Goal: Transaction & Acquisition: Purchase product/service

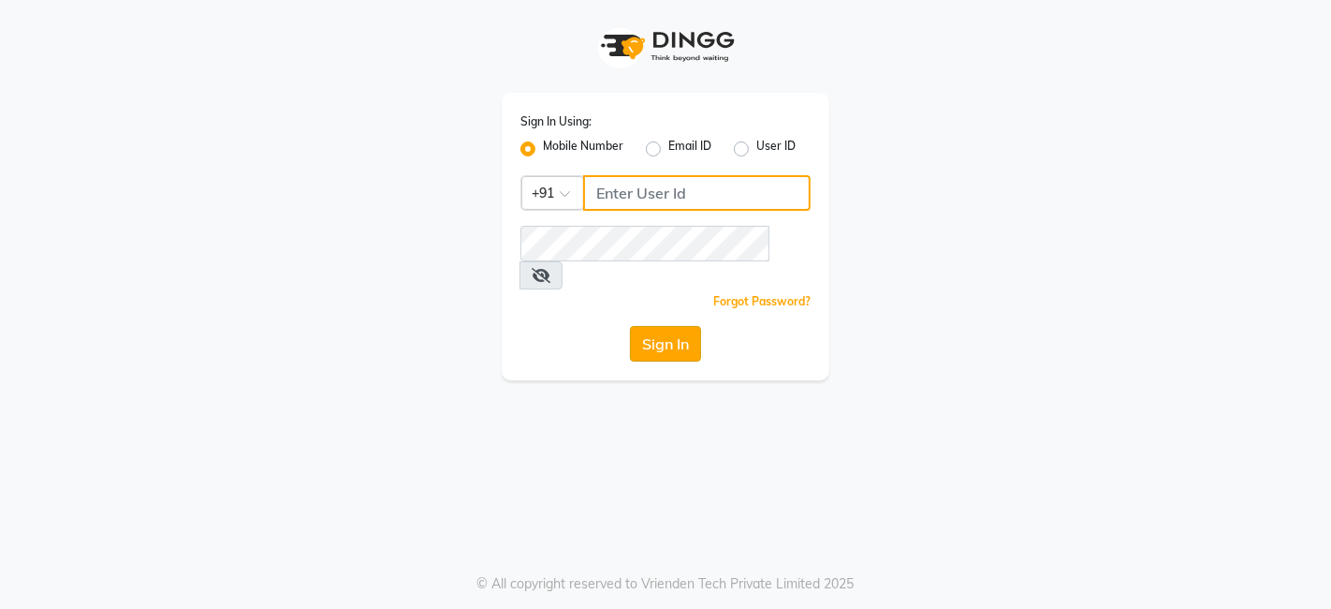
type input "9810445777"
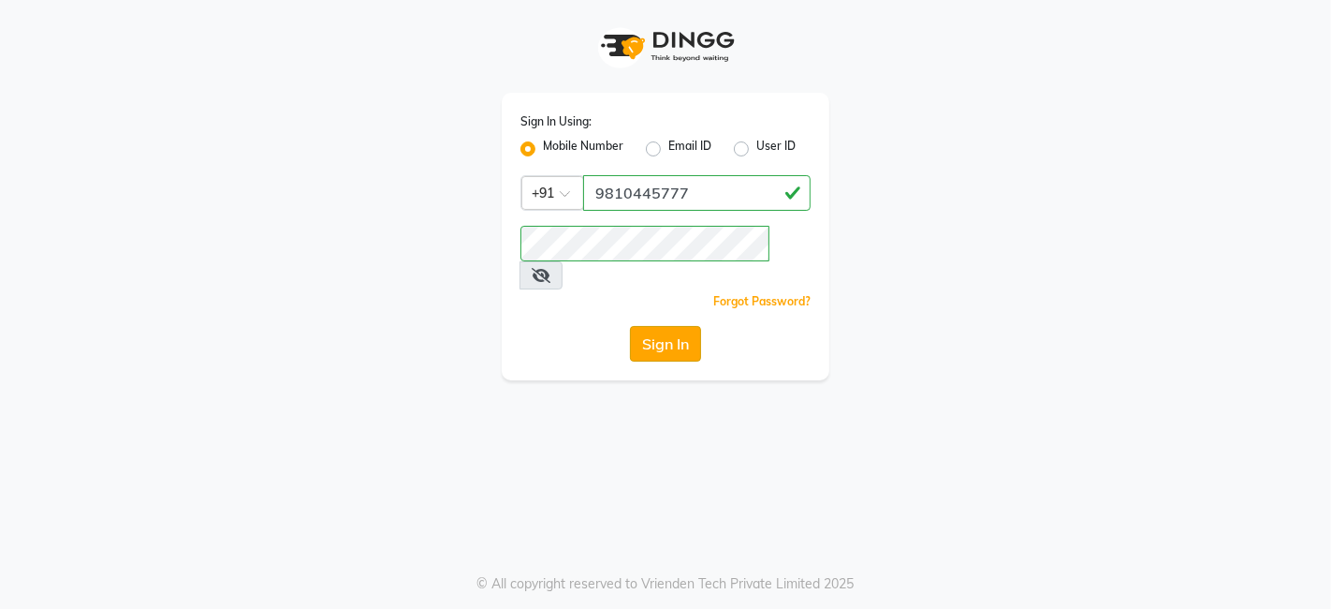
click at [654, 326] on button "Sign In" at bounding box center [665, 344] width 71 height 36
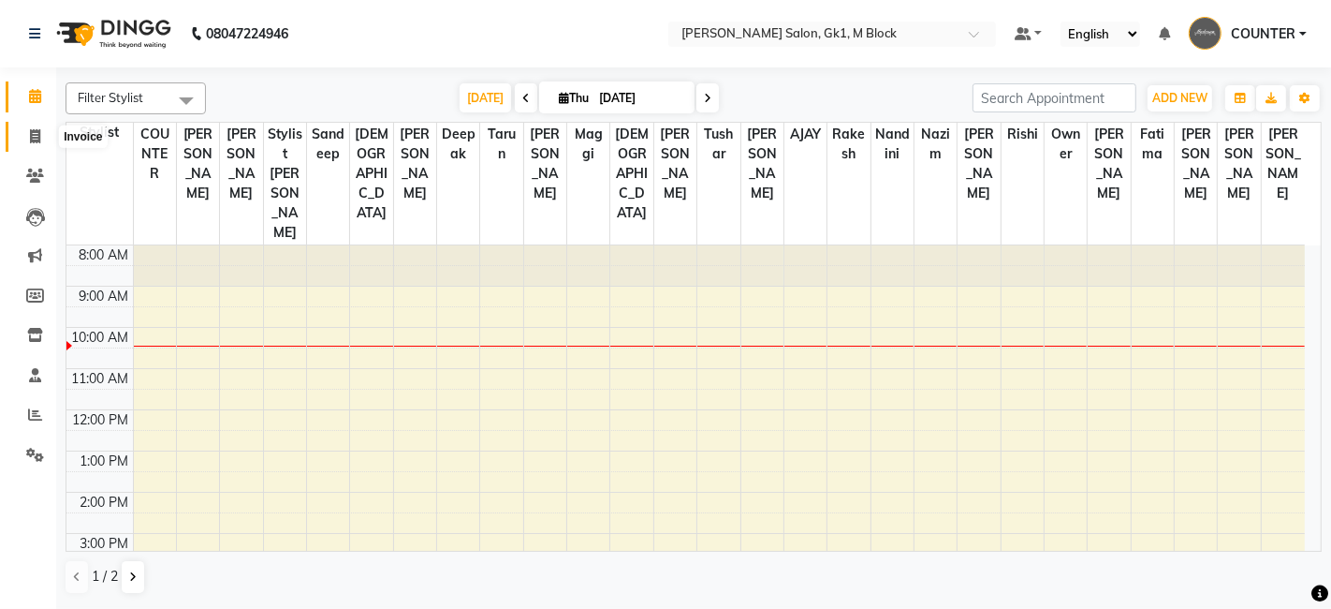
click at [35, 135] on icon at bounding box center [35, 136] width 10 height 14
select select "service"
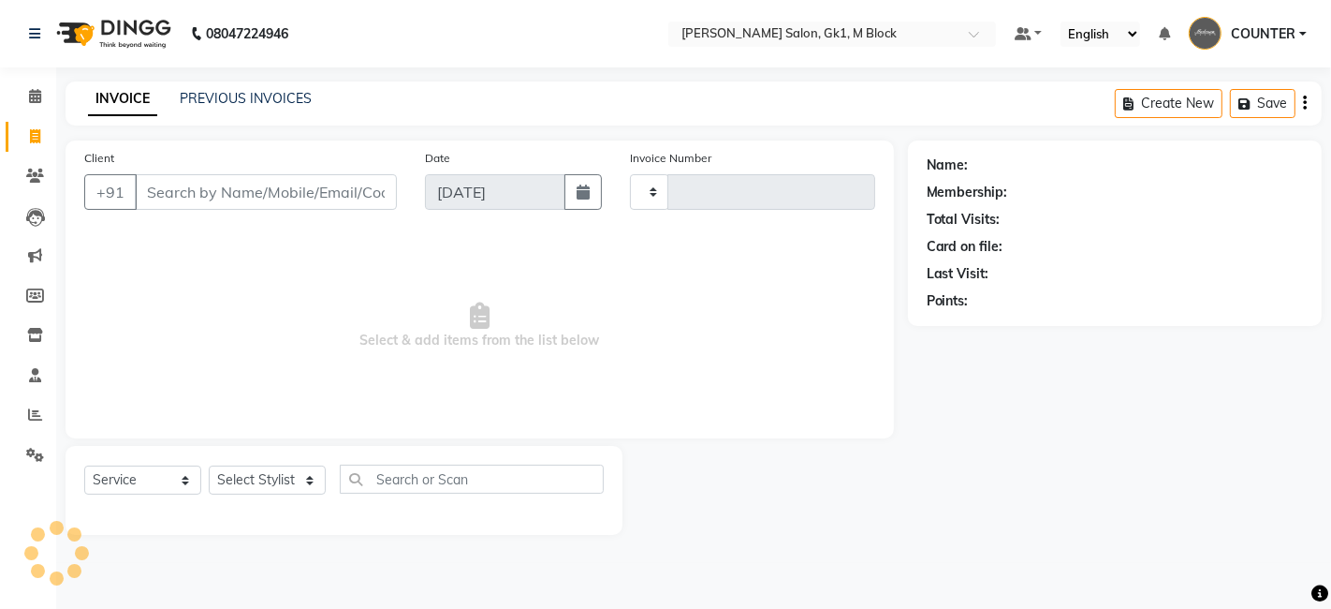
type input "6143"
select select "6312"
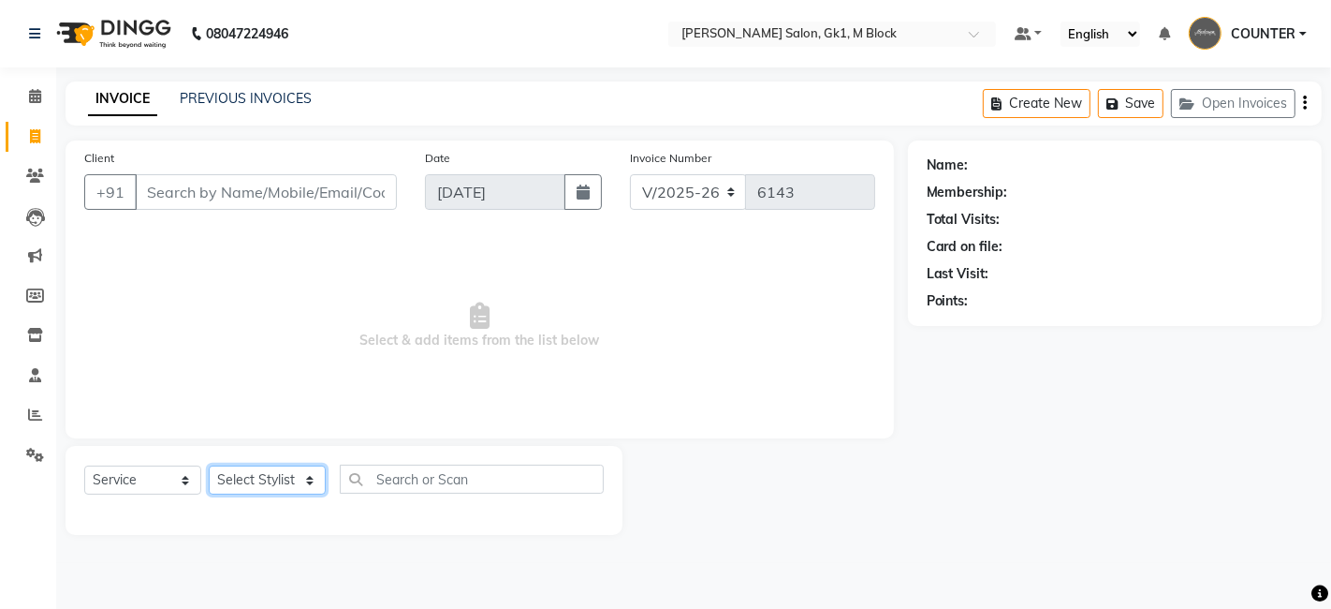
click at [283, 475] on select "Select Stylist AJAY [PERSON_NAME] [PERSON_NAME] [PERSON_NAME] COUNTER [PERSON_N…" at bounding box center [267, 479] width 117 height 29
select select "47632"
click at [209, 465] on select "Select Stylist AJAY [PERSON_NAME] [PERSON_NAME] [PERSON_NAME] COUNTER [PERSON_N…" at bounding box center [267, 479] width 117 height 29
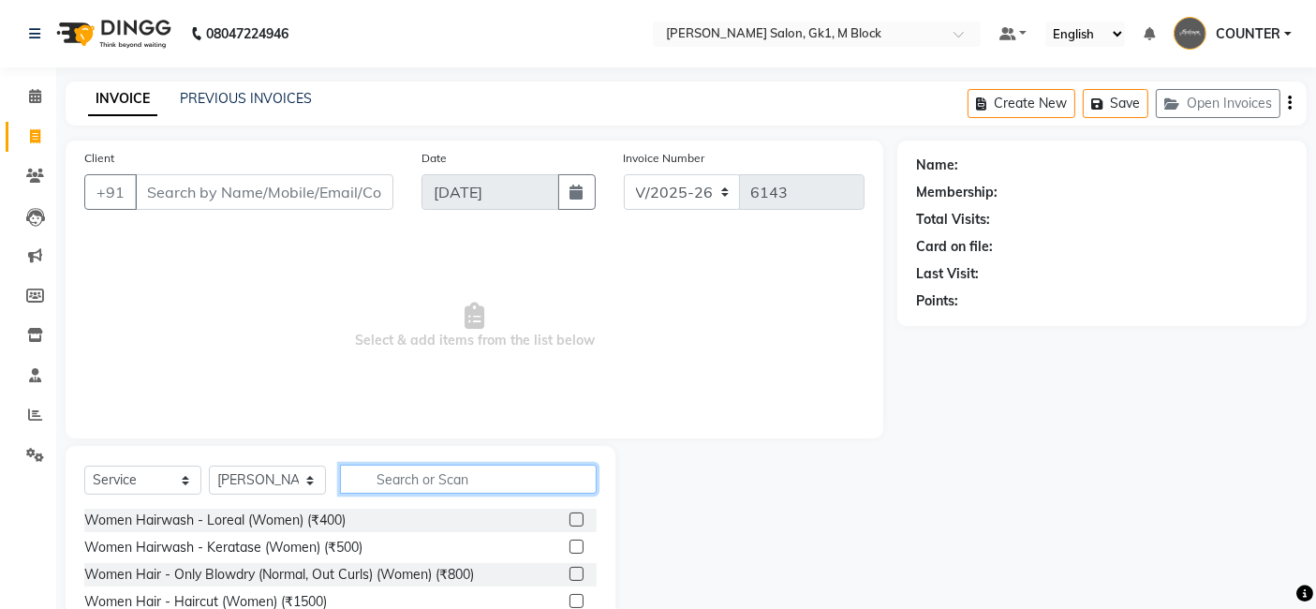
click at [425, 478] on input "text" at bounding box center [468, 478] width 257 height 29
type input "eye"
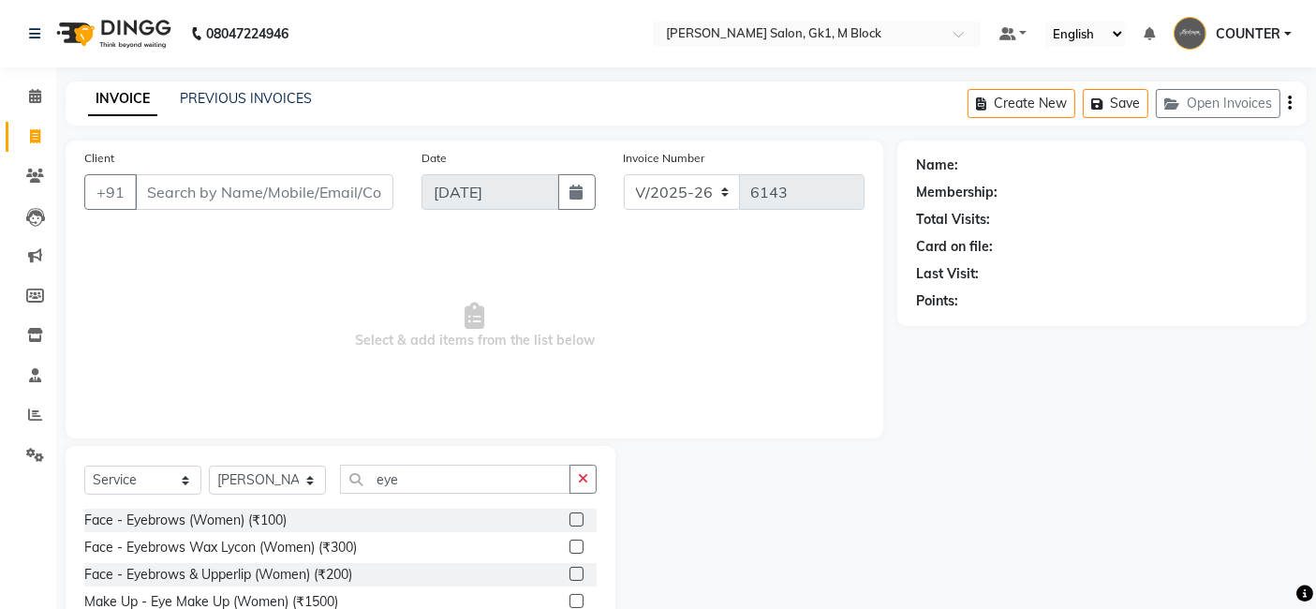
click at [579, 519] on label at bounding box center [576, 519] width 14 height 14
click at [579, 519] on input "checkbox" at bounding box center [575, 520] width 12 height 12
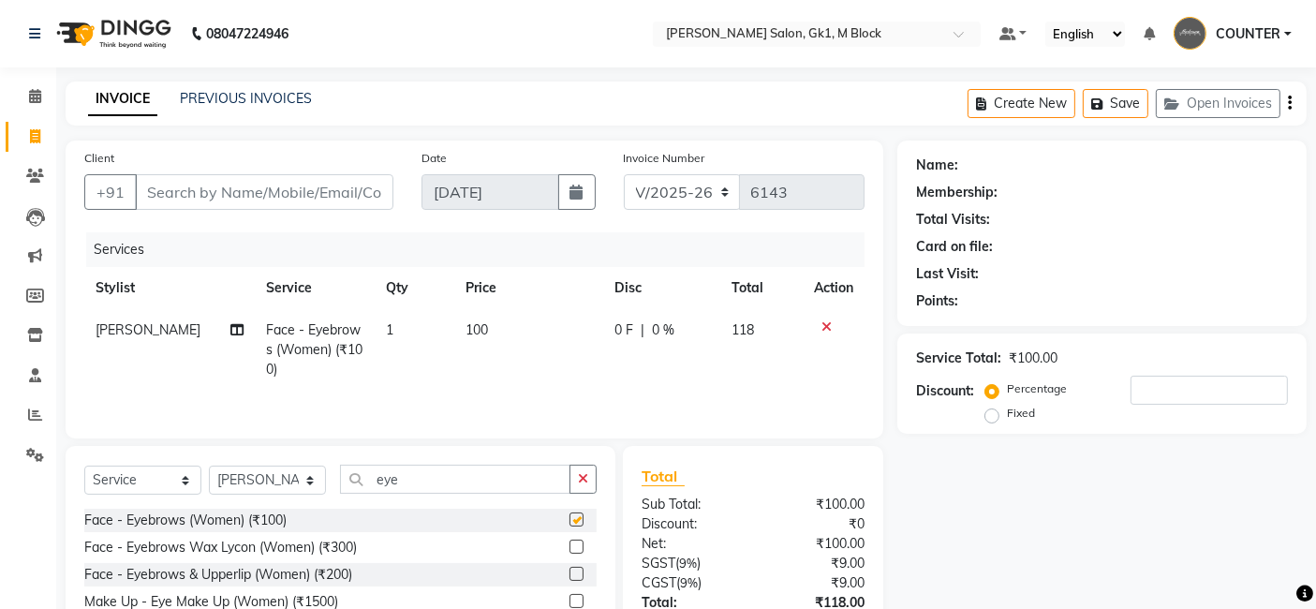
checkbox input "false"
click at [286, 478] on select "Select Stylist AJAY [PERSON_NAME] [PERSON_NAME] [PERSON_NAME] COUNTER [PERSON_N…" at bounding box center [267, 479] width 117 height 29
select select "59653"
click at [209, 467] on select "Select Stylist AJAY [PERSON_NAME] [PERSON_NAME] [PERSON_NAME] COUNTER [PERSON_N…" at bounding box center [267, 479] width 117 height 29
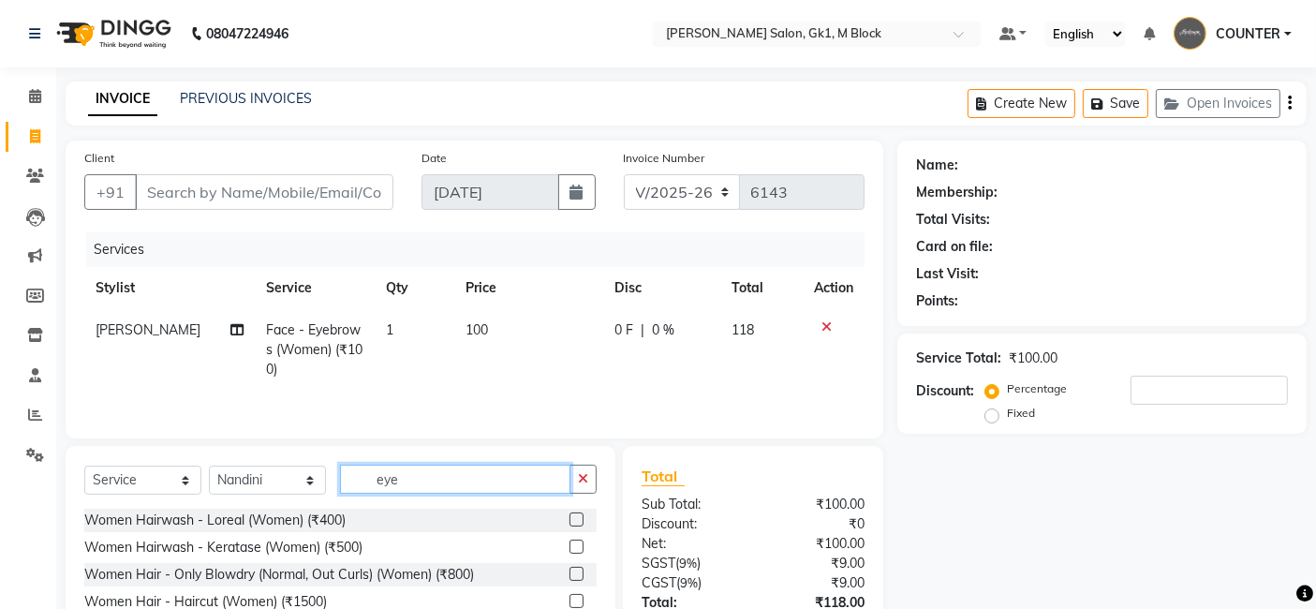
click at [414, 478] on input "eye" at bounding box center [455, 478] width 230 height 29
type input "e"
click at [569, 519] on label at bounding box center [576, 519] width 14 height 14
click at [569, 519] on input "checkbox" at bounding box center [575, 520] width 12 height 12
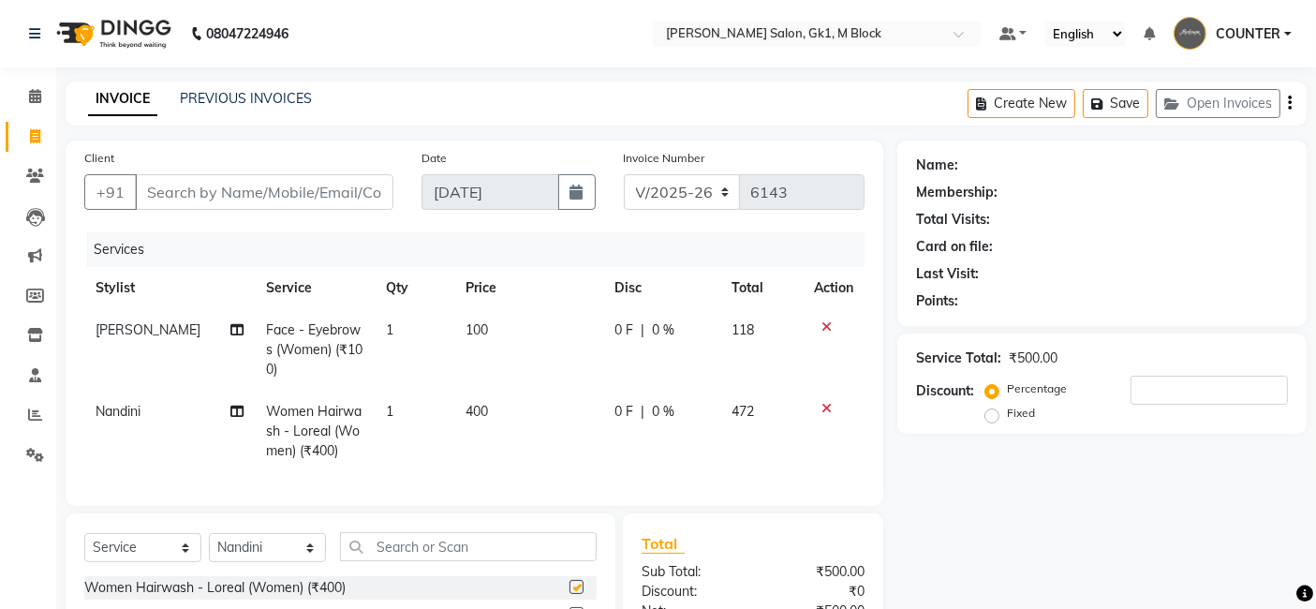
checkbox input "false"
click at [235, 204] on input "Client" at bounding box center [264, 192] width 258 height 36
type input "9"
type input "0"
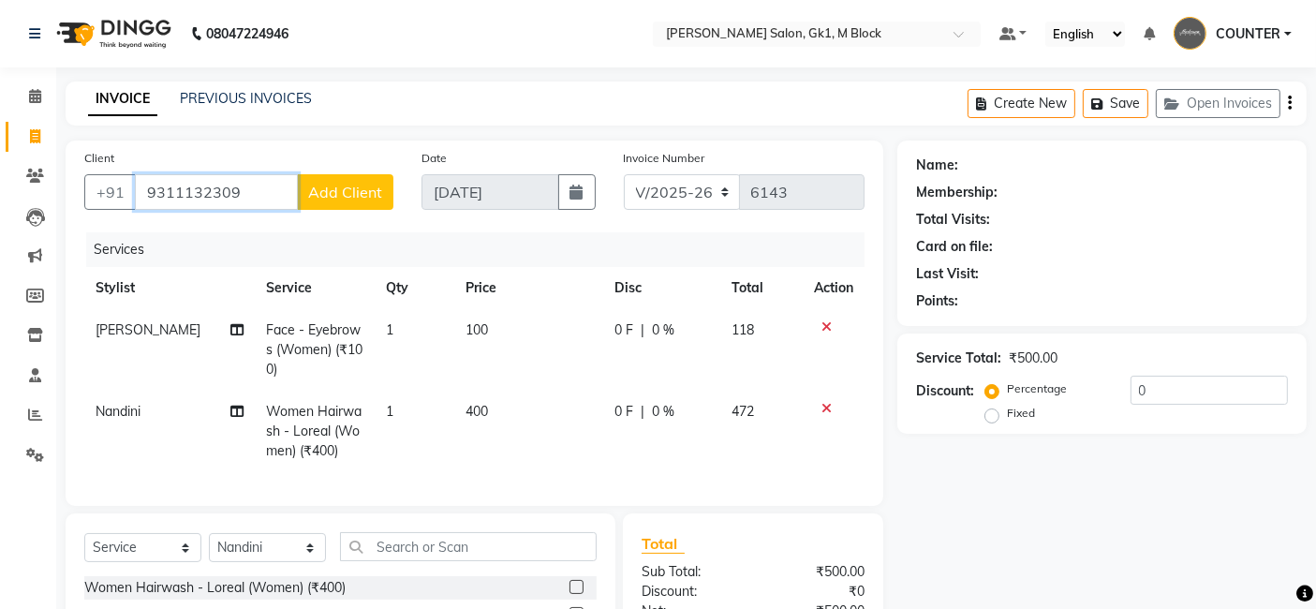
type input "9311132309"
click at [379, 189] on span "Add Client" at bounding box center [345, 192] width 74 height 19
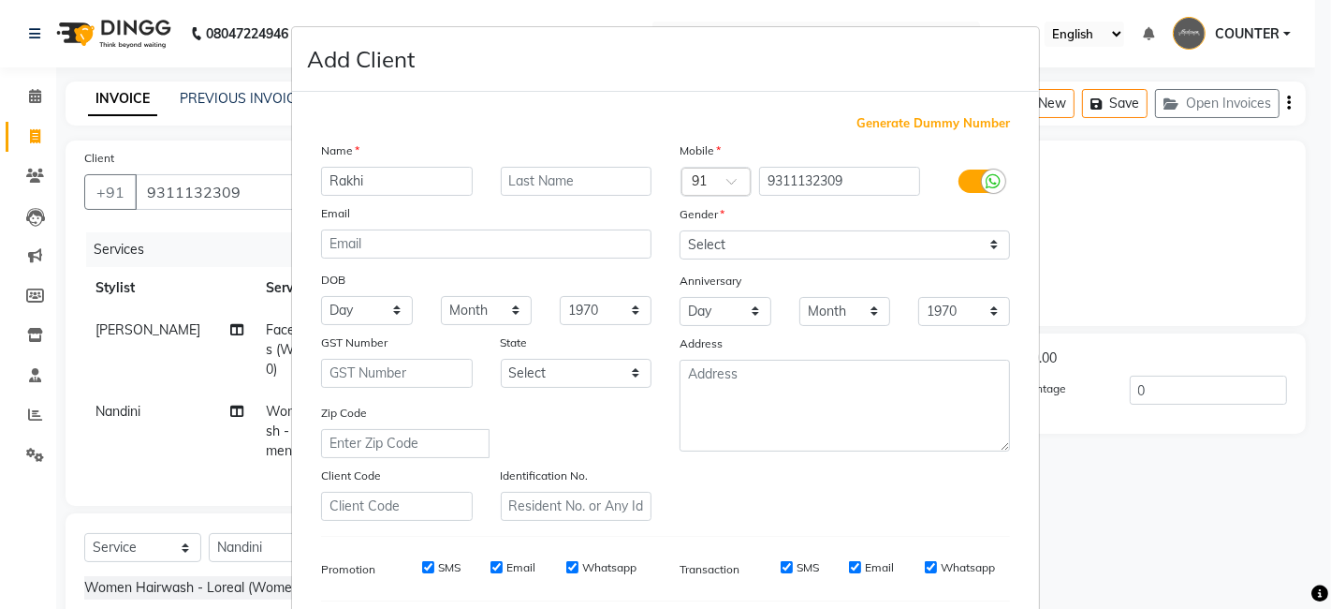
type input "Rakhi"
click at [519, 178] on input "text" at bounding box center [577, 181] width 152 height 29
type input "walking"
click at [703, 241] on select "Select [DEMOGRAPHIC_DATA] [DEMOGRAPHIC_DATA] Other Prefer Not To Say" at bounding box center [845, 244] width 331 height 29
select select "[DEMOGRAPHIC_DATA]"
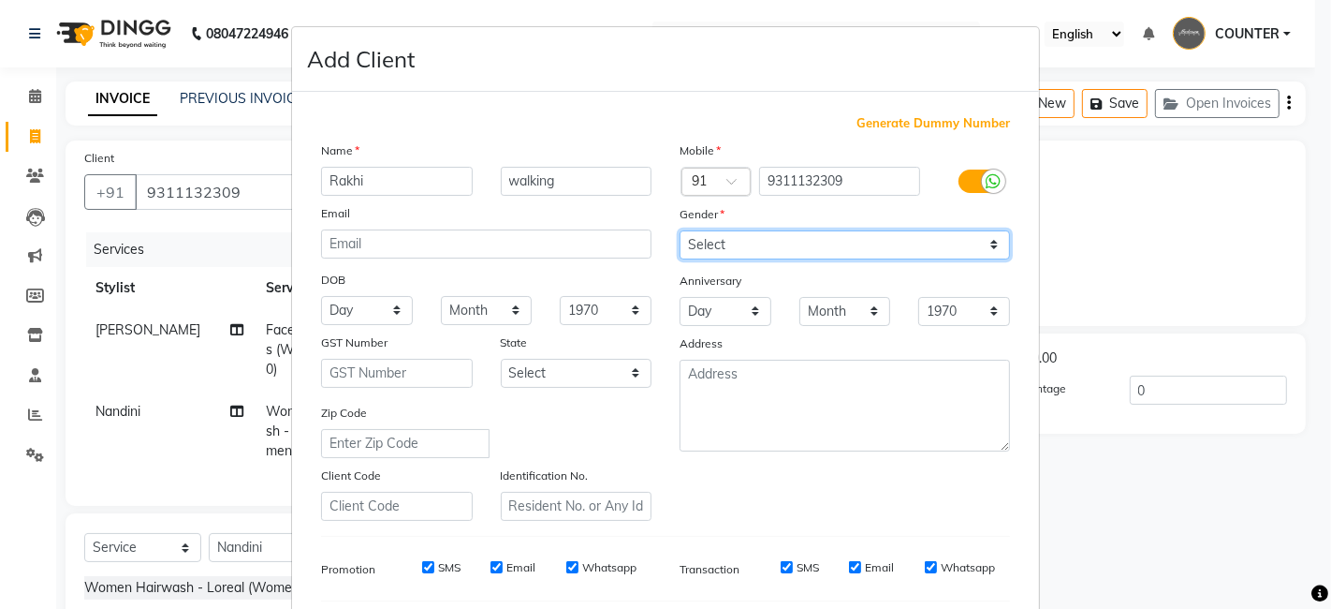
click at [680, 230] on select "Select [DEMOGRAPHIC_DATA] [DEMOGRAPHIC_DATA] Other Prefer Not To Say" at bounding box center [845, 244] width 331 height 29
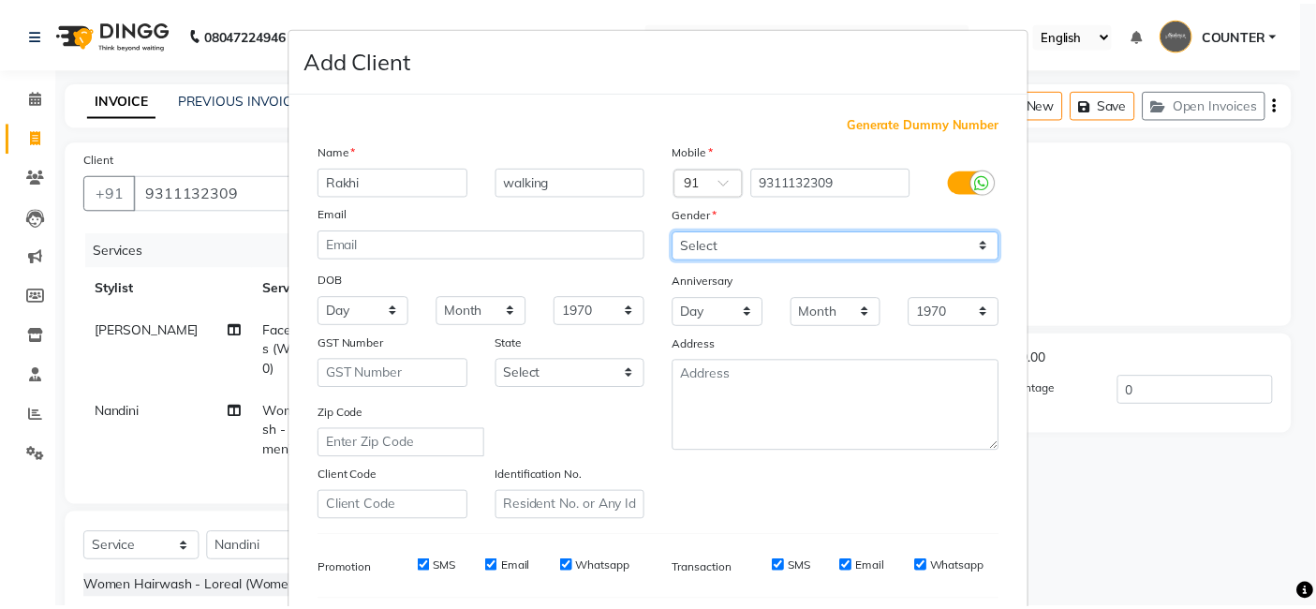
scroll to position [254, 0]
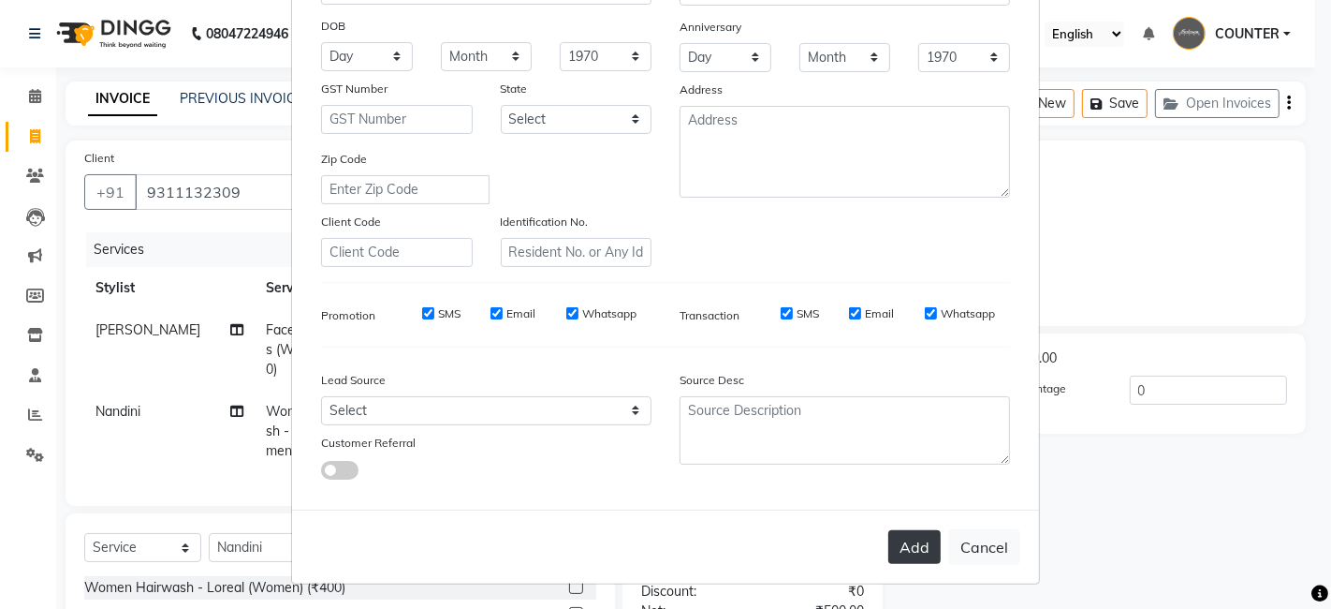
click at [902, 546] on button "Add" at bounding box center [915, 547] width 52 height 34
select select
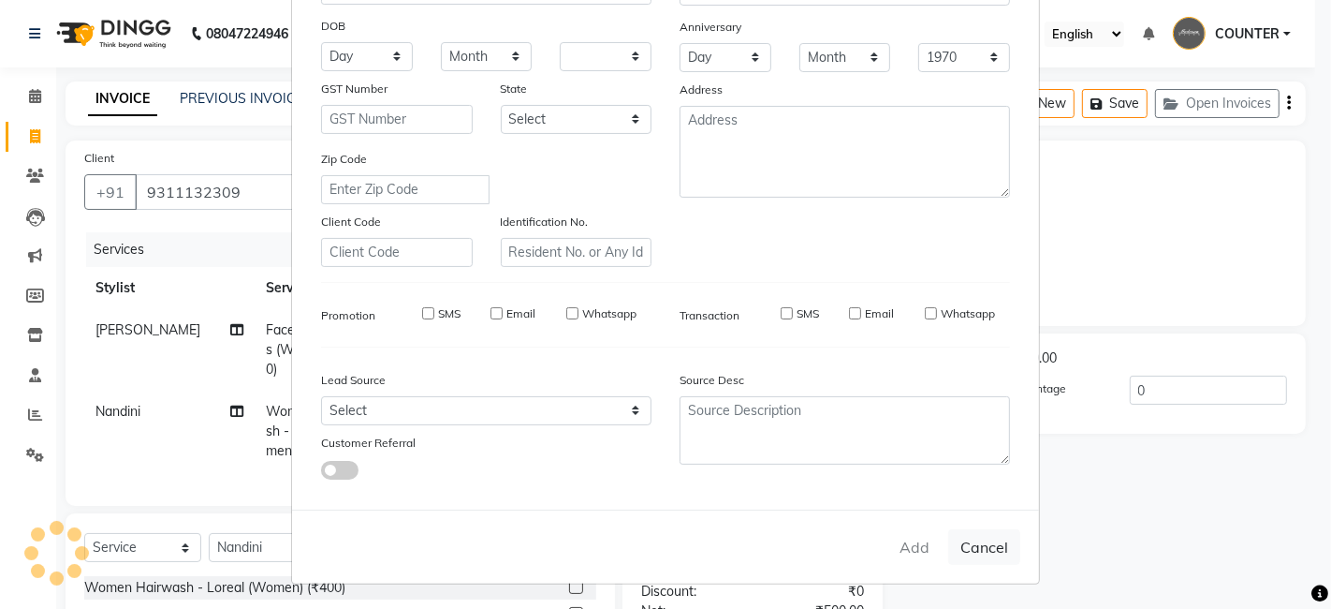
select select
checkbox input "false"
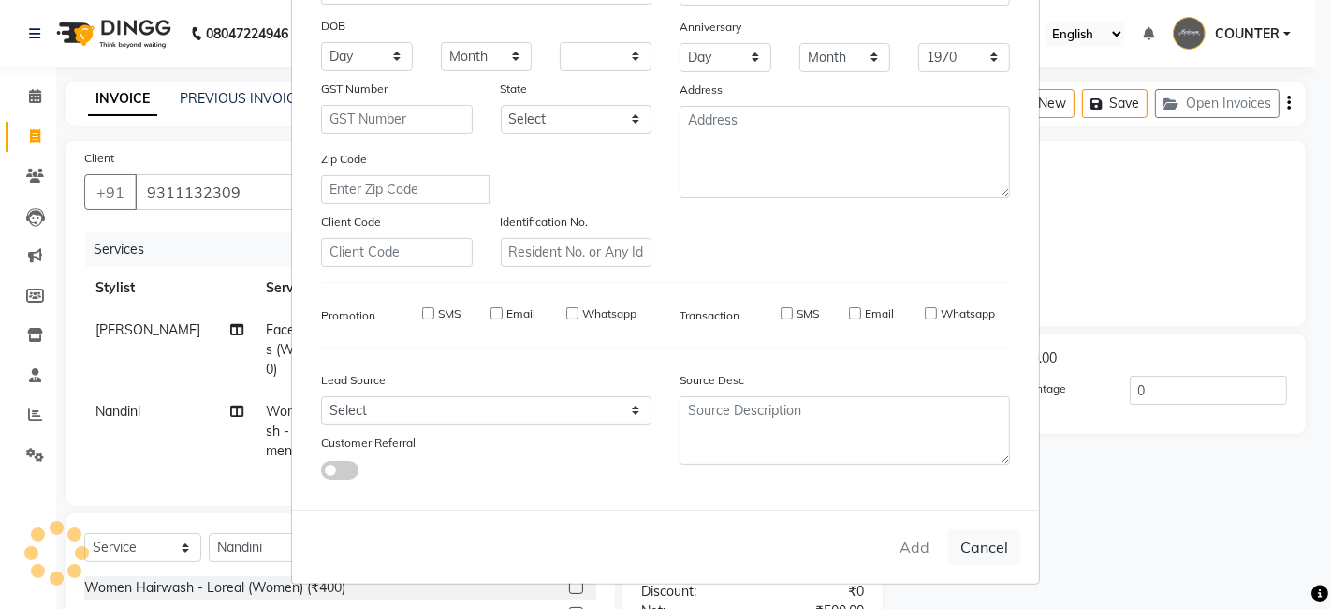
checkbox input "false"
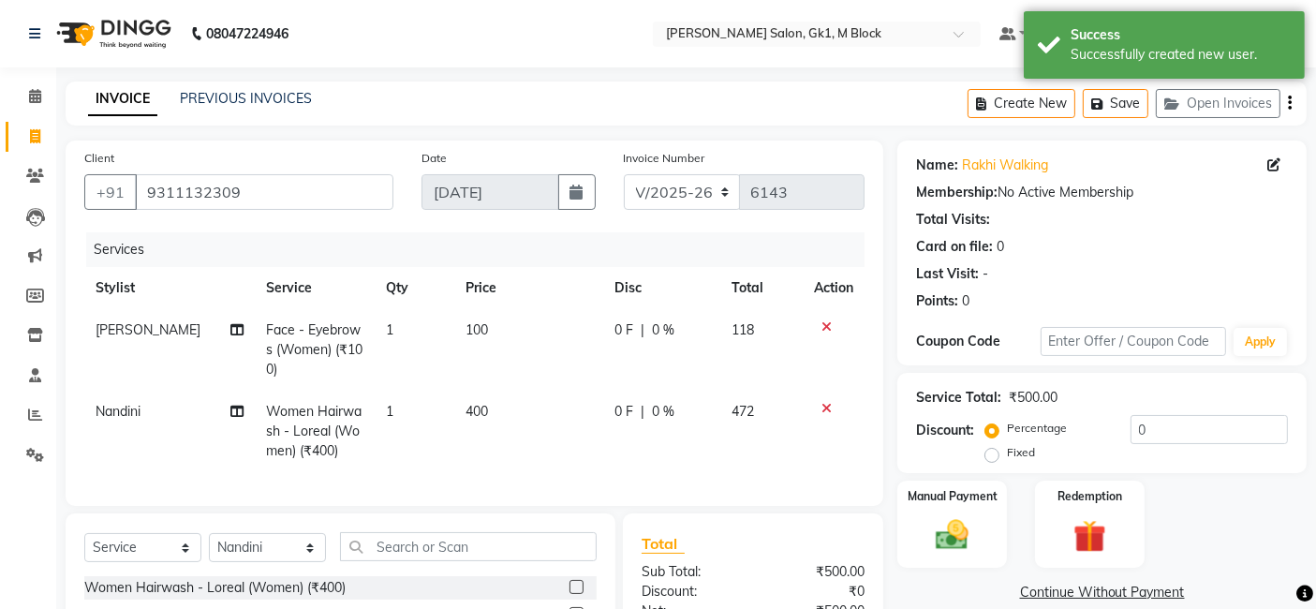
click at [1165, 531] on div "Manual Payment Redemption" at bounding box center [1101, 524] width 437 height 88
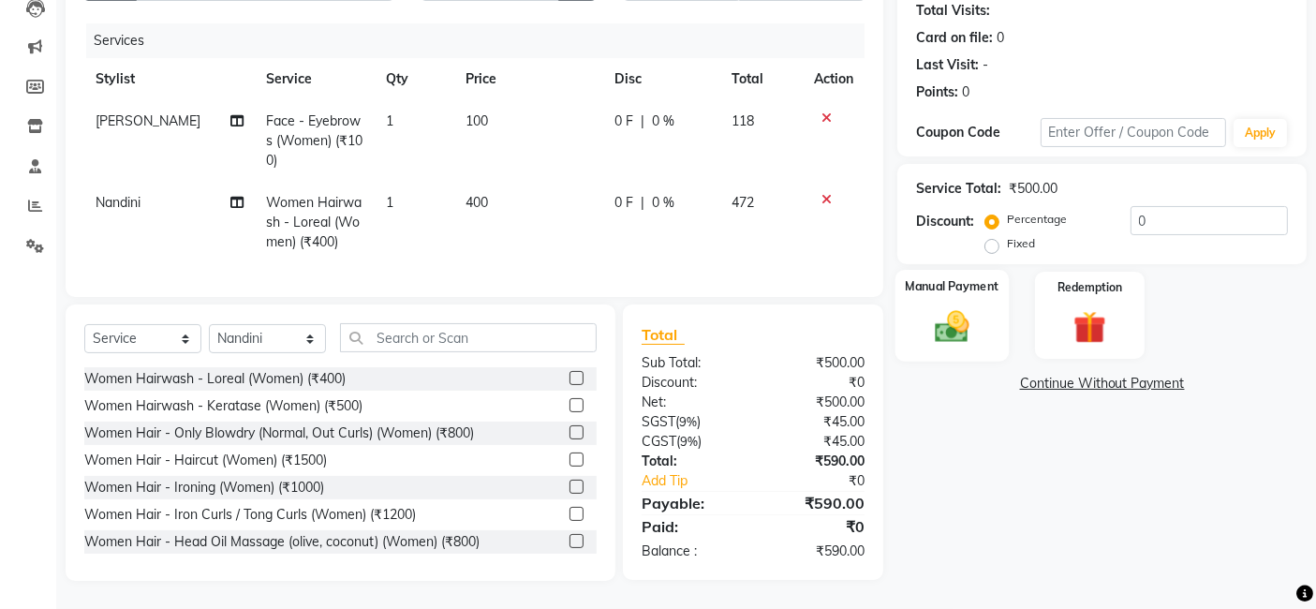
click at [989, 315] on div "Manual Payment" at bounding box center [951, 316] width 113 height 92
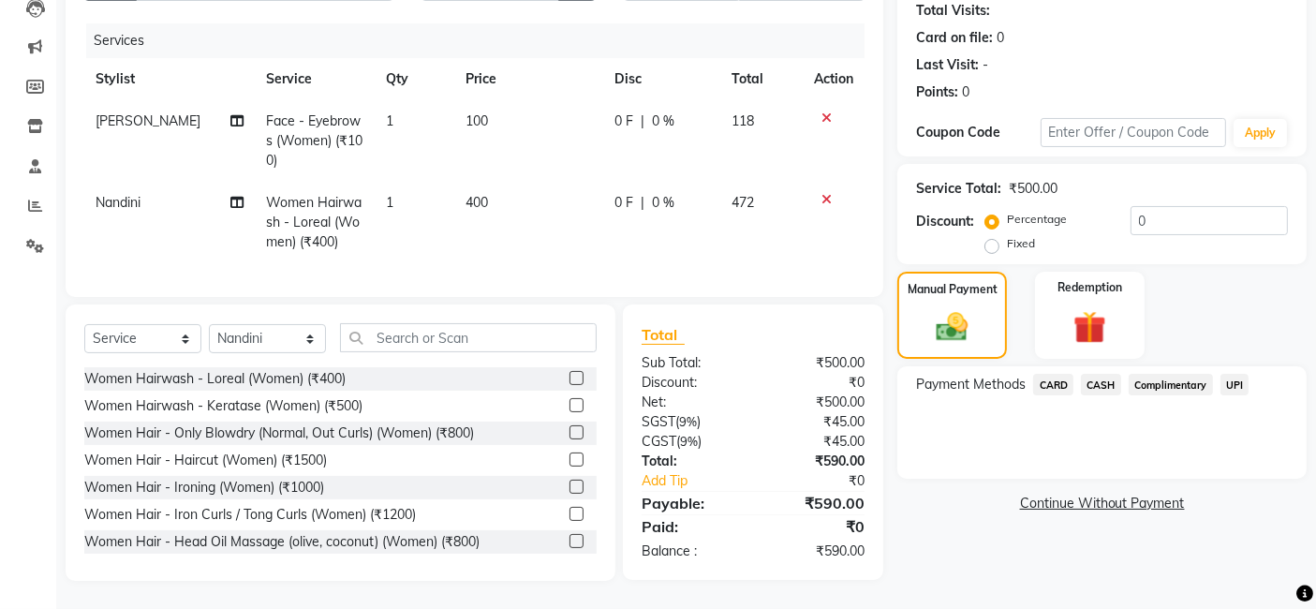
click at [1108, 374] on span "CASH" at bounding box center [1101, 385] width 40 height 22
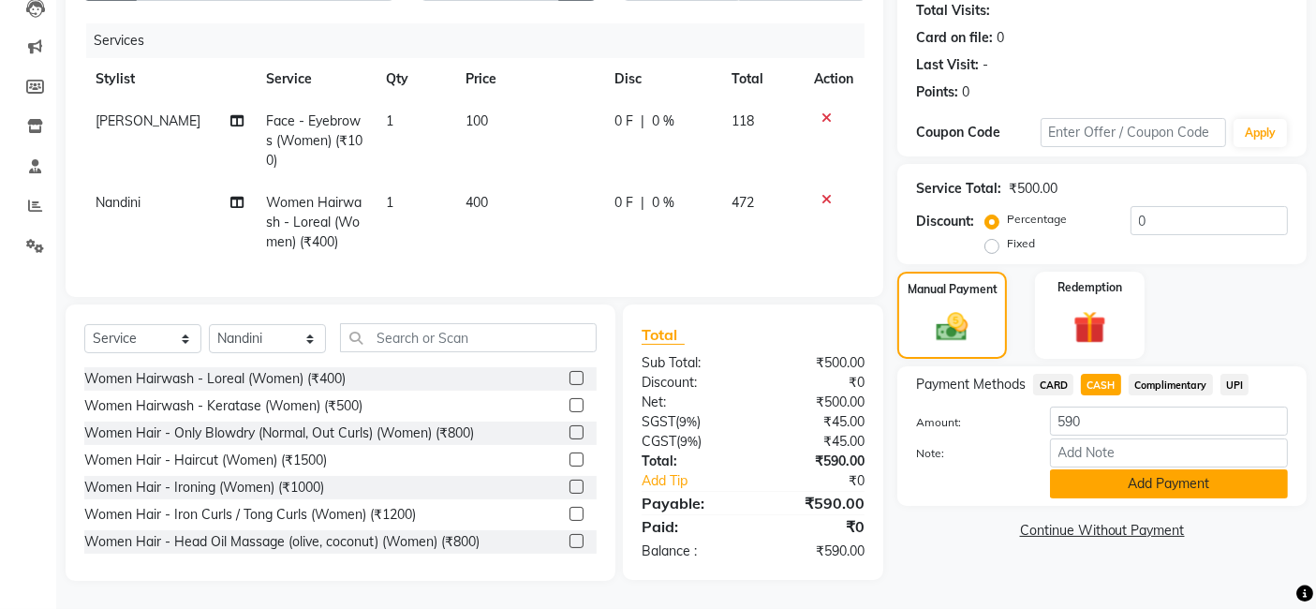
click at [1125, 469] on button "Add Payment" at bounding box center [1169, 483] width 238 height 29
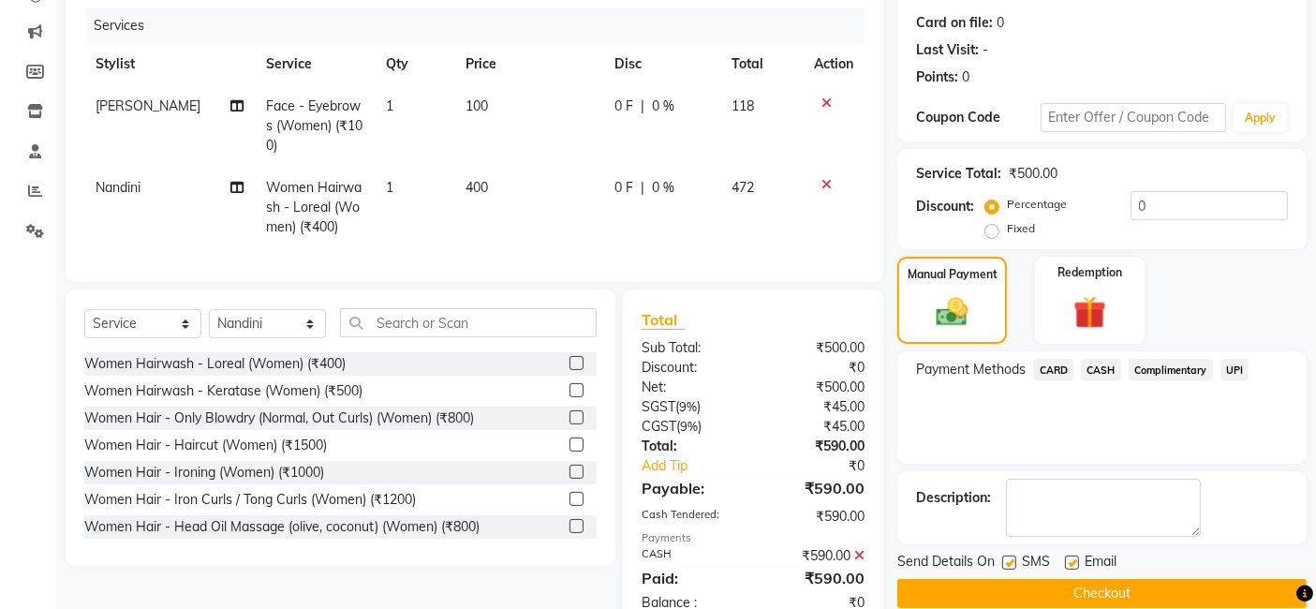
scroll to position [288, 0]
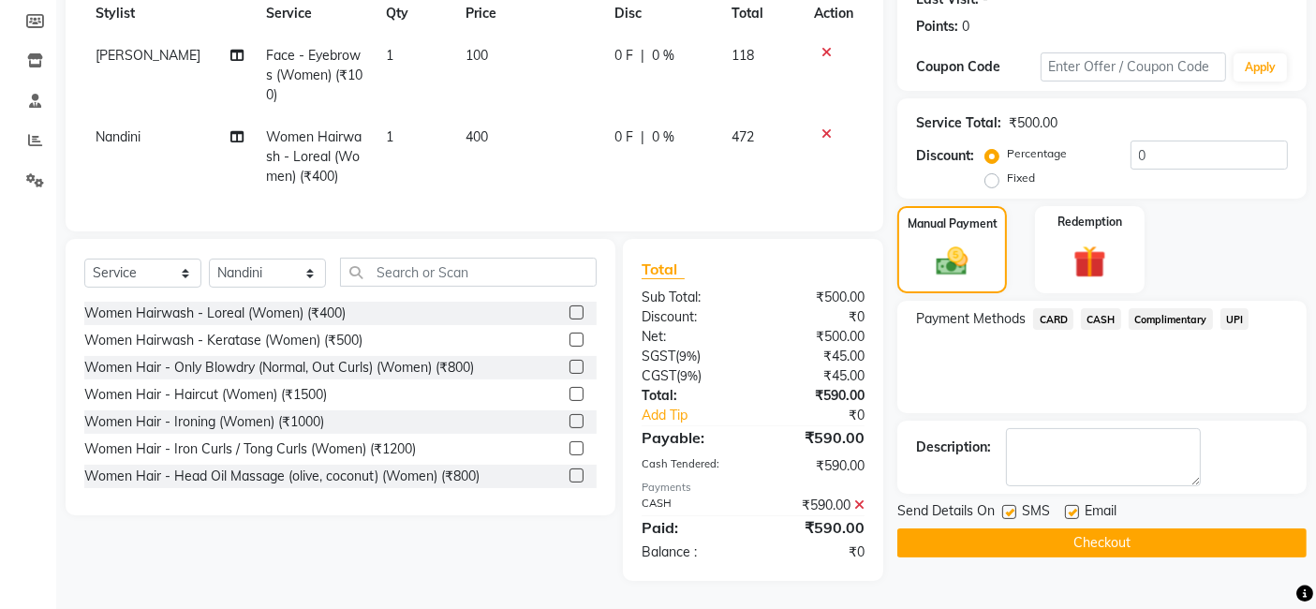
click at [1142, 528] on button "Checkout" at bounding box center [1101, 542] width 409 height 29
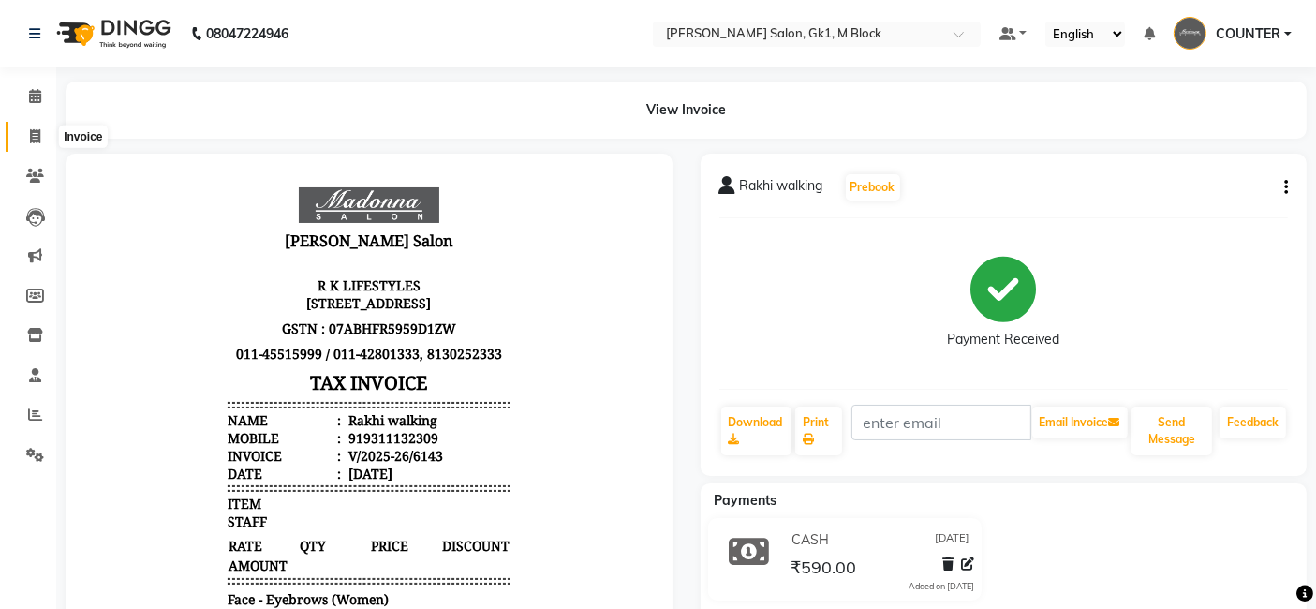
click at [35, 129] on icon at bounding box center [35, 136] width 10 height 14
select select "6312"
select select "service"
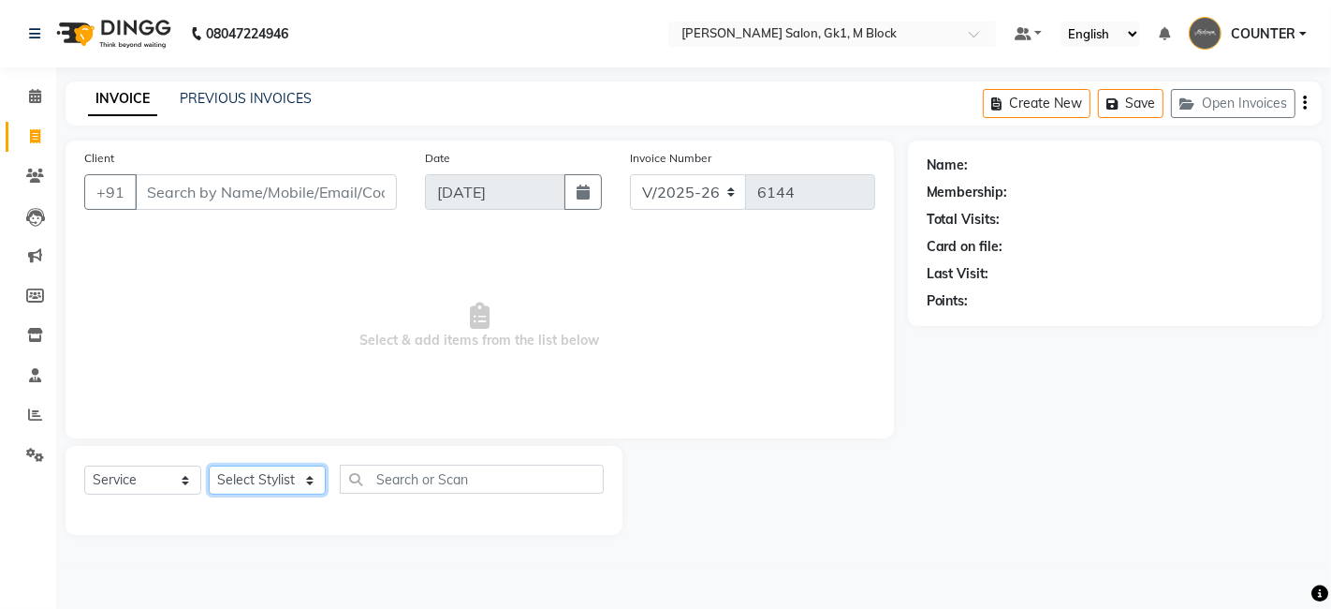
click at [267, 484] on select "Select Stylist AJAY [PERSON_NAME] [PERSON_NAME] [PERSON_NAME] COUNTER [PERSON_N…" at bounding box center [267, 479] width 117 height 29
select select "59715"
click at [209, 465] on select "Select Stylist AJAY [PERSON_NAME] [PERSON_NAME] [PERSON_NAME] COUNTER [PERSON_N…" at bounding box center [267, 479] width 117 height 29
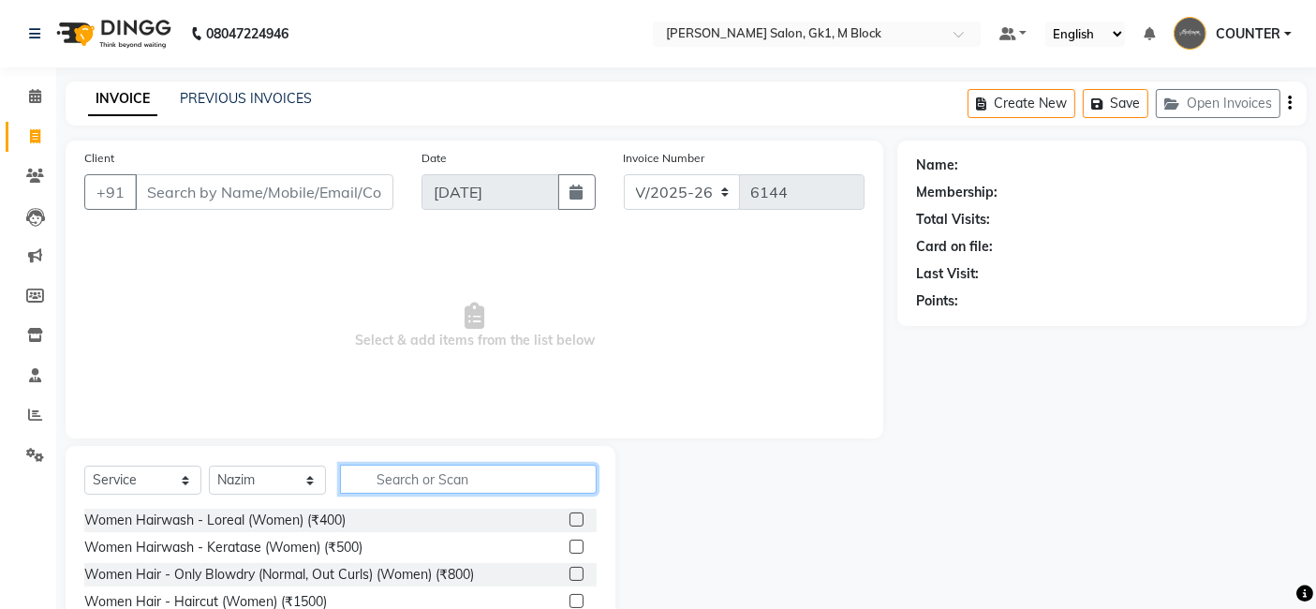
click at [419, 493] on input "text" at bounding box center [468, 478] width 257 height 29
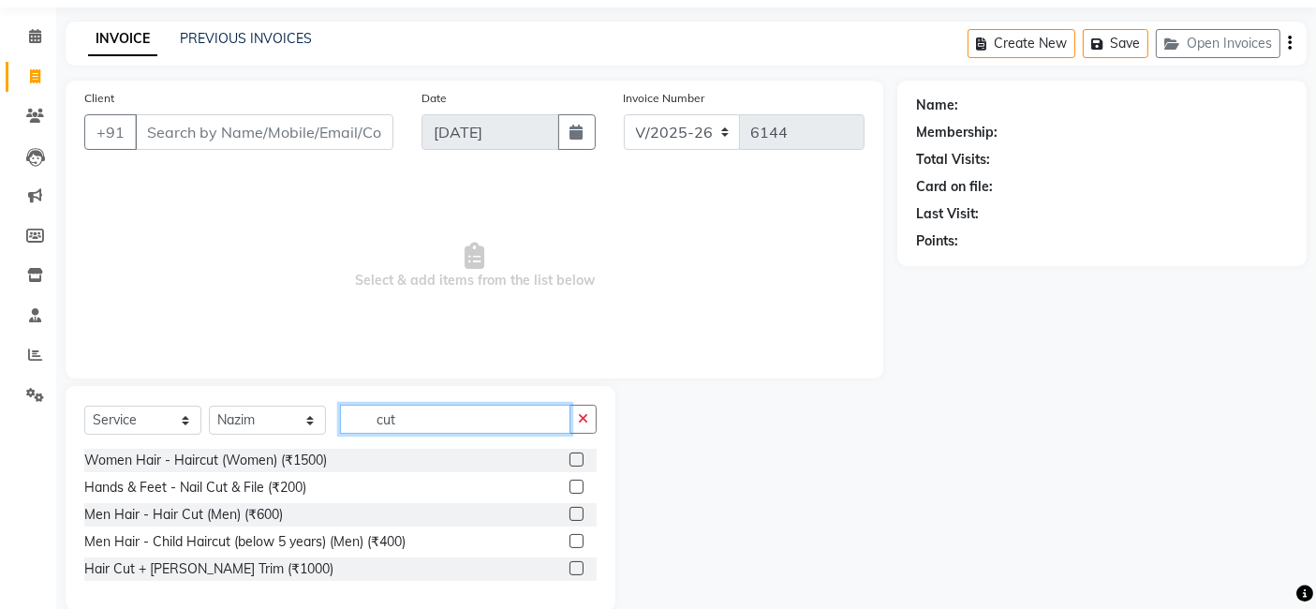
scroll to position [62, 0]
type input "cut"
click at [573, 510] on label at bounding box center [576, 512] width 14 height 14
click at [573, 510] on input "checkbox" at bounding box center [575, 513] width 12 height 12
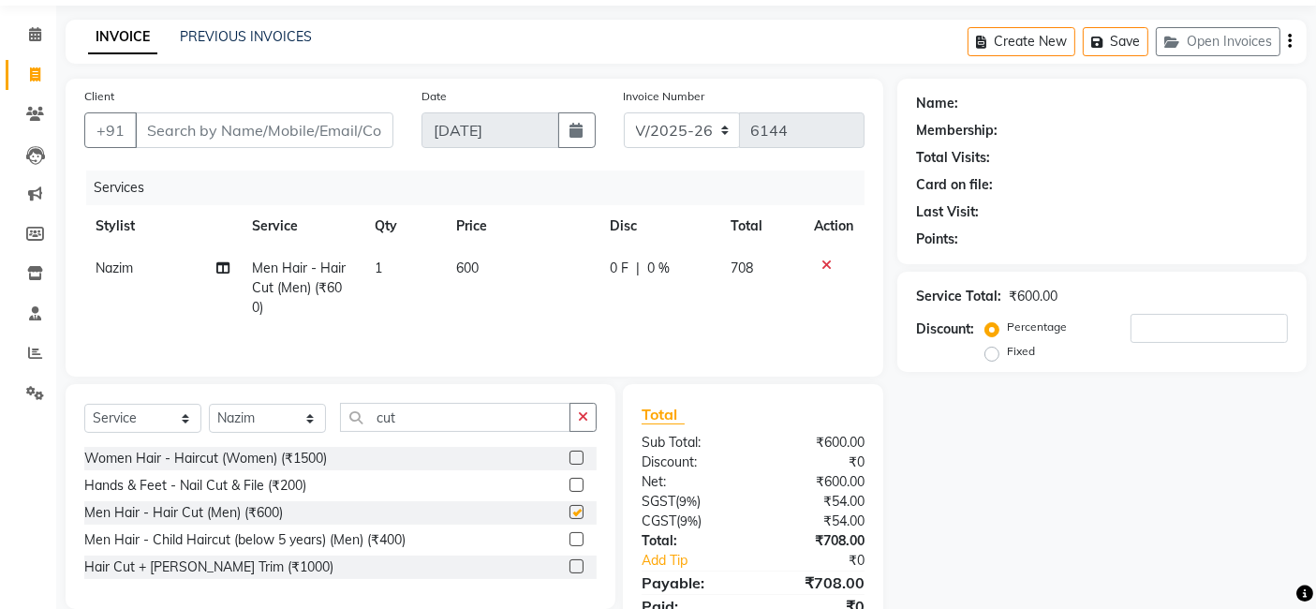
checkbox input "false"
click at [1011, 426] on div "Name: Membership: Total Visits: Card on file: Last Visit: Points: Service Total…" at bounding box center [1108, 369] width 423 height 581
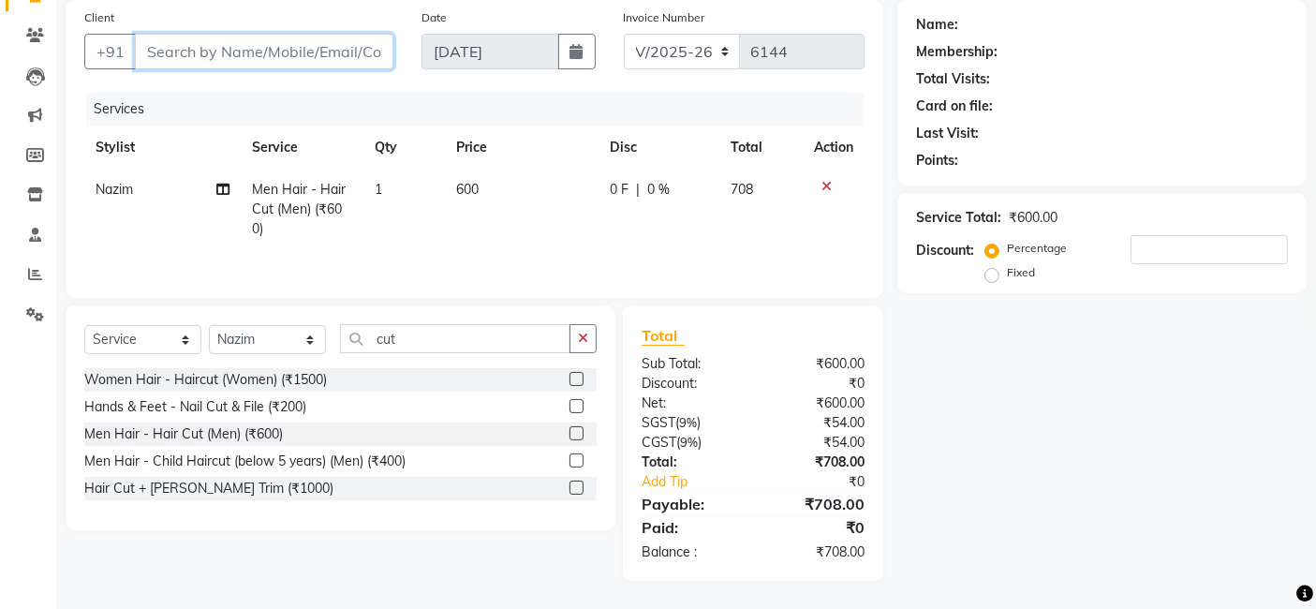
click at [272, 56] on input "Client" at bounding box center [264, 52] width 258 height 36
type input "g"
type input "0"
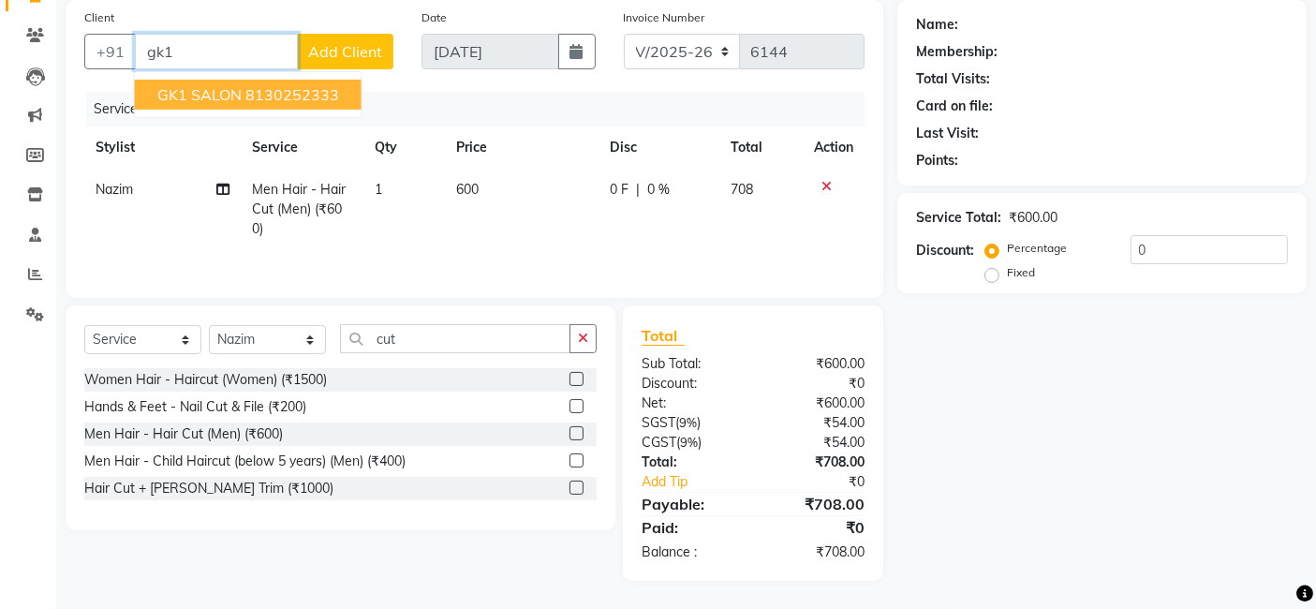
click at [275, 95] on ngb-highlight "8130252333" at bounding box center [292, 94] width 94 height 19
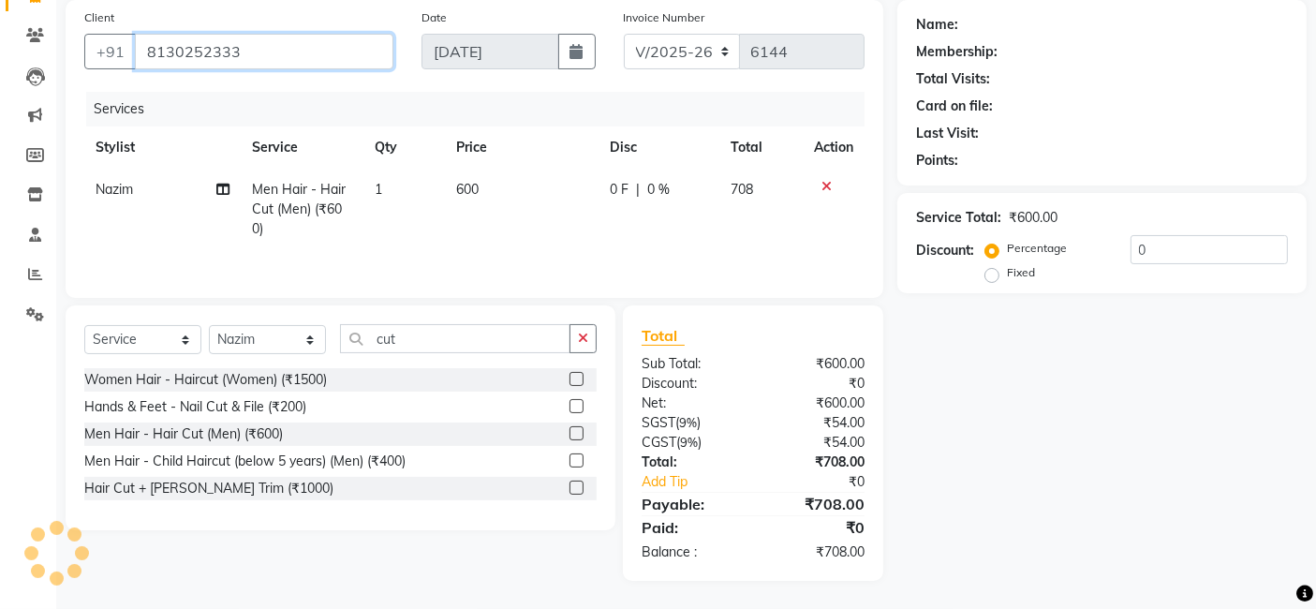
type input "8130252333"
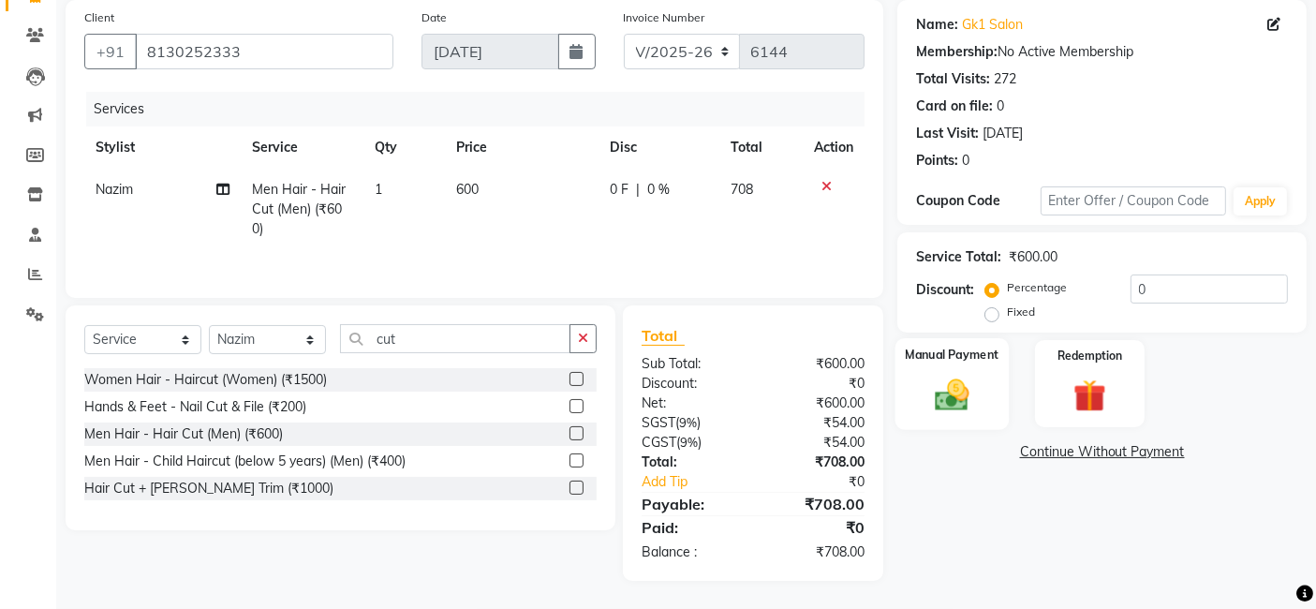
click at [963, 391] on img at bounding box center [952, 394] width 56 height 39
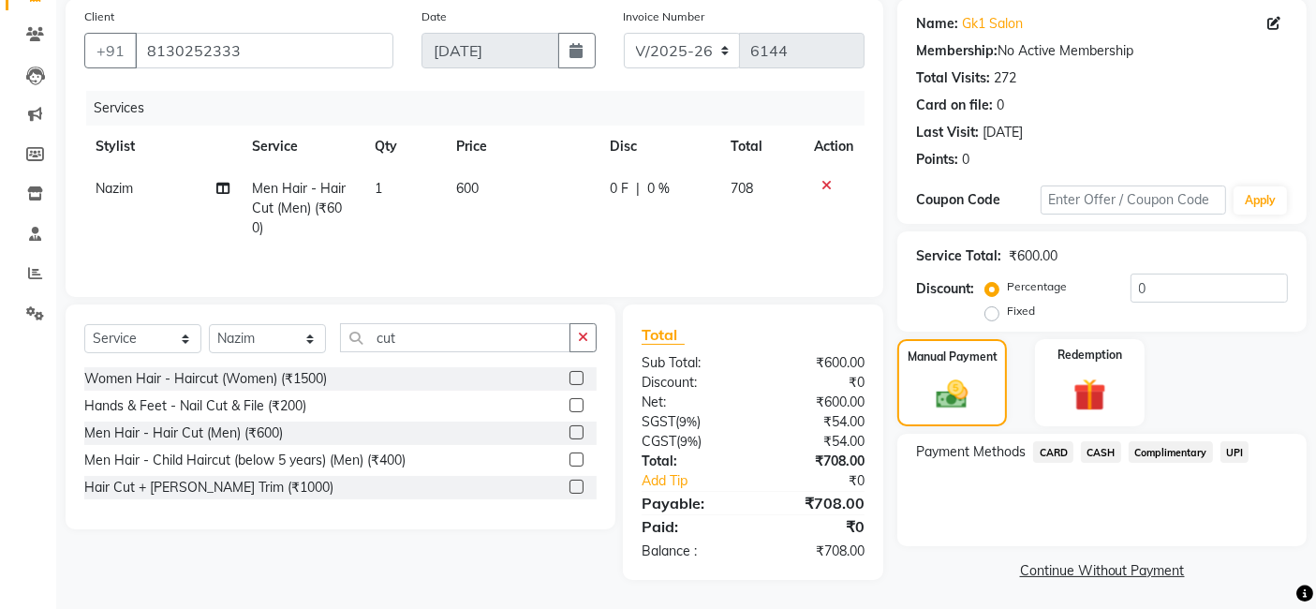
click at [1099, 450] on span "CASH" at bounding box center [1101, 452] width 40 height 22
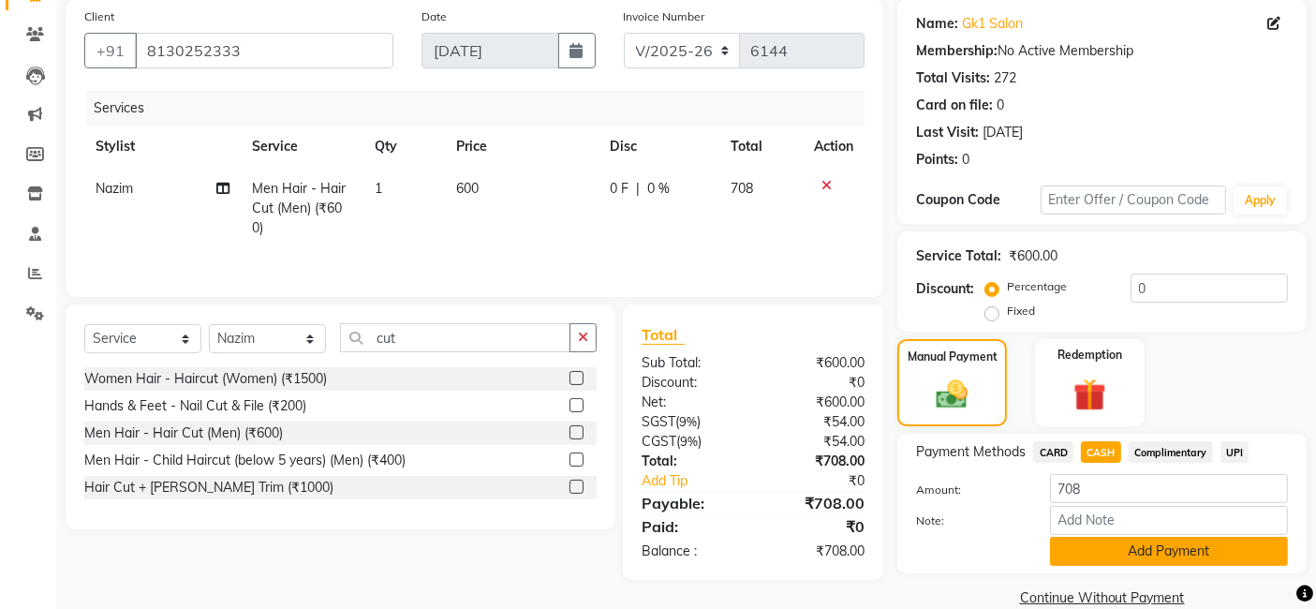
click at [1153, 542] on button "Add Payment" at bounding box center [1169, 551] width 238 height 29
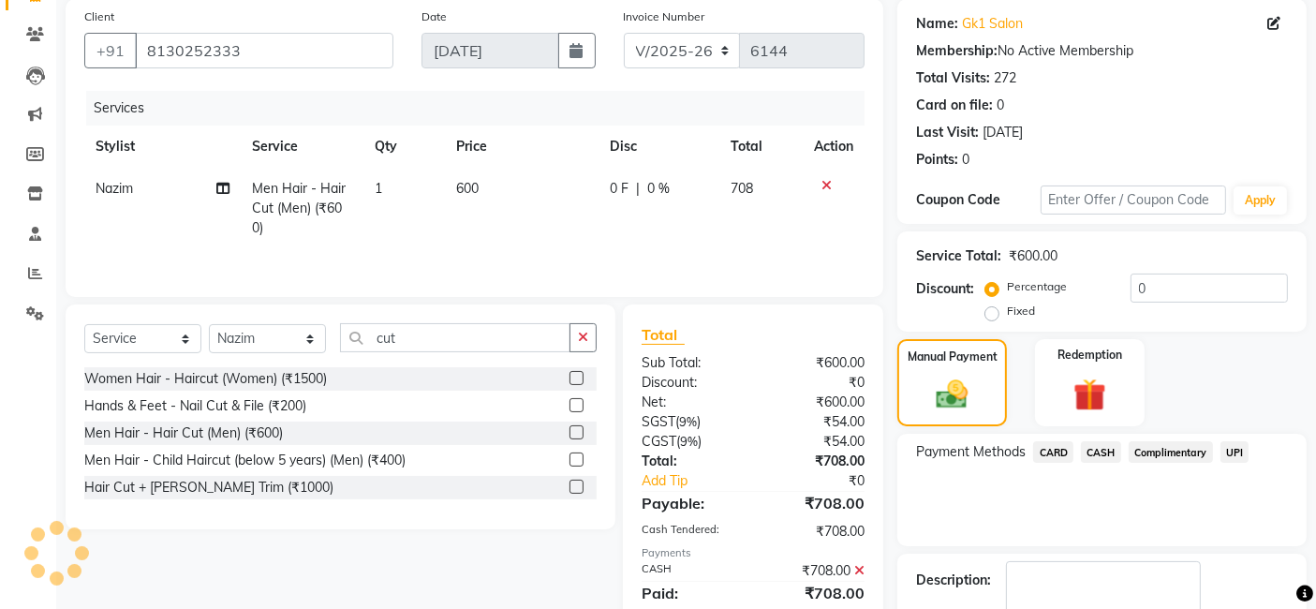
scroll to position [249, 0]
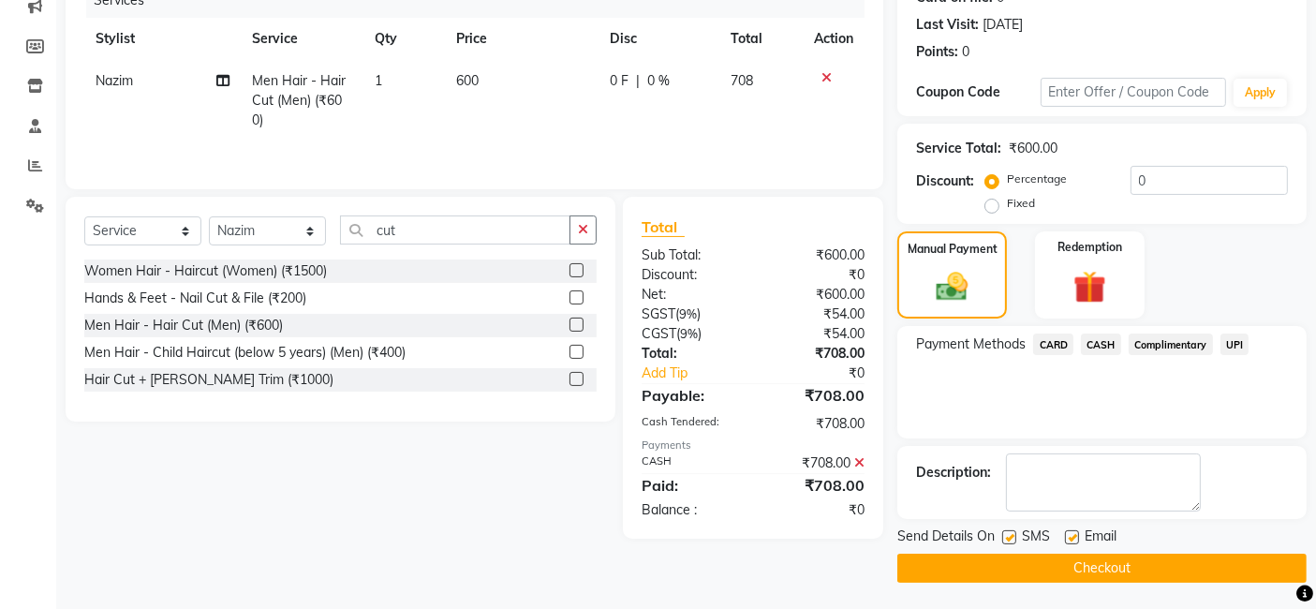
click at [1159, 562] on button "Checkout" at bounding box center [1101, 567] width 409 height 29
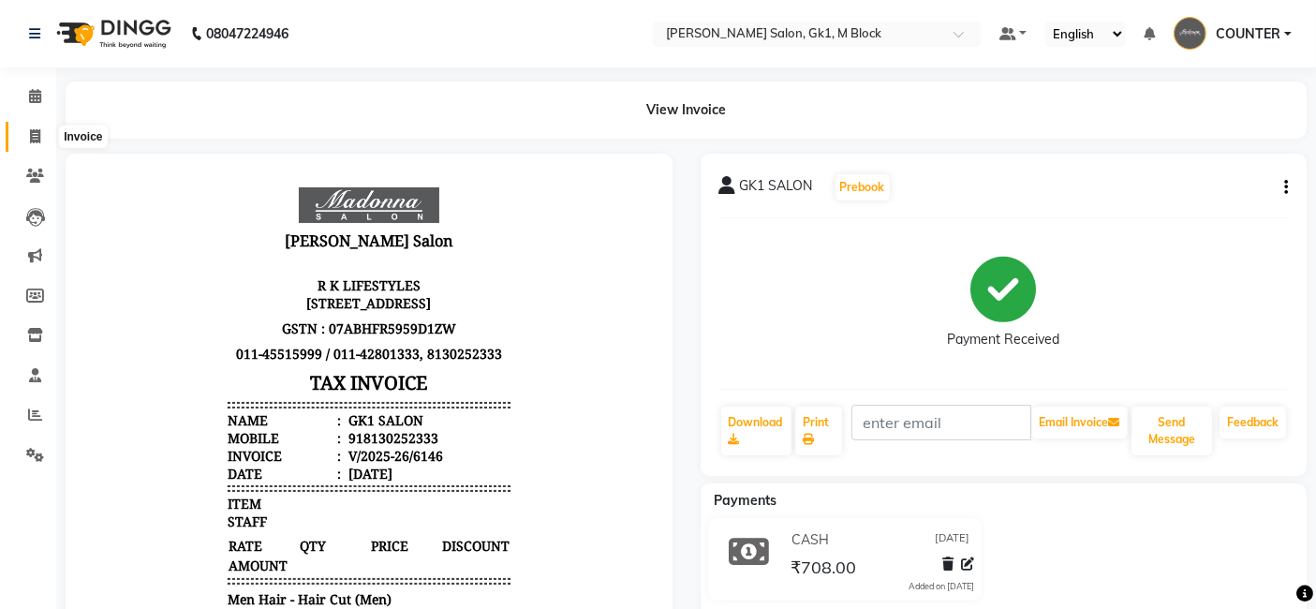
click at [42, 145] on span at bounding box center [35, 137] width 33 height 22
select select "6312"
select select "service"
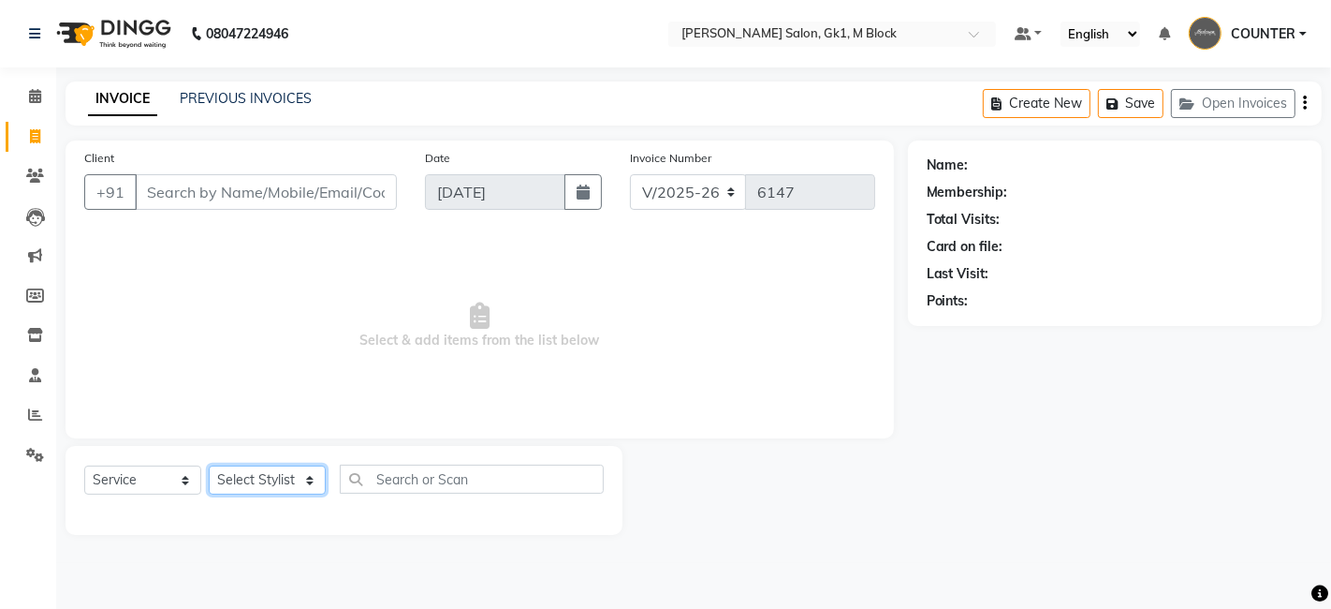
click at [229, 469] on select "Select Stylist AJAY [PERSON_NAME] [PERSON_NAME] [PERSON_NAME] COUNTER [PERSON_N…" at bounding box center [267, 479] width 117 height 29
select select "52838"
click at [209, 465] on select "Select Stylist AJAY [PERSON_NAME] [PERSON_NAME] [PERSON_NAME] COUNTER [PERSON_N…" at bounding box center [267, 479] width 117 height 29
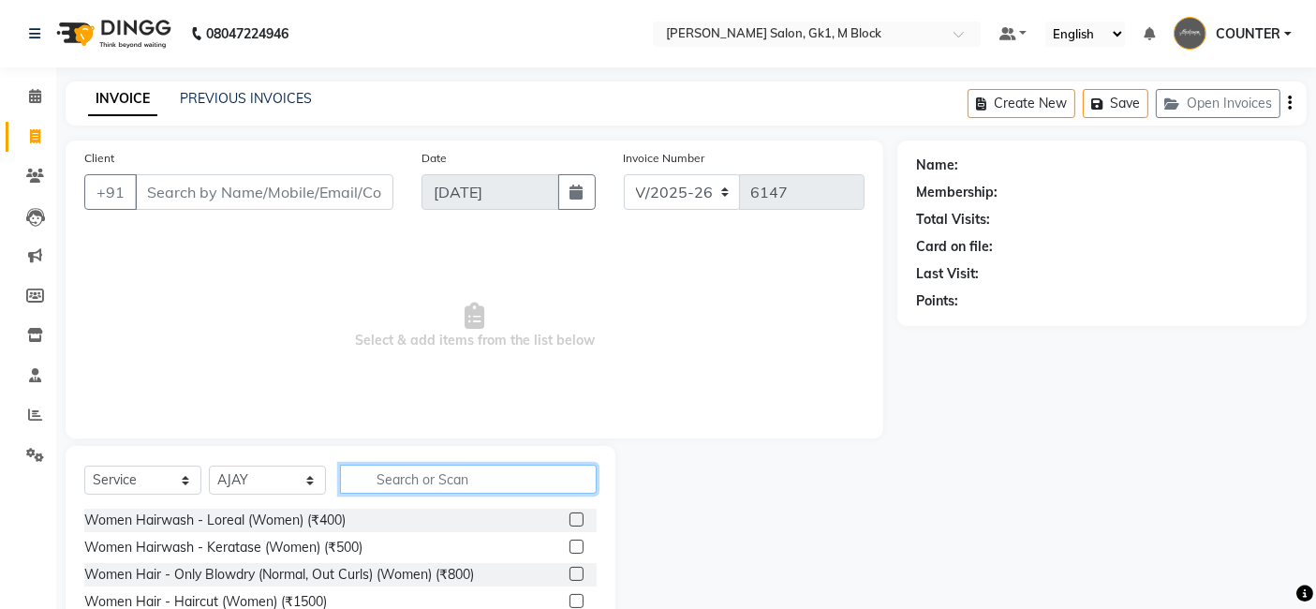
click at [449, 478] on input "text" at bounding box center [468, 478] width 257 height 29
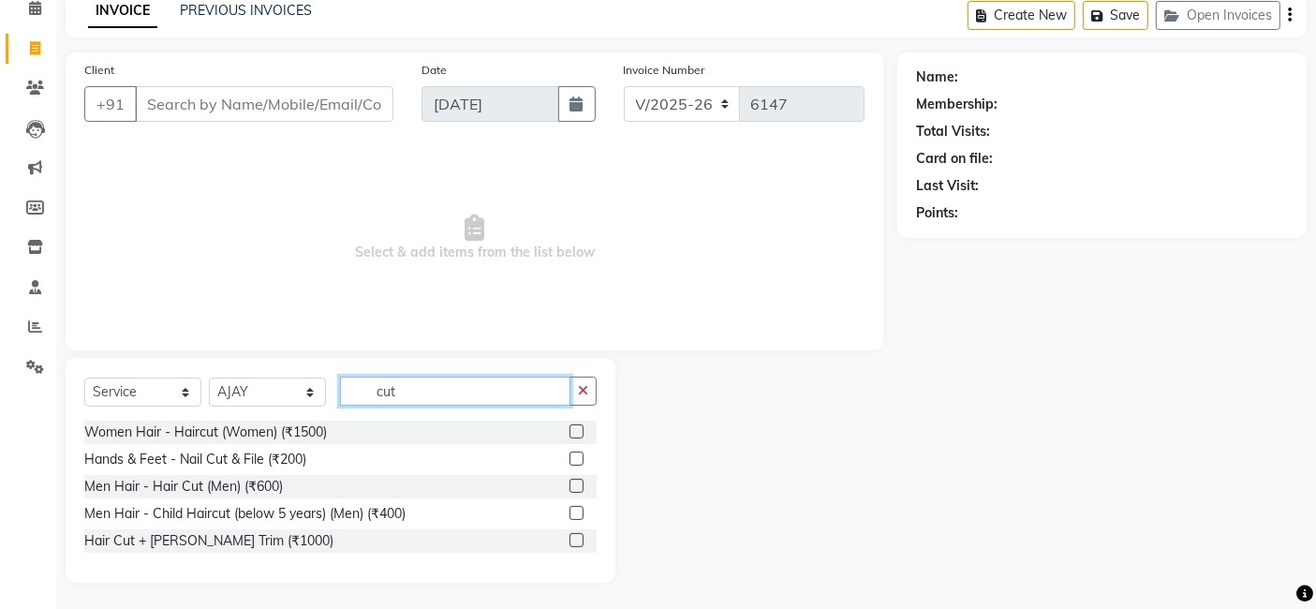
type input "cut"
click at [578, 451] on label at bounding box center [576, 458] width 14 height 14
click at [578, 453] on input "checkbox" at bounding box center [575, 459] width 12 height 12
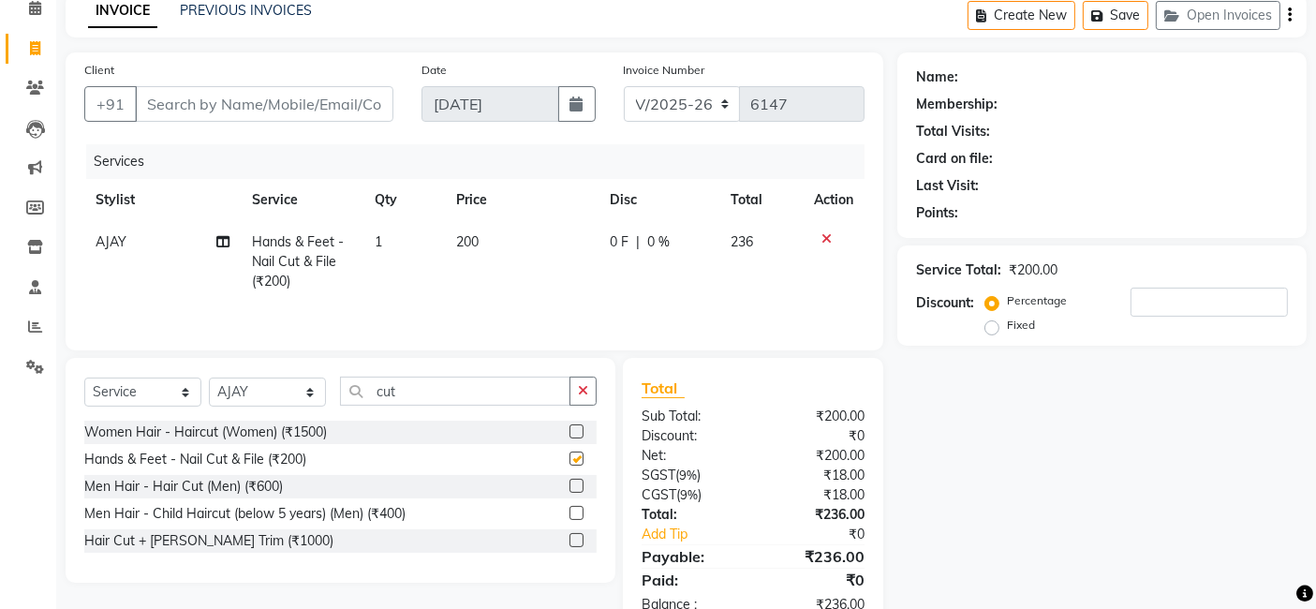
checkbox input "false"
click at [968, 512] on div "Name: Membership: Total Visits: Card on file: Last Visit: Points: Service Total…" at bounding box center [1108, 342] width 423 height 581
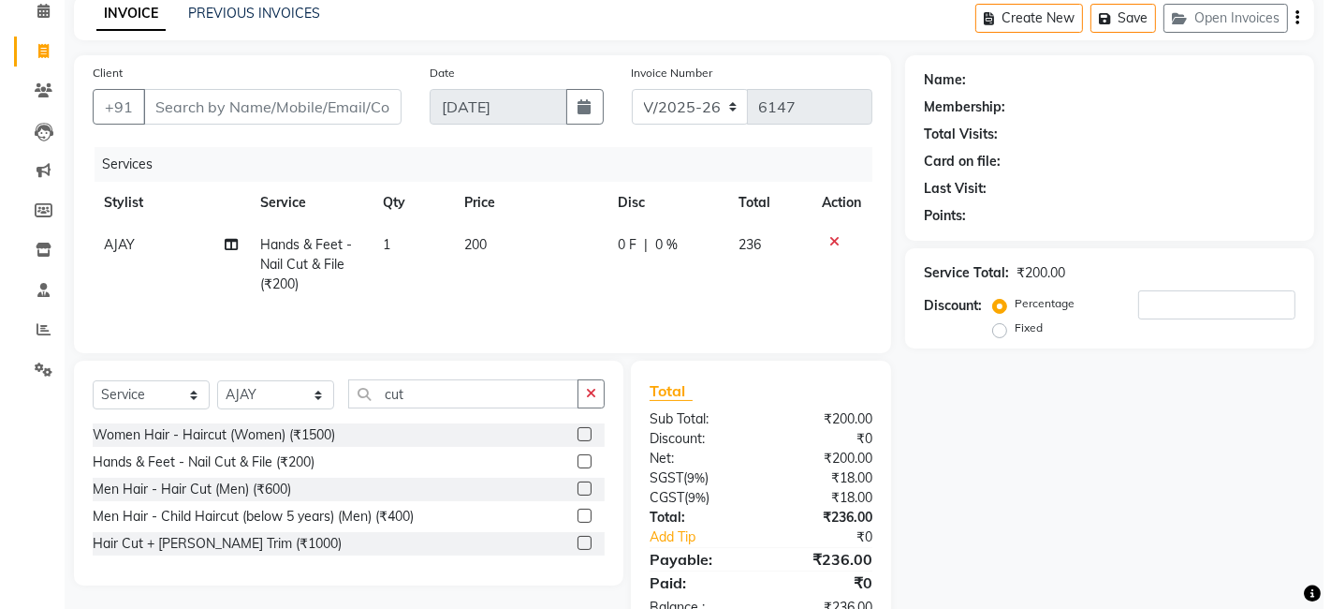
scroll to position [81, 0]
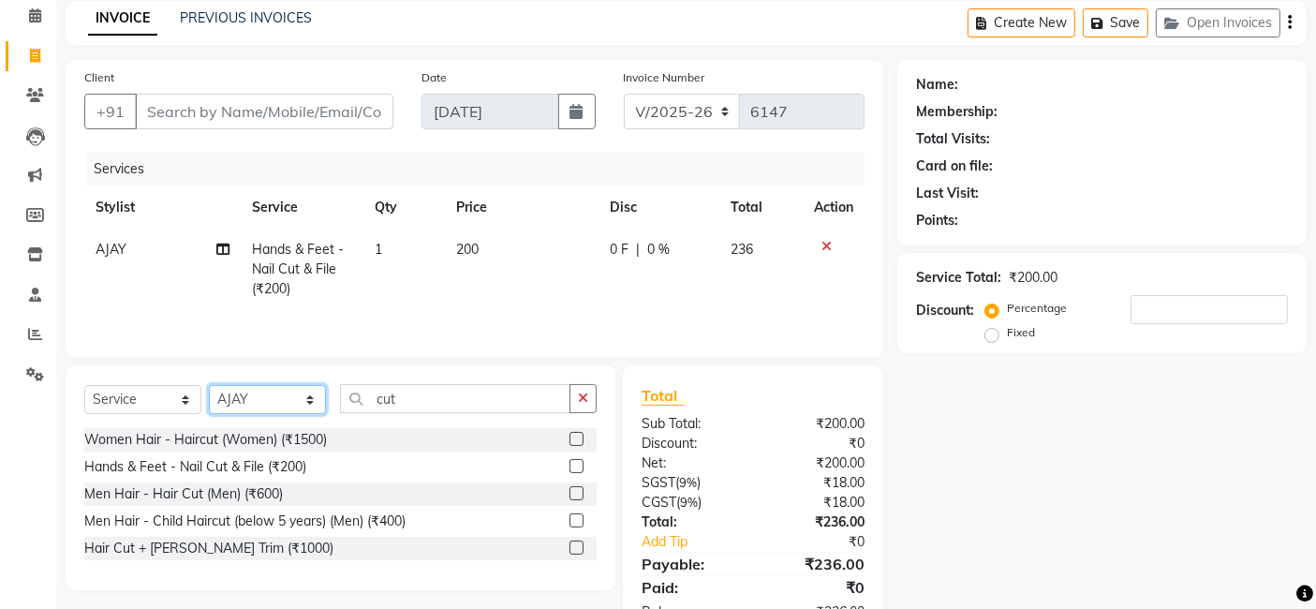
click at [287, 399] on select "Select Stylist AJAY [PERSON_NAME] [PERSON_NAME] [PERSON_NAME] COUNTER [PERSON_N…" at bounding box center [267, 399] width 117 height 29
select select "59715"
click at [209, 386] on select "Select Stylist AJAY [PERSON_NAME] [PERSON_NAME] [PERSON_NAME] COUNTER [PERSON_N…" at bounding box center [267, 399] width 117 height 29
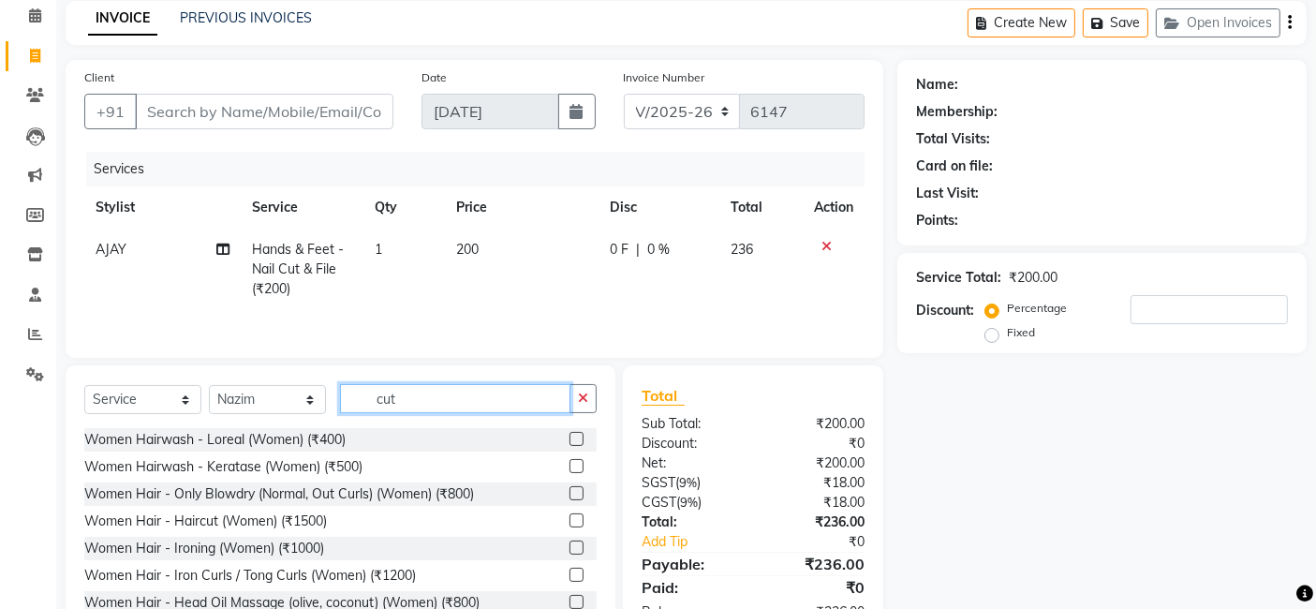
click at [529, 411] on input "cut" at bounding box center [455, 398] width 230 height 29
type input "c"
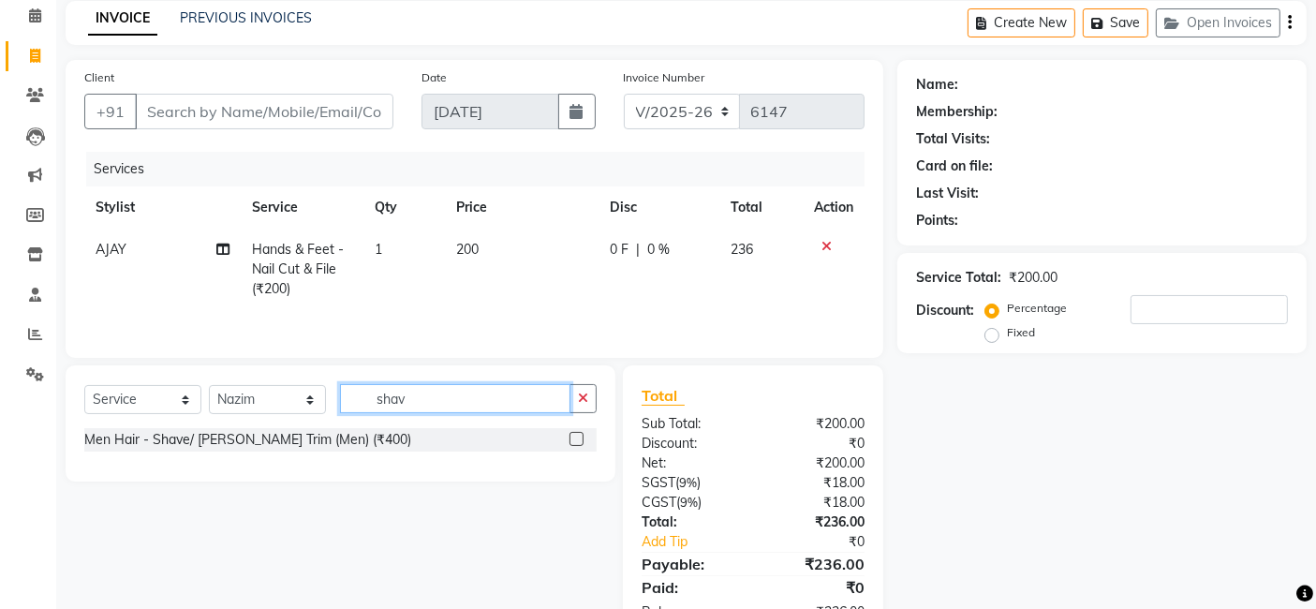
type input "shav"
click at [572, 440] on label at bounding box center [576, 439] width 14 height 14
click at [572, 440] on input "checkbox" at bounding box center [575, 440] width 12 height 12
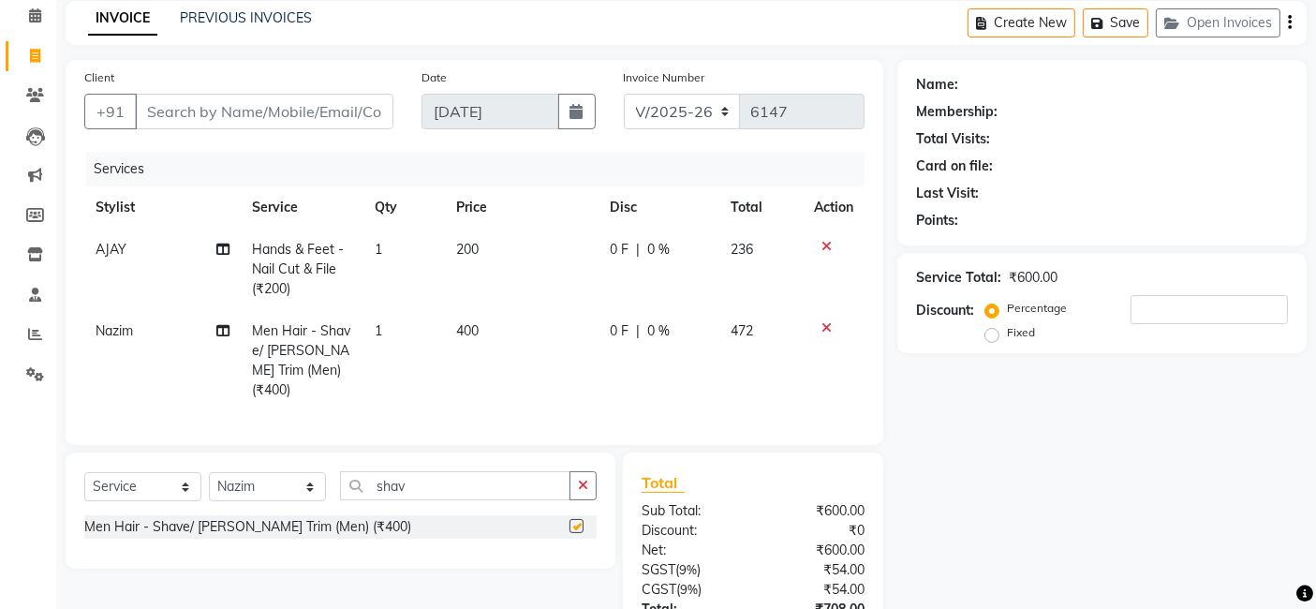
checkbox input "false"
click at [309, 113] on input "Client" at bounding box center [264, 112] width 258 height 36
type input "9"
type input "0"
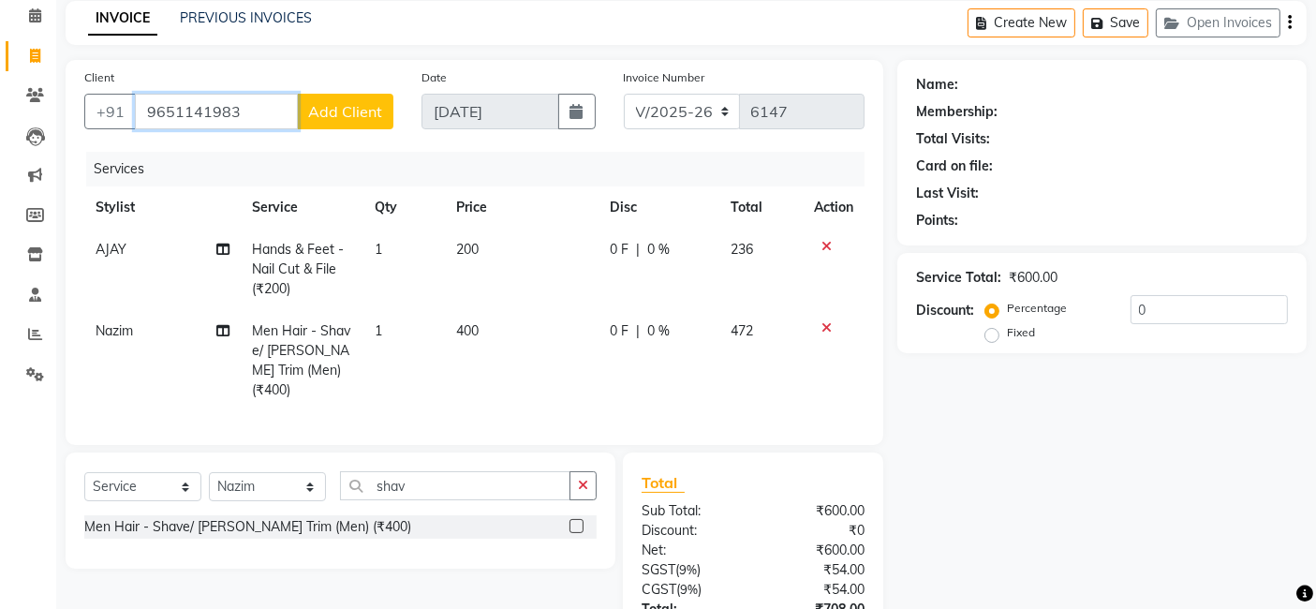
type input "9651141983"
click at [345, 116] on span "Add Client" at bounding box center [345, 111] width 74 height 19
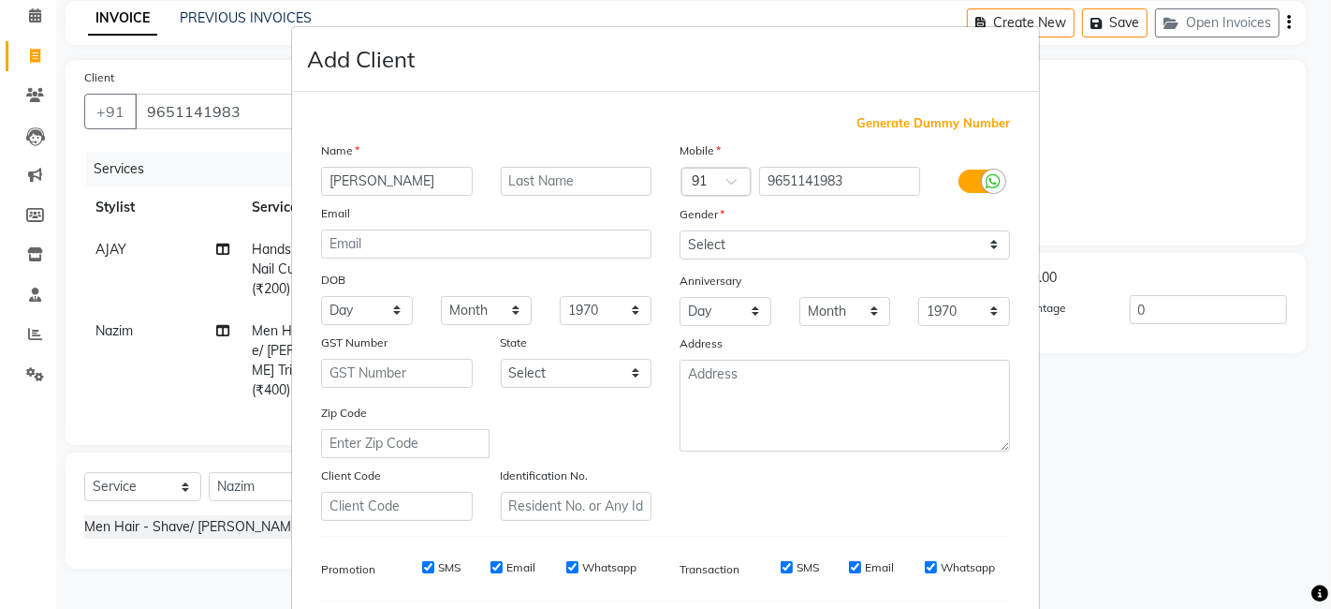
type input "[PERSON_NAME]"
click at [506, 185] on input "text" at bounding box center [577, 181] width 152 height 29
type input "walking"
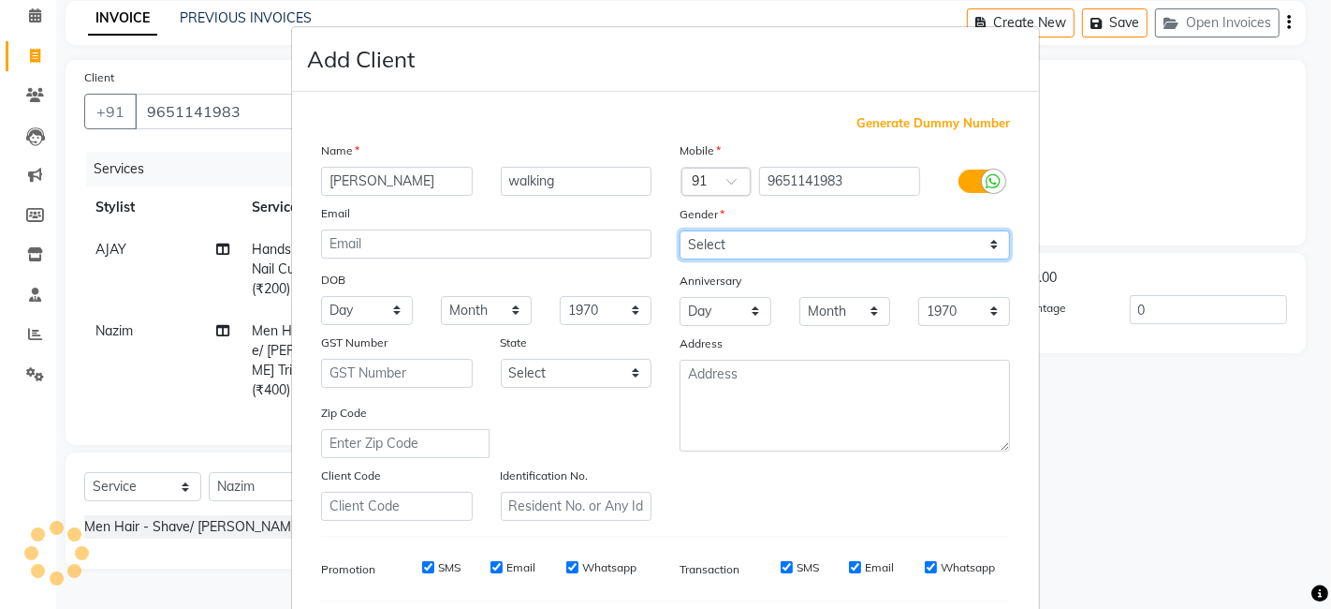
click at [684, 234] on select "Select Male Female Other Prefer Not To Say" at bounding box center [845, 244] width 331 height 29
select select "female"
click at [680, 230] on select "Select Male Female Other Prefer Not To Say" at bounding box center [845, 244] width 331 height 29
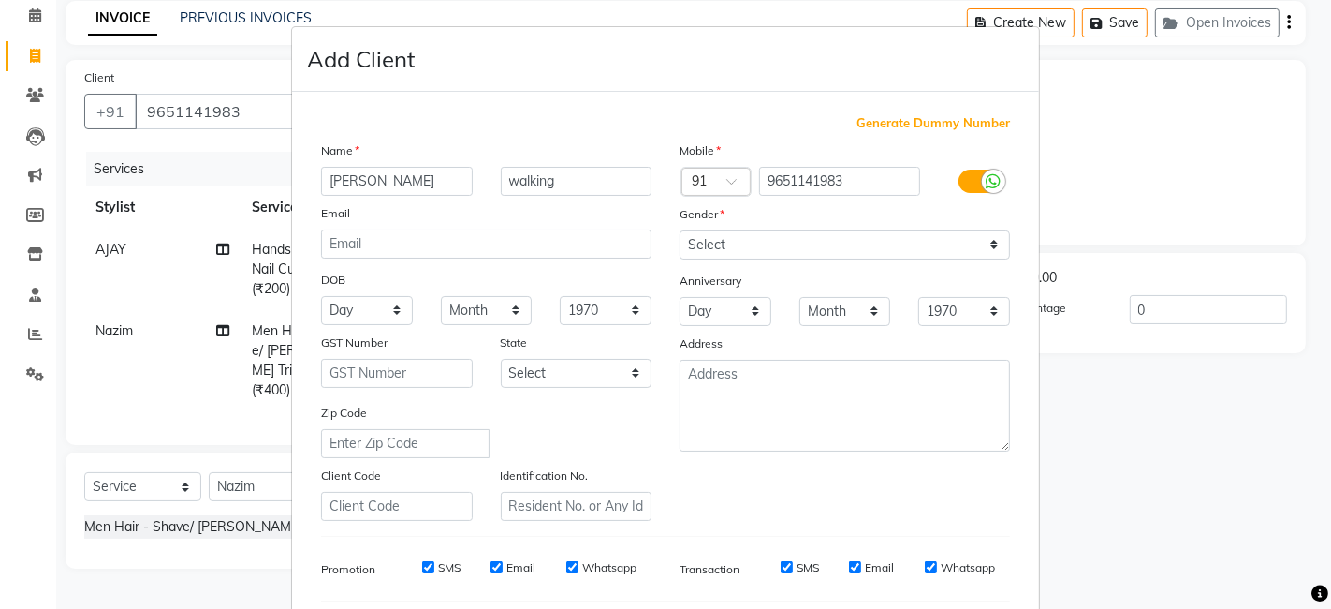
click at [1136, 396] on ngb-modal-window "Add Client Generate Dummy Number Name chirag walking Email DOB Day 01 02 03 04 …" at bounding box center [665, 304] width 1331 height 609
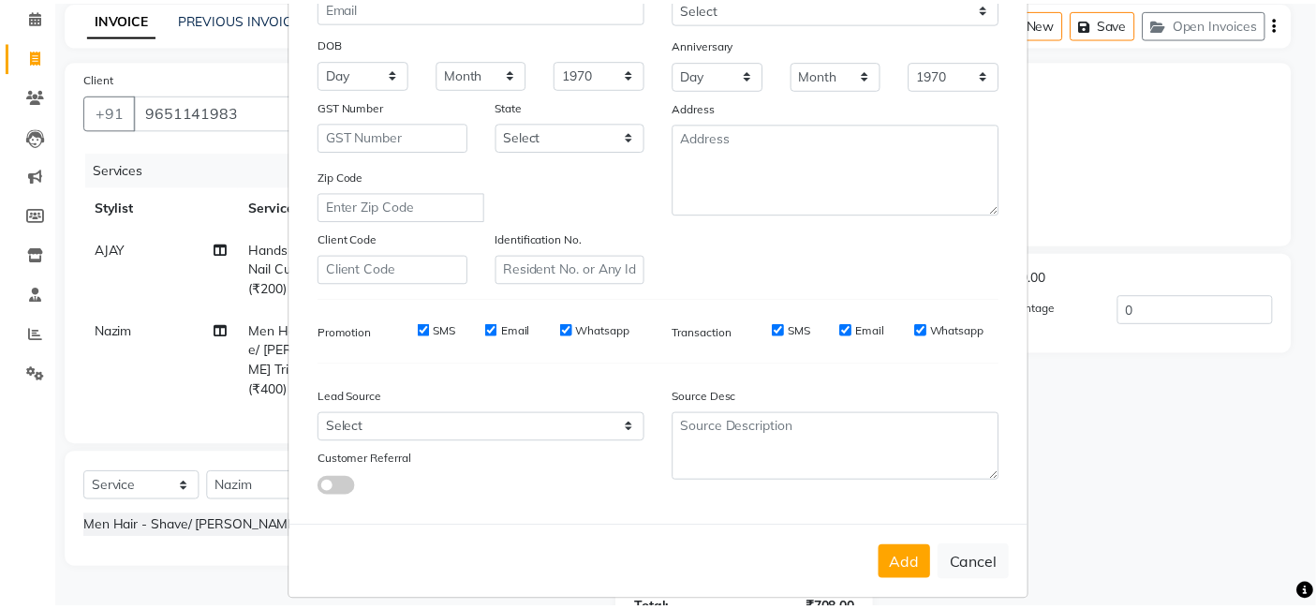
scroll to position [254, 0]
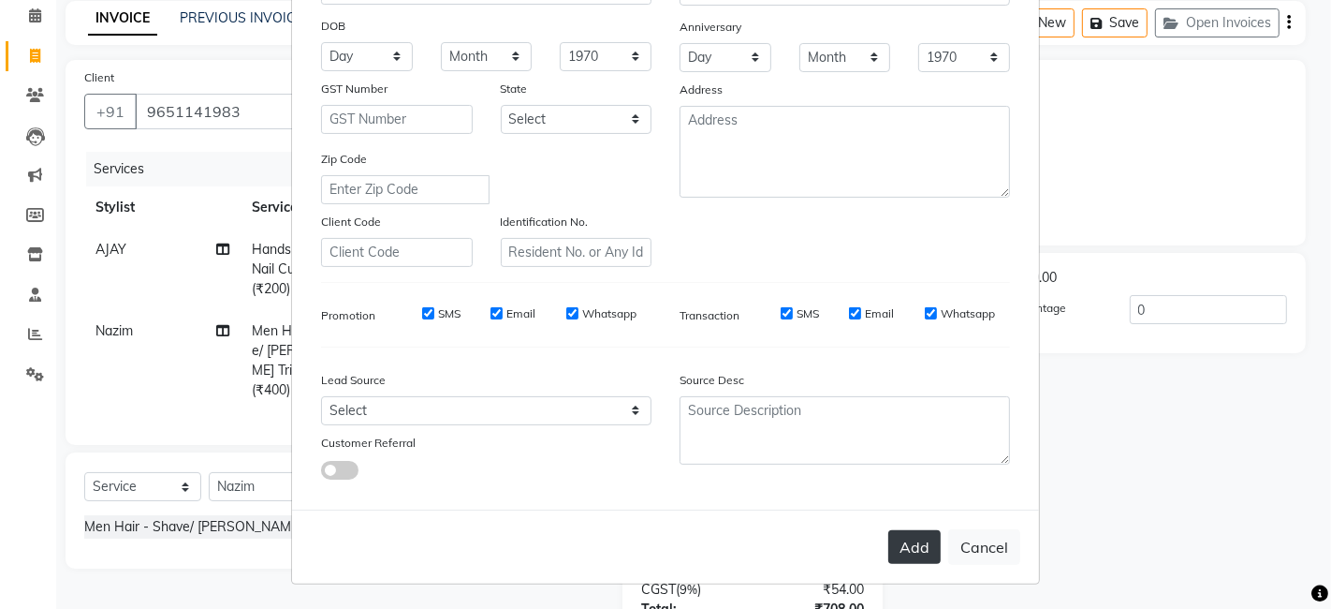
click at [889, 547] on button "Add" at bounding box center [915, 547] width 52 height 34
select select
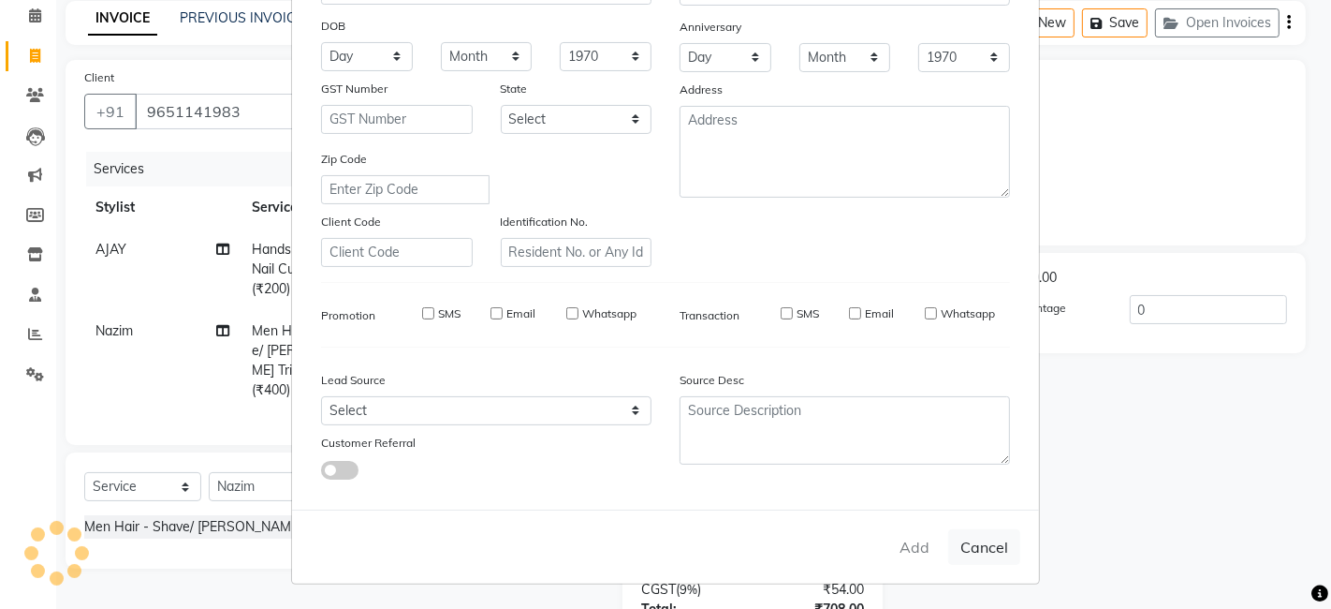
select select
checkbox input "false"
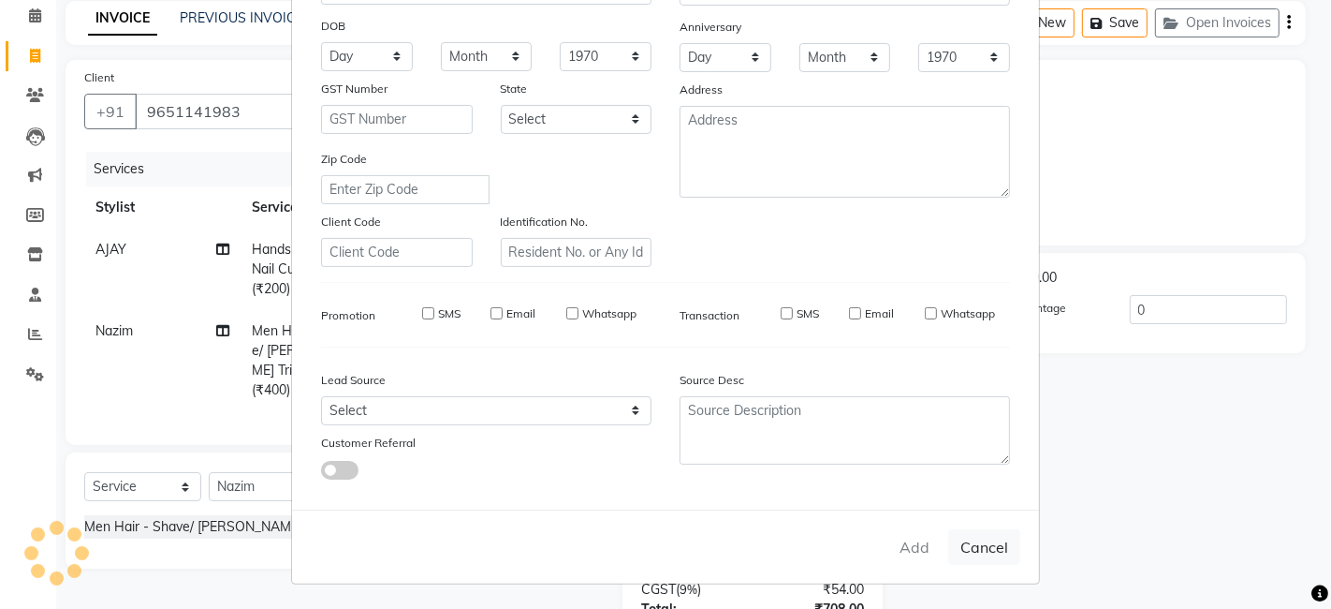
checkbox input "false"
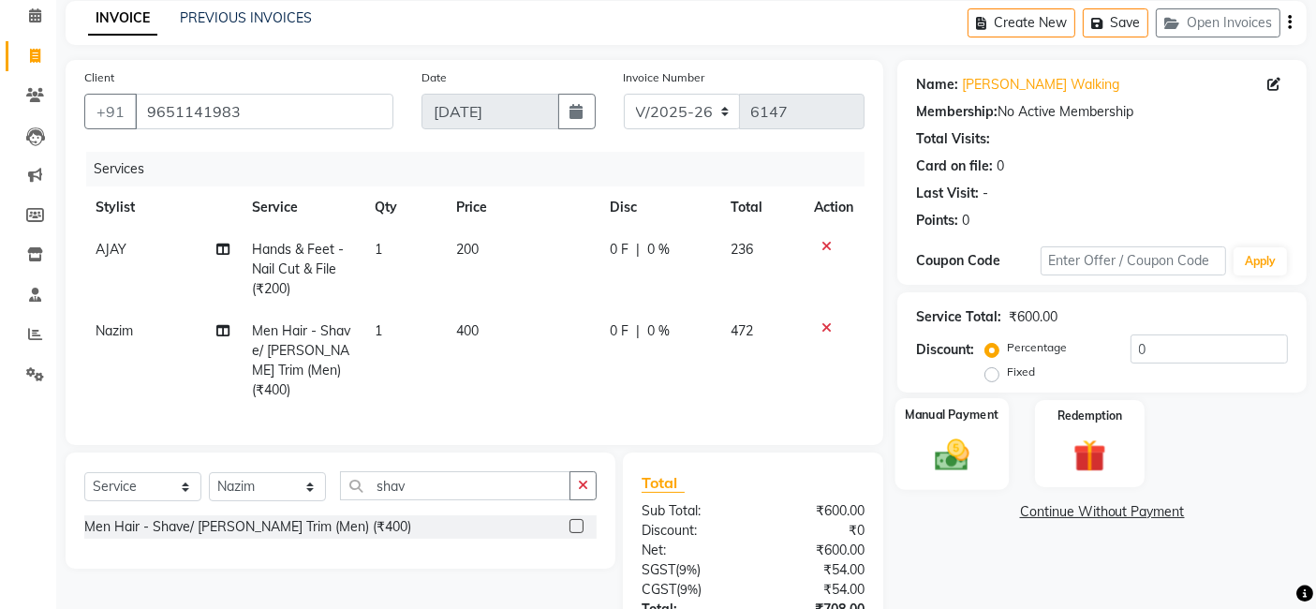
click at [984, 453] on div "Manual Payment" at bounding box center [951, 444] width 113 height 92
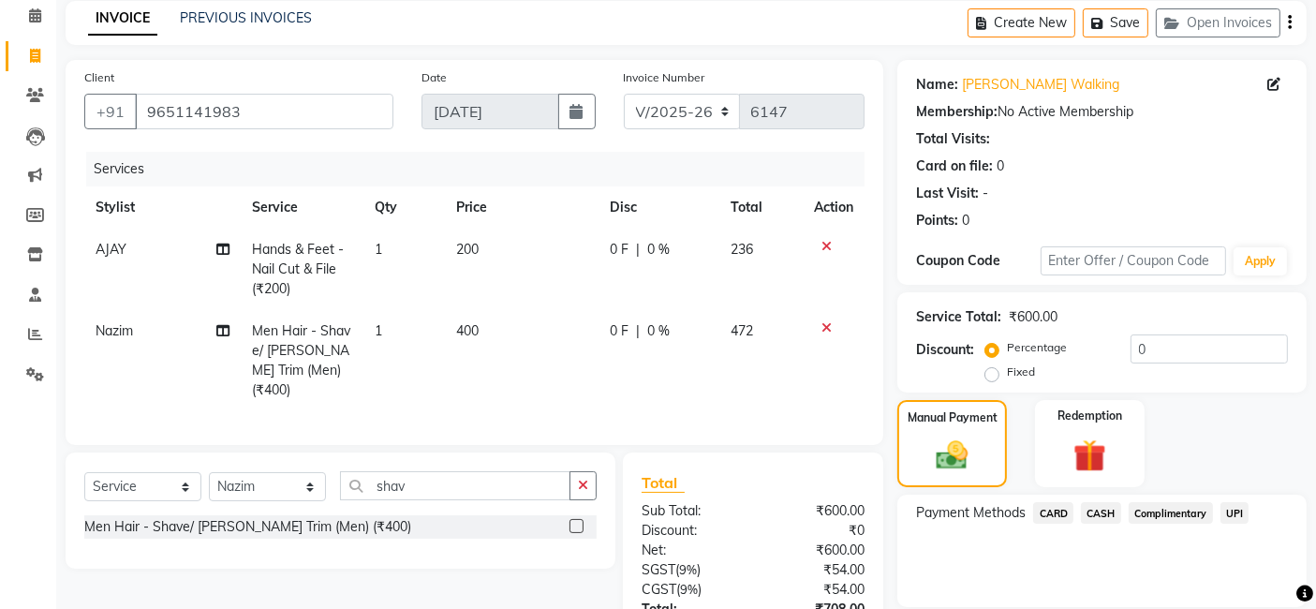
click at [1099, 509] on span "CASH" at bounding box center [1101, 513] width 40 height 22
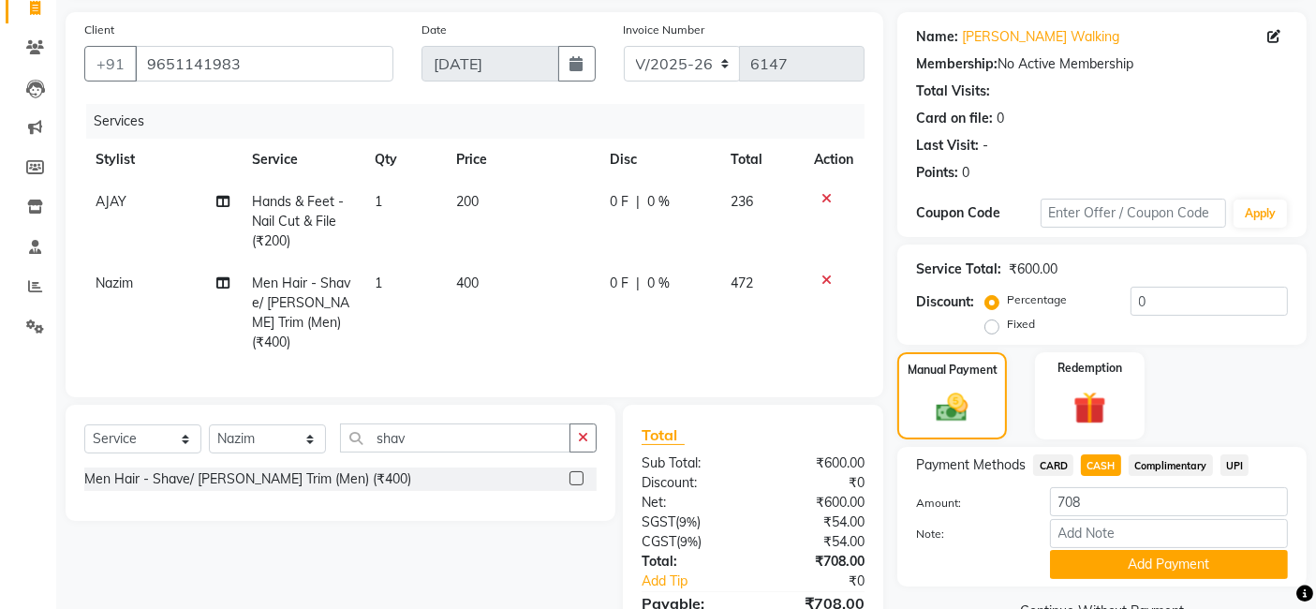
scroll to position [222, 0]
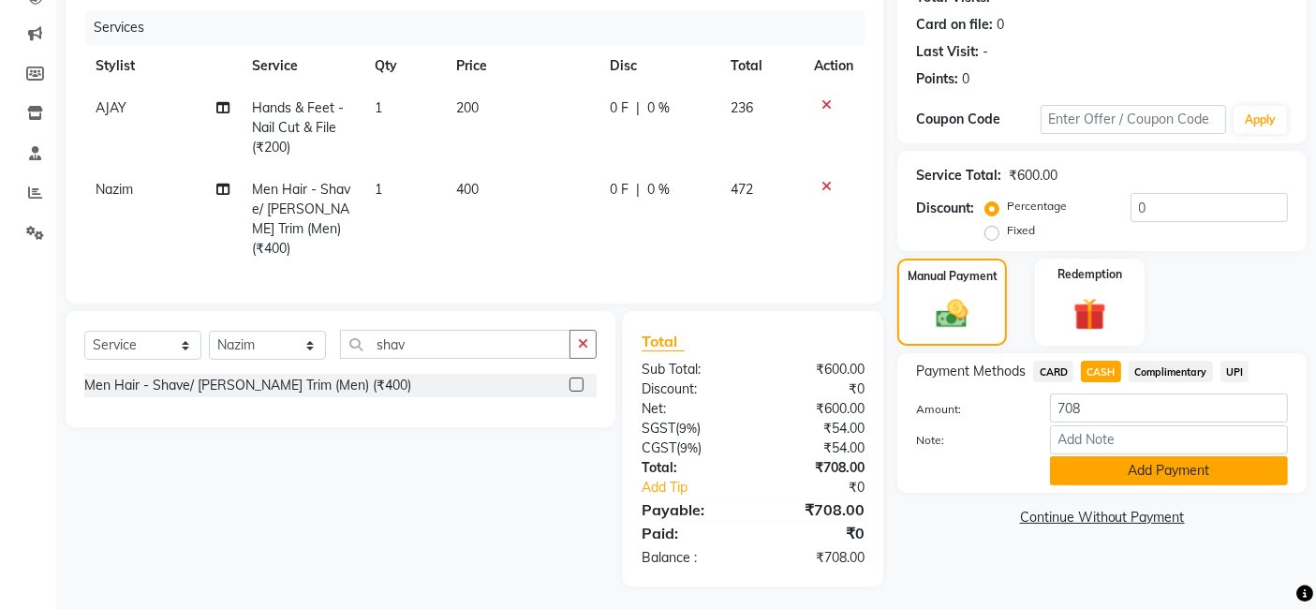
click at [1246, 466] on button "Add Payment" at bounding box center [1169, 470] width 238 height 29
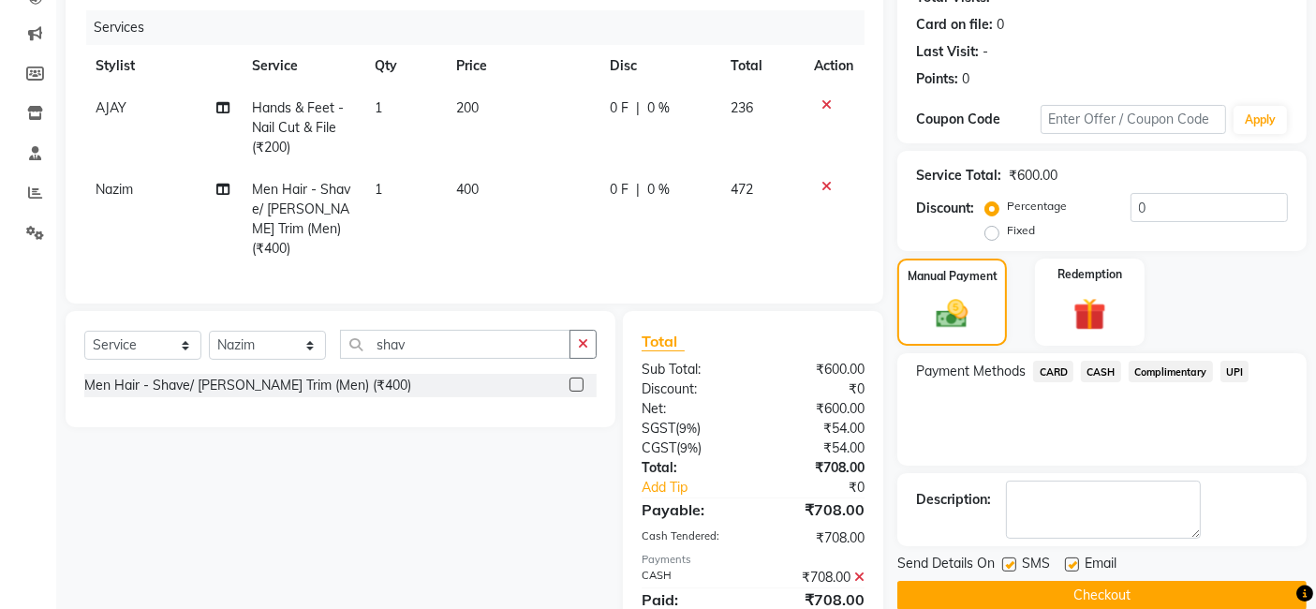
scroll to position [288, 0]
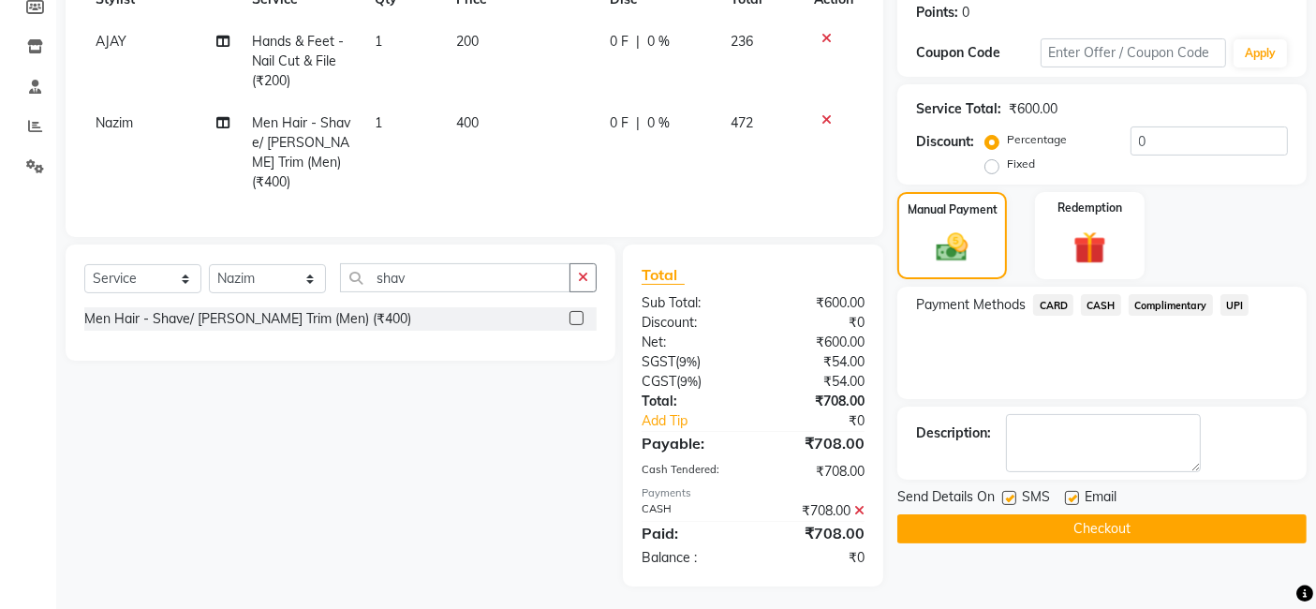
click at [1225, 522] on button "Checkout" at bounding box center [1101, 528] width 409 height 29
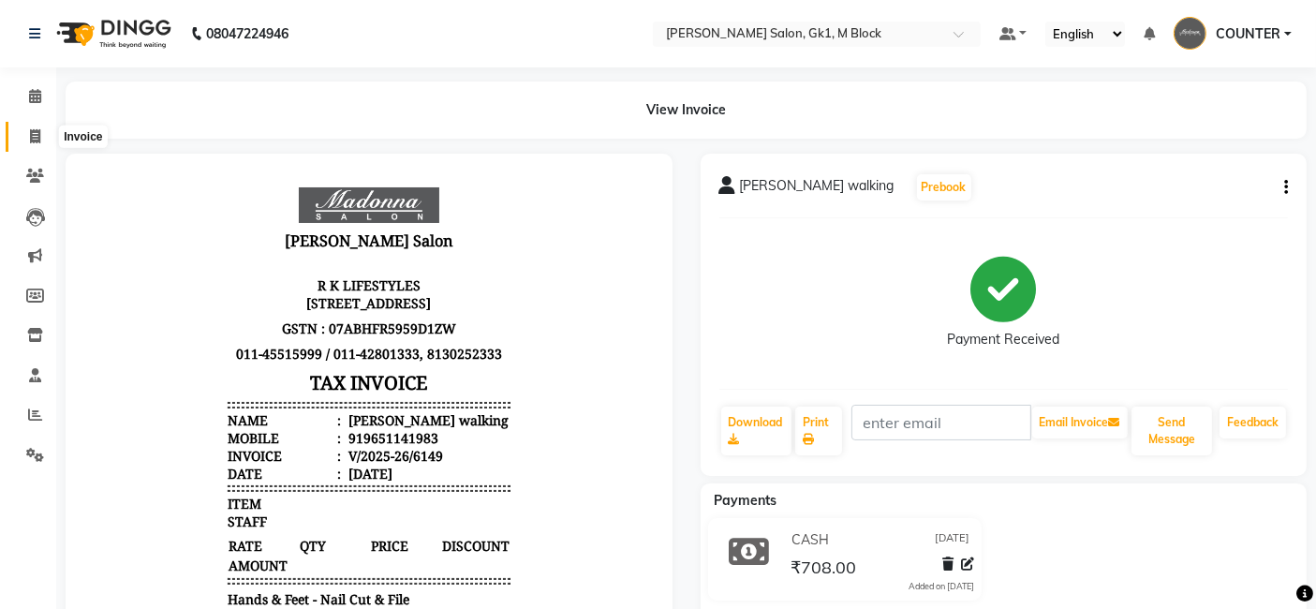
click at [33, 137] on icon at bounding box center [35, 136] width 10 height 14
select select "6312"
select select "service"
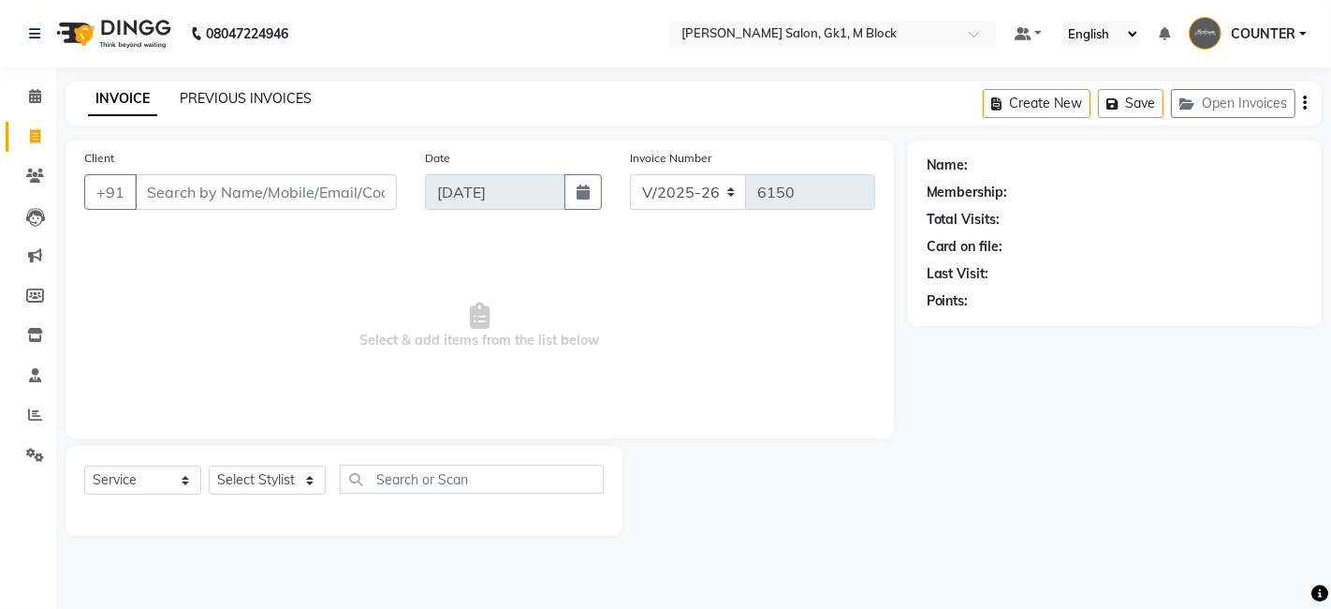
click at [274, 92] on link "PREVIOUS INVOICES" at bounding box center [246, 98] width 132 height 17
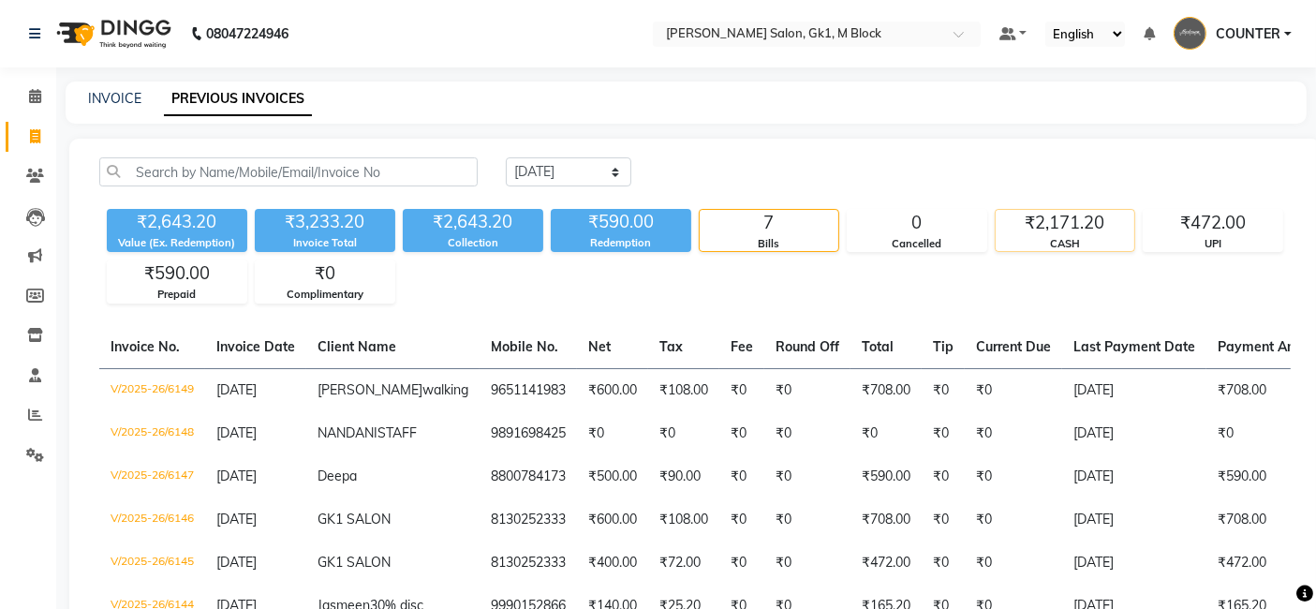
click at [1049, 236] on div "CASH" at bounding box center [1064, 244] width 139 height 16
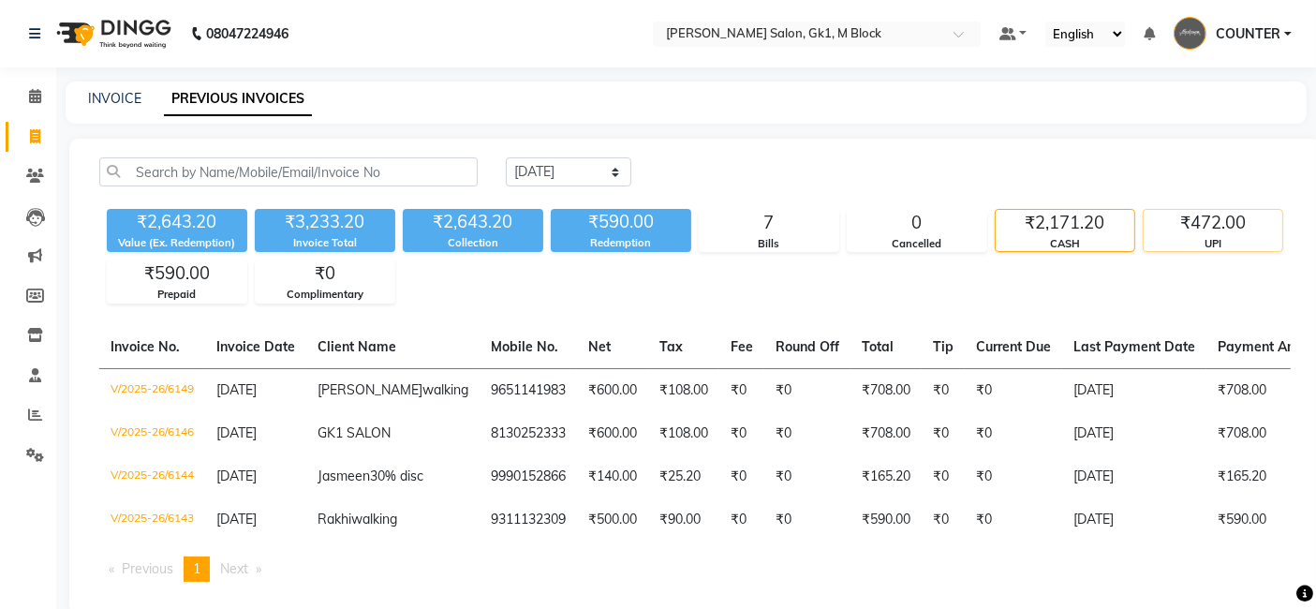
click at [1166, 229] on div "₹472.00" at bounding box center [1212, 223] width 139 height 26
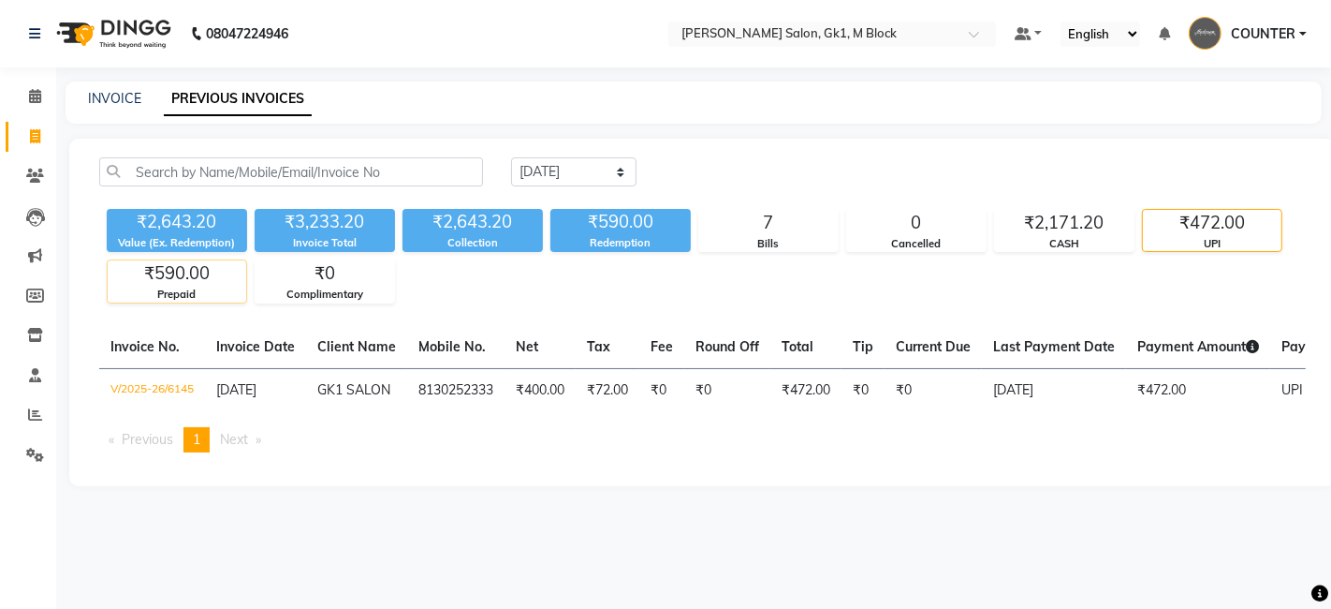
click at [141, 279] on div "₹590.00" at bounding box center [177, 273] width 139 height 26
click at [28, 127] on span at bounding box center [35, 137] width 33 height 22
select select "6312"
select select "service"
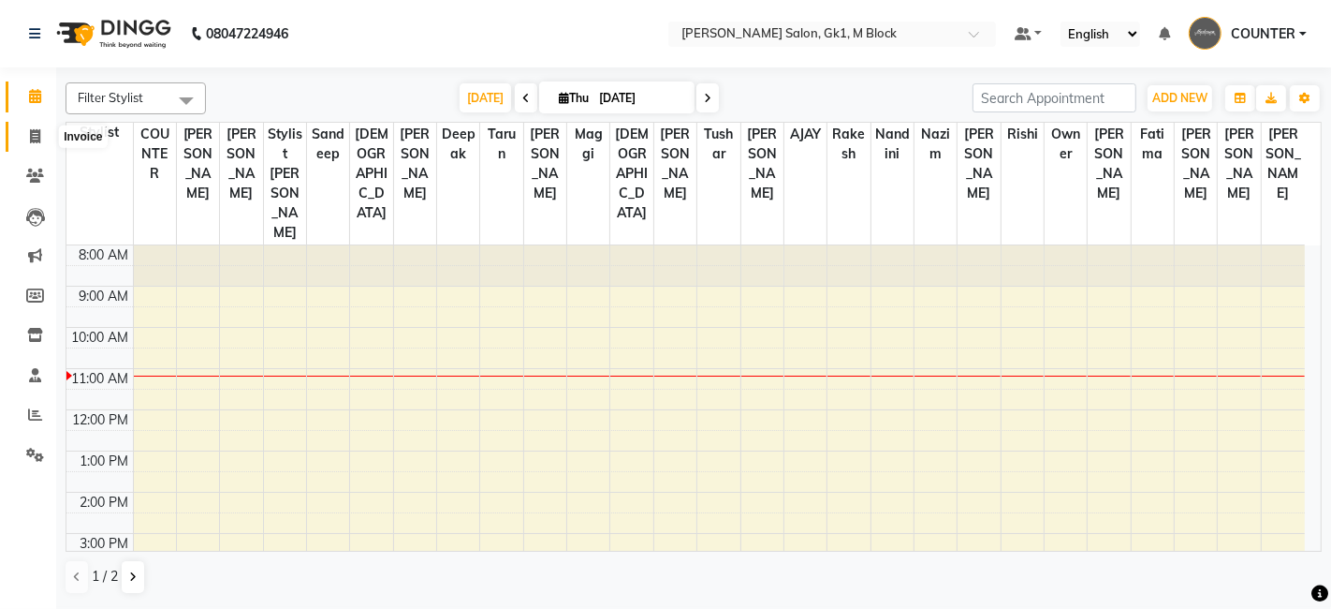
click at [35, 129] on icon at bounding box center [35, 136] width 10 height 14
select select "service"
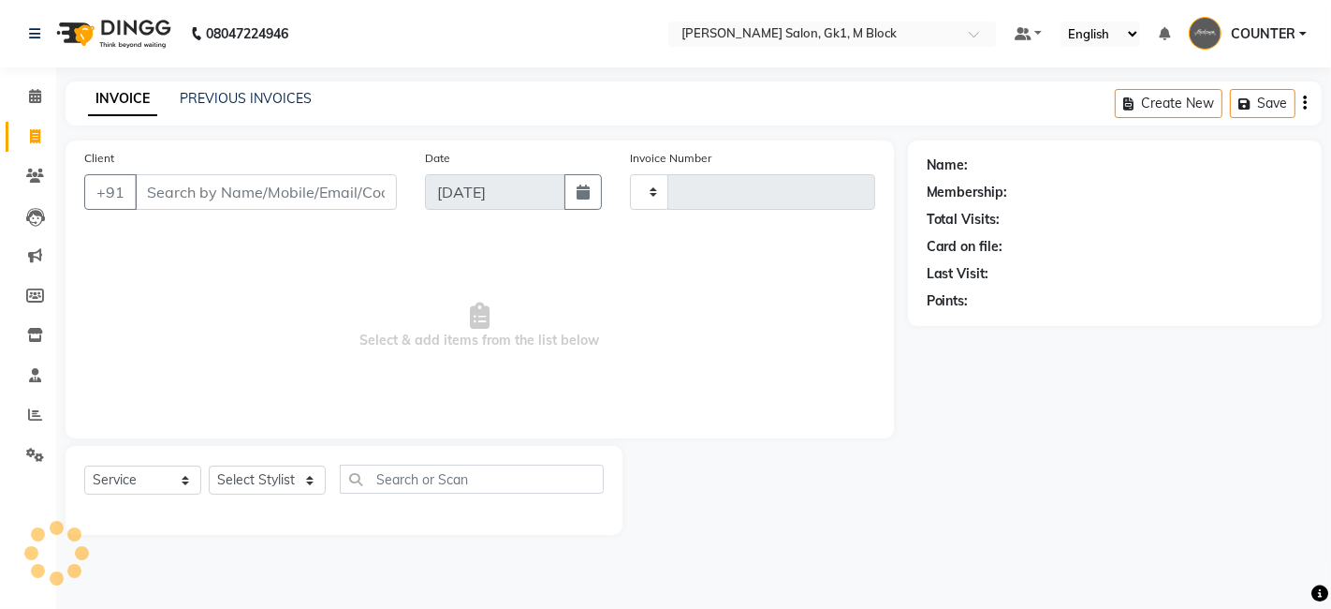
type input "6144"
select select "6312"
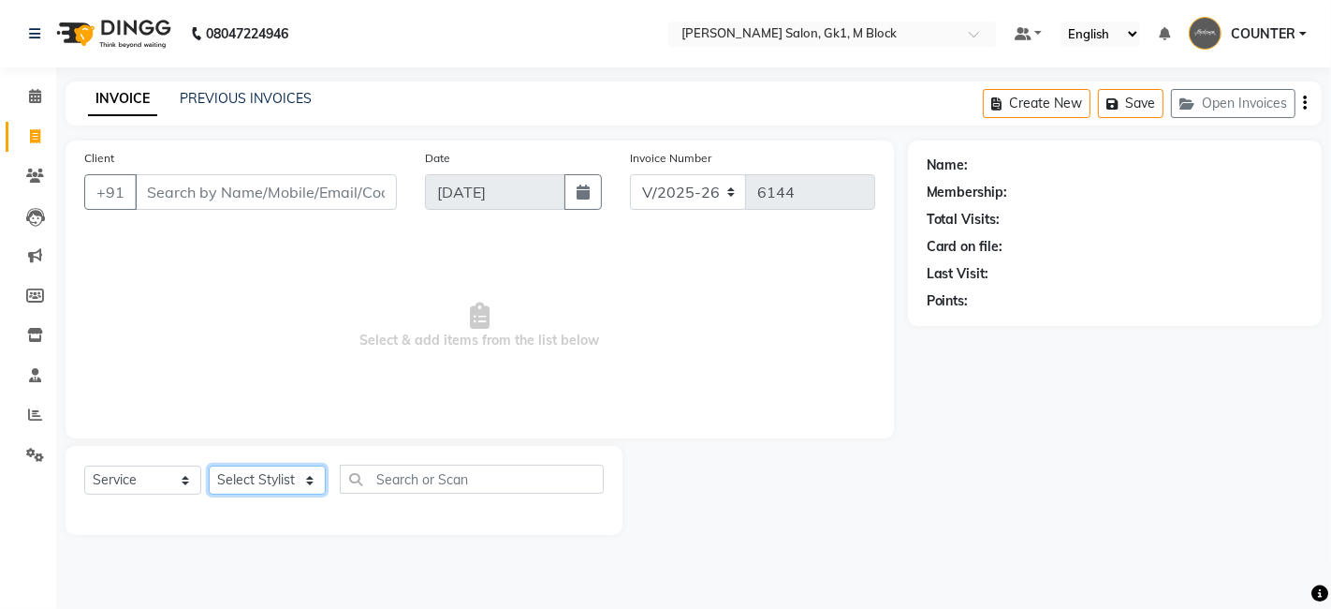
click at [275, 493] on select "Select Stylist AJAY [PERSON_NAME] [PERSON_NAME] [PERSON_NAME] COUNTER [PERSON_N…" at bounding box center [267, 479] width 117 height 29
select select "59653"
click at [209, 465] on select "Select Stylist AJAY [PERSON_NAME] [PERSON_NAME] [PERSON_NAME] COUNTER [PERSON_N…" at bounding box center [267, 479] width 117 height 29
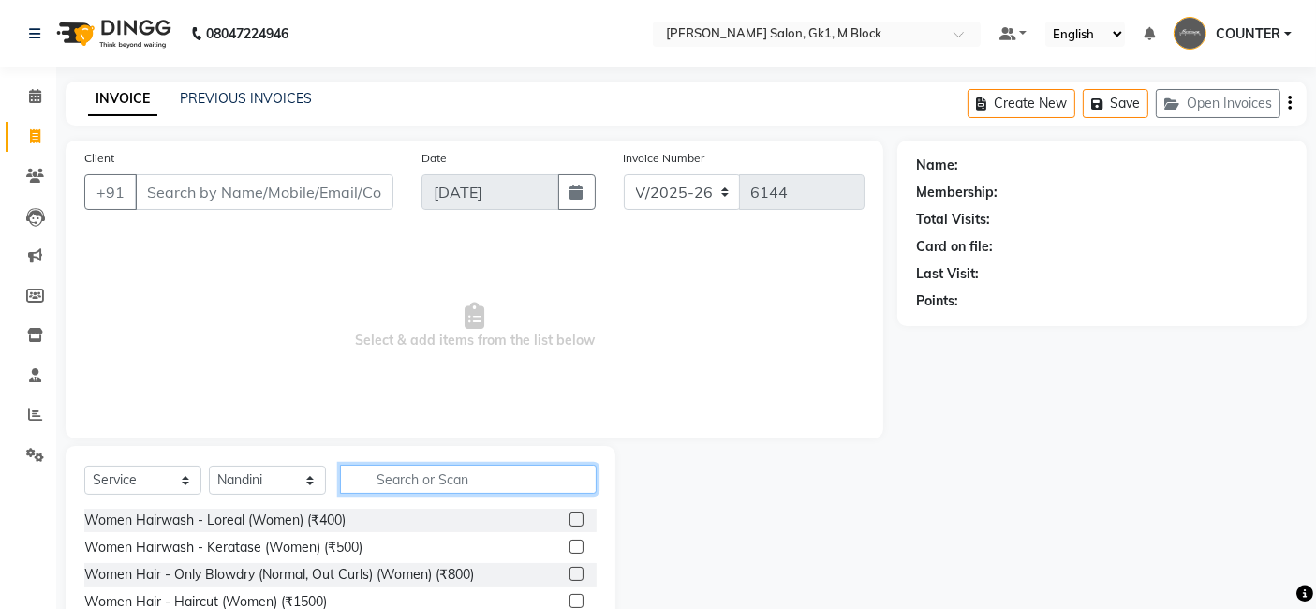
click at [444, 467] on input "text" at bounding box center [468, 478] width 257 height 29
click at [569, 522] on label at bounding box center [576, 519] width 14 height 14
click at [569, 522] on input "checkbox" at bounding box center [575, 520] width 12 height 12
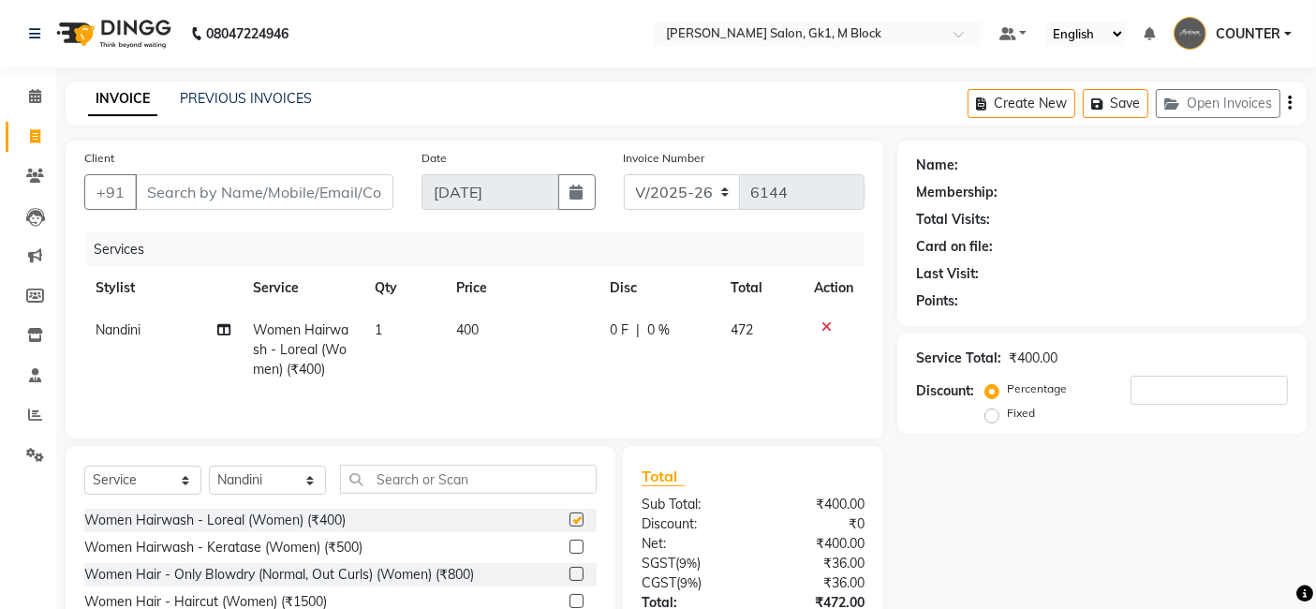
checkbox input "false"
click at [377, 183] on input "Client" at bounding box center [264, 192] width 258 height 36
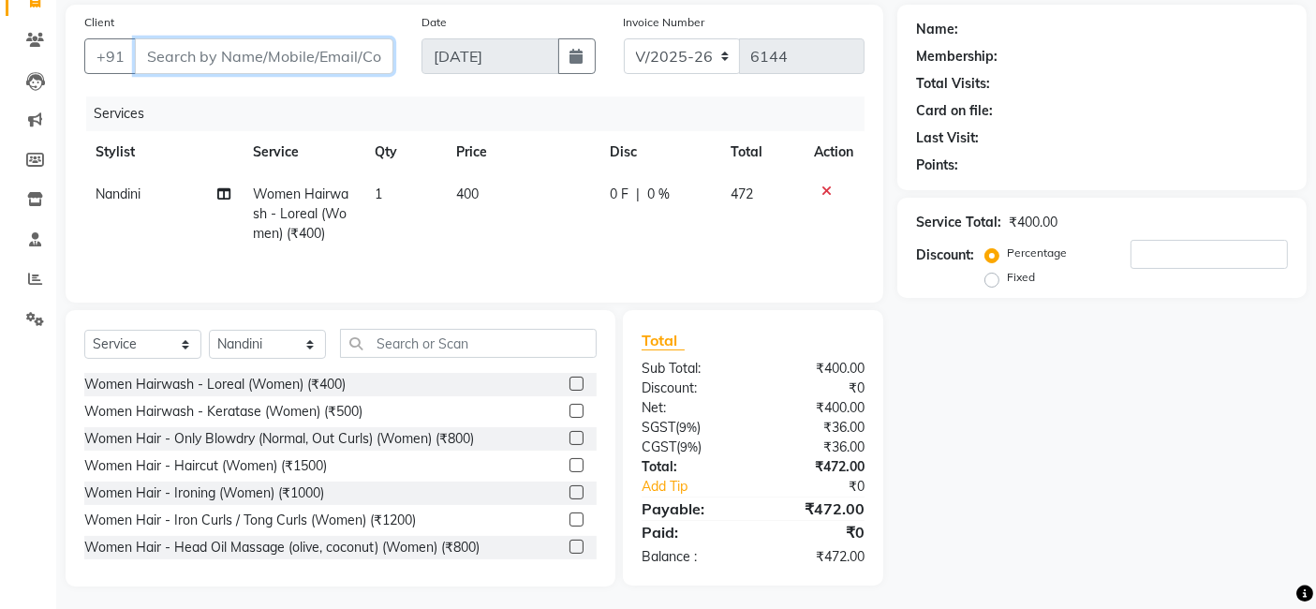
scroll to position [142, 0]
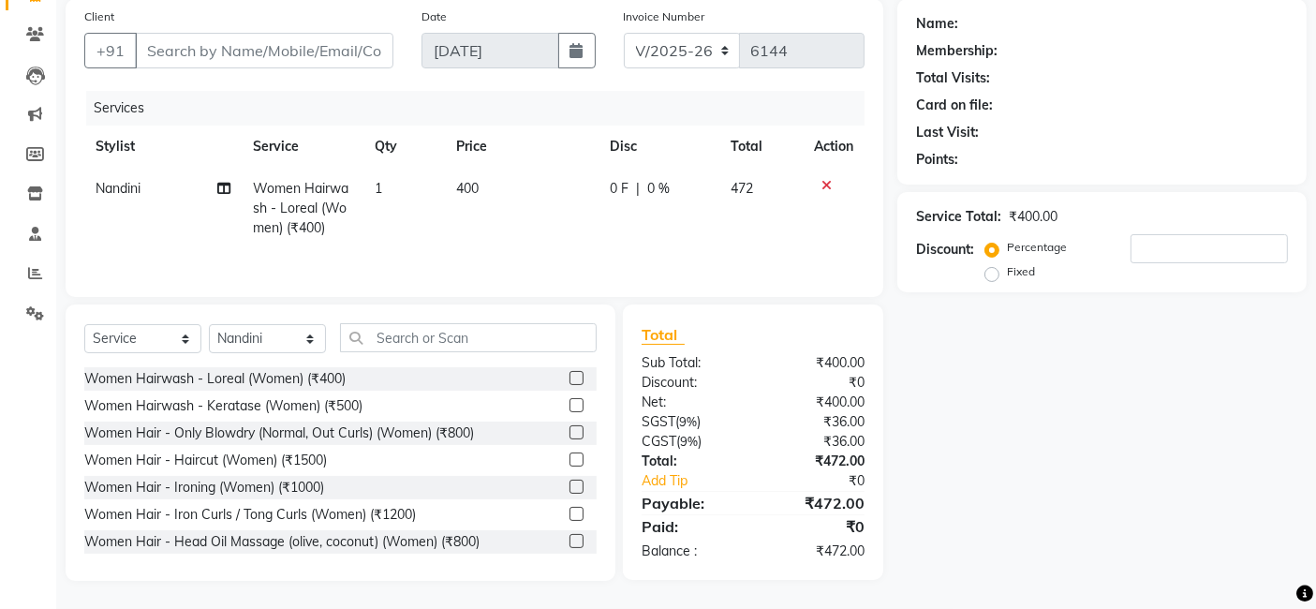
click at [959, 456] on div "Name: Membership: Total Visits: Card on file: Last Visit: Points: Service Total…" at bounding box center [1108, 289] width 423 height 581
click at [342, 55] on input "Client" at bounding box center [264, 51] width 258 height 36
click at [231, 58] on input "Client" at bounding box center [264, 51] width 258 height 36
type input "g"
type input "0"
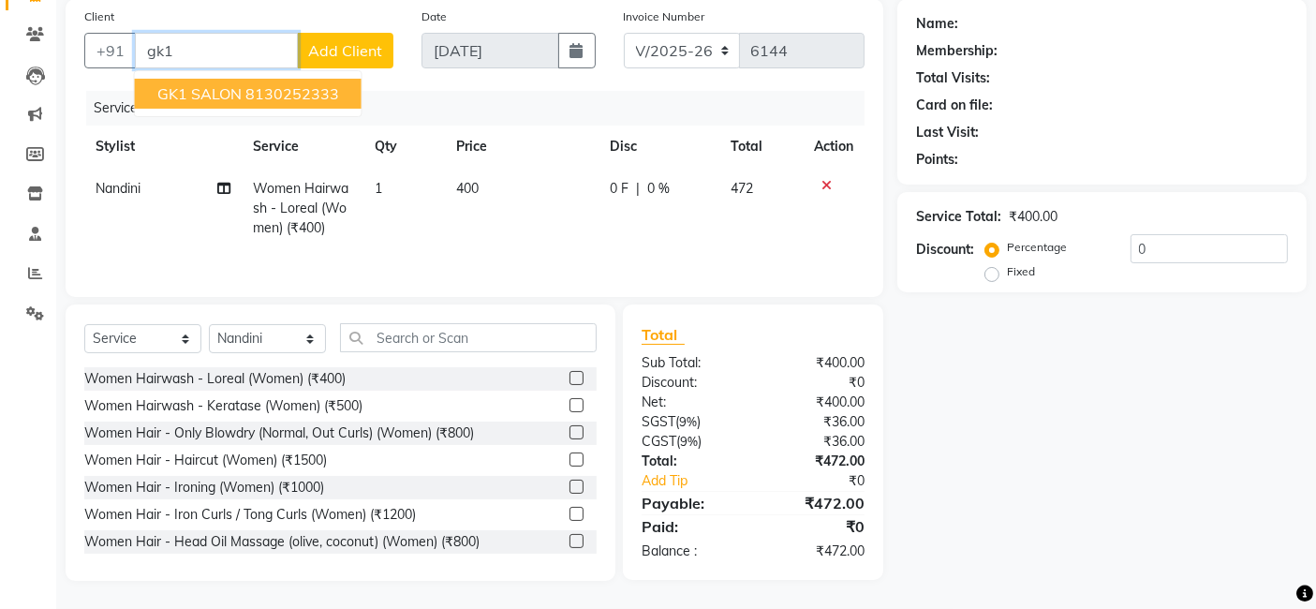
click at [226, 95] on span "GK1 SALON" at bounding box center [199, 93] width 84 height 19
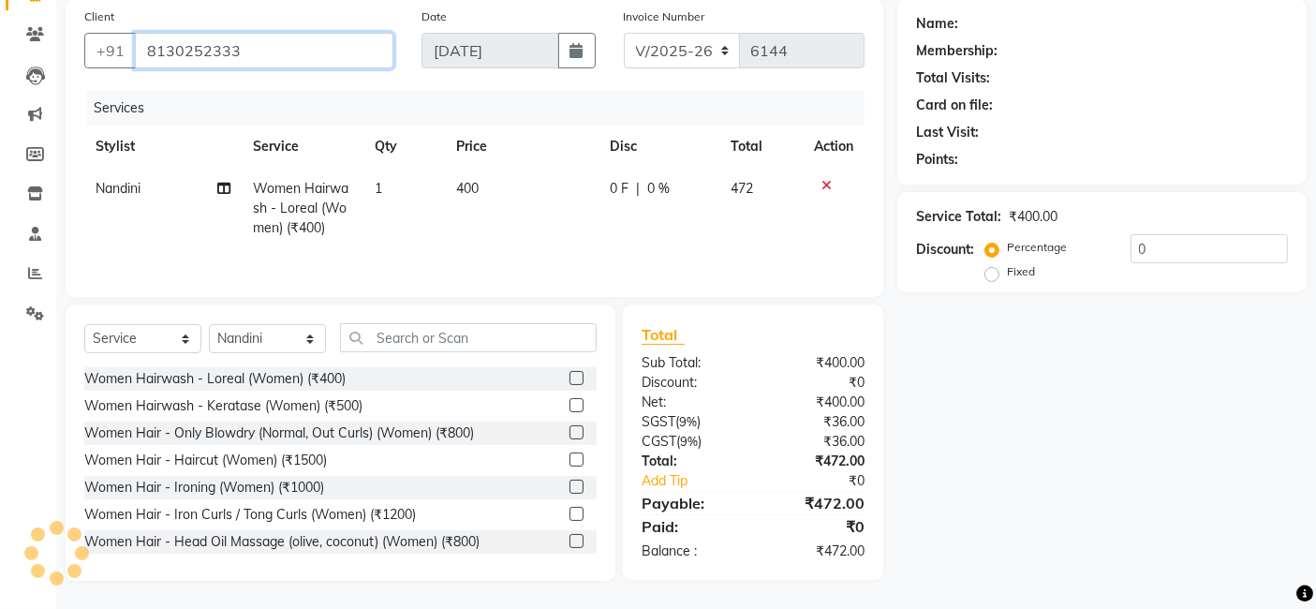
type input "8130252333"
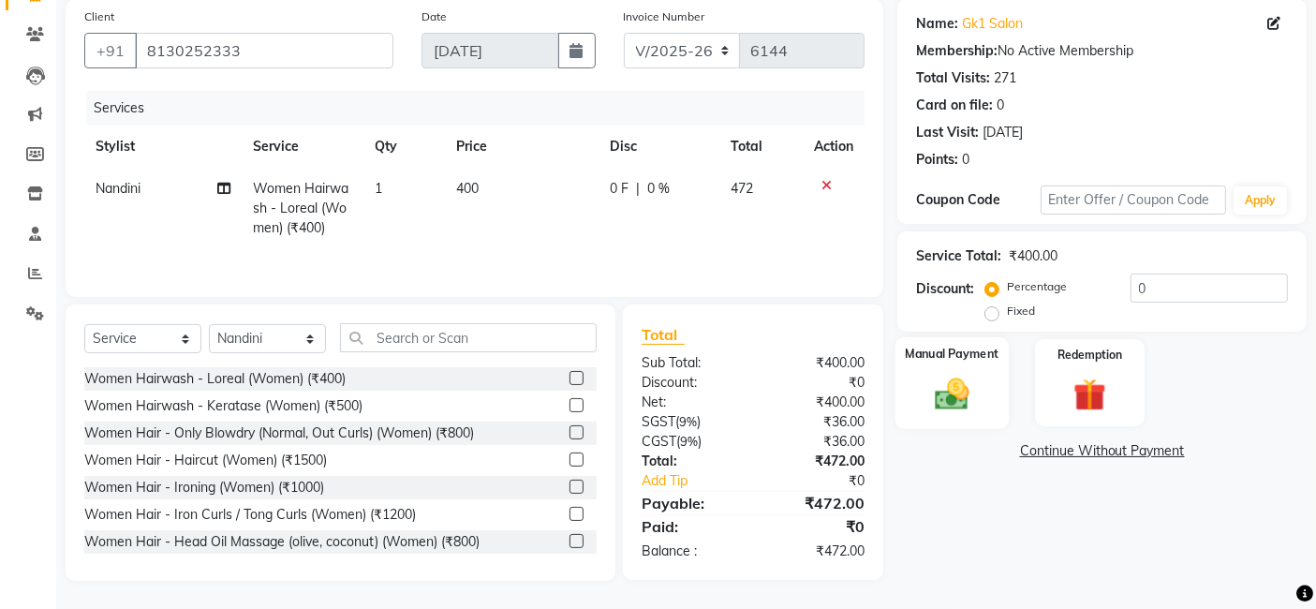
click at [934, 389] on img at bounding box center [952, 393] width 56 height 39
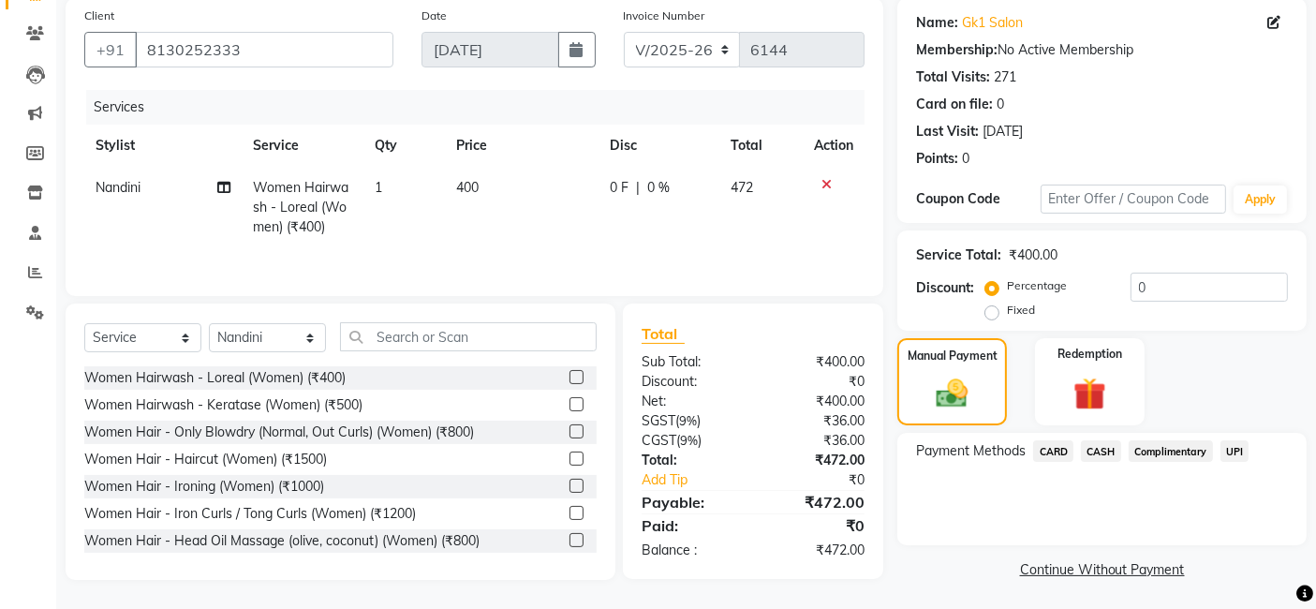
click at [1241, 449] on span "UPI" at bounding box center [1234, 451] width 29 height 22
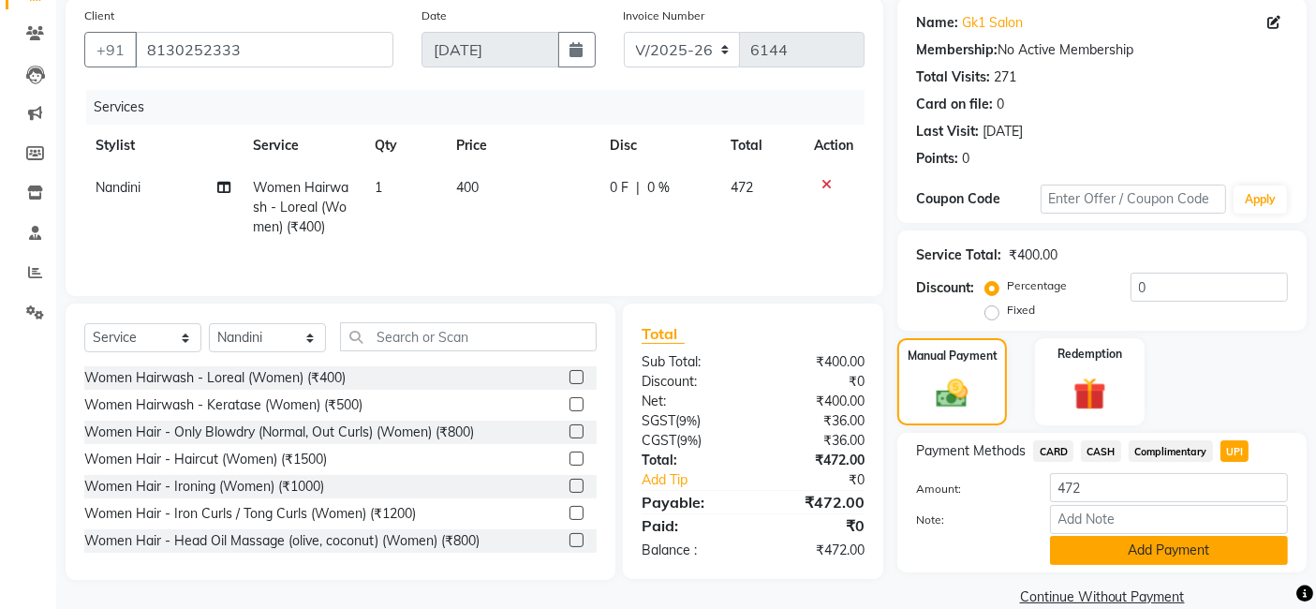
click at [1228, 557] on button "Add Payment" at bounding box center [1169, 550] width 238 height 29
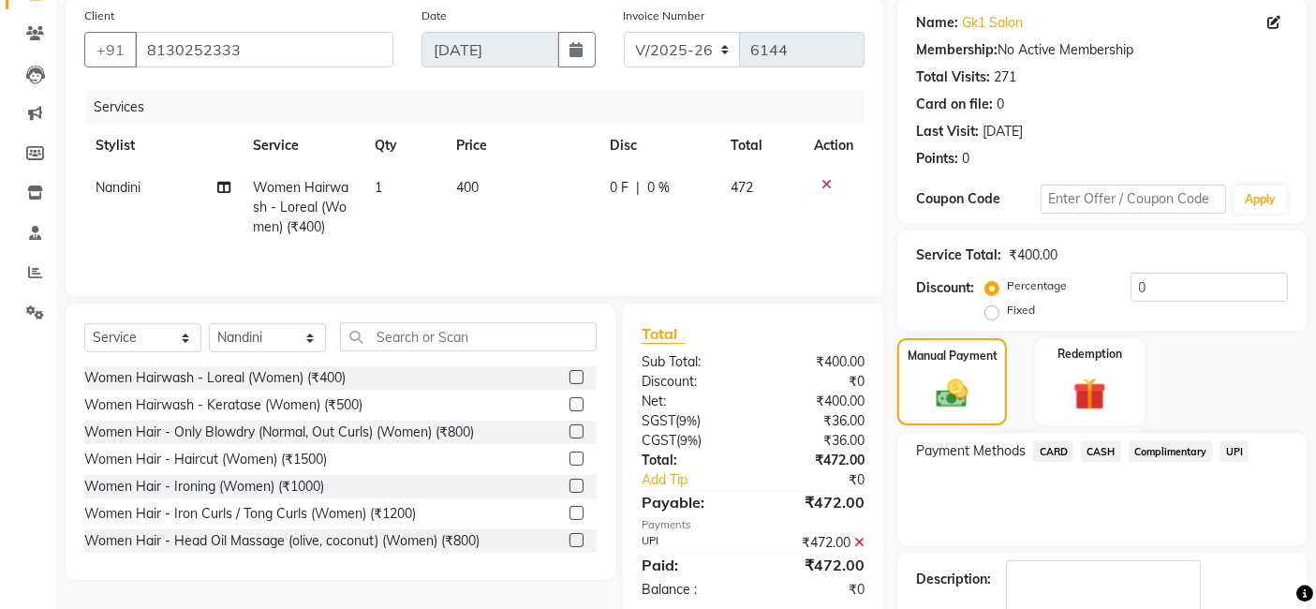
scroll to position [249, 0]
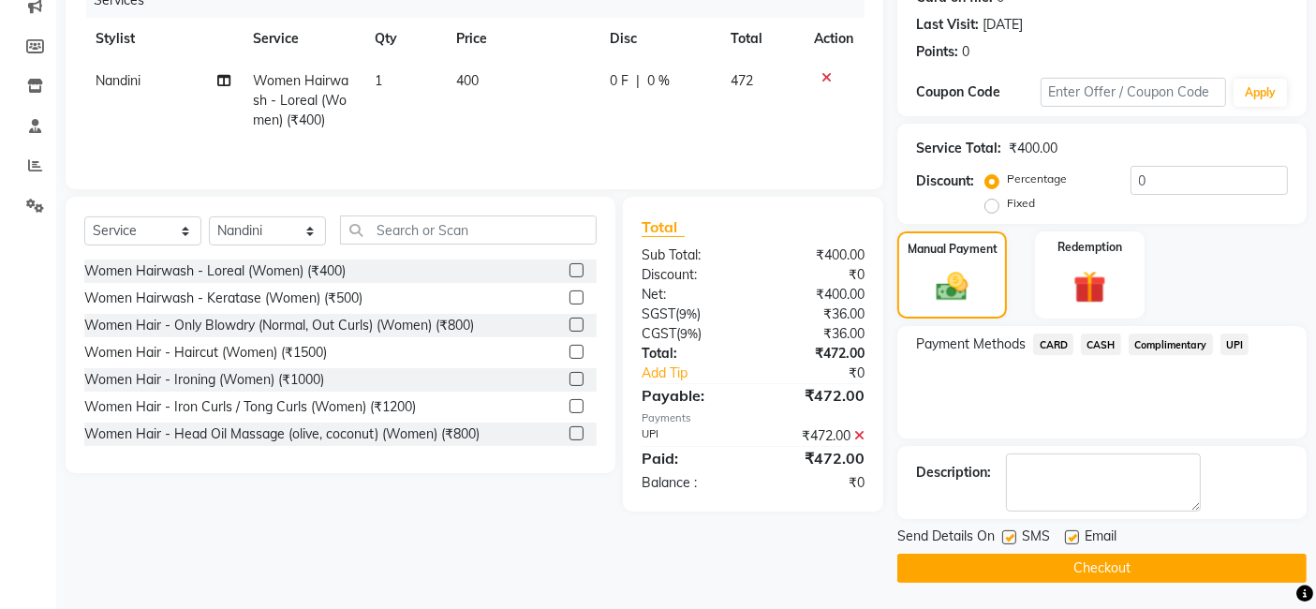
click at [1227, 568] on button "Checkout" at bounding box center [1101, 567] width 409 height 29
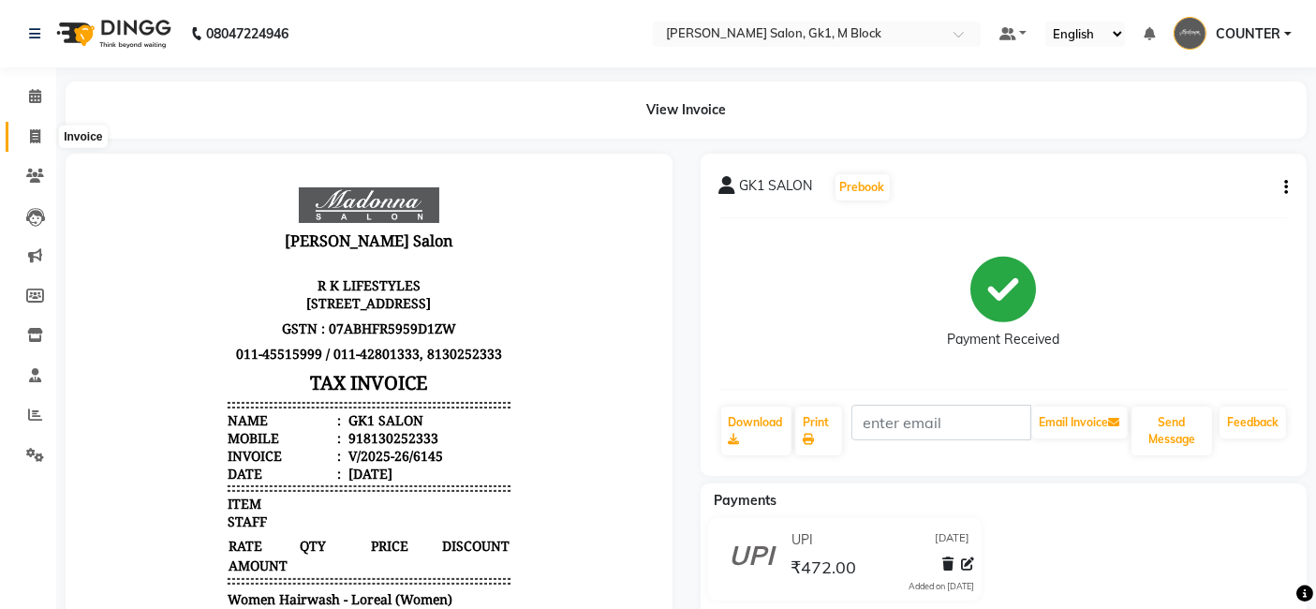
click at [45, 140] on span at bounding box center [35, 137] width 33 height 22
select select "6312"
select select "service"
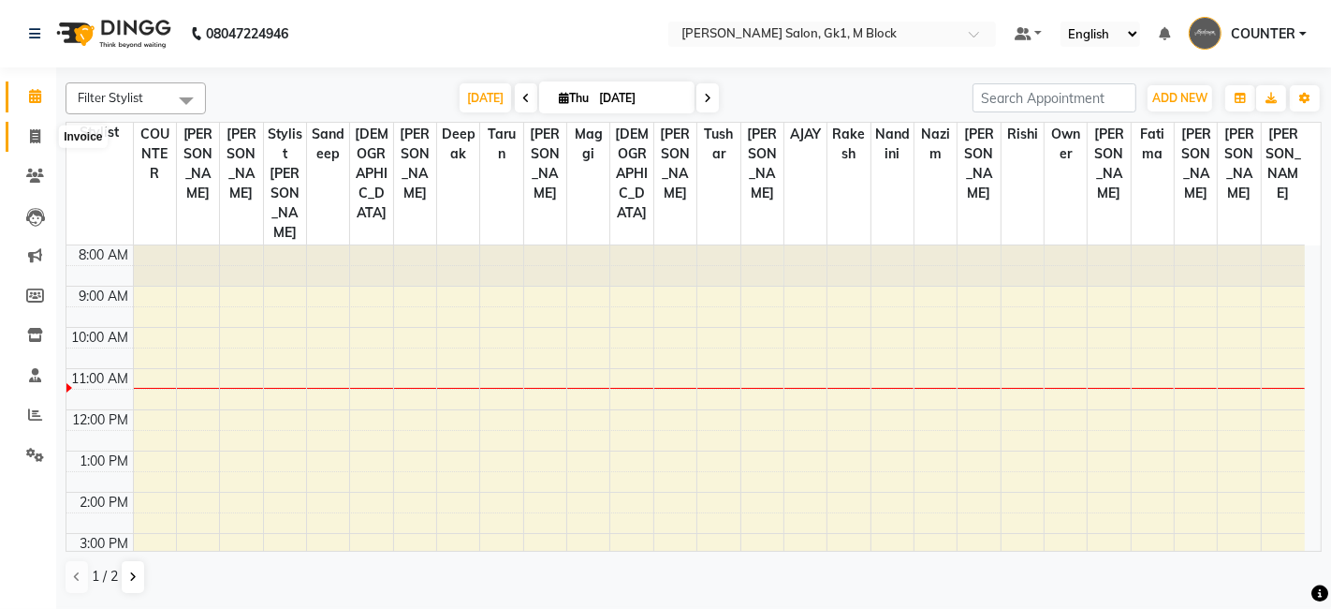
click at [25, 138] on span at bounding box center [35, 137] width 33 height 22
select select "service"
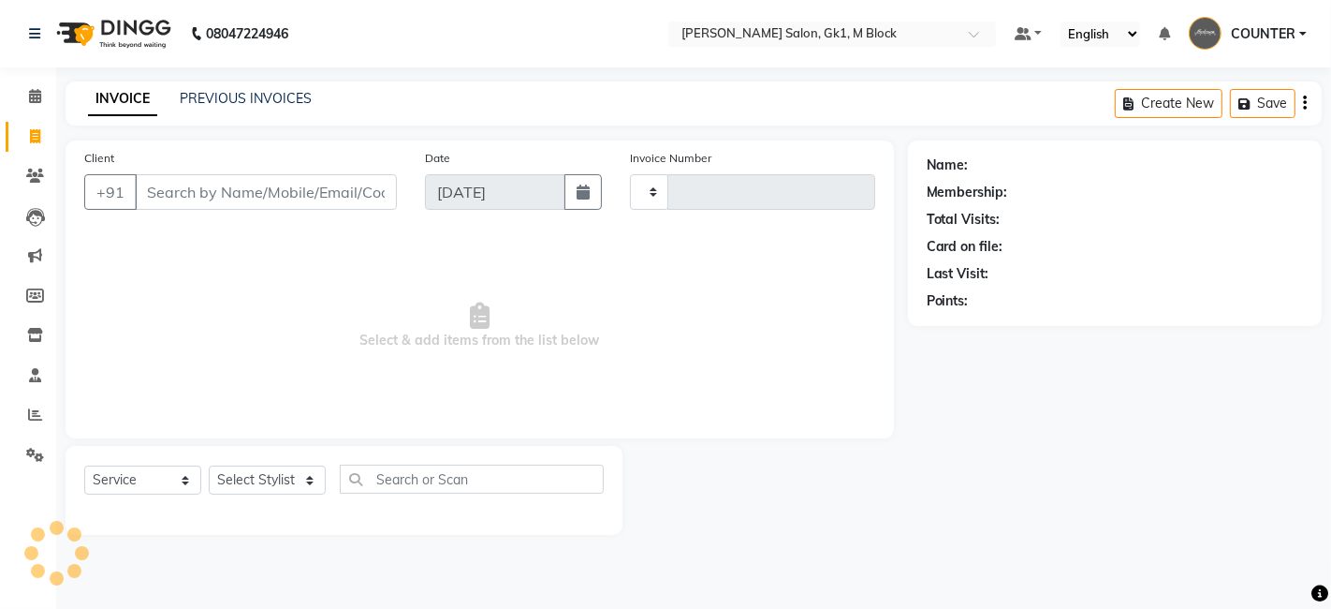
type input "6144"
select select "6312"
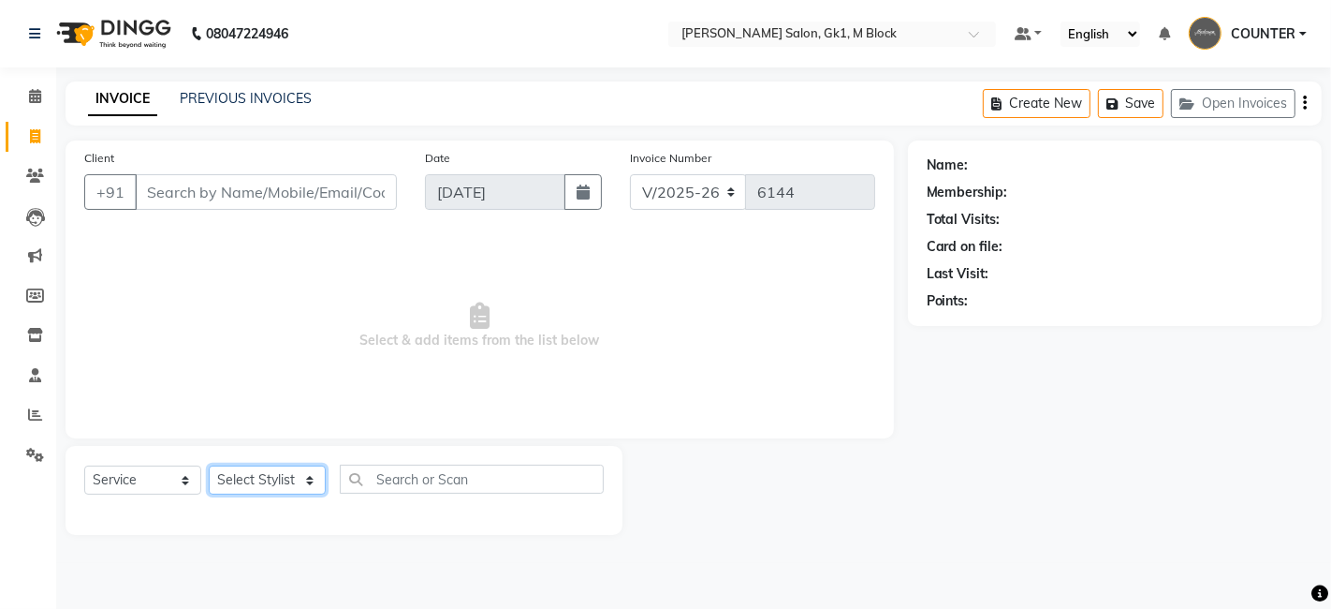
click at [300, 481] on select "Select Stylist AJAY [PERSON_NAME] [PERSON_NAME] [PERSON_NAME] COUNTER [PERSON_N…" at bounding box center [267, 479] width 117 height 29
select select "47632"
click at [209, 465] on select "Select Stylist AJAY [PERSON_NAME] [PERSON_NAME] [PERSON_NAME] COUNTER [PERSON_N…" at bounding box center [267, 479] width 117 height 29
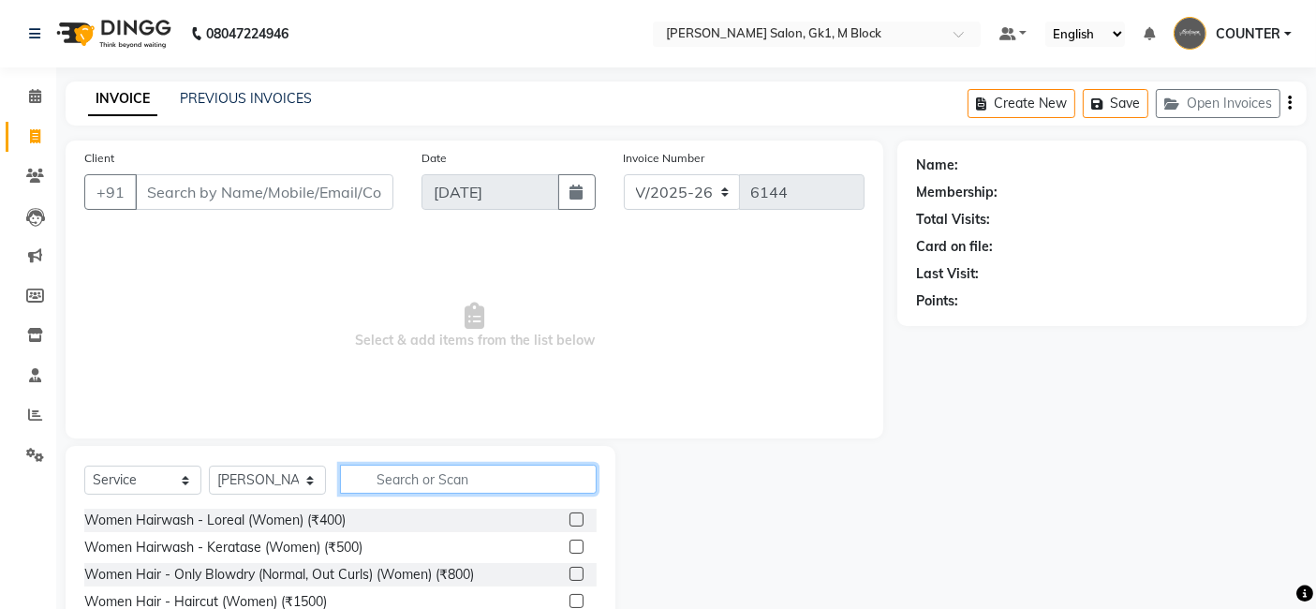
click at [432, 474] on input "text" at bounding box center [468, 478] width 257 height 29
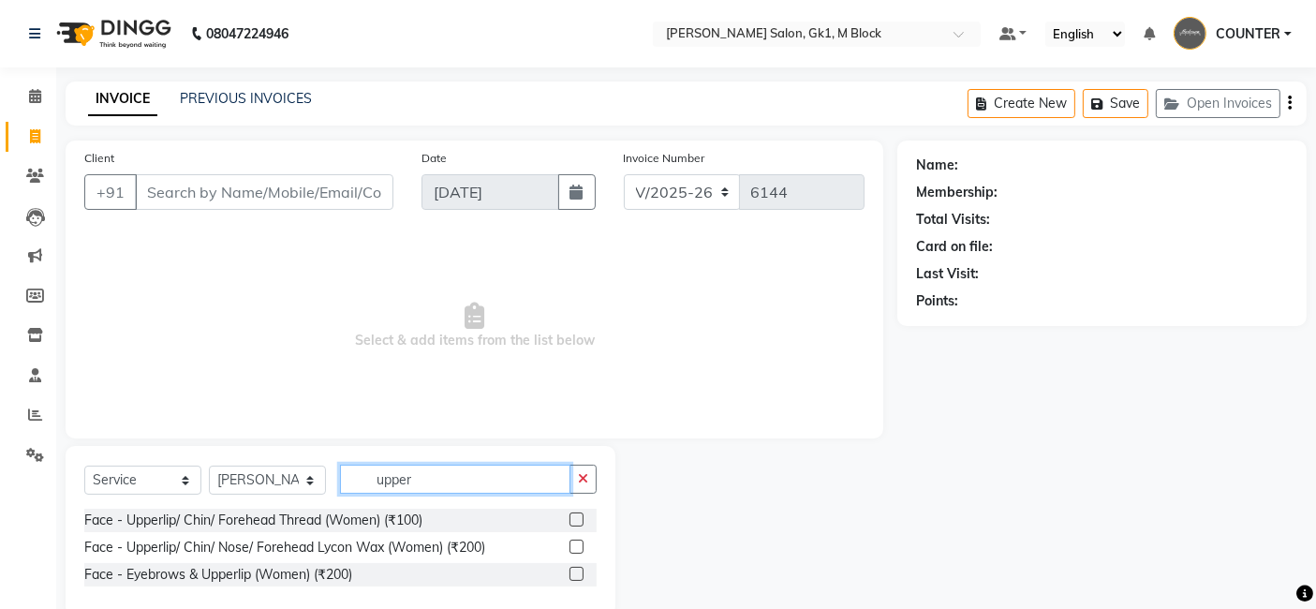
type input "upper"
click at [581, 547] on label at bounding box center [576, 546] width 14 height 14
click at [581, 547] on input "checkbox" at bounding box center [575, 547] width 12 height 12
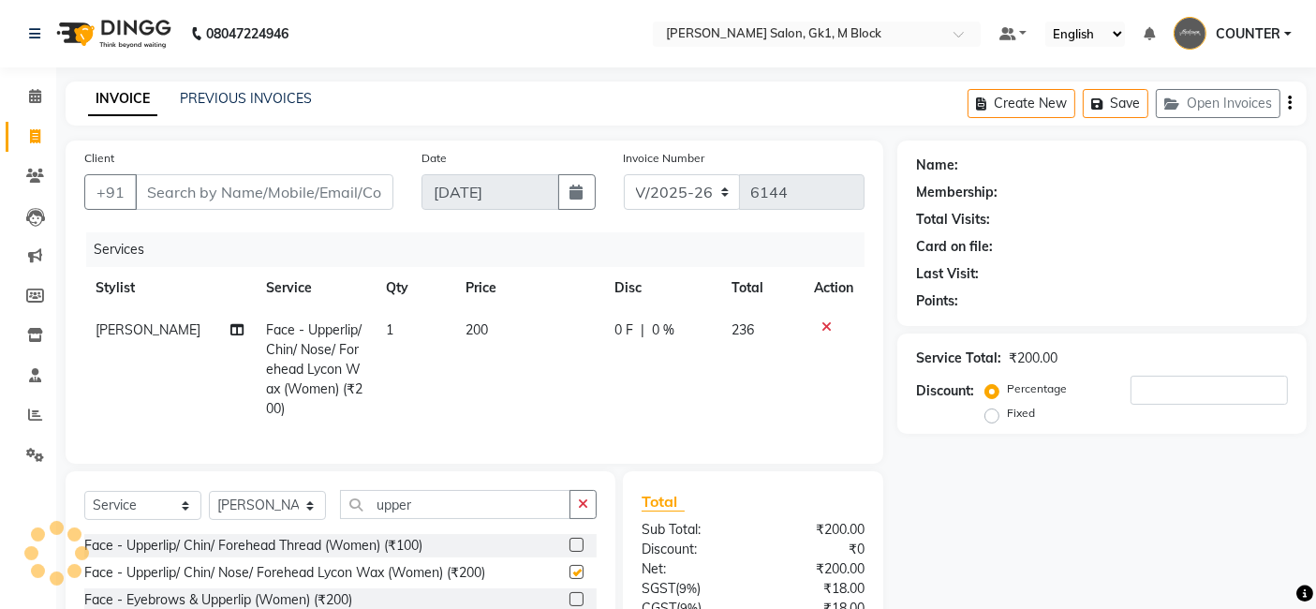
checkbox input "false"
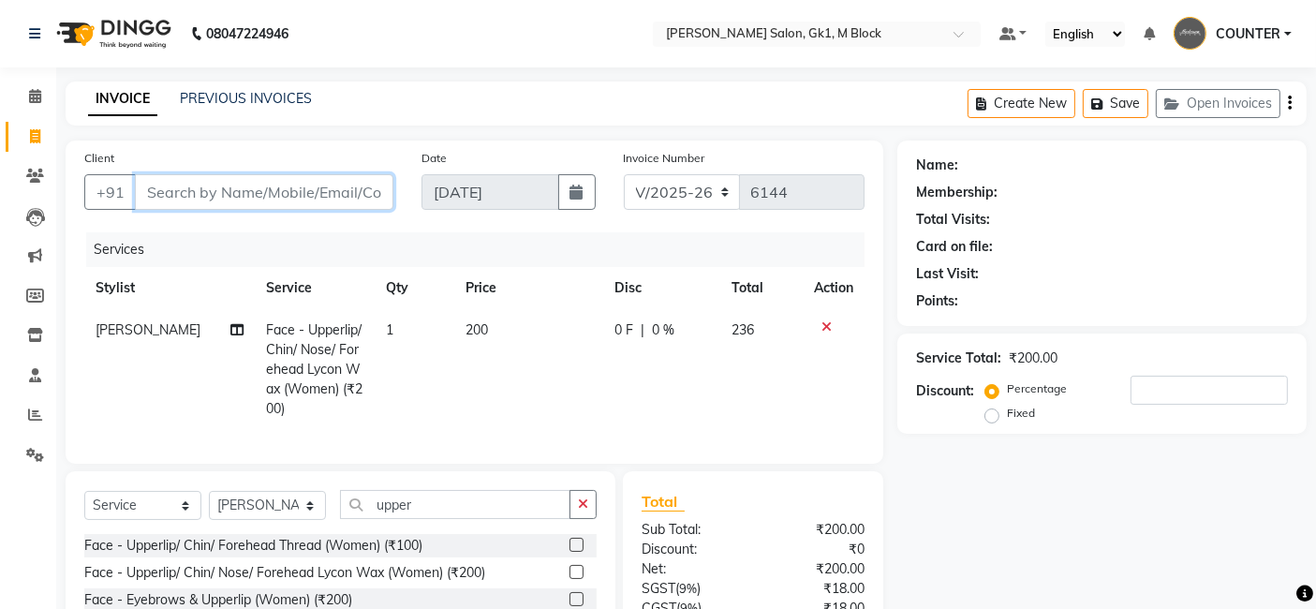
click at [325, 200] on input "Client" at bounding box center [264, 192] width 258 height 36
type input "9"
type input "0"
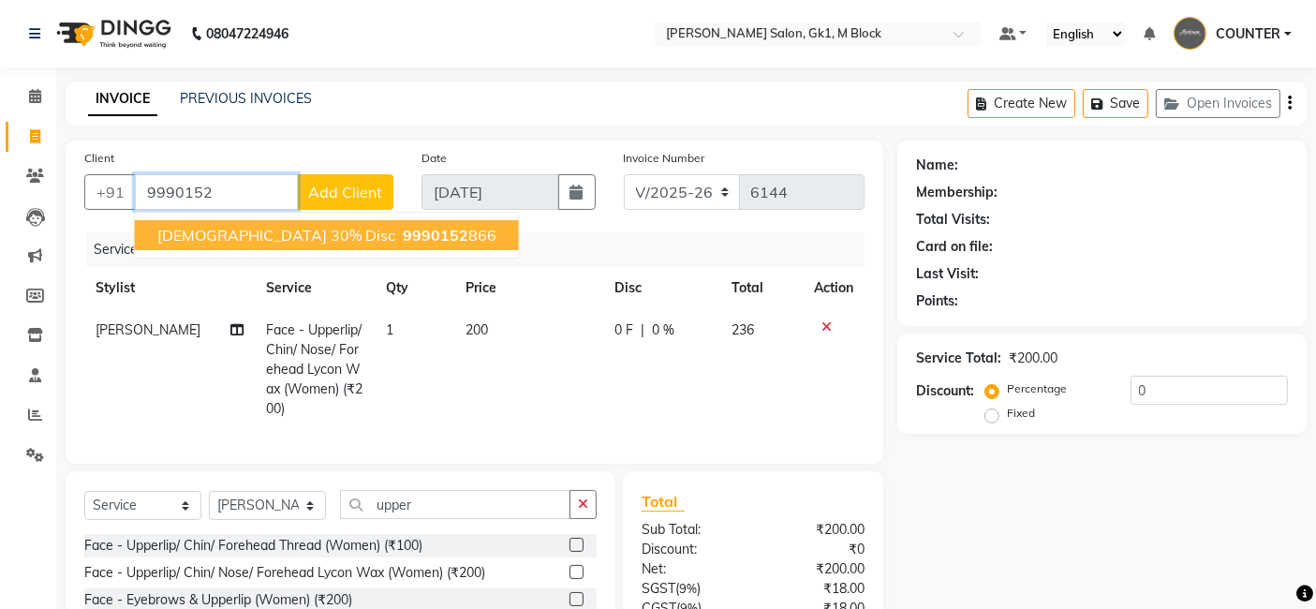
click at [403, 228] on span "9990152" at bounding box center [436, 235] width 66 height 19
type input "9990152866"
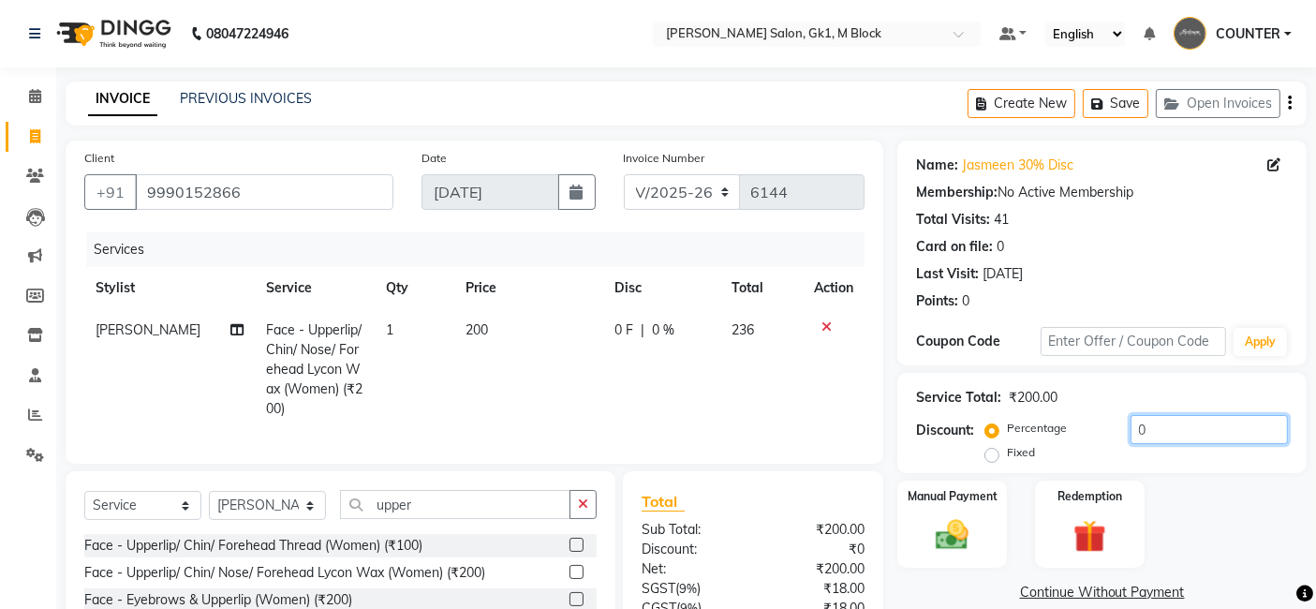
click at [1134, 426] on input "0" at bounding box center [1208, 429] width 157 height 29
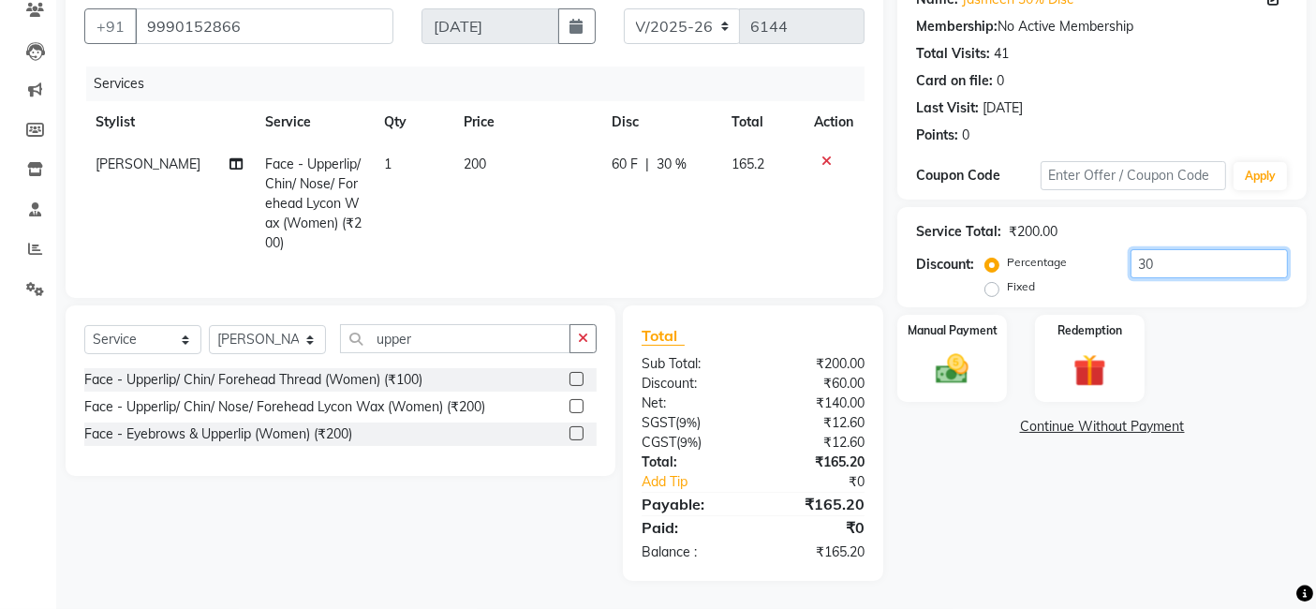
type input "30"
click at [1081, 471] on div "Name: Jasmeen 30% Disc Membership: No Active Membership Total Visits: 41 Card o…" at bounding box center [1108, 278] width 423 height 606
click at [988, 363] on div "Manual Payment" at bounding box center [951, 359] width 113 height 92
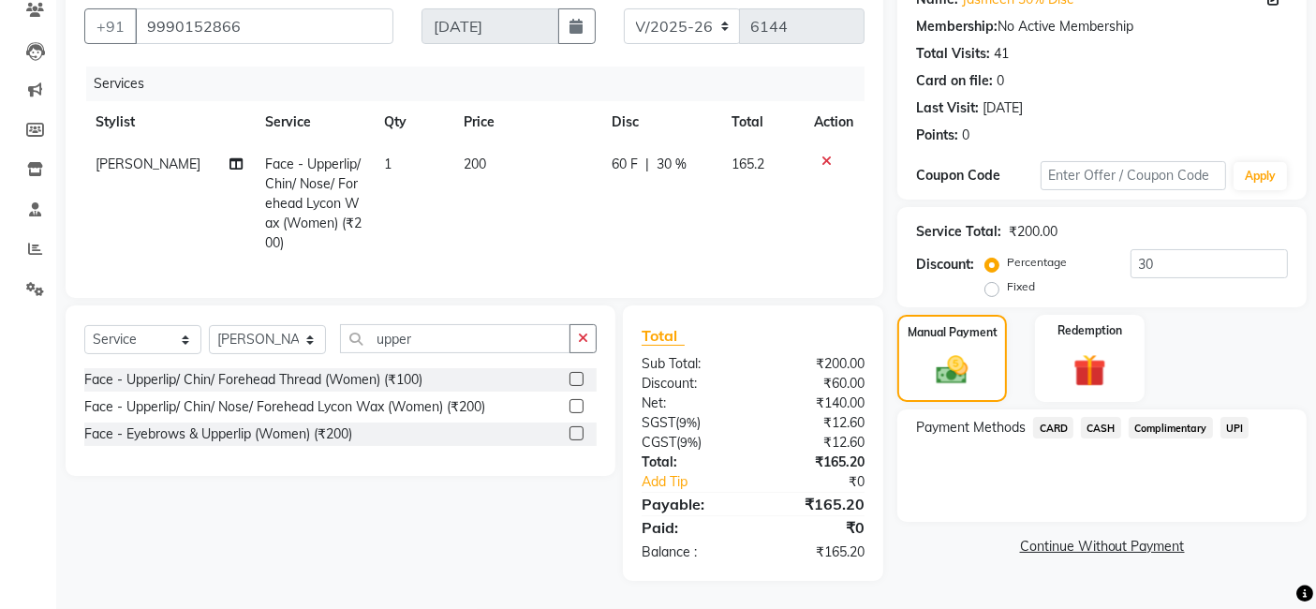
click at [1096, 417] on span "CASH" at bounding box center [1101, 428] width 40 height 22
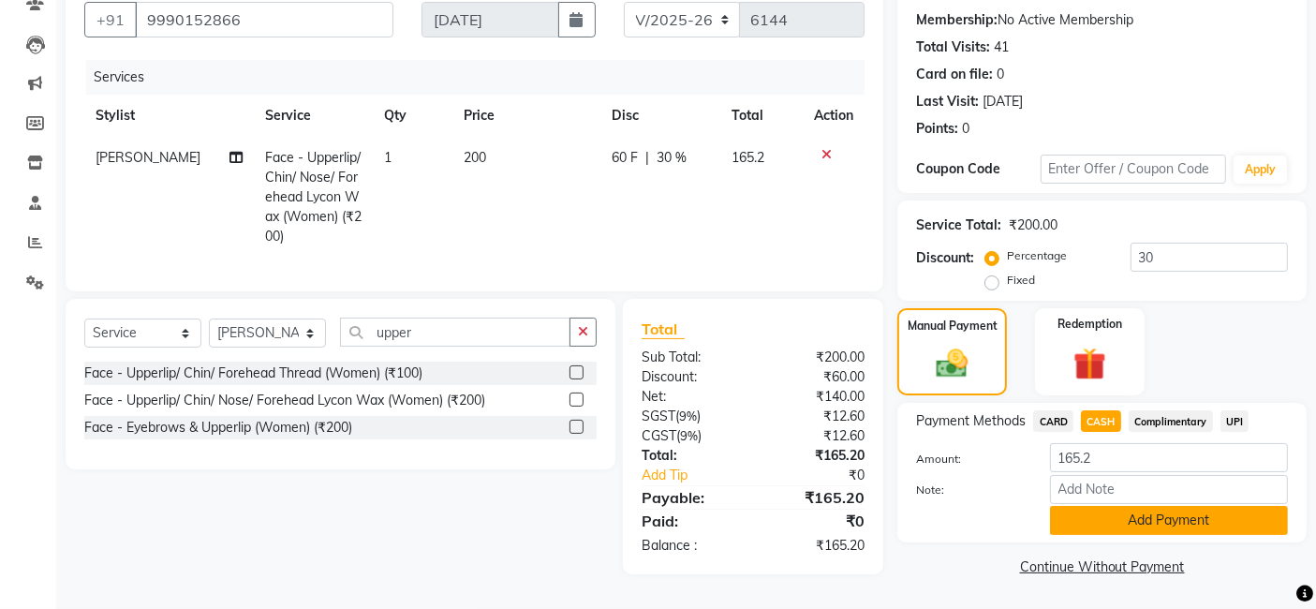
click at [1170, 520] on button "Add Payment" at bounding box center [1169, 520] width 238 height 29
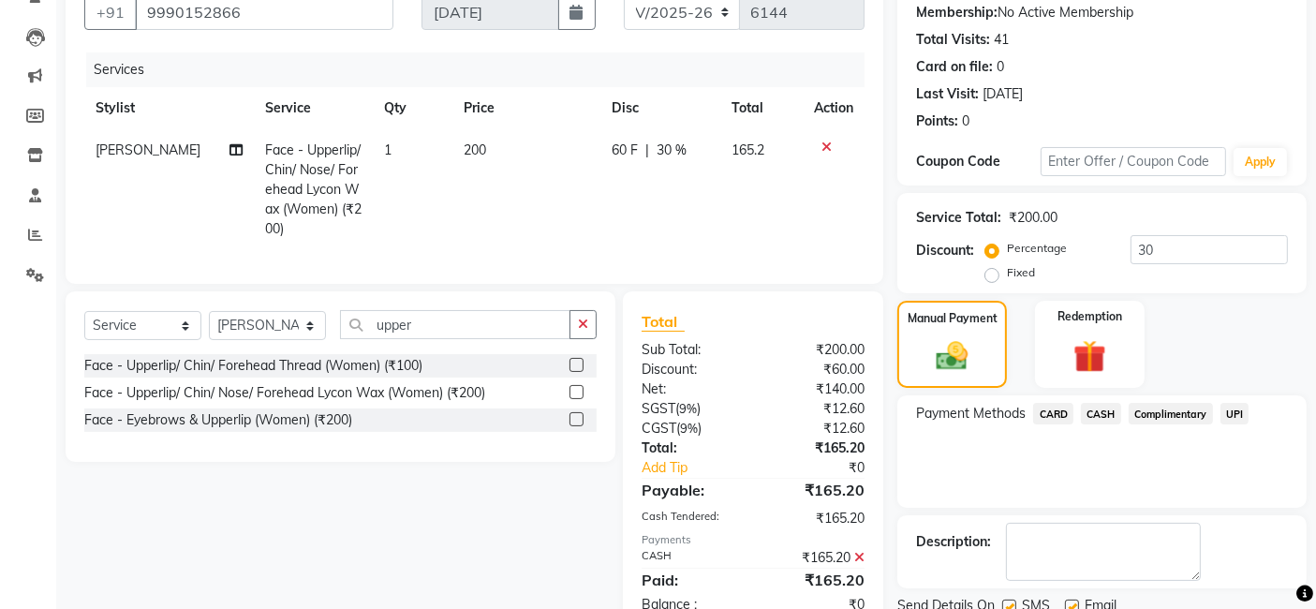
scroll to position [249, 0]
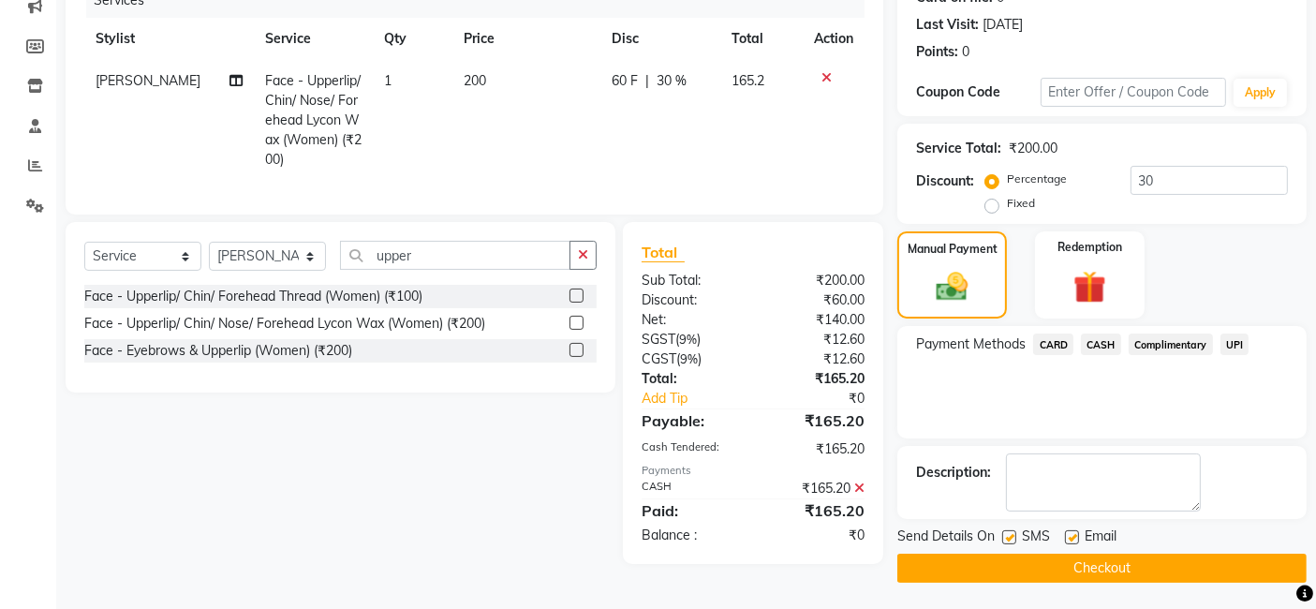
click at [1169, 554] on button "Checkout" at bounding box center [1101, 567] width 409 height 29
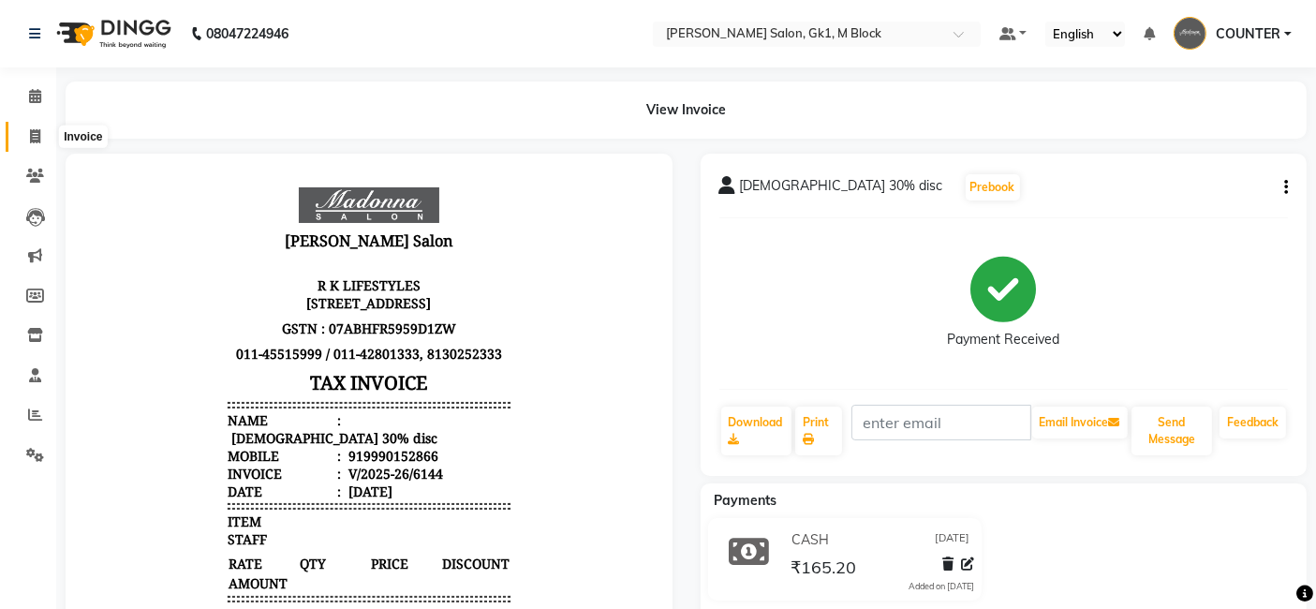
click at [38, 138] on icon at bounding box center [35, 136] width 10 height 14
select select "6312"
select select "service"
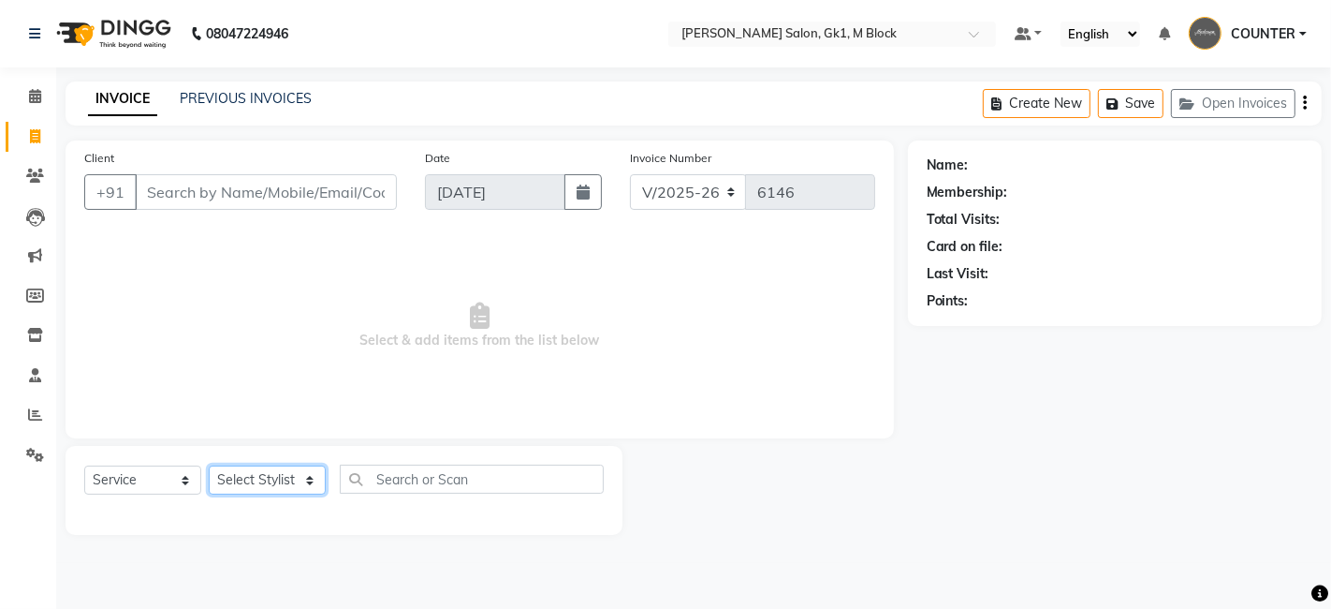
click at [243, 475] on select "Select Stylist AJAY [PERSON_NAME] [PERSON_NAME] [PERSON_NAME] COUNTER [PERSON_N…" at bounding box center [267, 479] width 117 height 29
select select "59653"
click at [209, 465] on select "Select Stylist AJAY [PERSON_NAME] [PERSON_NAME] [PERSON_NAME] COUNTER [PERSON_N…" at bounding box center [267, 479] width 117 height 29
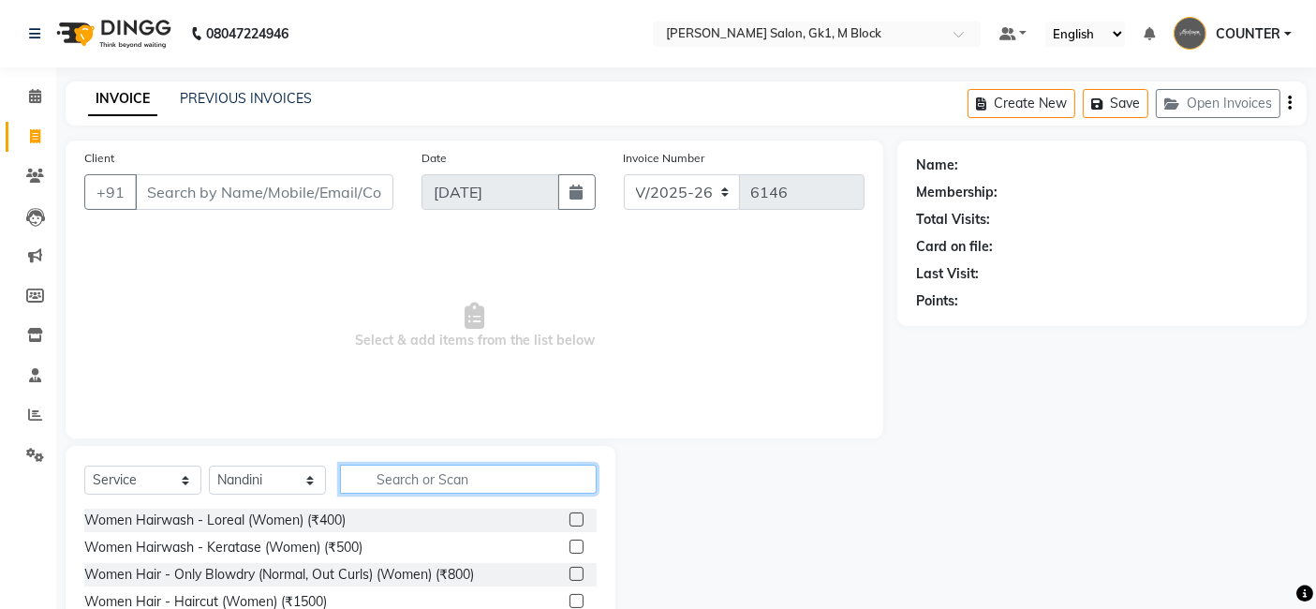
click at [414, 475] on input "text" at bounding box center [468, 478] width 257 height 29
click at [569, 548] on label at bounding box center [576, 546] width 14 height 14
click at [569, 548] on input "checkbox" at bounding box center [575, 547] width 12 height 12
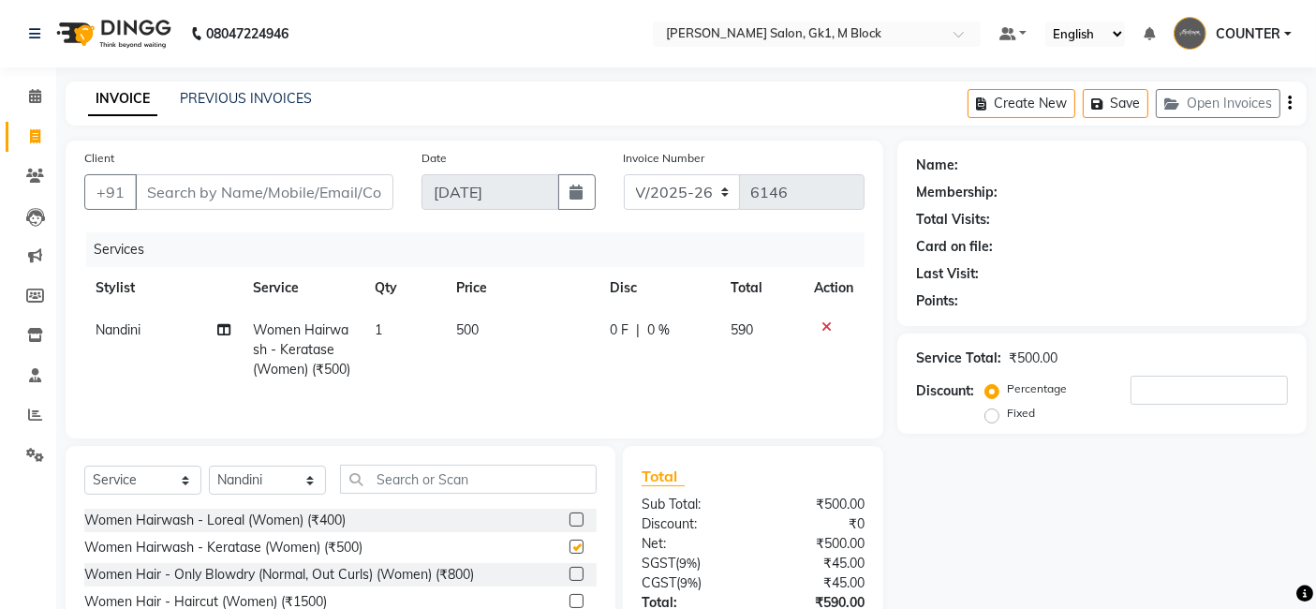
checkbox input "false"
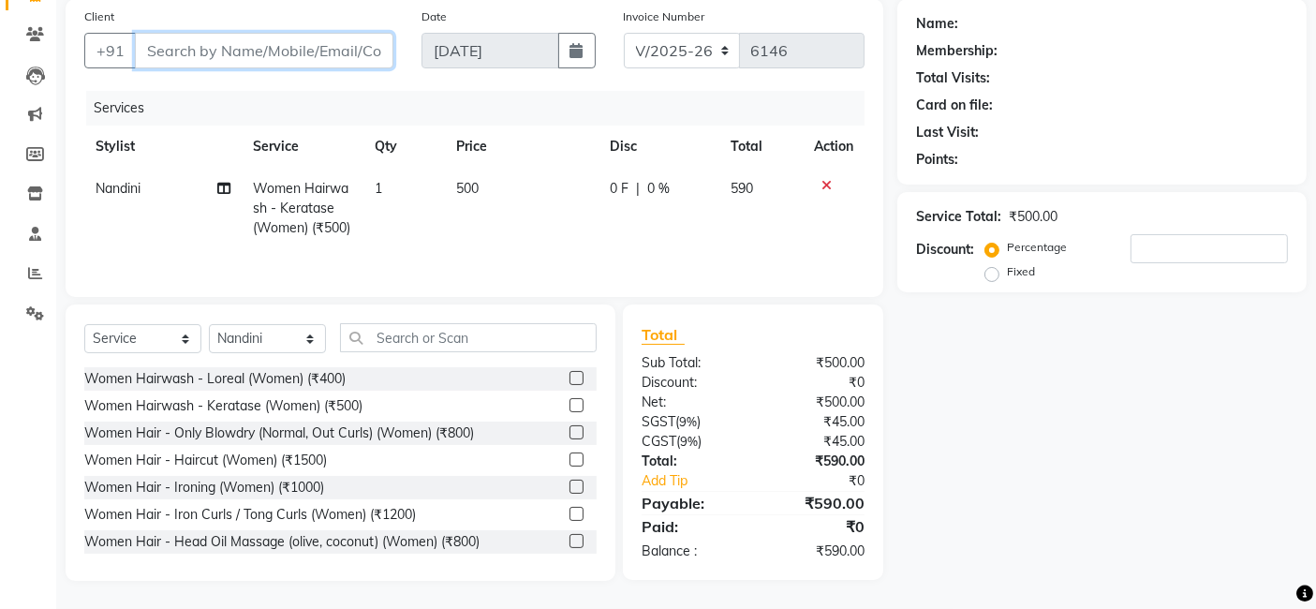
click at [314, 46] on input "Client" at bounding box center [264, 51] width 258 height 36
type input "8"
type input "0"
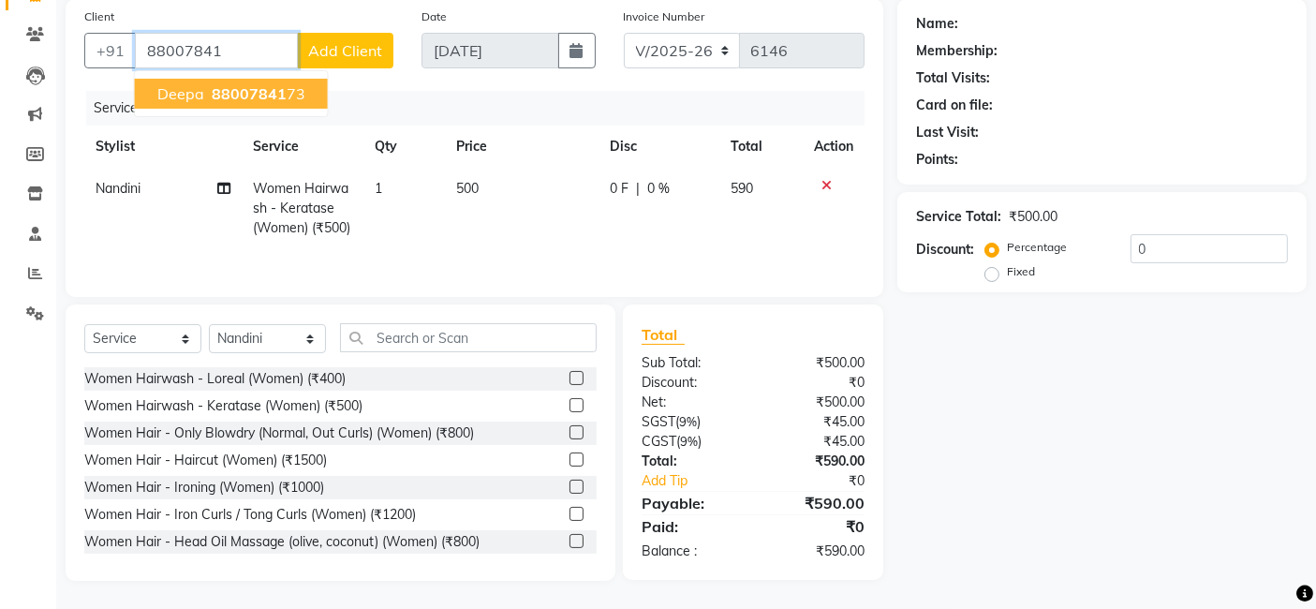
click at [282, 90] on ngb-highlight "88007841 73" at bounding box center [256, 93] width 97 height 19
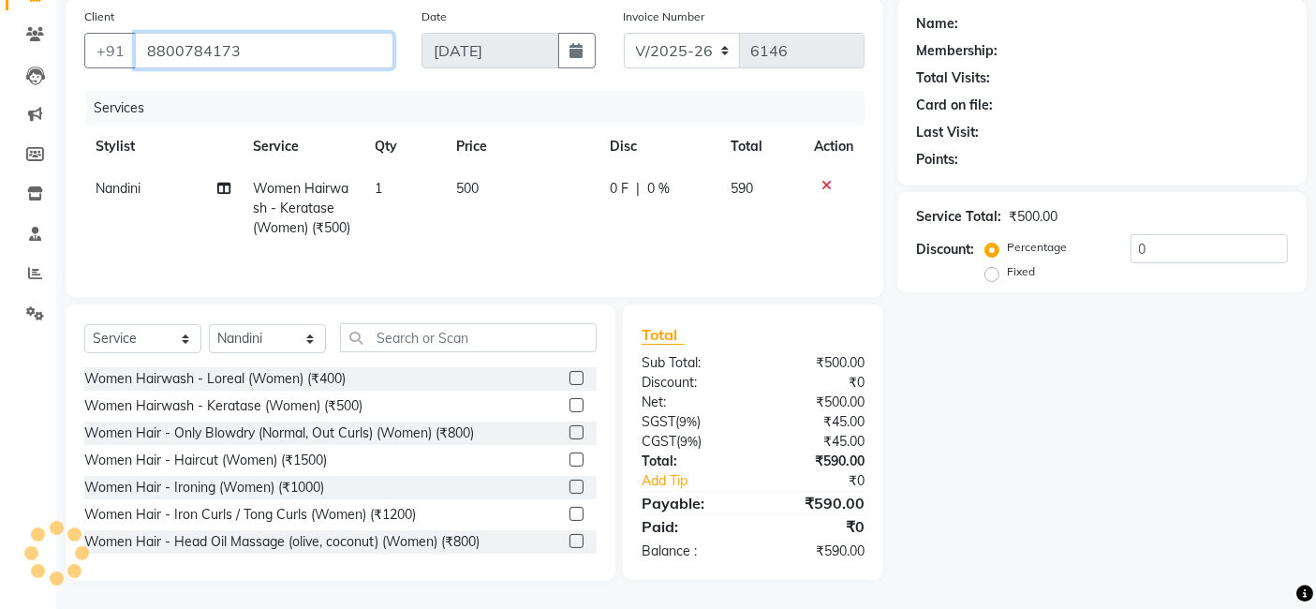
type input "8800784173"
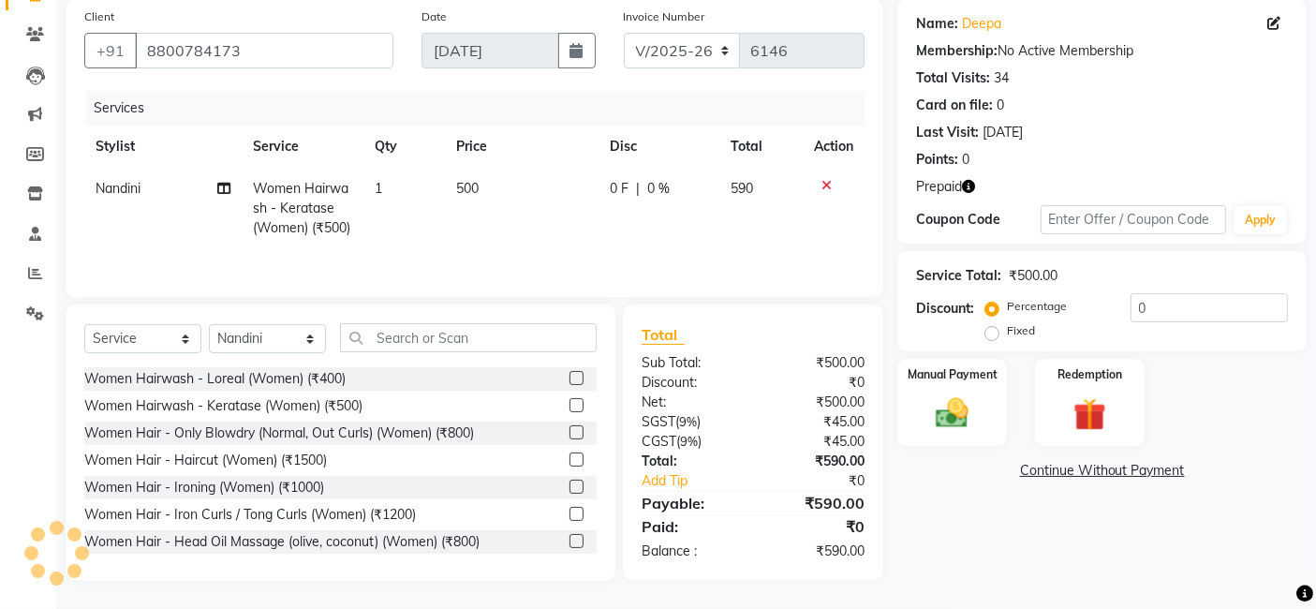
click at [282, 91] on div "Services" at bounding box center [482, 108] width 792 height 35
click at [971, 180] on icon "button" at bounding box center [968, 186] width 13 height 13
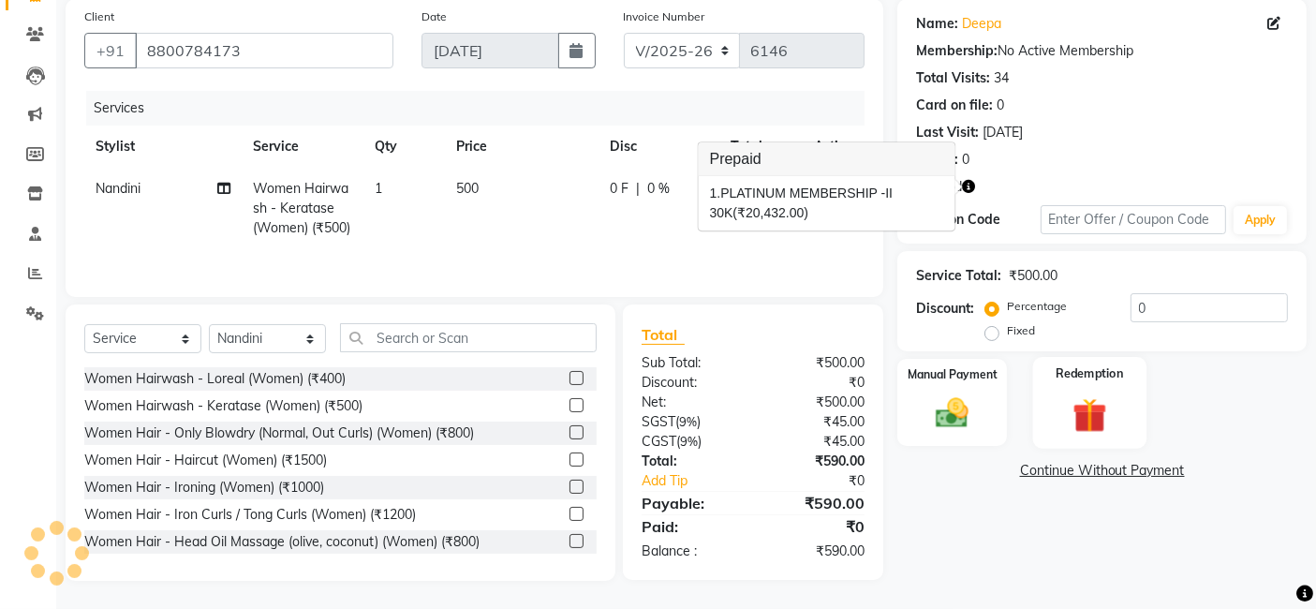
click at [1136, 381] on div "Redemption" at bounding box center [1089, 403] width 113 height 92
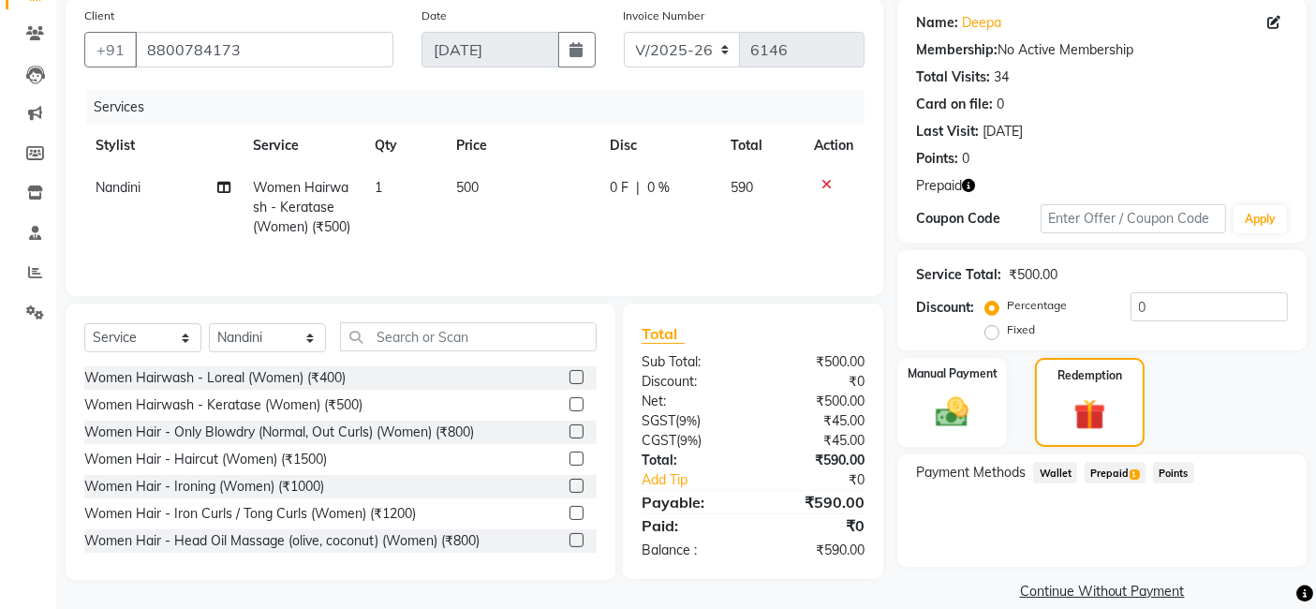
click at [1118, 478] on span "Prepaid 1" at bounding box center [1114, 473] width 61 height 22
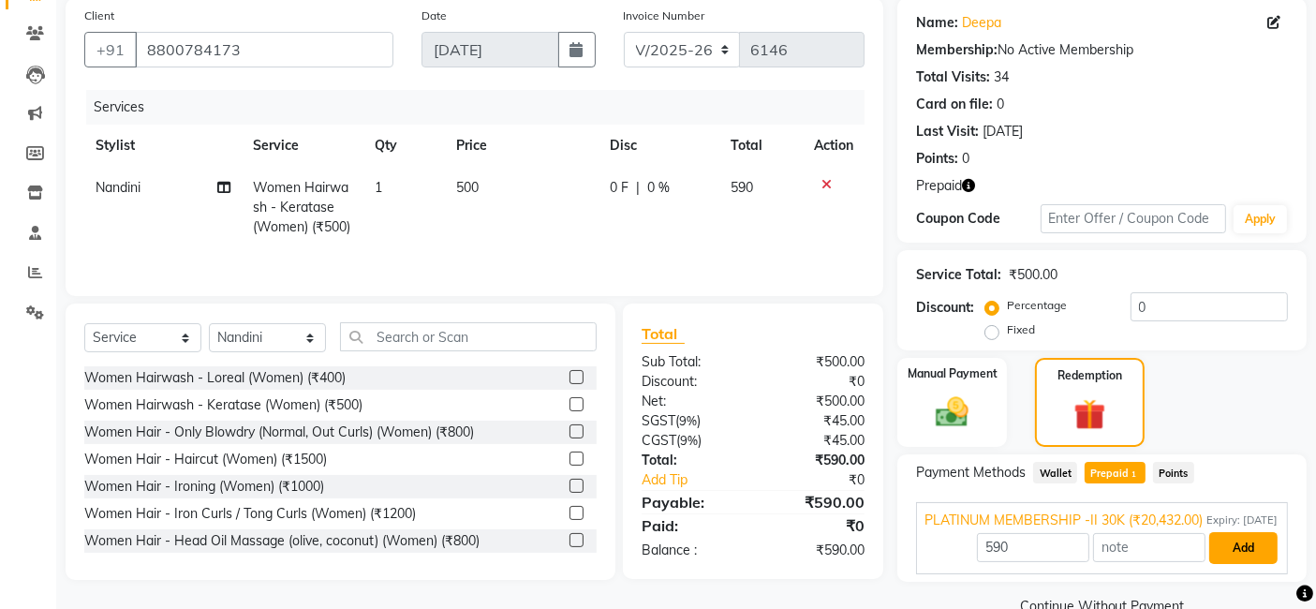
click at [1245, 556] on button "Add" at bounding box center [1243, 548] width 68 height 32
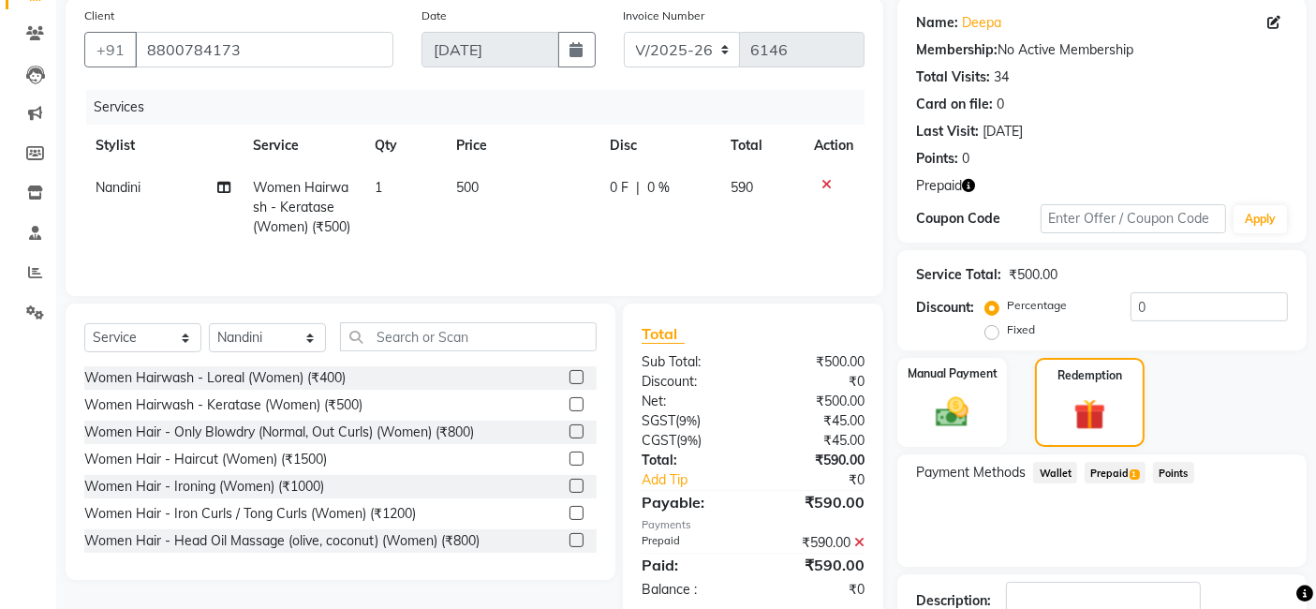
scroll to position [270, 0]
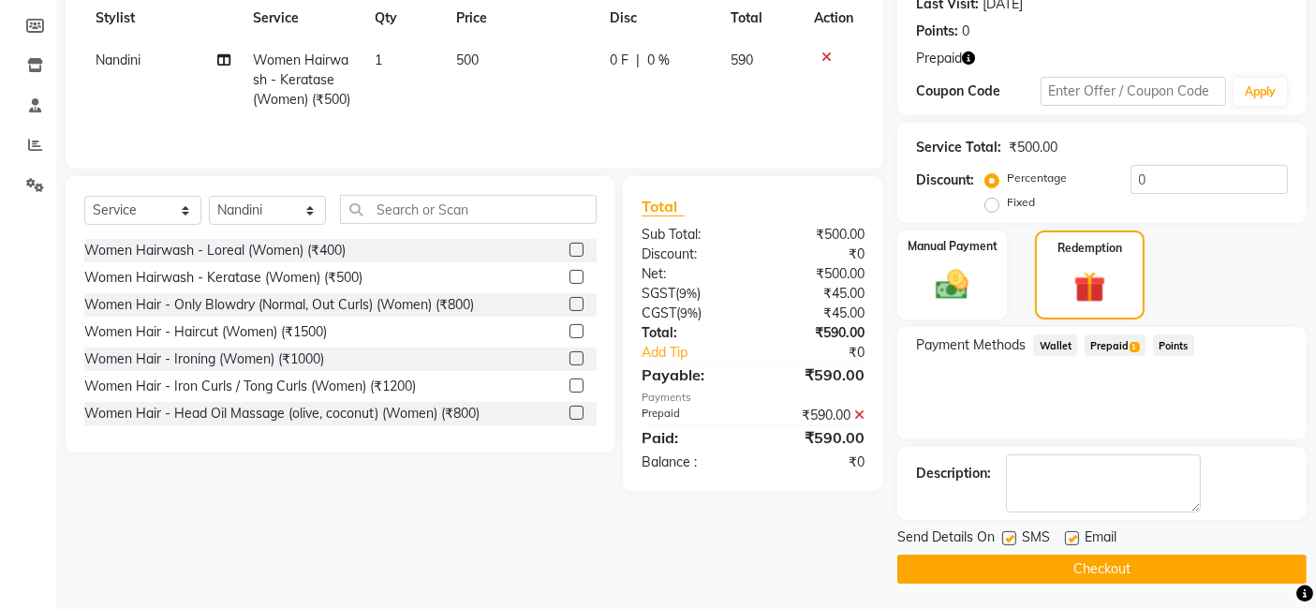
click at [1243, 564] on button "Checkout" at bounding box center [1101, 568] width 409 height 29
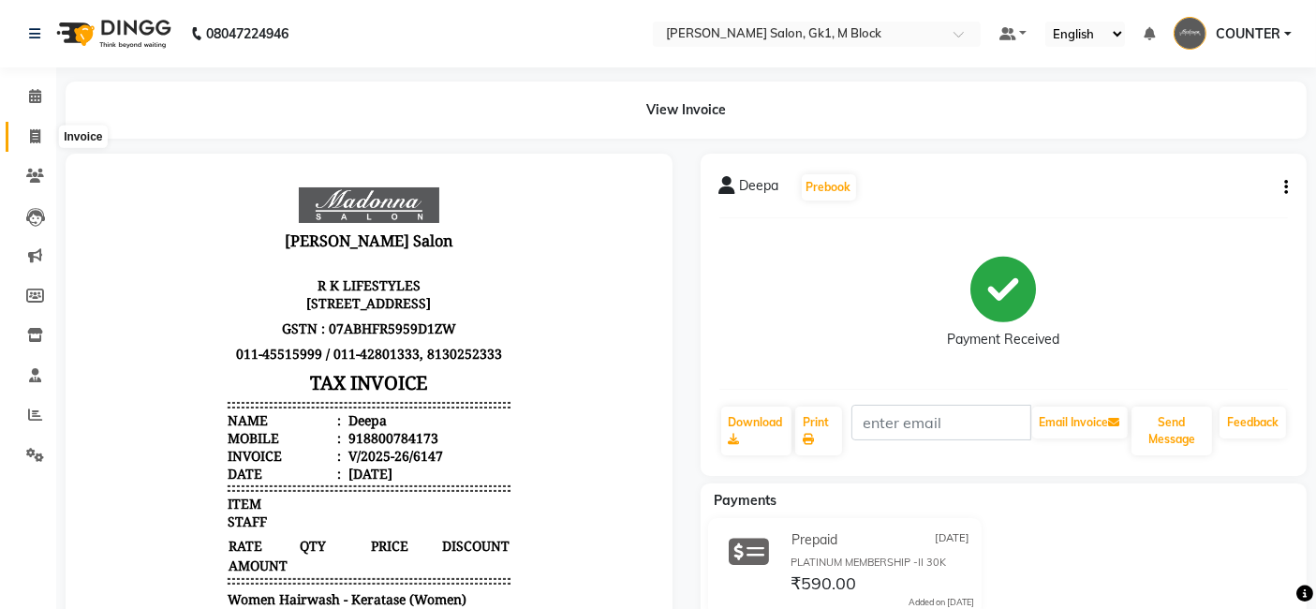
click at [31, 138] on icon at bounding box center [35, 136] width 10 height 14
select select "service"
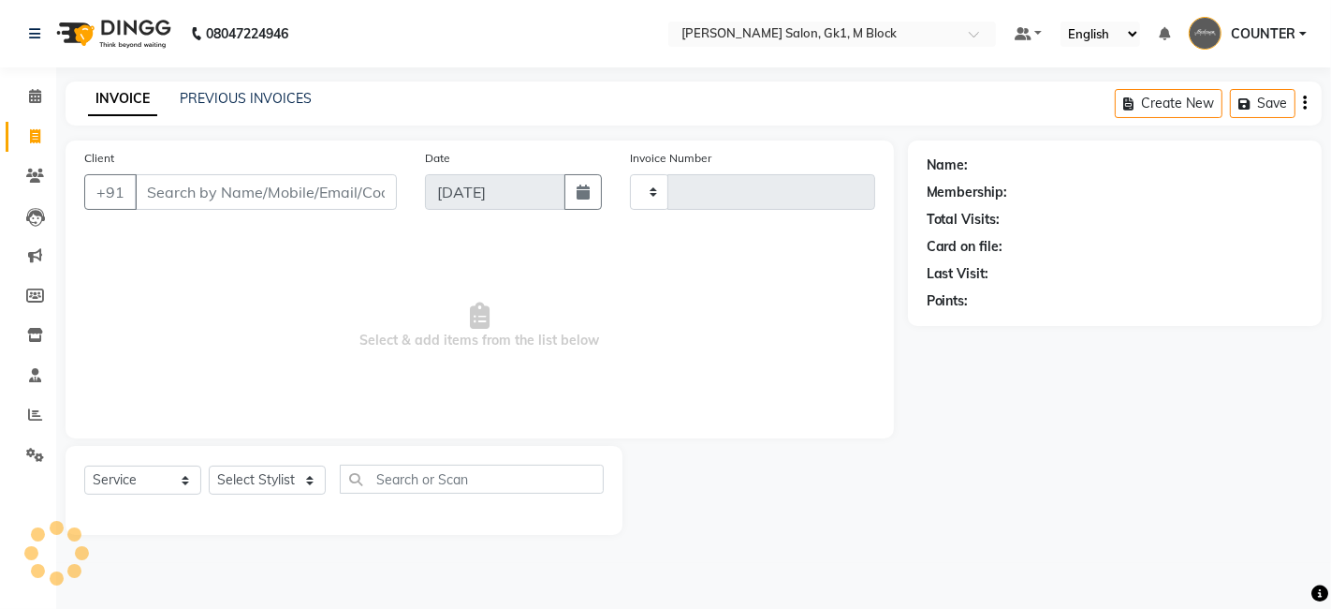
type input "6148"
select select "6312"
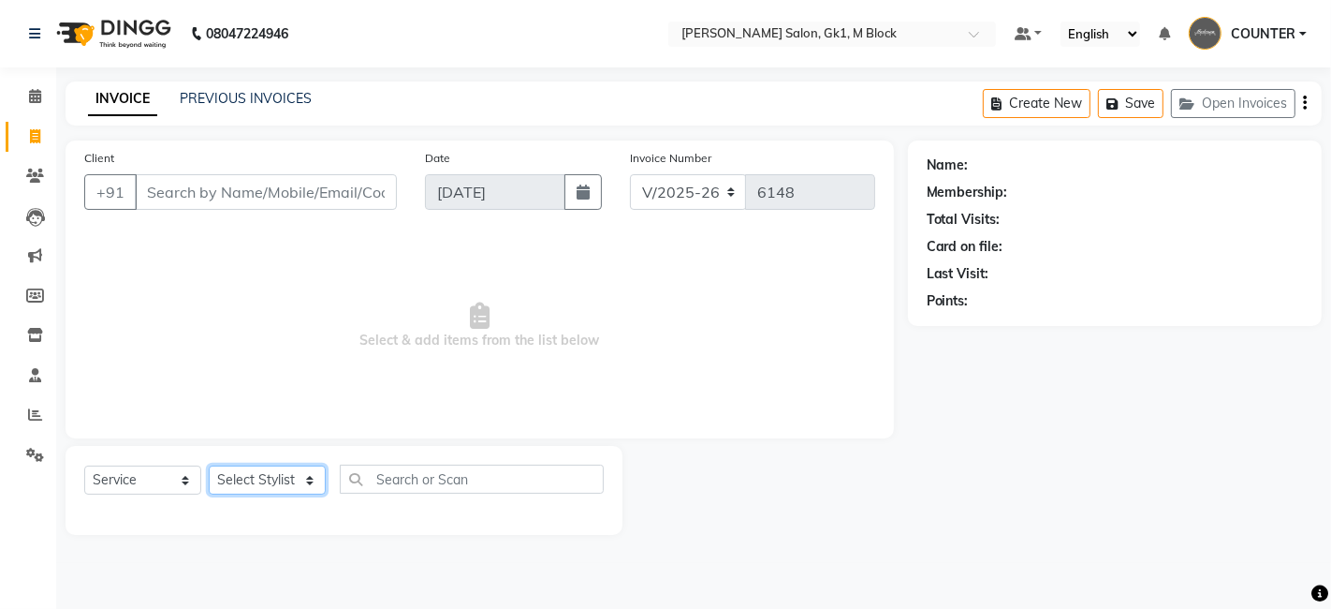
click at [296, 478] on select "Select Stylist AJAY [PERSON_NAME] [PERSON_NAME] [PERSON_NAME] COUNTER [PERSON_N…" at bounding box center [267, 479] width 117 height 29
select select "68114"
click at [209, 465] on select "Select Stylist AJAY [PERSON_NAME] [PERSON_NAME] [PERSON_NAME] COUNTER [PERSON_N…" at bounding box center [267, 479] width 117 height 29
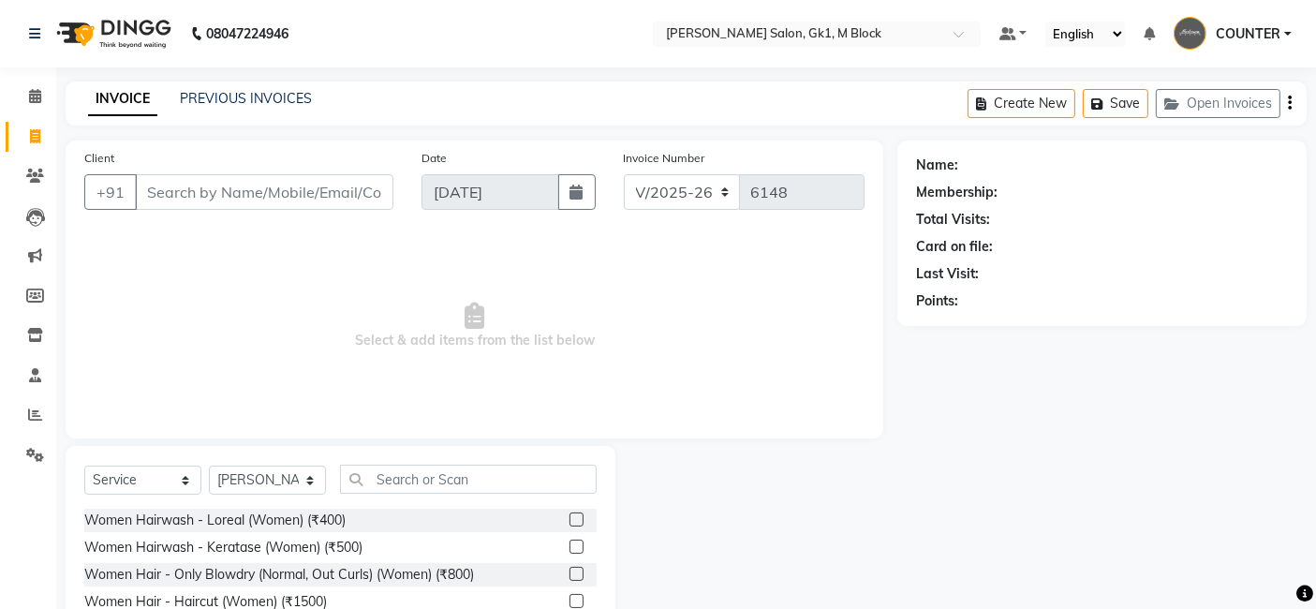
click at [569, 521] on label at bounding box center [576, 519] width 14 height 14
click at [569, 521] on input "checkbox" at bounding box center [575, 520] width 12 height 12
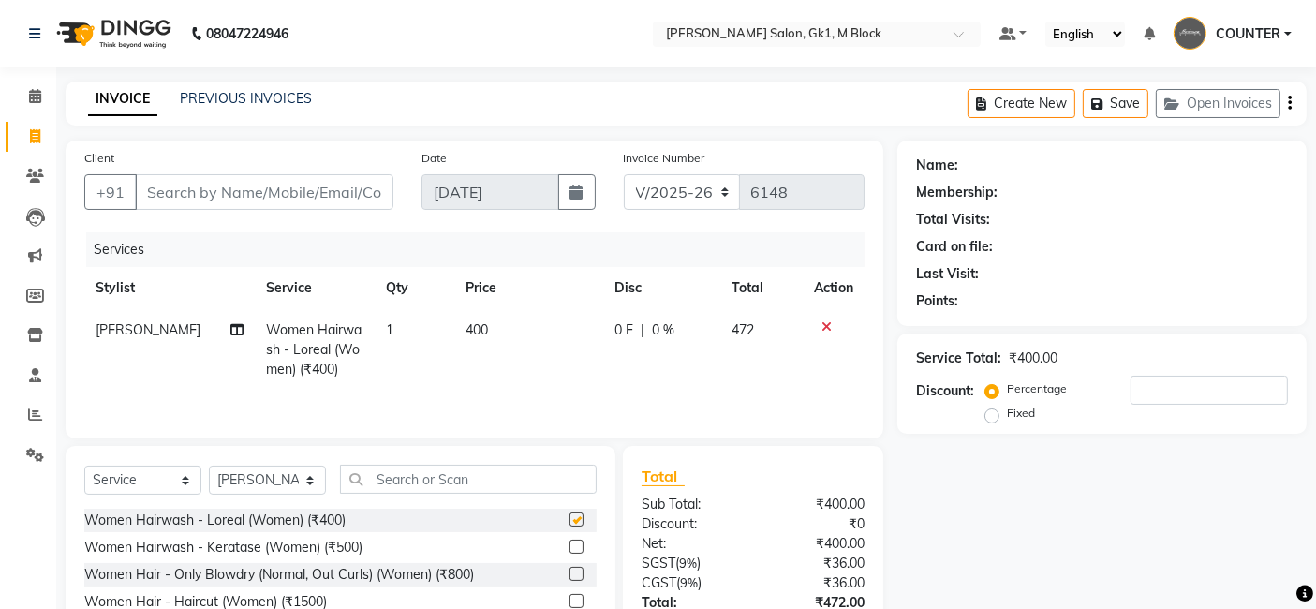
checkbox input "false"
click at [356, 186] on input "Client" at bounding box center [264, 192] width 258 height 36
type input "n"
type input "0"
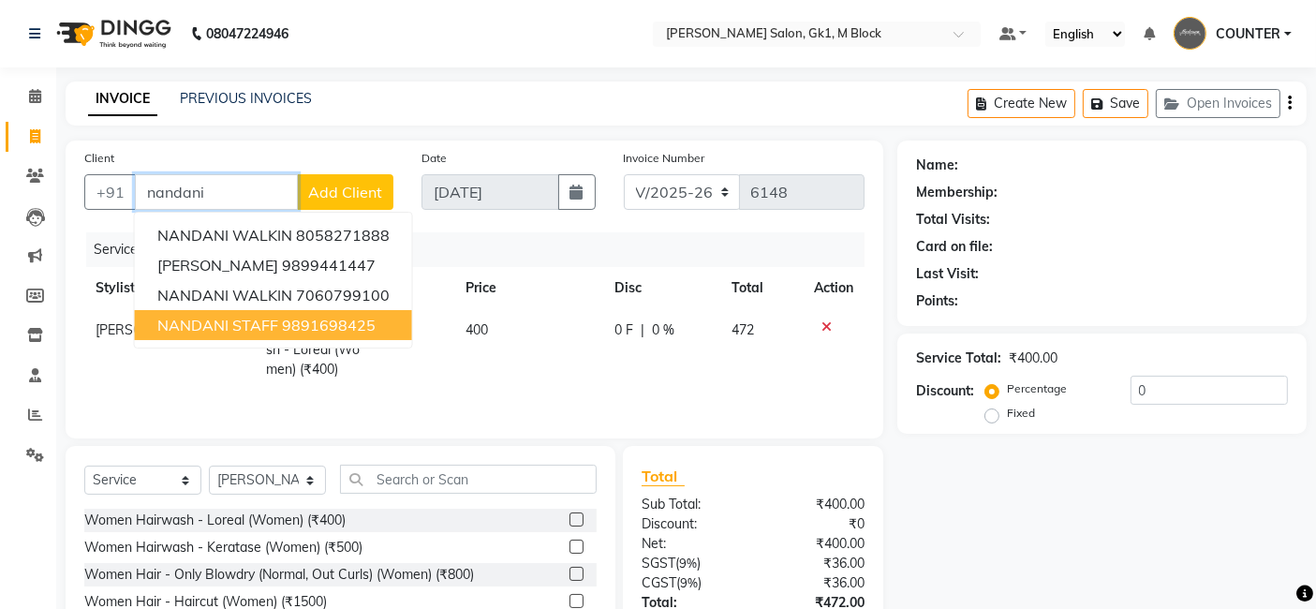
click at [234, 339] on ngb-typeahead-window "NANDANI WALKIN 8058271888 shruti nandani 9899441447 NANDANI WALKIN 7060799100 N…" at bounding box center [273, 280] width 279 height 137
click at [229, 324] on span "NANDANI STAFF" at bounding box center [217, 325] width 121 height 19
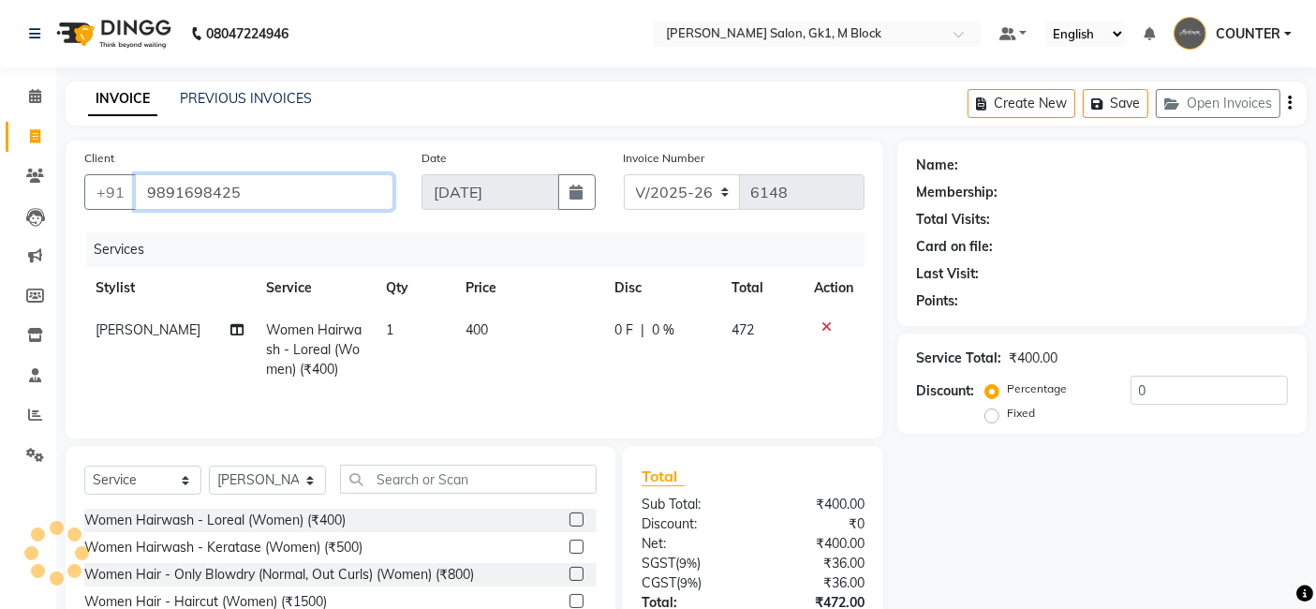
type input "9891698425"
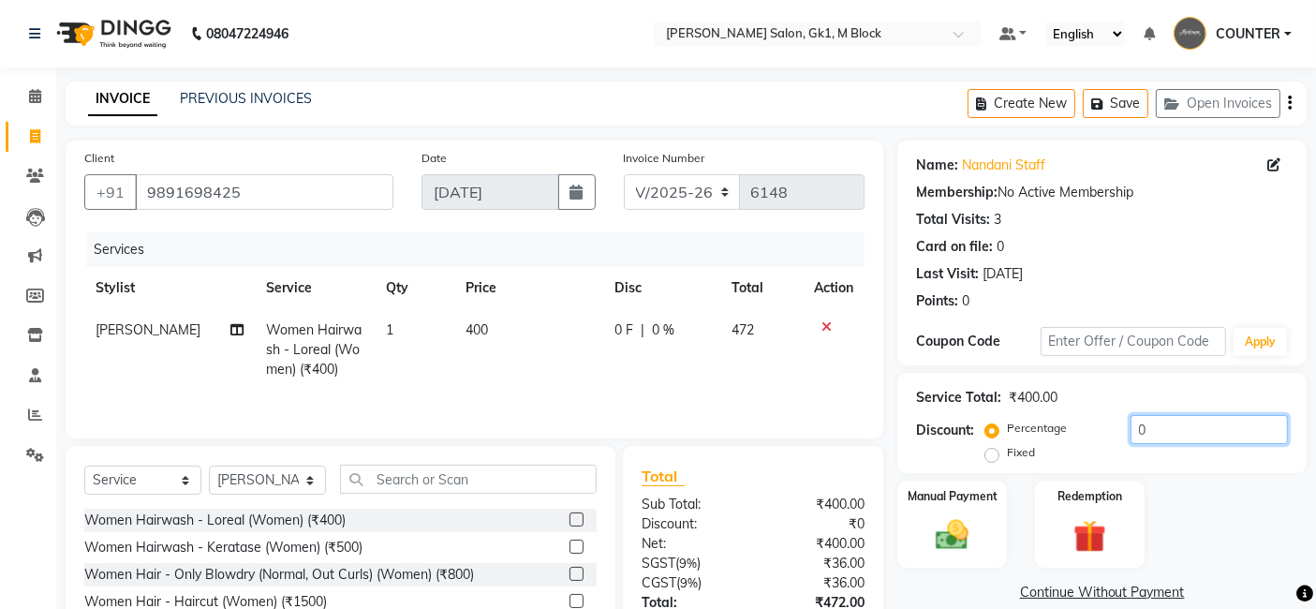
click at [1131, 423] on input "0" at bounding box center [1208, 429] width 157 height 29
type input "100"
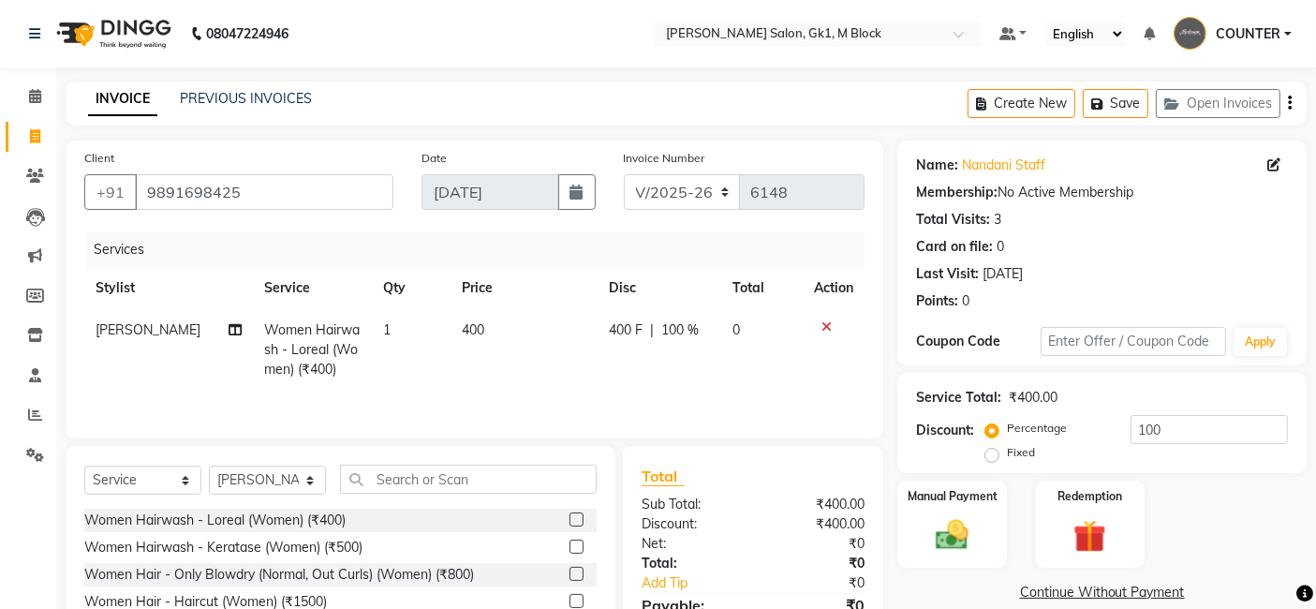
click at [1228, 504] on div "Manual Payment Redemption" at bounding box center [1101, 524] width 437 height 88
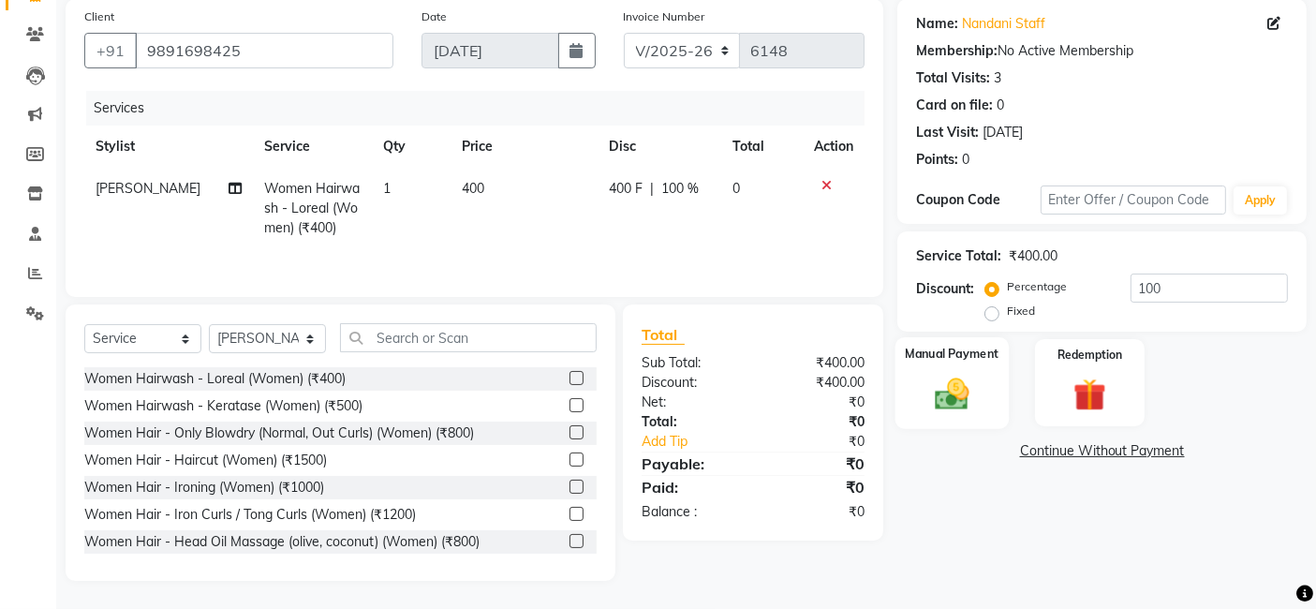
click at [992, 394] on div "Manual Payment" at bounding box center [951, 383] width 113 height 92
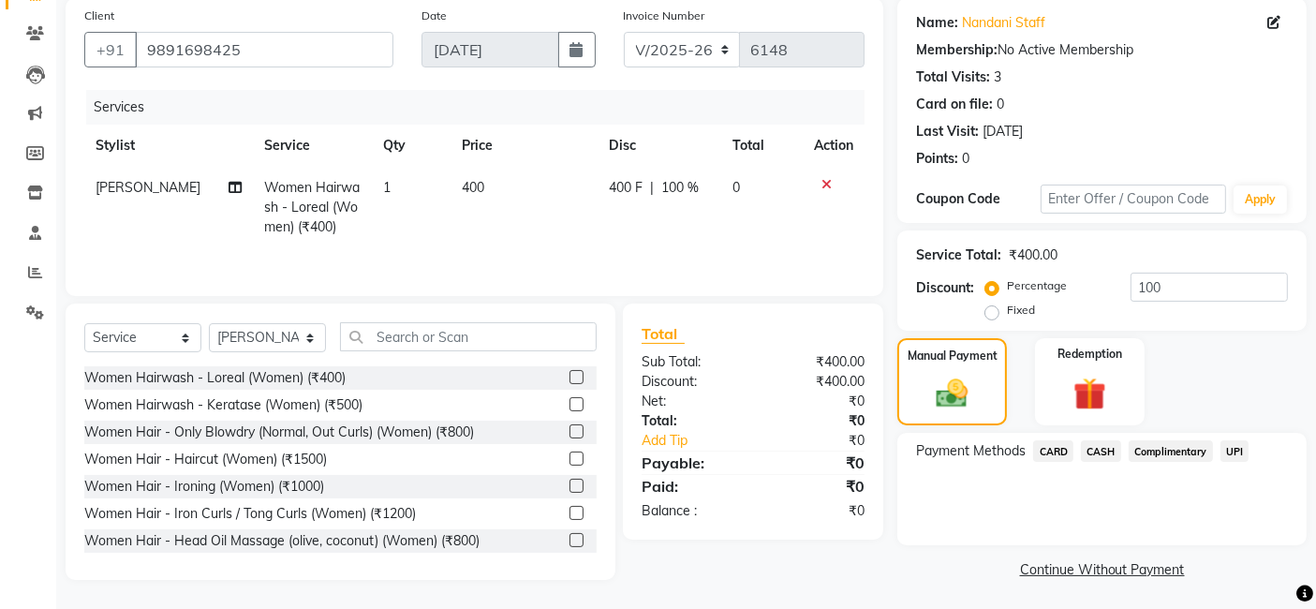
click at [1163, 446] on span "Complimentary" at bounding box center [1170, 451] width 84 height 22
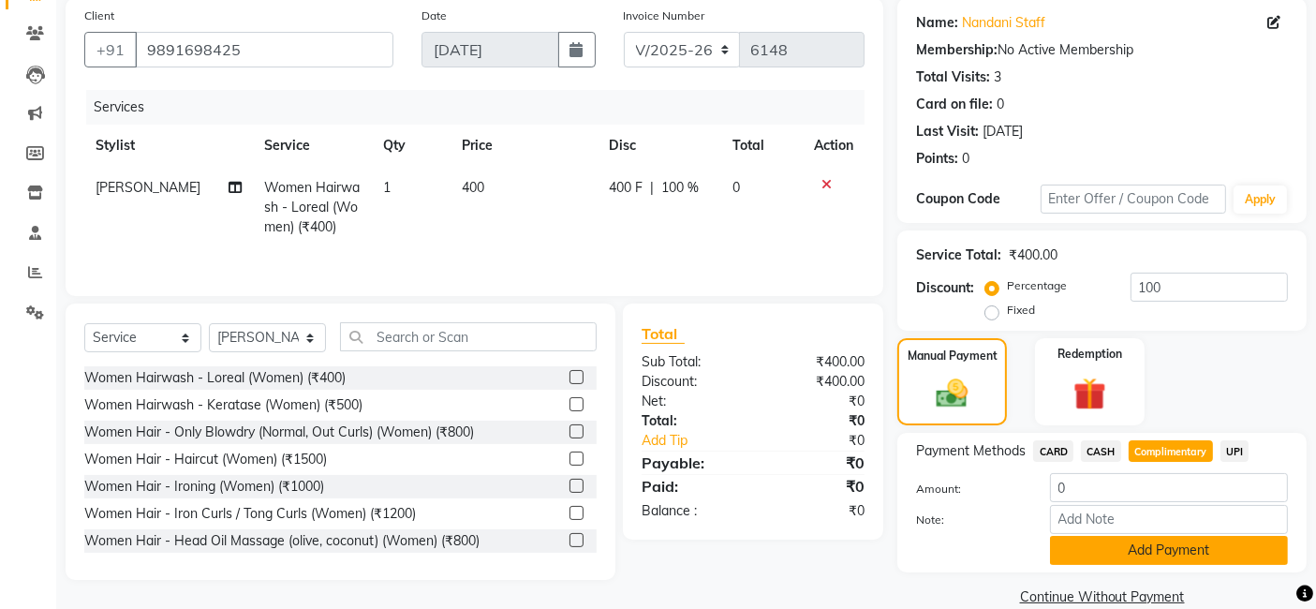
click at [1142, 554] on button "Add Payment" at bounding box center [1169, 550] width 238 height 29
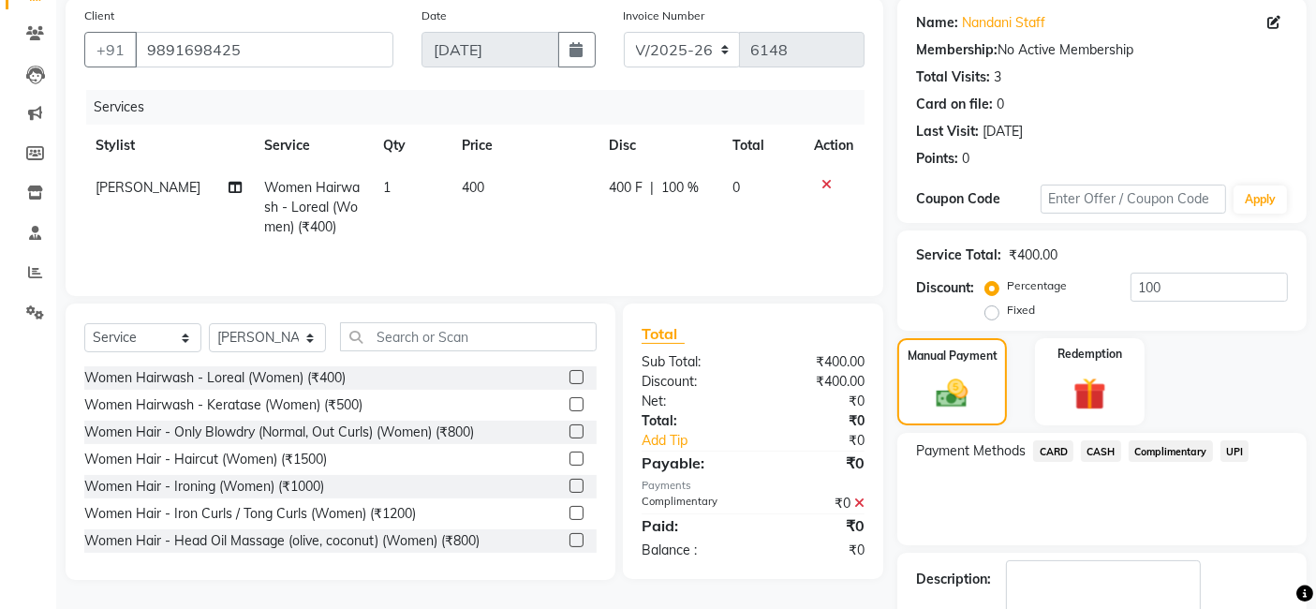
scroll to position [249, 0]
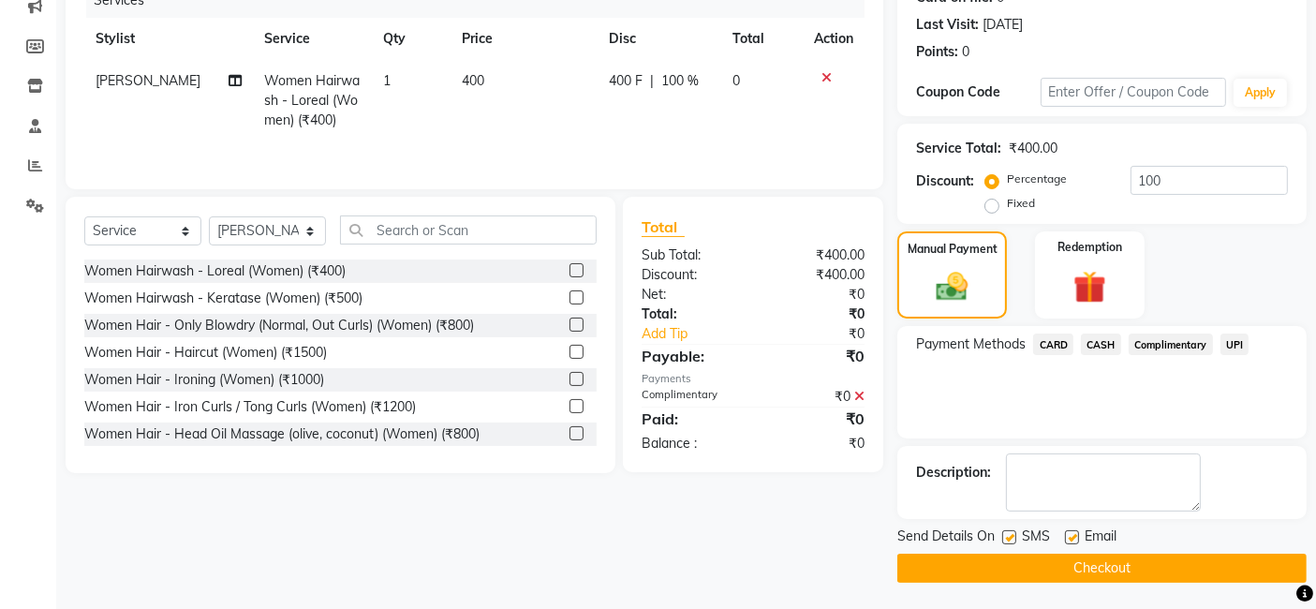
click at [1147, 564] on button "Checkout" at bounding box center [1101, 567] width 409 height 29
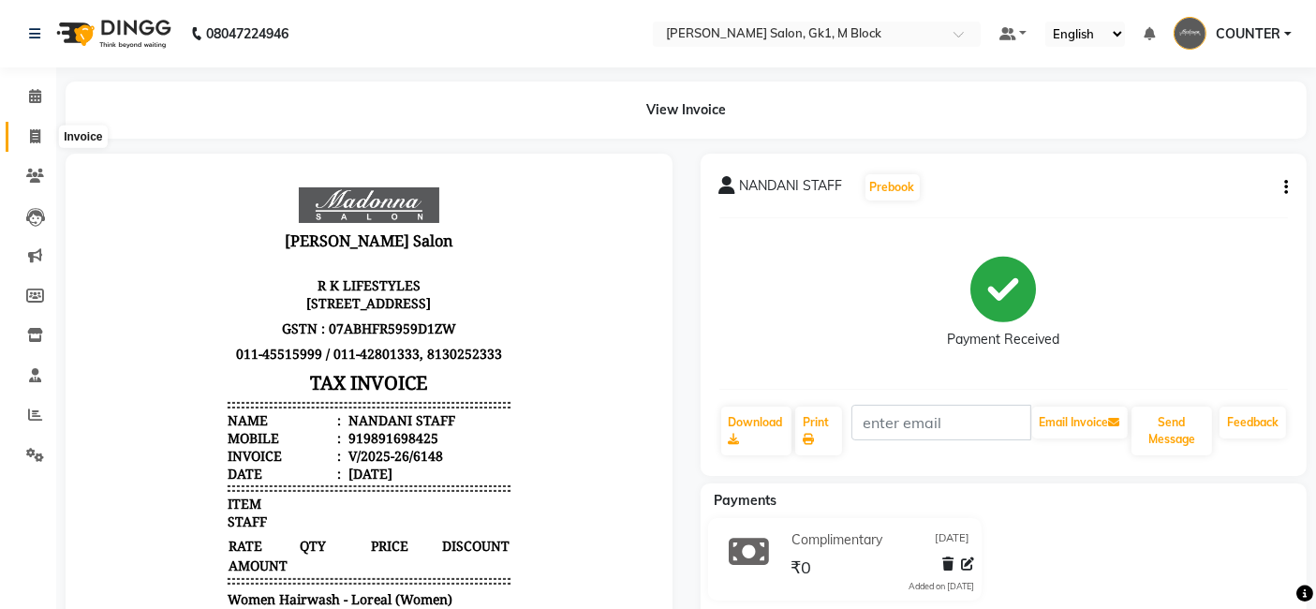
click at [47, 141] on span at bounding box center [35, 137] width 33 height 22
select select "6312"
select select "service"
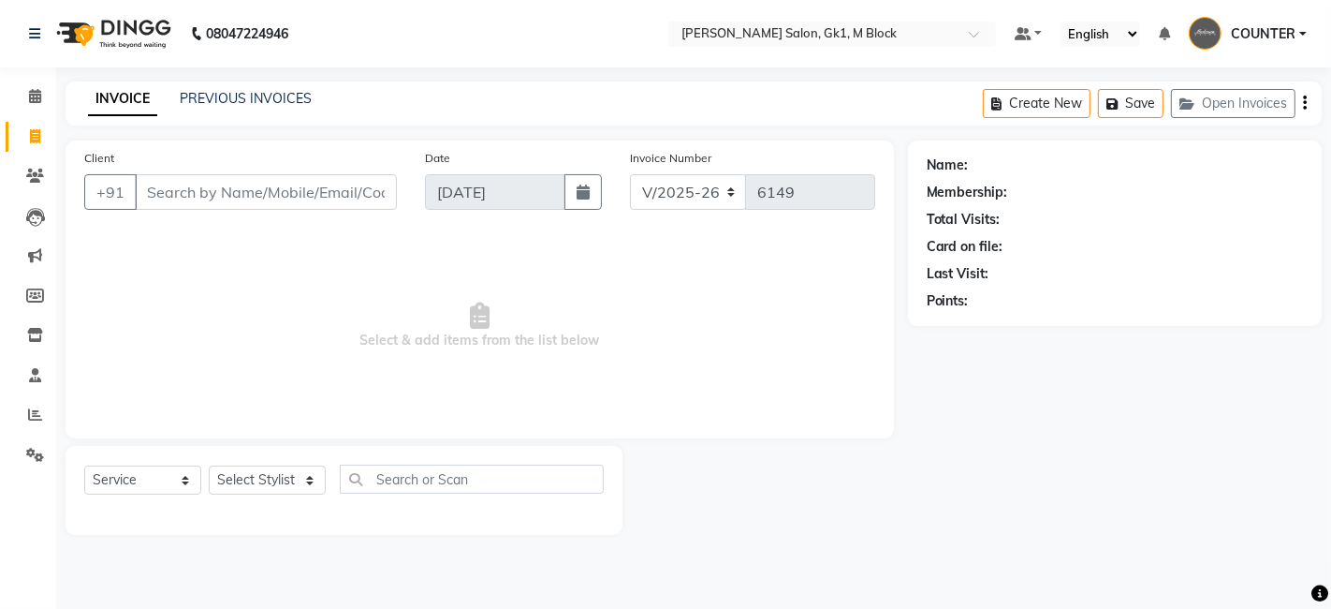
click at [224, 298] on span "Select & add items from the list below" at bounding box center [479, 325] width 791 height 187
click at [254, 484] on select "Select Stylist AJAY [PERSON_NAME] [PERSON_NAME] [PERSON_NAME] COUNTER [PERSON_N…" at bounding box center [267, 479] width 117 height 29
select select "48182"
click at [209, 465] on select "Select Stylist AJAY [PERSON_NAME] [PERSON_NAME] [PERSON_NAME] COUNTER [PERSON_N…" at bounding box center [267, 479] width 117 height 29
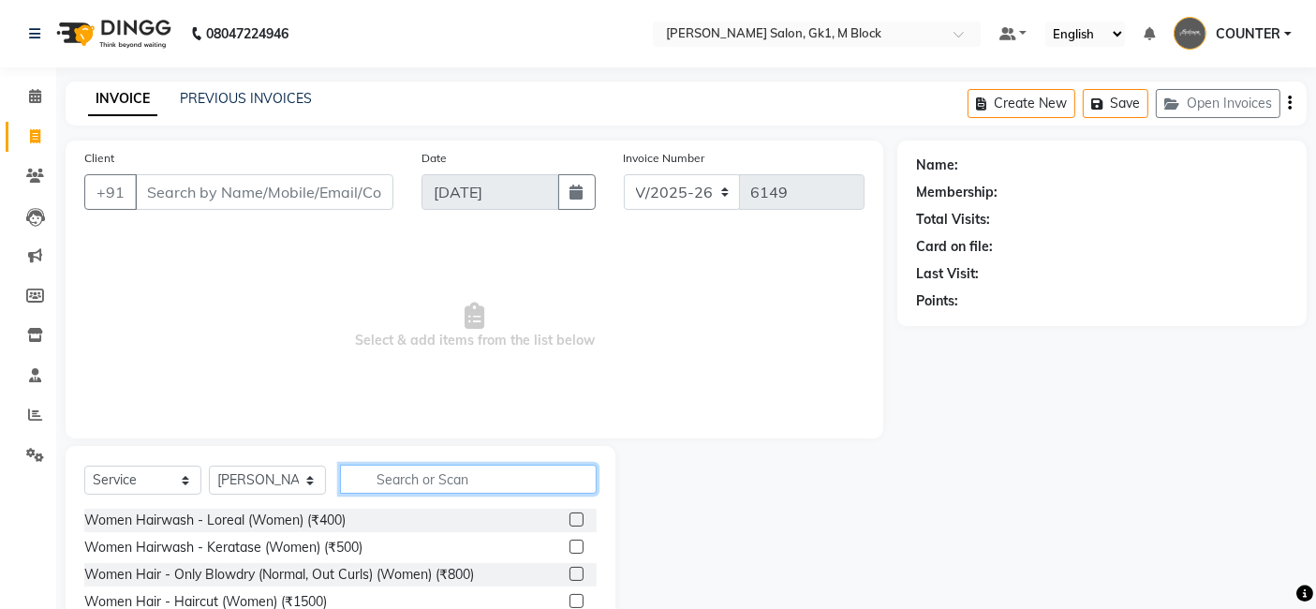
click at [411, 474] on input "text" at bounding box center [468, 478] width 257 height 29
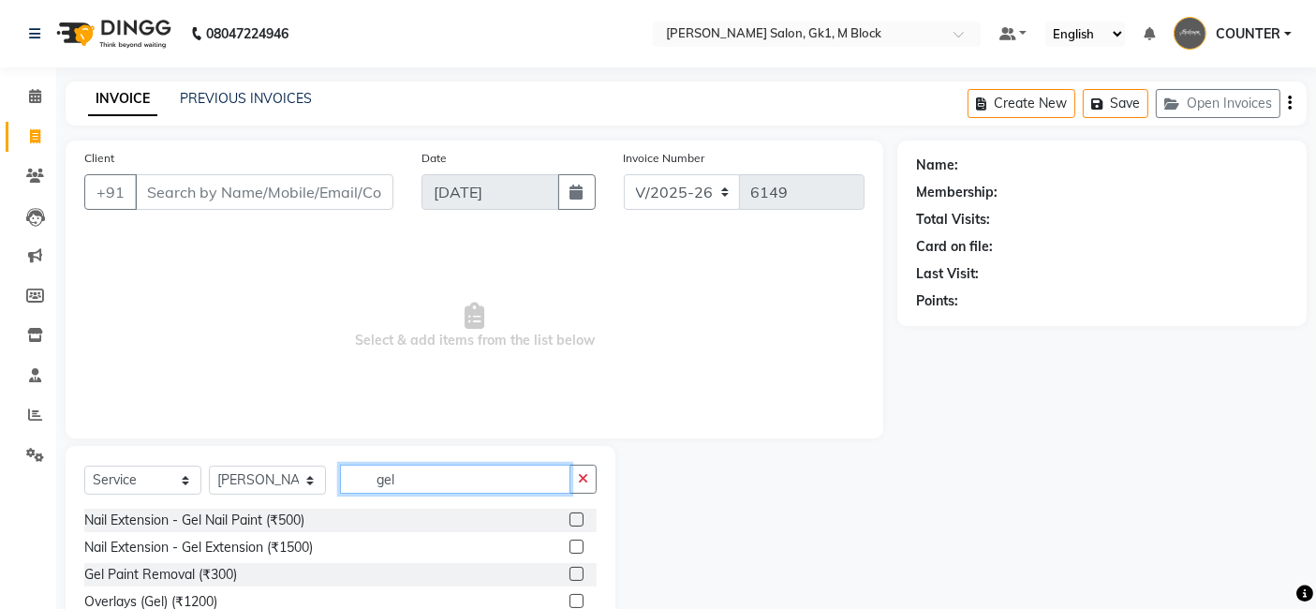
type input "gel"
click at [577, 512] on label at bounding box center [576, 519] width 14 height 14
click at [577, 514] on input "checkbox" at bounding box center [575, 520] width 12 height 12
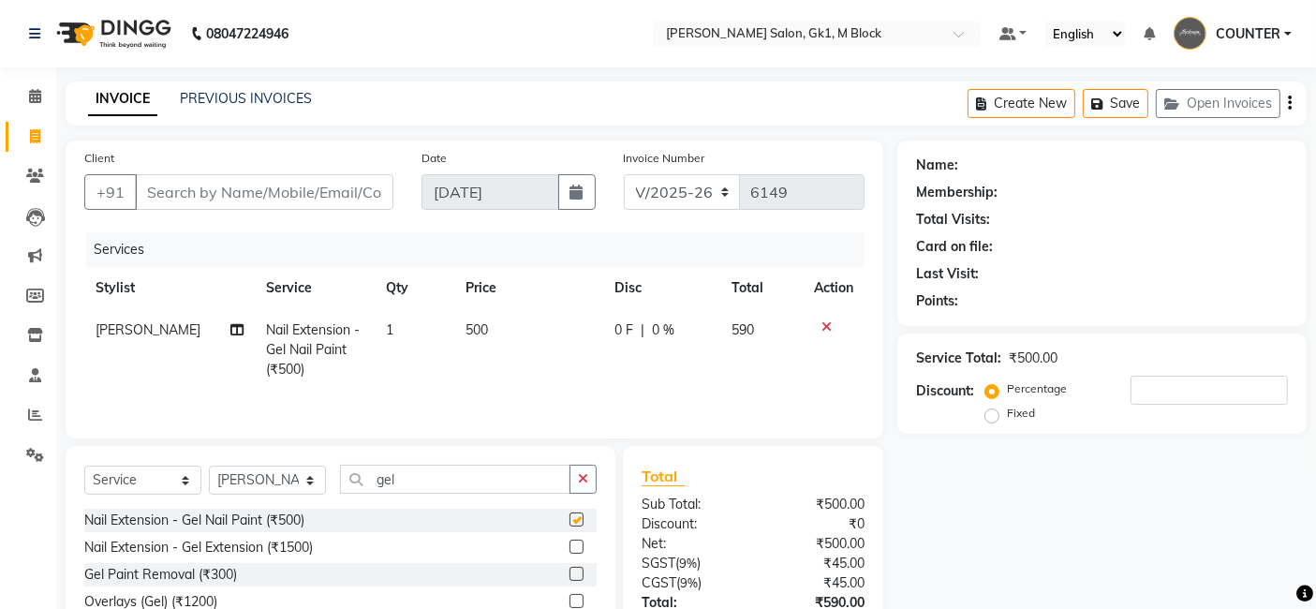
checkbox input "false"
click at [465, 328] on span "500" at bounding box center [476, 329] width 22 height 17
select select "48182"
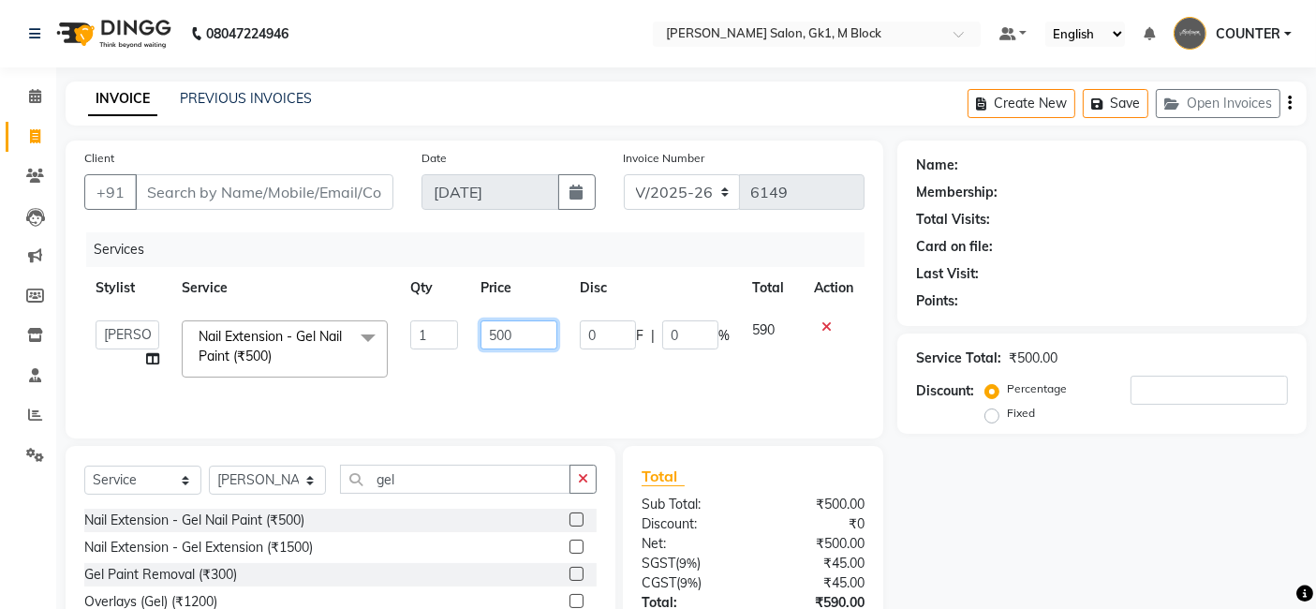
click at [496, 332] on input "500" at bounding box center [518, 334] width 77 height 29
type input "800"
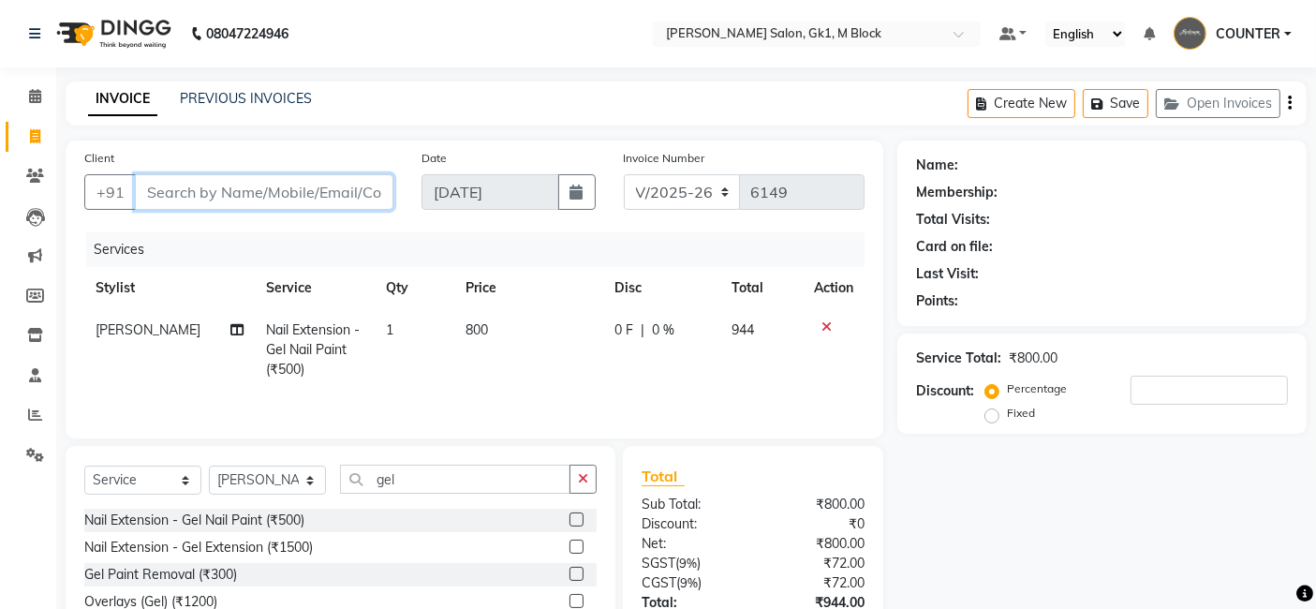
click at [285, 187] on input "Client" at bounding box center [264, 192] width 258 height 36
type input "9"
type input "0"
type input "9999499107"
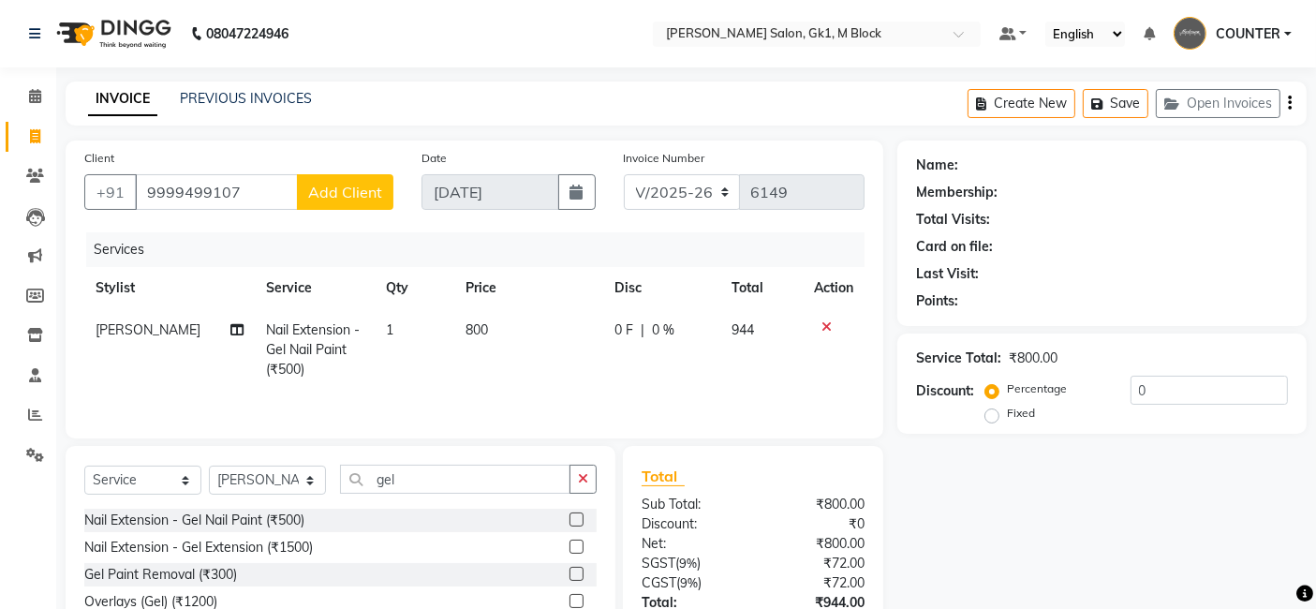
click at [373, 183] on span "Add Client" at bounding box center [345, 192] width 74 height 19
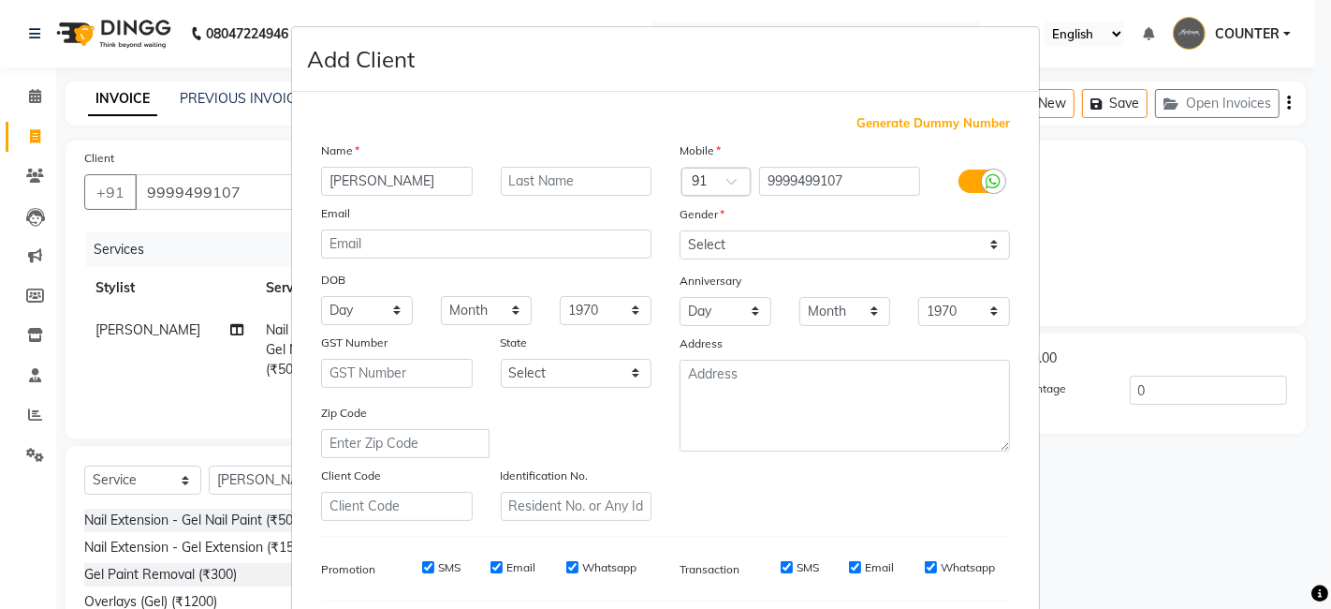
type input "niddhi"
click at [574, 178] on input "text" at bounding box center [577, 181] width 152 height 29
type input "walking"
click at [764, 241] on select "Select Male Female Other Prefer Not To Say" at bounding box center [845, 244] width 331 height 29
select select "female"
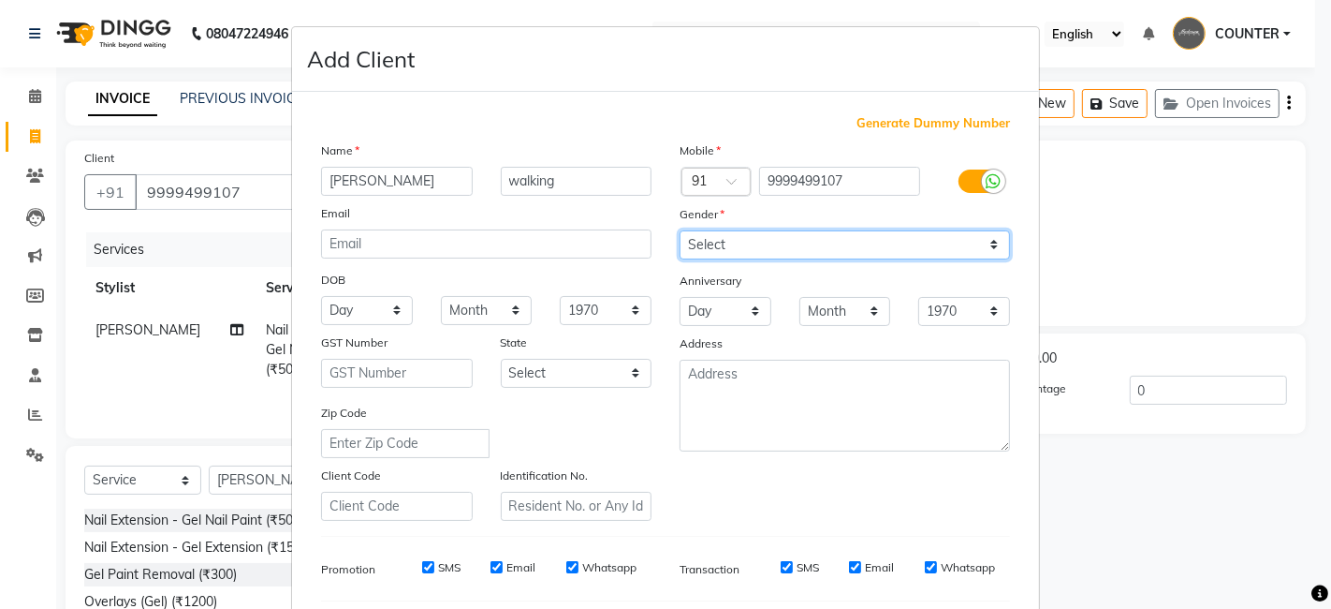
click at [680, 230] on select "Select Male Female Other Prefer Not To Say" at bounding box center [845, 244] width 331 height 29
click at [1131, 530] on ngb-modal-window "Add Client Generate Dummy Number Name niddhi walking Email DOB Day 01 02 03 04 …" at bounding box center [665, 304] width 1331 height 609
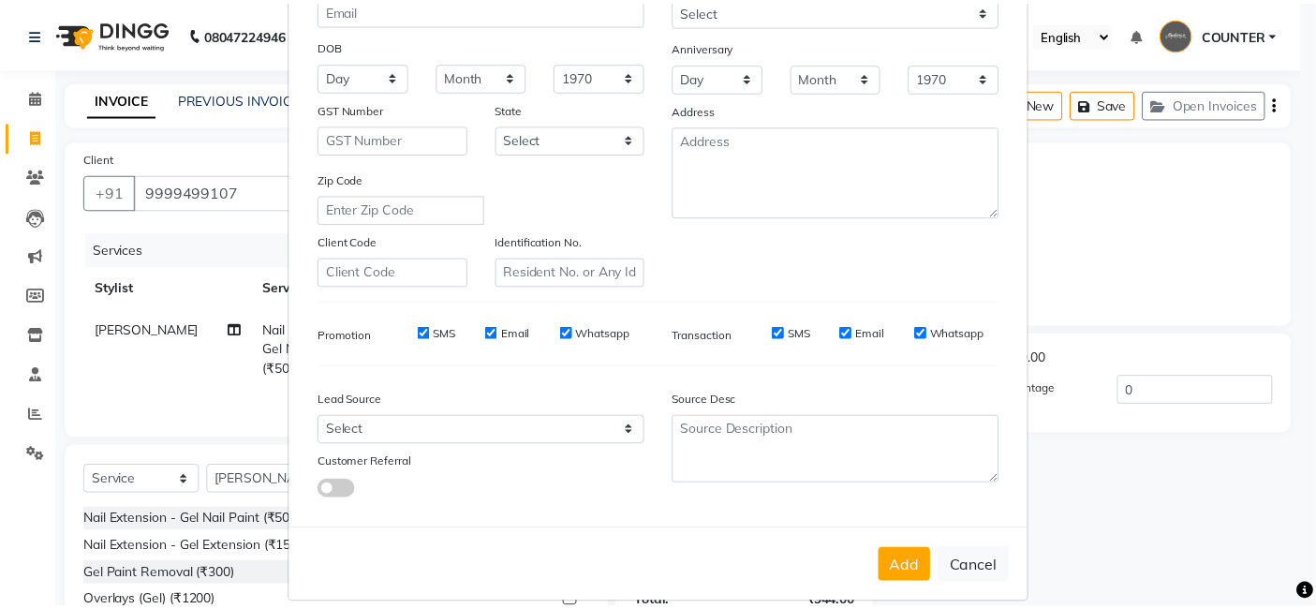
scroll to position [254, 0]
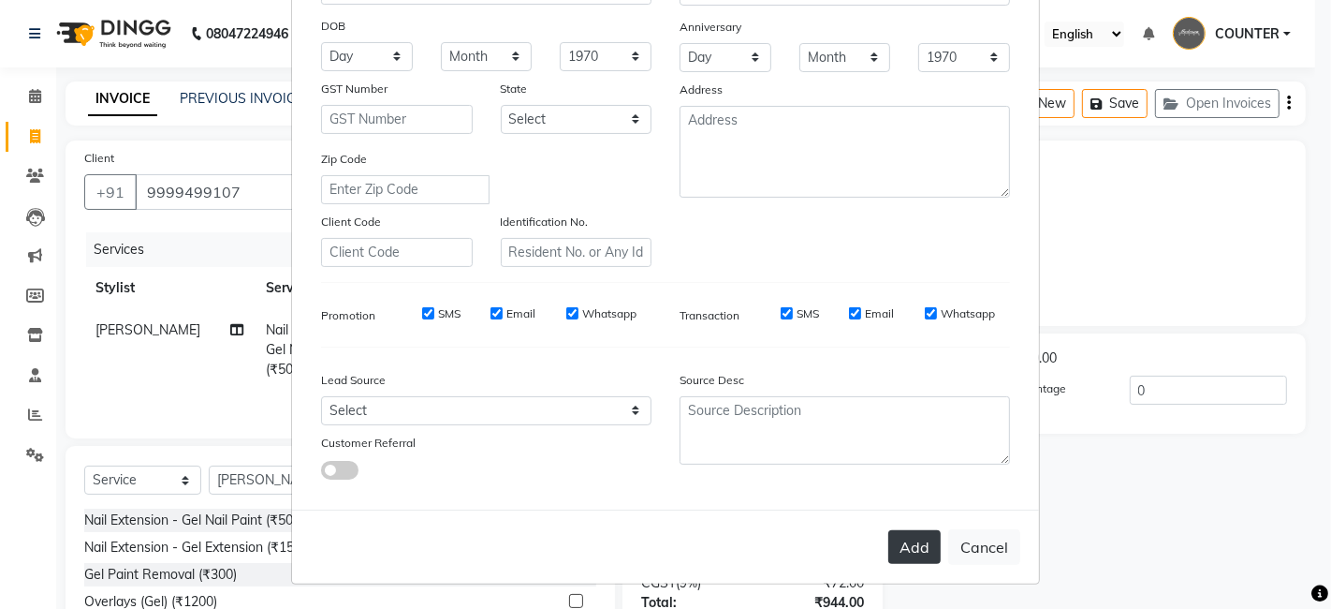
click at [894, 557] on button "Add" at bounding box center [915, 547] width 52 height 34
select select
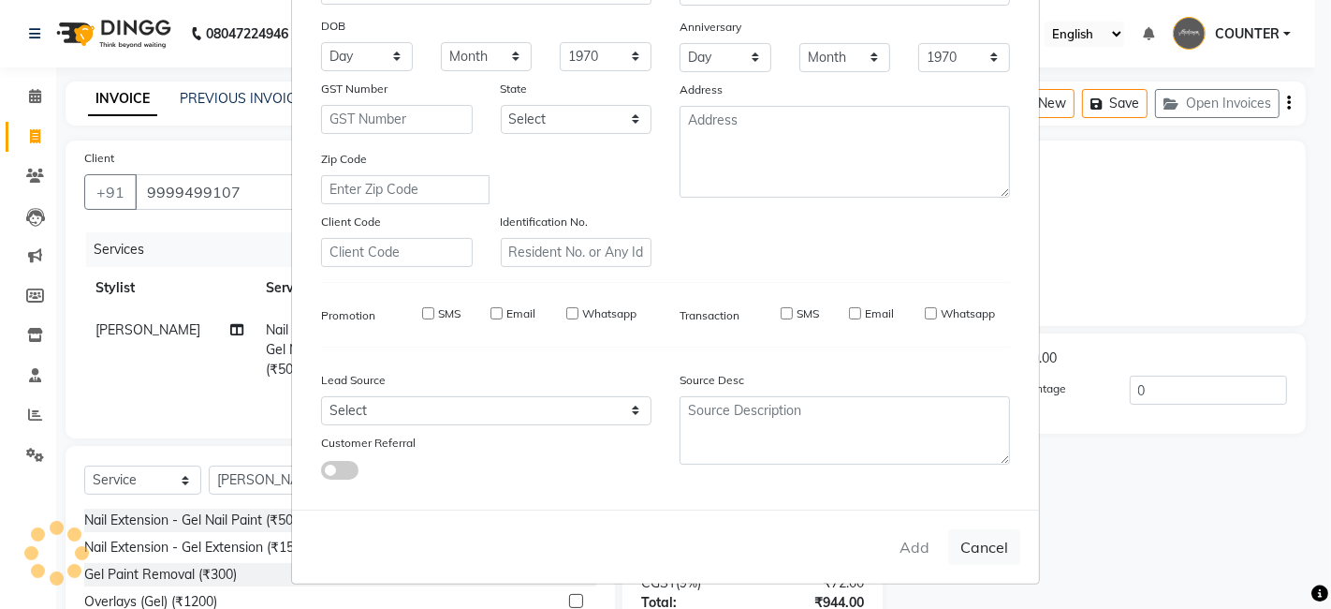
select select
checkbox input "false"
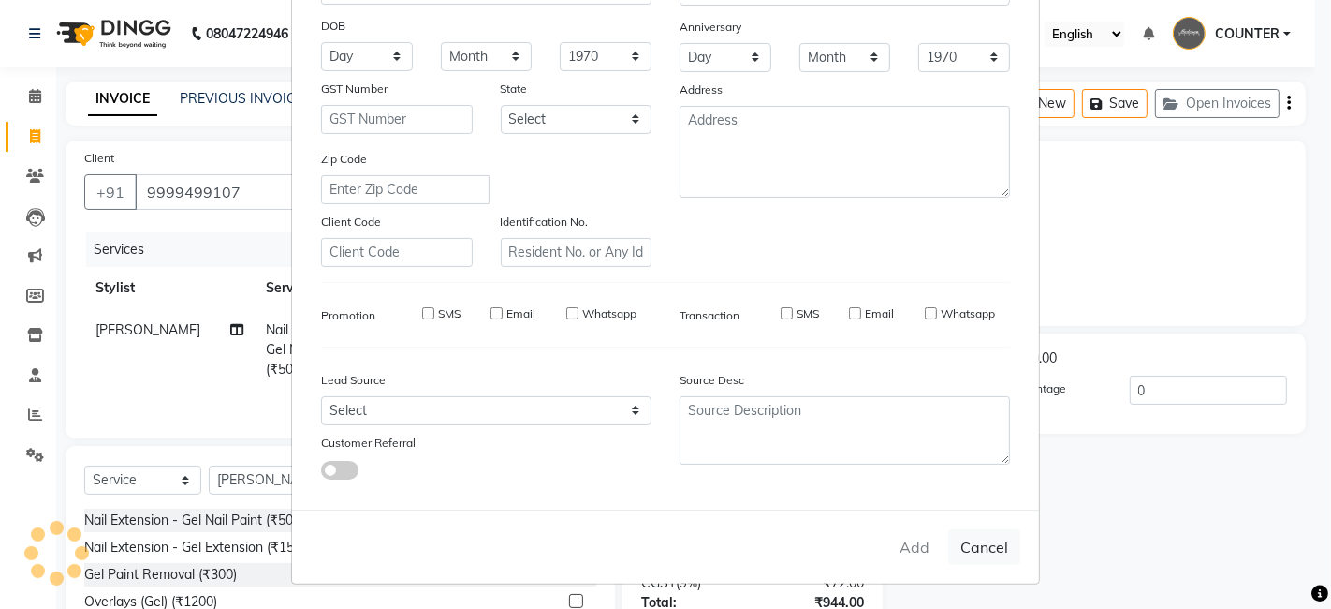
checkbox input "false"
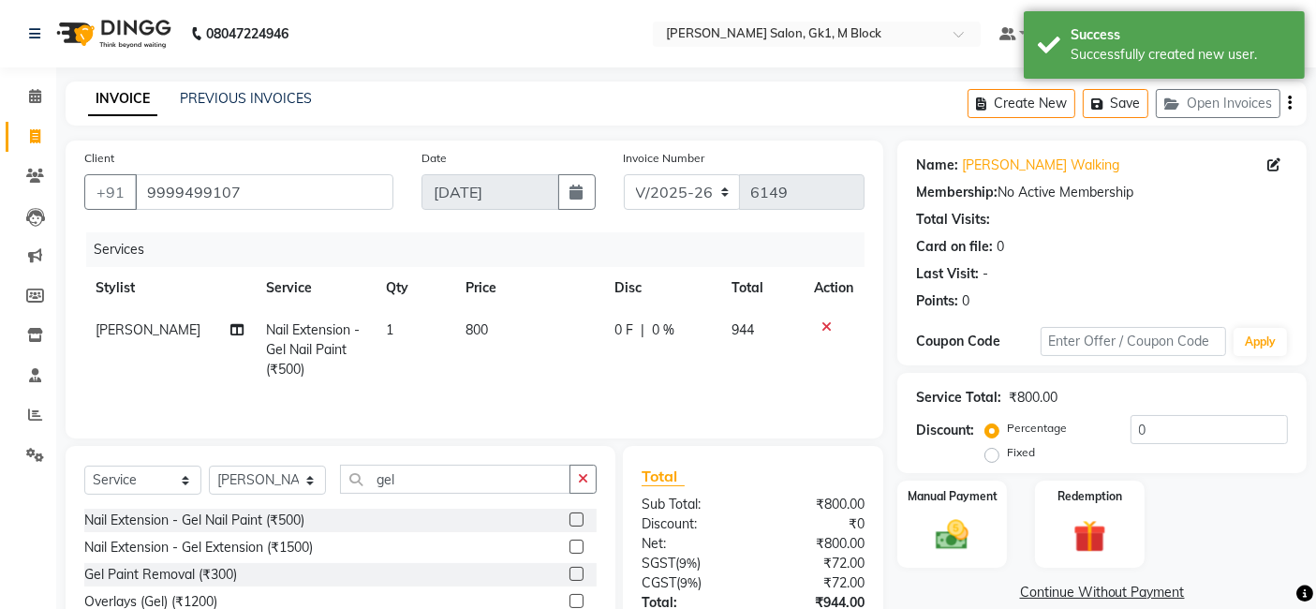
click at [1199, 485] on div "Manual Payment Redemption" at bounding box center [1101, 524] width 437 height 88
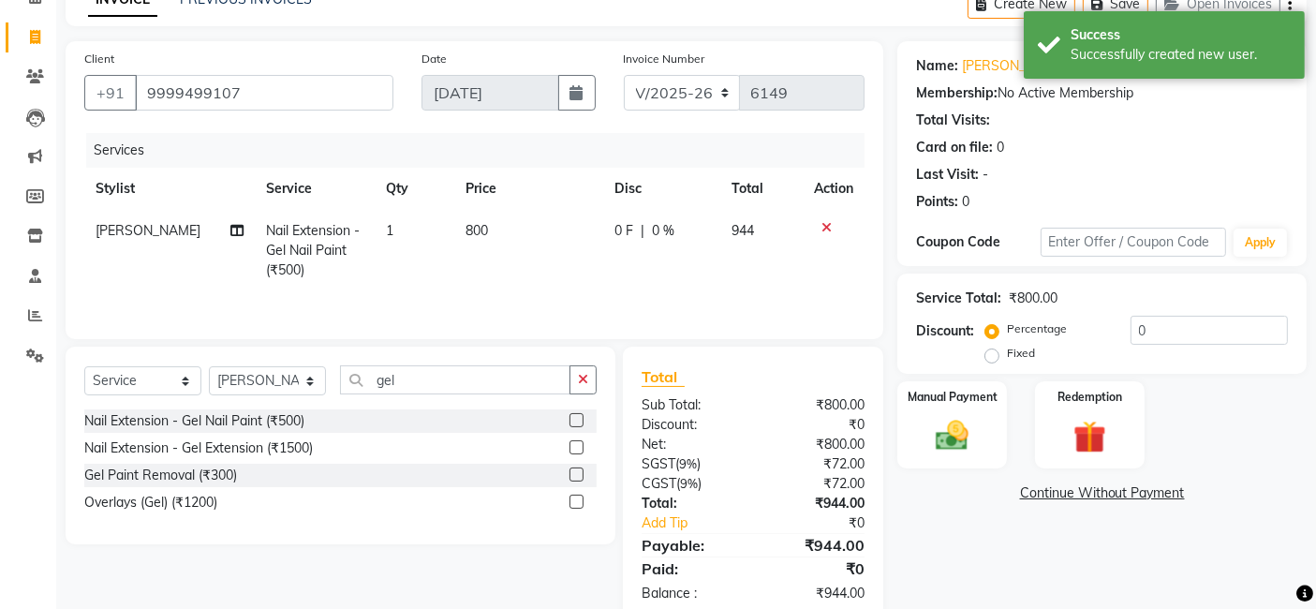
scroll to position [141, 0]
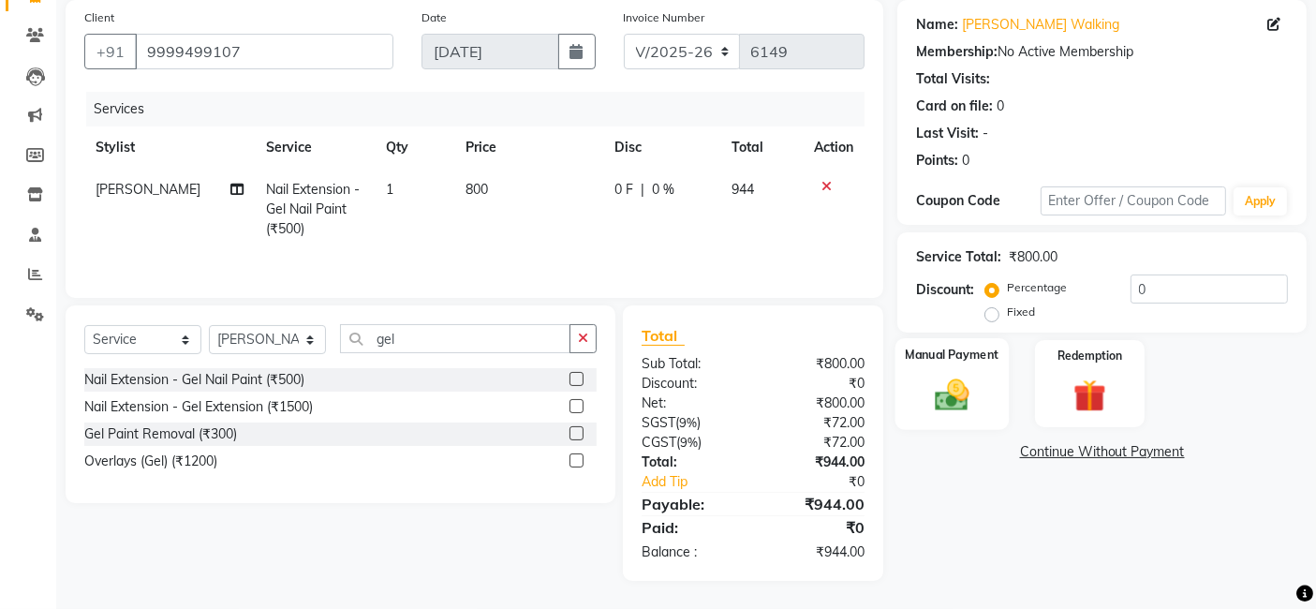
click at [928, 375] on img at bounding box center [952, 394] width 56 height 39
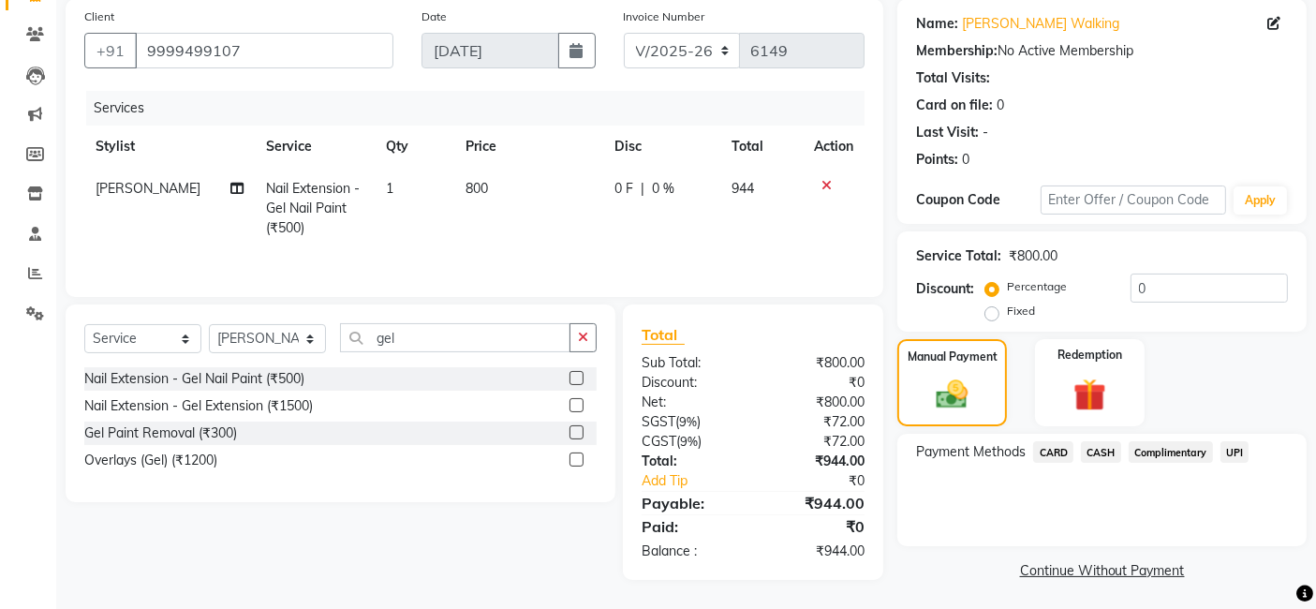
click at [1233, 453] on span "UPI" at bounding box center [1234, 452] width 29 height 22
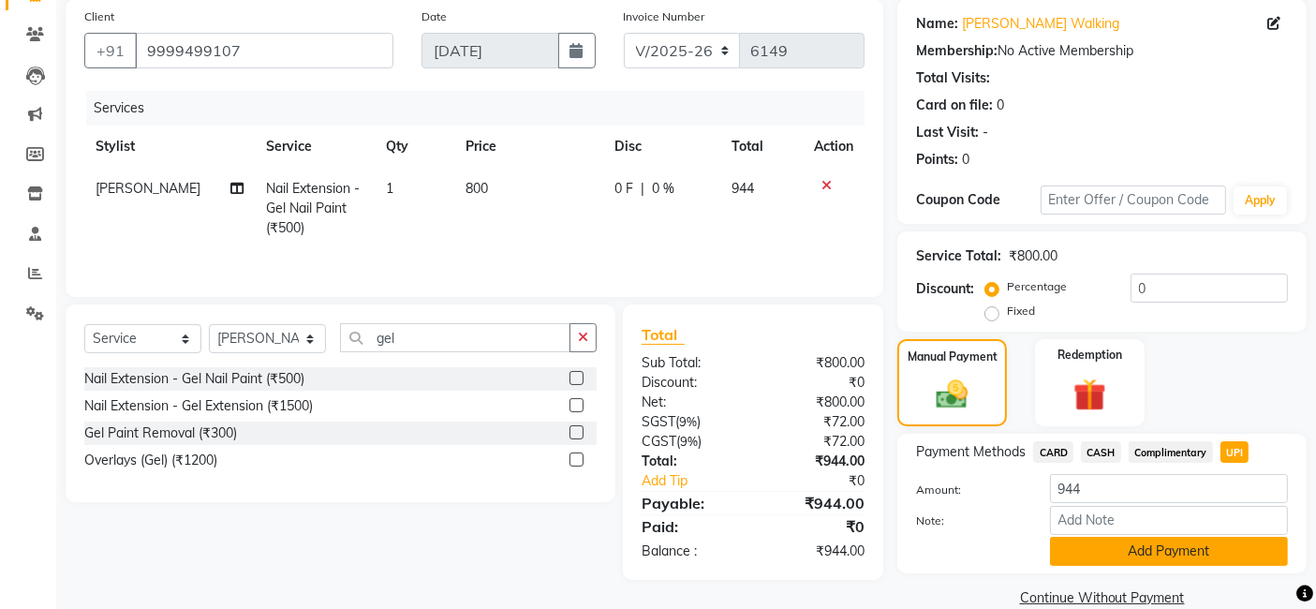
click at [1233, 553] on button "Add Payment" at bounding box center [1169, 551] width 238 height 29
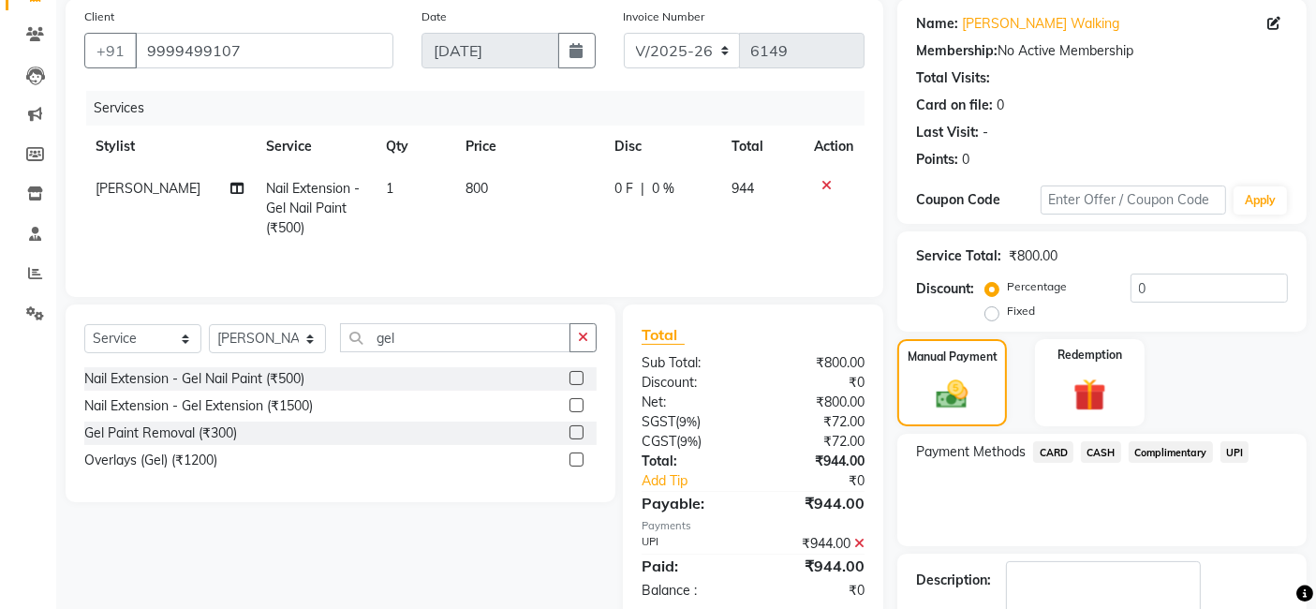
scroll to position [249, 0]
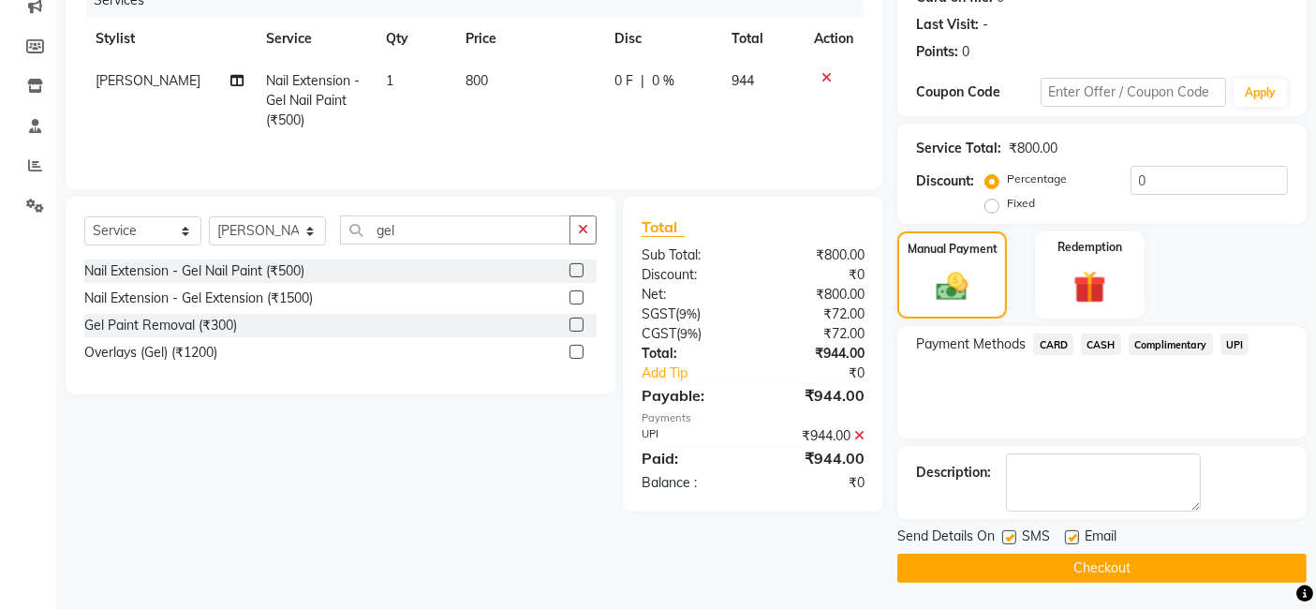
click at [1252, 572] on button "Checkout" at bounding box center [1101, 567] width 409 height 29
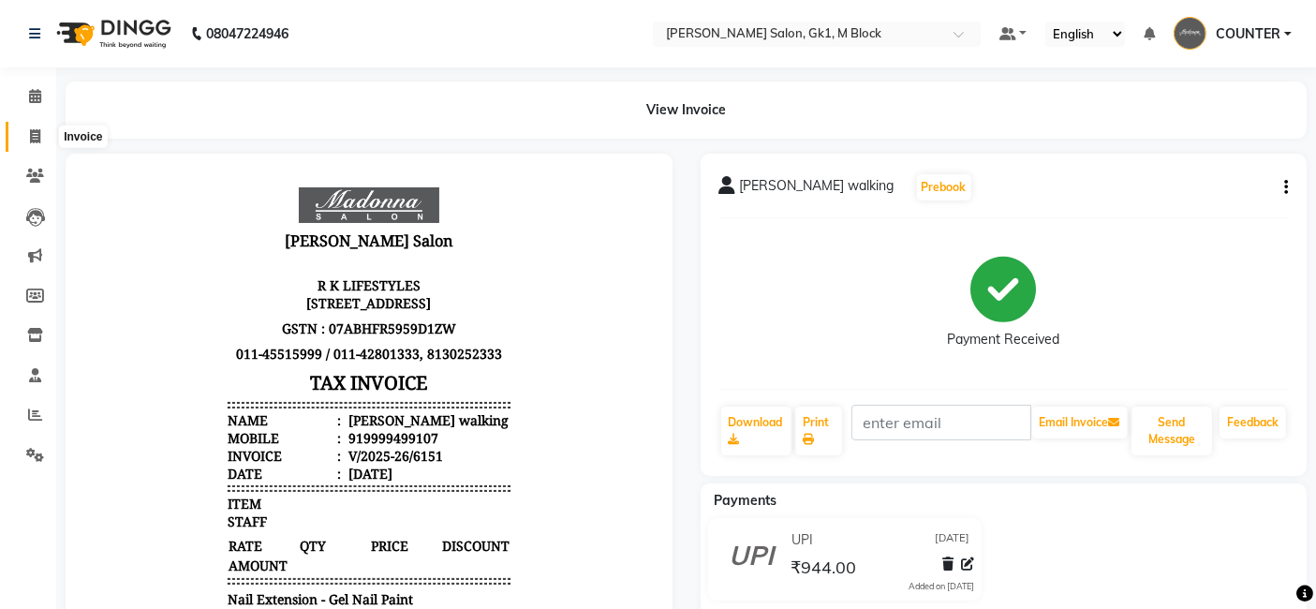
click at [32, 130] on icon at bounding box center [35, 136] width 10 height 14
select select "service"
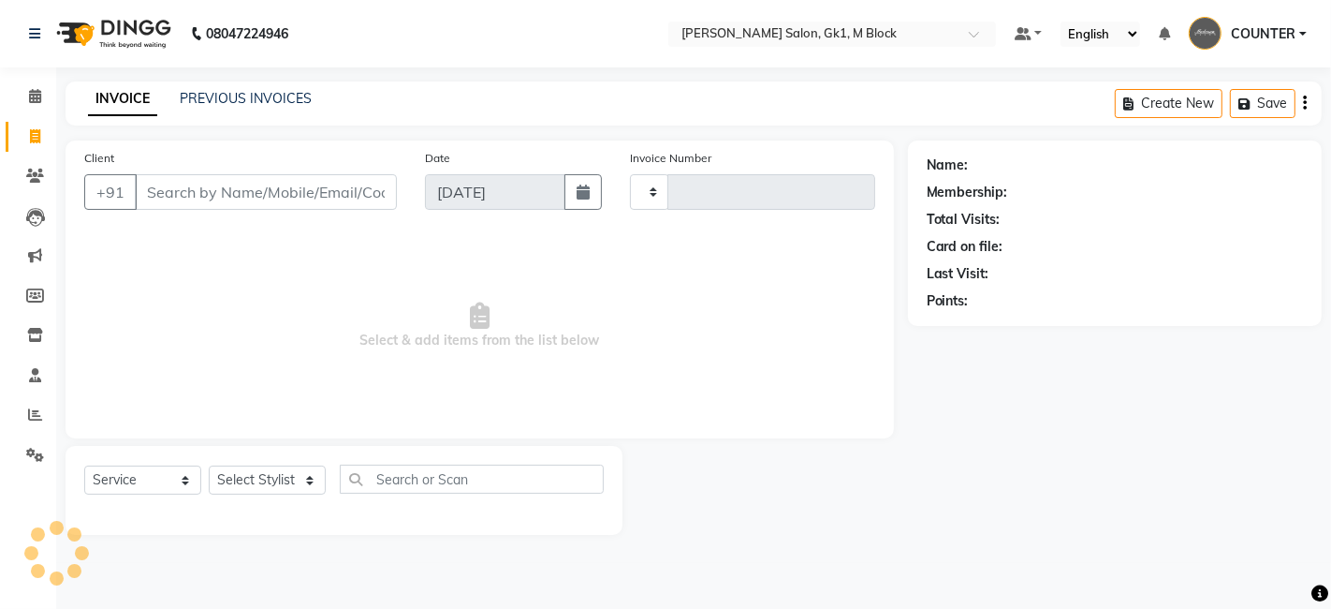
type input "6152"
select select "6312"
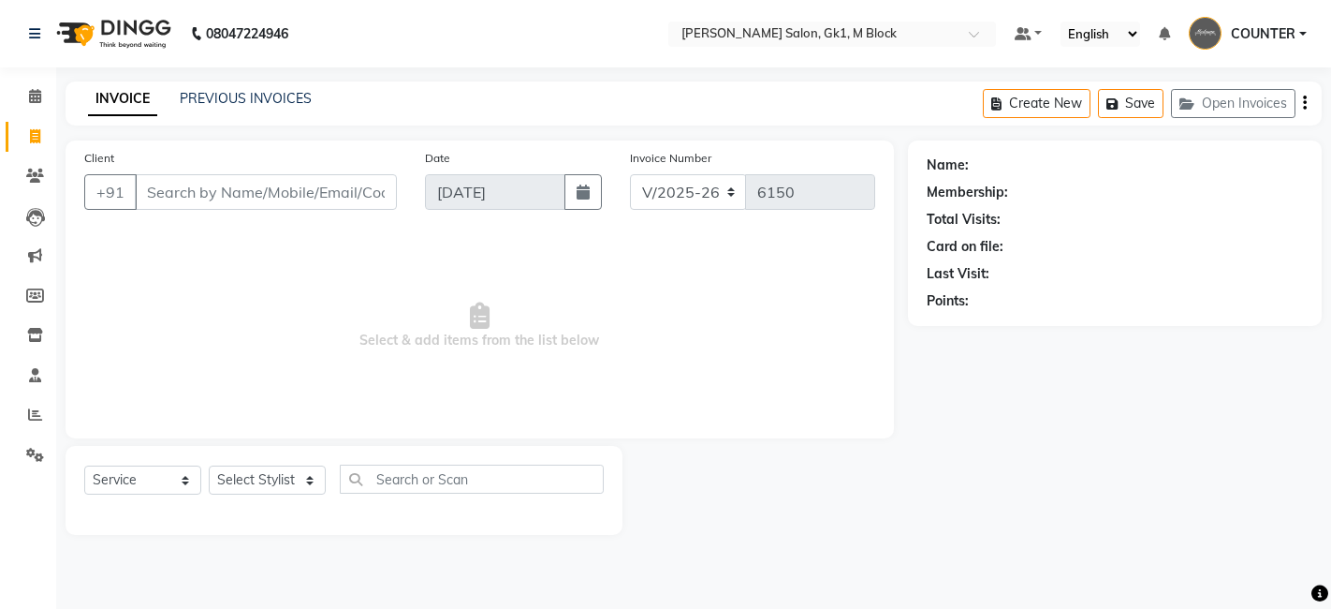
select select "6312"
select select "service"
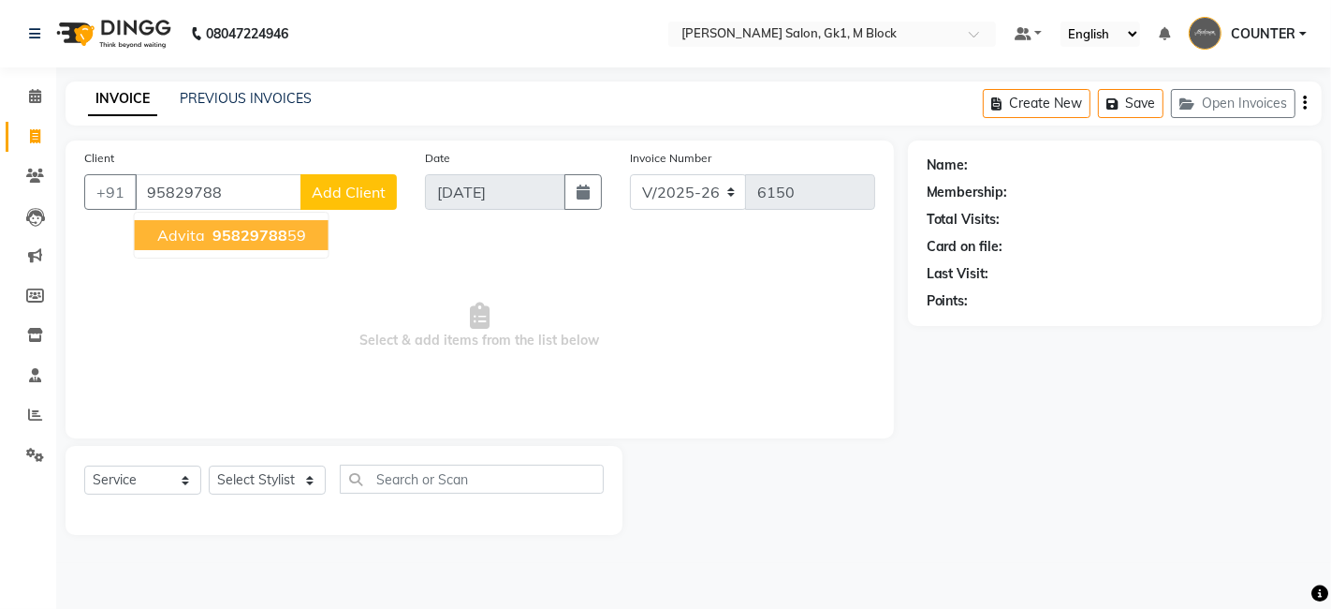
click at [211, 243] on button "Advita 95829788 59" at bounding box center [232, 235] width 194 height 30
type input "9582978859"
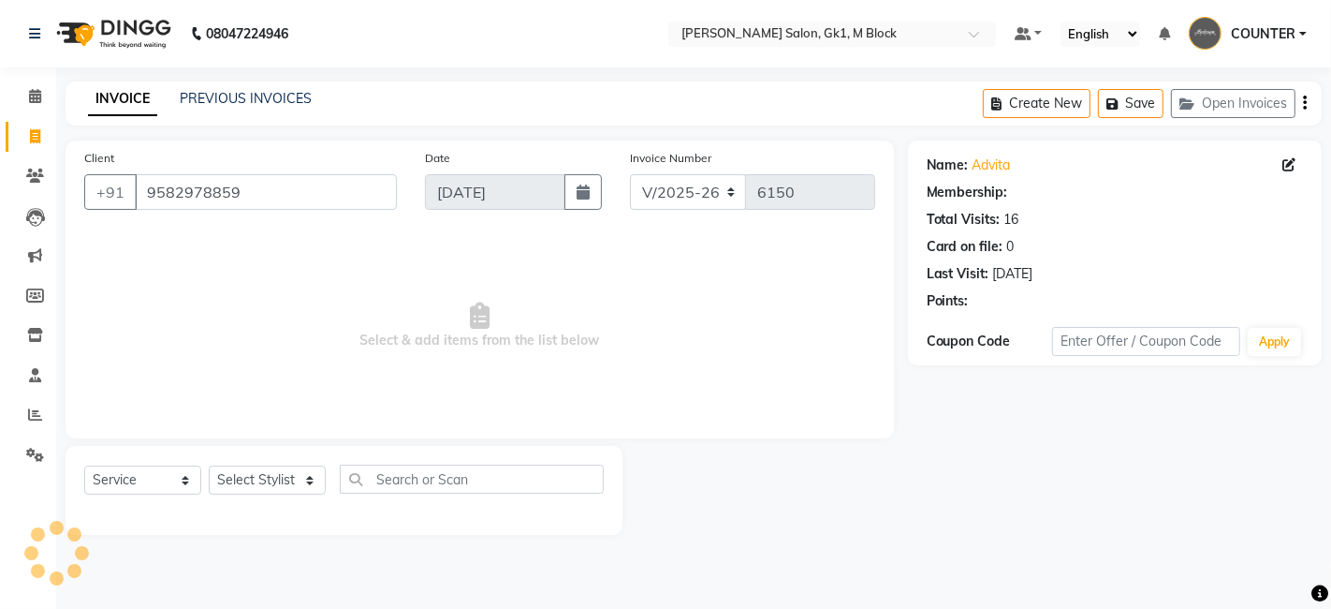
select select "1: Object"
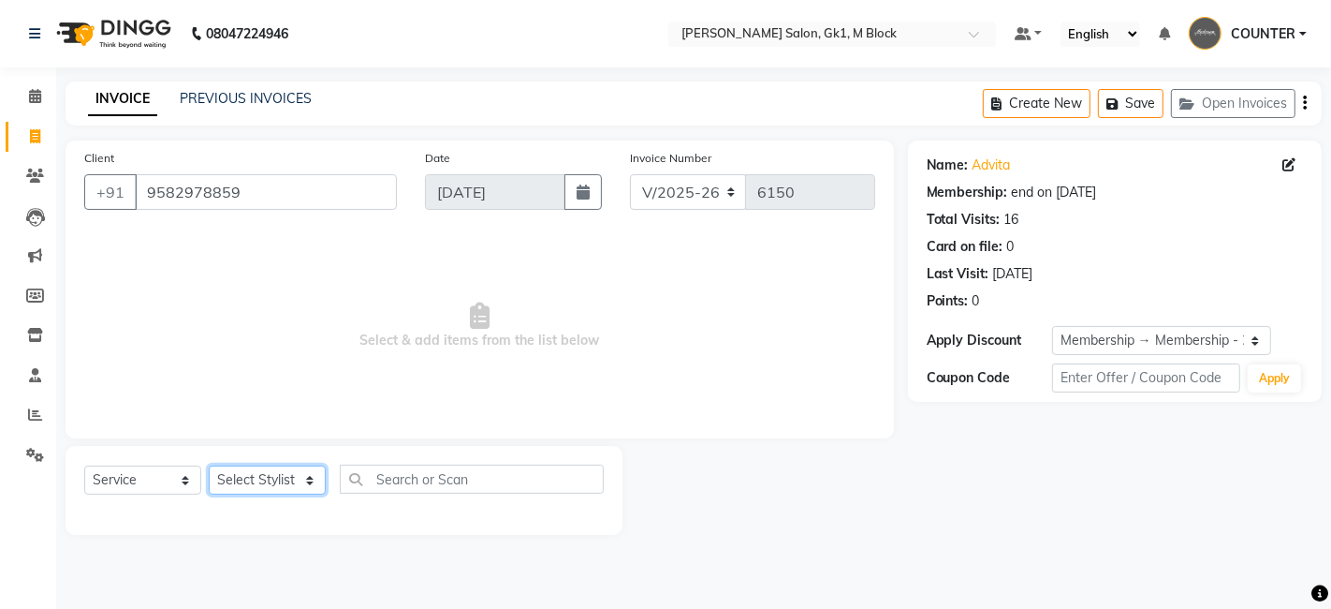
click at [266, 478] on select "Select Stylist AJAY [PERSON_NAME] [PERSON_NAME] [PERSON_NAME] COUNTER [PERSON_N…" at bounding box center [267, 479] width 117 height 29
select select "47632"
click at [209, 465] on select "Select Stylist AJAY [PERSON_NAME] [PERSON_NAME] [PERSON_NAME] COUNTER [PERSON_N…" at bounding box center [267, 479] width 117 height 29
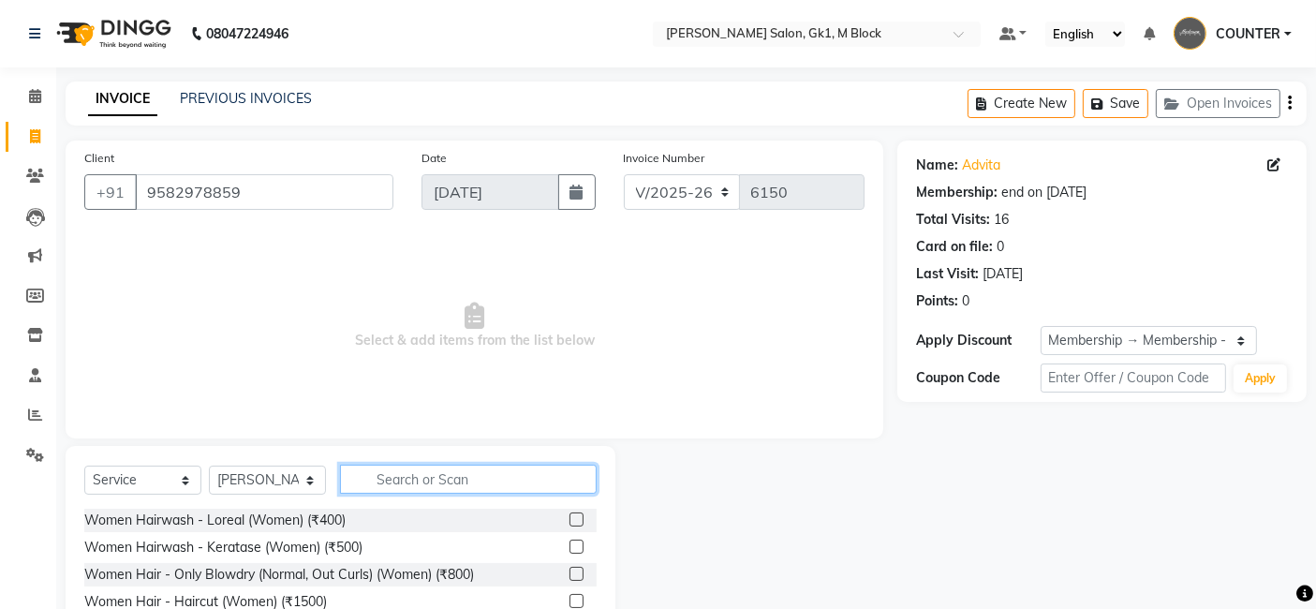
click at [424, 488] on input "text" at bounding box center [468, 478] width 257 height 29
type input "full"
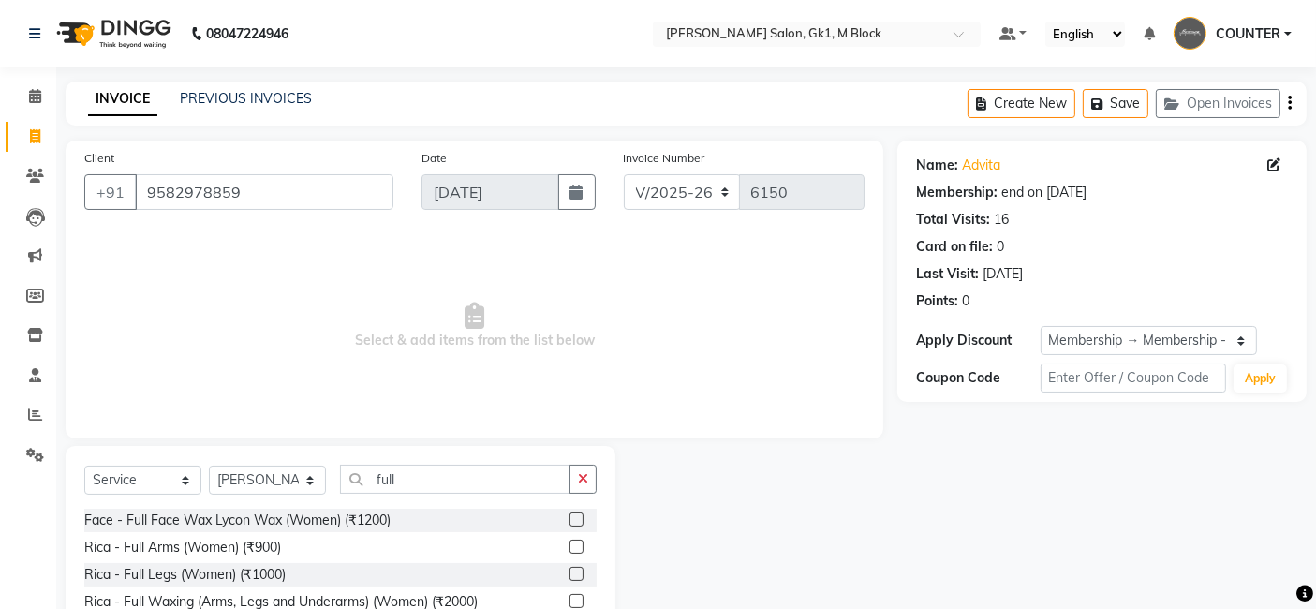
click at [569, 597] on label at bounding box center [576, 601] width 14 height 14
click at [569, 597] on input "checkbox" at bounding box center [575, 602] width 12 height 12
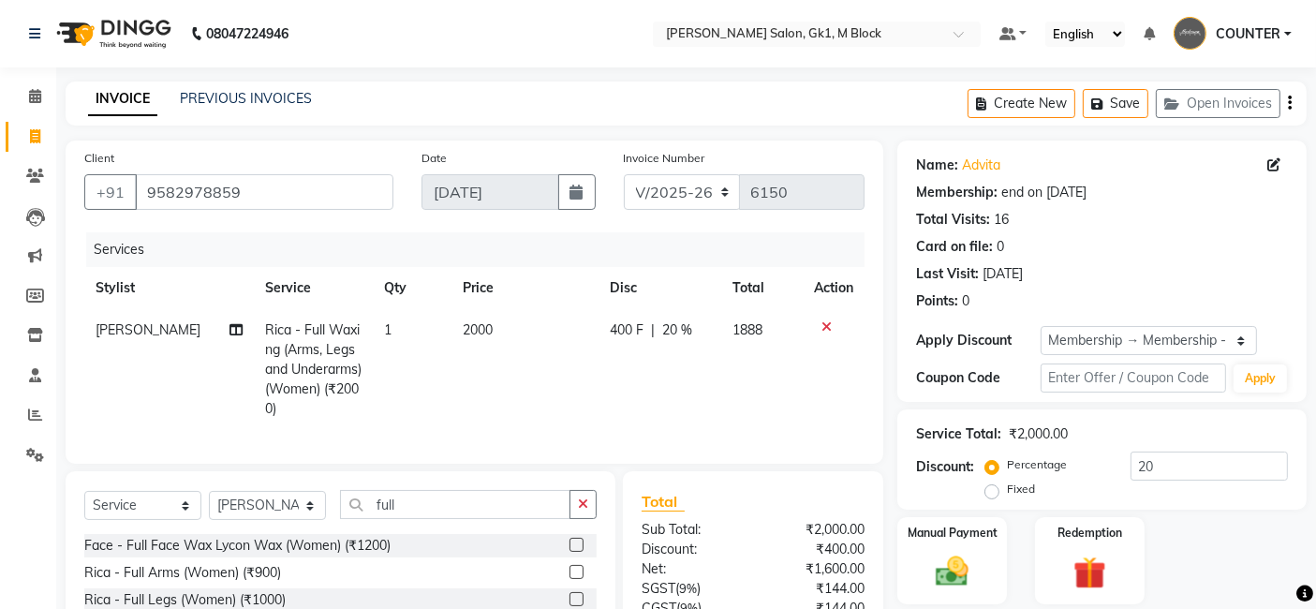
checkbox input "false"
click at [500, 519] on input "full" at bounding box center [455, 504] width 230 height 29
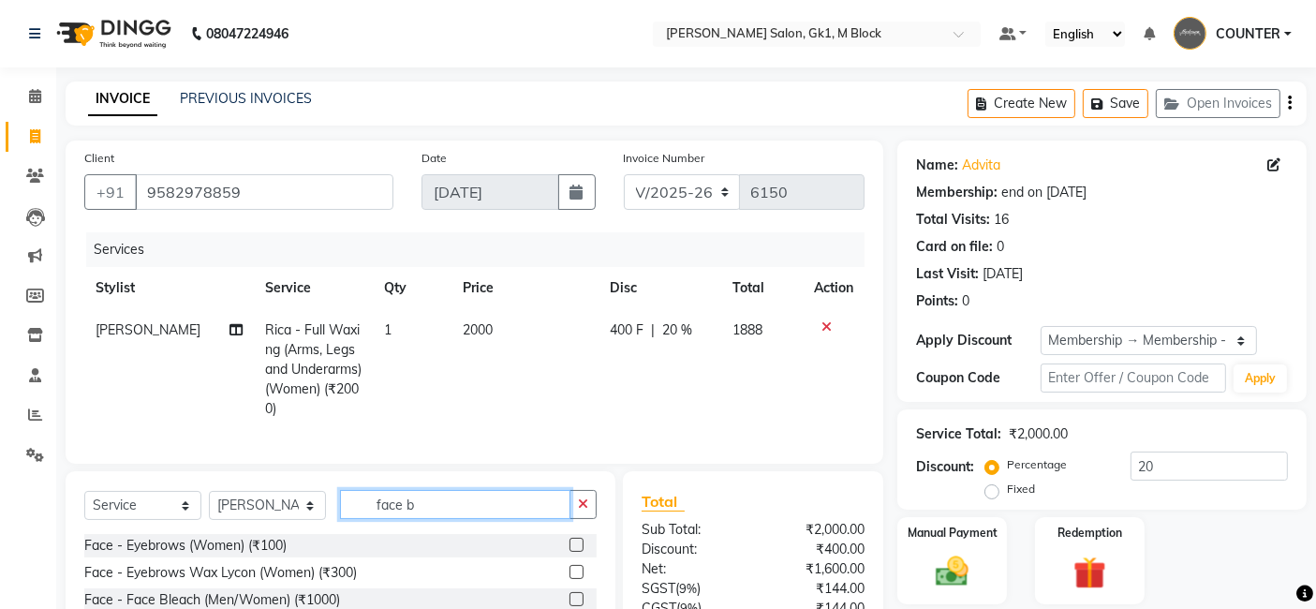
type input "face b"
click at [532, 410] on td "2000" at bounding box center [524, 369] width 147 height 121
select select "47632"
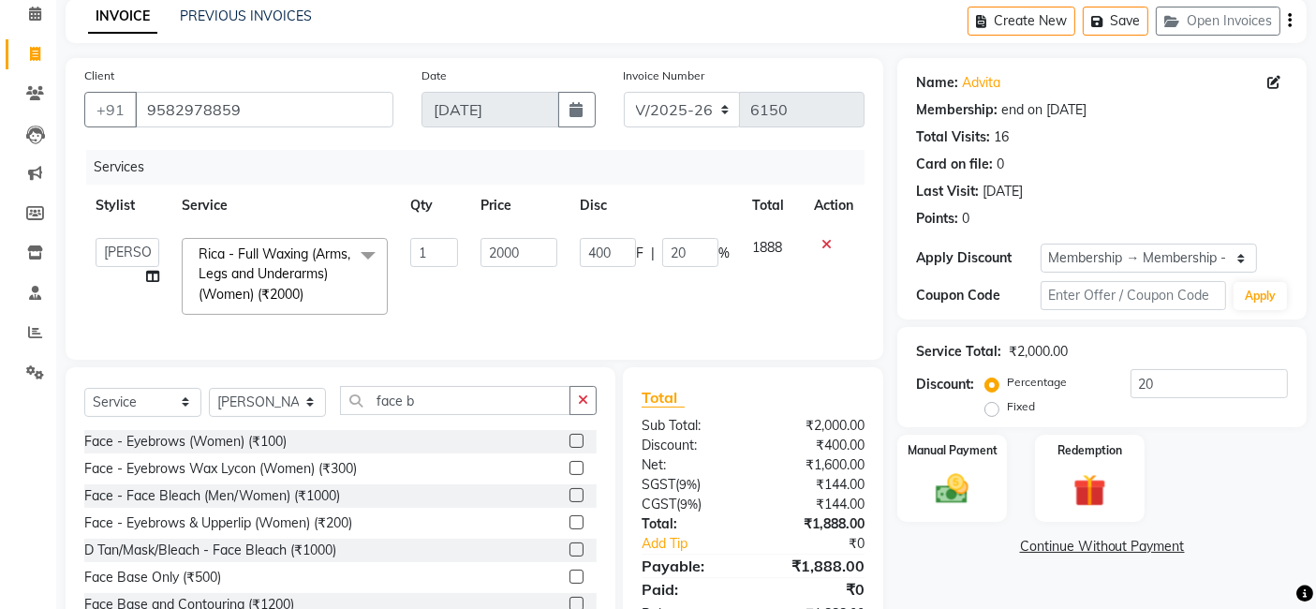
scroll to position [125, 0]
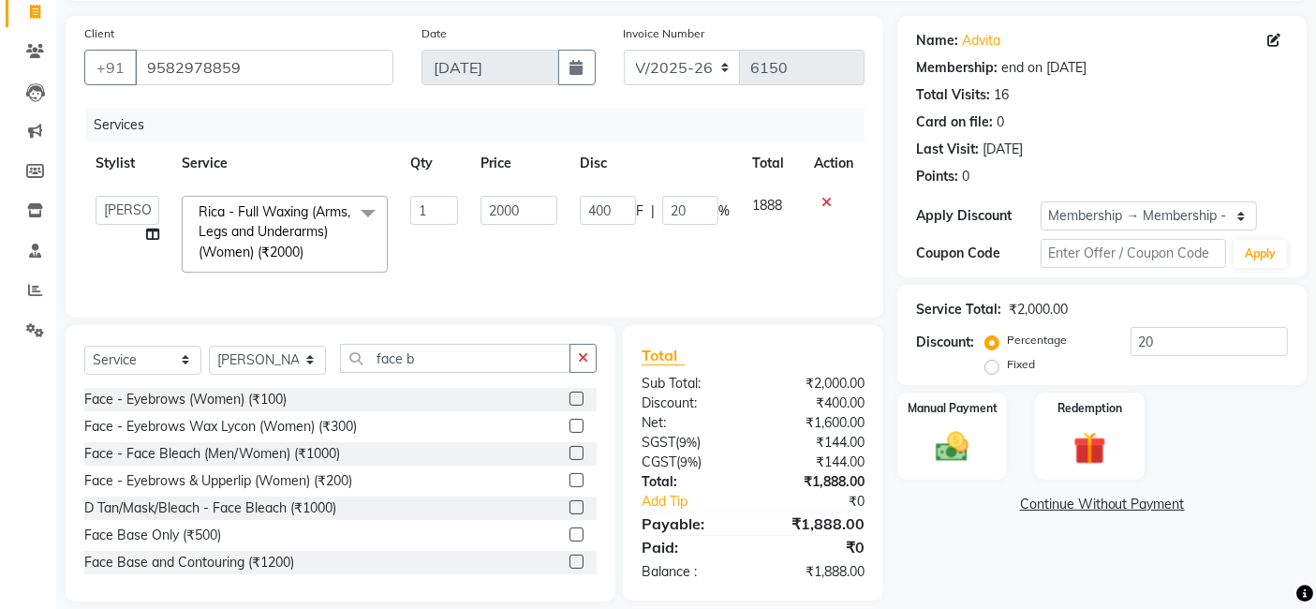
click at [569, 514] on label at bounding box center [576, 507] width 14 height 14
click at [569, 514] on input "checkbox" at bounding box center [575, 508] width 12 height 12
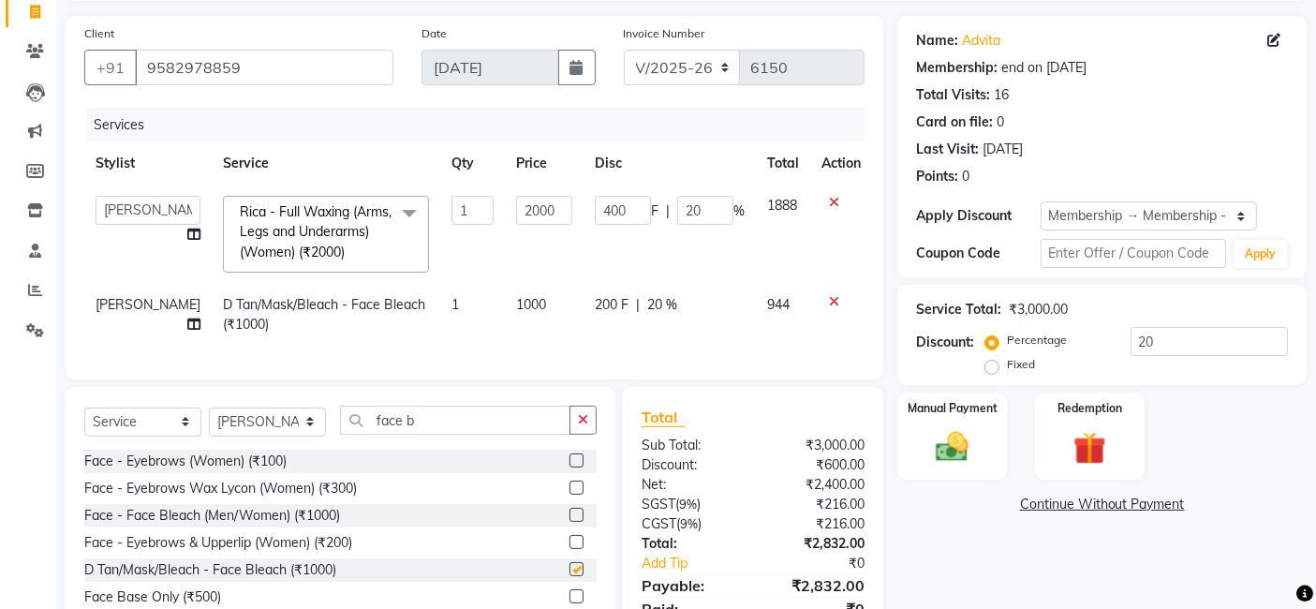
checkbox input "false"
click at [422, 429] on input "face b" at bounding box center [455, 419] width 230 height 29
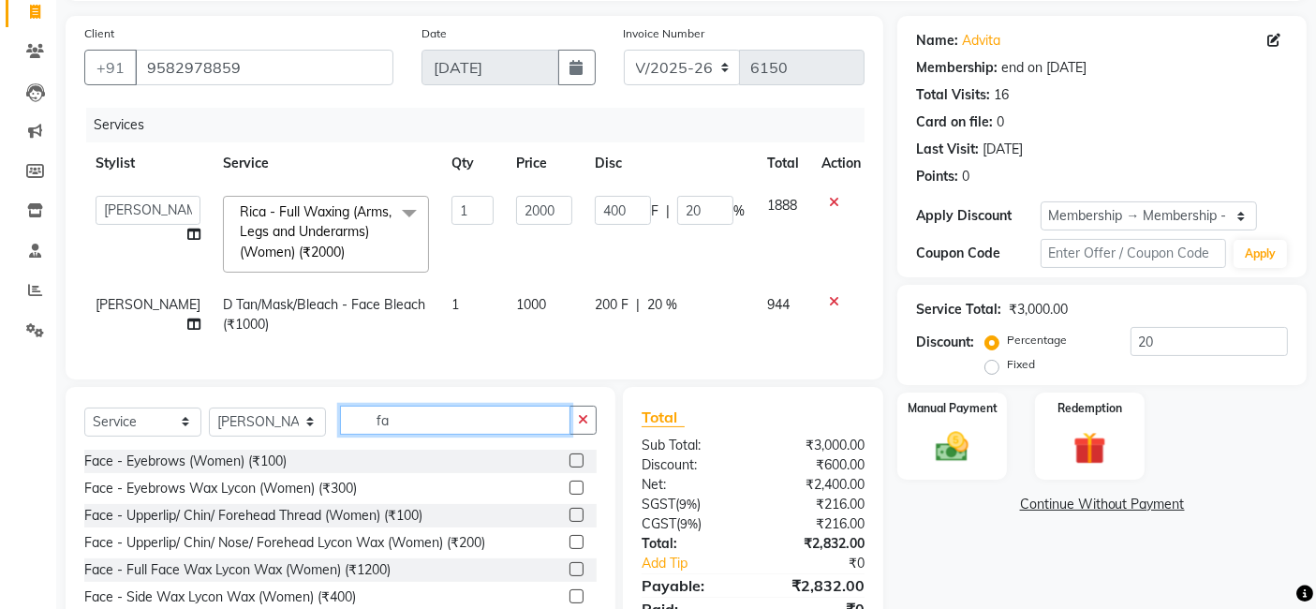
type input "f"
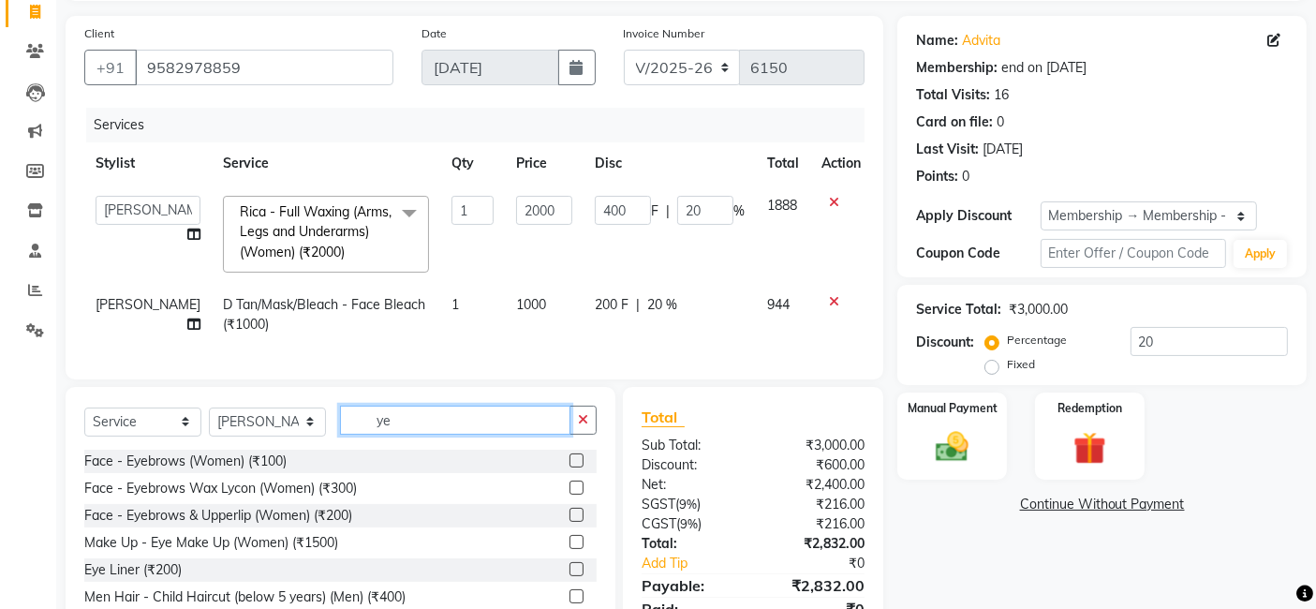
type input "y"
type input "eye"
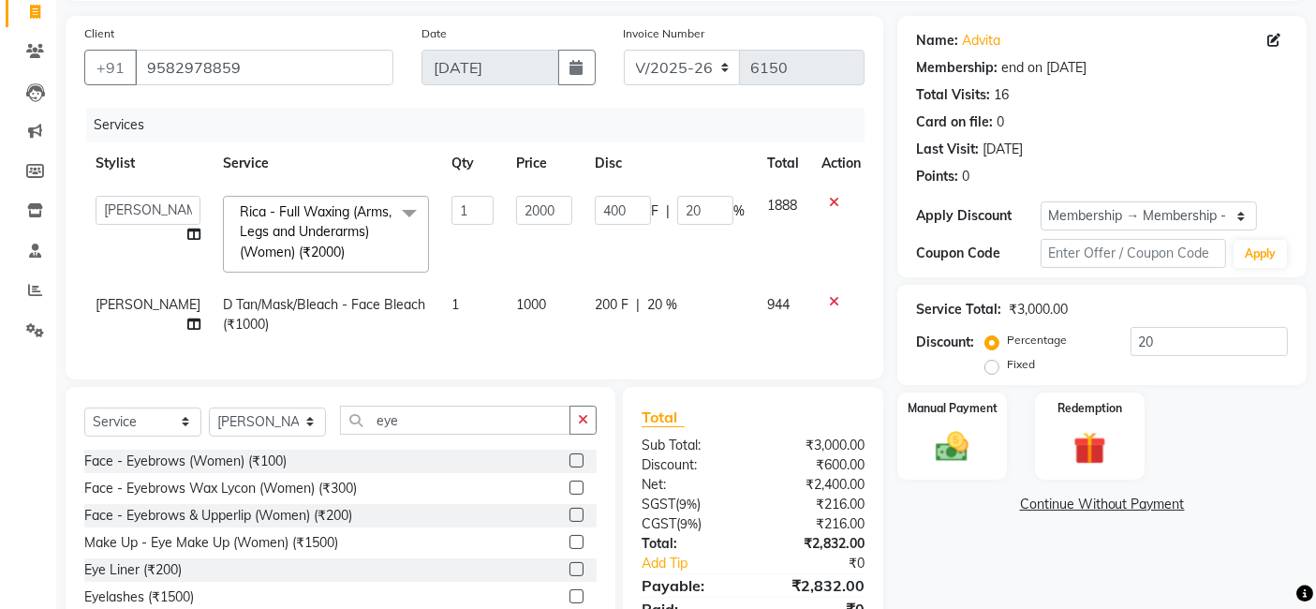
click at [576, 522] on label at bounding box center [576, 514] width 14 height 14
click at [576, 522] on input "checkbox" at bounding box center [575, 515] width 12 height 12
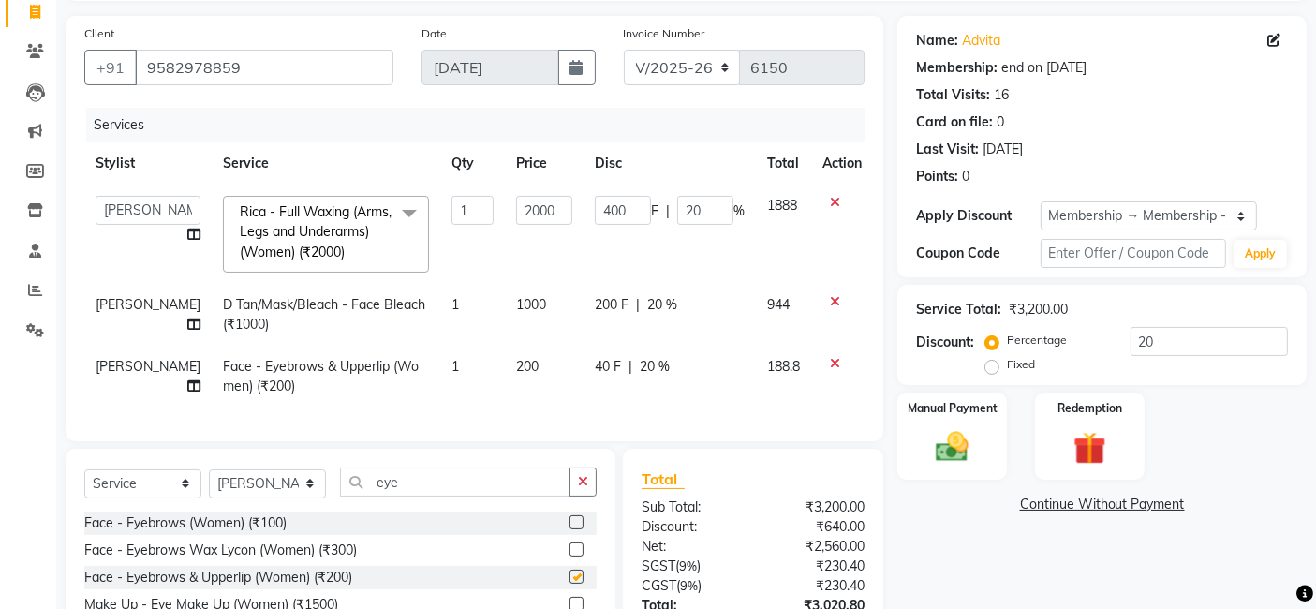
checkbox input "false"
click at [1032, 544] on div "Name: Advita Membership: end on 27-02-2026 Total Visits: 16 Card on file: 0 Las…" at bounding box center [1108, 370] width 423 height 708
click at [1041, 537] on div "Name: Advita Membership: end on 27-02-2026 Total Visits: 16 Card on file: 0 Las…" at bounding box center [1108, 370] width 423 height 708
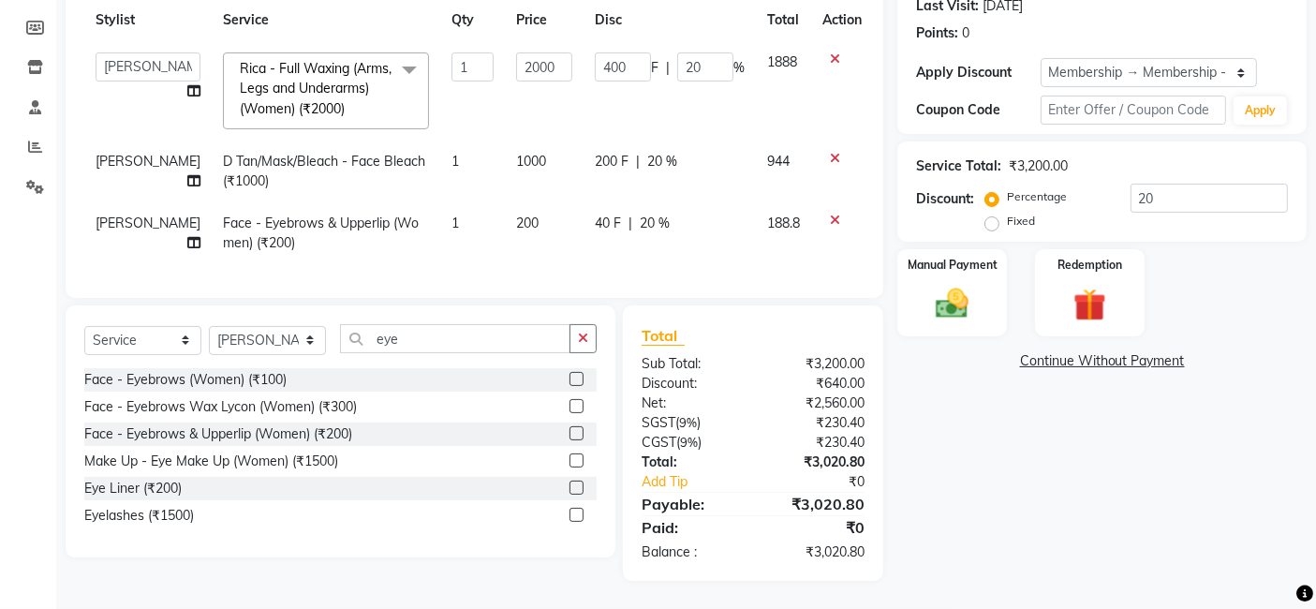
scroll to position [282, 0]
click at [957, 284] on img at bounding box center [952, 303] width 56 height 39
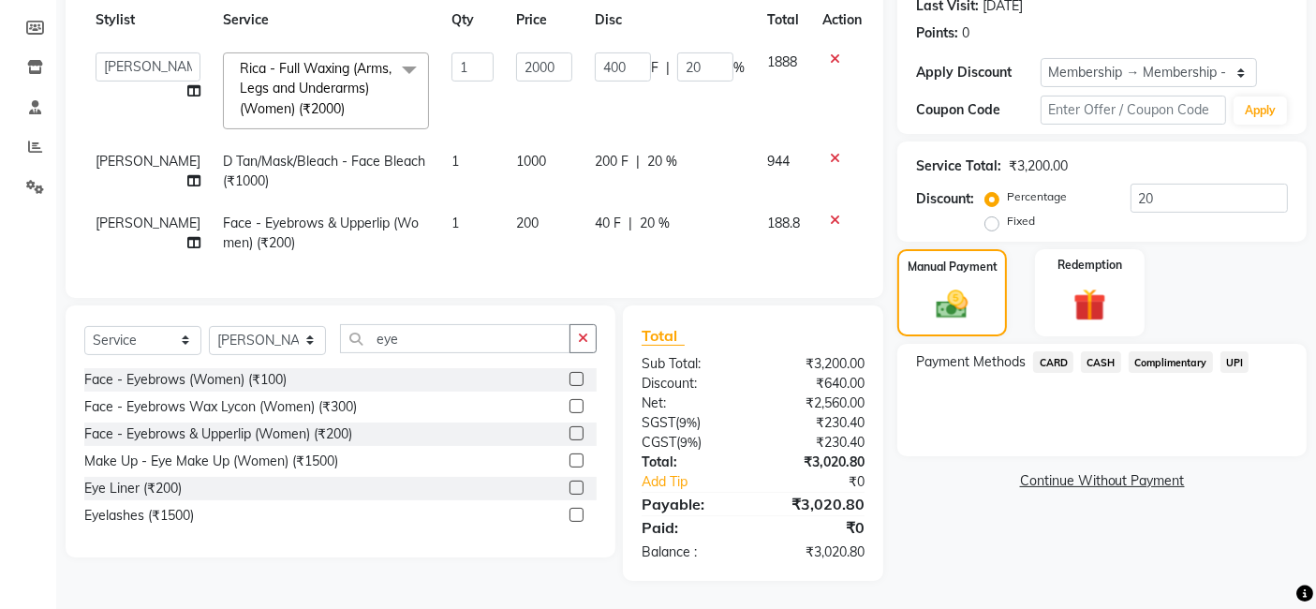
click at [1061, 351] on span "CARD" at bounding box center [1053, 362] width 40 height 22
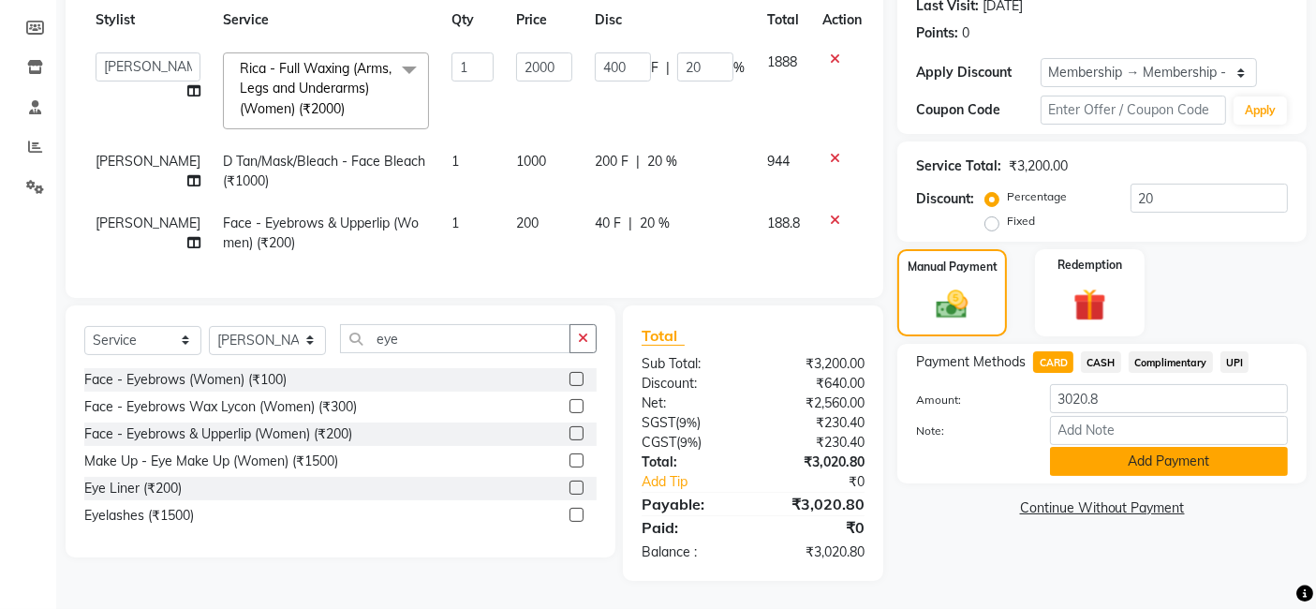
click at [1210, 449] on button "Add Payment" at bounding box center [1169, 461] width 238 height 29
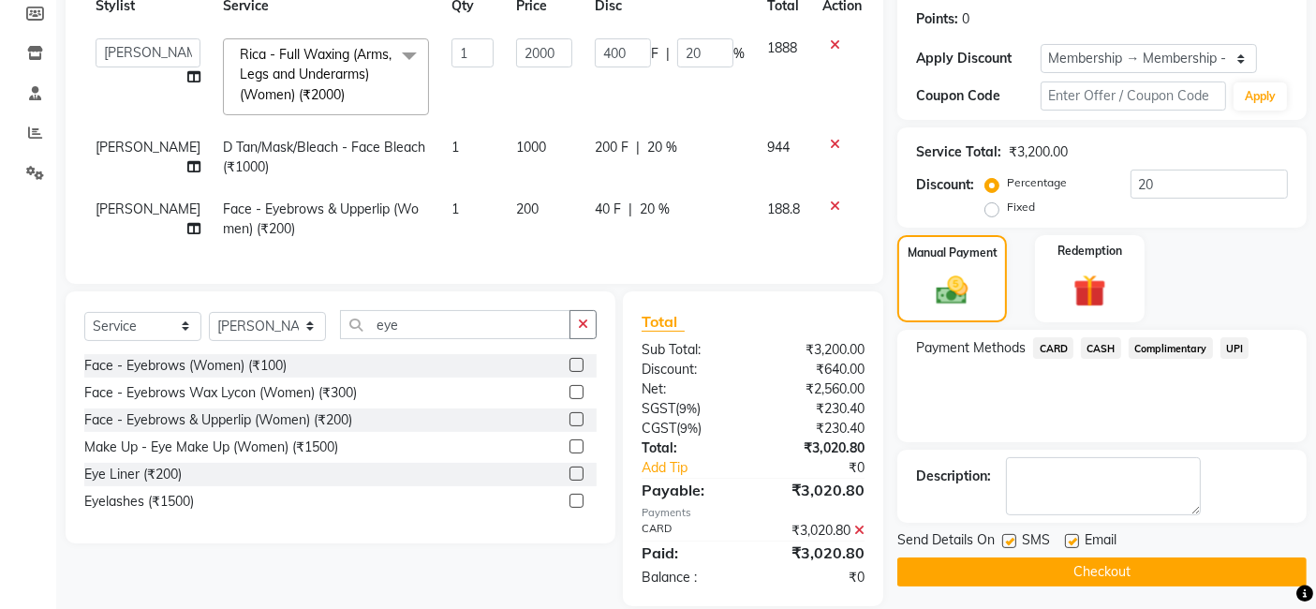
click at [1194, 572] on button "Checkout" at bounding box center [1101, 571] width 409 height 29
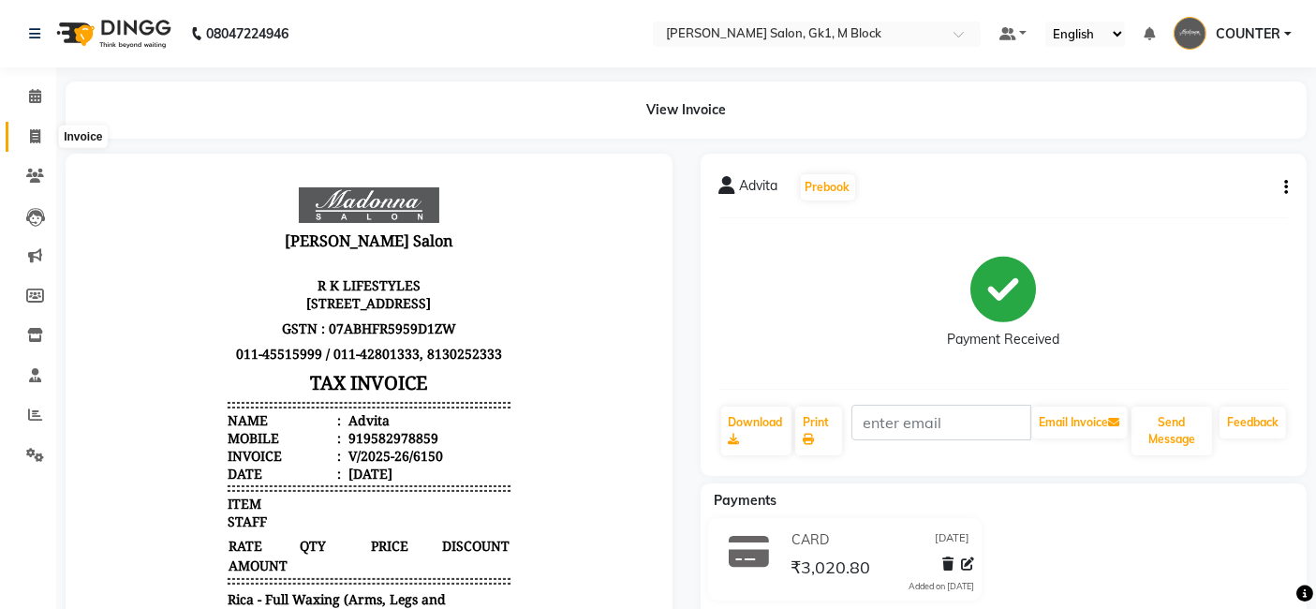
click at [33, 133] on icon at bounding box center [35, 136] width 10 height 14
select select "6312"
select select "service"
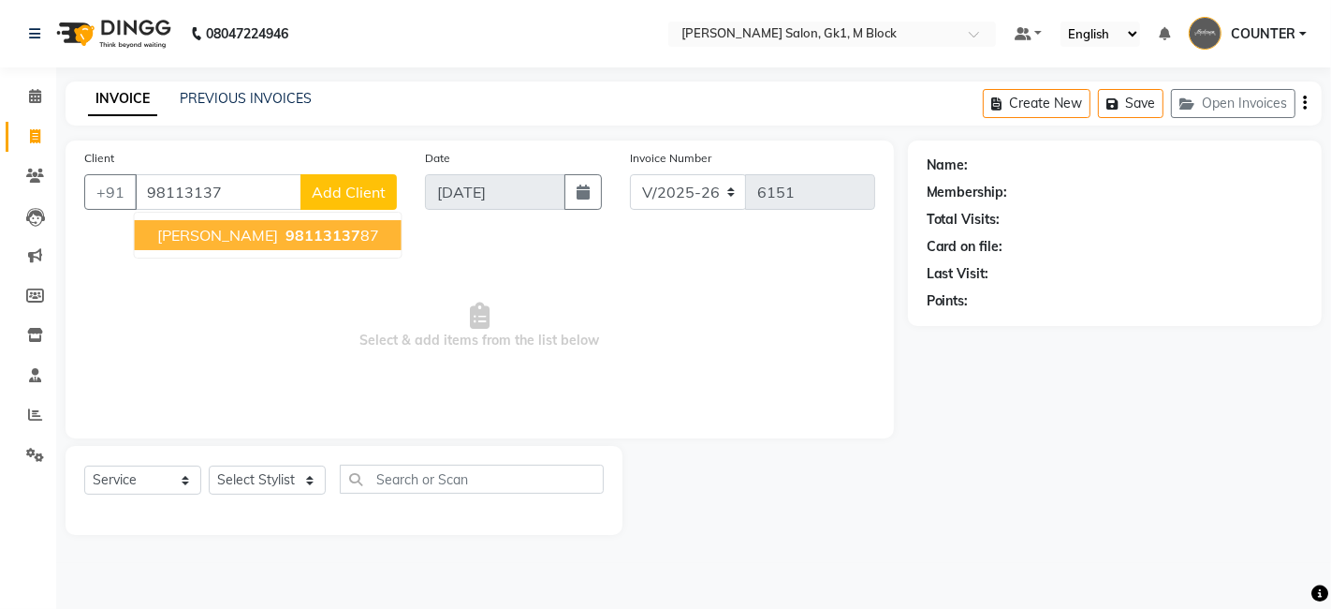
click at [273, 243] on button "Richa 98113137 87" at bounding box center [268, 235] width 267 height 30
type input "9811313787"
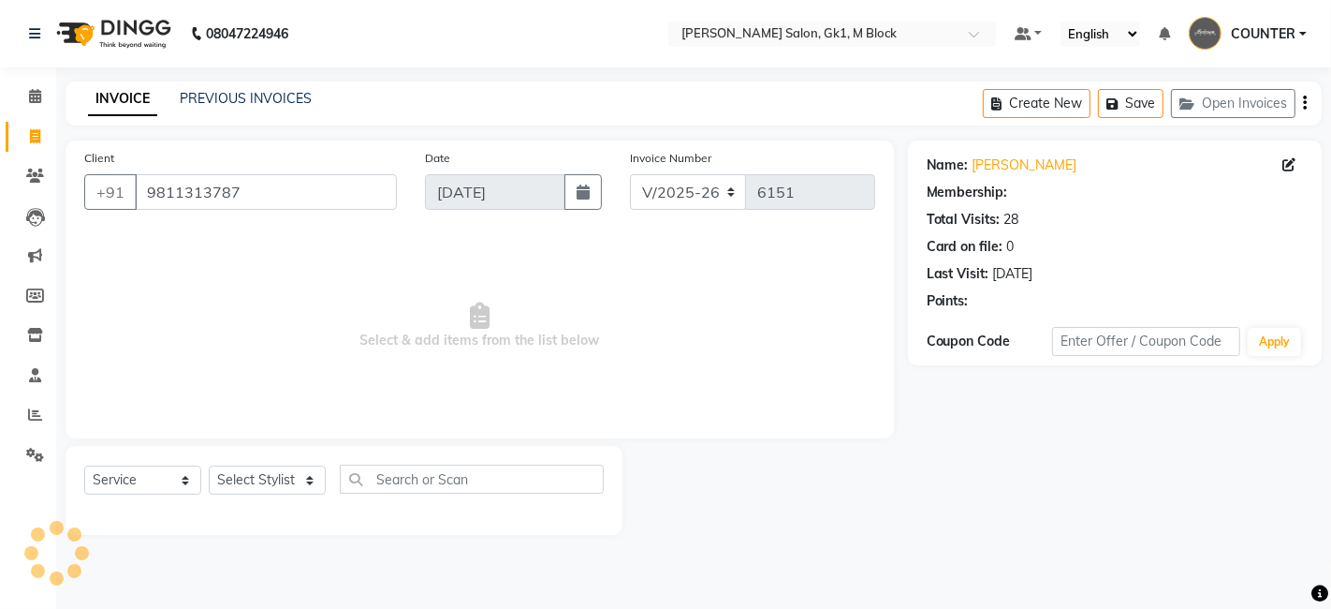
select select "1: Object"
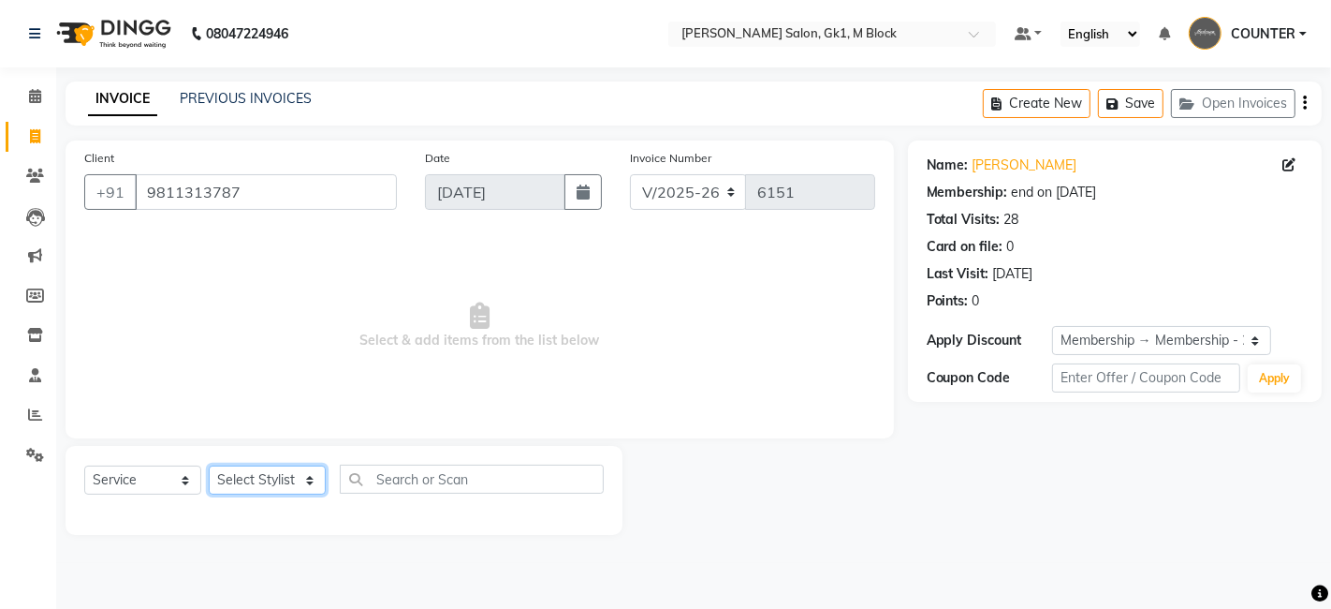
click at [272, 485] on select "Select Stylist AJAY Ankush Anusha Ashu Beauty Tanuja COUNTER Deepak Esha Fatima…" at bounding box center [267, 479] width 117 height 29
select select "47640"
click at [209, 465] on select "Select Stylist AJAY Ankush Anusha Ashu Beauty Tanuja COUNTER Deepak Esha Fatima…" at bounding box center [267, 479] width 117 height 29
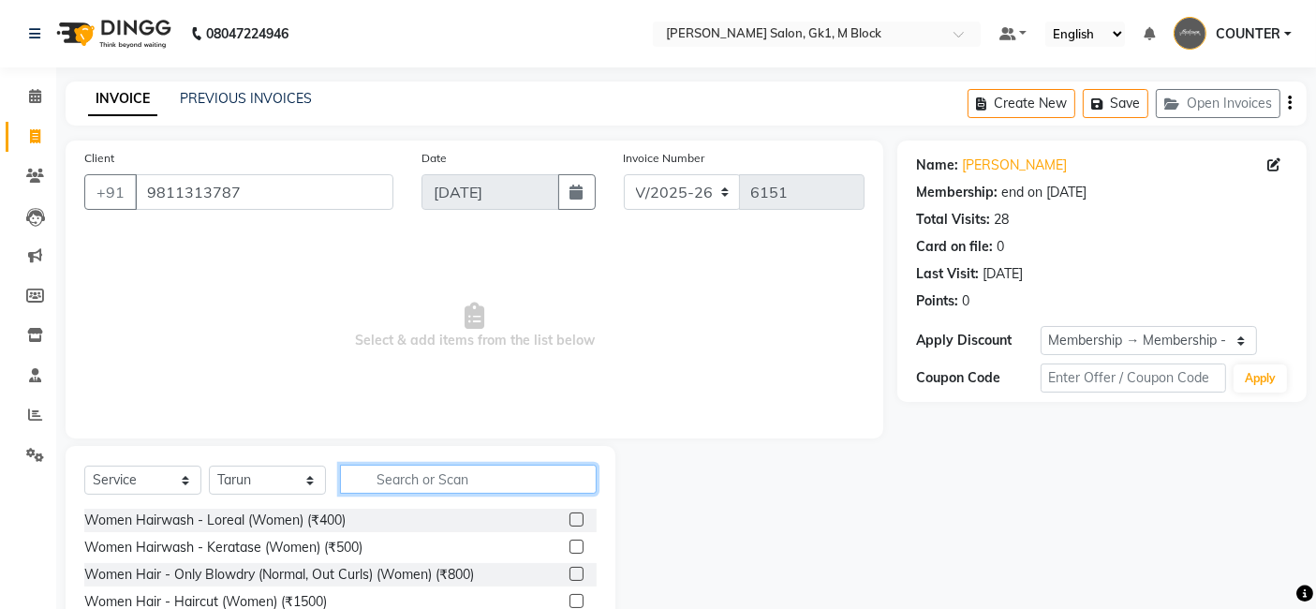
click at [474, 472] on input "text" at bounding box center [468, 478] width 257 height 29
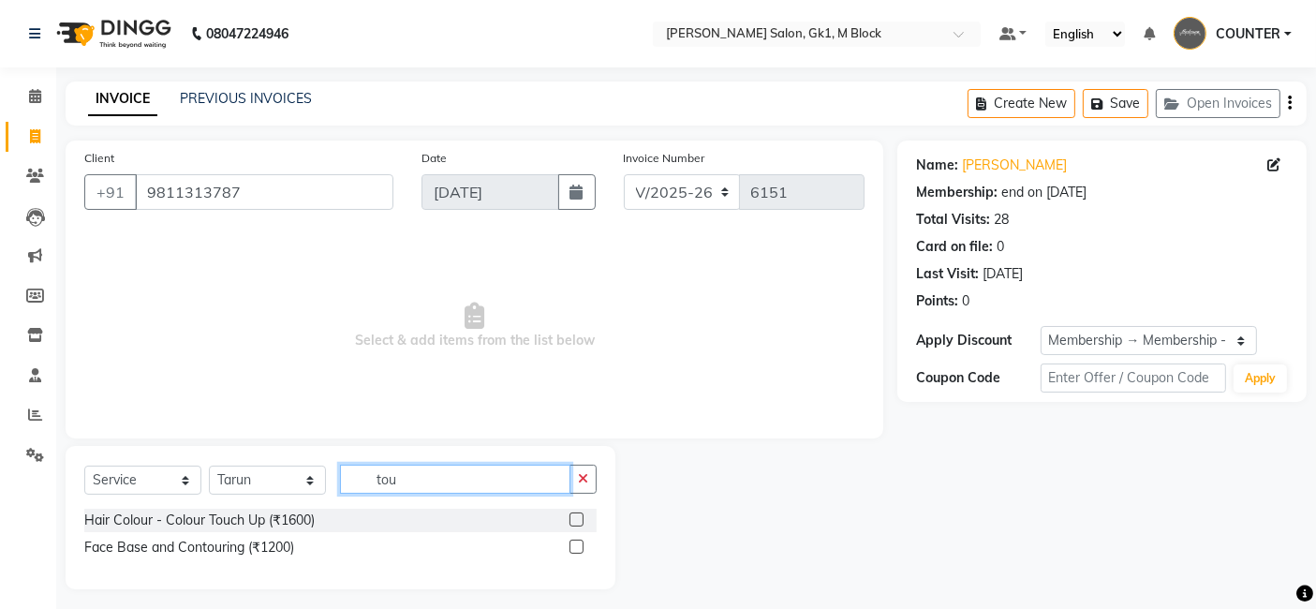
type input "tou"
click at [576, 519] on label at bounding box center [576, 519] width 14 height 14
click at [576, 519] on input "checkbox" at bounding box center [575, 520] width 12 height 12
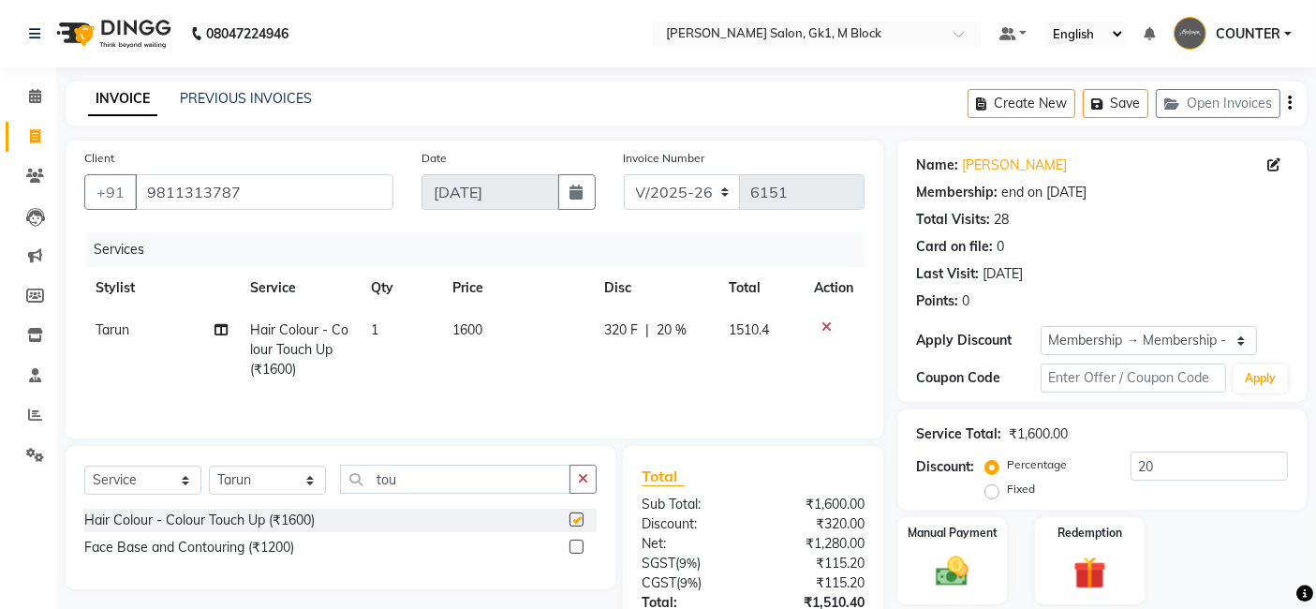
checkbox input "false"
click at [466, 341] on td "1600" at bounding box center [517, 349] width 152 height 81
select select "47640"
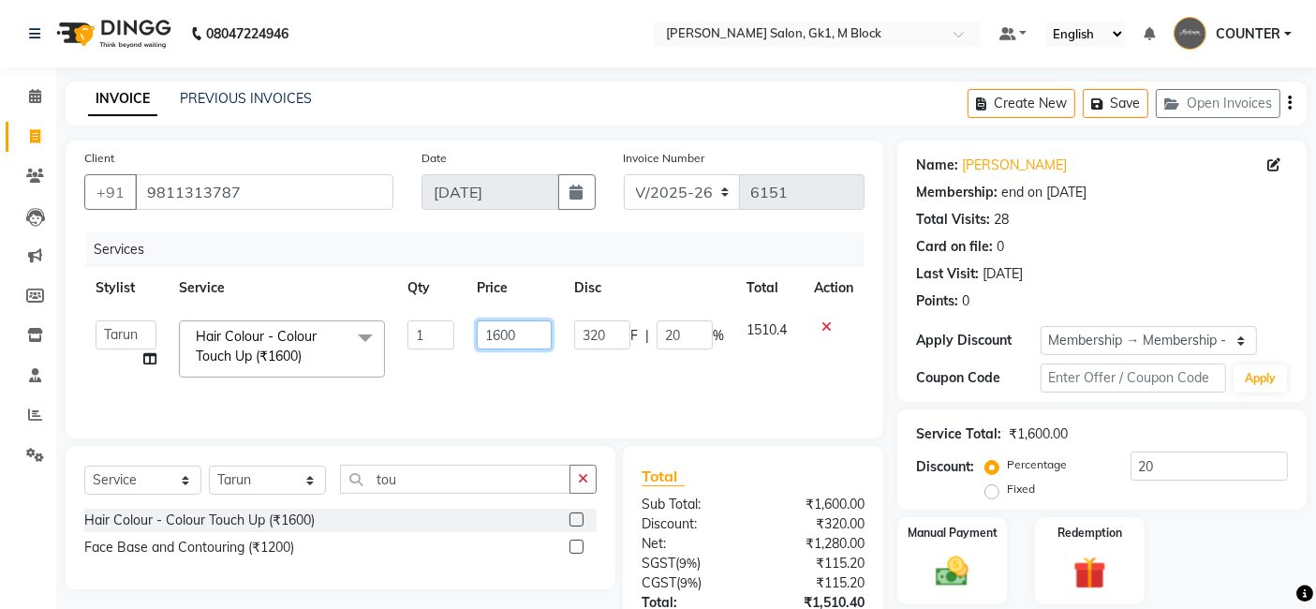
click at [519, 330] on input "1600" at bounding box center [514, 334] width 75 height 29
type input "1"
type input "2000"
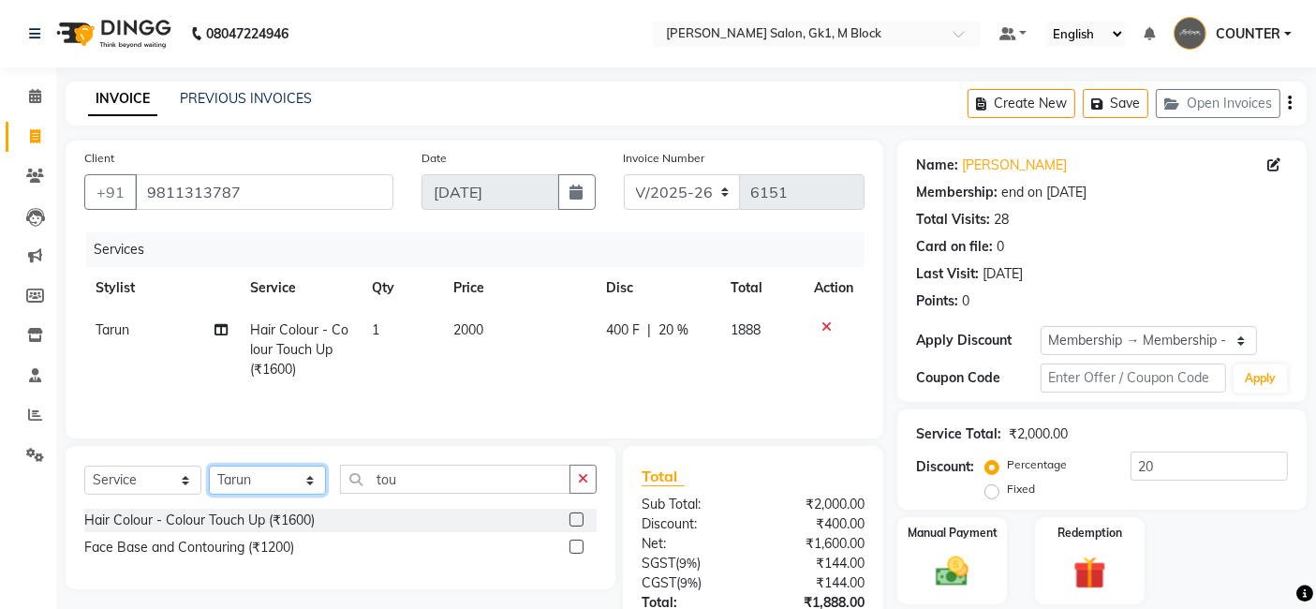
click at [270, 478] on select "Select Stylist AJAY [PERSON_NAME] [PERSON_NAME] [PERSON_NAME] COUNTER [PERSON_N…" at bounding box center [267, 479] width 117 height 29
select select "53802"
click at [209, 467] on select "Select Stylist AJAY [PERSON_NAME] [PERSON_NAME] [PERSON_NAME] COUNTER [PERSON_N…" at bounding box center [267, 479] width 117 height 29
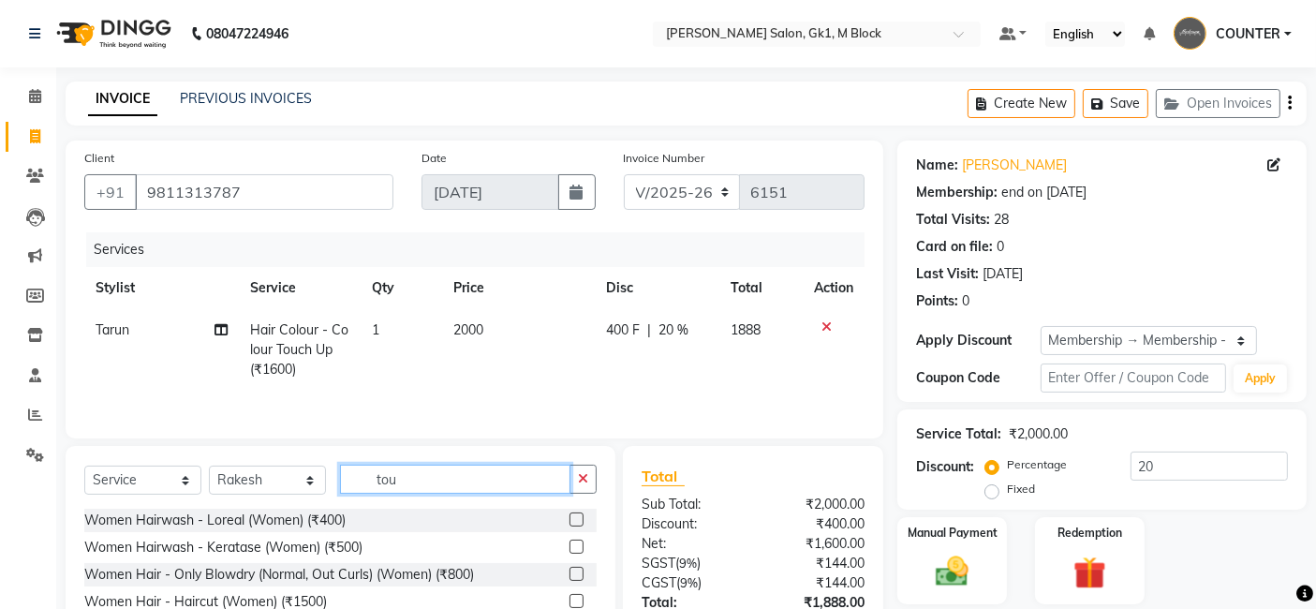
click at [470, 472] on input "tou" at bounding box center [455, 478] width 230 height 29
type input "t"
type input "foot"
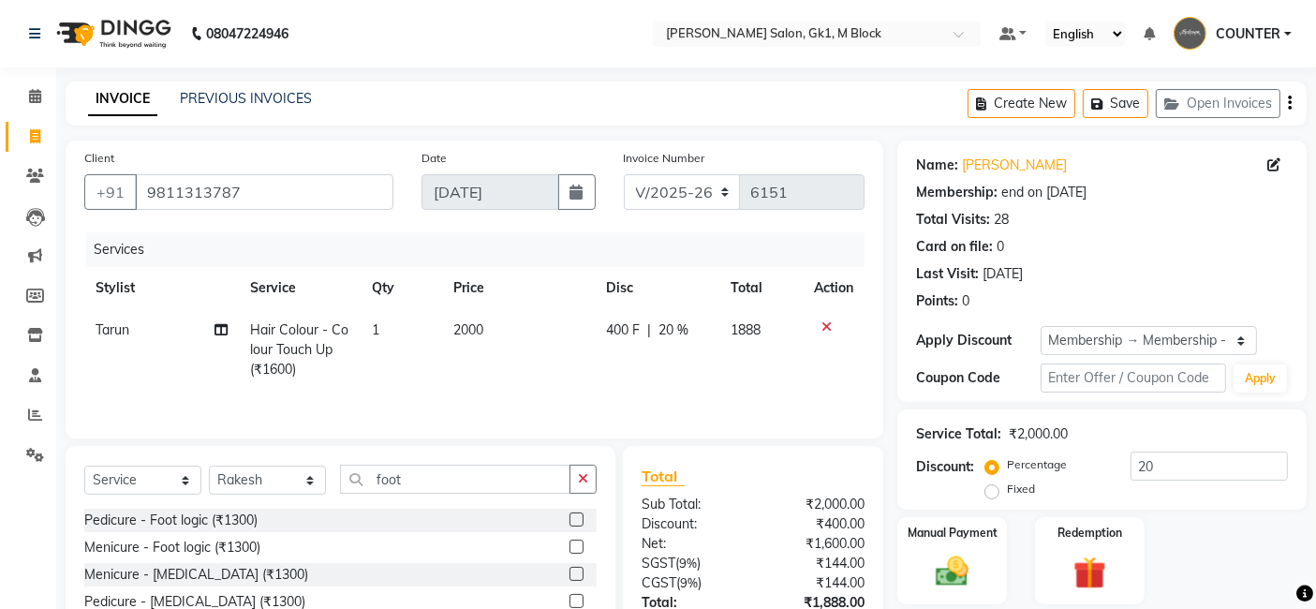
click at [578, 517] on label at bounding box center [576, 519] width 14 height 14
click at [578, 517] on input "checkbox" at bounding box center [575, 520] width 12 height 12
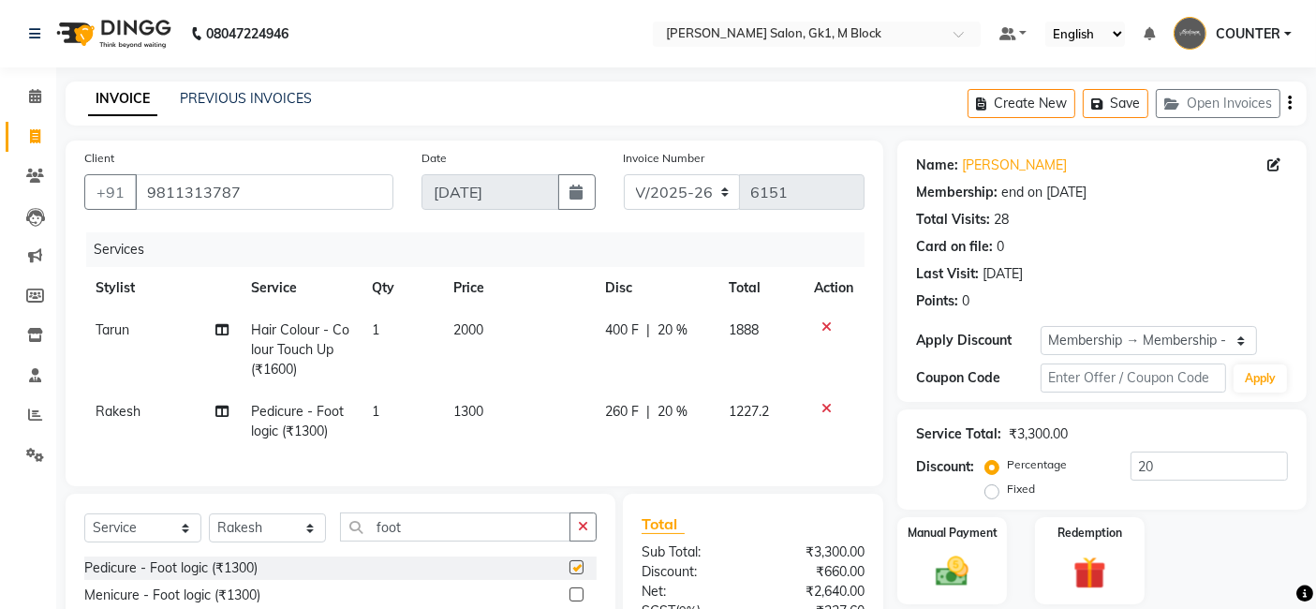
checkbox input "false"
click at [1246, 536] on div "Manual Payment Redemption" at bounding box center [1101, 561] width 437 height 88
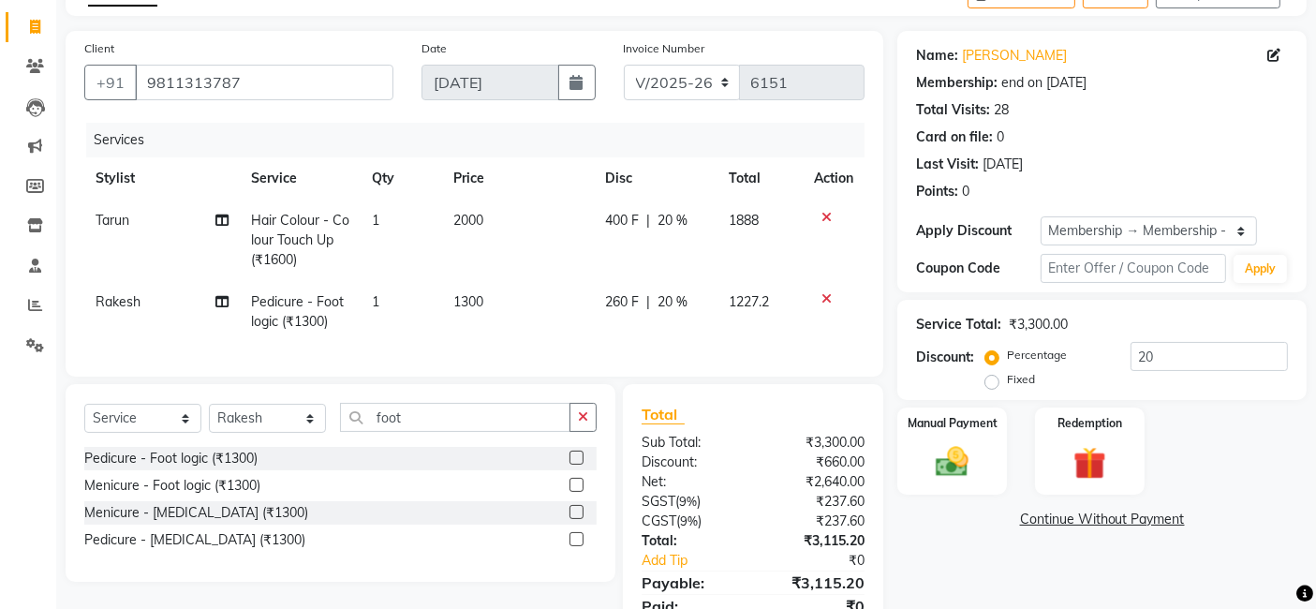
scroll to position [203, 0]
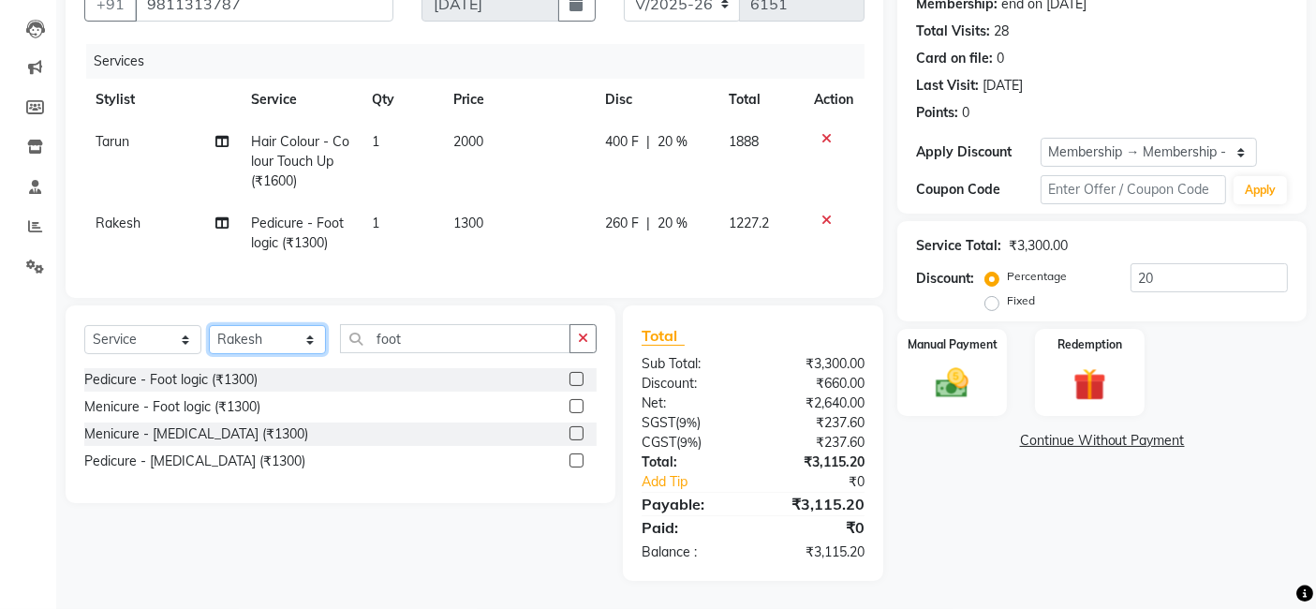
click at [226, 338] on select "Select Stylist AJAY [PERSON_NAME] [PERSON_NAME] [PERSON_NAME] COUNTER [PERSON_N…" at bounding box center [267, 339] width 117 height 29
click at [296, 561] on div "Select Service Product Membership Package Voucher Prepaid Gift Card Select Styl…" at bounding box center [333, 442] width 564 height 275
click at [278, 348] on select "Select Stylist AJAY [PERSON_NAME] [PERSON_NAME] [PERSON_NAME] COUNTER [PERSON_N…" at bounding box center [267, 339] width 117 height 29
select select "47632"
click at [209, 326] on select "Select Stylist AJAY [PERSON_NAME] [PERSON_NAME] [PERSON_NAME] COUNTER [PERSON_N…" at bounding box center [267, 339] width 117 height 29
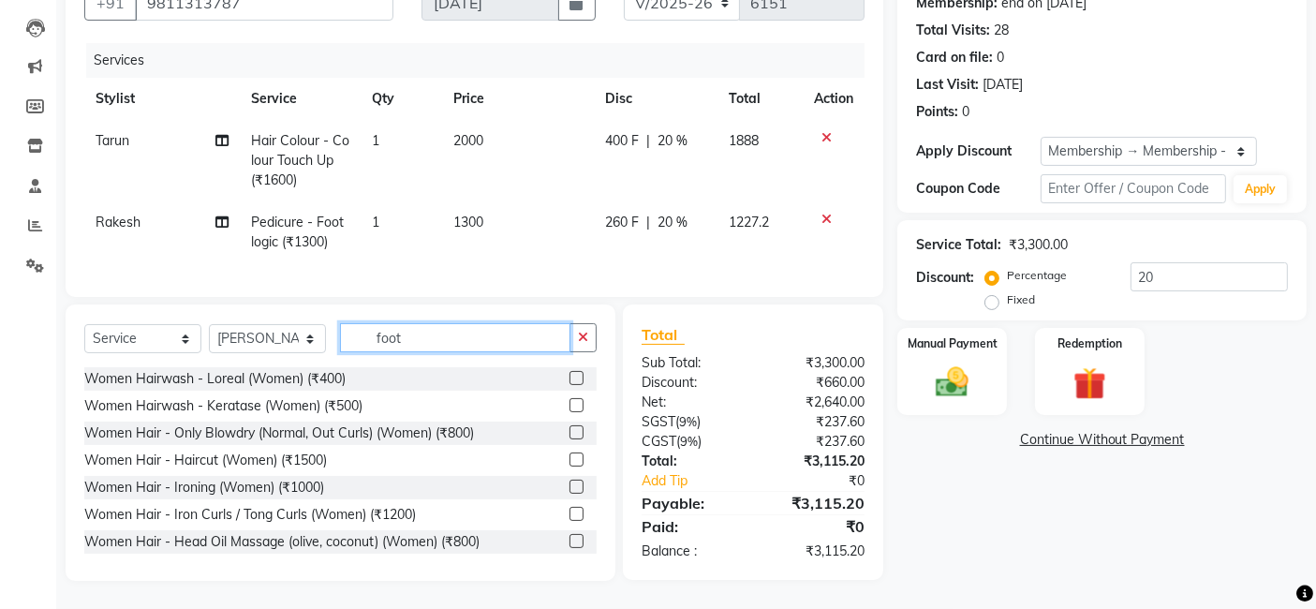
click at [459, 341] on input "foot" at bounding box center [455, 337] width 230 height 29
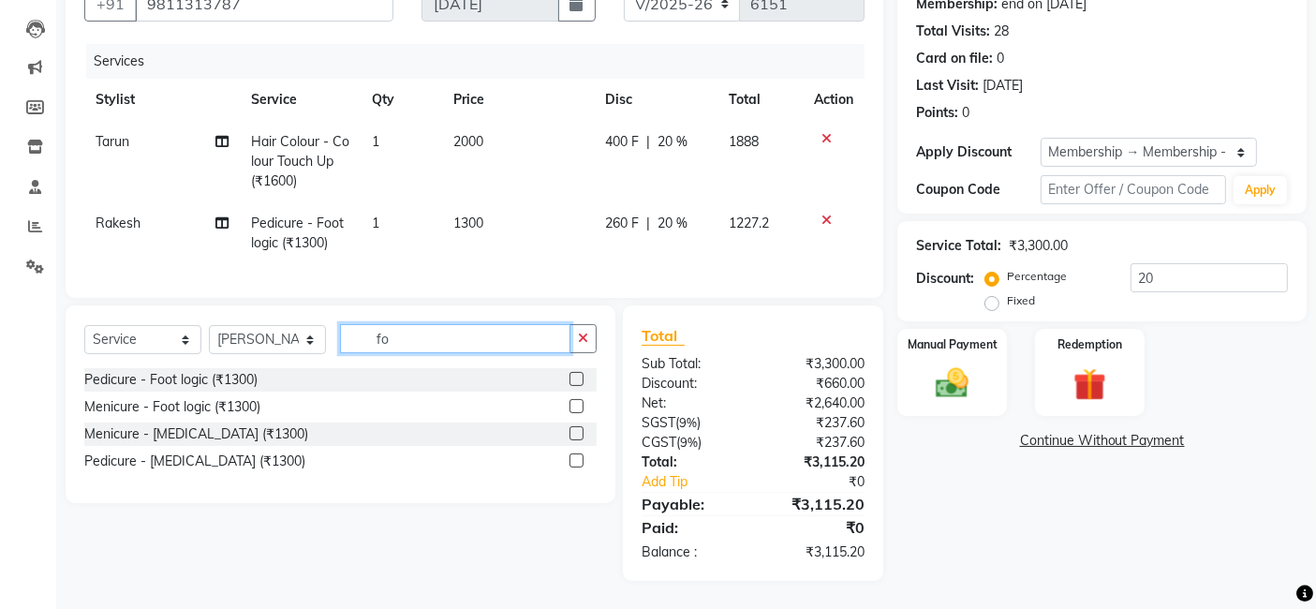
type input "f"
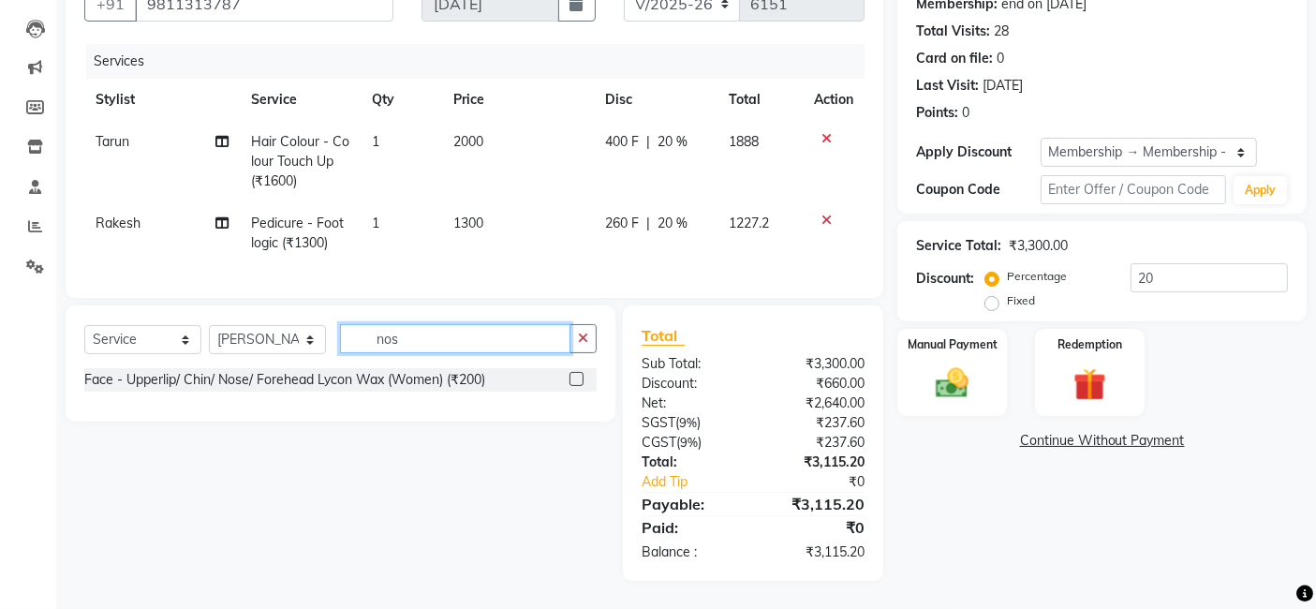
type input "nos"
click at [575, 379] on label at bounding box center [576, 379] width 14 height 14
click at [575, 379] on input "checkbox" at bounding box center [575, 380] width 12 height 12
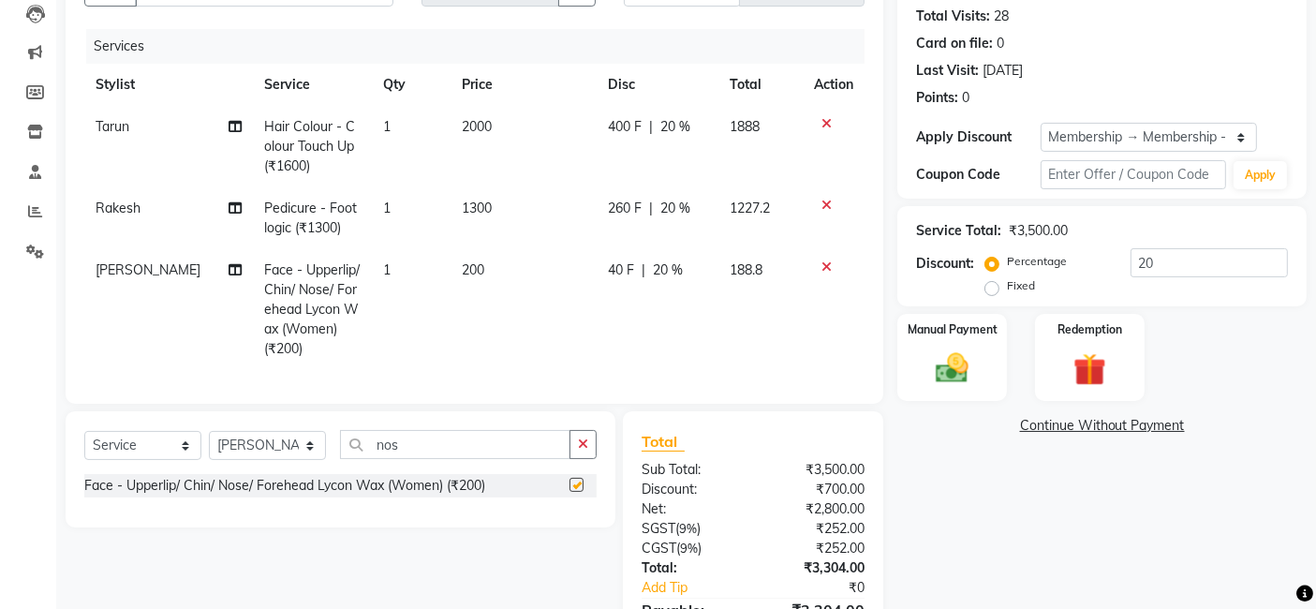
checkbox input "false"
click at [462, 268] on span "200" at bounding box center [473, 269] width 22 height 17
select select "47632"
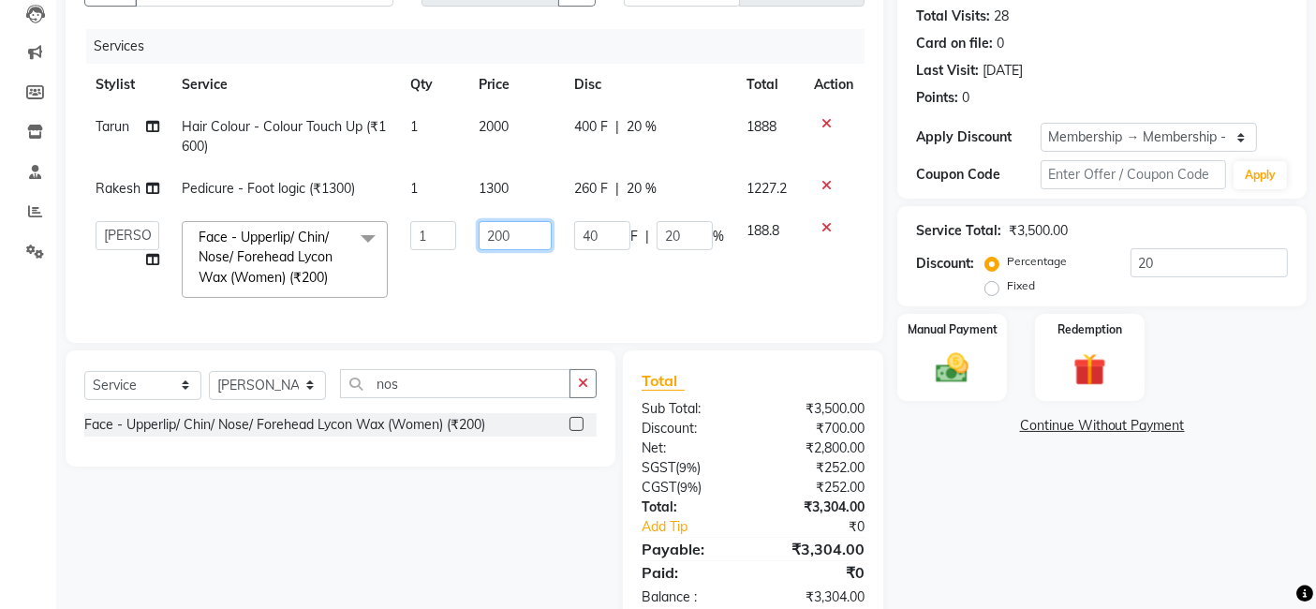
click at [493, 235] on input "200" at bounding box center [514, 235] width 73 height 29
type input "400"
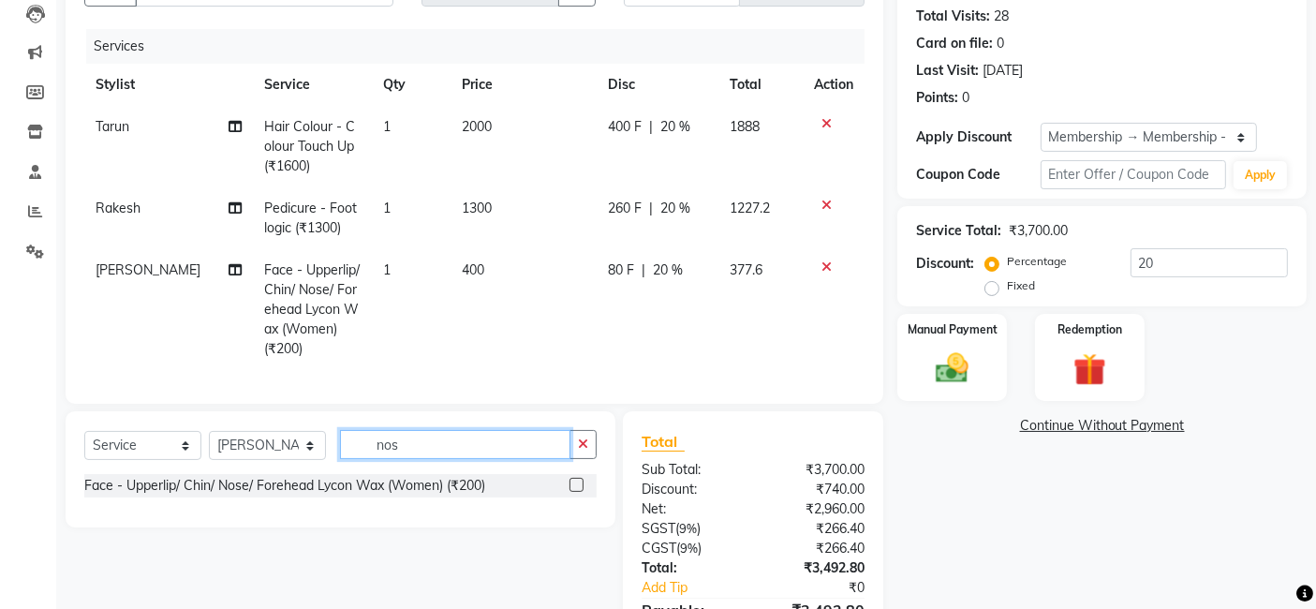
click at [464, 400] on div "Client +91 9811313787 Date 04-09-2025 Invoice Number V/2025 V/2025-26 6151 Serv…" at bounding box center [474, 311] width 846 height 749
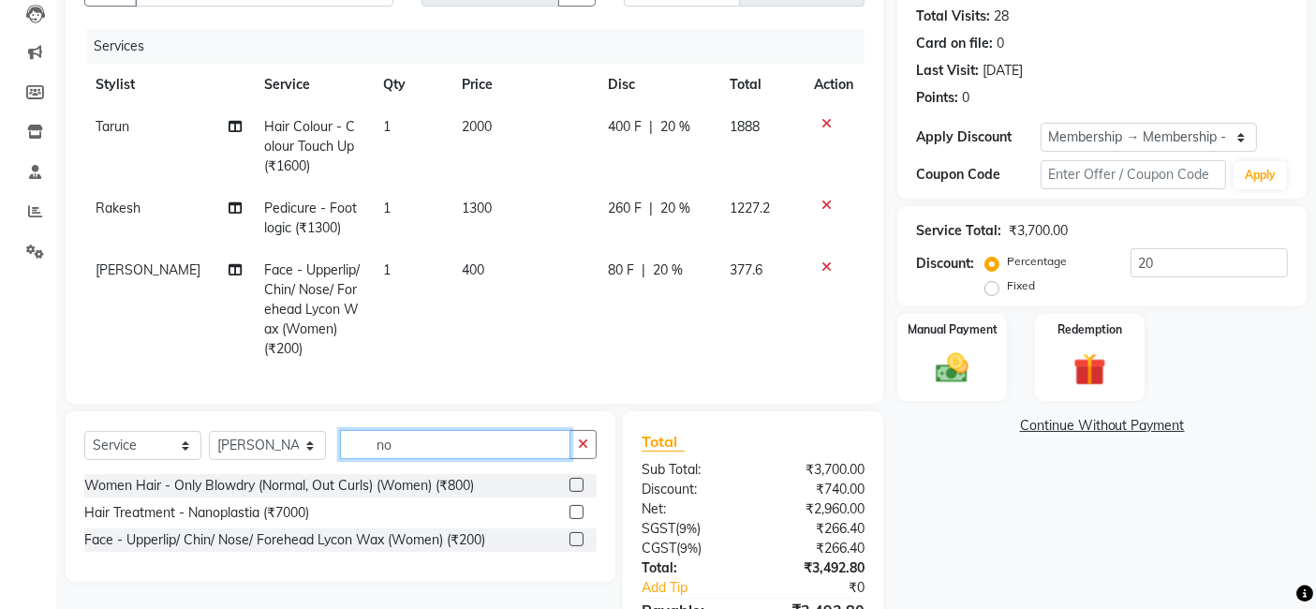
type input "n"
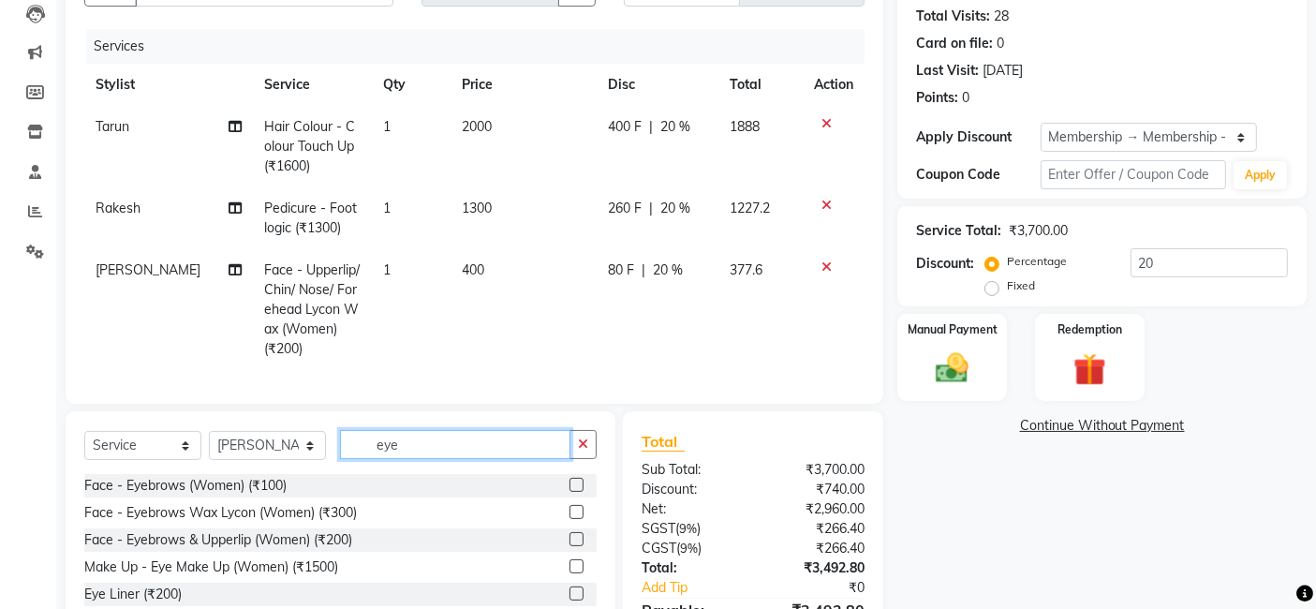
type input "eye"
click at [578, 492] on label at bounding box center [576, 485] width 14 height 14
click at [578, 492] on input "checkbox" at bounding box center [575, 485] width 12 height 12
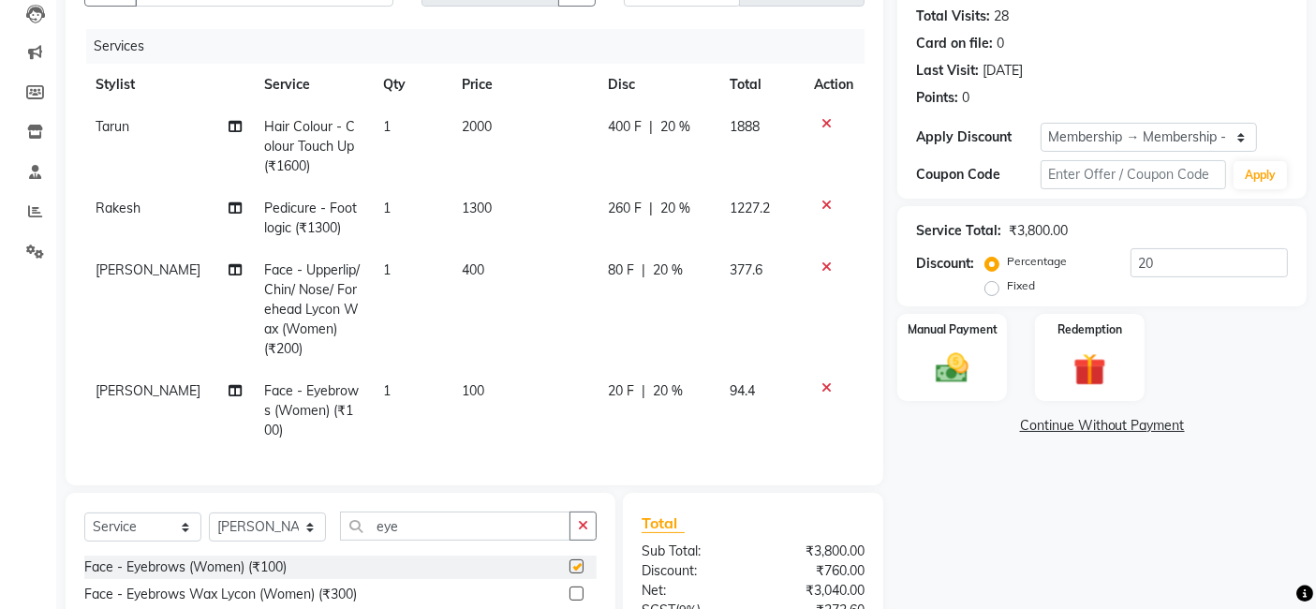
checkbox input "false"
click at [1035, 554] on div "Name: Richa Membership: end on 03-04-2026 Total Visits: 28 Card on file: 0 Last…" at bounding box center [1108, 352] width 423 height 831
click at [971, 475] on div "Name: Richa Membership: end on 03-04-2026 Total Visits: 28 Card on file: 0 Last…" at bounding box center [1108, 352] width 423 height 831
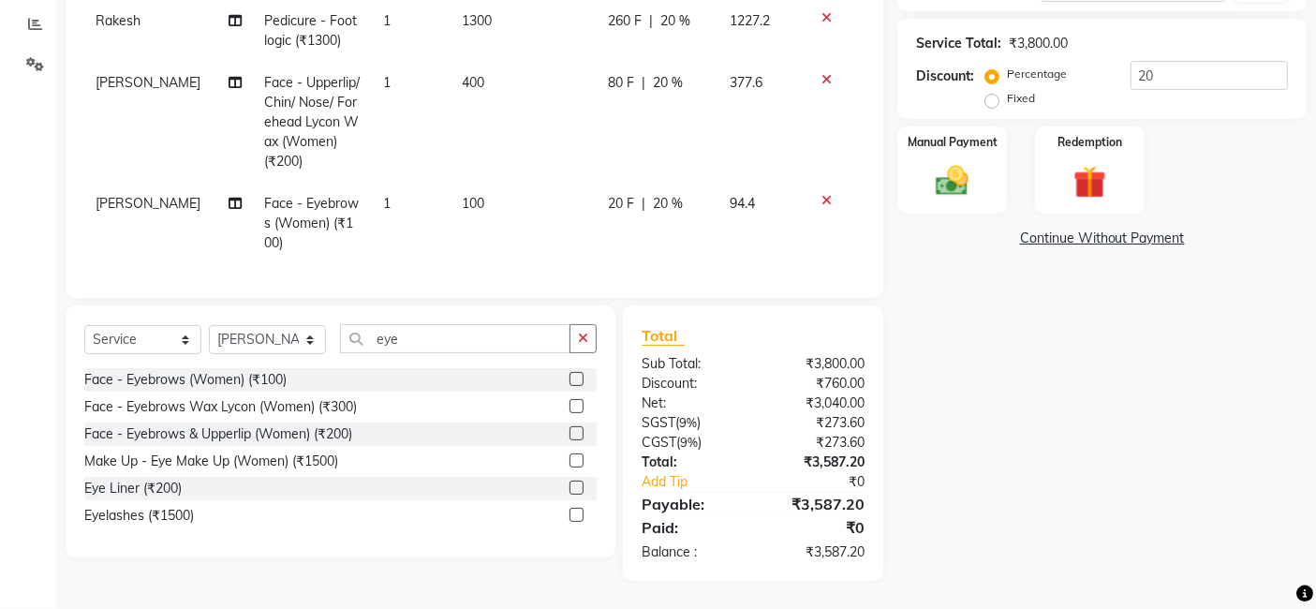
scroll to position [404, 0]
click at [970, 161] on img at bounding box center [952, 180] width 56 height 39
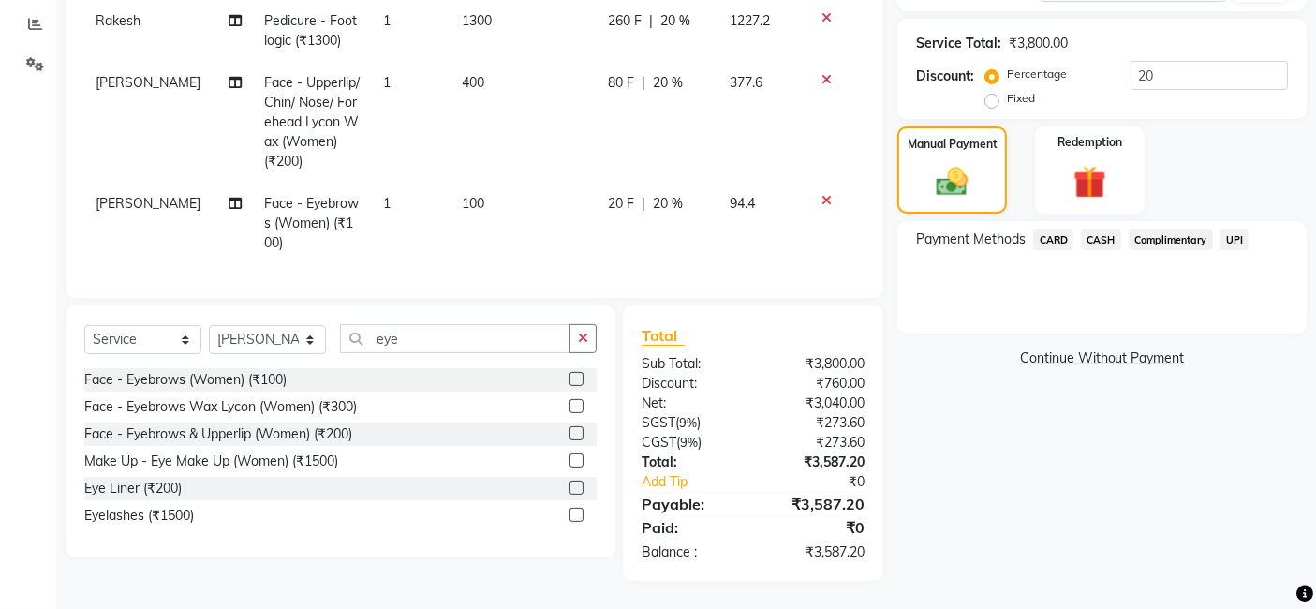
click at [1053, 228] on span "CARD" at bounding box center [1053, 239] width 40 height 22
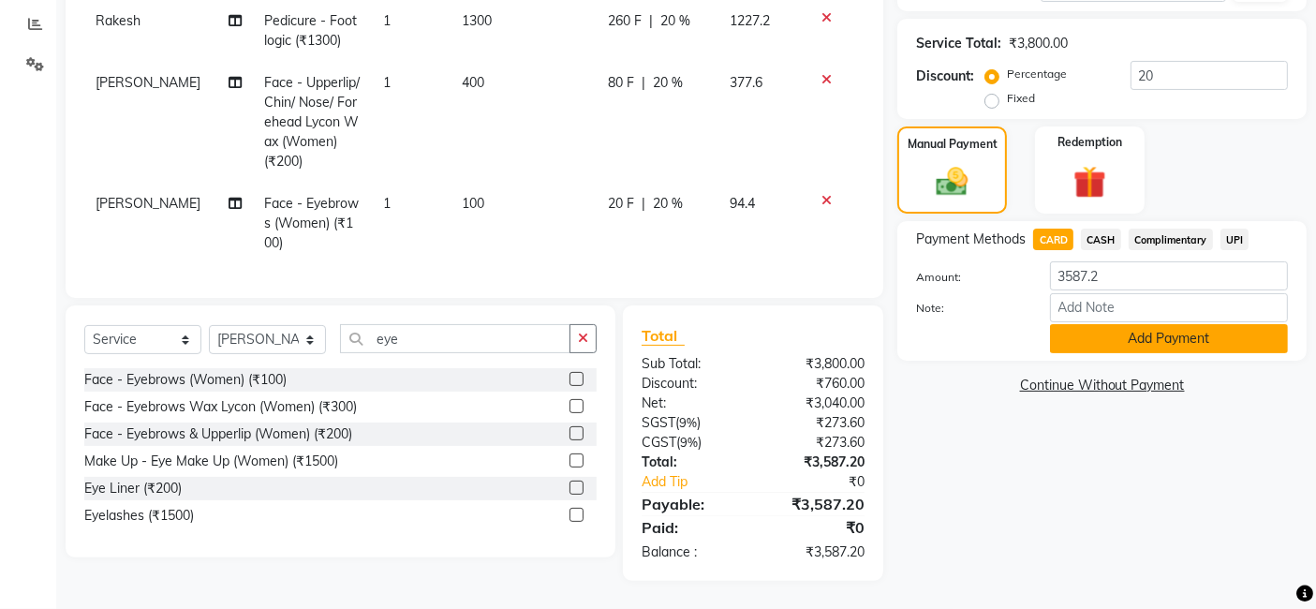
click at [1182, 324] on button "Add Payment" at bounding box center [1169, 338] width 238 height 29
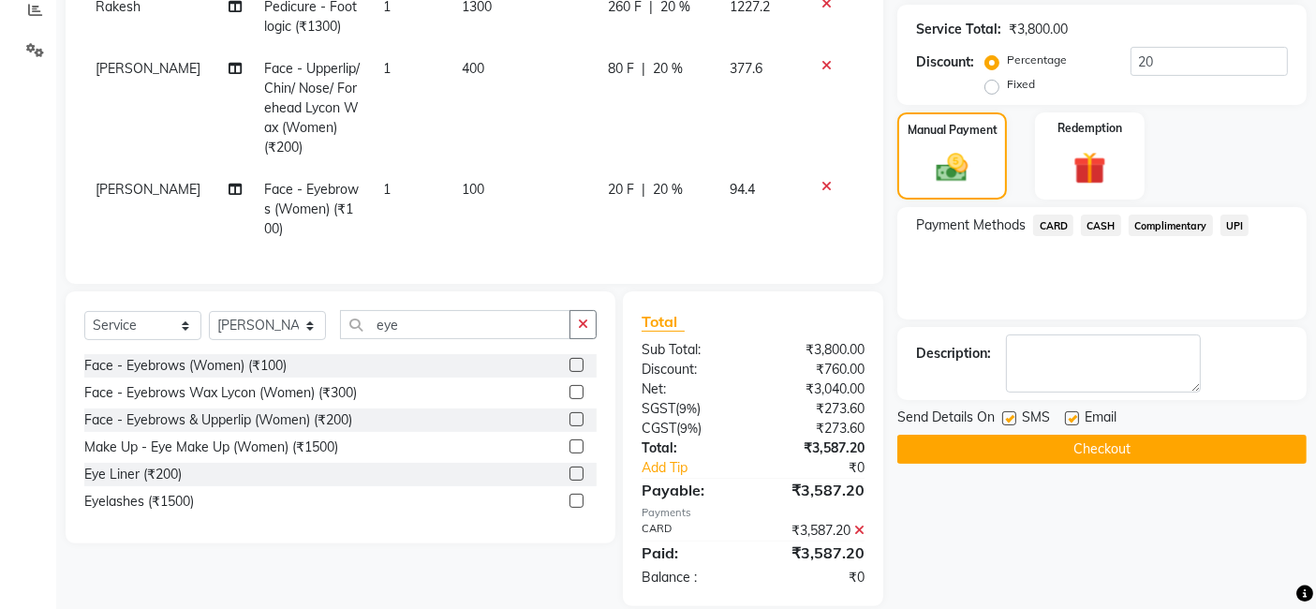
scroll to position [444, 0]
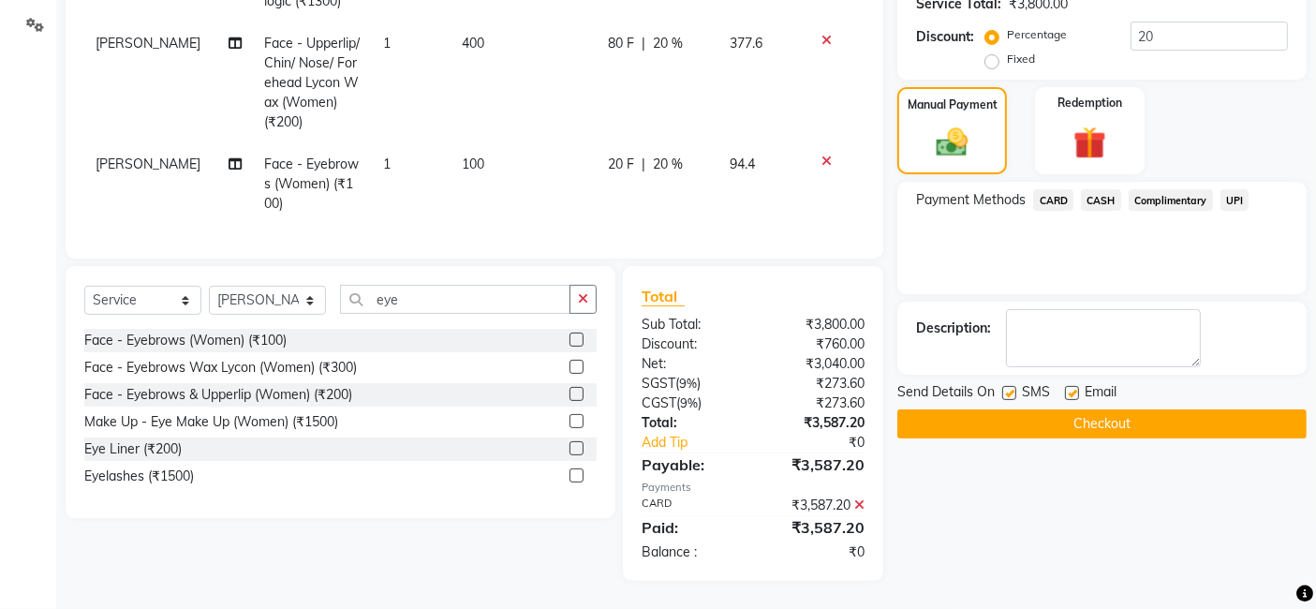
click at [1112, 409] on button "Checkout" at bounding box center [1101, 423] width 409 height 29
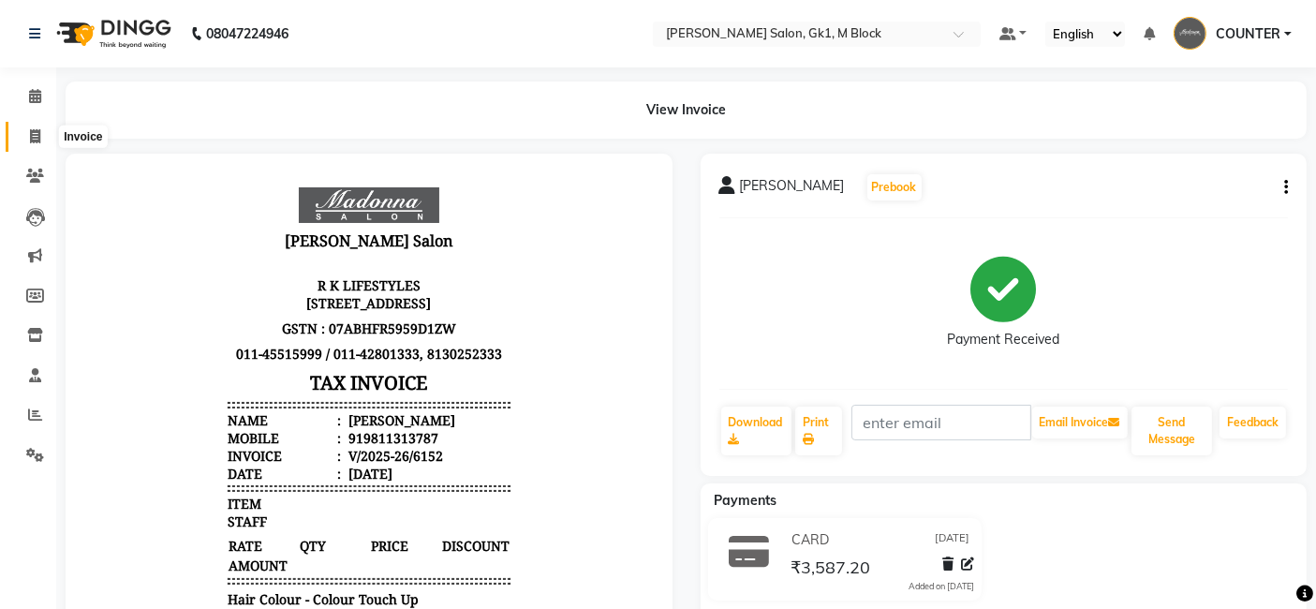
click at [30, 129] on icon at bounding box center [35, 136] width 10 height 14
select select "service"
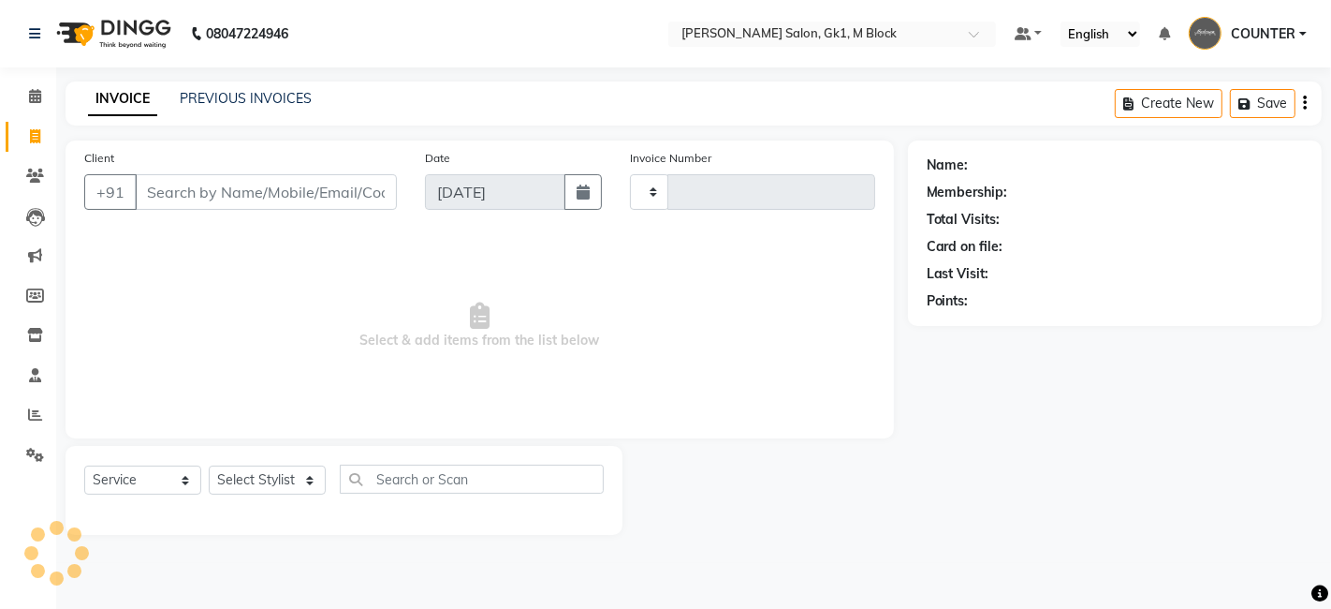
type input "6153"
select select "6312"
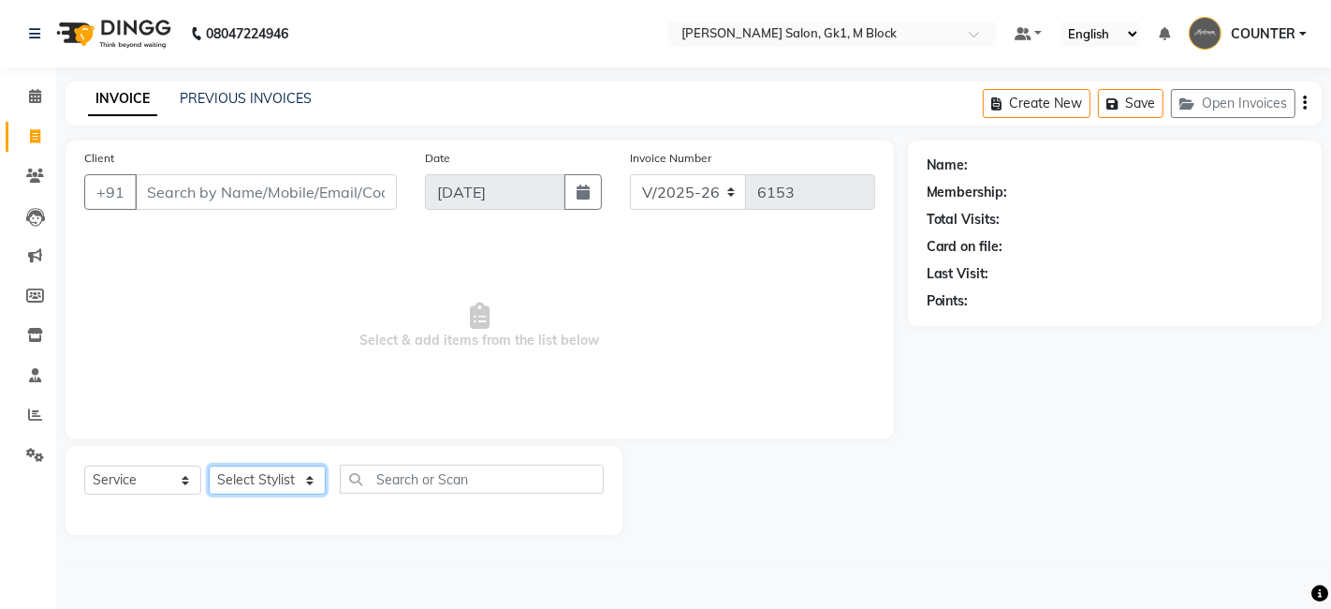
click at [245, 484] on select "Select Stylist AJAY [PERSON_NAME] [PERSON_NAME] [PERSON_NAME] COUNTER [PERSON_N…" at bounding box center [267, 479] width 117 height 29
select select "47633"
click at [209, 465] on select "Select Stylist AJAY [PERSON_NAME] [PERSON_NAME] [PERSON_NAME] COUNTER [PERSON_N…" at bounding box center [267, 479] width 117 height 29
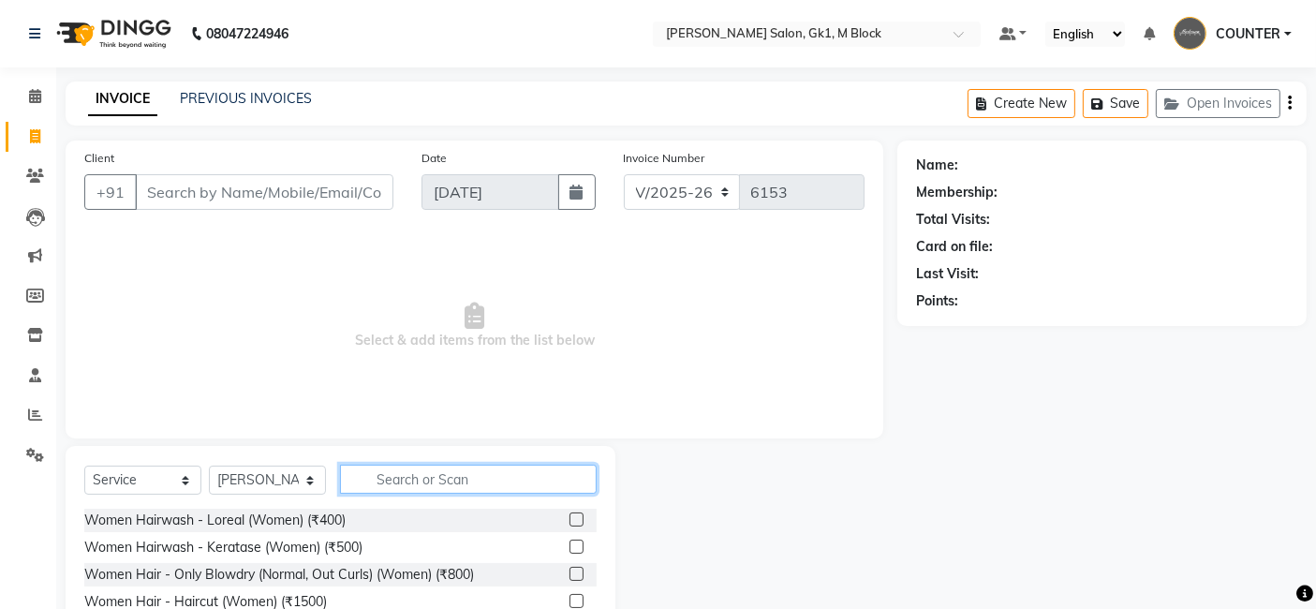
click at [412, 481] on input "text" at bounding box center [468, 478] width 257 height 29
type input "eye"
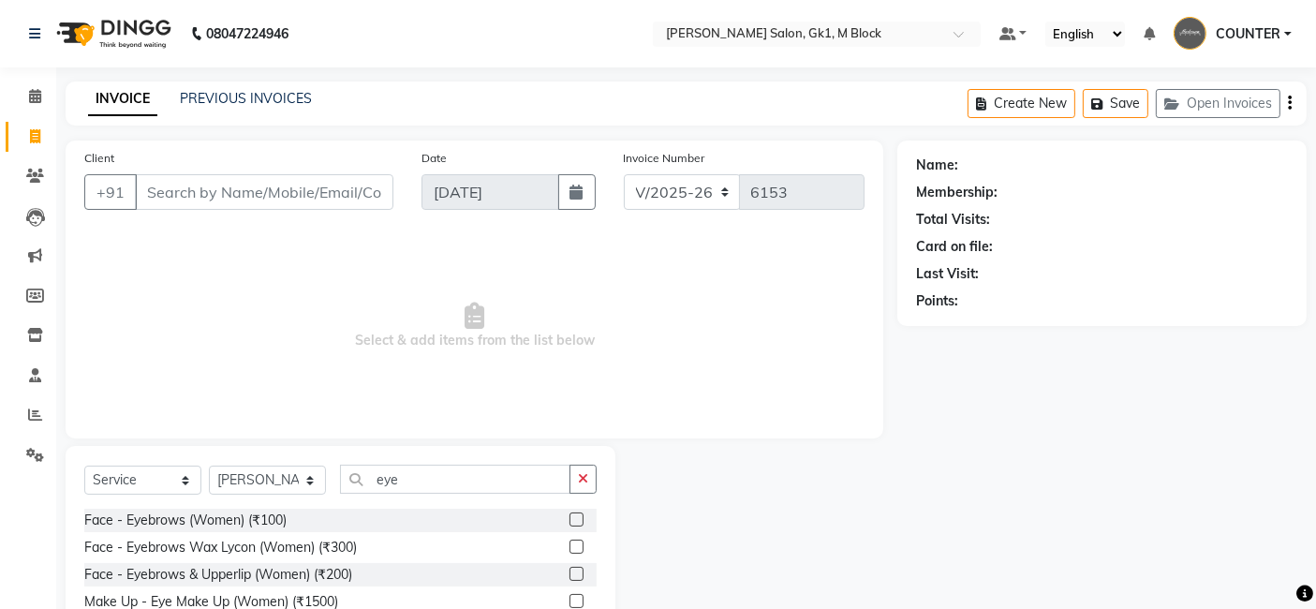
click at [573, 574] on label at bounding box center [576, 573] width 14 height 14
click at [573, 574] on input "checkbox" at bounding box center [575, 574] width 12 height 12
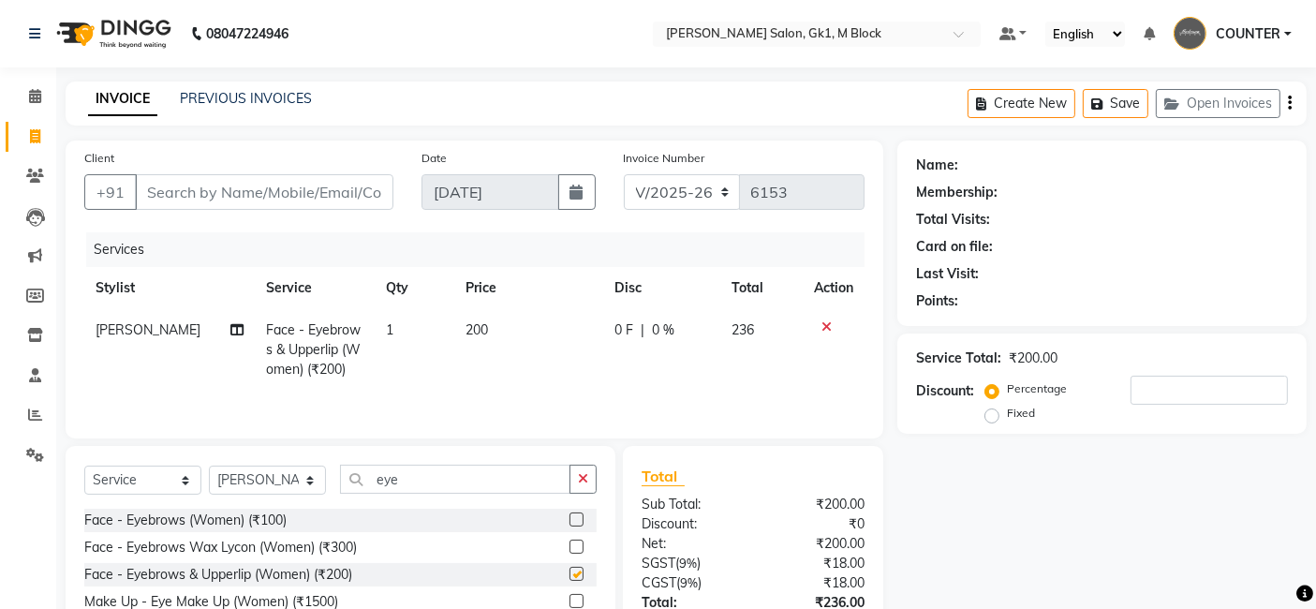
checkbox input "false"
click at [367, 202] on input "Client" at bounding box center [264, 192] width 258 height 36
type input "g"
type input "0"
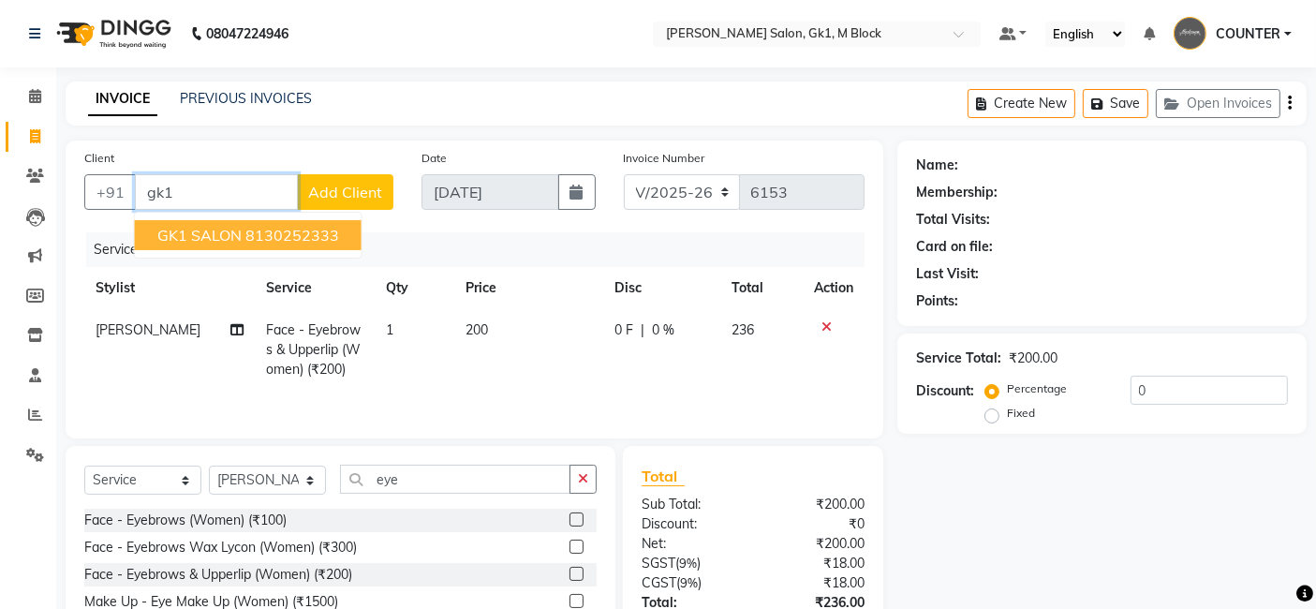
click at [331, 220] on button "GK1 SALON 8130252333" at bounding box center [248, 235] width 227 height 30
type input "8130252333"
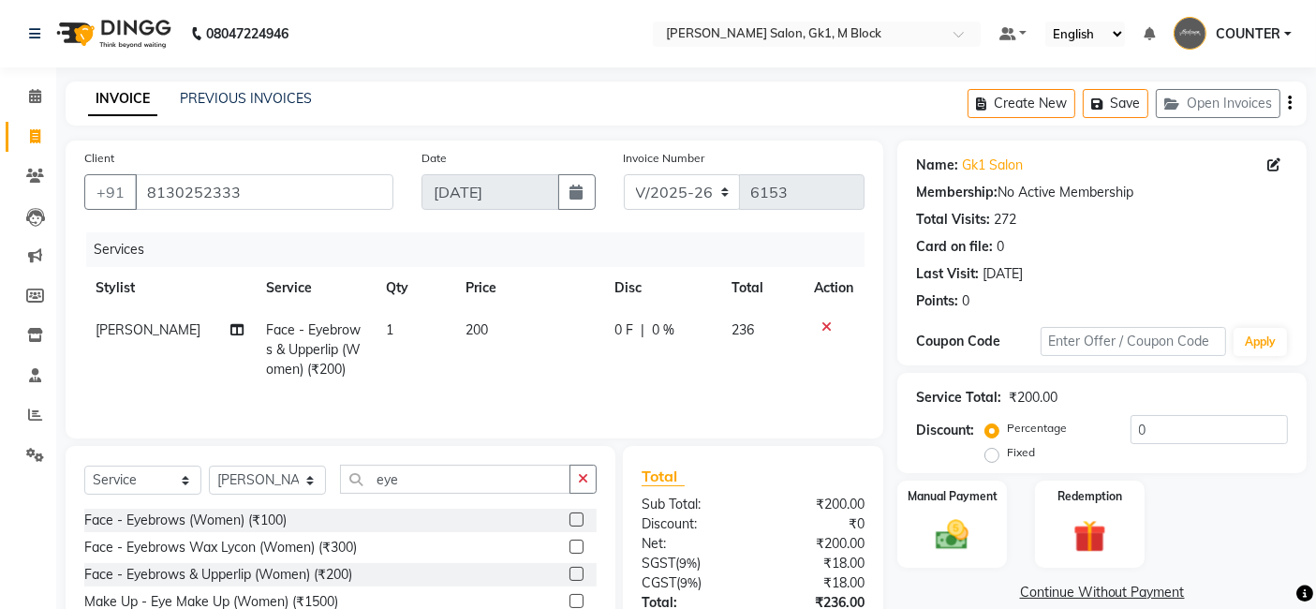
scroll to position [141, 0]
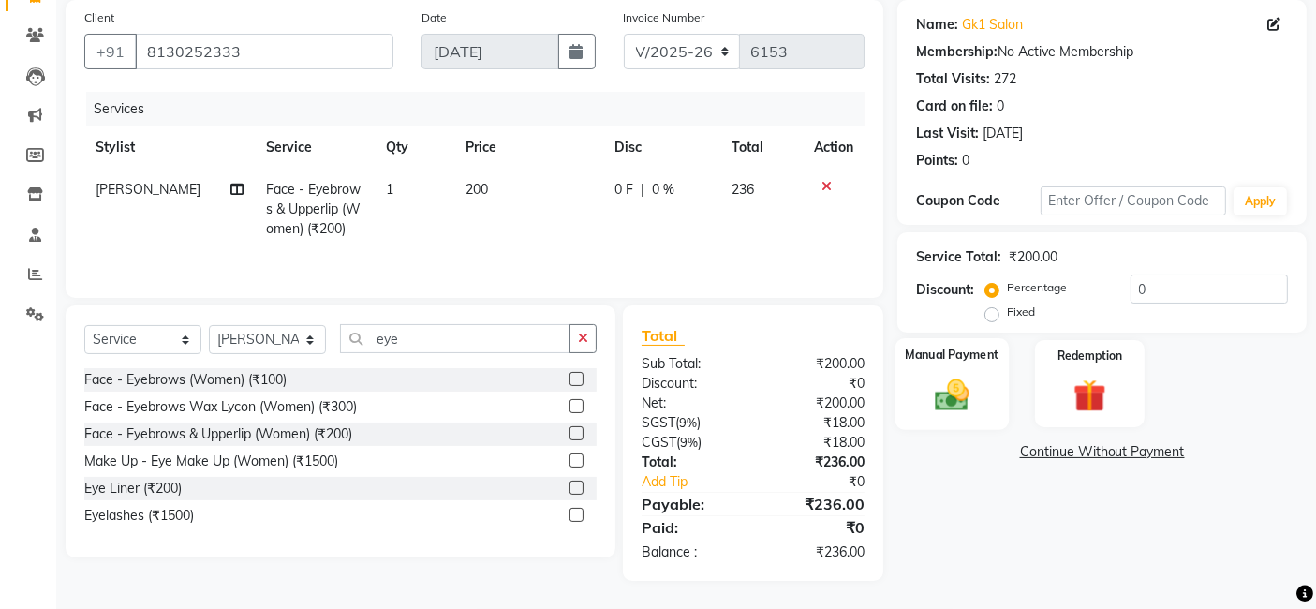
click at [955, 377] on img at bounding box center [952, 394] width 56 height 39
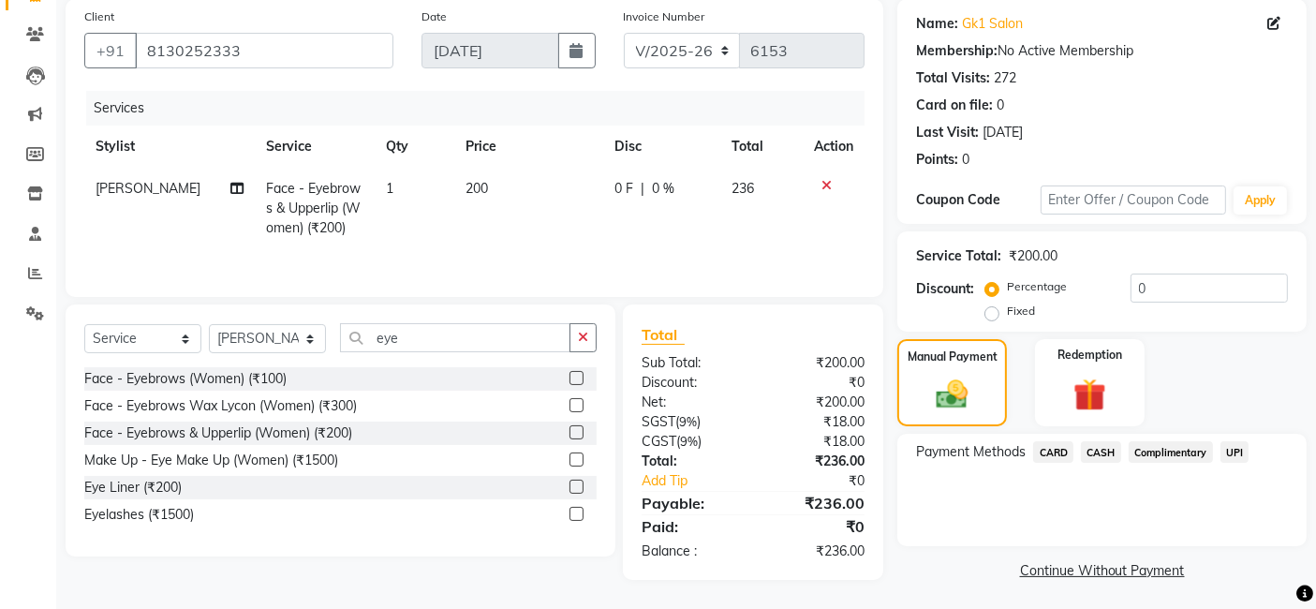
click at [1233, 449] on span "UPI" at bounding box center [1234, 452] width 29 height 22
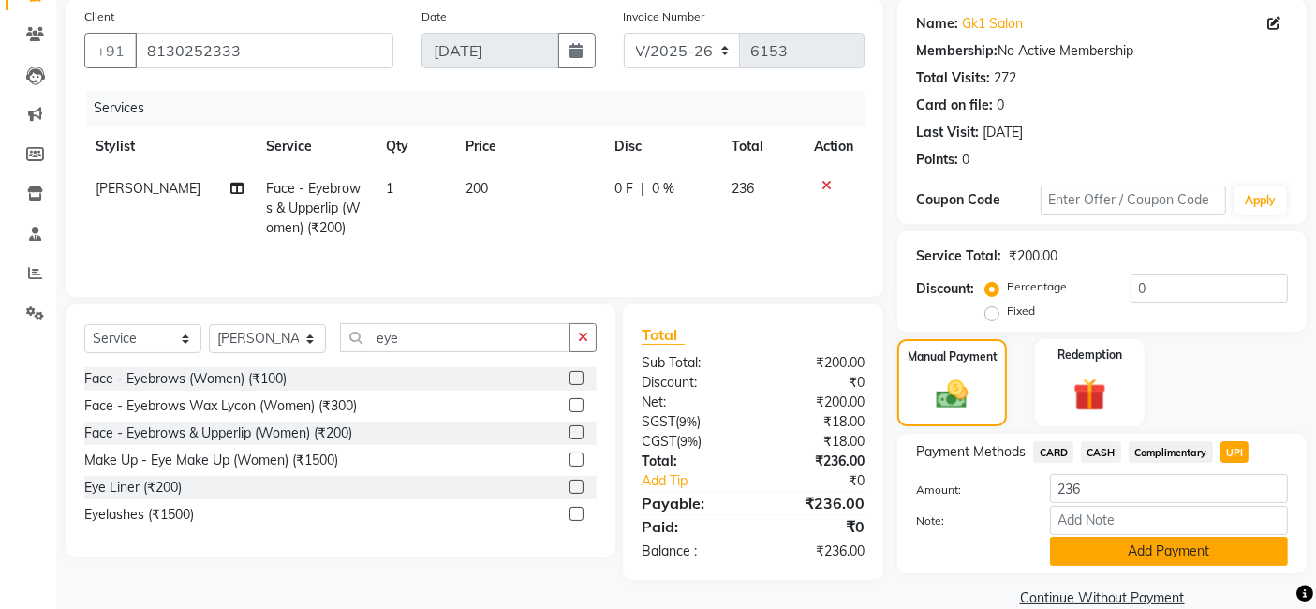
click at [1235, 548] on button "Add Payment" at bounding box center [1169, 551] width 238 height 29
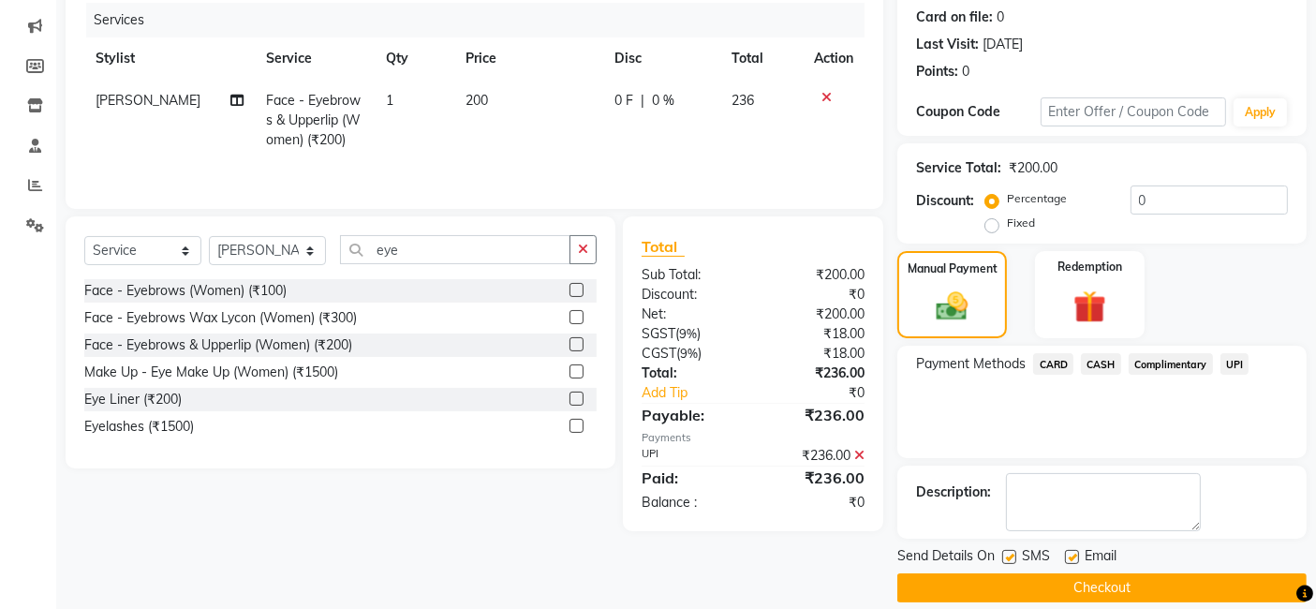
scroll to position [249, 0]
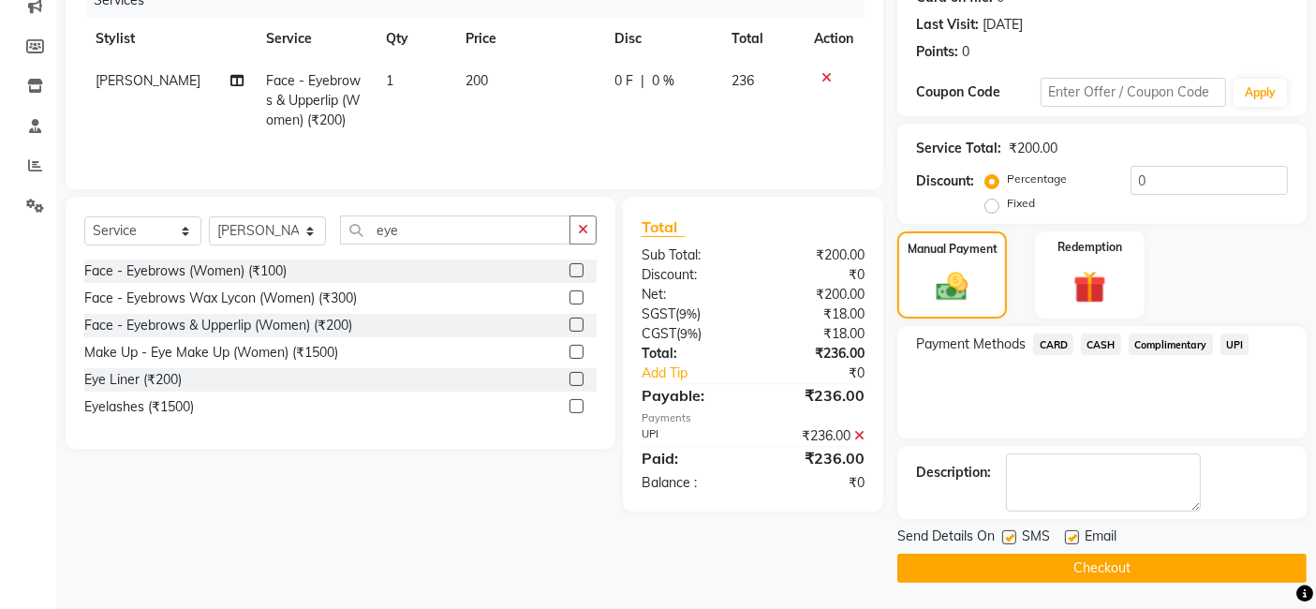
click at [1267, 566] on button "Checkout" at bounding box center [1101, 567] width 409 height 29
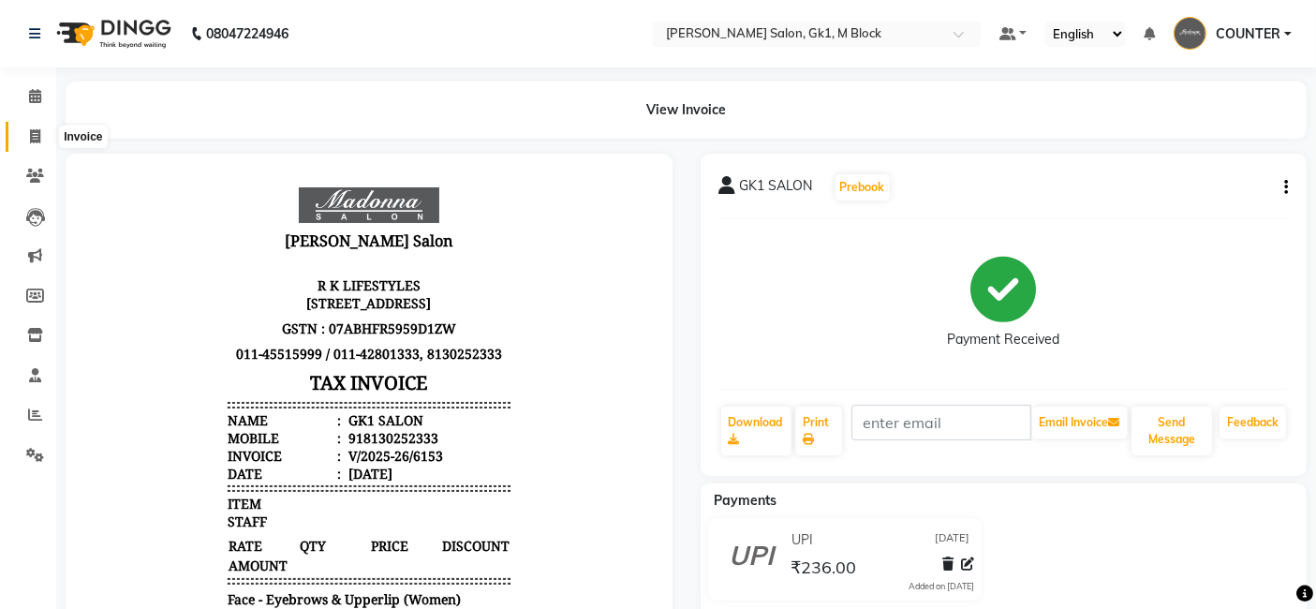
click at [37, 133] on icon at bounding box center [35, 136] width 10 height 14
select select "service"
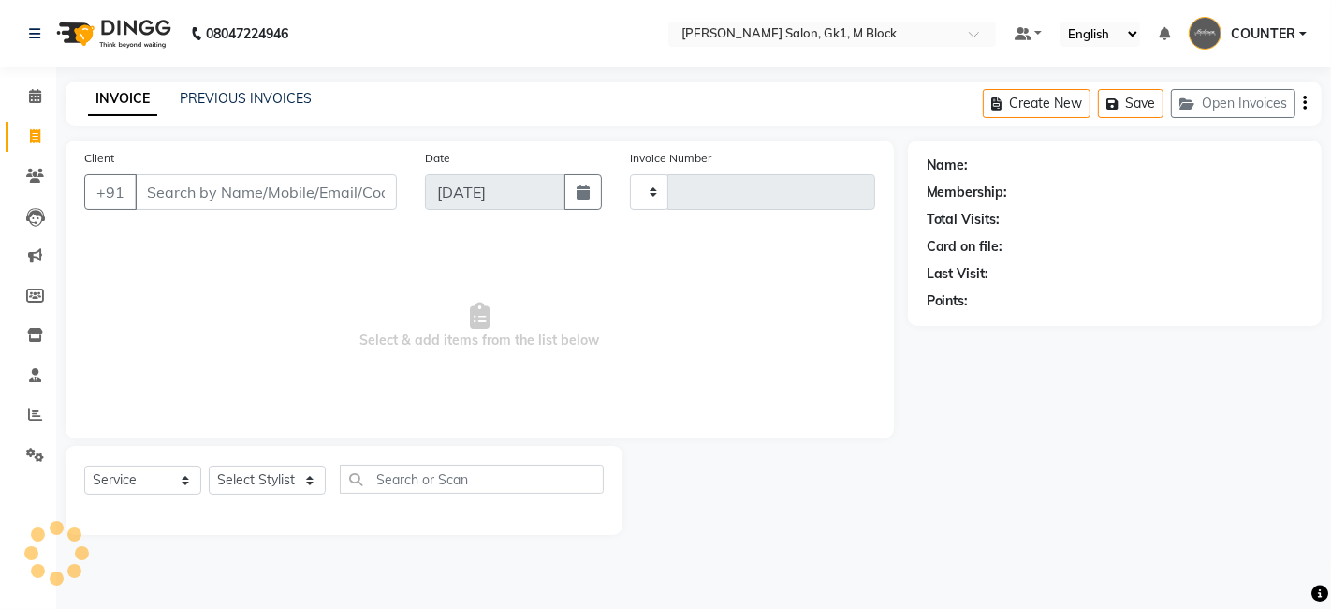
type input "6154"
select select "6312"
click at [298, 98] on link "PREVIOUS INVOICES" at bounding box center [246, 98] width 132 height 17
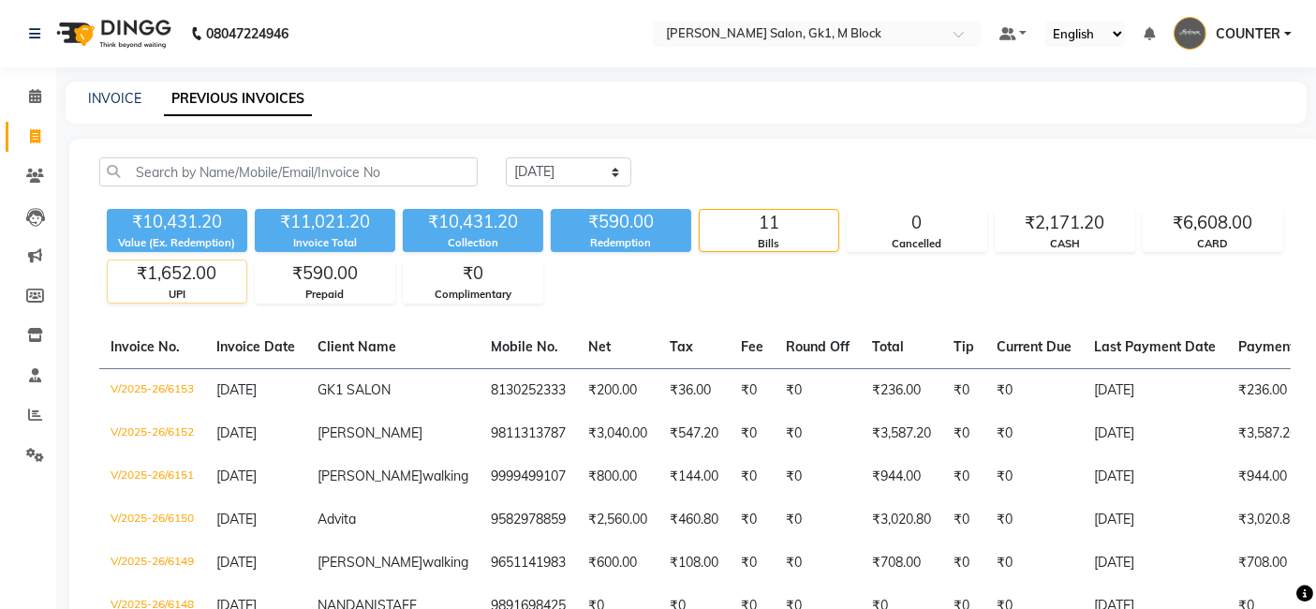
click at [228, 272] on div "₹1,652.00" at bounding box center [177, 273] width 139 height 26
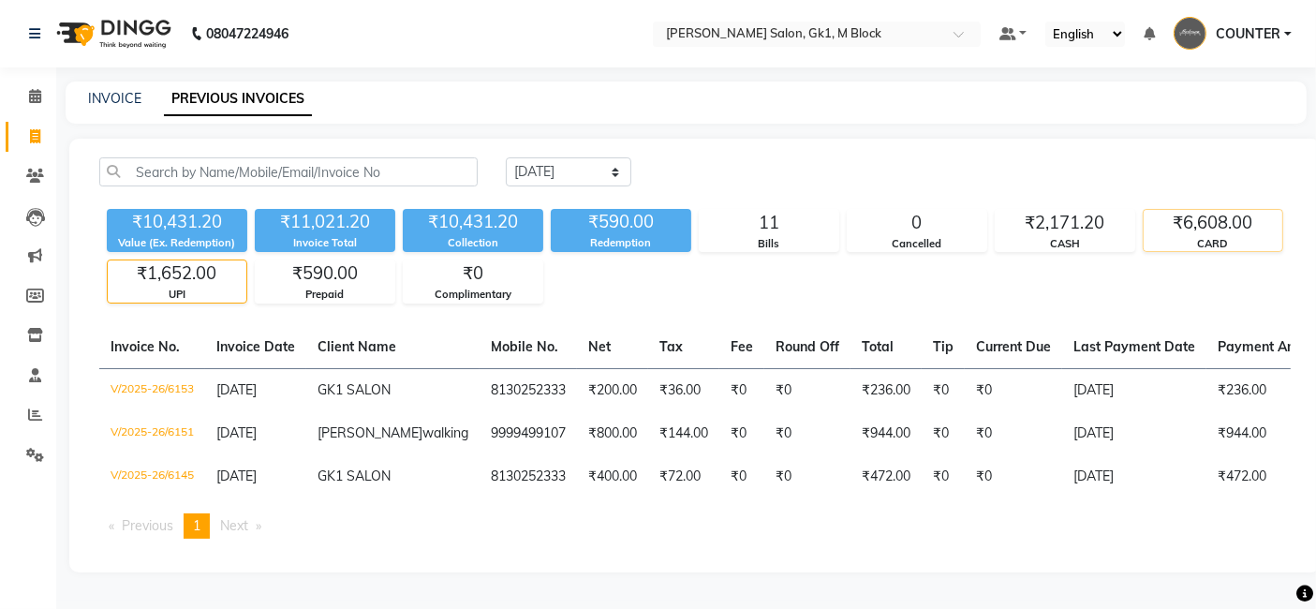
click at [1204, 224] on div "₹6,608.00" at bounding box center [1212, 223] width 139 height 26
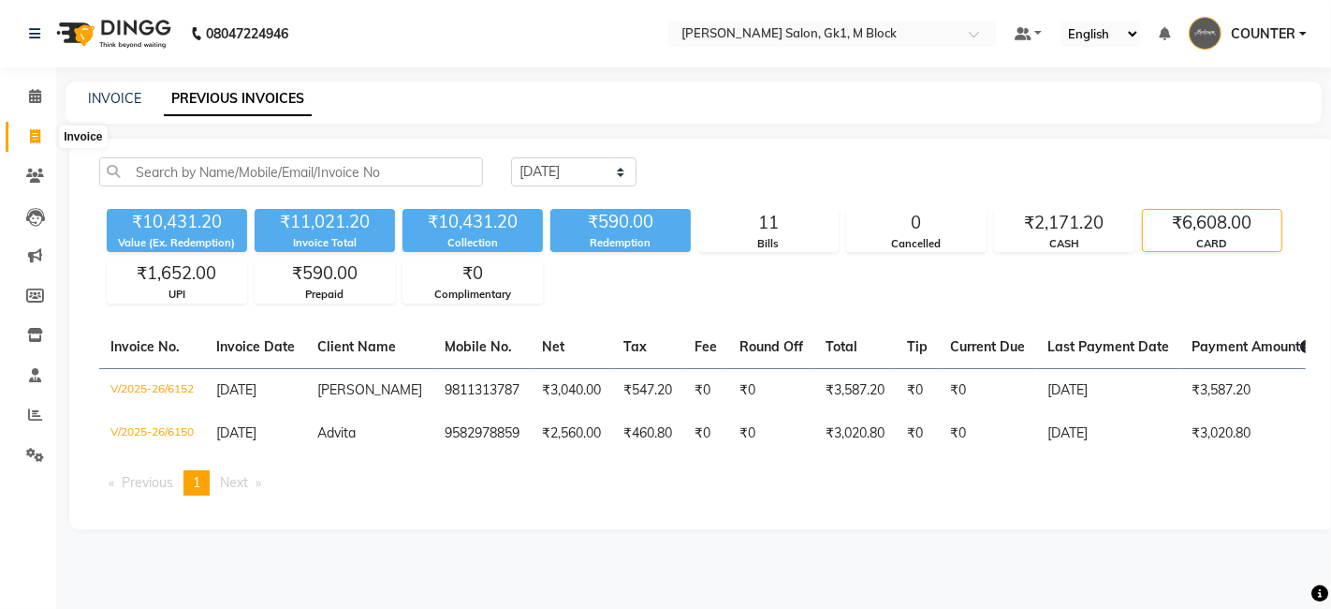
click at [30, 134] on icon at bounding box center [35, 136] width 10 height 14
select select "service"
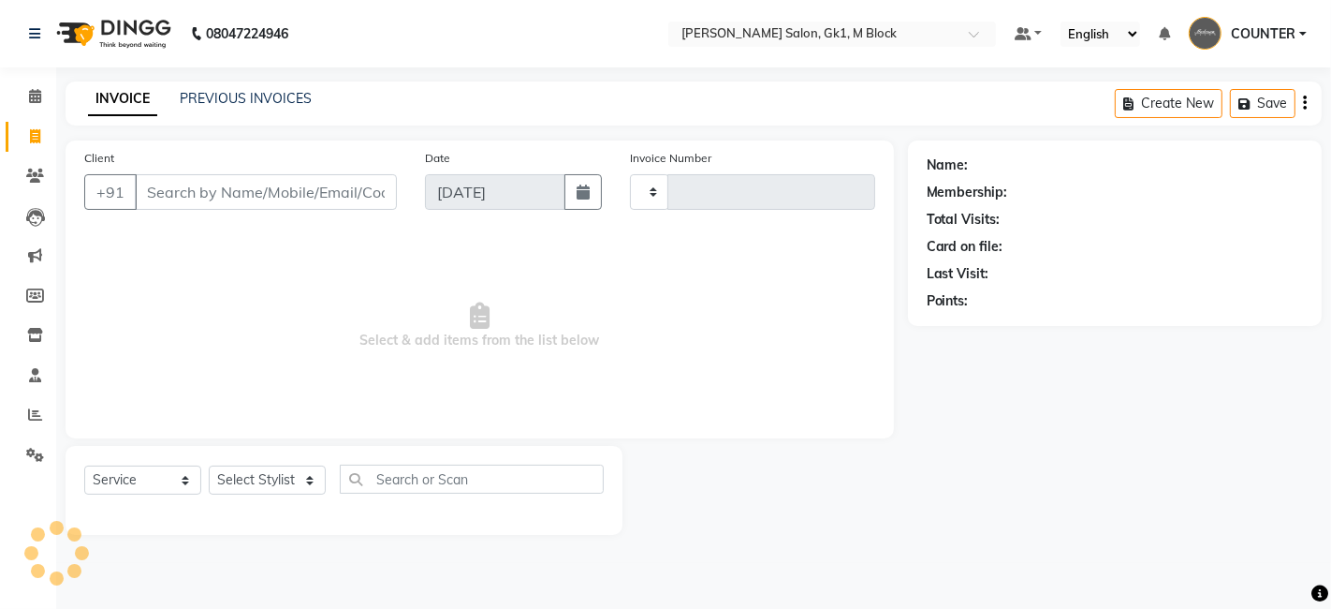
type input "6154"
select select "6312"
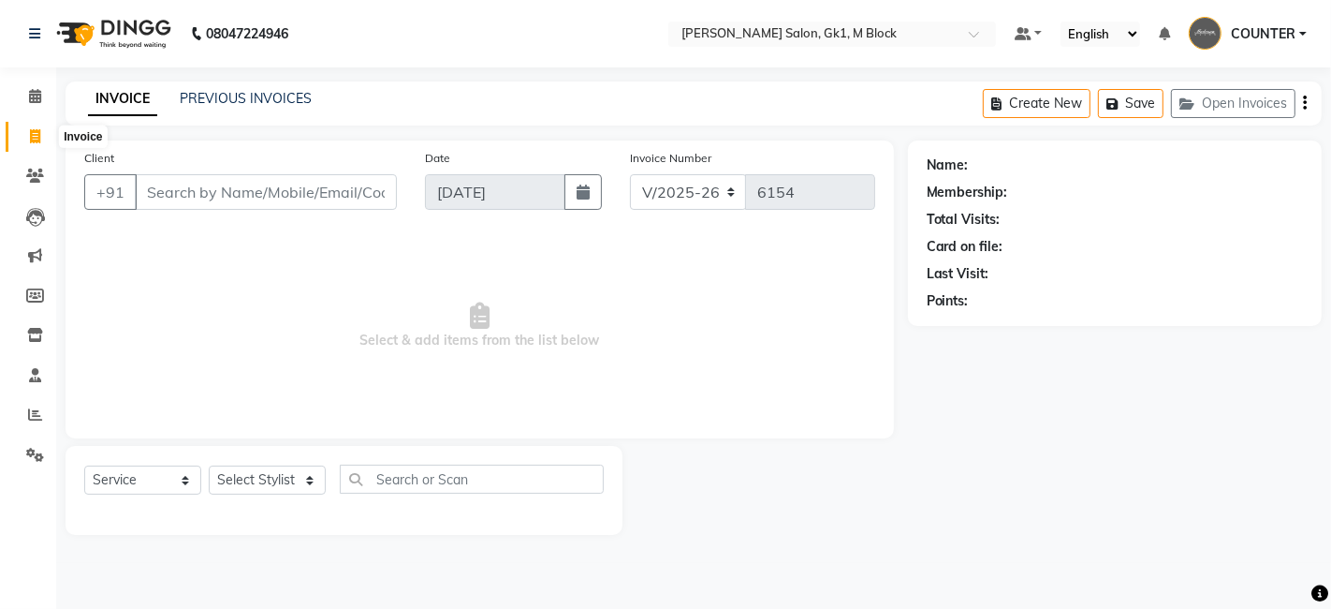
click at [32, 138] on icon at bounding box center [35, 136] width 10 height 14
select select "service"
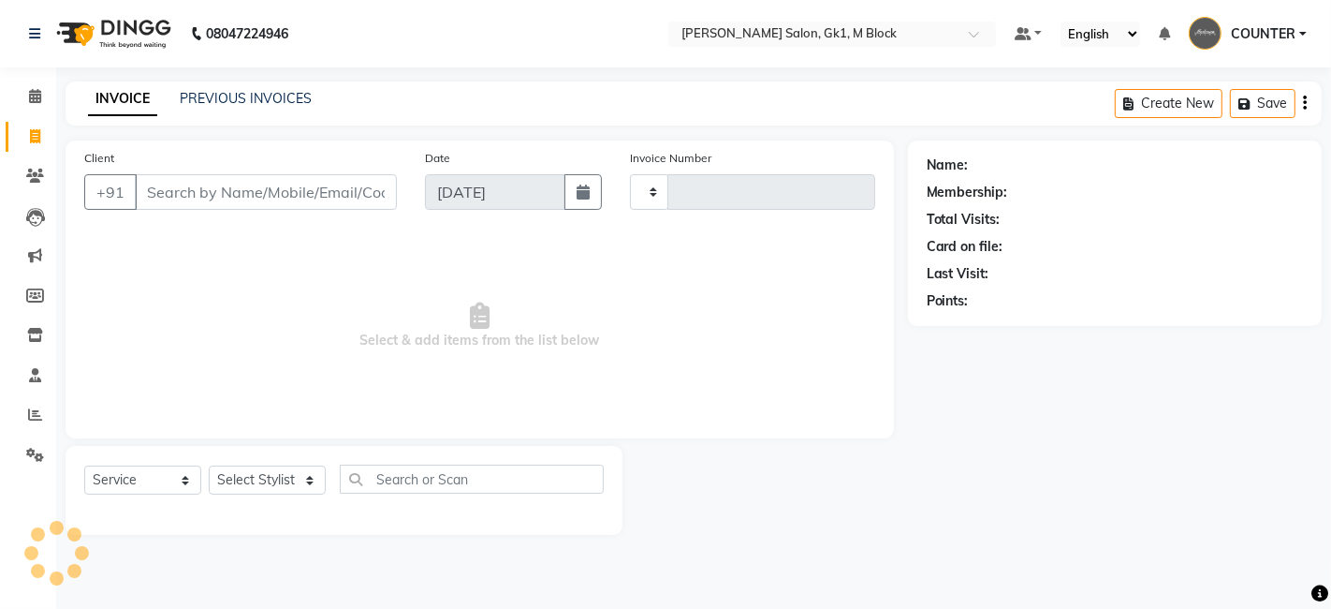
type input "6154"
select select "6312"
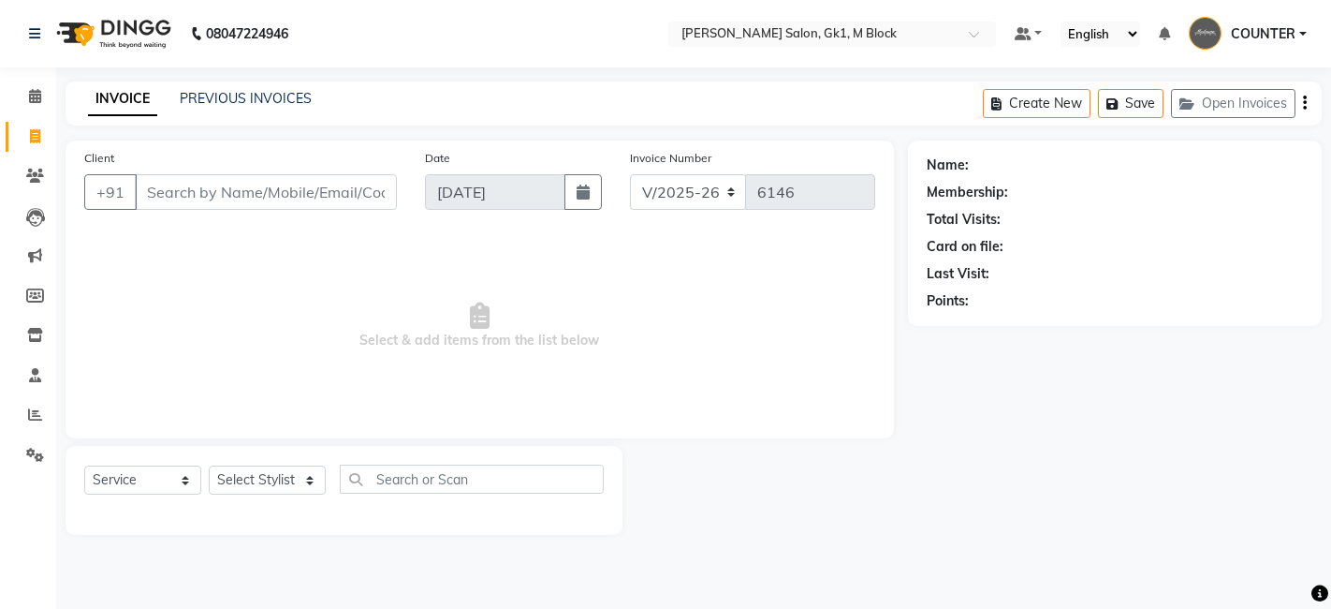
select select "6312"
select select "service"
select select "6312"
select select "service"
click at [279, 487] on select "Select Stylist AJAY [PERSON_NAME] [PERSON_NAME] [PERSON_NAME] COUNTER [PERSON_N…" at bounding box center [267, 479] width 117 height 29
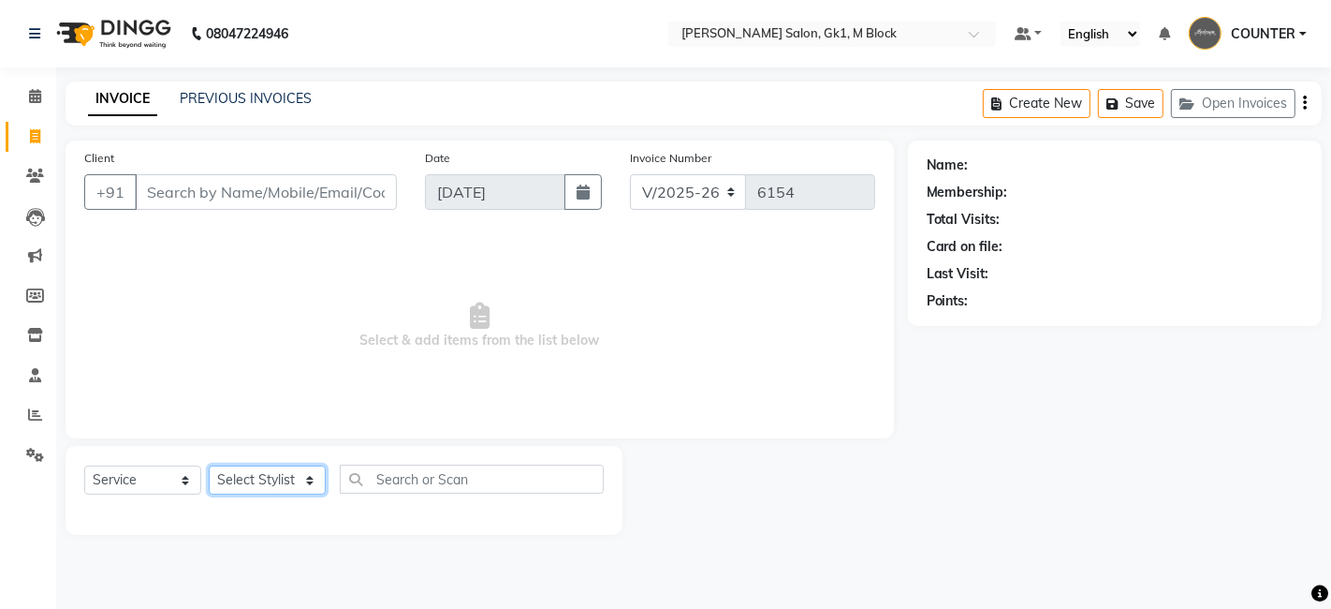
select select "67548"
click at [209, 465] on select "Select Stylist AJAY [PERSON_NAME] [PERSON_NAME] [PERSON_NAME] COUNTER [PERSON_N…" at bounding box center [267, 479] width 117 height 29
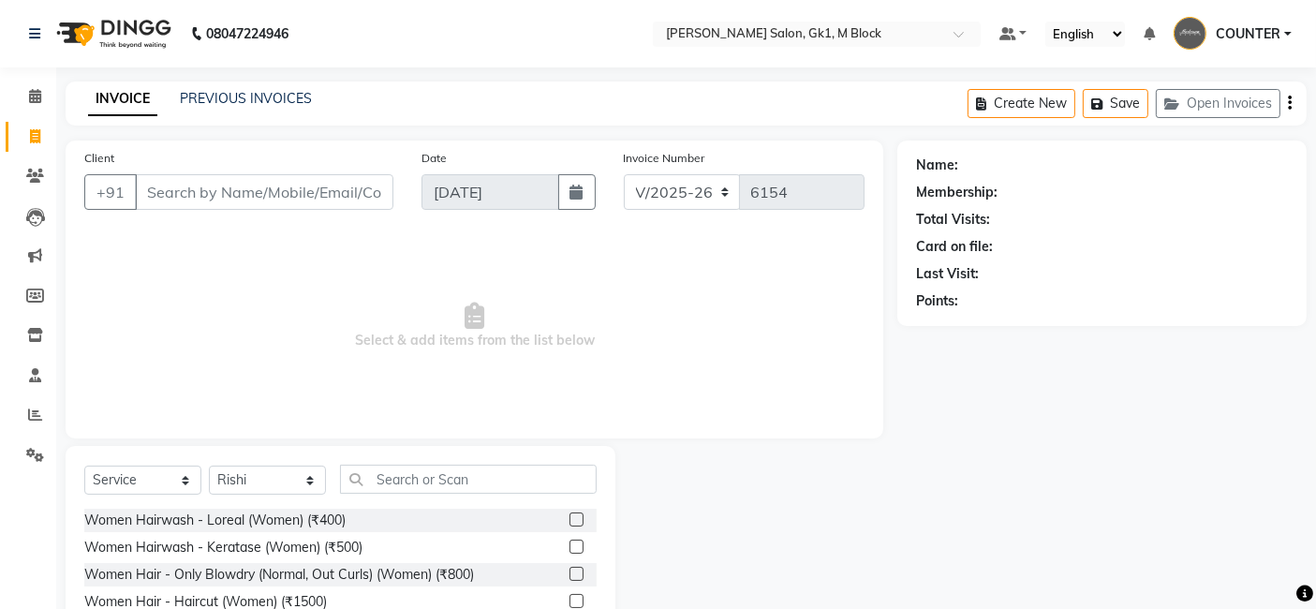
click at [556, 418] on span "Select & add items from the list below" at bounding box center [474, 325] width 780 height 187
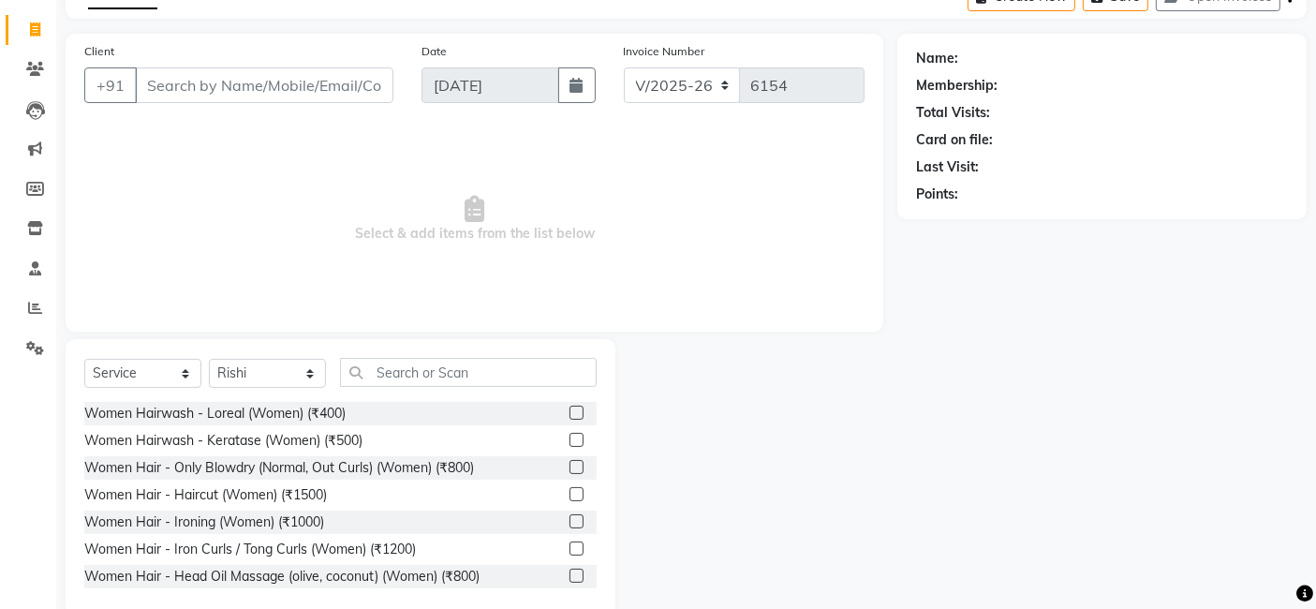
scroll to position [140, 0]
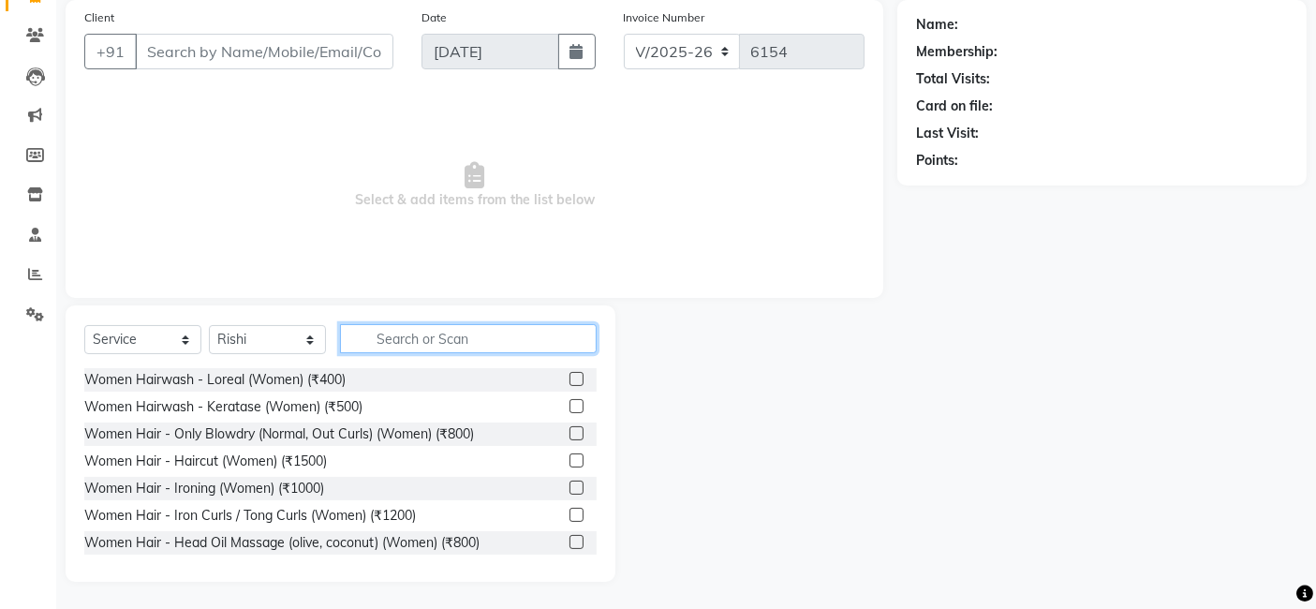
click at [400, 331] on input "text" at bounding box center [468, 338] width 257 height 29
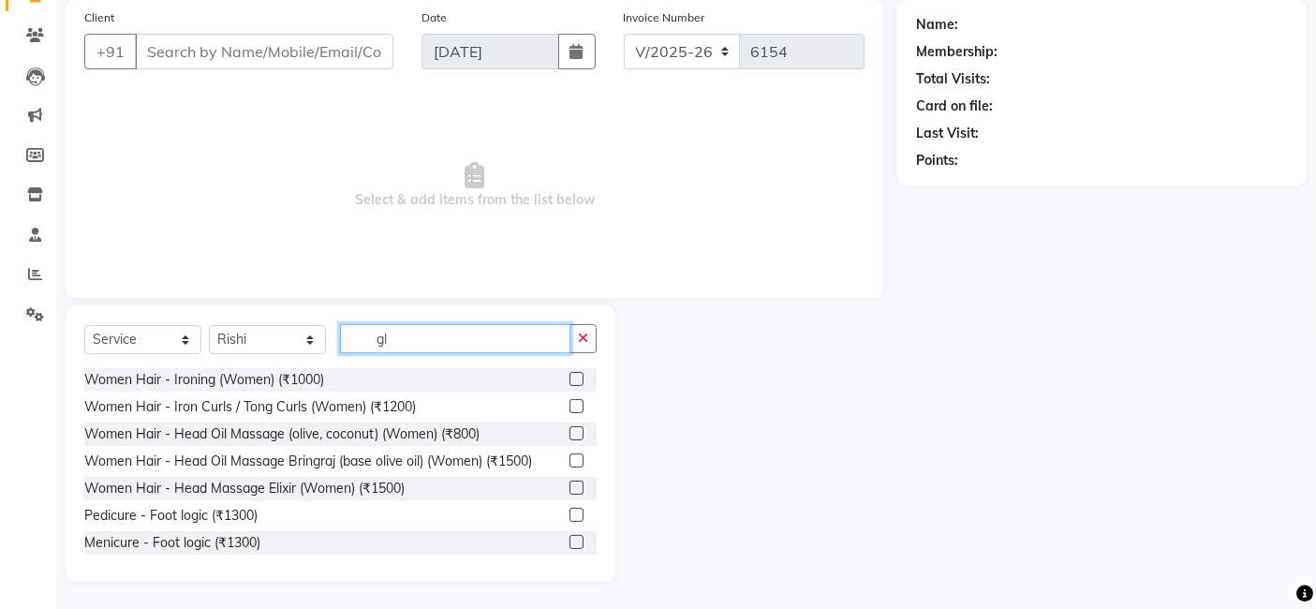
scroll to position [51, 0]
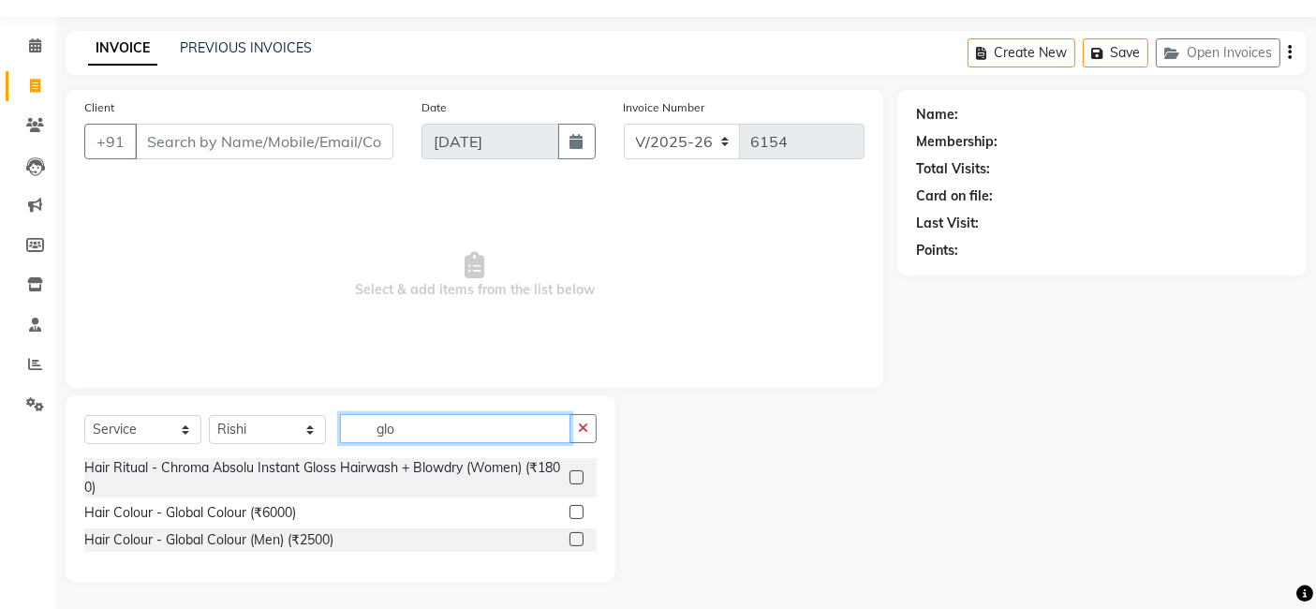
type input "glo"
click at [582, 478] on label at bounding box center [576, 477] width 14 height 14
click at [581, 478] on input "checkbox" at bounding box center [575, 478] width 12 height 12
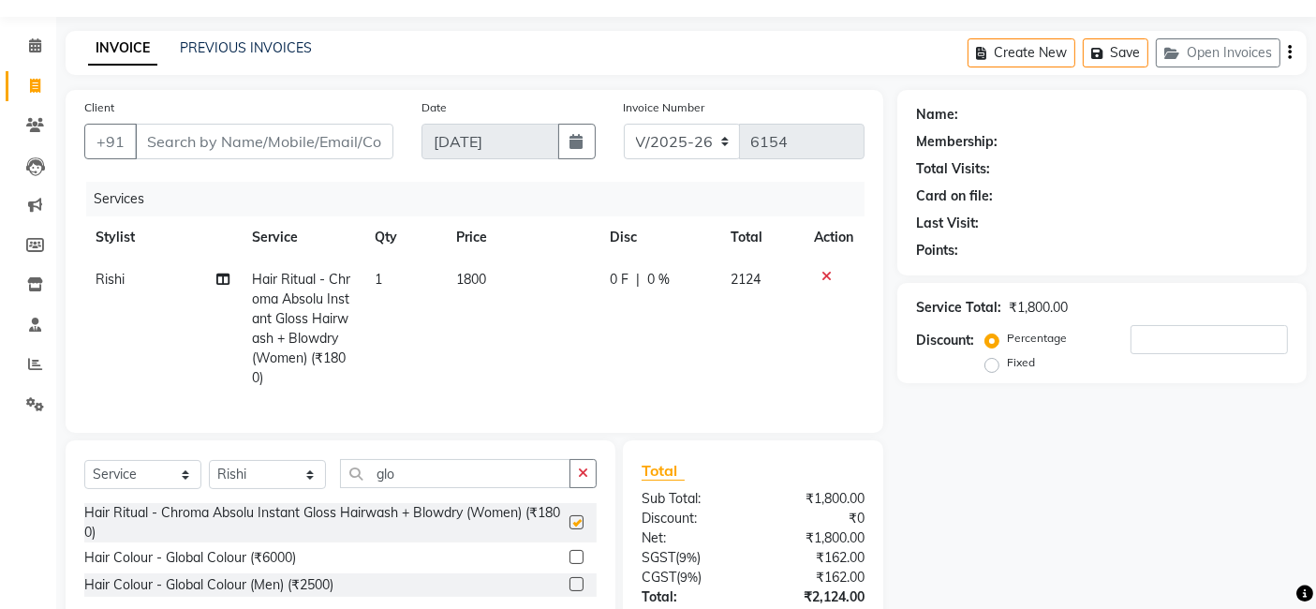
checkbox input "false"
click at [468, 266] on td "1800" at bounding box center [522, 328] width 154 height 140
select select "67548"
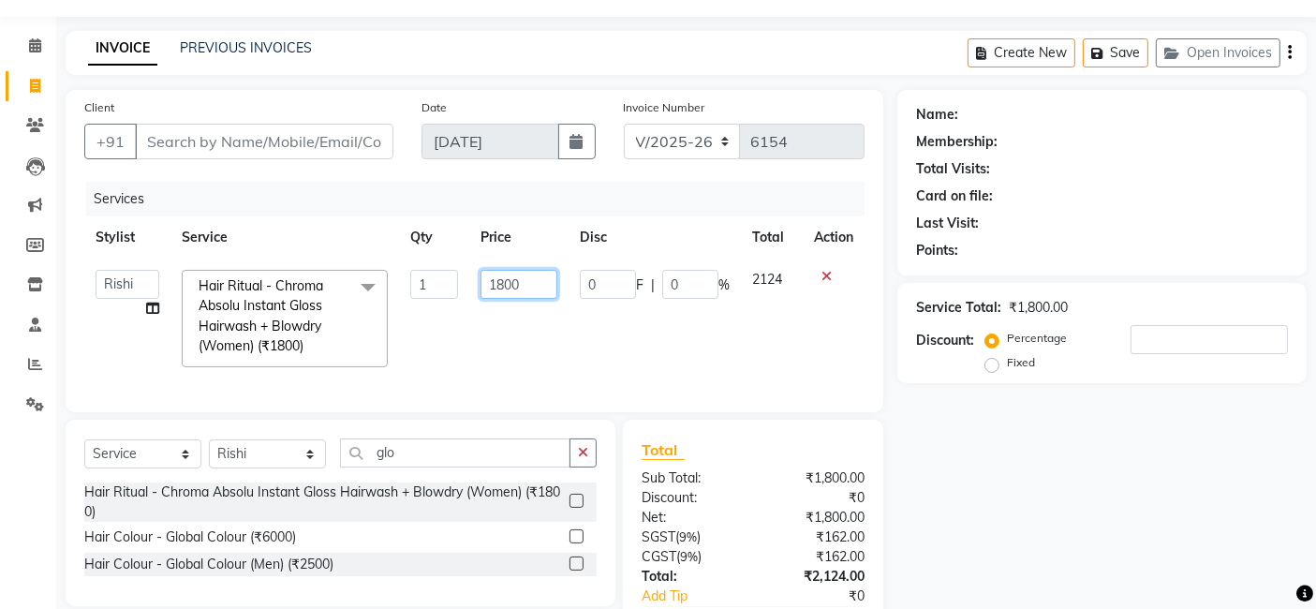
click at [522, 287] on input "1800" at bounding box center [518, 284] width 77 height 29
type input "1"
type input "2500"
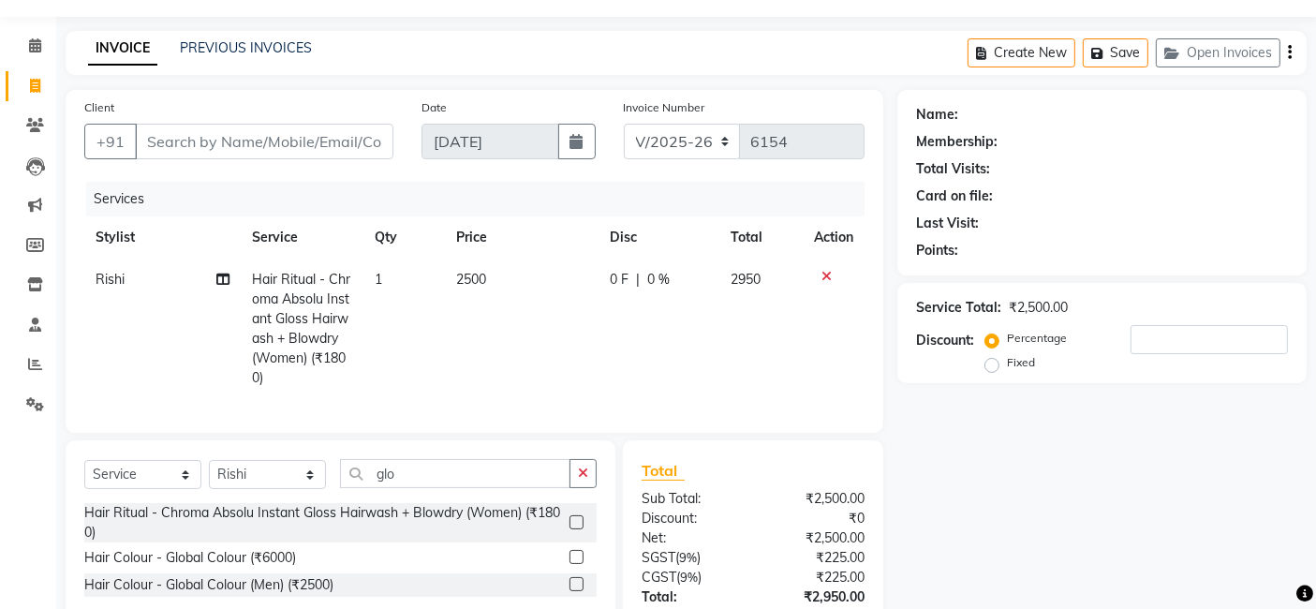
click at [1126, 584] on div "Name: Membership: Total Visits: Card on file: Last Visit: Points: Service Total…" at bounding box center [1108, 402] width 423 height 625
click at [278, 138] on input "Client" at bounding box center [264, 142] width 258 height 36
type input "9"
type input "0"
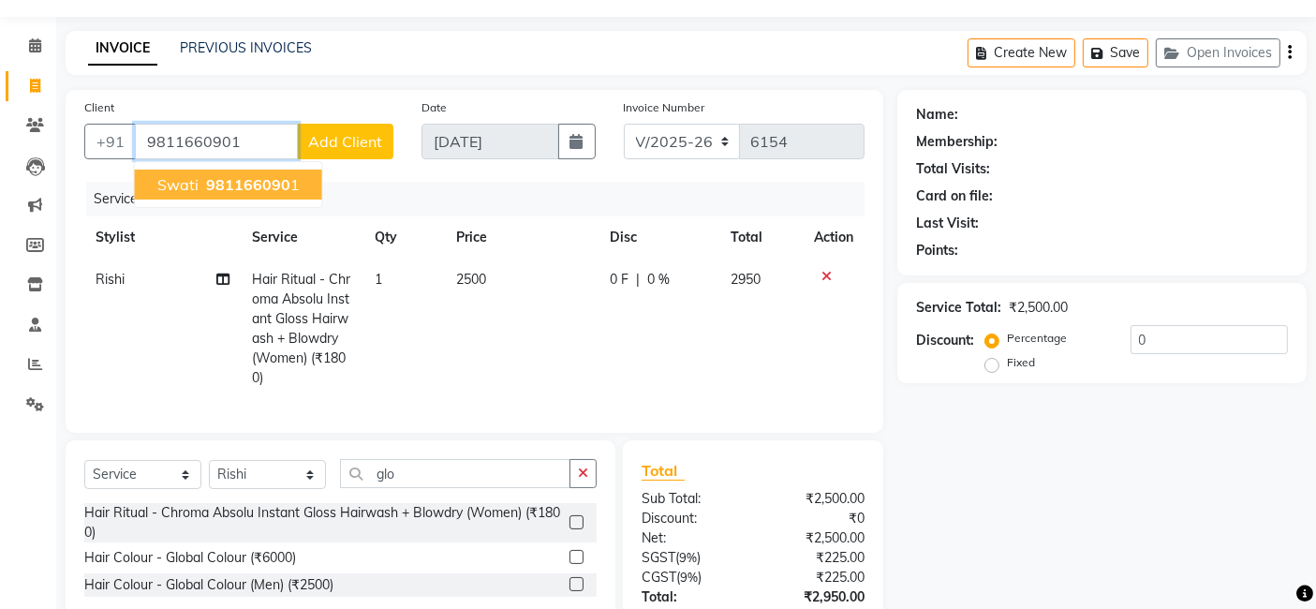
type input "9811660901"
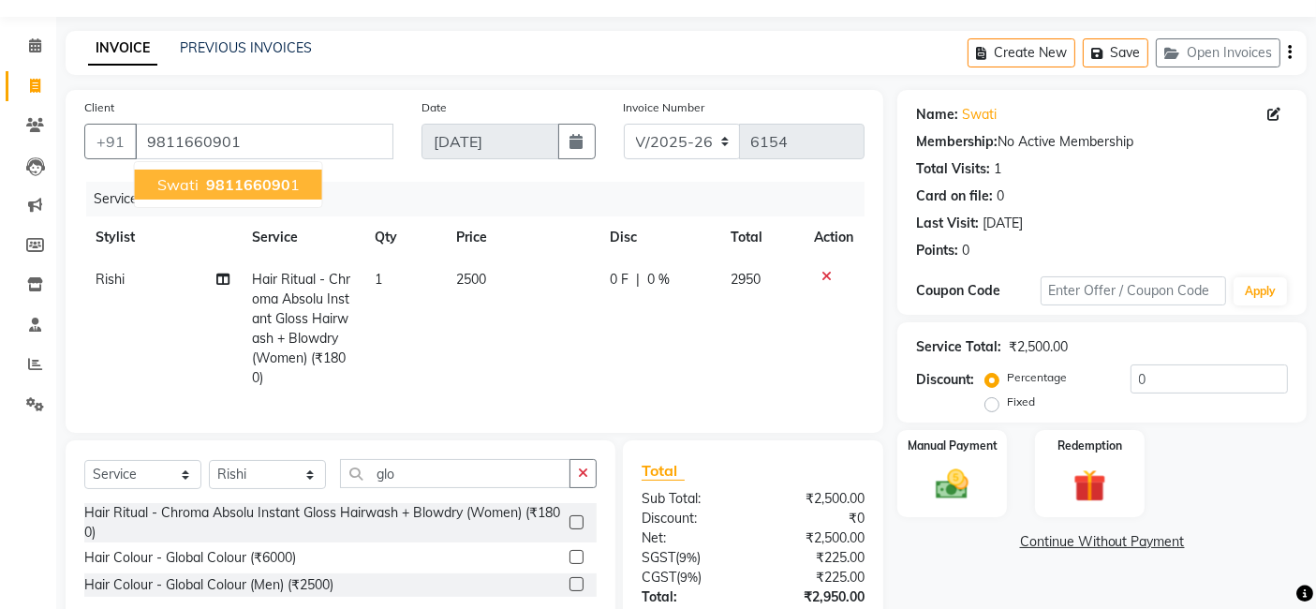
click at [245, 180] on span "981166090" at bounding box center [248, 184] width 84 height 19
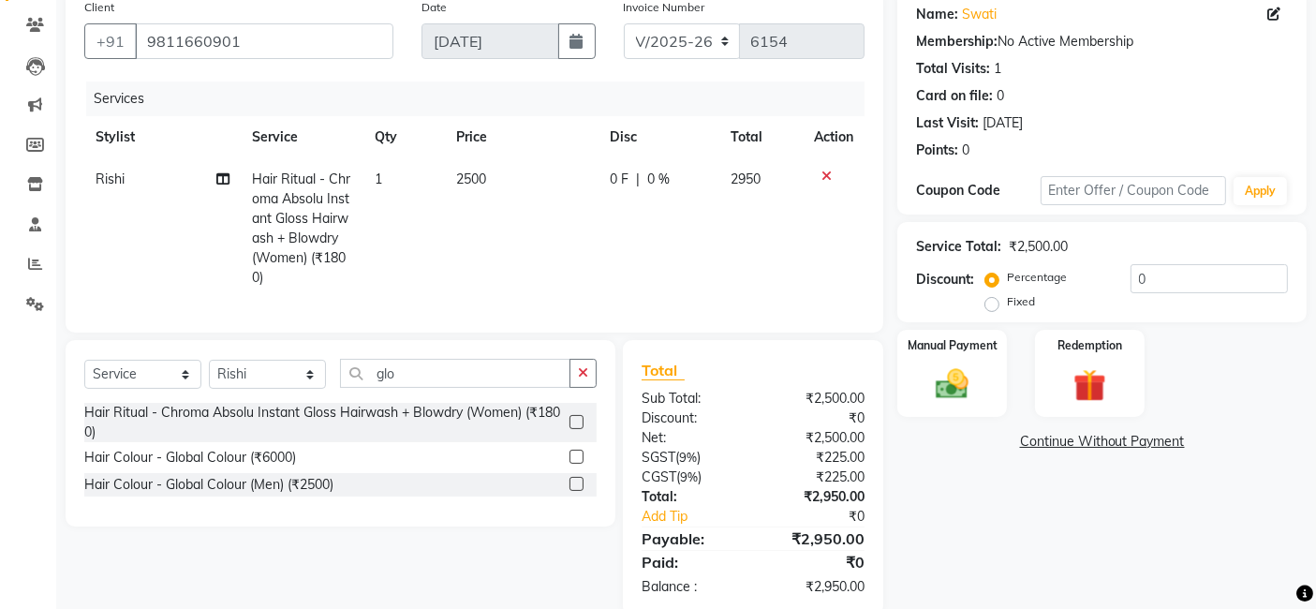
scroll to position [200, 0]
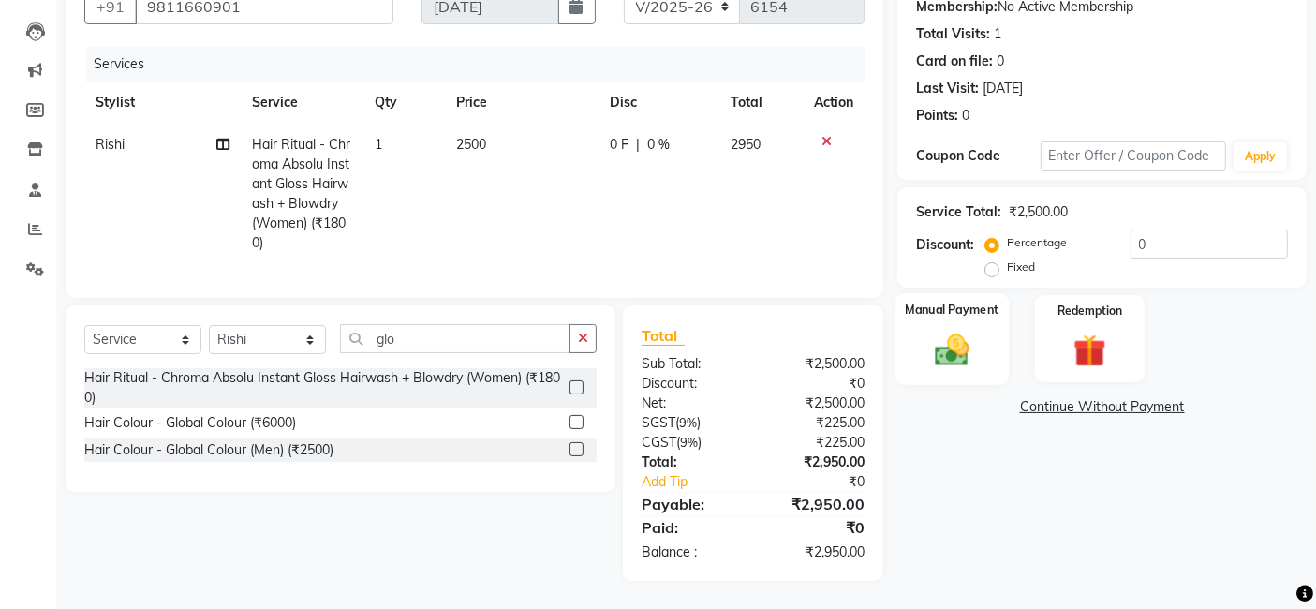
click at [953, 330] on img at bounding box center [952, 349] width 56 height 39
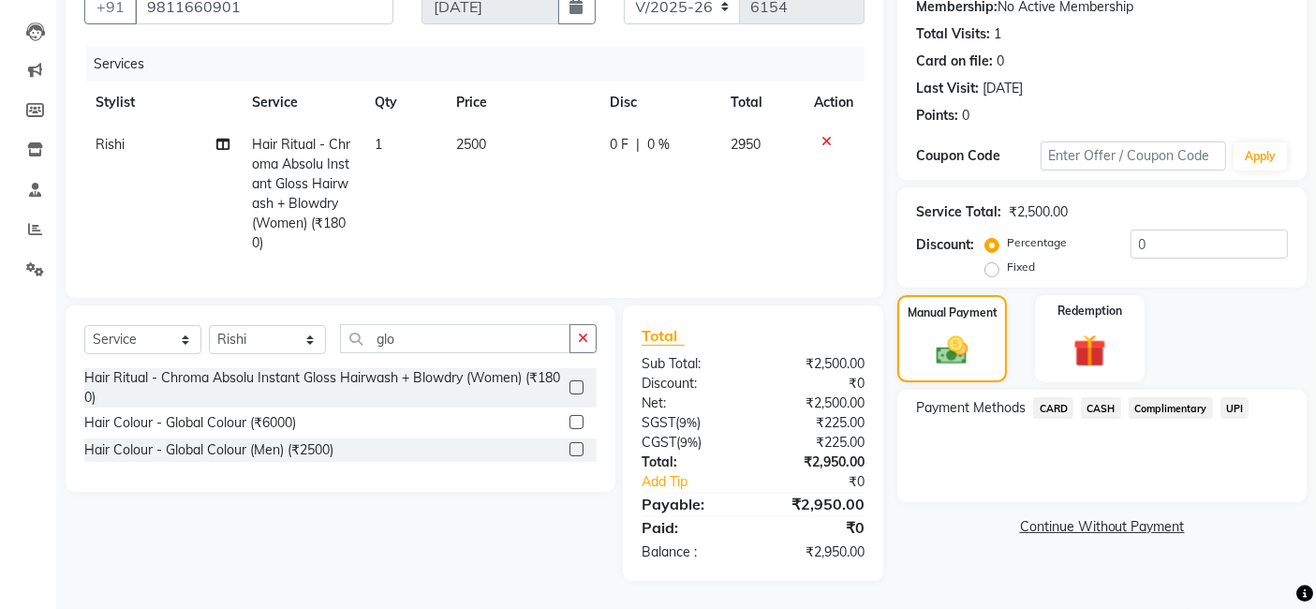
click at [1058, 397] on span "CARD" at bounding box center [1053, 408] width 40 height 22
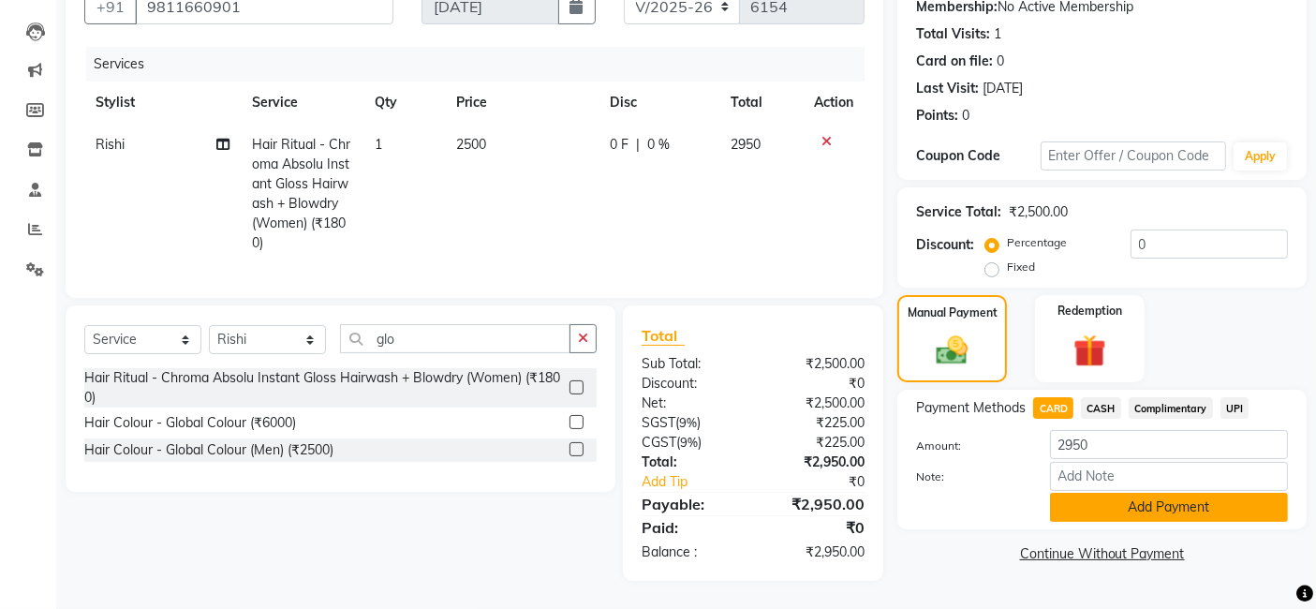
click at [1154, 502] on button "Add Payment" at bounding box center [1169, 507] width 238 height 29
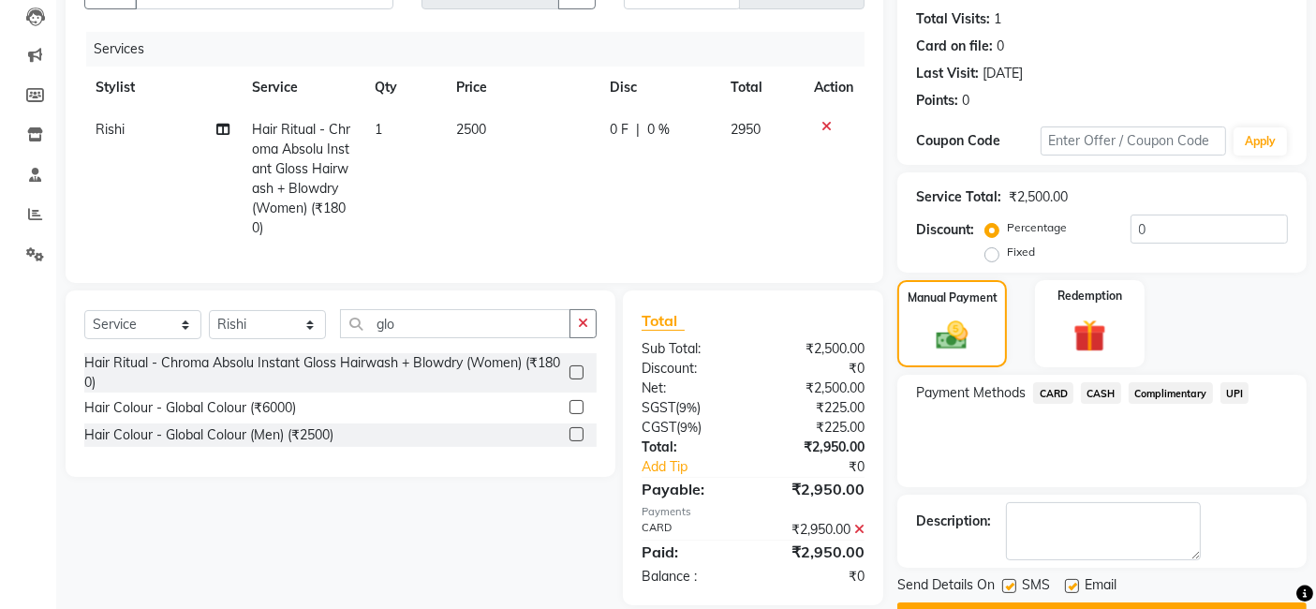
scroll to position [249, 0]
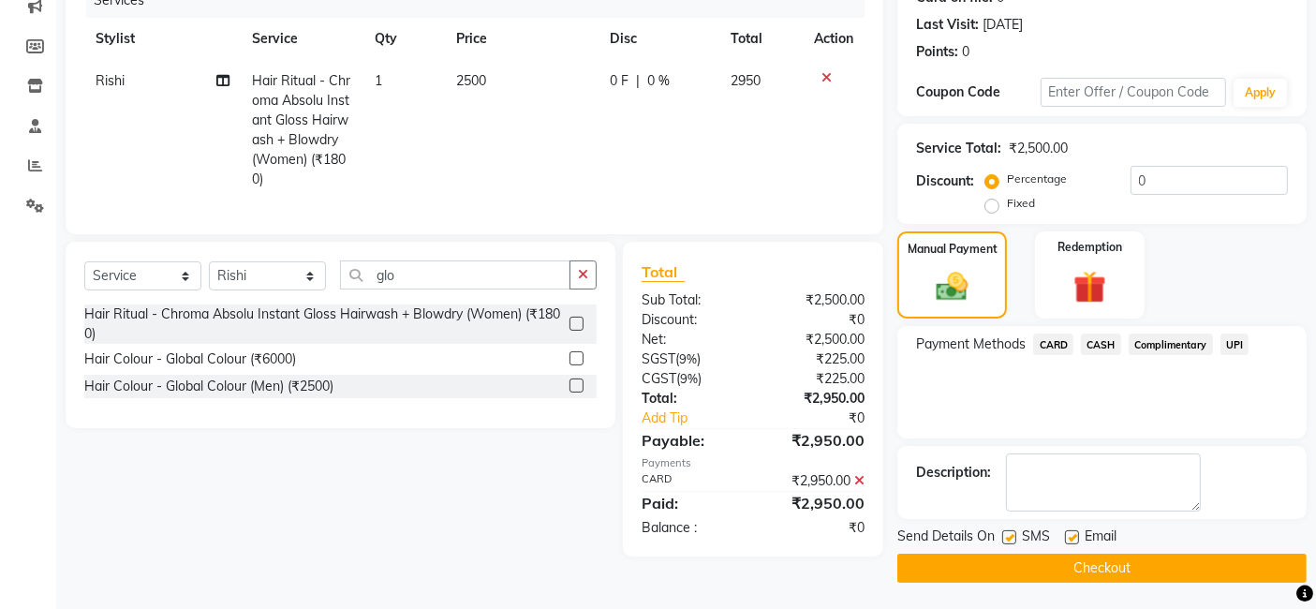
click at [1141, 559] on button "Checkout" at bounding box center [1101, 567] width 409 height 29
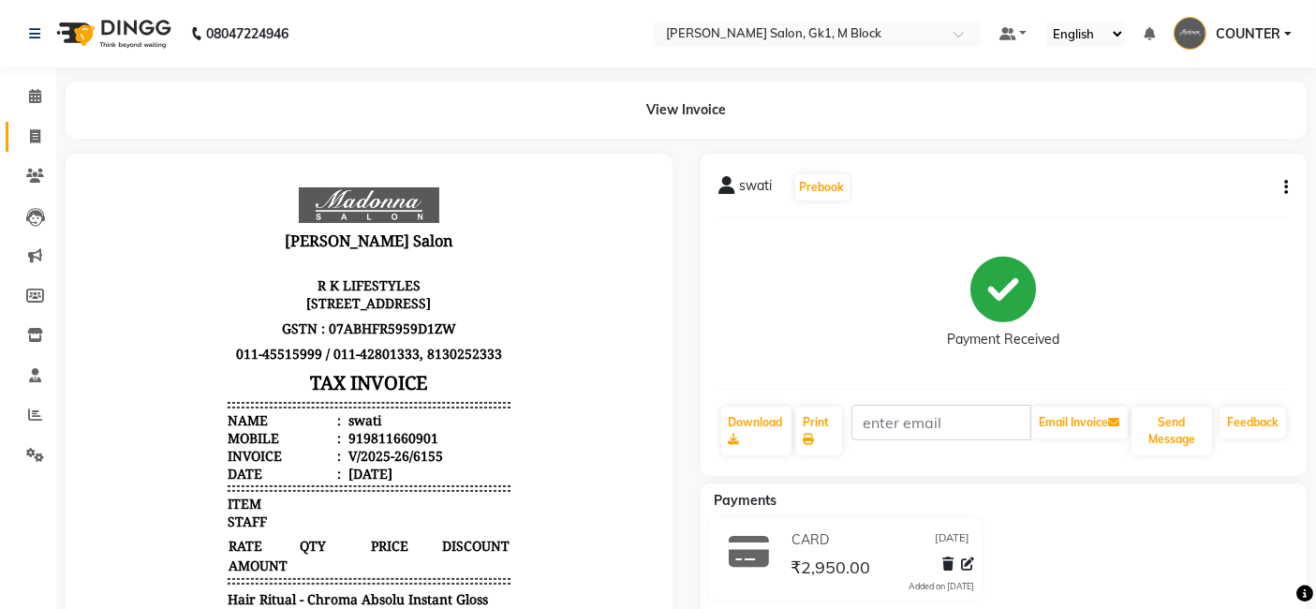
click at [32, 133] on icon at bounding box center [35, 136] width 10 height 14
select select "6312"
select select "service"
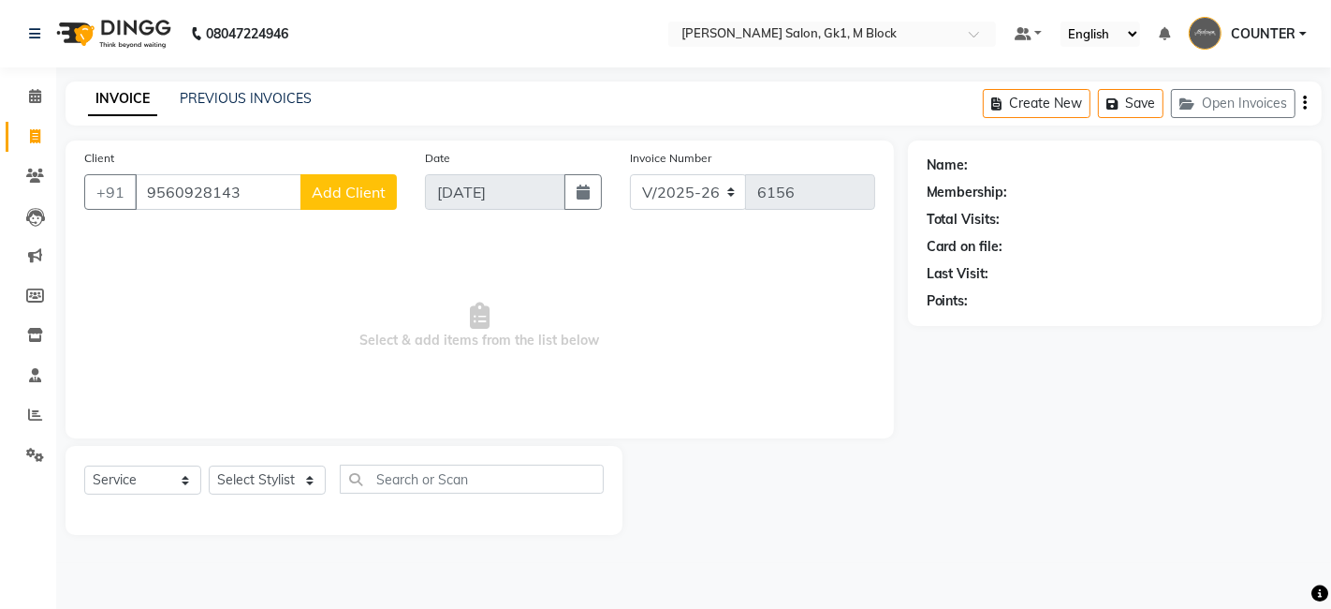
type input "9560928143"
click at [342, 186] on span "Add Client" at bounding box center [349, 192] width 74 height 19
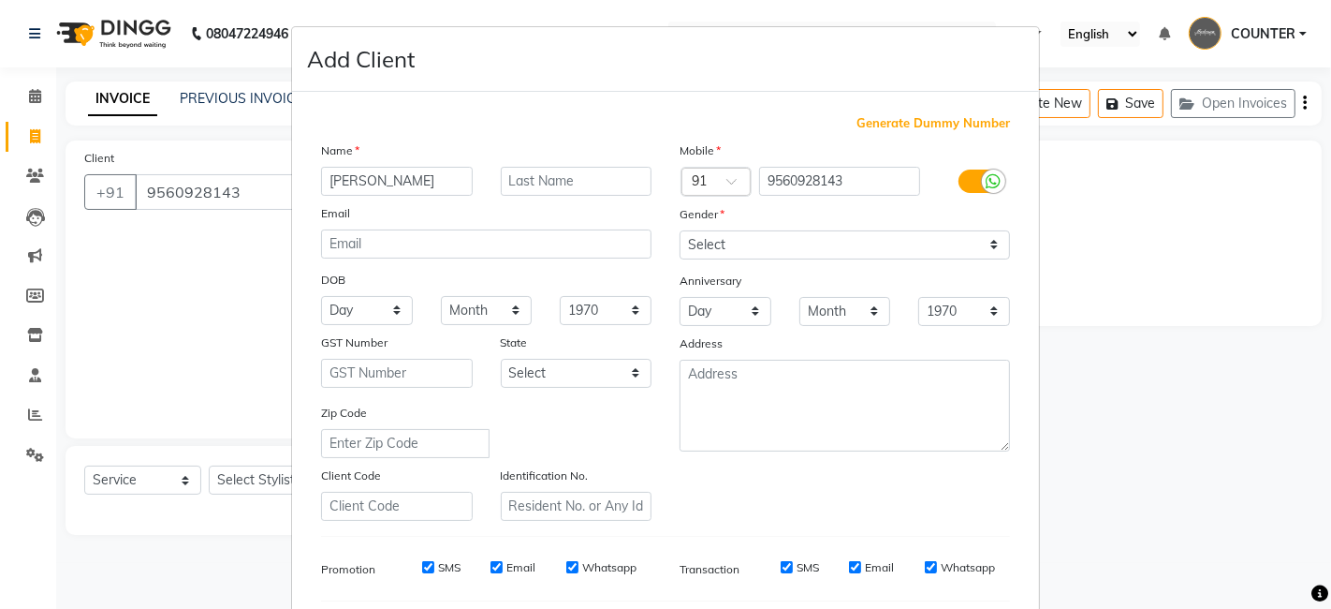
type input "[PERSON_NAME]"
click at [508, 180] on input "text" at bounding box center [577, 181] width 152 height 29
type input "walking"
click at [735, 236] on select "Select Male Female Other Prefer Not To Say" at bounding box center [845, 244] width 331 height 29
select select "female"
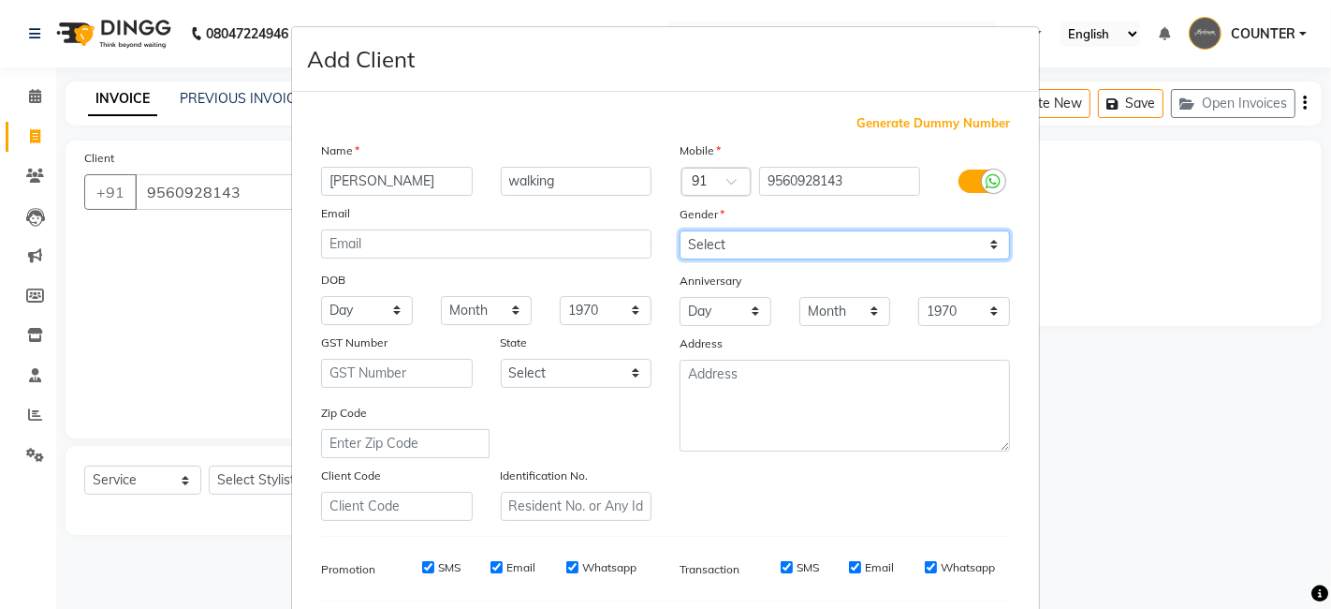
click at [680, 230] on select "Select Male Female Other Prefer Not To Say" at bounding box center [845, 244] width 331 height 29
click at [1079, 405] on ngb-modal-window "Add Client Generate Dummy Number Name ranu walking Email DOB Day 01 02 03 04 05…" at bounding box center [665, 304] width 1331 height 609
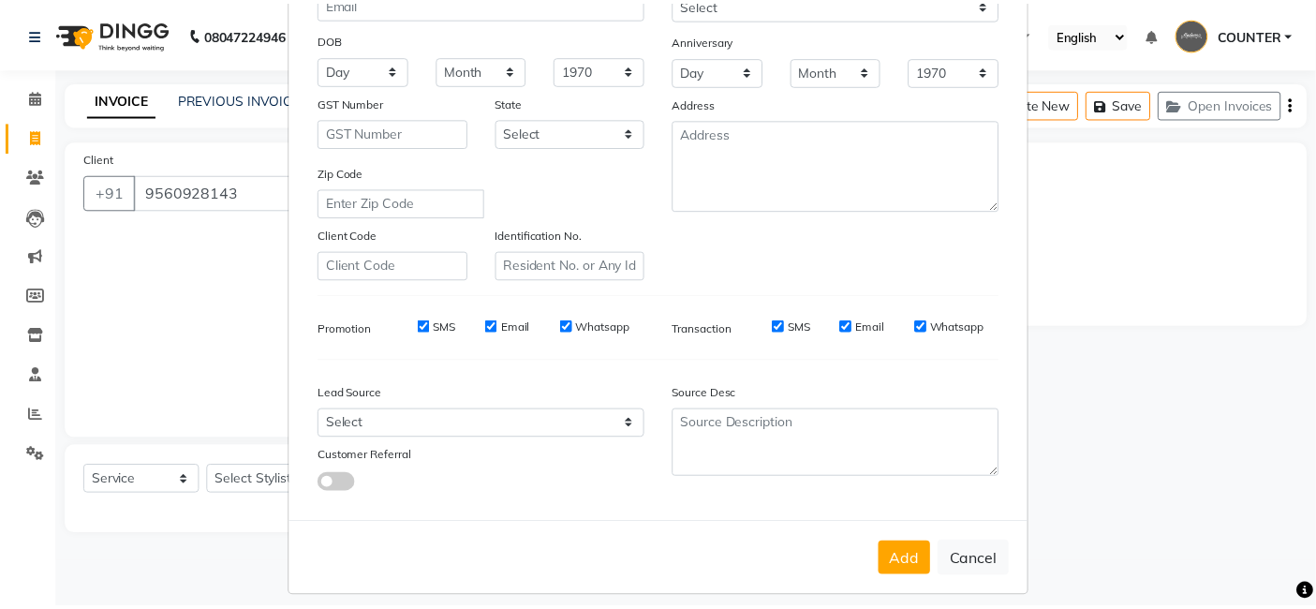
scroll to position [254, 0]
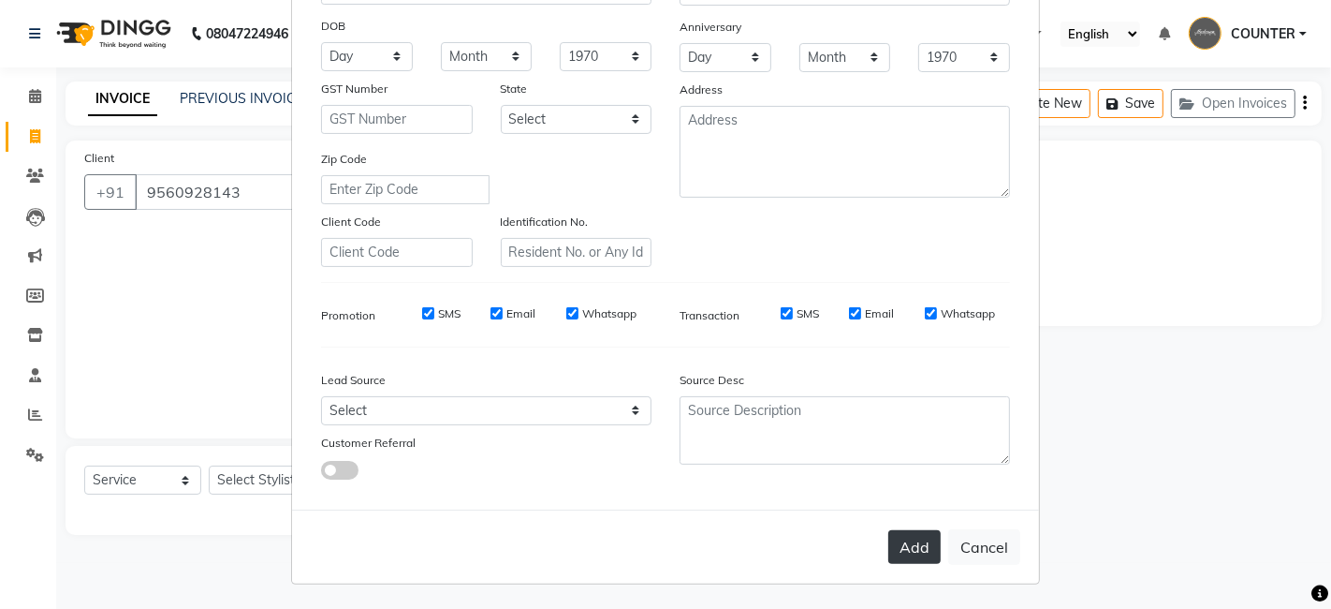
click at [904, 547] on button "Add" at bounding box center [915, 547] width 52 height 34
select select
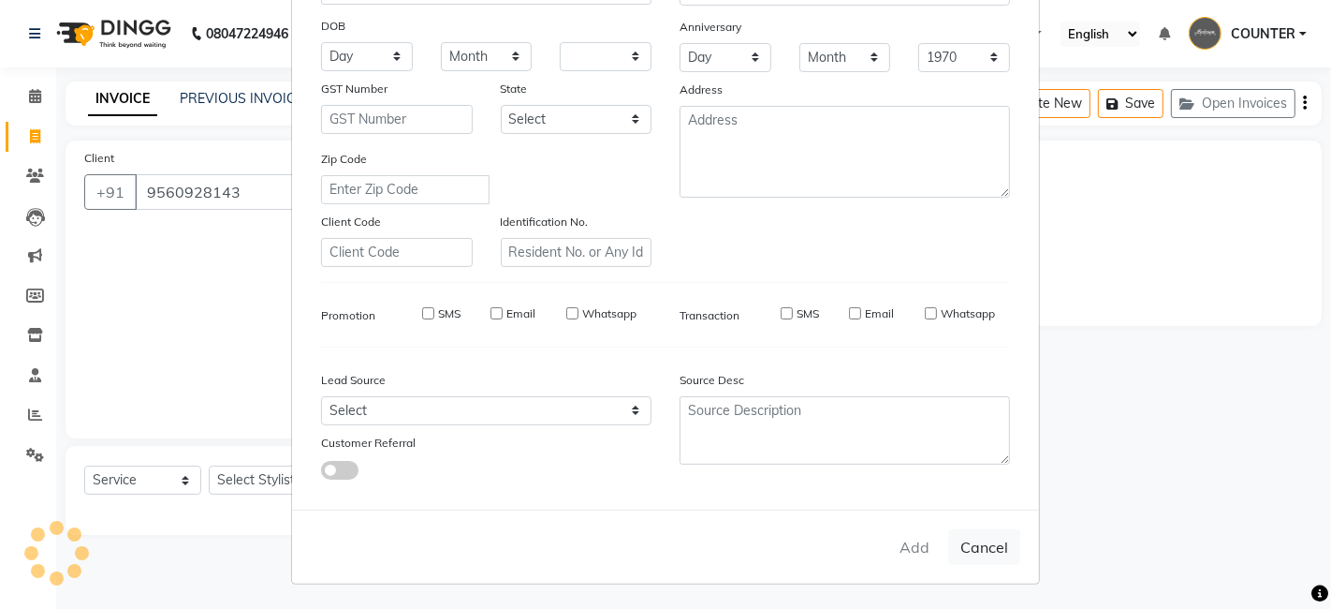
select select
checkbox input "false"
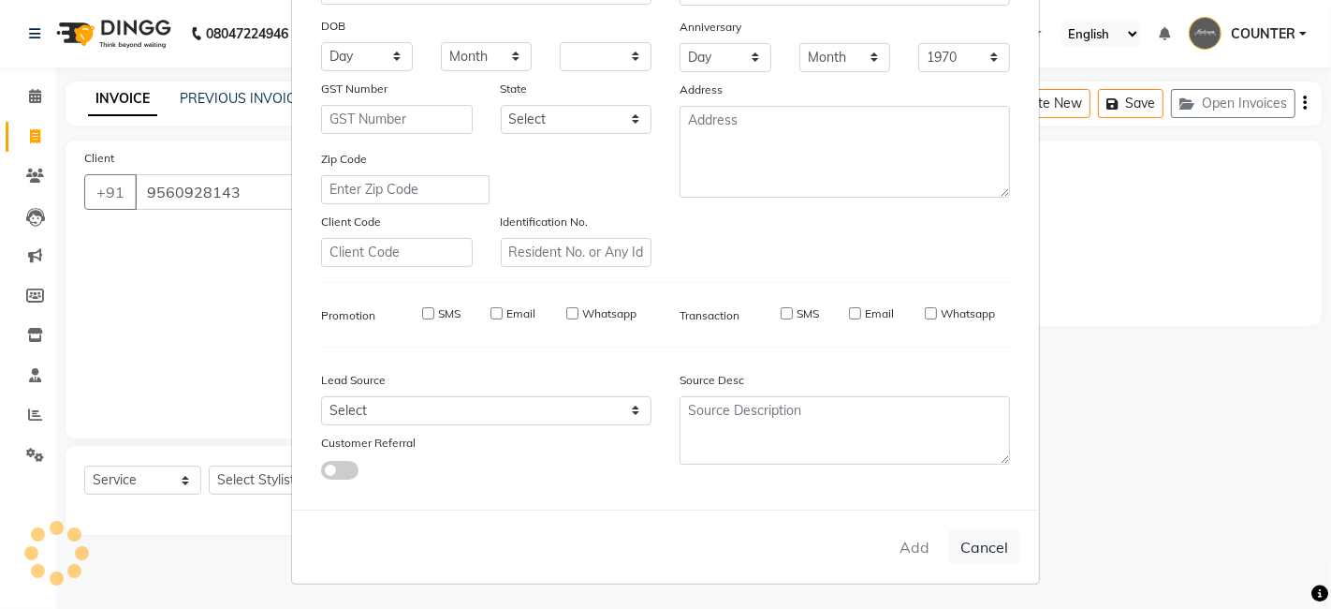
checkbox input "false"
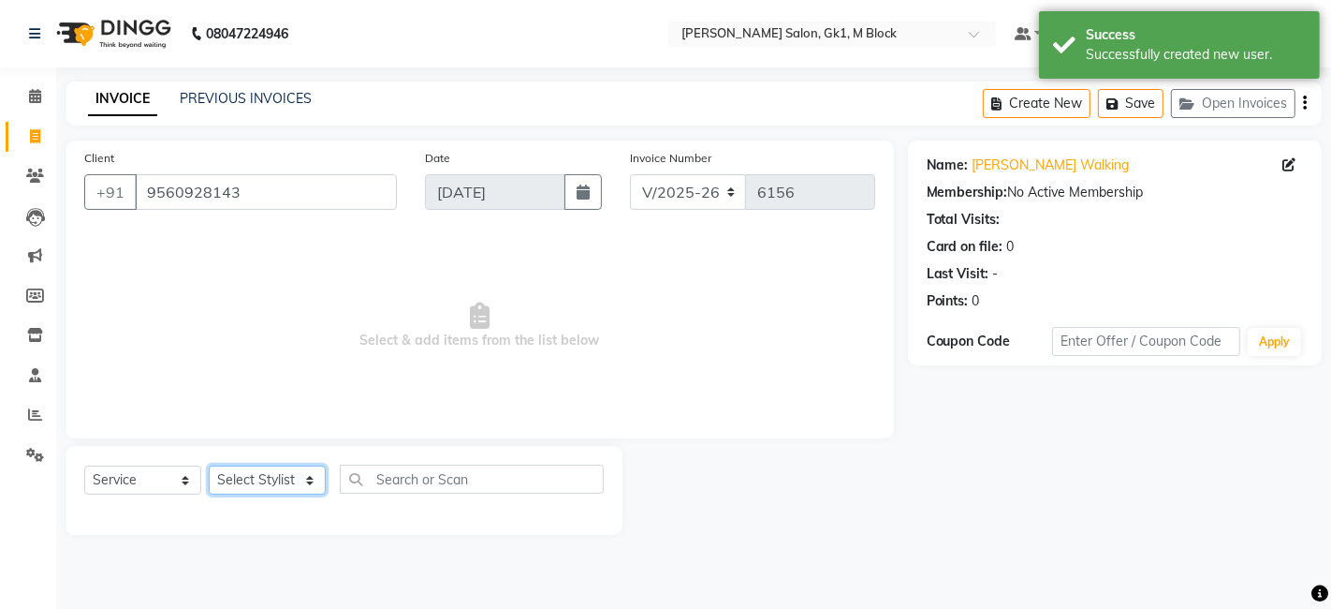
click at [269, 483] on select "Select Stylist AJAY Ankush Anusha Ashu Beauty Tanuja COUNTER Deepak Esha Fatima…" at bounding box center [267, 479] width 117 height 29
select select "48182"
click at [209, 465] on select "Select Stylist AJAY Ankush Anusha Ashu Beauty Tanuja COUNTER Deepak Esha Fatima…" at bounding box center [267, 479] width 117 height 29
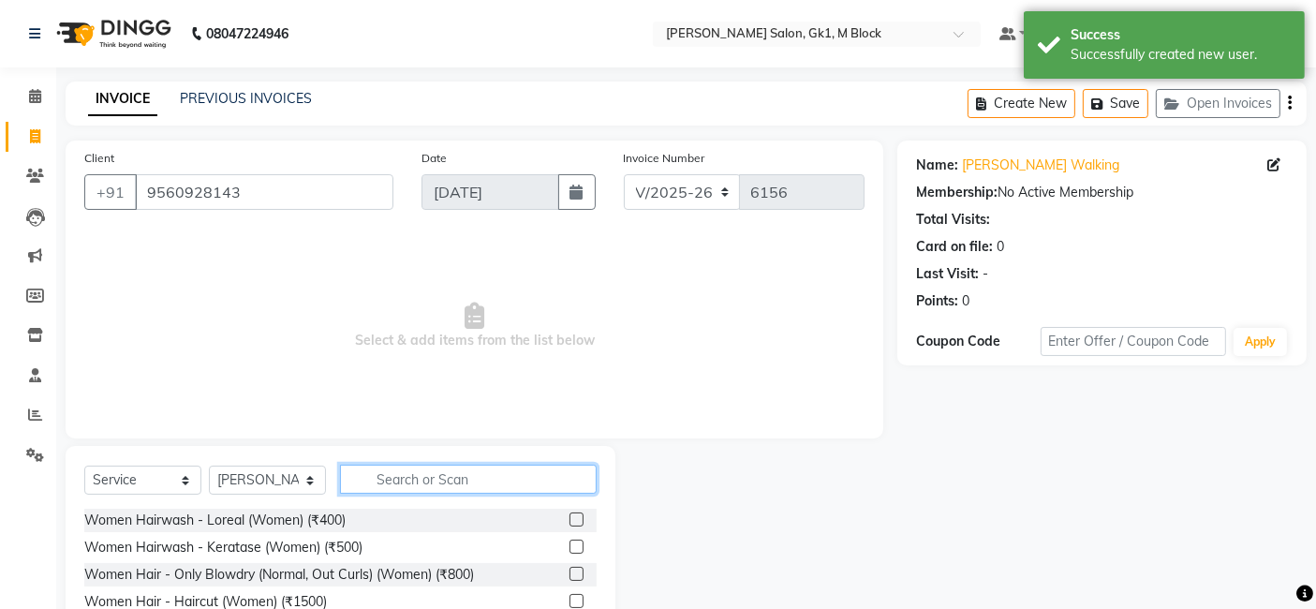
click at [387, 485] on input "text" at bounding box center [468, 478] width 257 height 29
type input "eye"
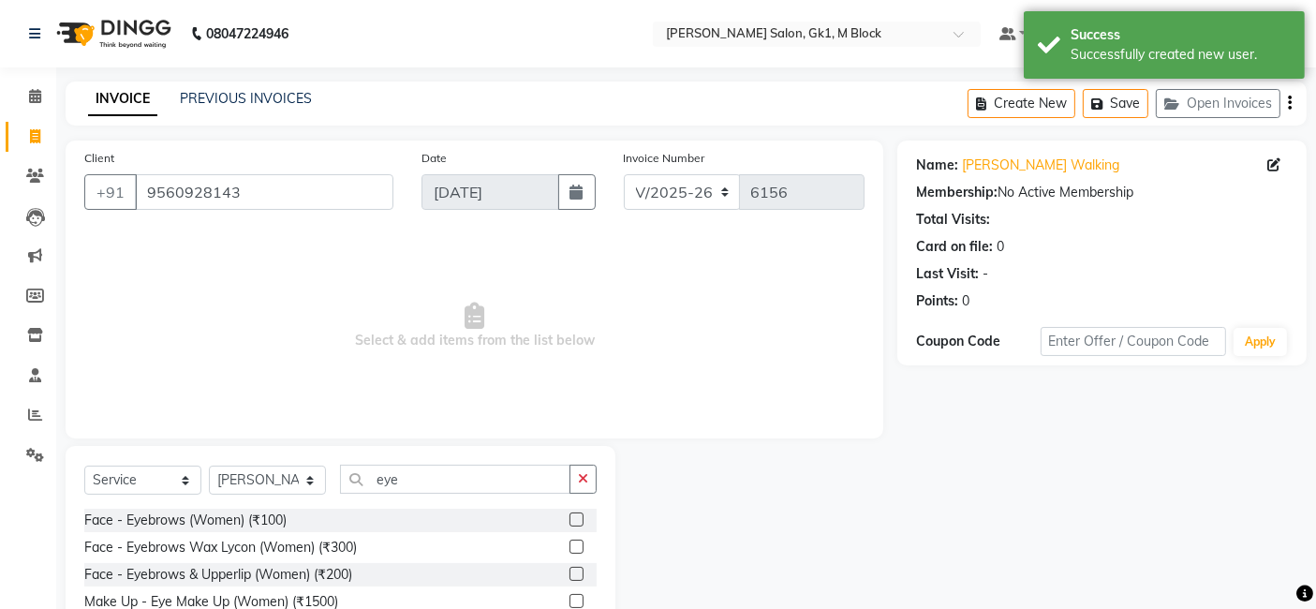
click at [733, 490] on div at bounding box center [756, 572] width 282 height 252
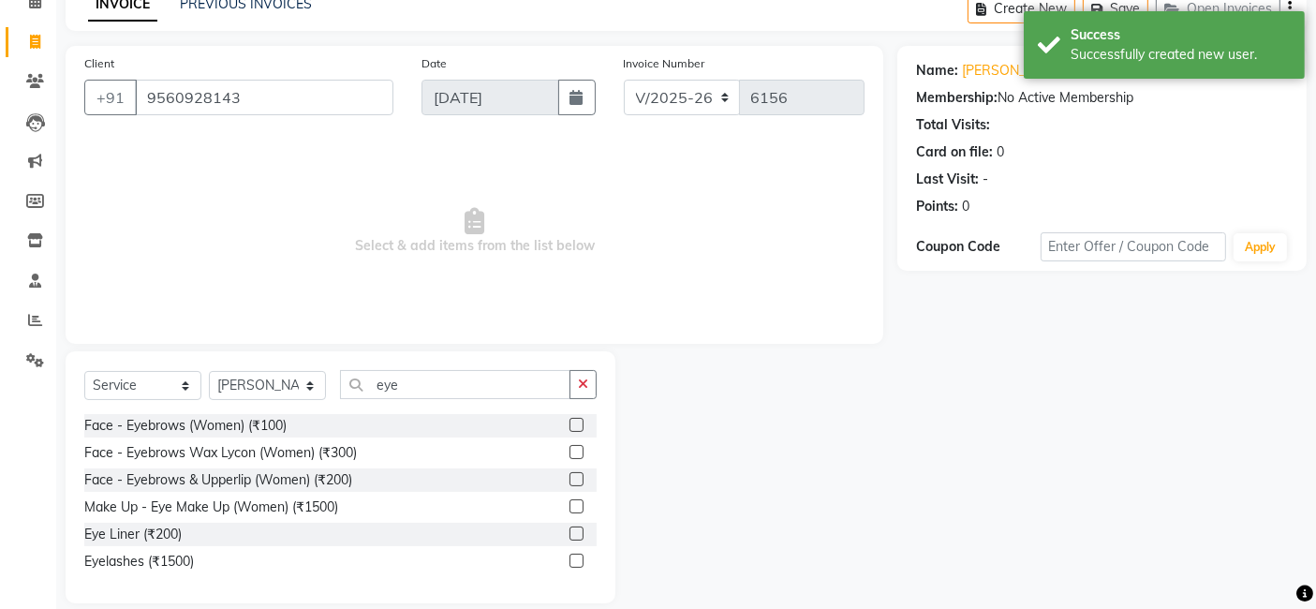
scroll to position [116, 0]
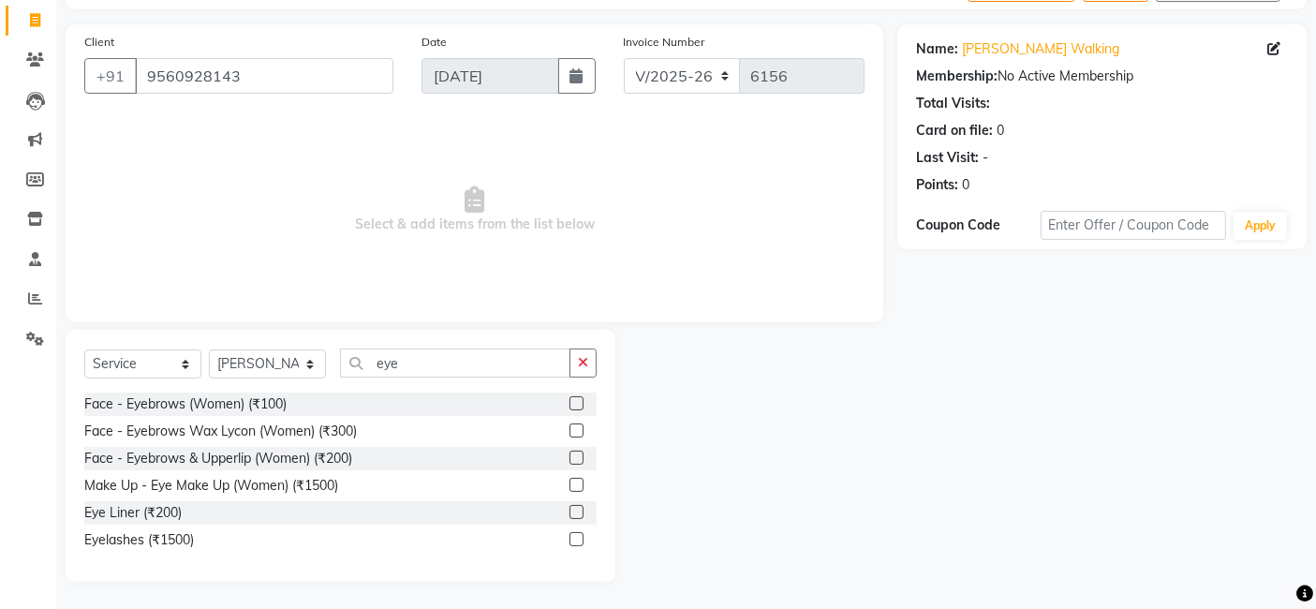
click at [578, 537] on label at bounding box center [576, 539] width 14 height 14
click at [578, 537] on input "checkbox" at bounding box center [575, 540] width 12 height 12
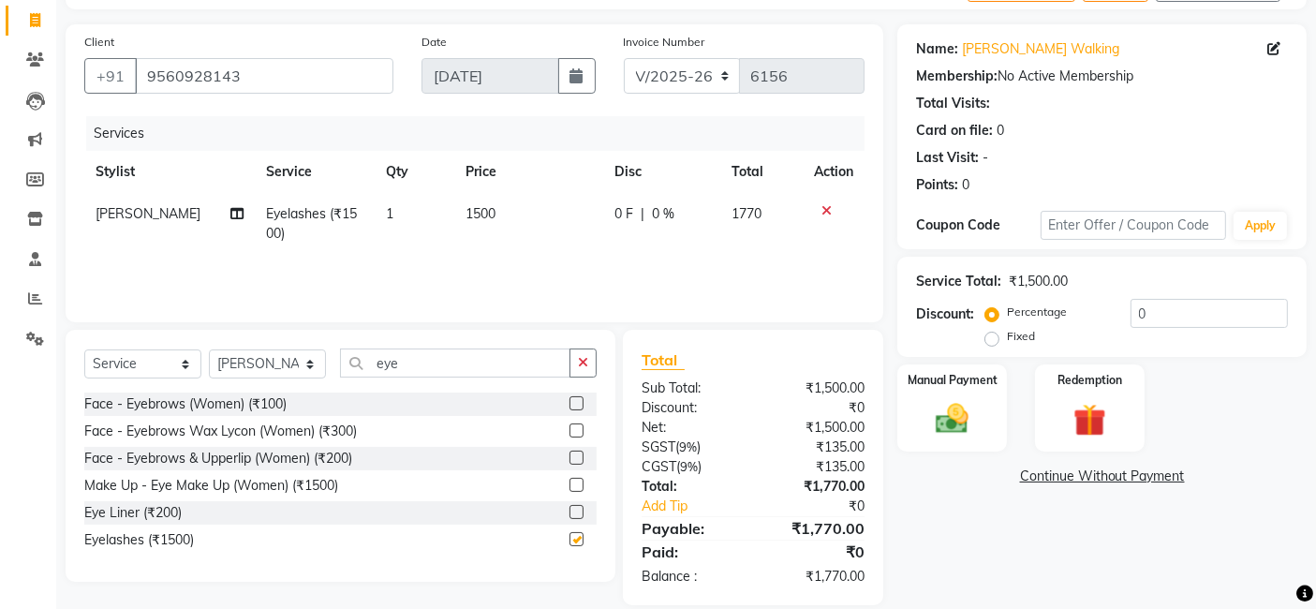
checkbox input "false"
click at [934, 419] on img at bounding box center [952, 418] width 56 height 39
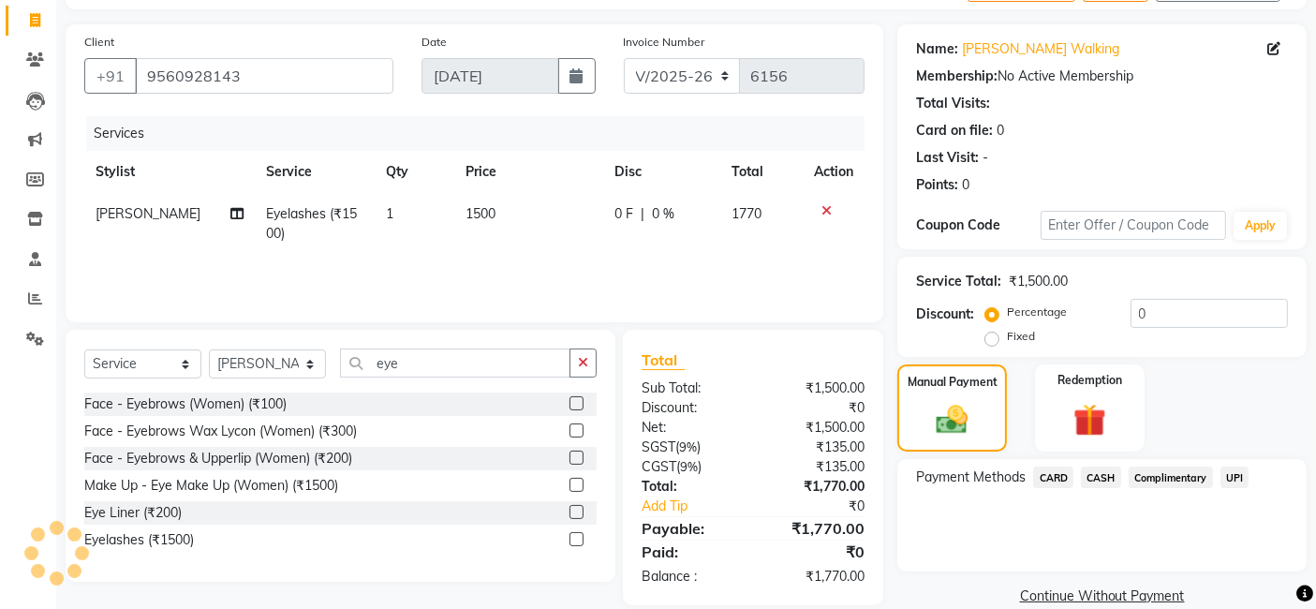
click at [1059, 472] on span "CARD" at bounding box center [1053, 477] width 40 height 22
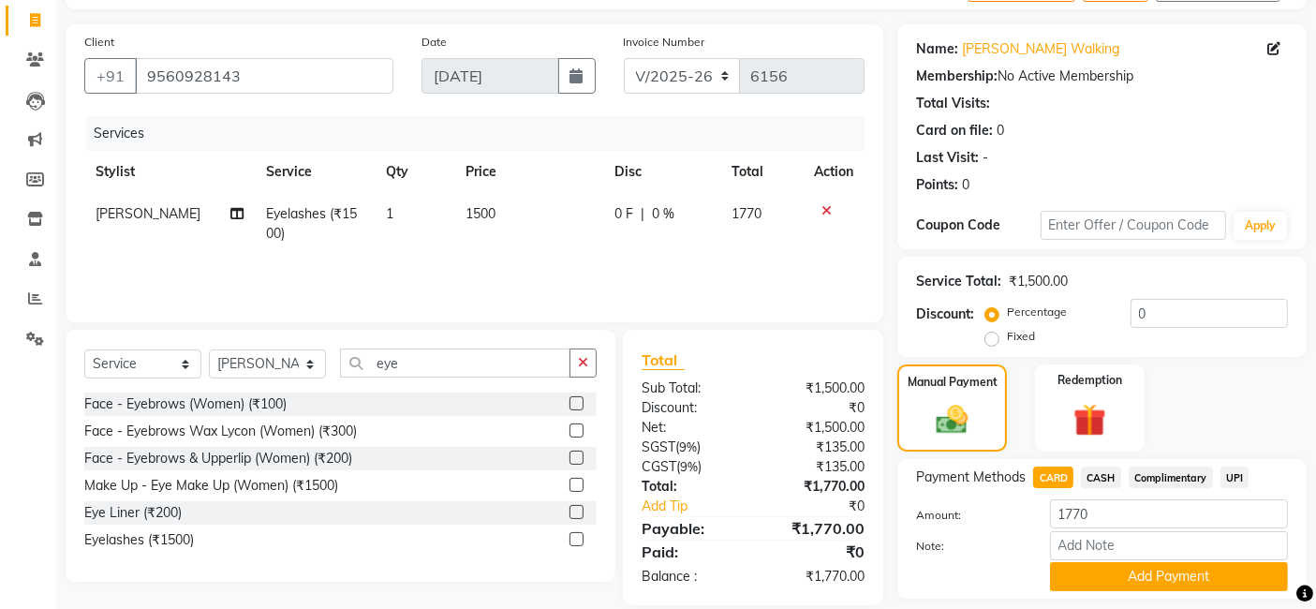
scroll to position [170, 0]
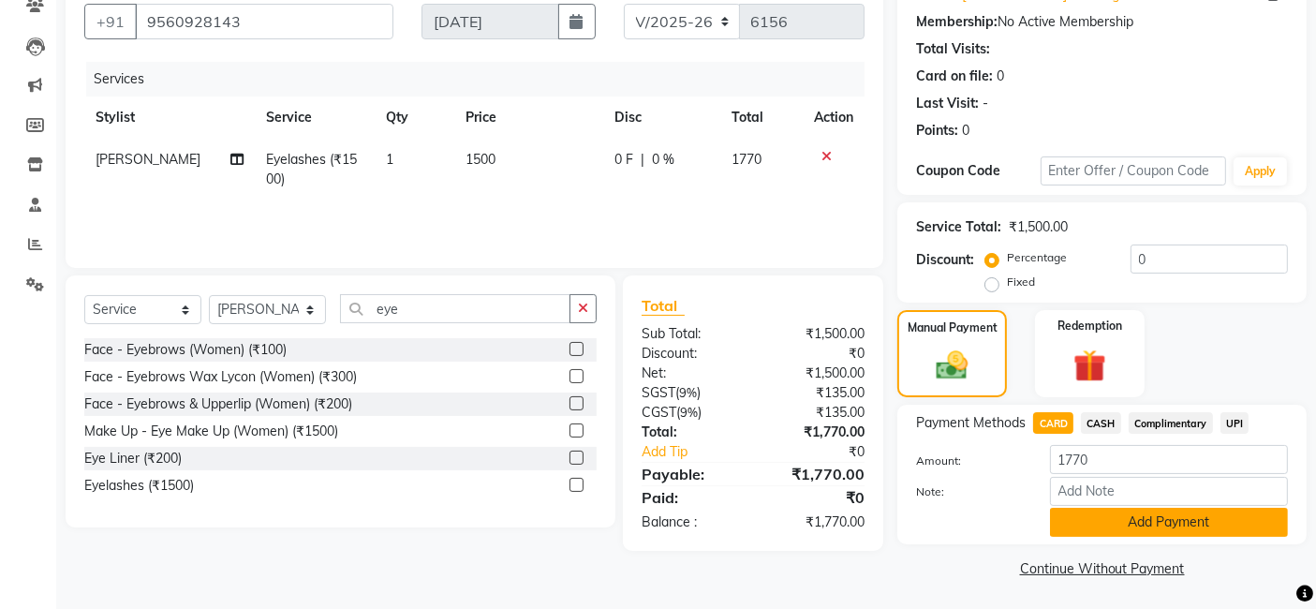
click at [1220, 532] on button "Add Payment" at bounding box center [1169, 521] width 238 height 29
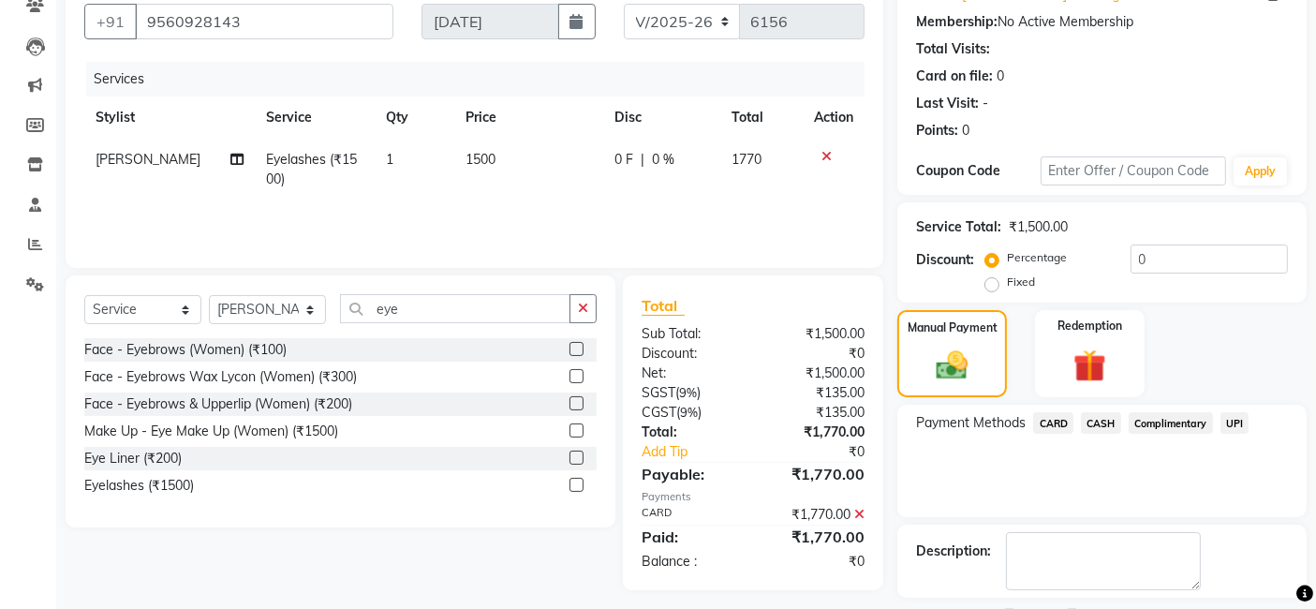
scroll to position [249, 0]
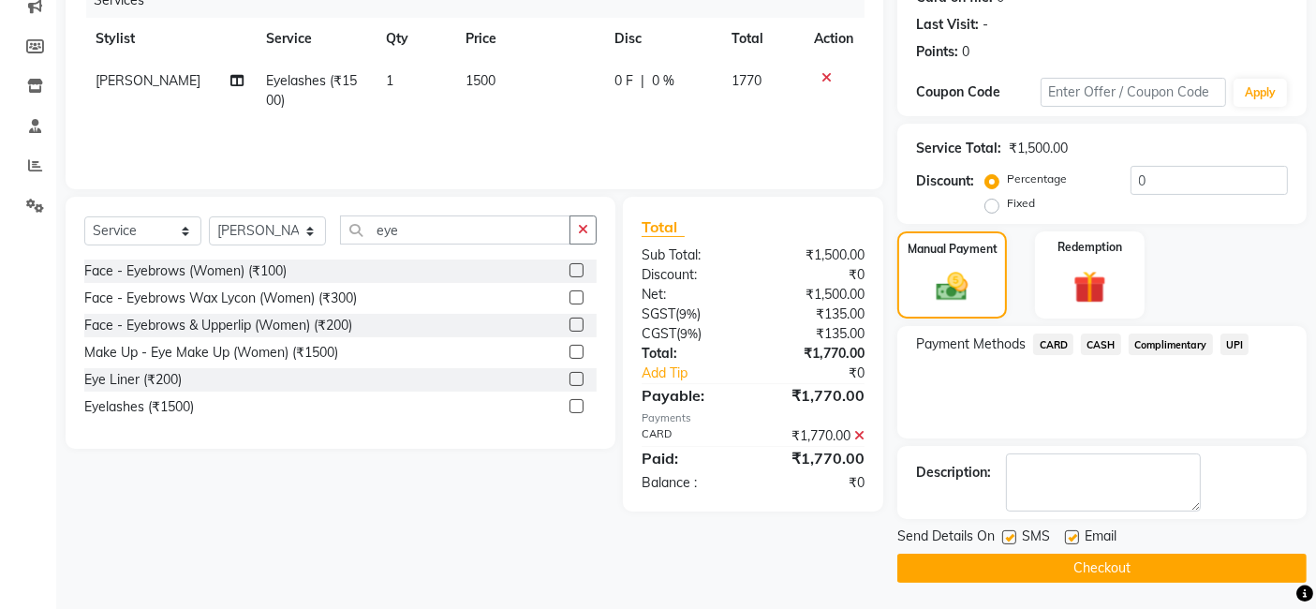
click at [1252, 572] on button "Checkout" at bounding box center [1101, 567] width 409 height 29
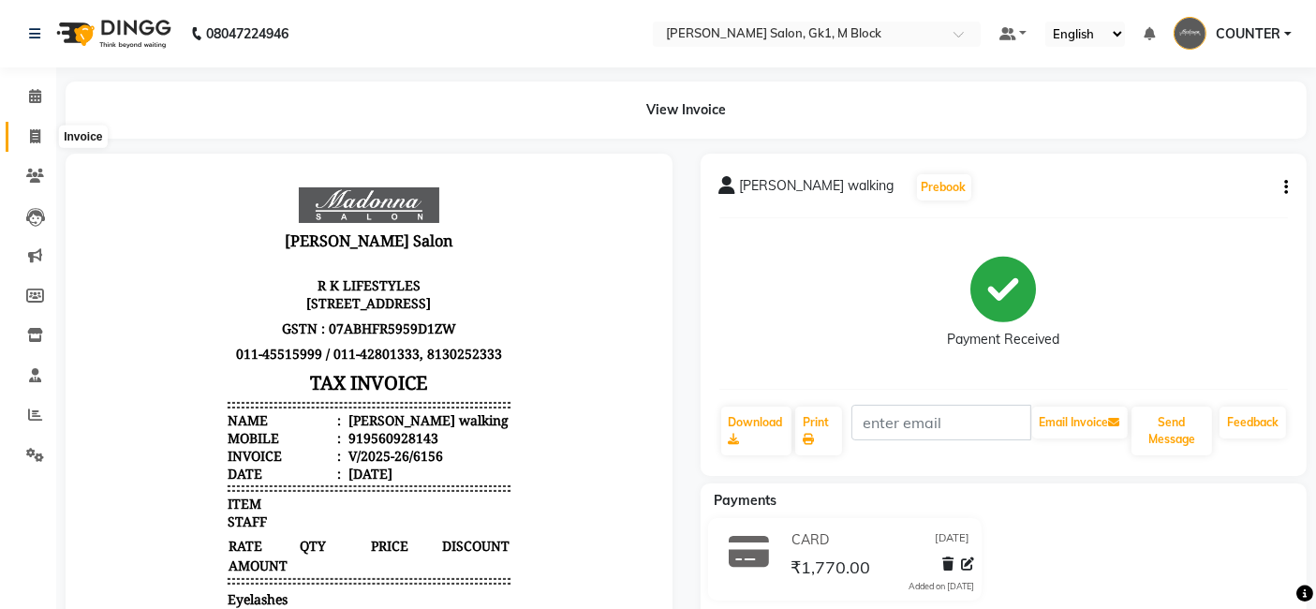
click at [31, 134] on icon at bounding box center [35, 136] width 10 height 14
select select "6312"
select select "service"
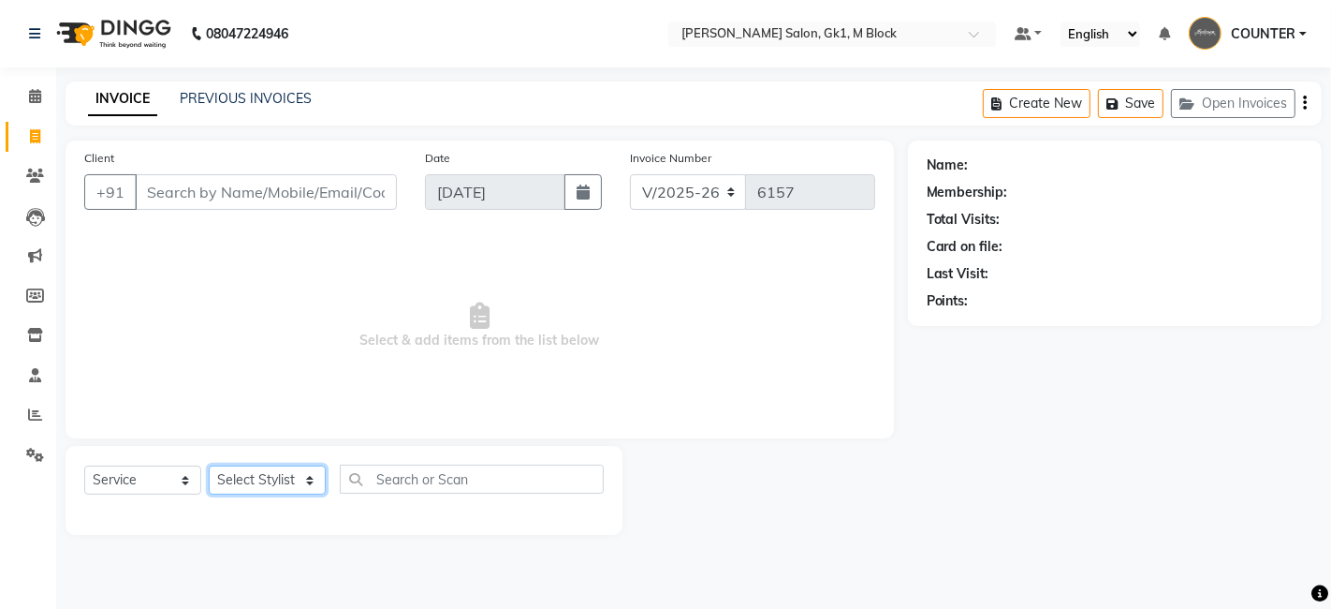
click at [267, 476] on select "Select Stylist AJAY Ankush Anusha Ashu Beauty Tanuja COUNTER Deepak Esha Fatima…" at bounding box center [267, 479] width 117 height 29
select select "48182"
click at [209, 465] on select "Select Stylist AJAY Ankush Anusha Ashu Beauty Tanuja COUNTER Deepak Esha Fatima…" at bounding box center [267, 479] width 117 height 29
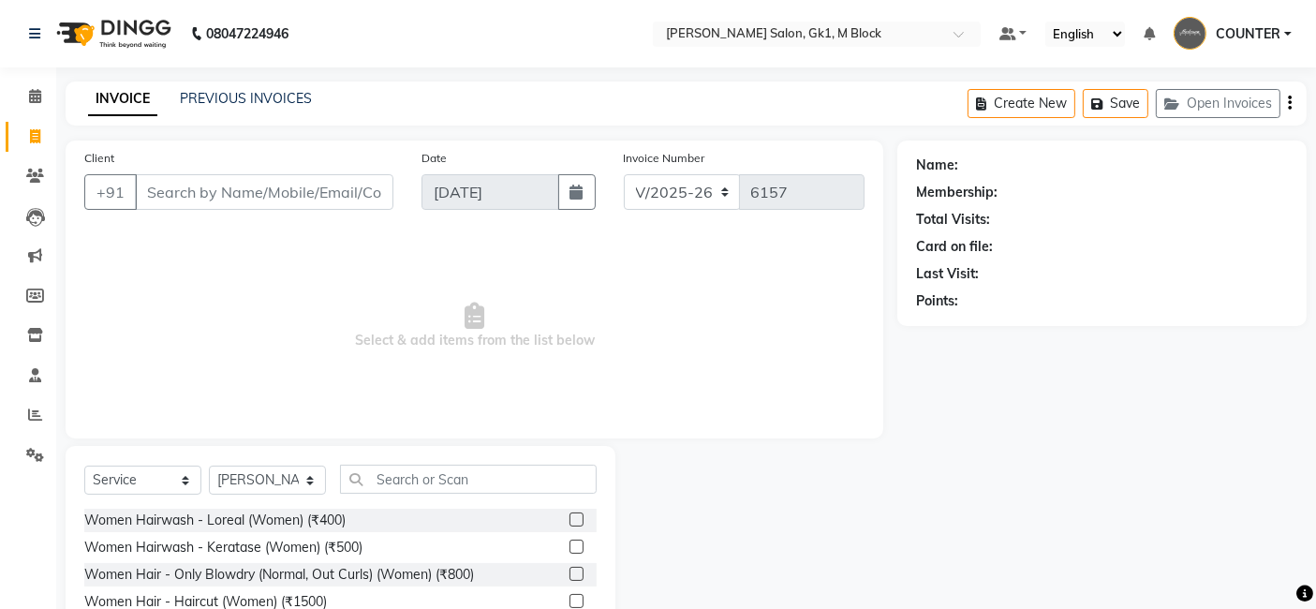
click at [653, 420] on div "Client +91 Date 04-09-2025 Invoice Number V/2025 V/2025-26 6157 Select & add it…" at bounding box center [474, 289] width 817 height 298
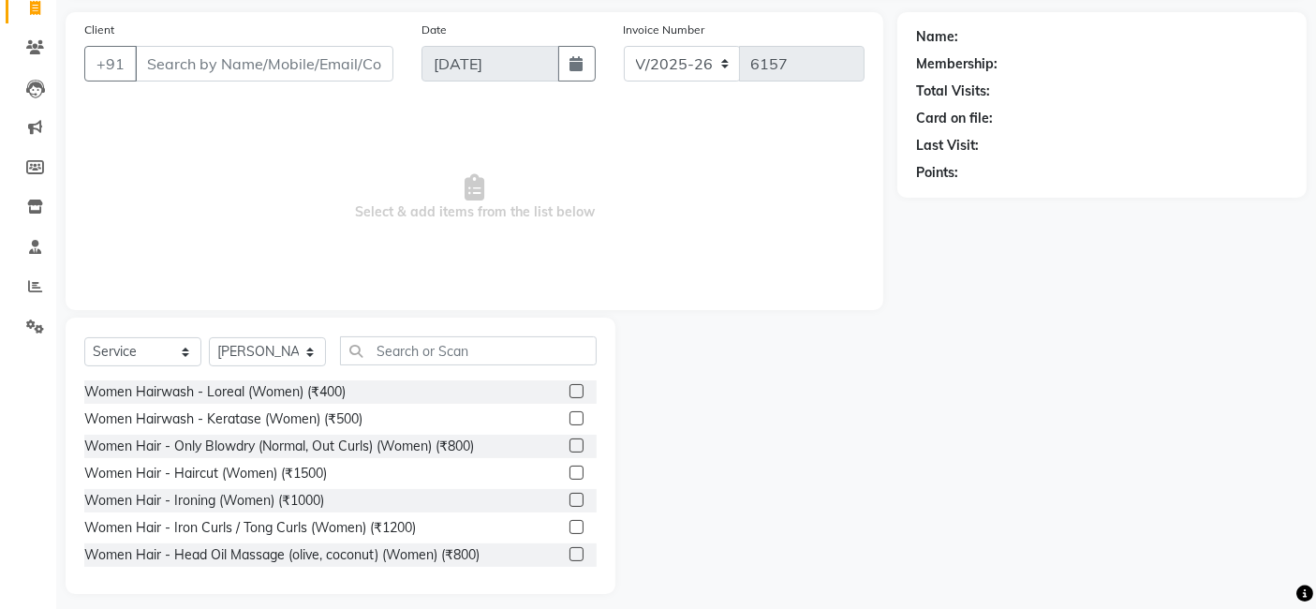
scroll to position [140, 0]
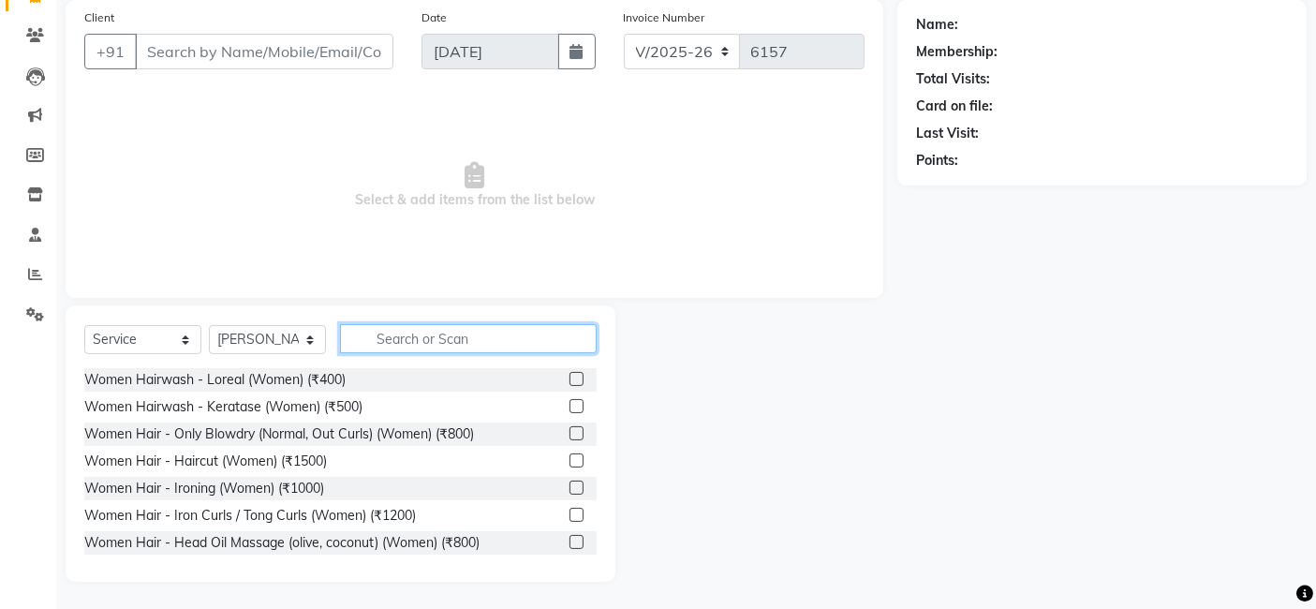
click at [494, 340] on input "text" at bounding box center [468, 338] width 257 height 29
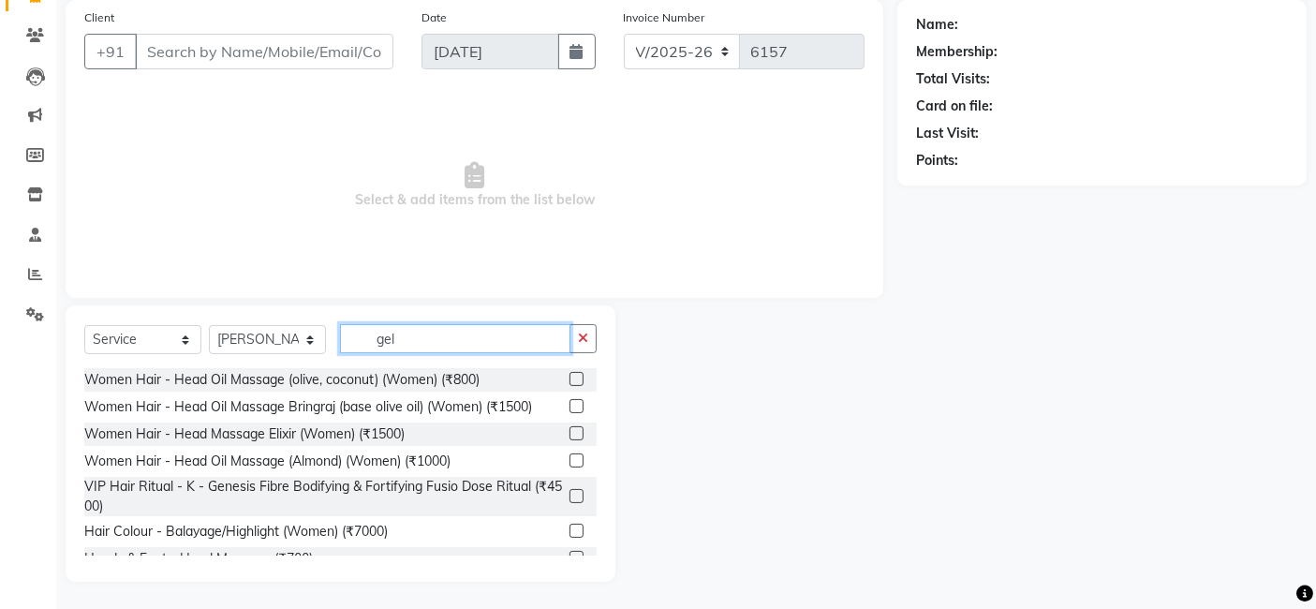
scroll to position [61, 0]
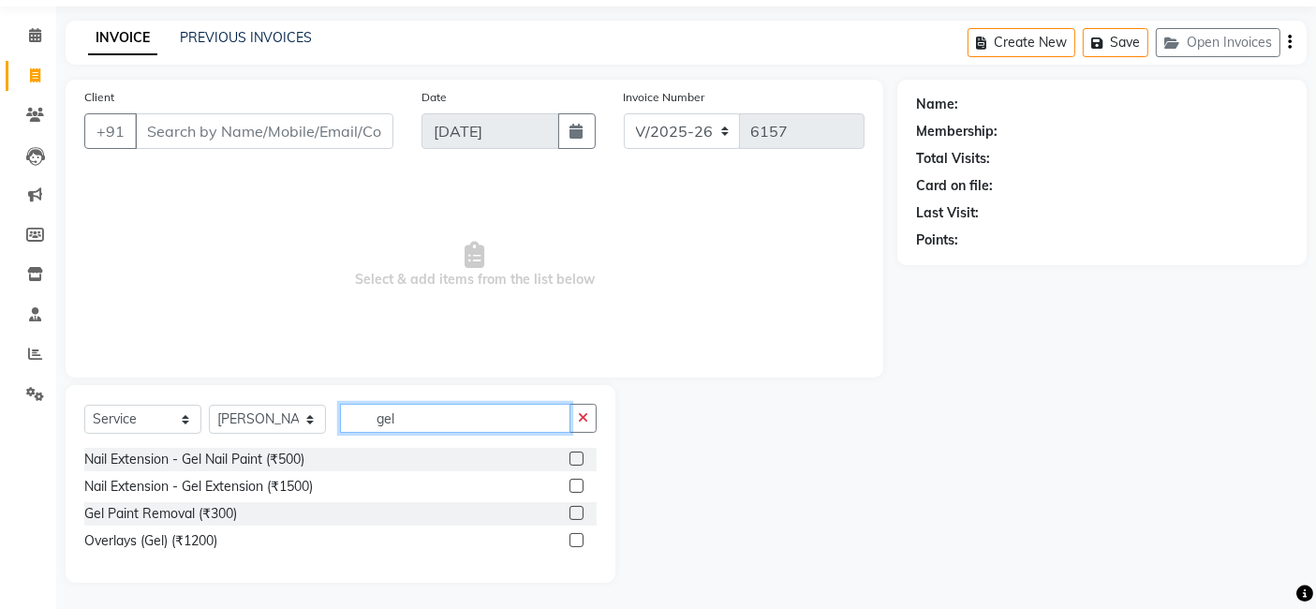
type input "gel"
click at [578, 457] on label at bounding box center [576, 458] width 14 height 14
click at [578, 457] on input "checkbox" at bounding box center [575, 459] width 12 height 12
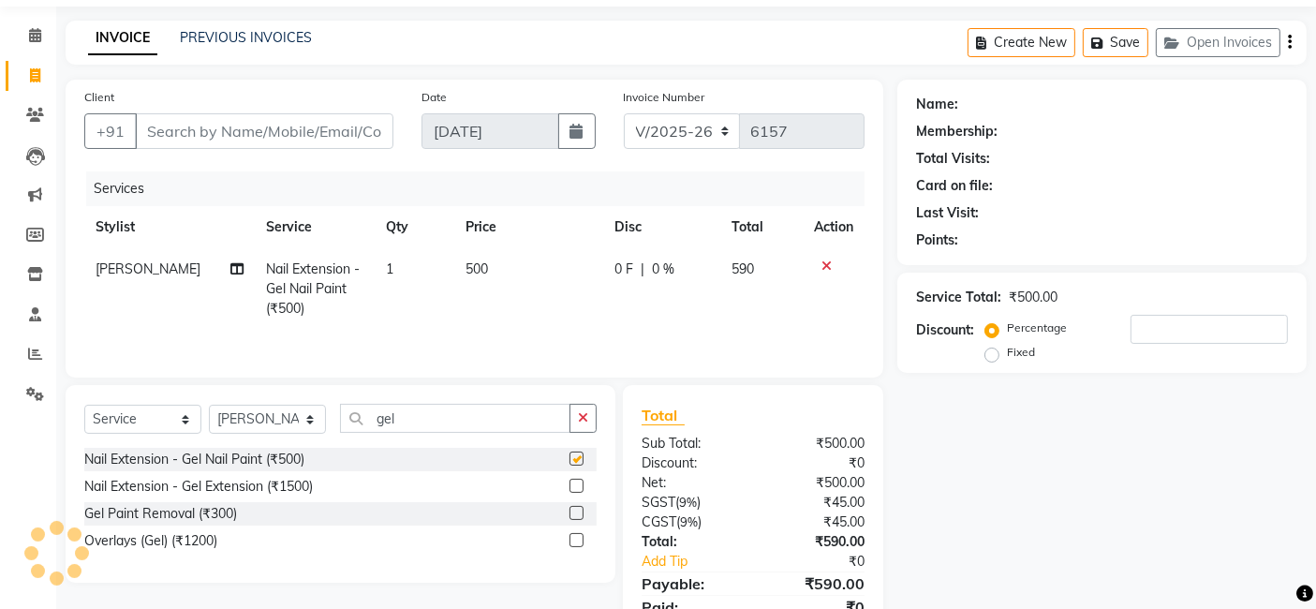
checkbox input "false"
click at [268, 426] on select "Select Stylist AJAY Ankush Anusha Ashu Beauty Tanuja COUNTER Deepak Esha Fatima…" at bounding box center [267, 418] width 117 height 29
click at [165, 272] on td "[PERSON_NAME]" at bounding box center [169, 288] width 170 height 81
select select "48182"
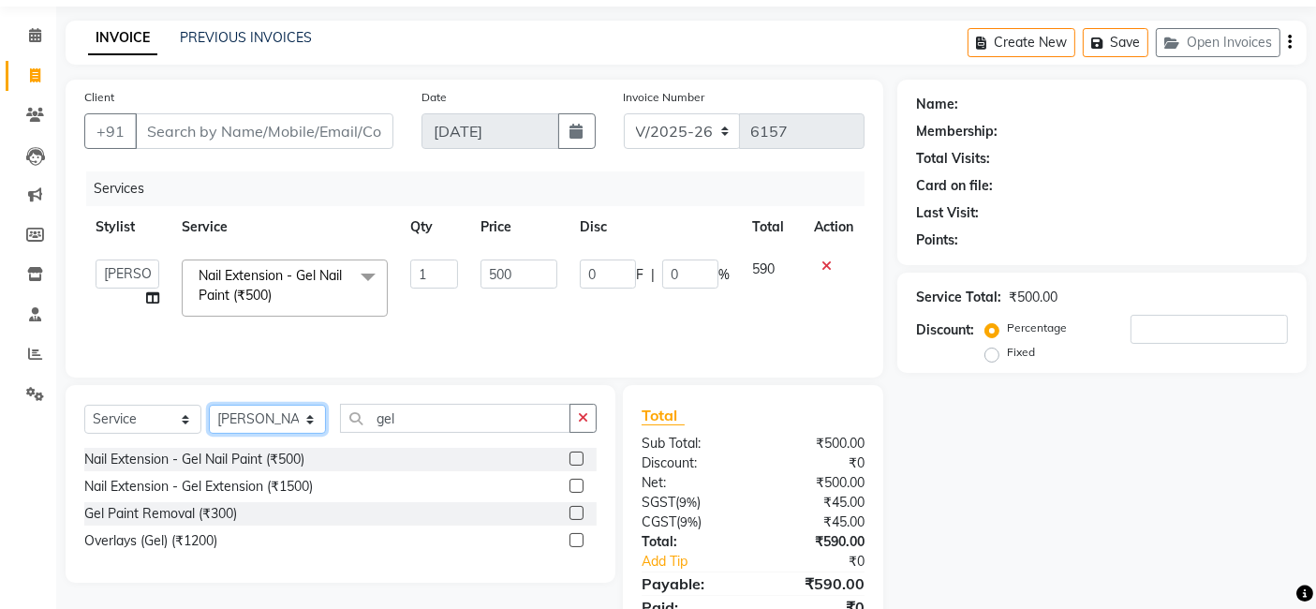
click at [269, 415] on select "Select Stylist AJAY Ankush Anusha Ashu Beauty Tanuja COUNTER Deepak Esha Fatima…" at bounding box center [267, 418] width 117 height 29
select select "47635"
click at [209, 404] on select "Select Stylist AJAY Ankush Anusha Ashu Beauty Tanuja COUNTER Deepak Esha Fatima…" at bounding box center [267, 418] width 117 height 29
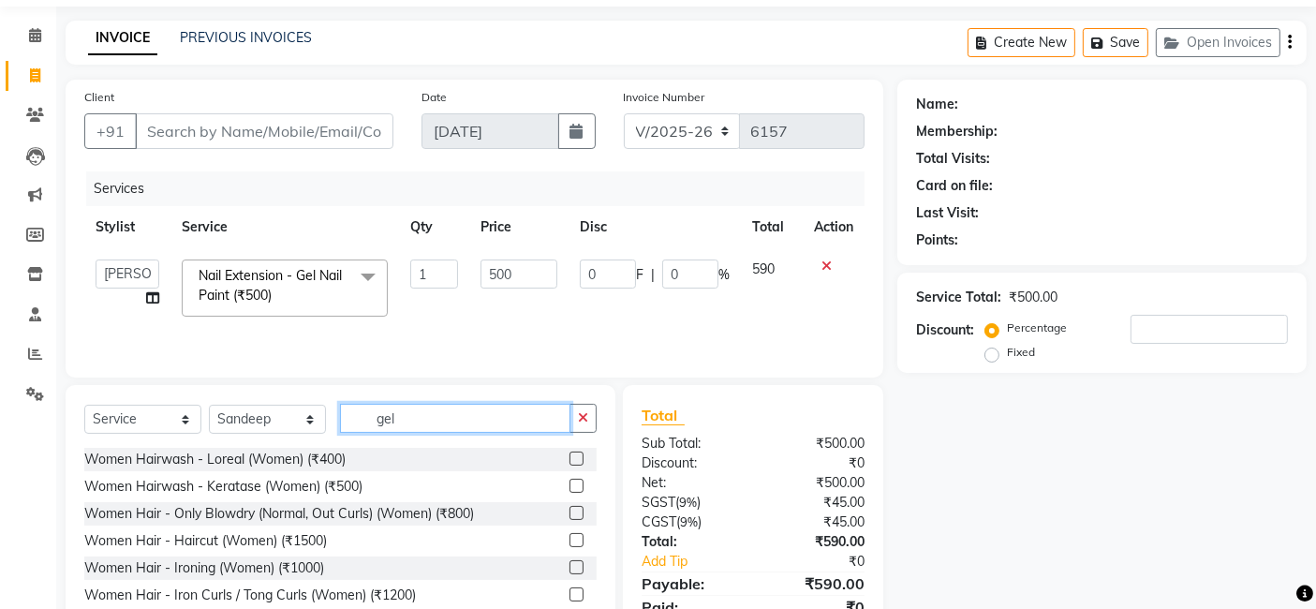
click at [412, 419] on input "gel" at bounding box center [455, 418] width 230 height 29
type input "g"
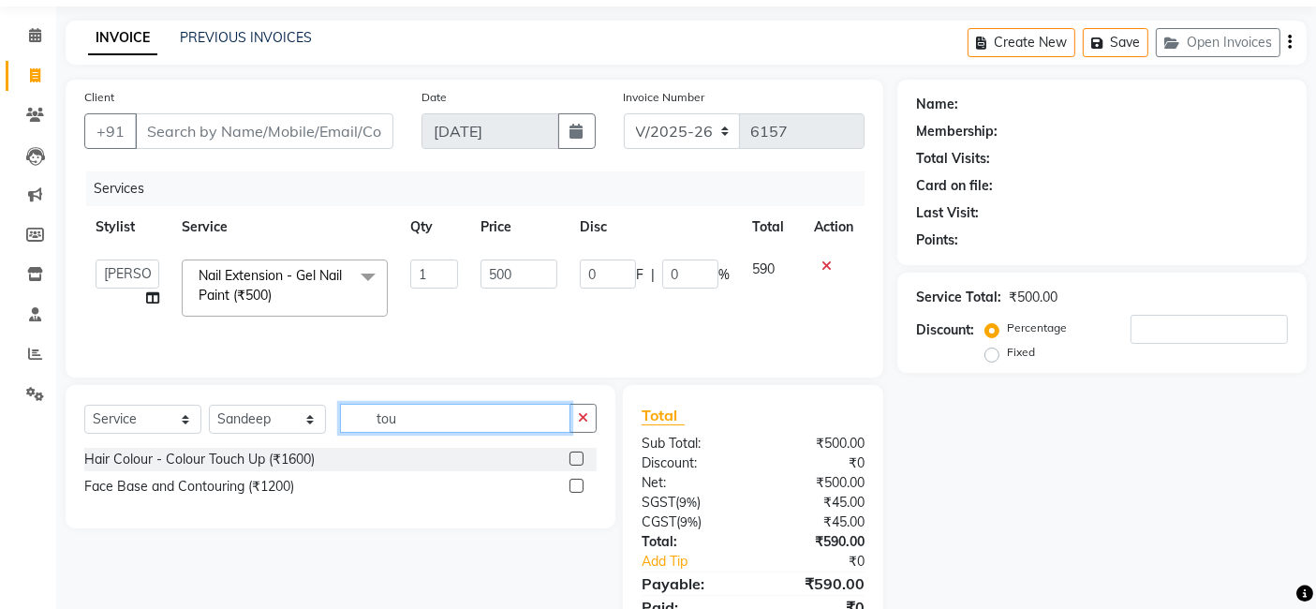
type input "tou"
click at [570, 455] on label at bounding box center [576, 458] width 14 height 14
click at [570, 455] on input "checkbox" at bounding box center [575, 459] width 12 height 12
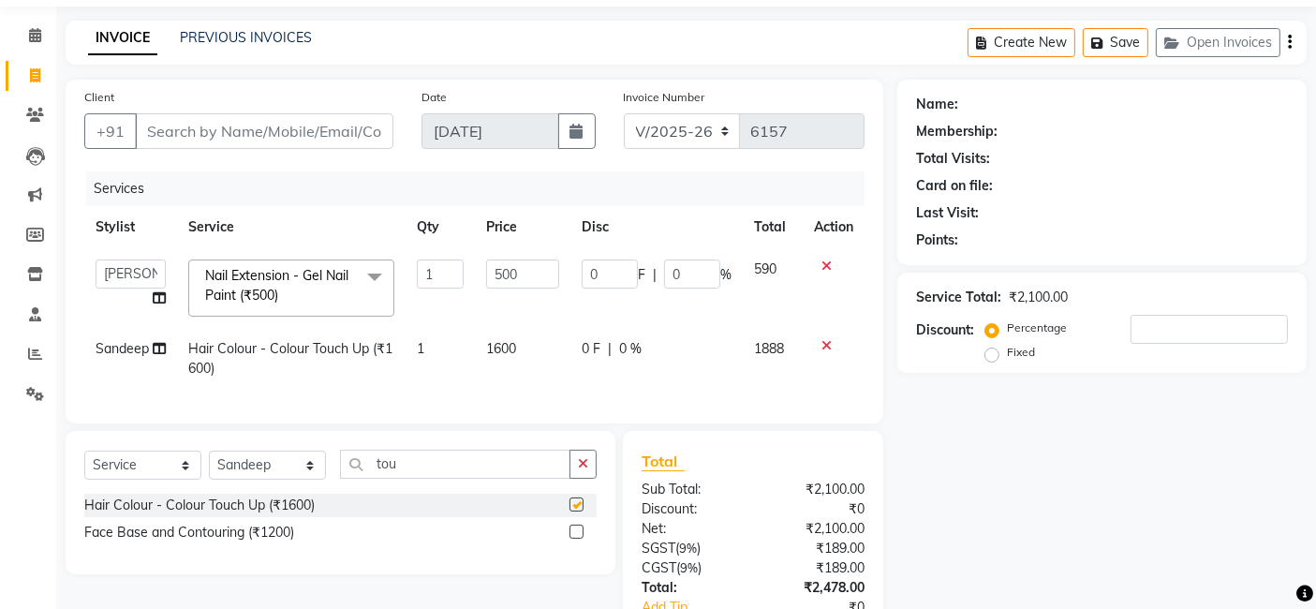
checkbox input "false"
click at [1043, 536] on div "Name: Membership: Total Visits: Card on file: Last Visit: Points: Service Total…" at bounding box center [1108, 393] width 423 height 626
click at [526, 277] on input "500" at bounding box center [522, 273] width 73 height 29
type input "5"
type input "1600"
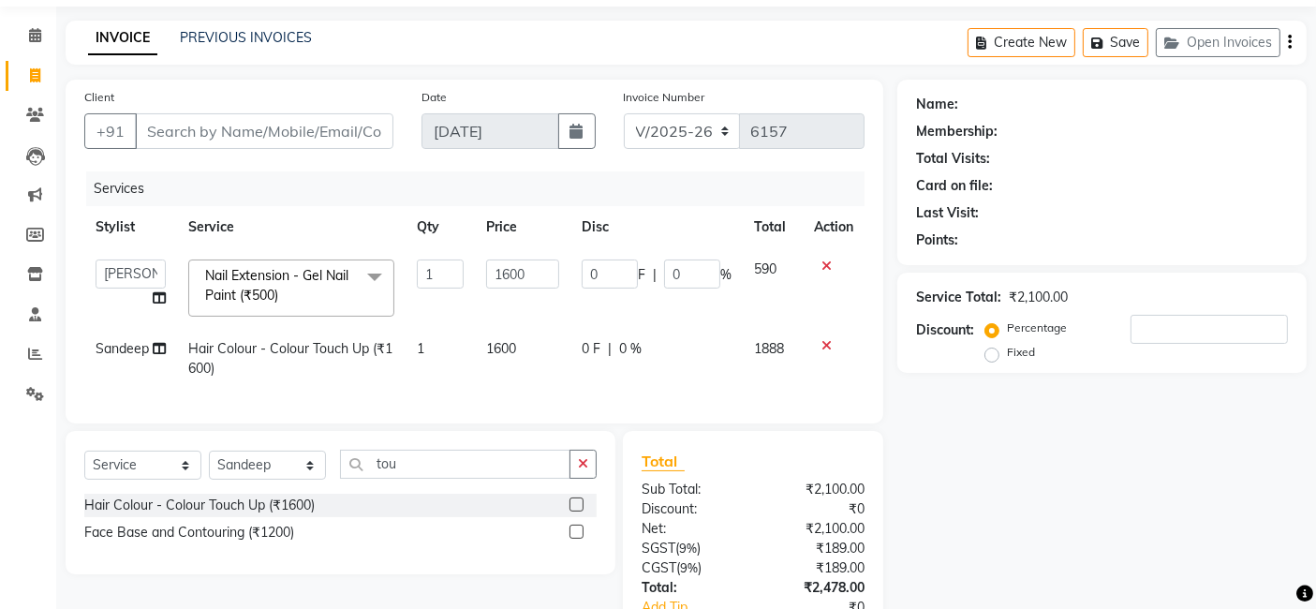
click at [1067, 520] on div "Name: Membership: Total Visits: Card on file: Last Visit: Points: Service Total…" at bounding box center [1108, 393] width 423 height 626
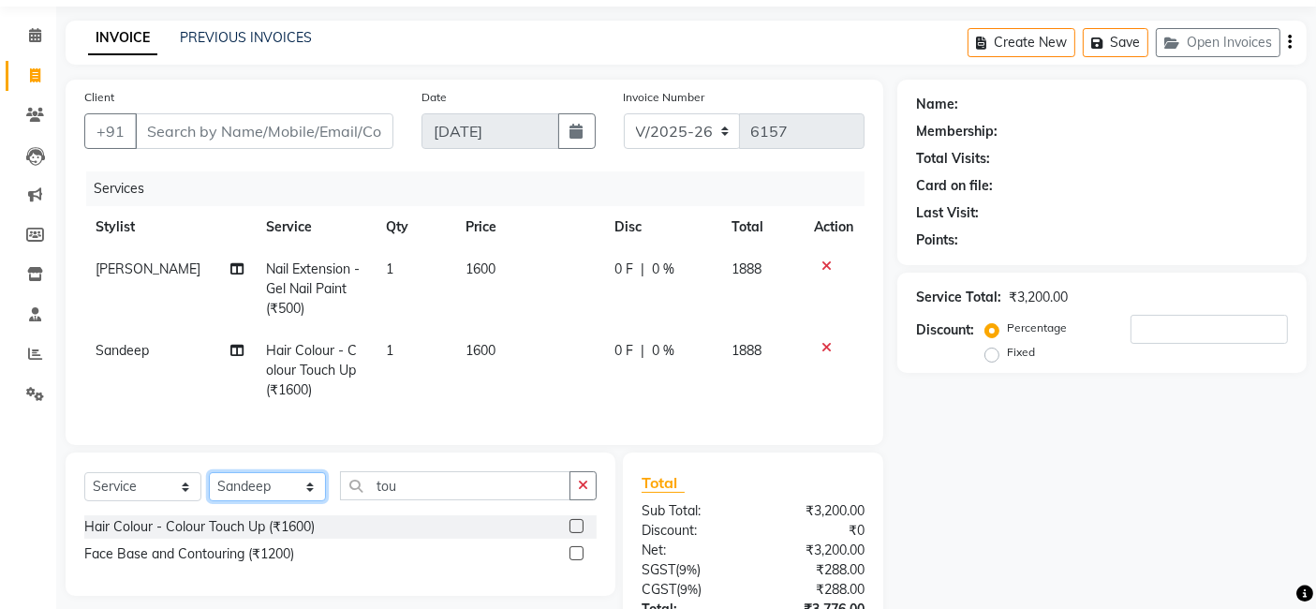
click at [241, 493] on select "Select Stylist AJAY Ankush Anusha Ashu Beauty Tanuja COUNTER Deepak Esha Fatima…" at bounding box center [267, 486] width 117 height 29
select select "47640"
click at [209, 487] on select "Select Stylist AJAY Ankush Anusha Ashu Beauty Tanuja COUNTER Deepak Esha Fatima…" at bounding box center [267, 486] width 117 height 29
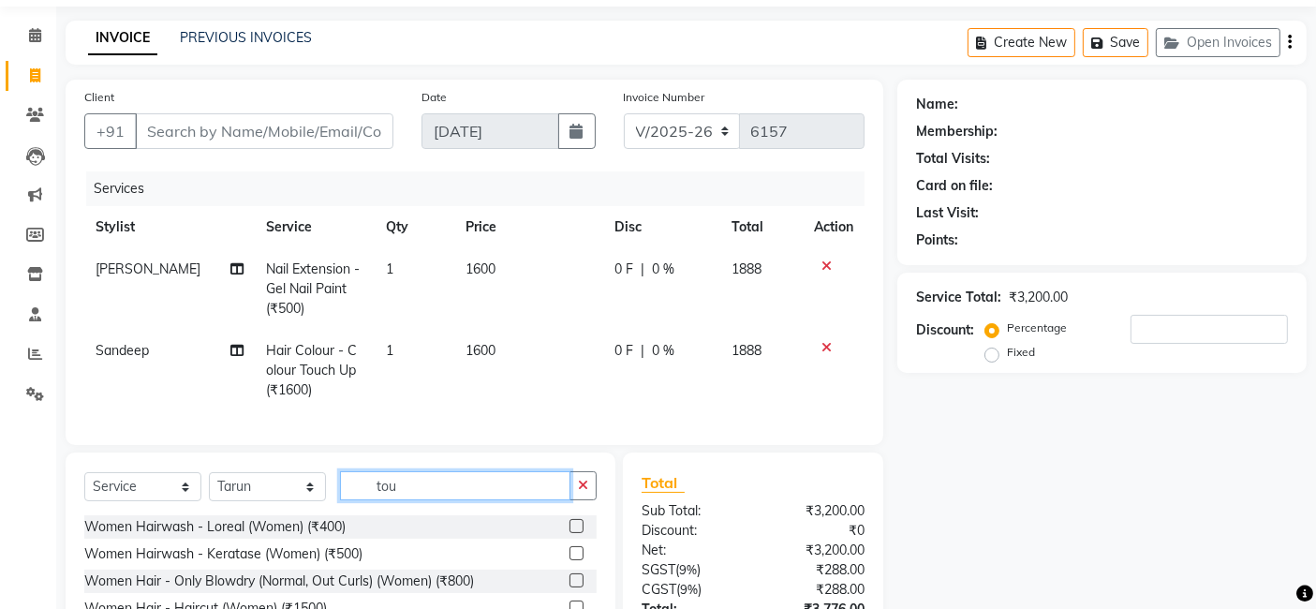
click at [463, 496] on input "tou" at bounding box center [455, 485] width 230 height 29
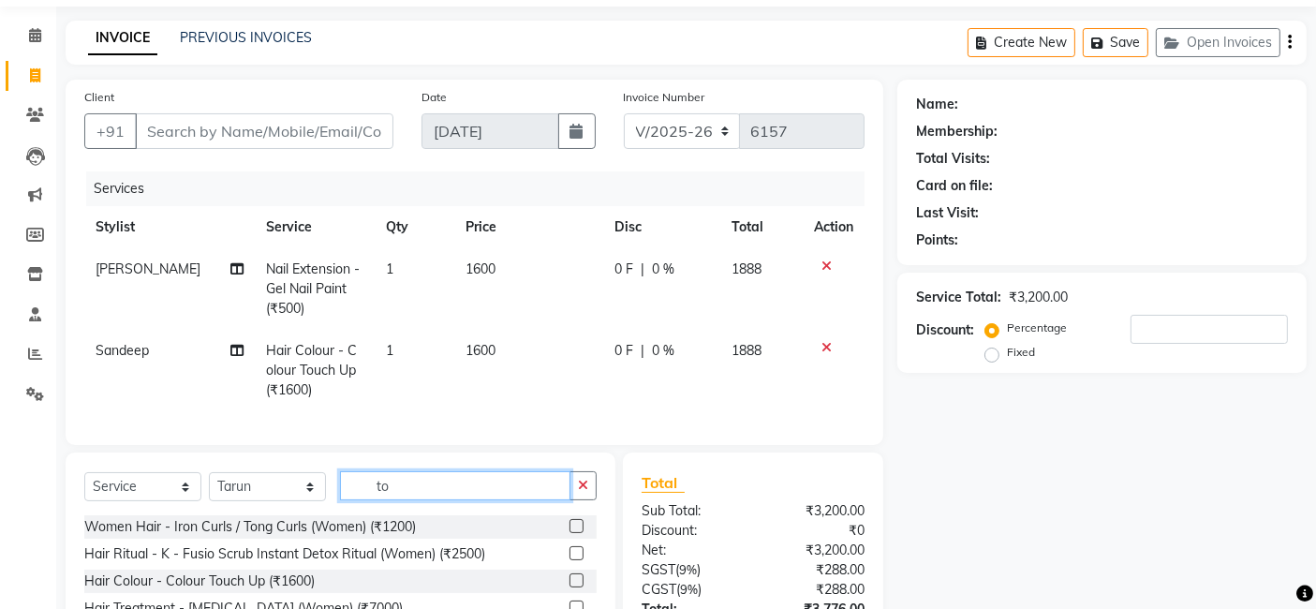
type input "t"
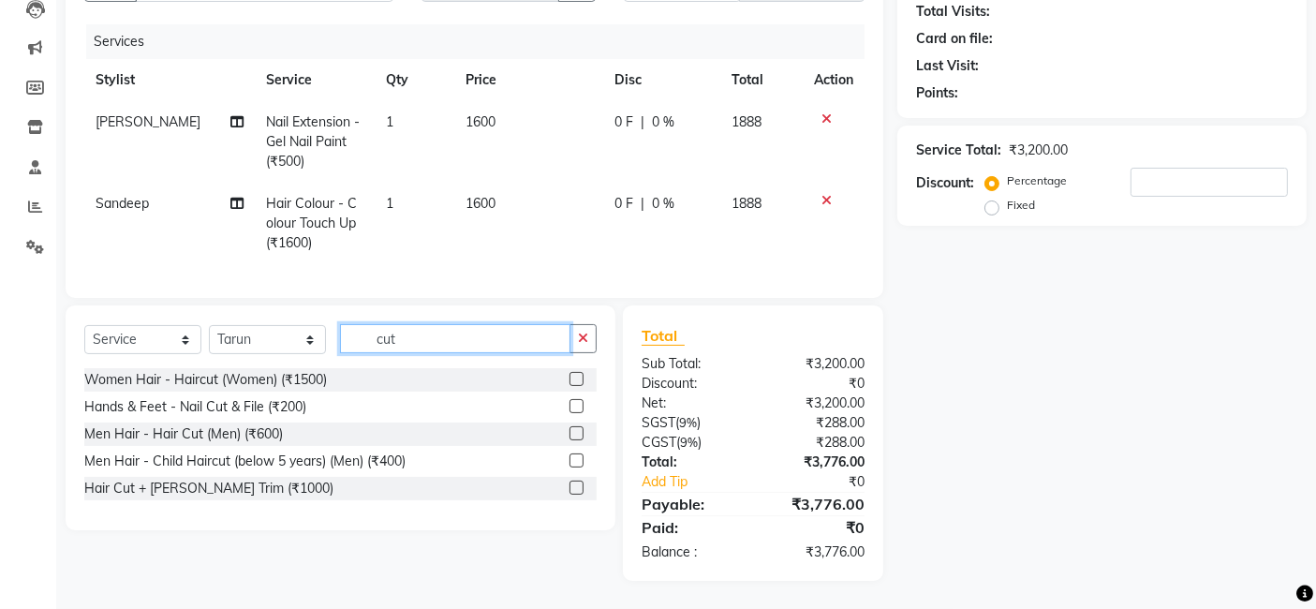
type input "cut"
click at [578, 428] on label at bounding box center [576, 433] width 14 height 14
click at [578, 428] on input "checkbox" at bounding box center [575, 434] width 12 height 12
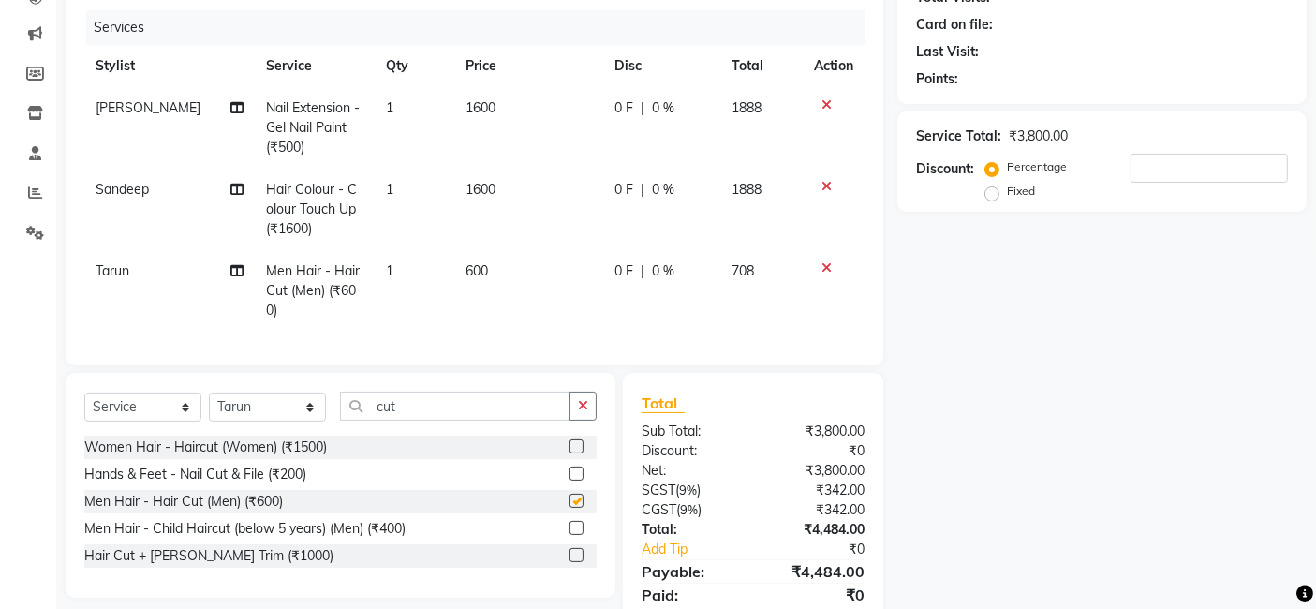
checkbox input "false"
click at [276, 421] on select "Select Stylist AJAY Ankush Anusha Ashu Beauty Tanuja COUNTER Deepak Esha Fatima…" at bounding box center [267, 406] width 117 height 29
click at [209, 407] on select "Select Stylist AJAY Ankush Anusha Ashu Beauty Tanuja COUNTER Deepak Esha Fatima…" at bounding box center [267, 406] width 117 height 29
click at [409, 420] on input "cut" at bounding box center [455, 405] width 230 height 29
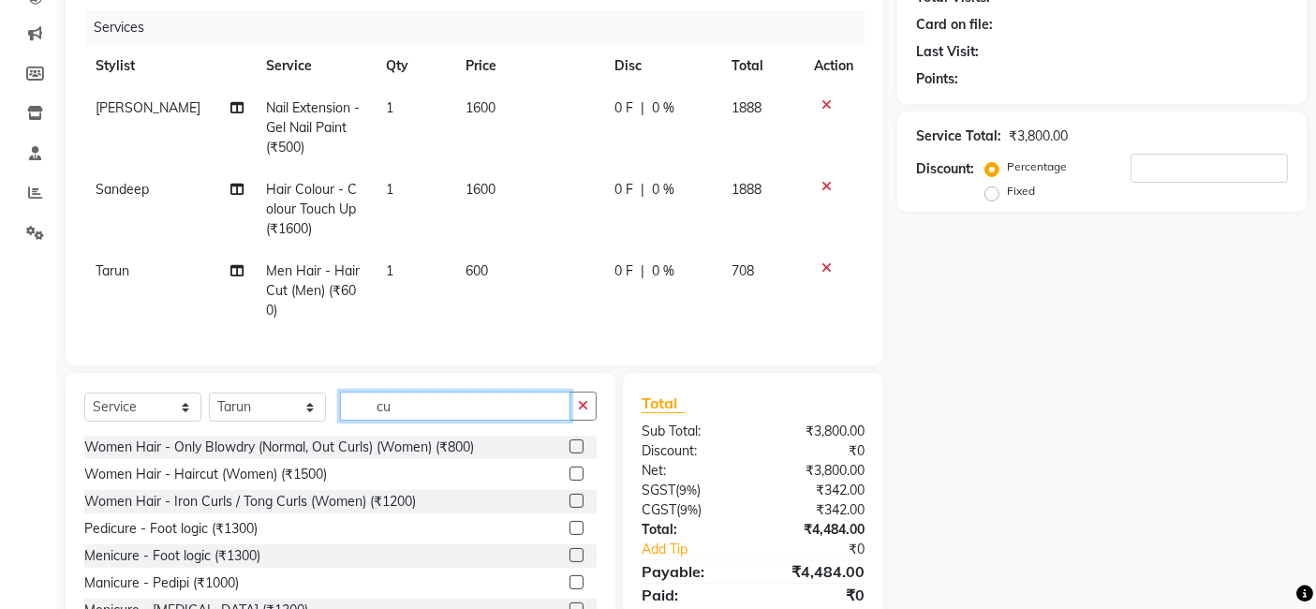
type input "c"
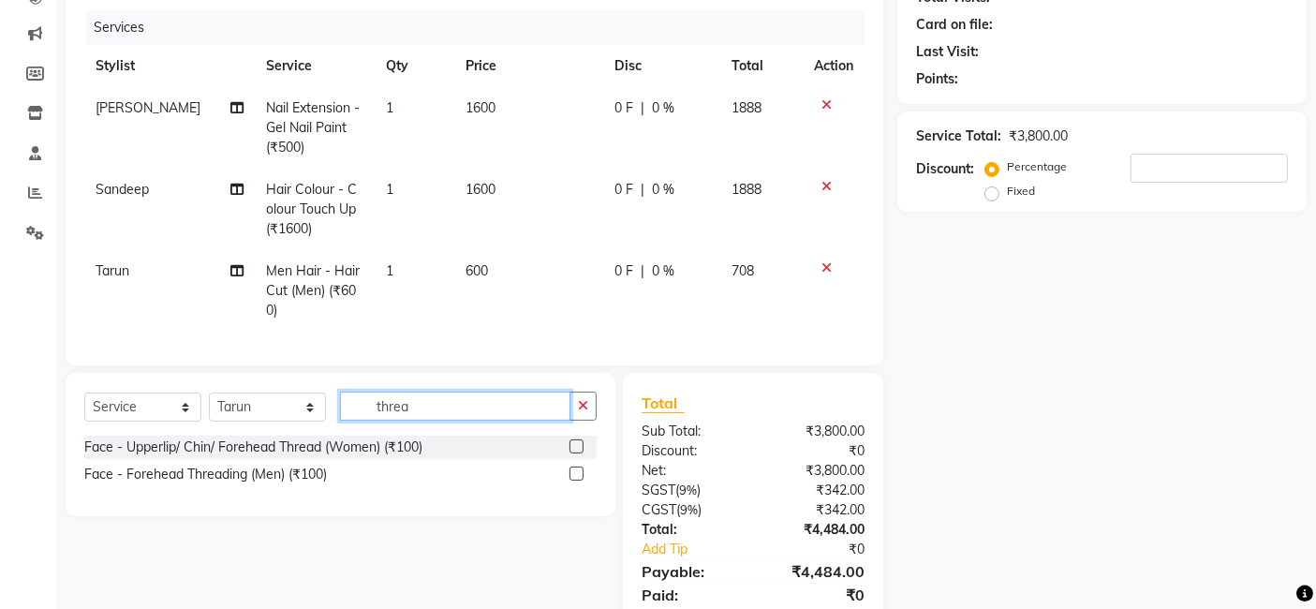
type input "threa"
click at [579, 453] on label at bounding box center [576, 446] width 14 height 14
click at [579, 453] on input "checkbox" at bounding box center [575, 447] width 12 height 12
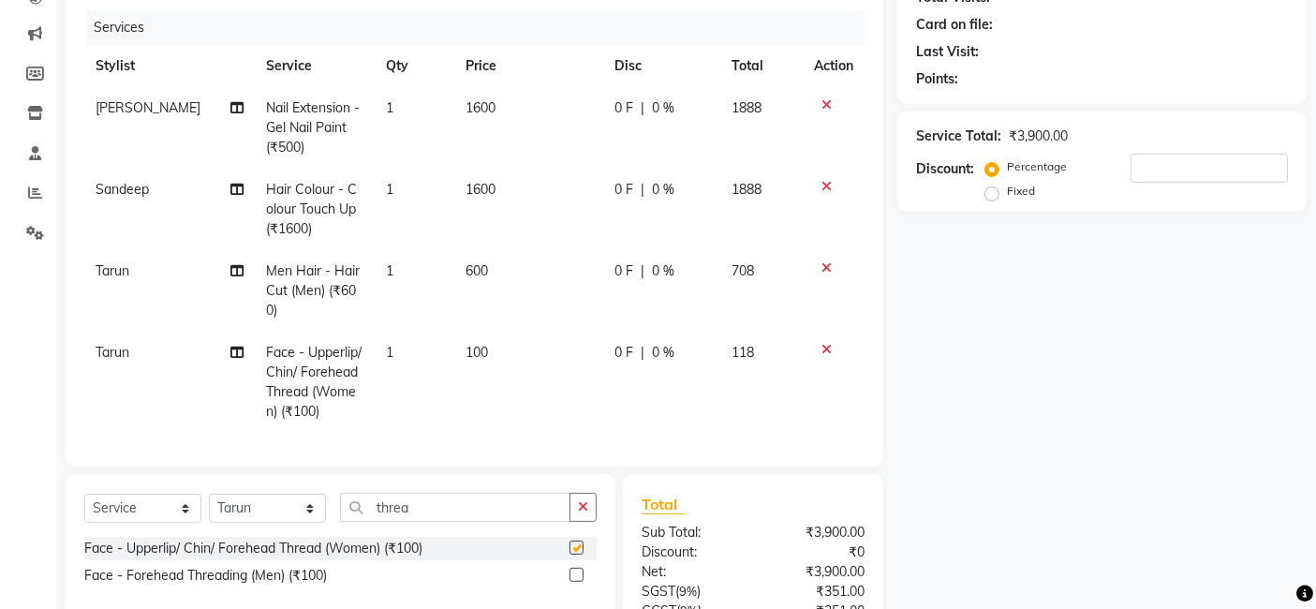
checkbox input "false"
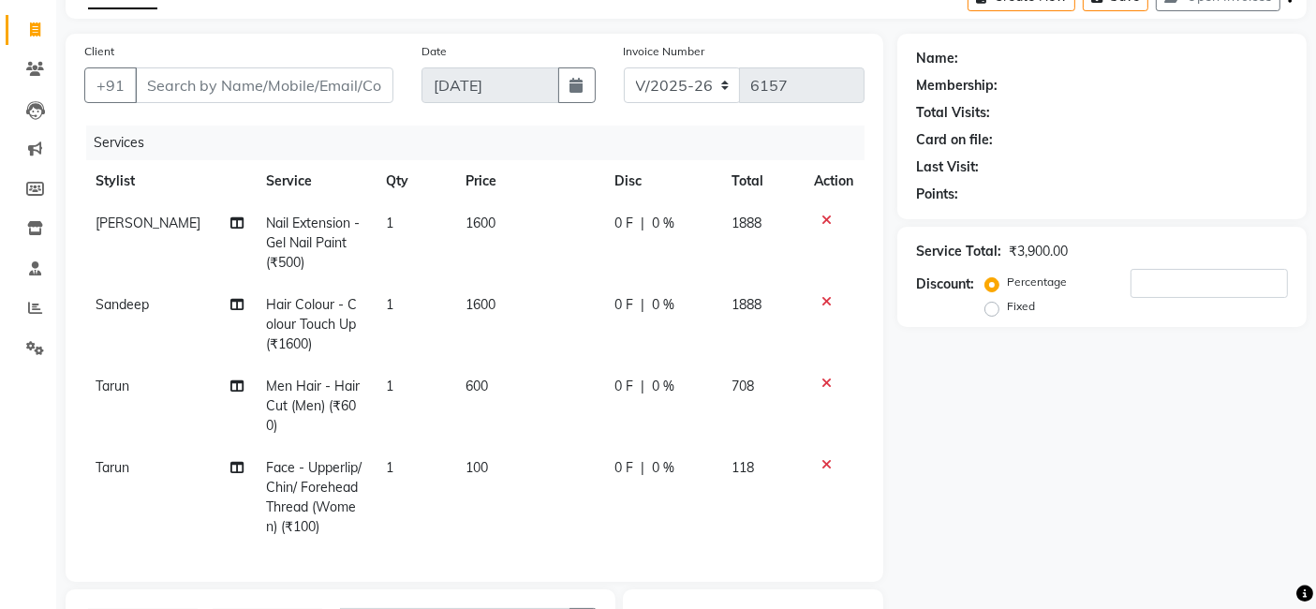
scroll to position [0, 0]
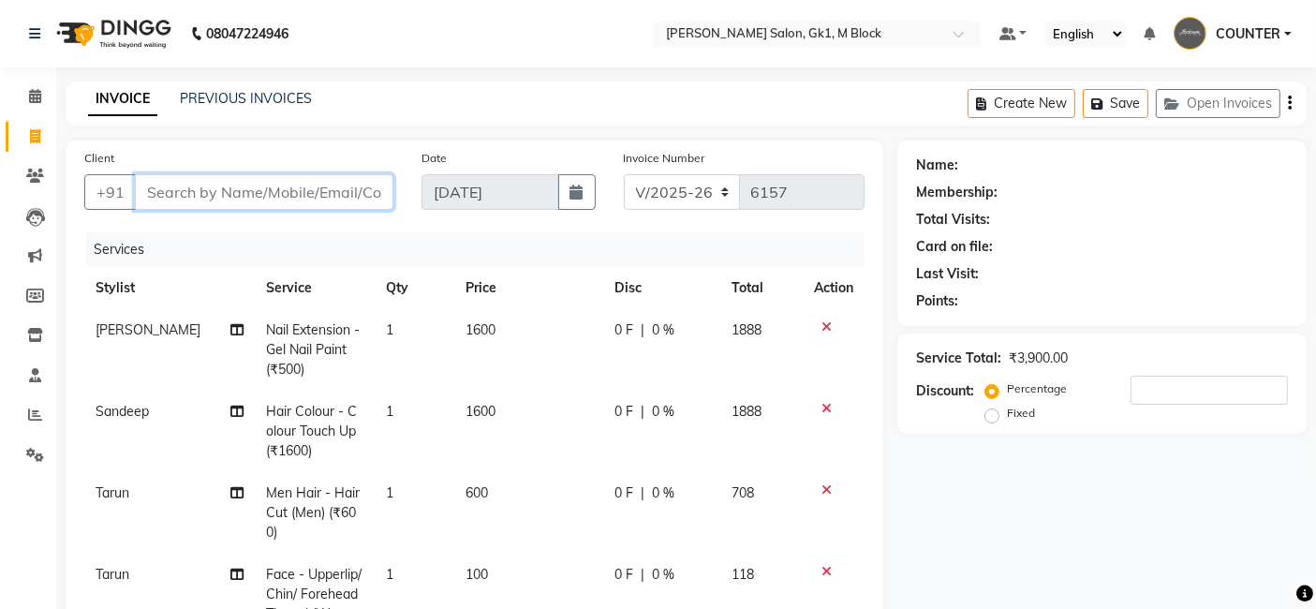
click at [286, 194] on input "Client" at bounding box center [264, 192] width 258 height 36
type input "9"
type input "0"
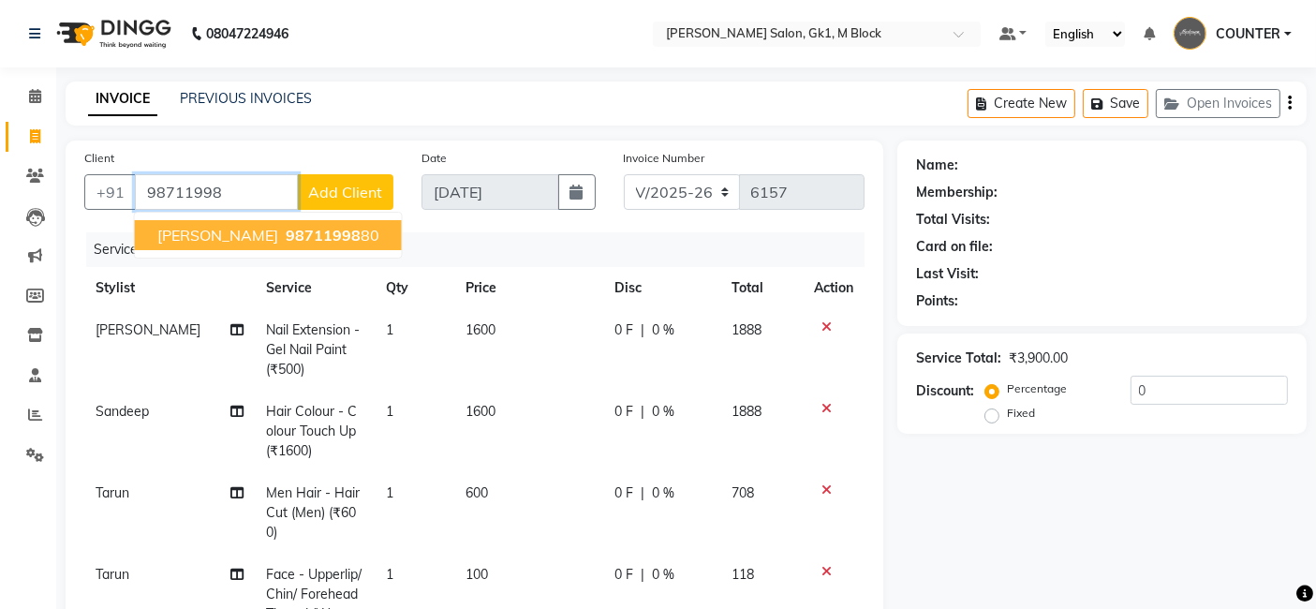
click at [287, 248] on button "Kavita Jindal 98711998 80" at bounding box center [268, 235] width 267 height 30
type input "9871199880"
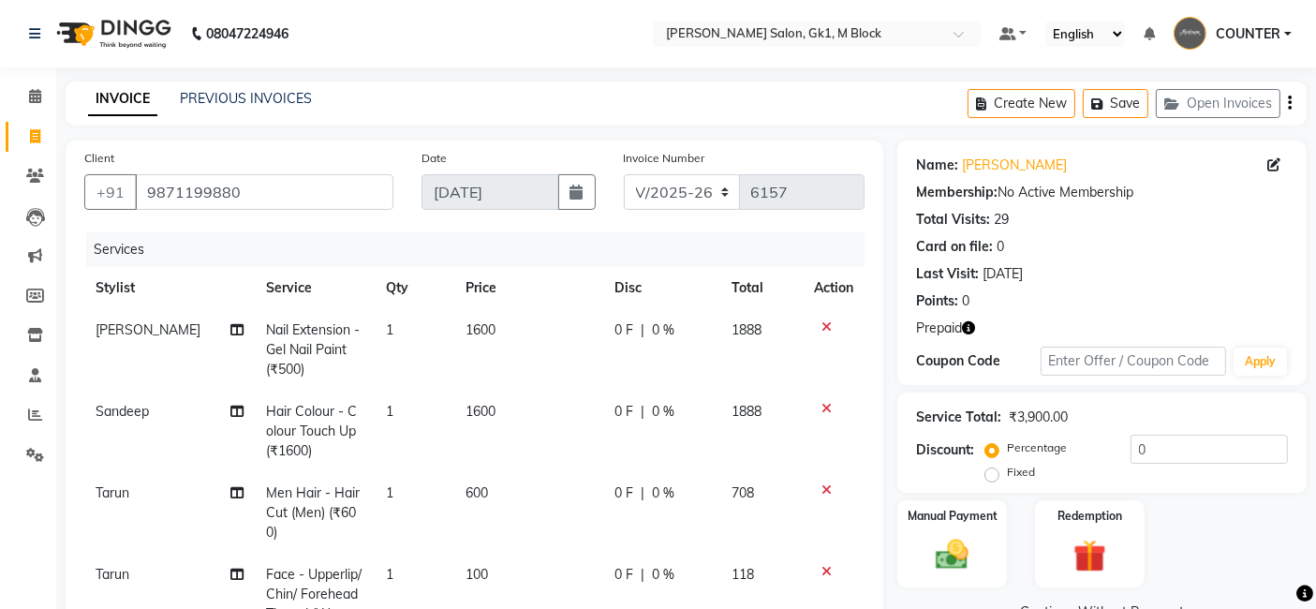
scroll to position [404, 0]
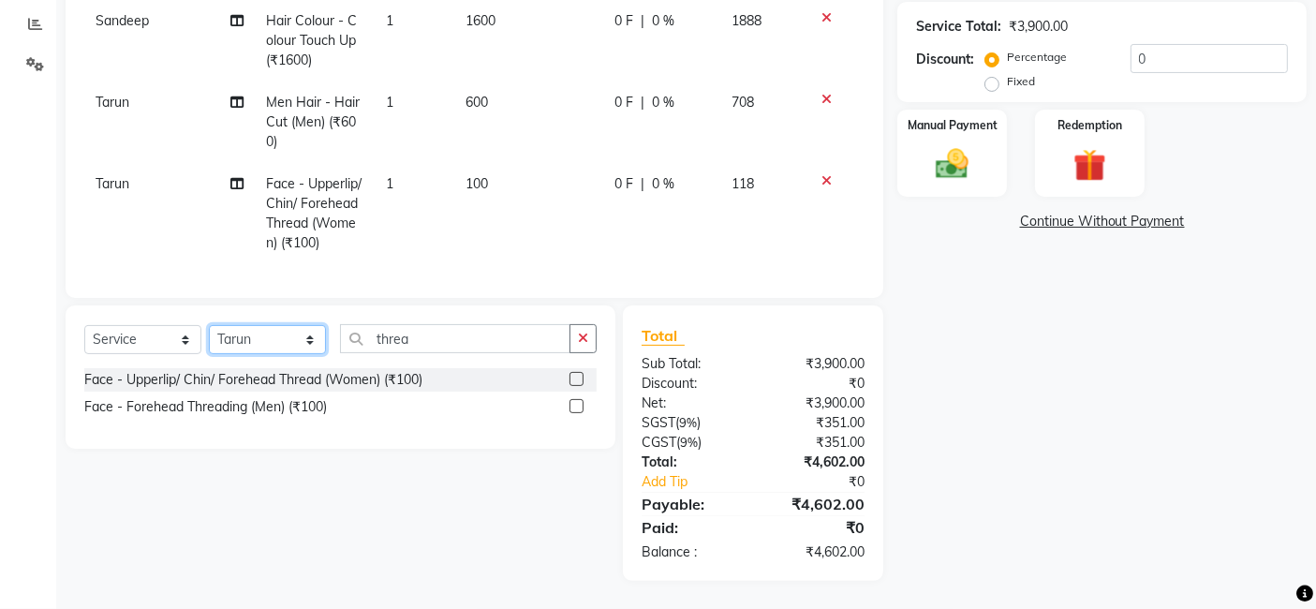
click at [227, 344] on select "Select Stylist AJAY Ankush Anusha Ashu Beauty Tanuja COUNTER Deepak Esha Fatima…" at bounding box center [267, 339] width 117 height 29
select select "47635"
click at [209, 326] on select "Select Stylist AJAY Ankush Anusha Ashu Beauty Tanuja COUNTER Deepak Esha Fatima…" at bounding box center [267, 339] width 117 height 29
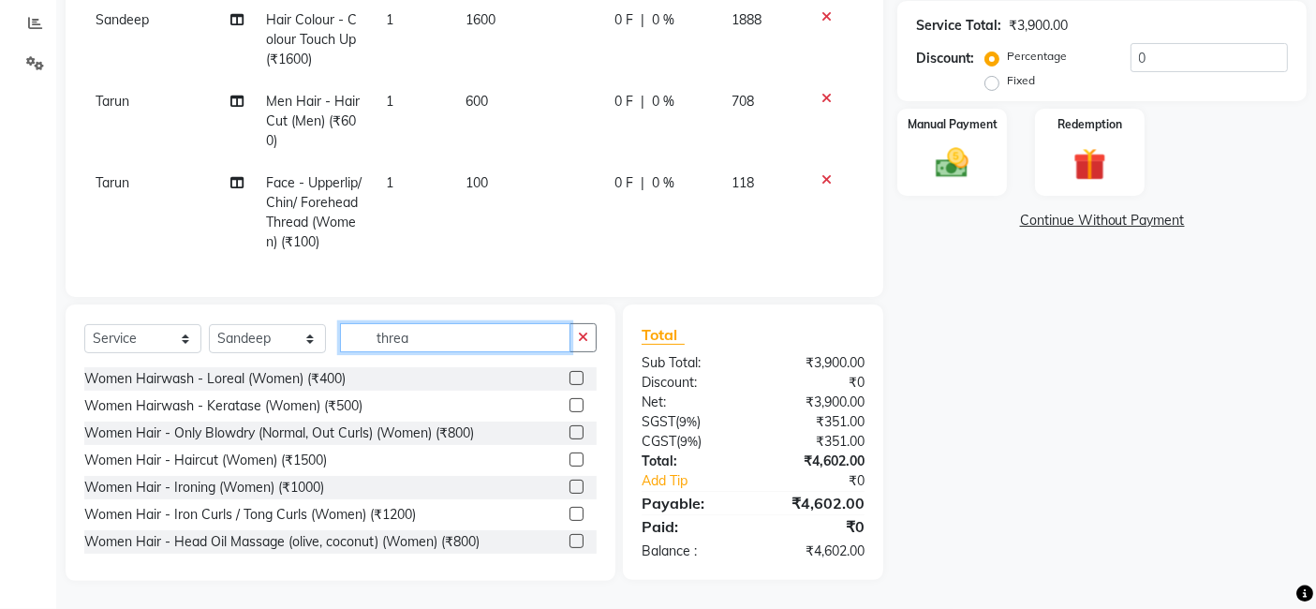
click at [447, 335] on input "threa" at bounding box center [455, 337] width 230 height 29
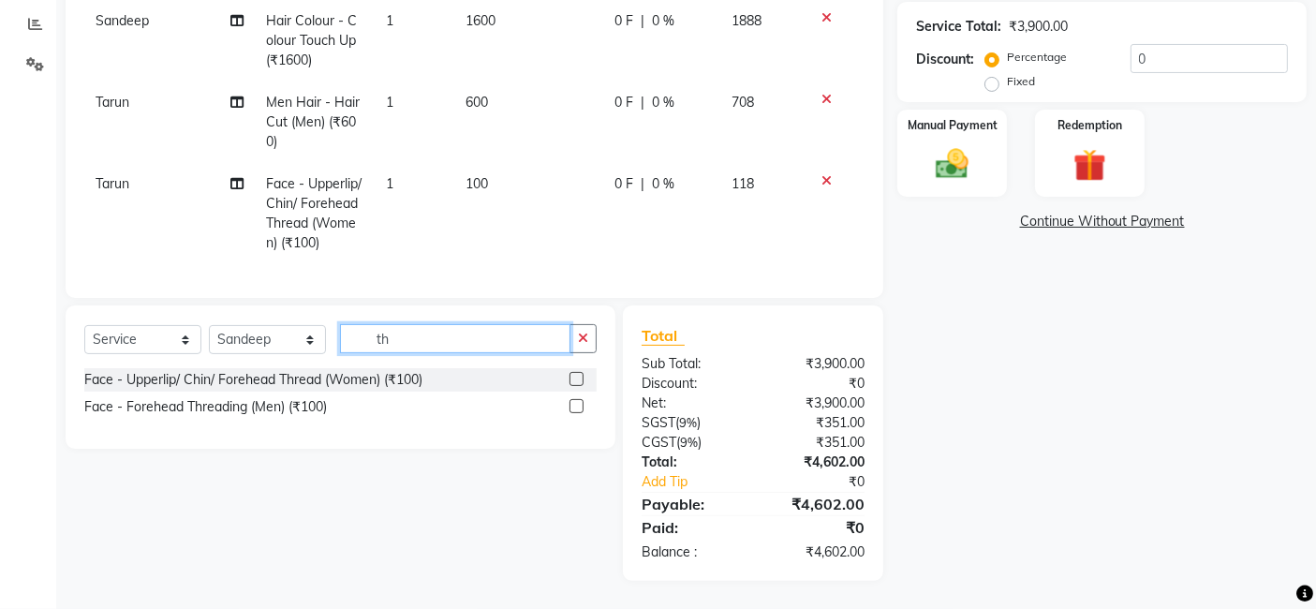
type input "t"
type input "hairc"
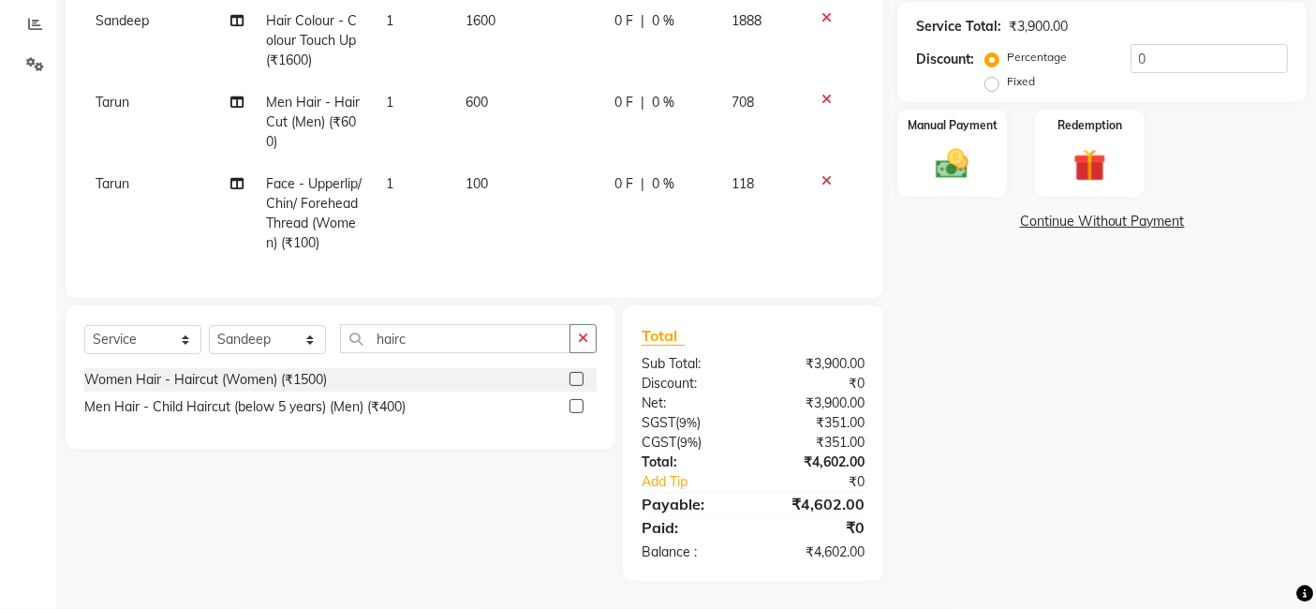
click at [578, 379] on label at bounding box center [576, 379] width 14 height 14
click at [578, 379] on input "checkbox" at bounding box center [575, 380] width 12 height 12
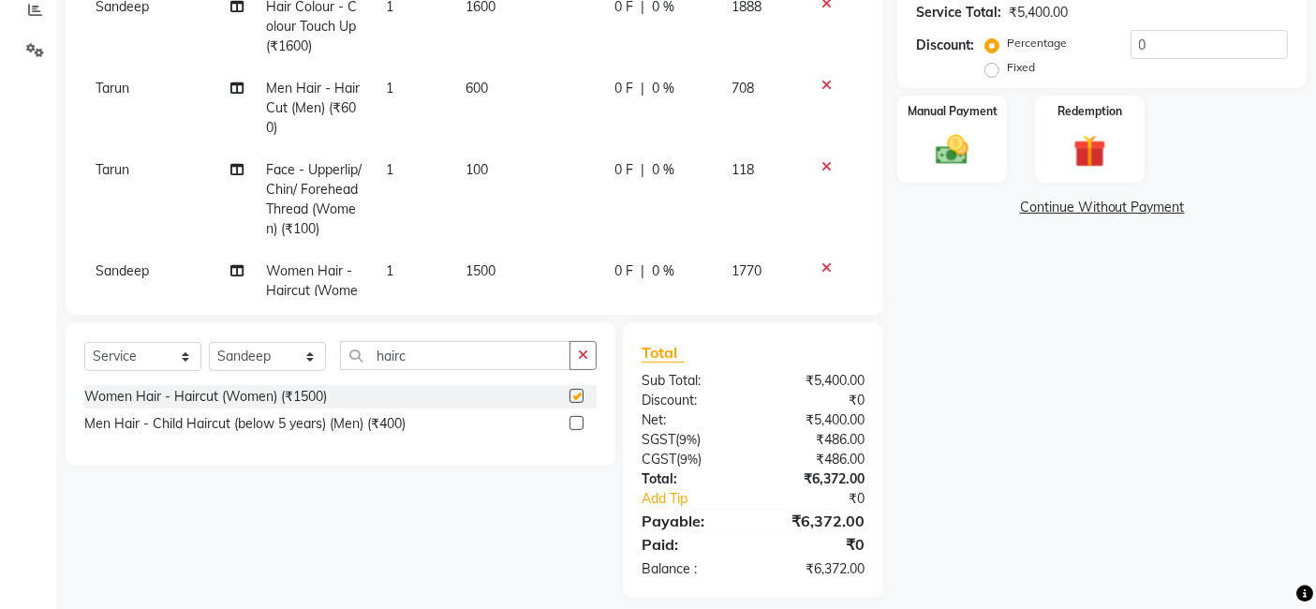
checkbox input "false"
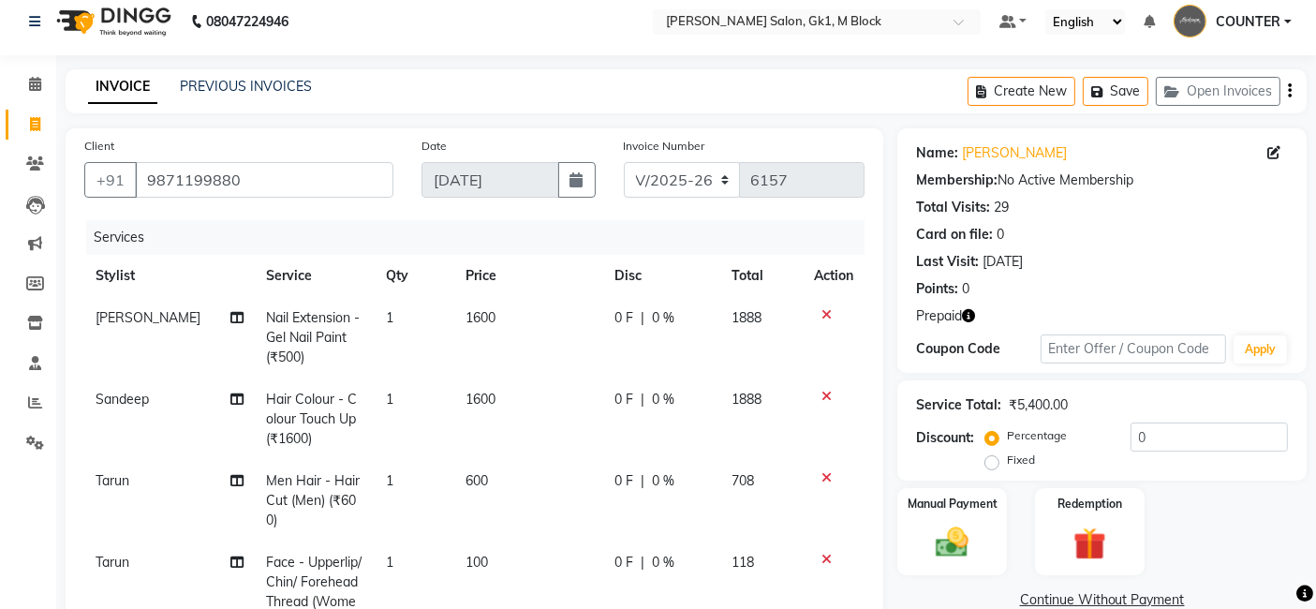
scroll to position [0, 0]
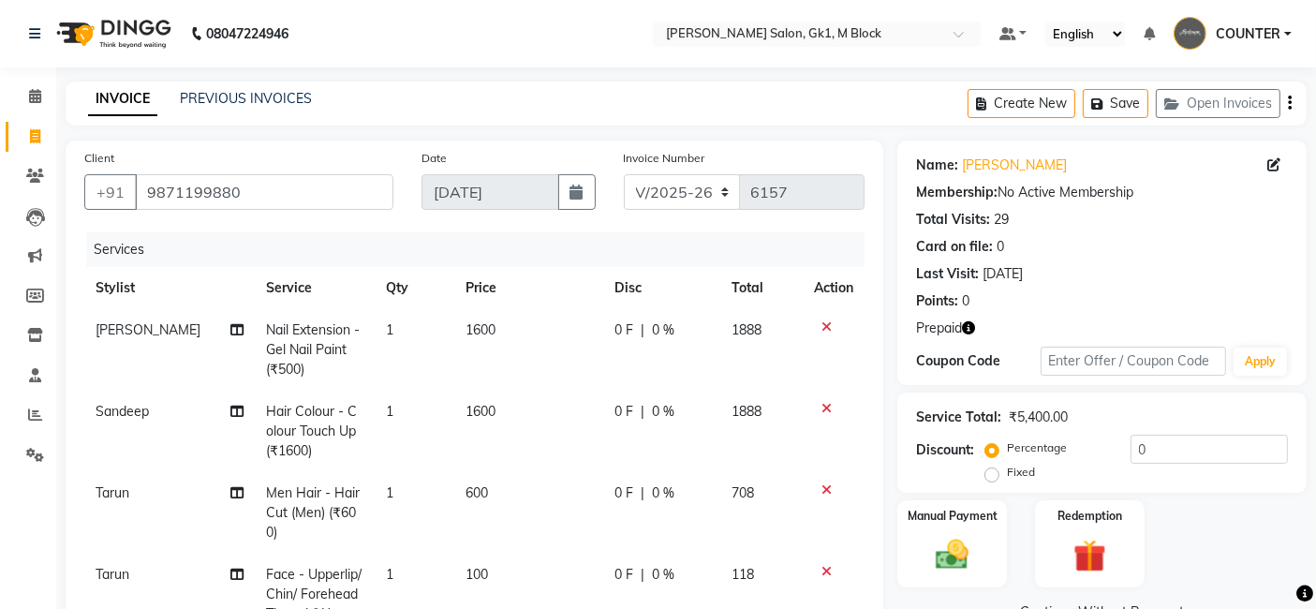
click at [969, 326] on icon "button" at bounding box center [968, 327] width 13 height 13
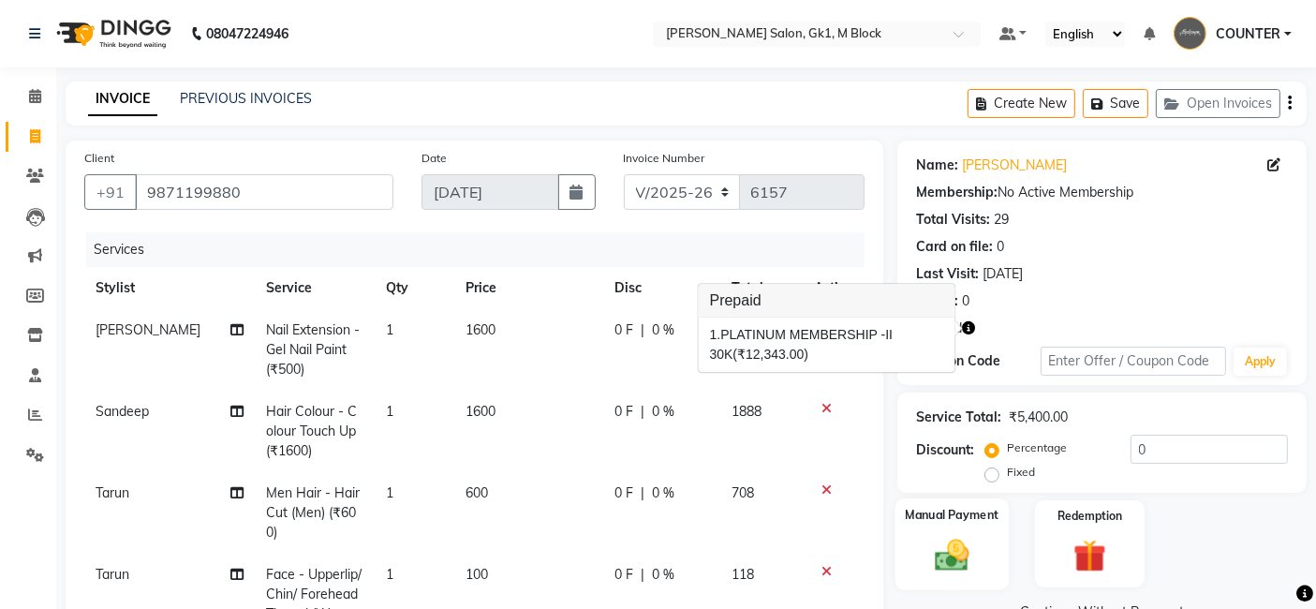
scroll to position [157, 0]
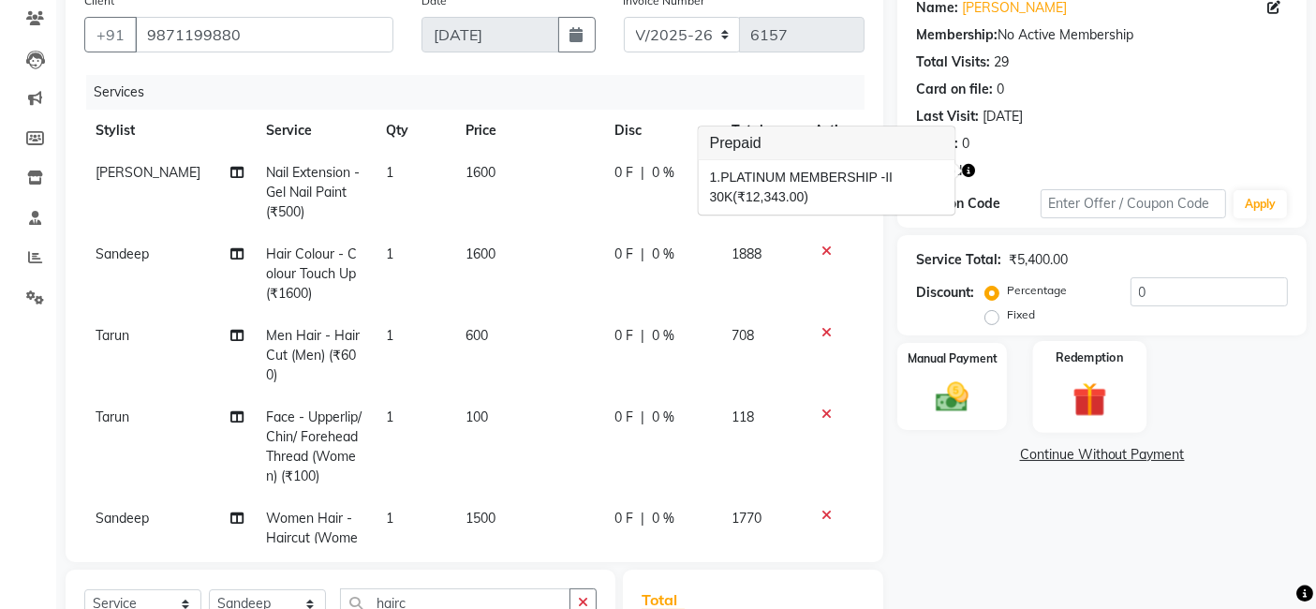
click at [1103, 375] on div "Redemption" at bounding box center [1089, 387] width 113 height 92
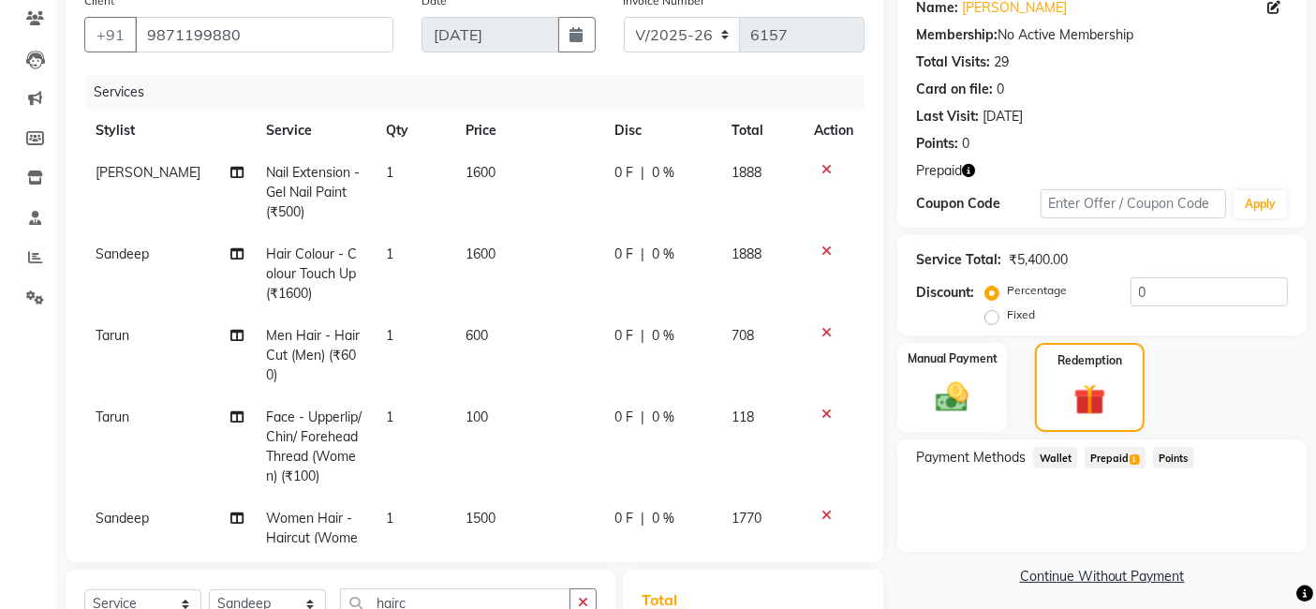
click at [1102, 456] on span "Prepaid 1" at bounding box center [1114, 458] width 61 height 22
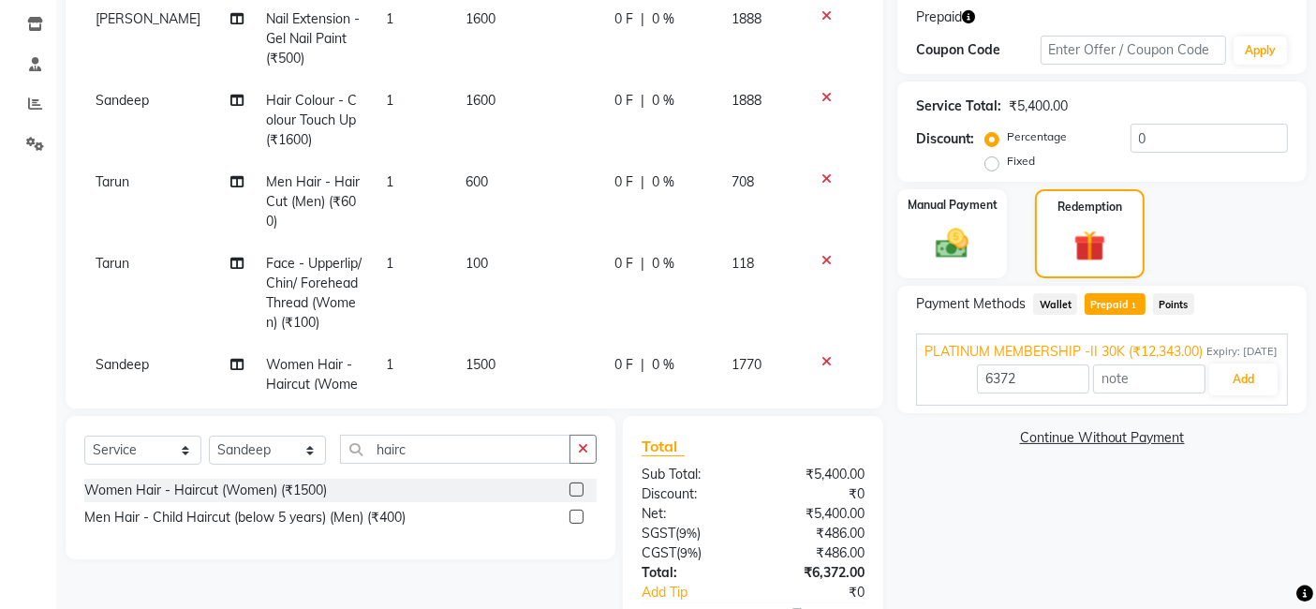
scroll to position [419, 0]
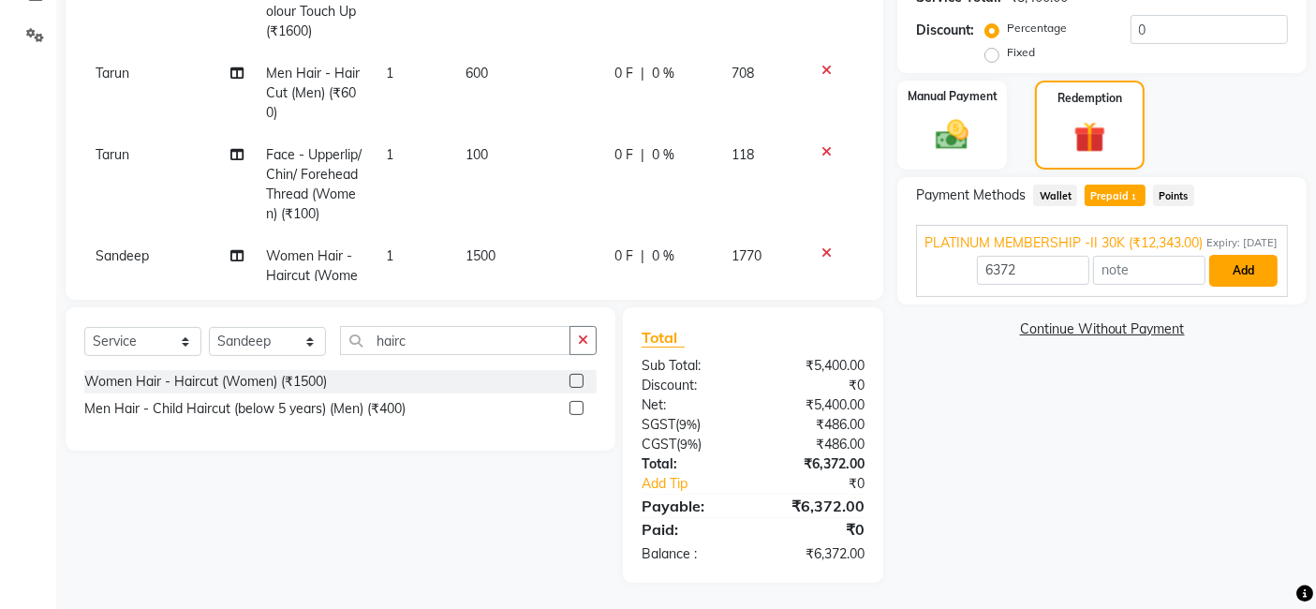
click at [1252, 285] on button "Add" at bounding box center [1243, 271] width 68 height 32
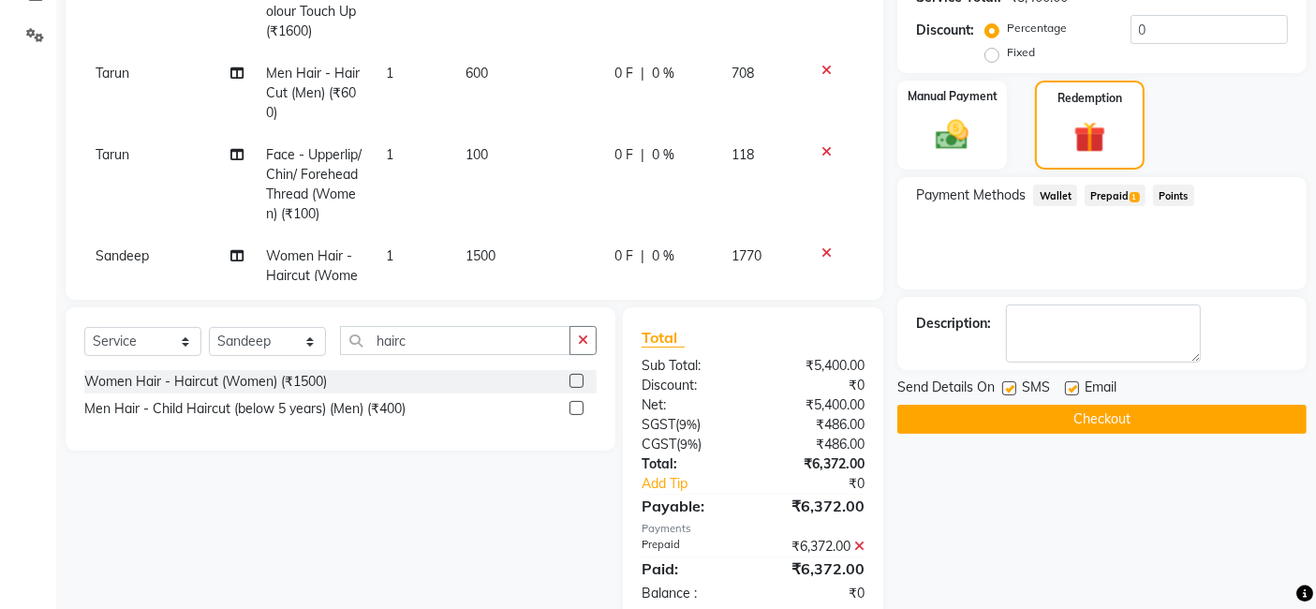
click at [1119, 416] on button "Checkout" at bounding box center [1101, 418] width 409 height 29
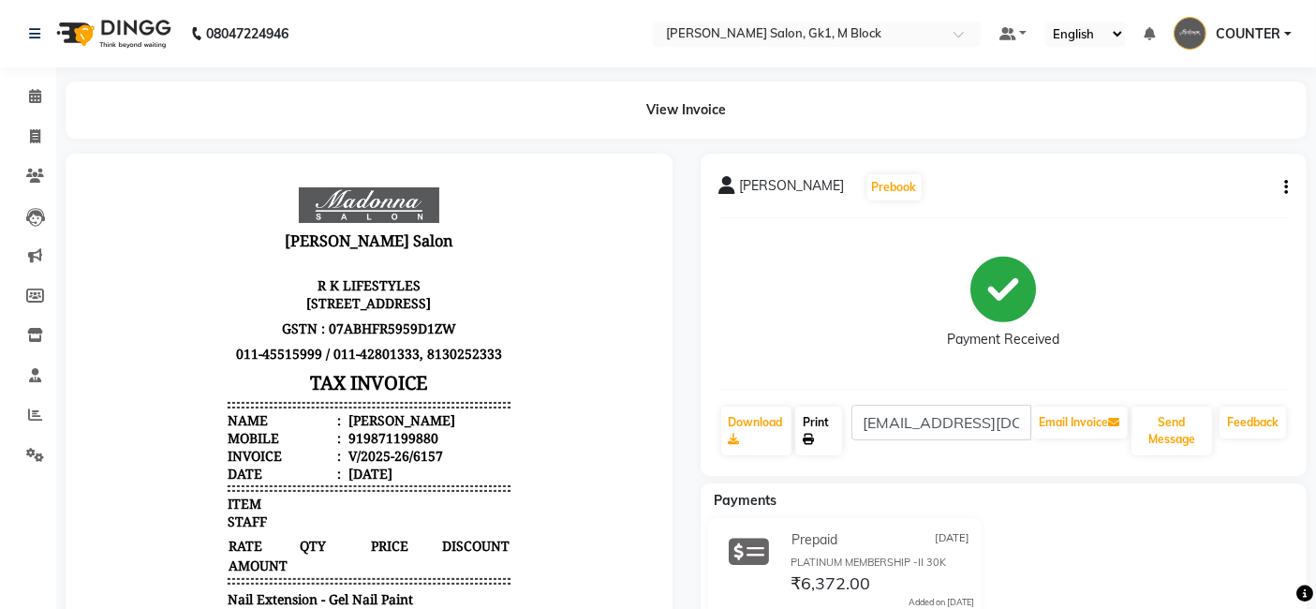
click at [813, 420] on link "Print" at bounding box center [818, 430] width 46 height 49
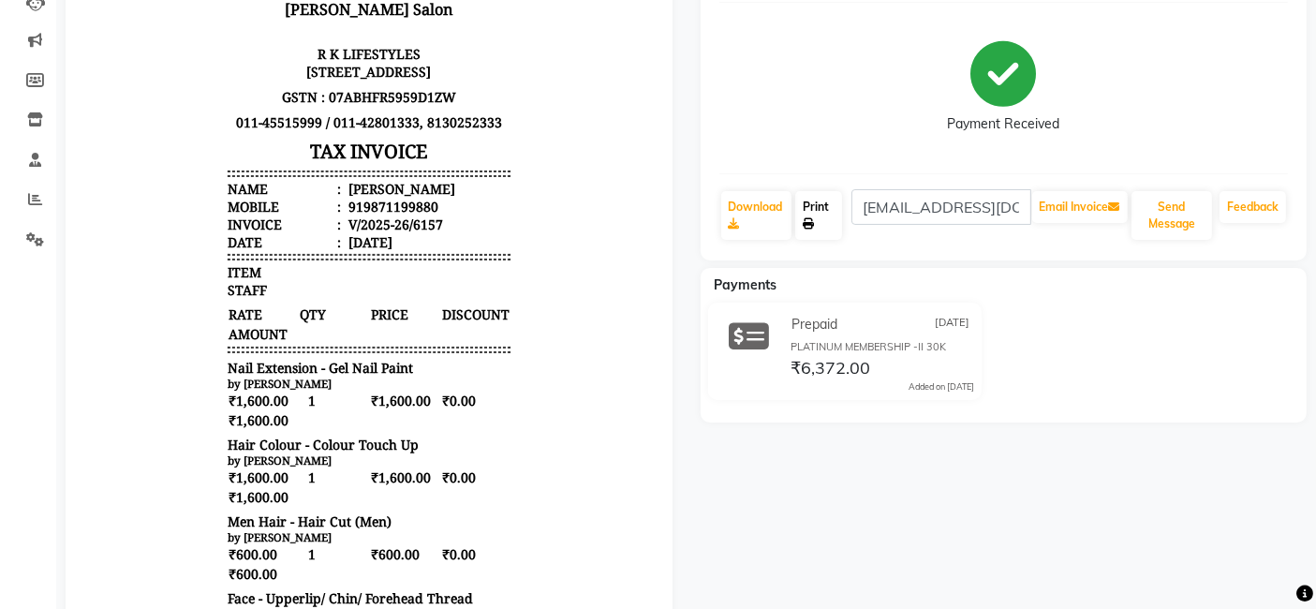
scroll to position [219, 0]
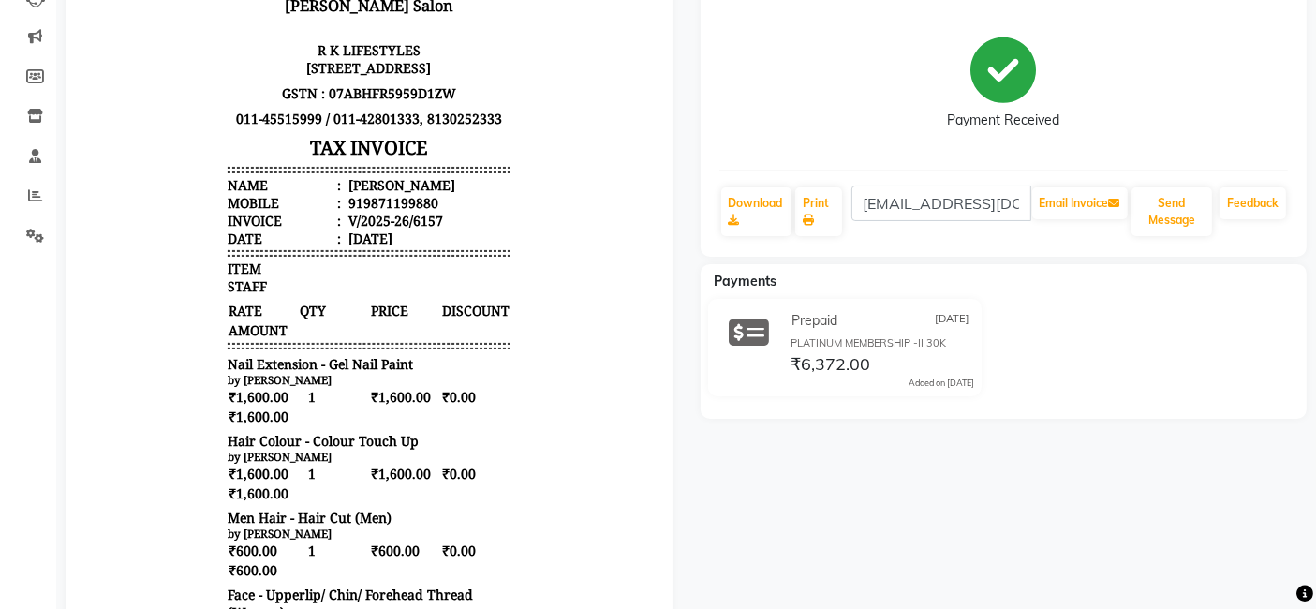
drag, startPoint x: 341, startPoint y: 209, endPoint x: 874, endPoint y: 537, distance: 625.5
click at [874, 537] on div "Kavita Jindal Prebook Payment Received Download Print vishal@eiratek.com Email …" at bounding box center [1003, 445] width 635 height 1023
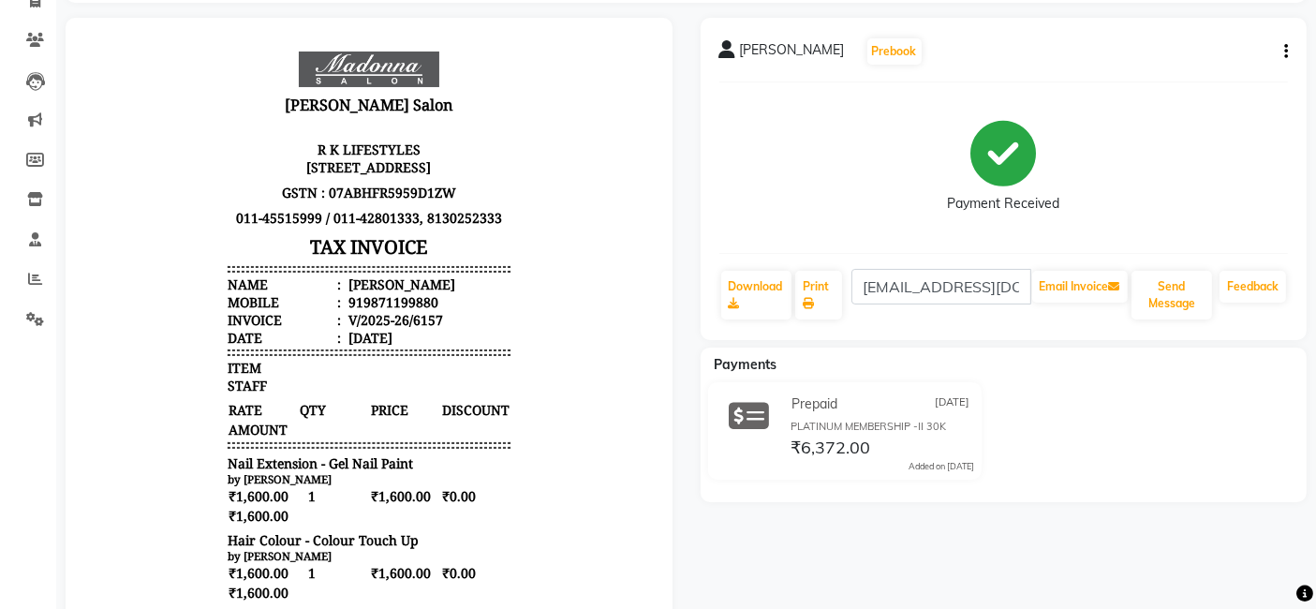
scroll to position [0, 0]
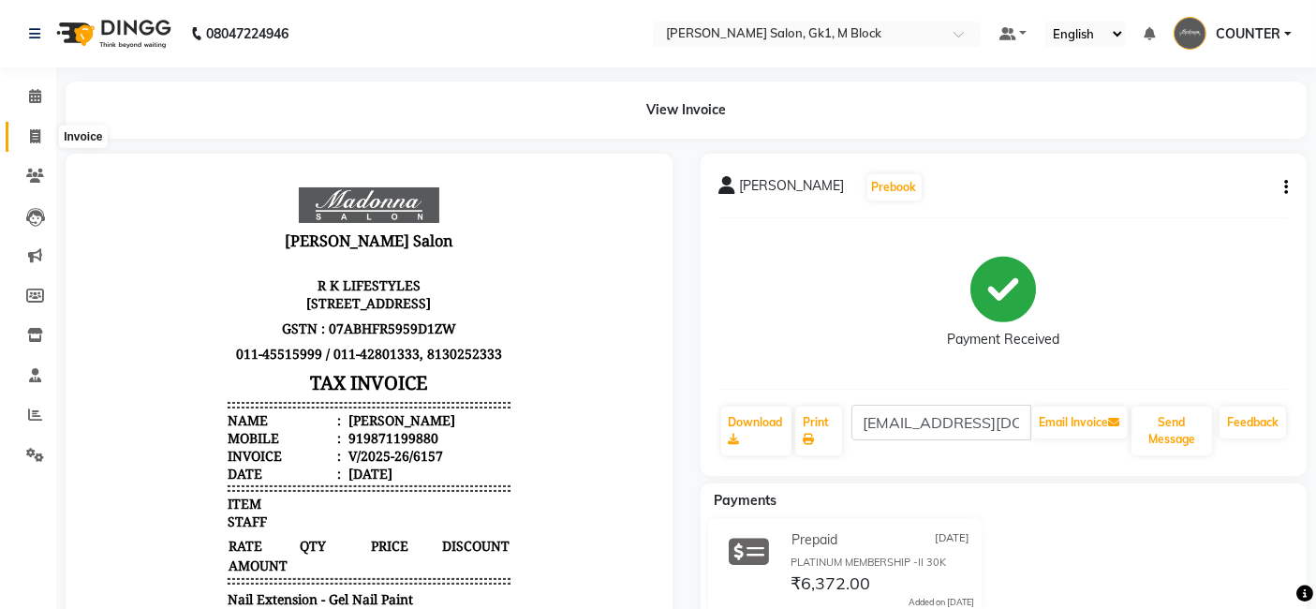
click at [35, 135] on icon at bounding box center [35, 136] width 10 height 14
select select "service"
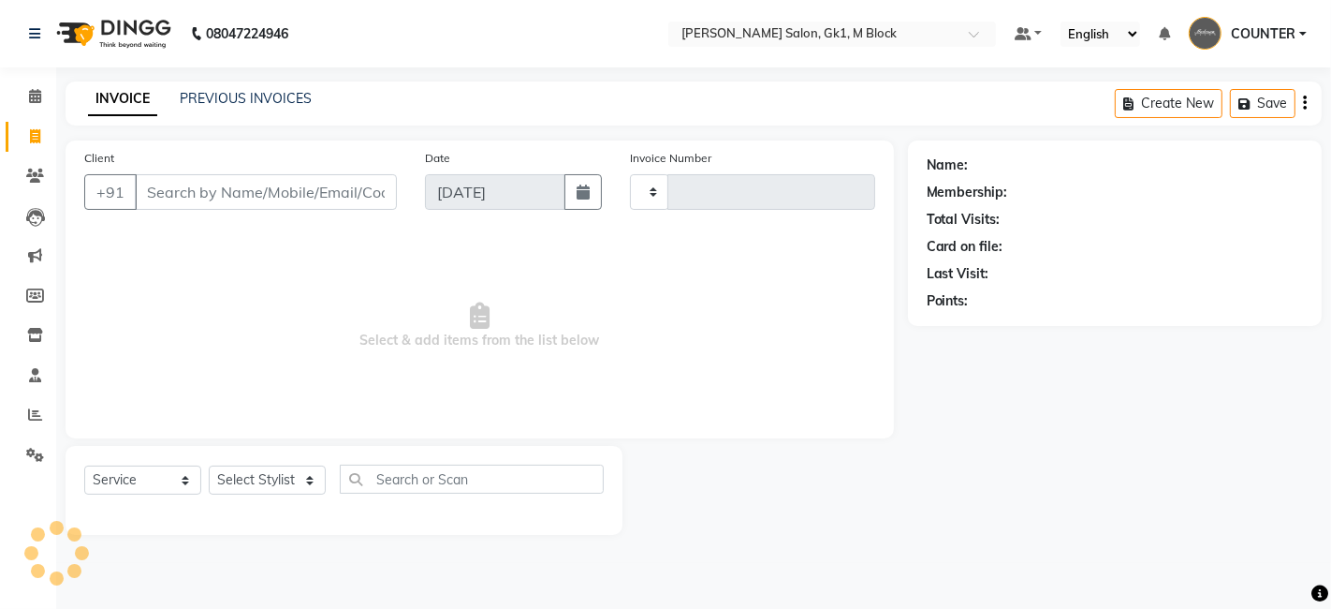
type input "6158"
select select "6312"
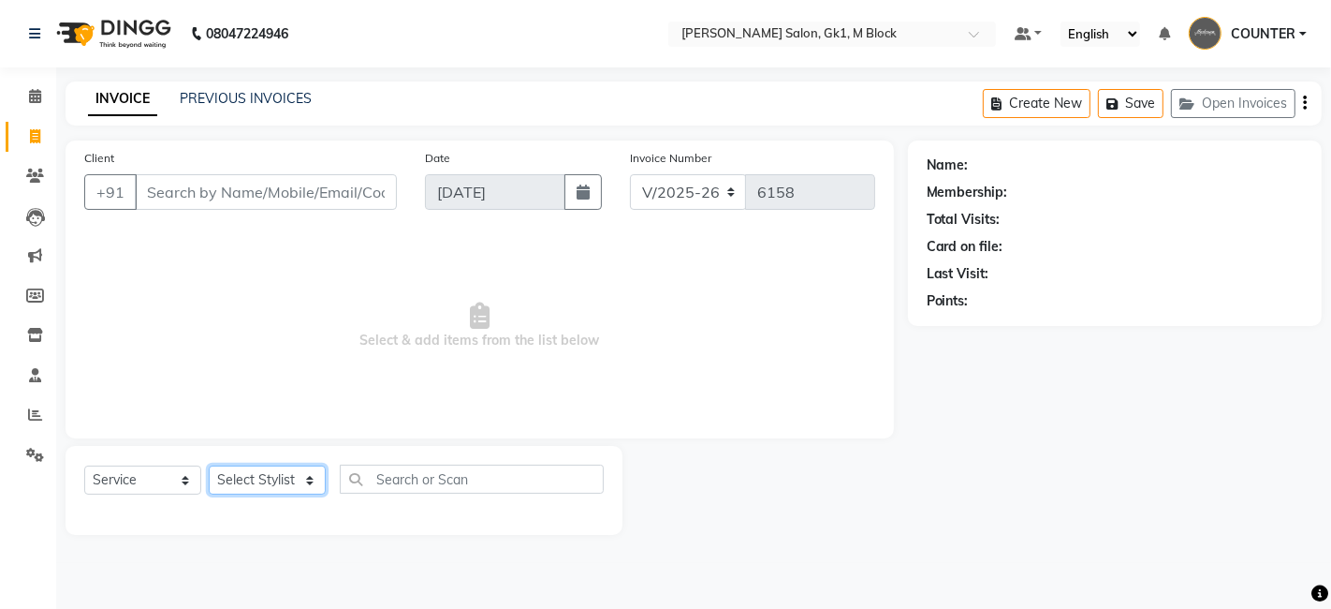
click at [277, 477] on select "Select Stylist AJAY Ankush Anusha Ashu Beauty Tanuja COUNTER Deepak Esha Fatima…" at bounding box center [267, 479] width 117 height 29
select select "47632"
click at [209, 465] on select "Select Stylist AJAY Ankush Anusha Ashu Beauty Tanuja COUNTER Deepak Esha Fatima…" at bounding box center [267, 479] width 117 height 29
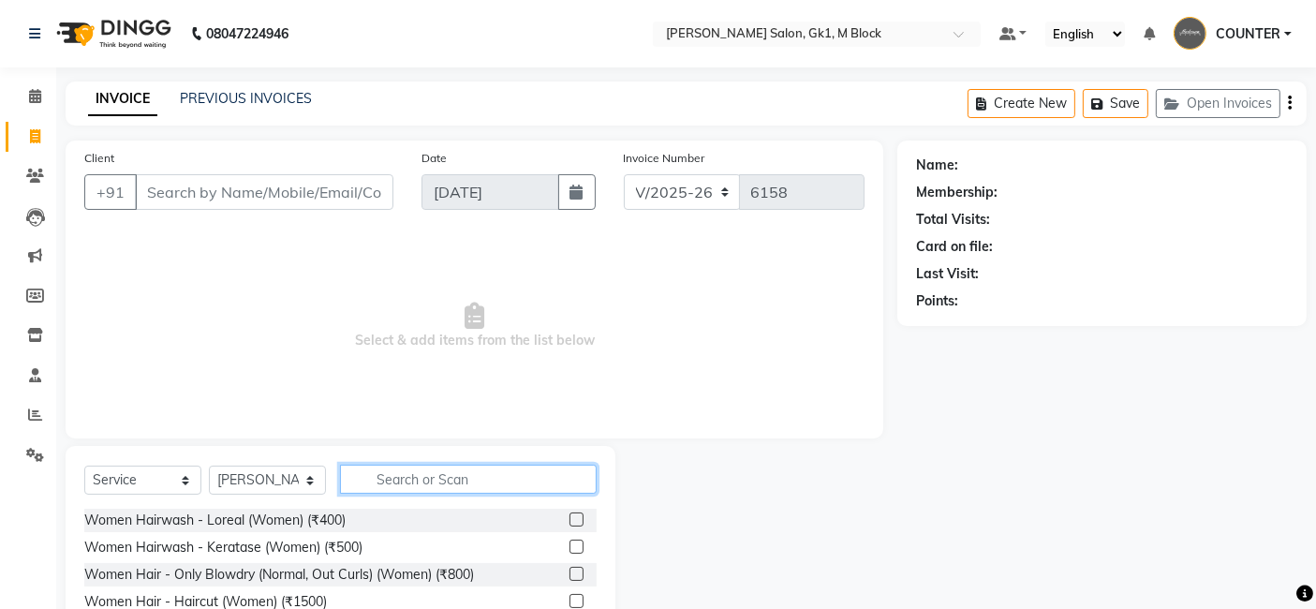
click at [464, 466] on input "text" at bounding box center [468, 478] width 257 height 29
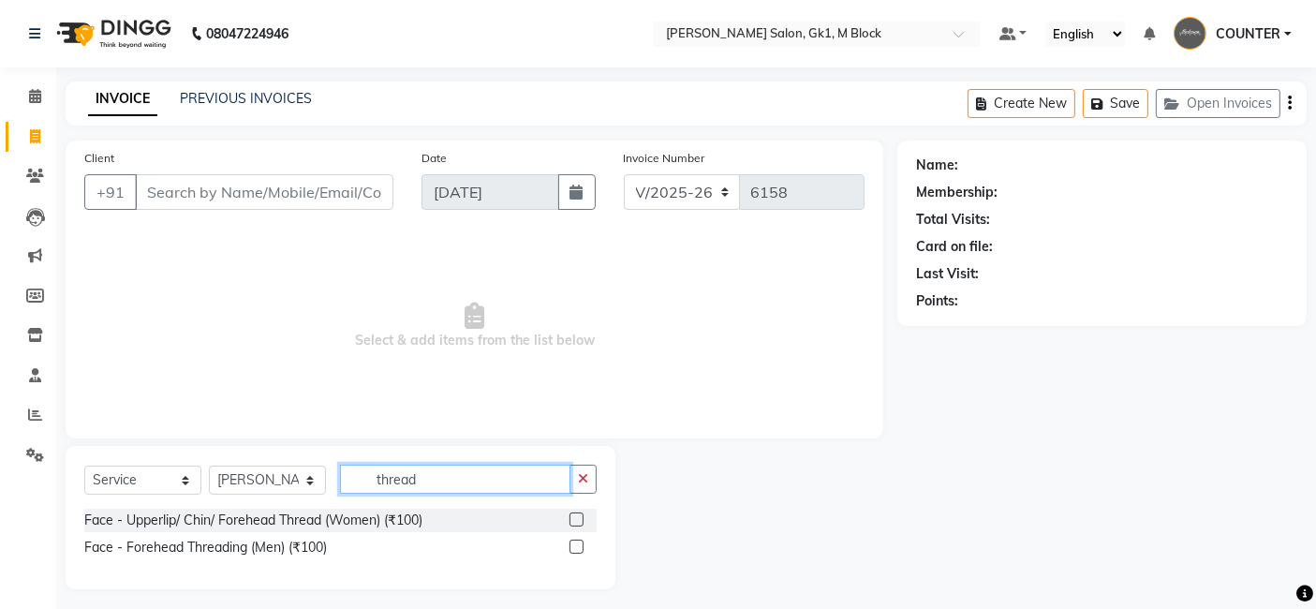
type input "thread"
click at [581, 522] on label at bounding box center [576, 519] width 14 height 14
click at [581, 522] on input "checkbox" at bounding box center [575, 520] width 12 height 12
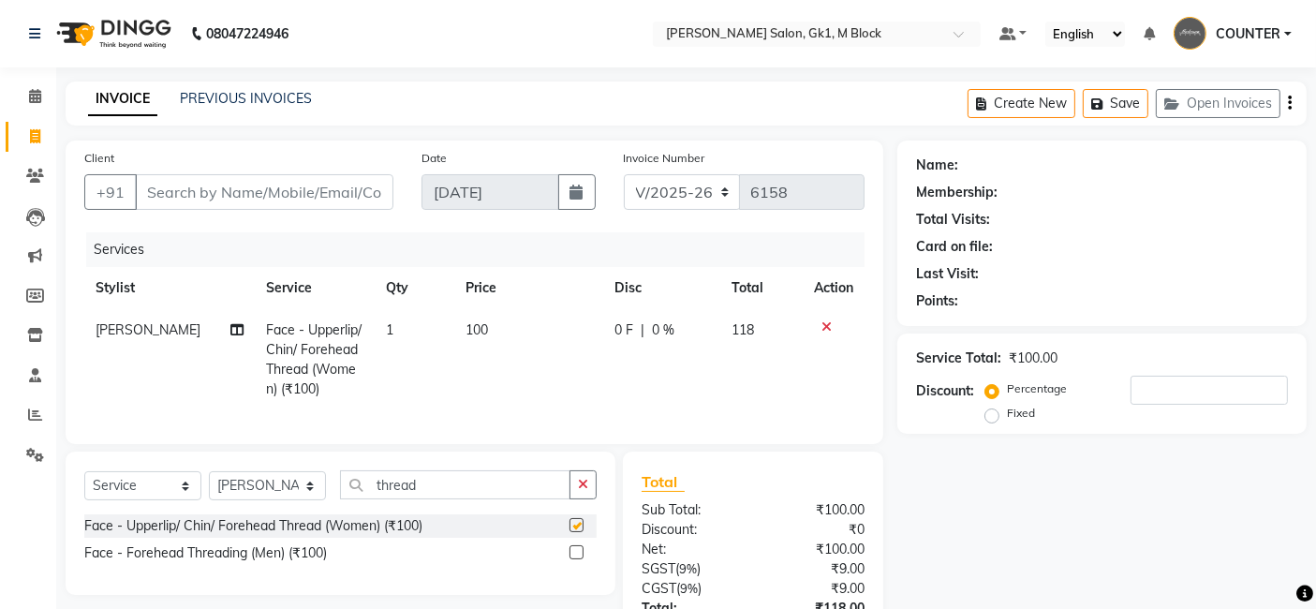
checkbox input "false"
click at [396, 325] on td "1" at bounding box center [415, 359] width 80 height 101
select select "47632"
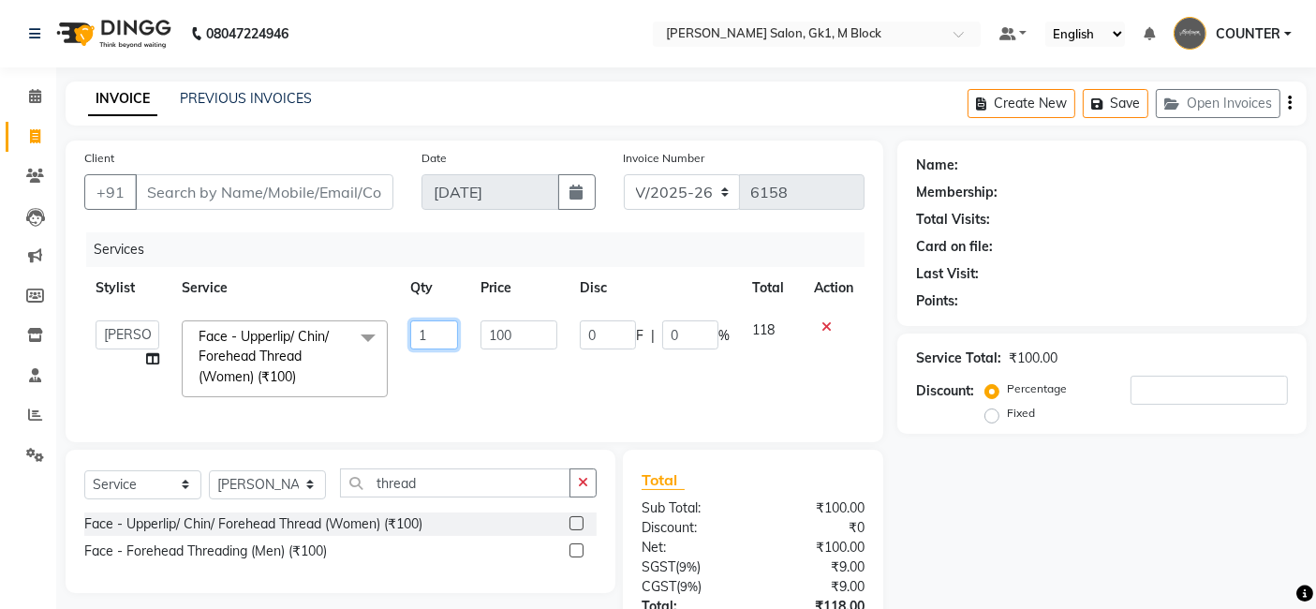
click at [426, 333] on input "1" at bounding box center [434, 334] width 48 height 29
type input "2"
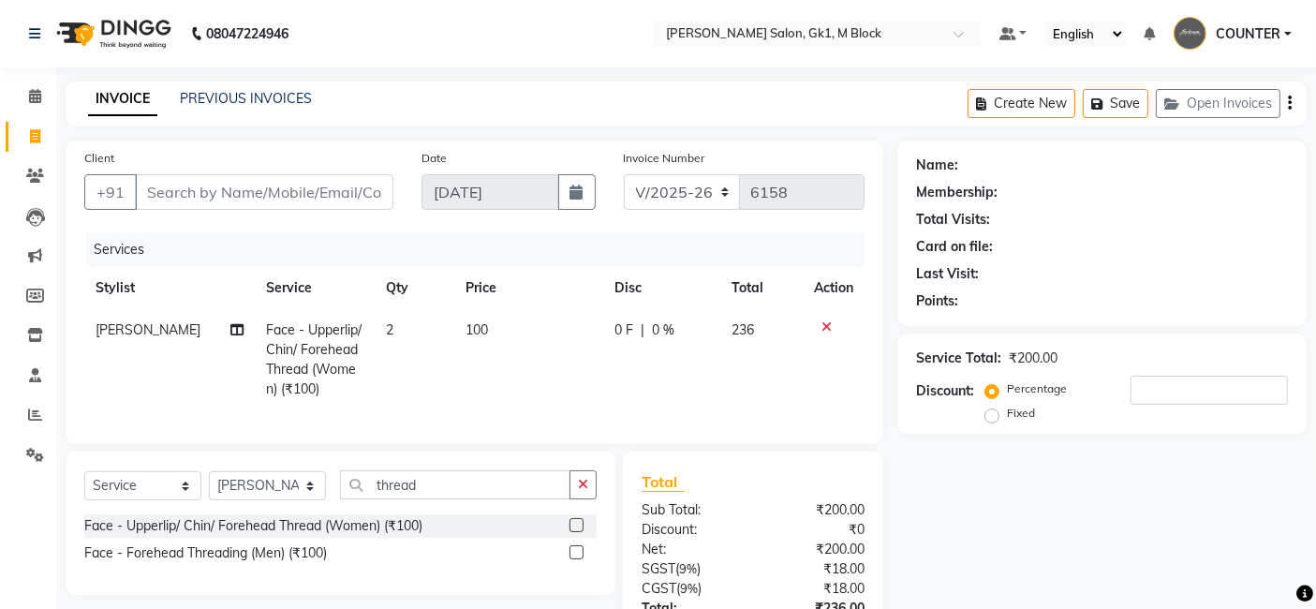
click at [434, 390] on td "2" at bounding box center [415, 359] width 80 height 101
select select "47632"
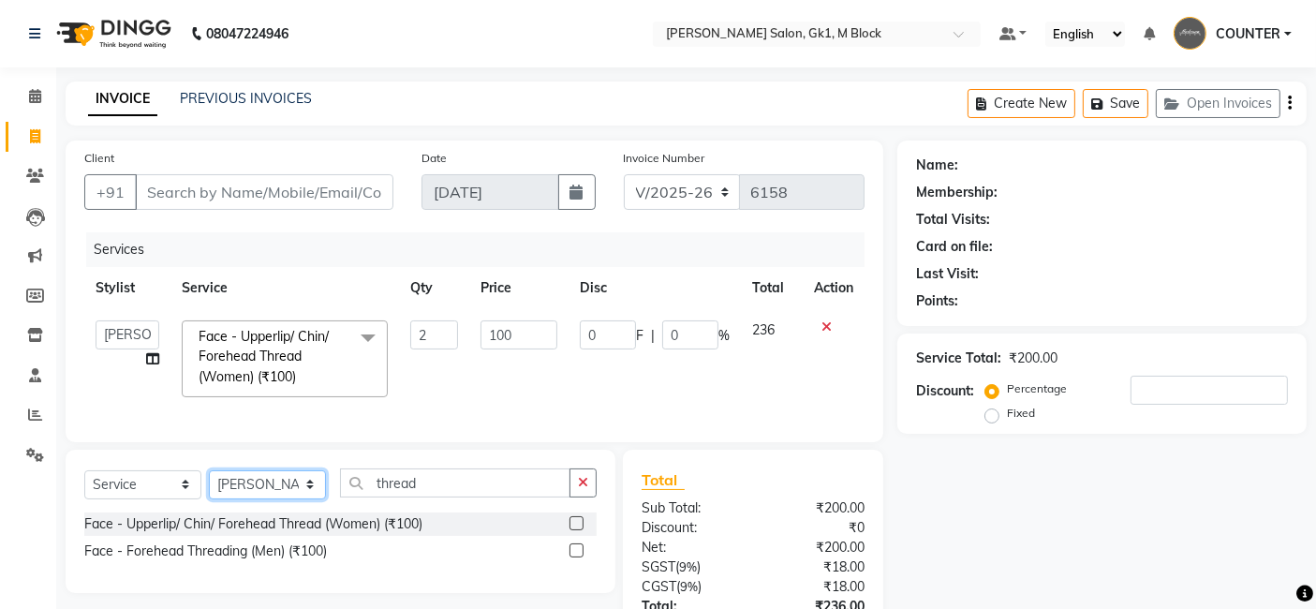
click at [286, 495] on select "Select Stylist AJAY Ankush Anusha Ashu Beauty Tanuja COUNTER Deepak Esha Fatima…" at bounding box center [267, 484] width 117 height 29
select select "61613"
click at [209, 484] on select "Select Stylist AJAY Ankush Anusha Ashu Beauty Tanuja COUNTER Deepak Esha Fatima…" at bounding box center [267, 484] width 117 height 29
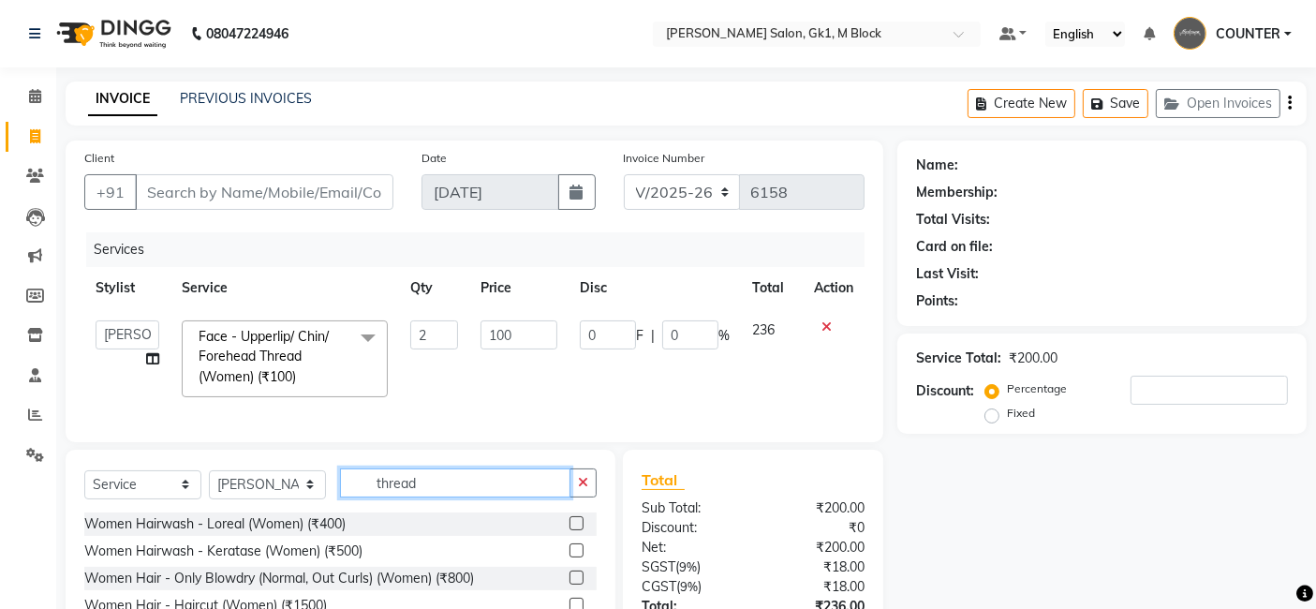
click at [435, 497] on input "thread" at bounding box center [455, 482] width 230 height 29
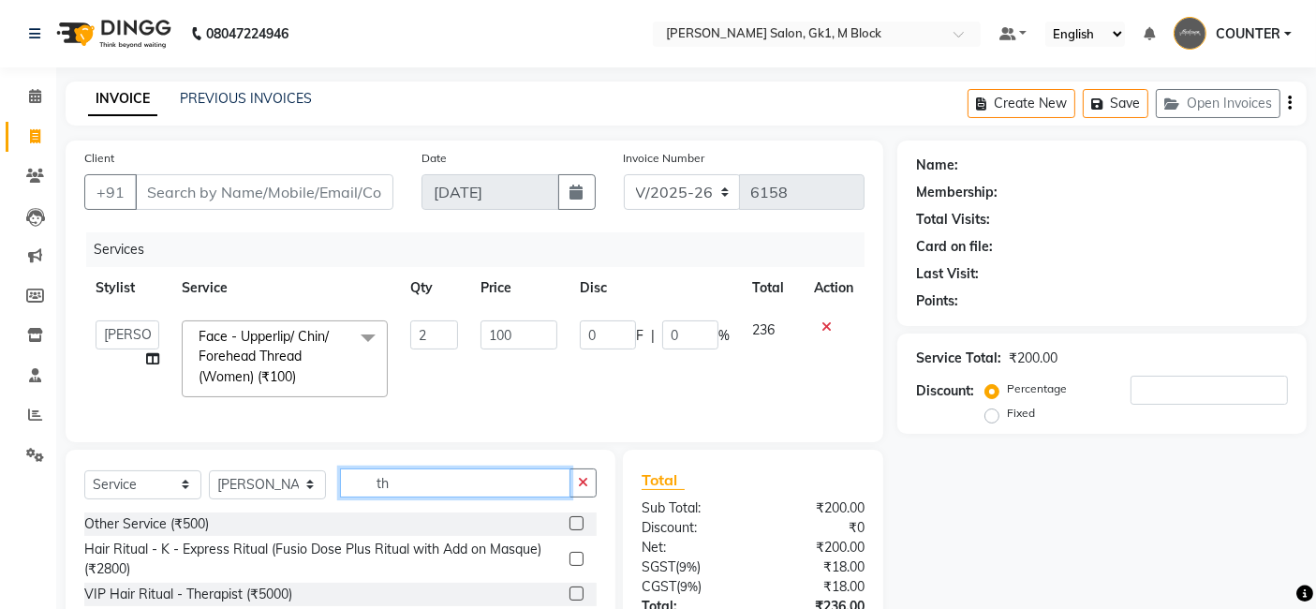
type input "t"
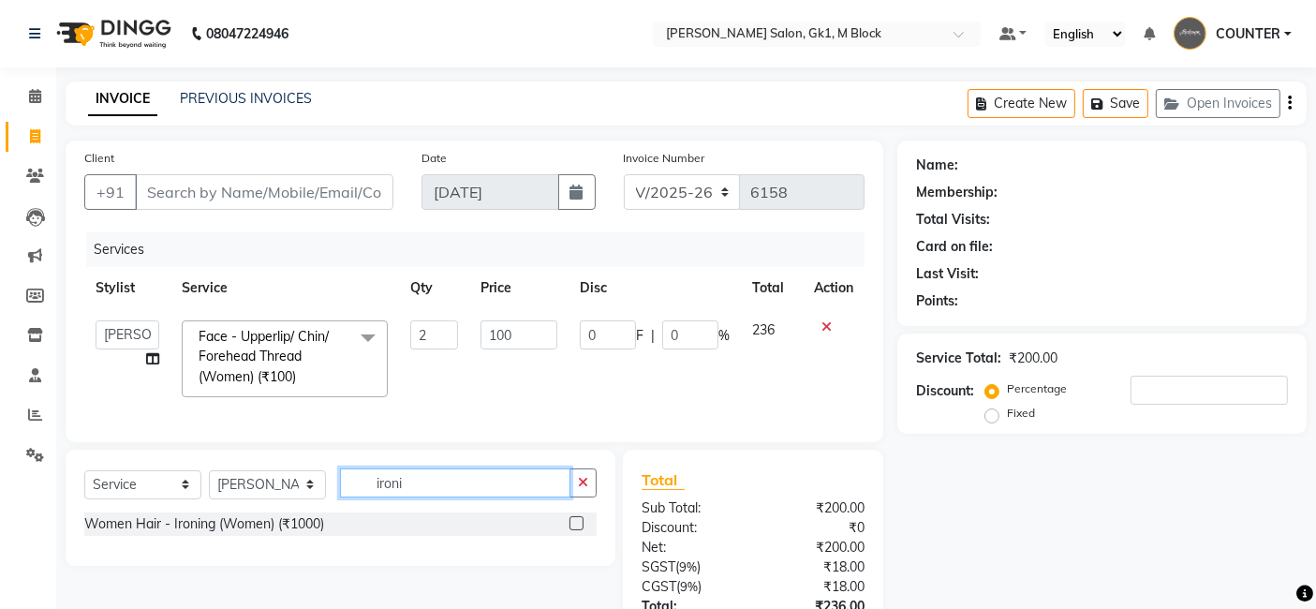
type input "ironi"
click at [578, 530] on label at bounding box center [576, 523] width 14 height 14
click at [578, 530] on input "checkbox" at bounding box center [575, 524] width 12 height 12
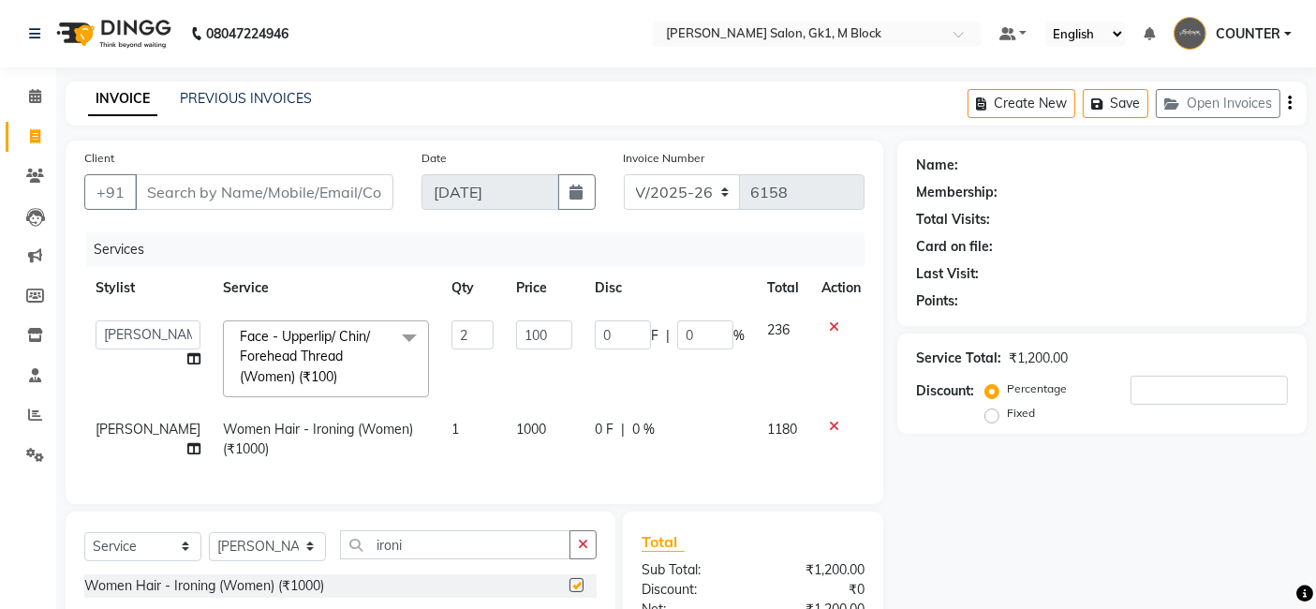
checkbox input "false"
click at [1000, 522] on div "Name: Membership: Total Visits: Card on file: Last Visit: Points: Service Total…" at bounding box center [1108, 463] width 423 height 646
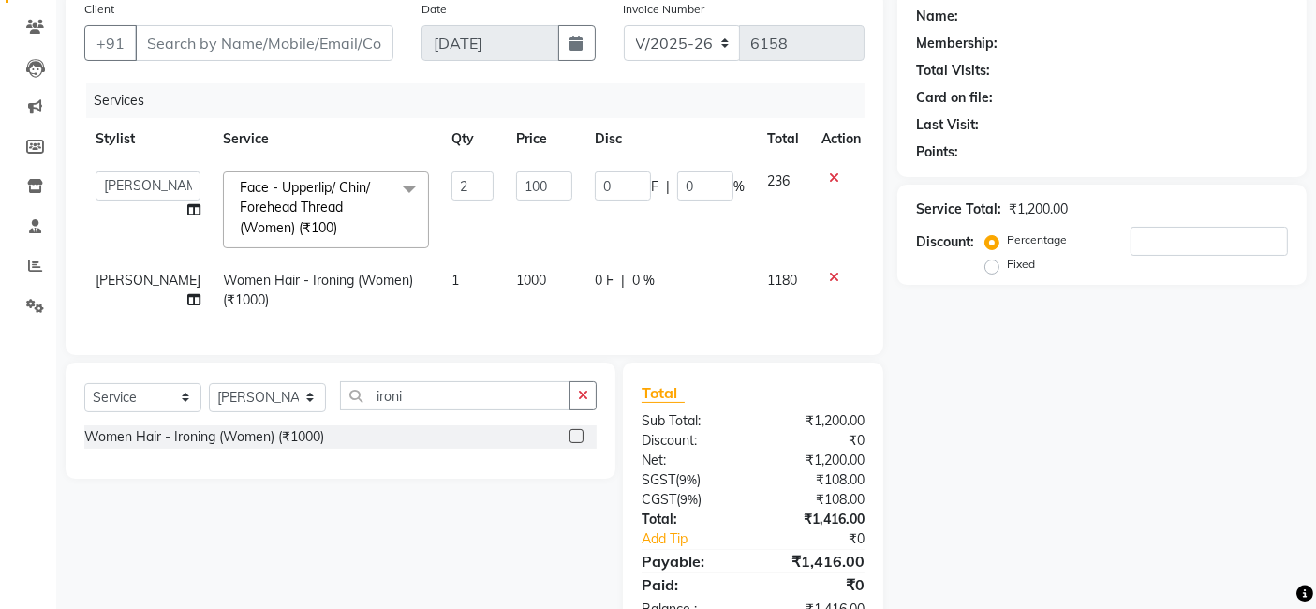
scroll to position [150, 0]
click at [274, 411] on select "Select Stylist AJAY Ankush Anusha Ashu Beauty Tanuja COUNTER Deepak Esha Fatima…" at bounding box center [267, 396] width 117 height 29
select select "52838"
click at [209, 396] on select "Select Stylist AJAY Ankush Anusha Ashu Beauty Tanuja COUNTER Deepak Esha Fatima…" at bounding box center [267, 396] width 117 height 29
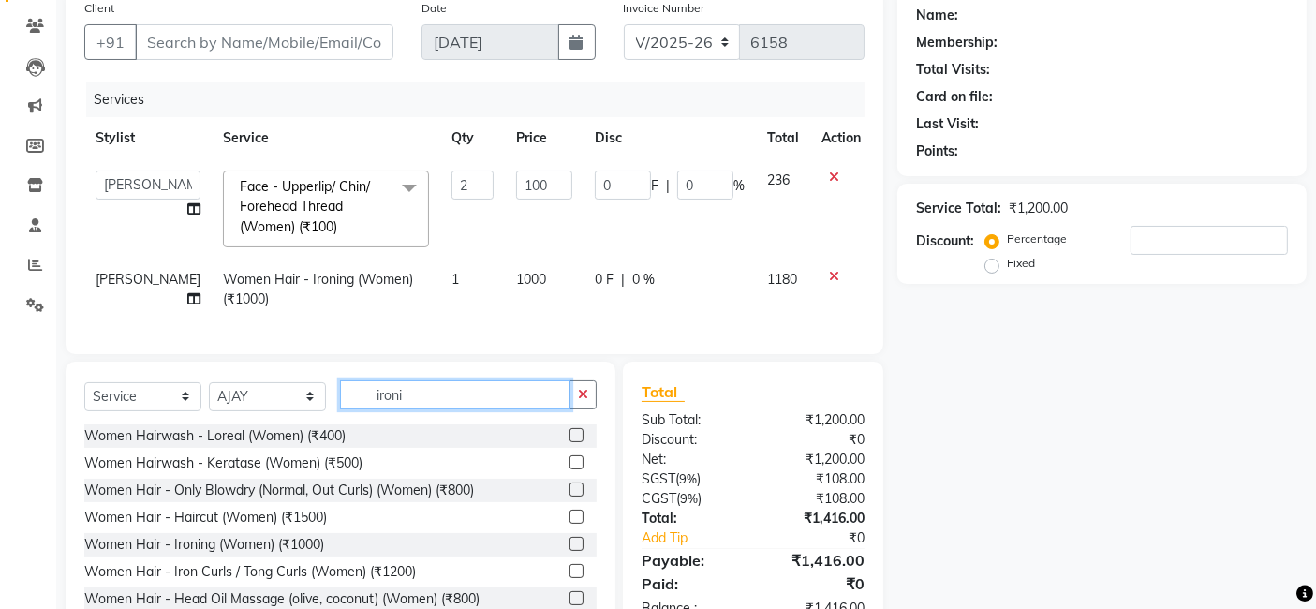
click at [449, 409] on input "ironi" at bounding box center [455, 394] width 230 height 29
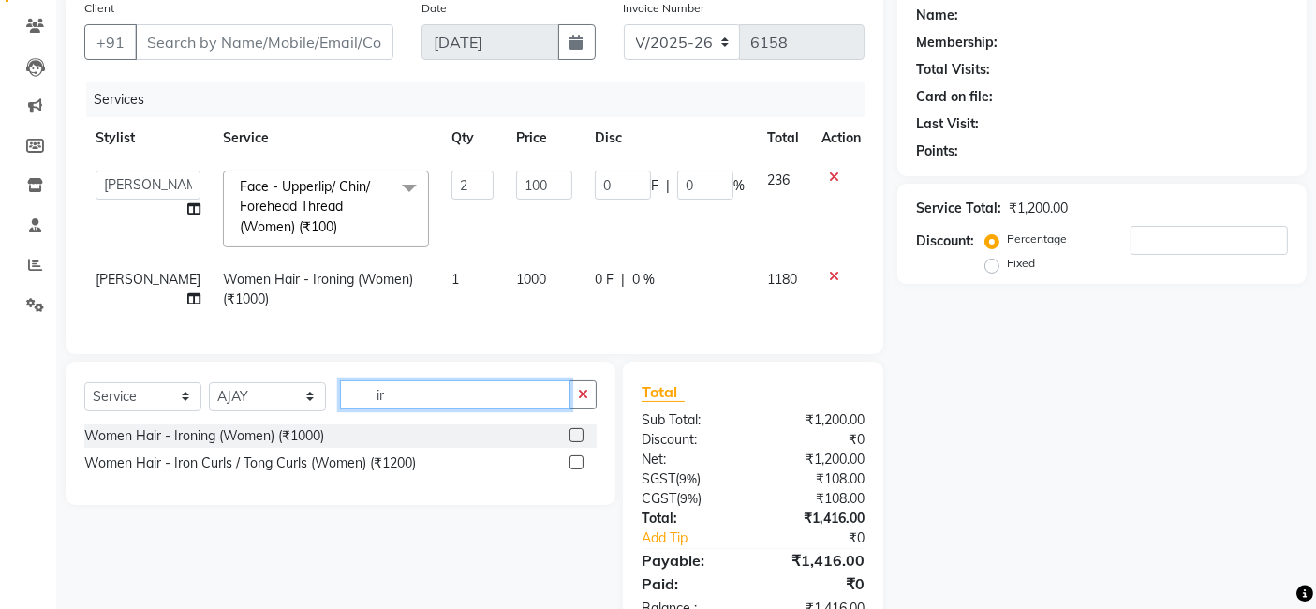
type input "i"
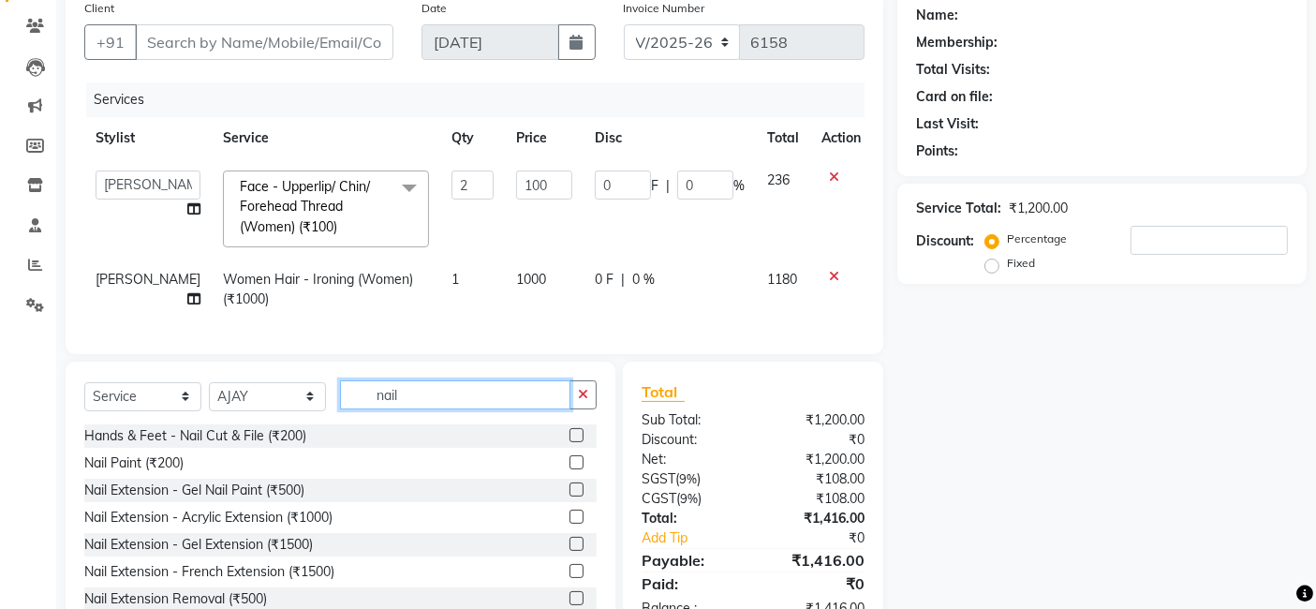
type input "nail"
click at [569, 475] on div at bounding box center [575, 465] width 12 height 20
click at [569, 469] on label at bounding box center [576, 462] width 14 height 14
click at [569, 469] on input "checkbox" at bounding box center [575, 463] width 12 height 12
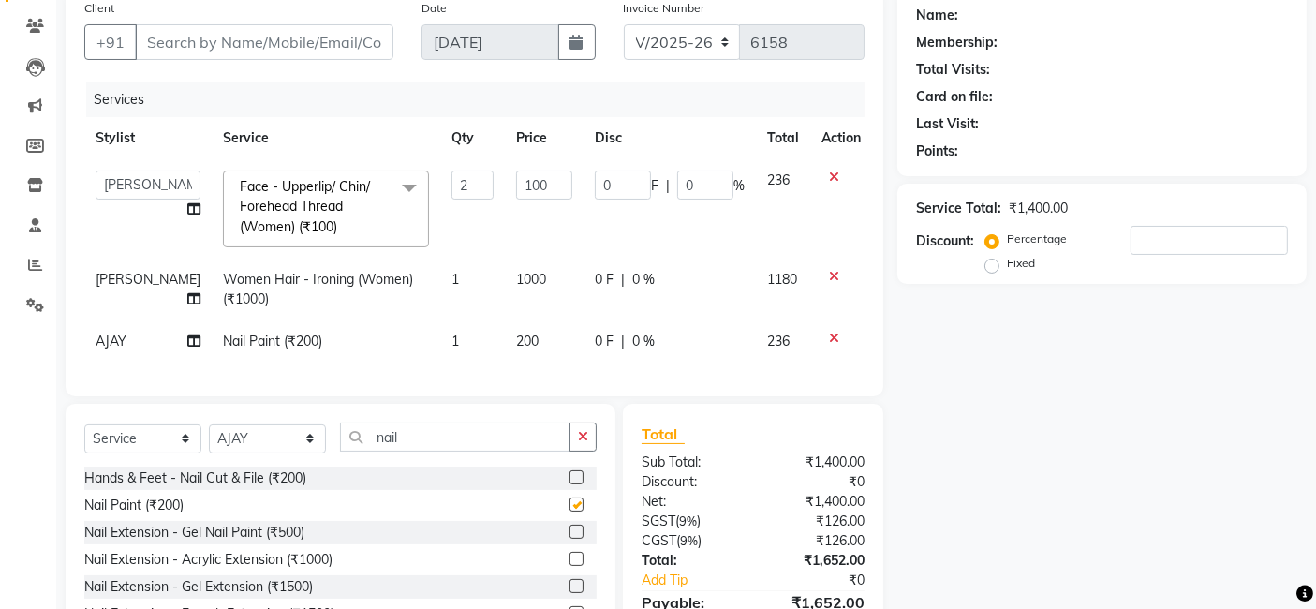
checkbox input "false"
click at [938, 436] on div "Name: Membership: Total Visits: Card on file: Last Visit: Points: Service Total…" at bounding box center [1108, 335] width 423 height 689
click at [990, 441] on div "Name: Membership: Total Visits: Card on file: Last Visit: Points: Service Total…" at bounding box center [1108, 335] width 423 height 689
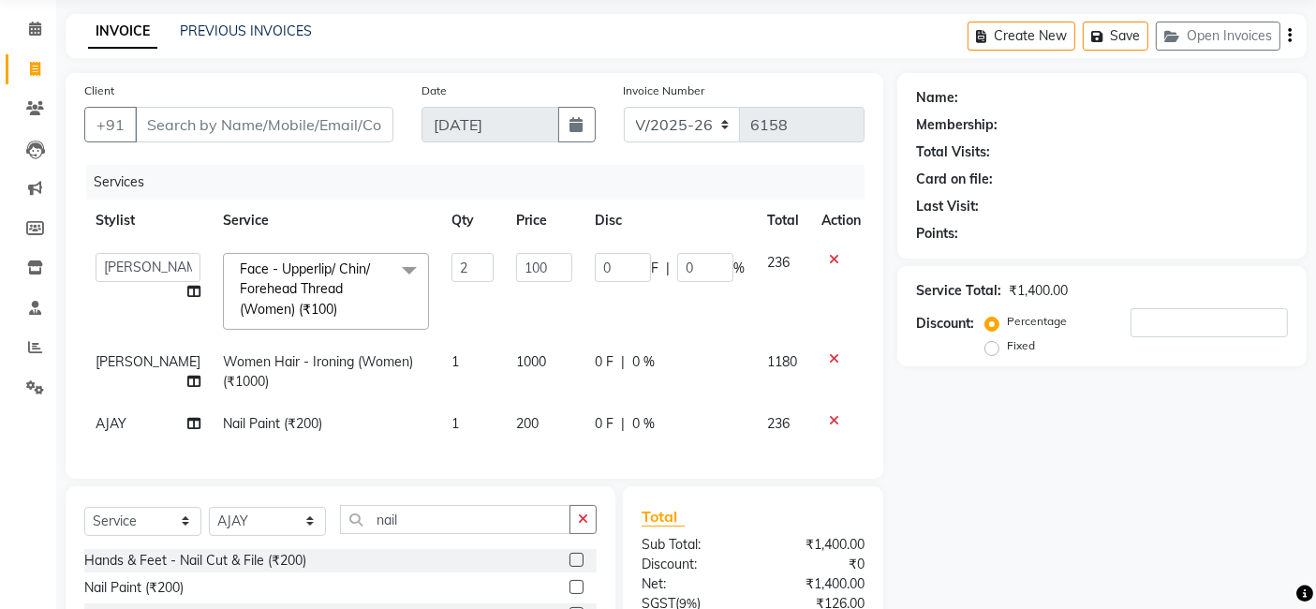
scroll to position [70, 0]
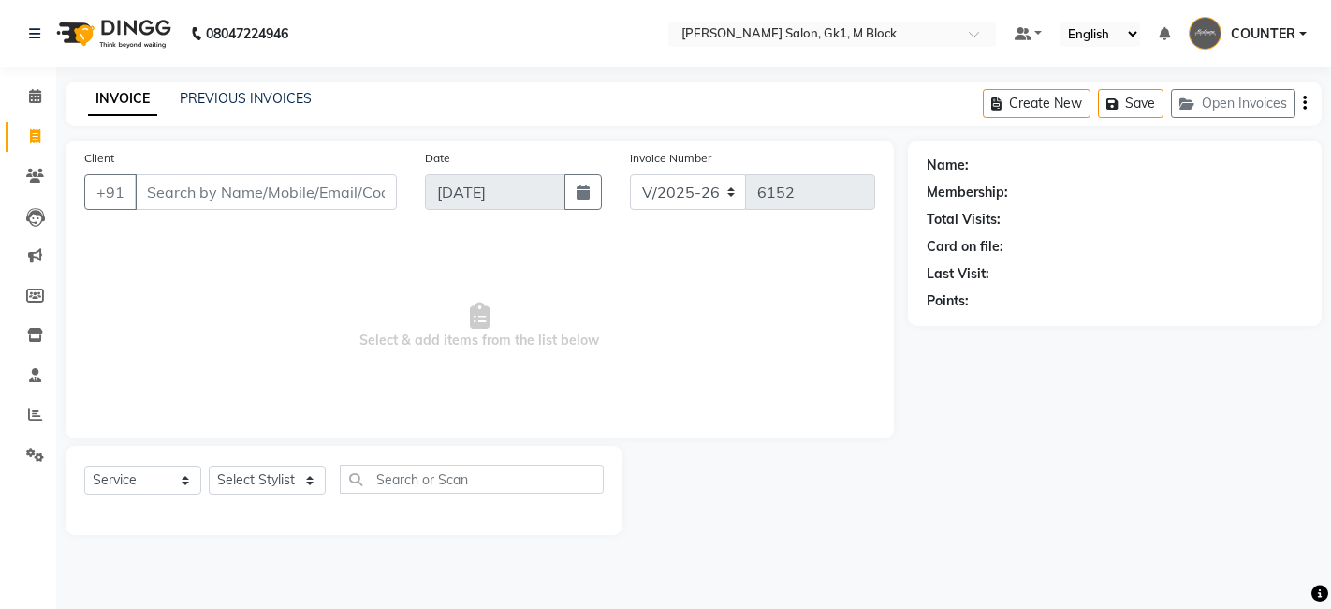
select select "6312"
select select "service"
click at [277, 466] on select "Select Stylist AJAY [PERSON_NAME] [PERSON_NAME] [PERSON_NAME] COUNTER [PERSON_N…" at bounding box center [267, 479] width 117 height 29
select select "59715"
click at [209, 465] on select "Select Stylist AJAY [PERSON_NAME] [PERSON_NAME] [PERSON_NAME] COUNTER [PERSON_N…" at bounding box center [267, 479] width 117 height 29
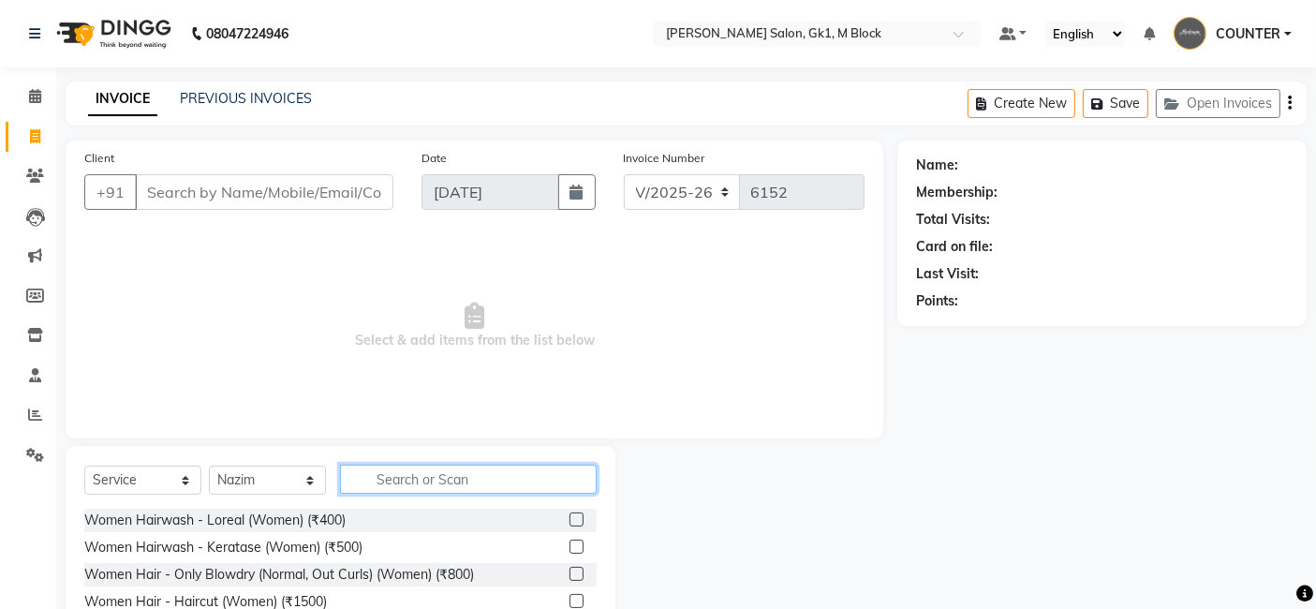
click at [409, 482] on input "text" at bounding box center [468, 478] width 257 height 29
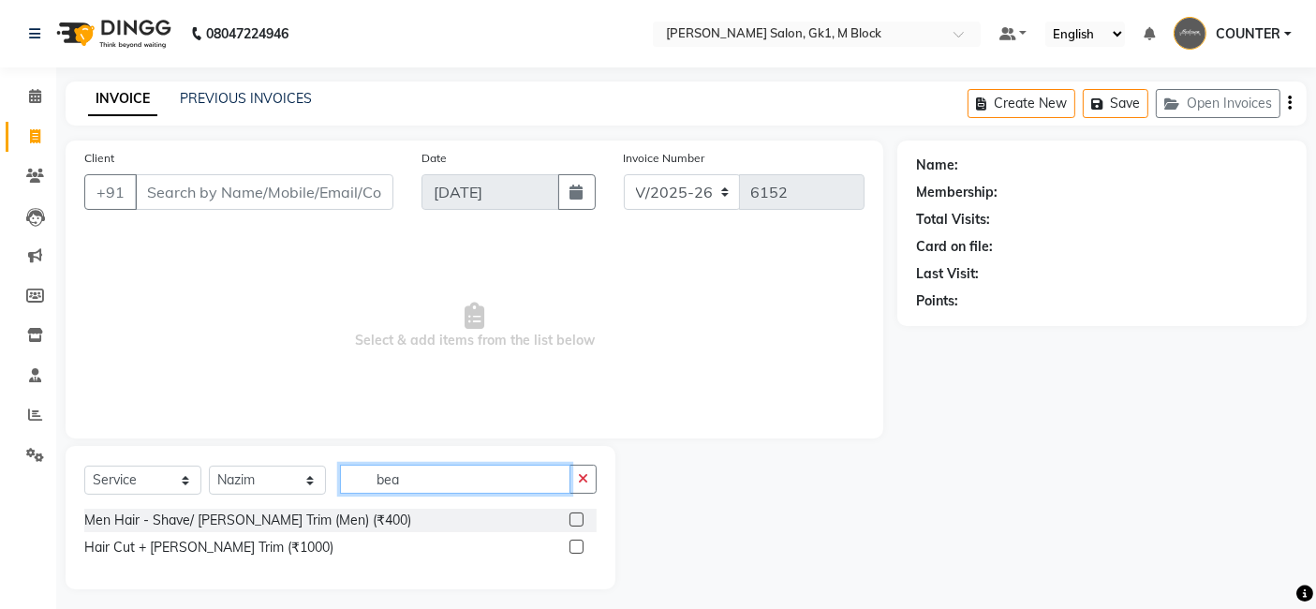
type input "bea"
click at [575, 522] on label at bounding box center [576, 519] width 14 height 14
click at [575, 522] on input "checkbox" at bounding box center [575, 520] width 12 height 12
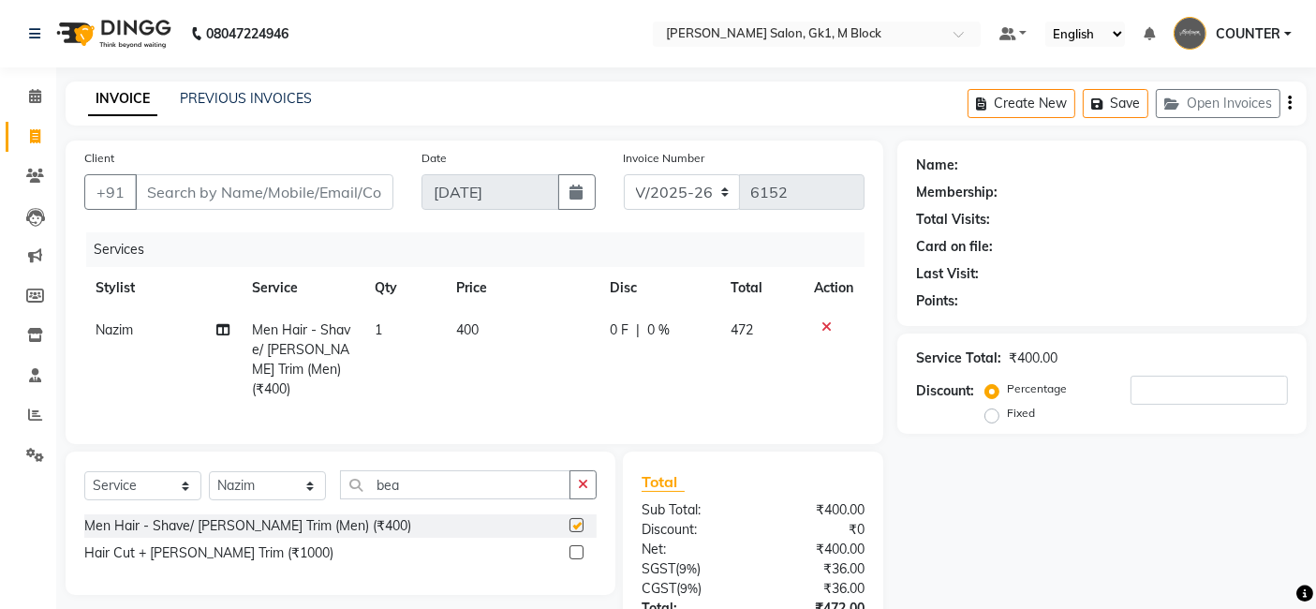
checkbox input "false"
click at [345, 185] on input "Client" at bounding box center [264, 192] width 258 height 36
type input "7"
type input "0"
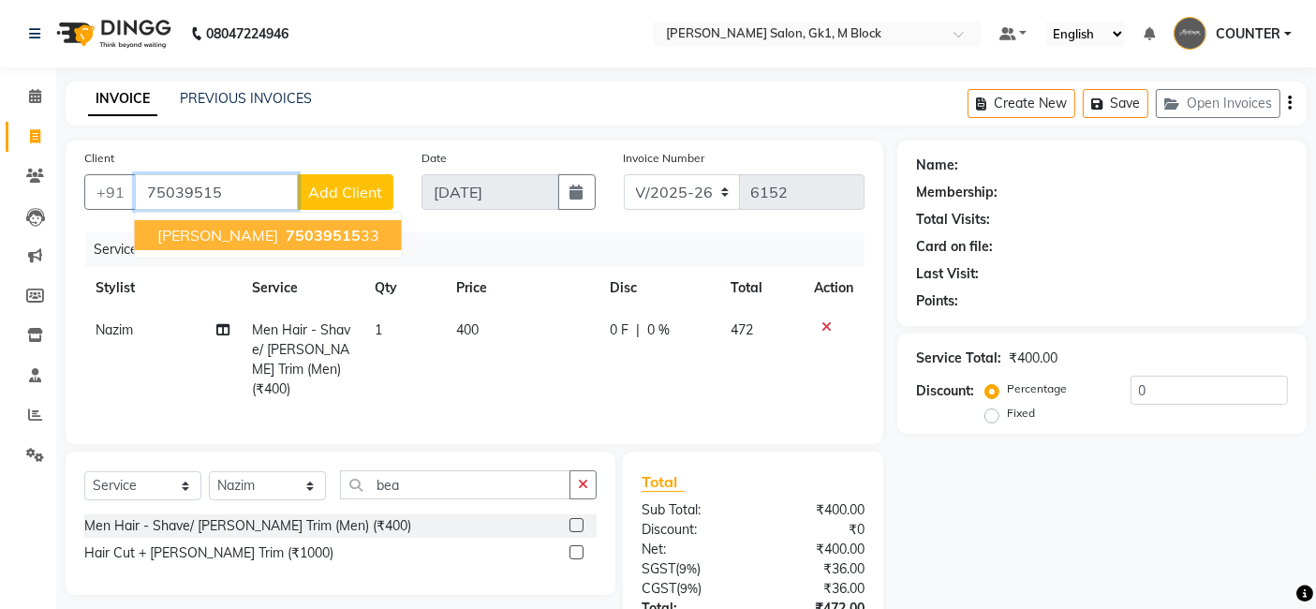
click at [287, 238] on span "75039515" at bounding box center [323, 235] width 75 height 19
type input "7503951533"
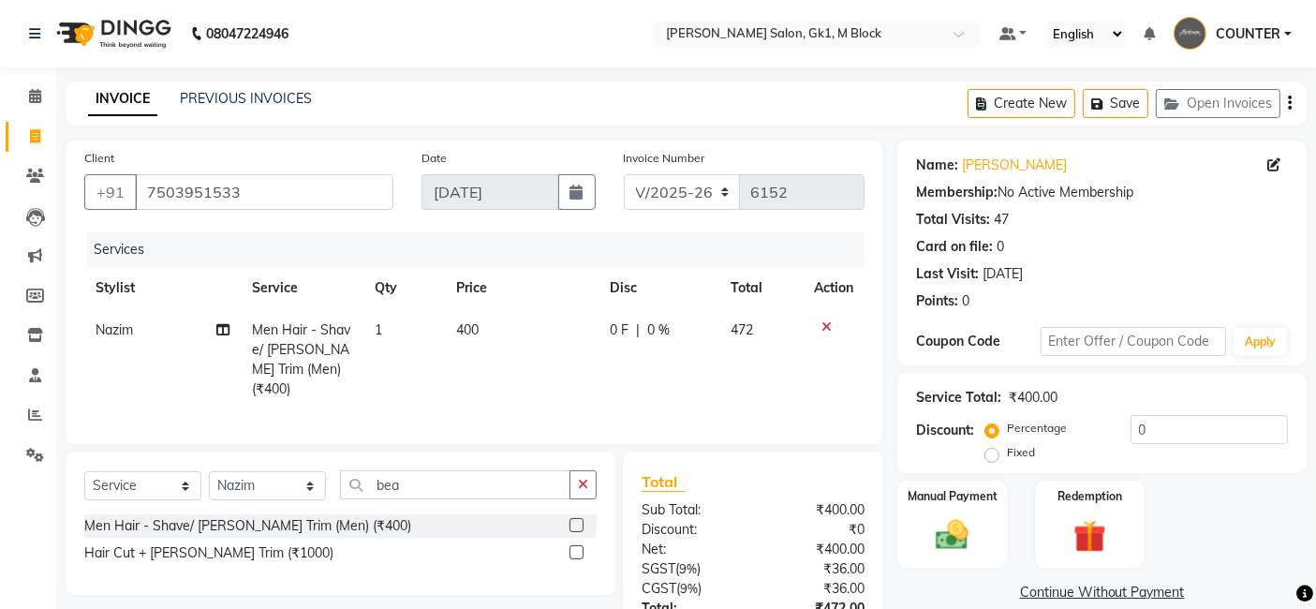
click at [1259, 535] on div "Manual Payment Redemption" at bounding box center [1101, 524] width 437 height 88
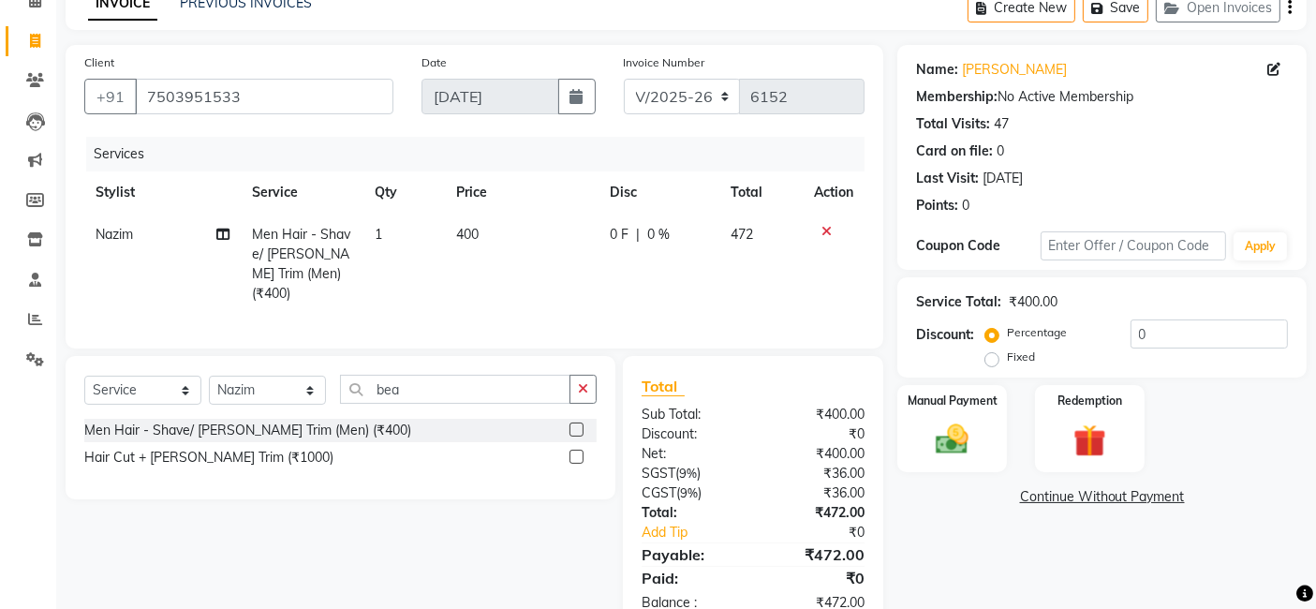
scroll to position [141, 0]
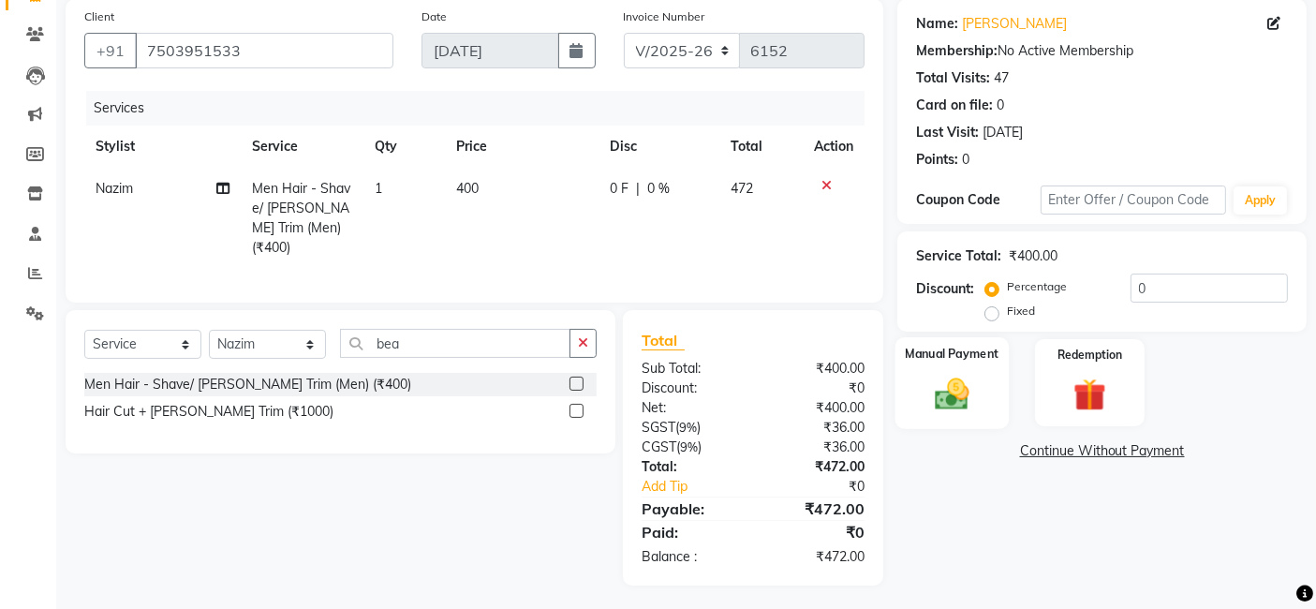
click at [958, 390] on img at bounding box center [952, 393] width 56 height 39
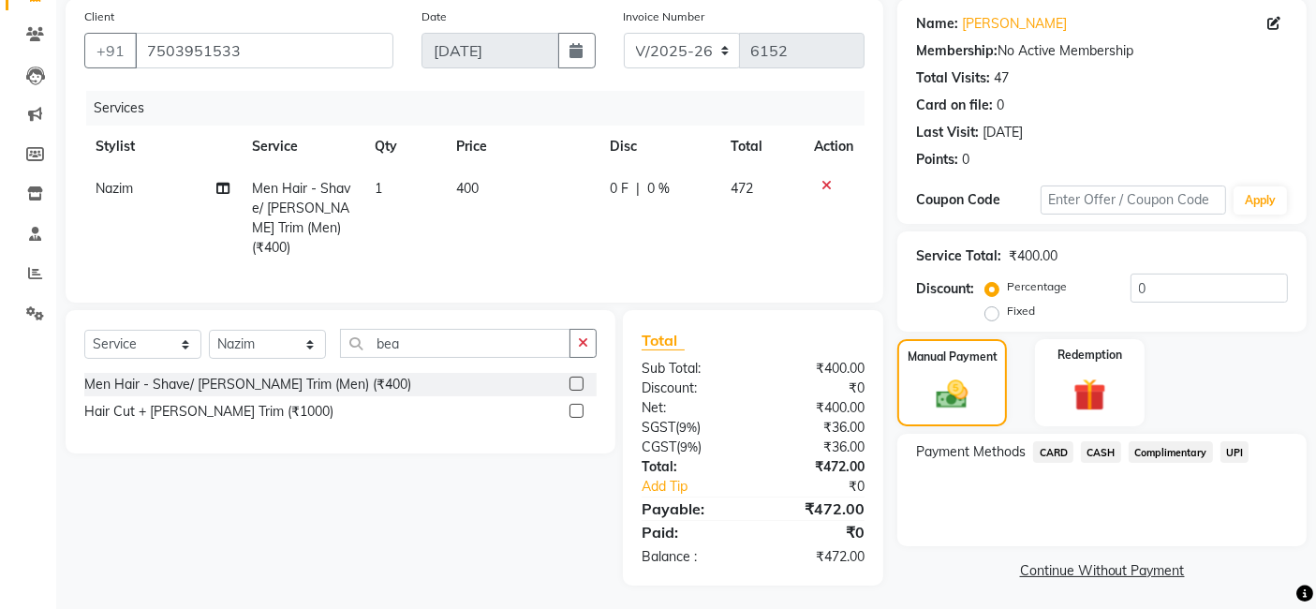
click at [1107, 453] on span "CASH" at bounding box center [1101, 452] width 40 height 22
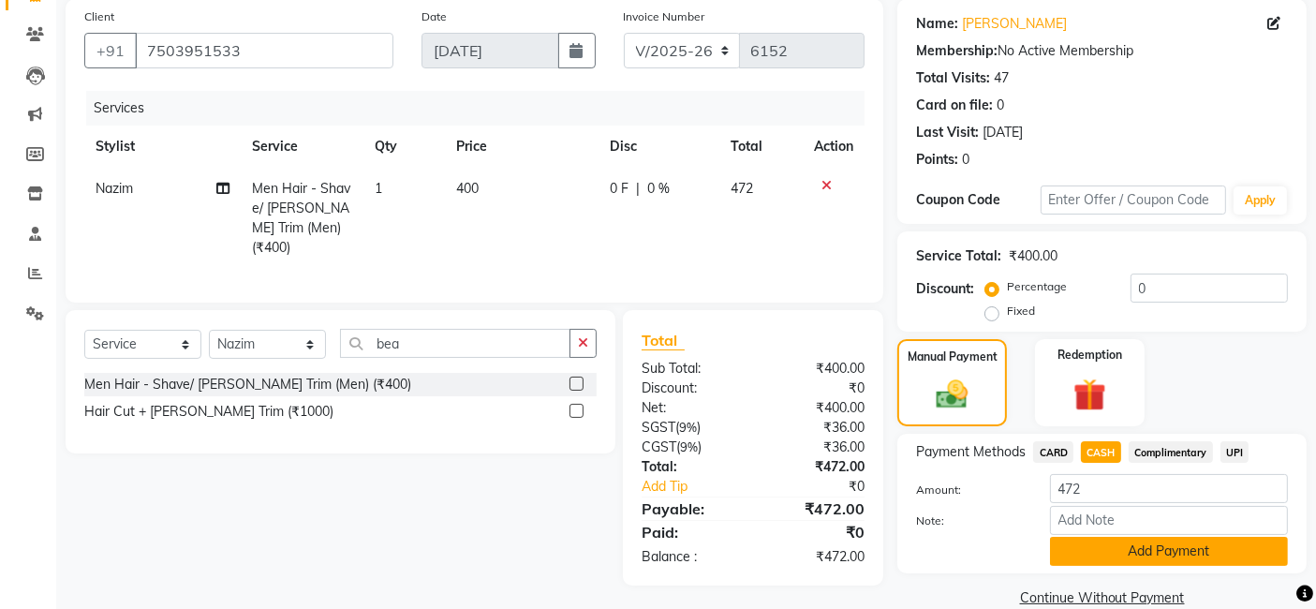
click at [1175, 550] on button "Add Payment" at bounding box center [1169, 551] width 238 height 29
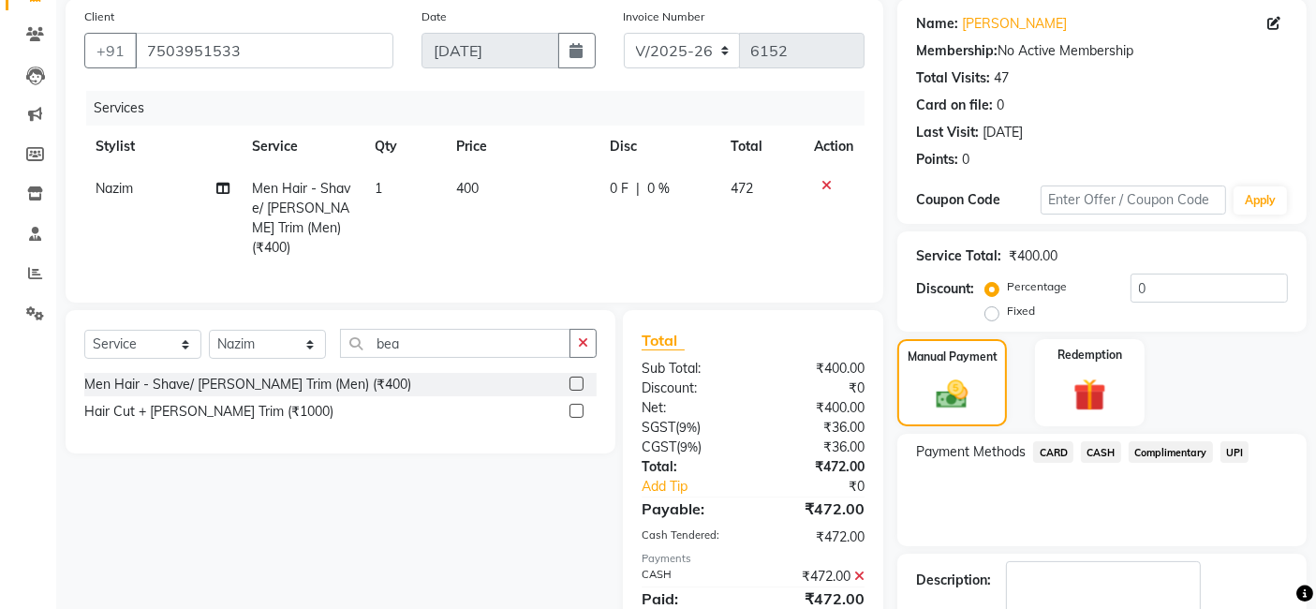
scroll to position [249, 0]
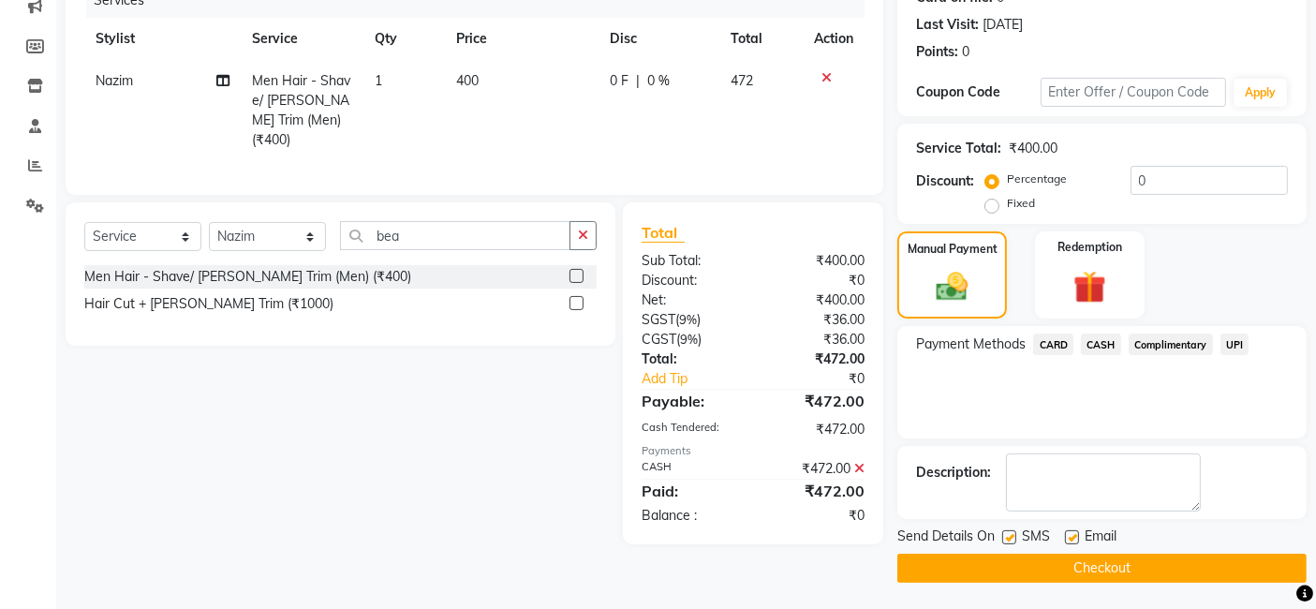
click at [1169, 561] on button "Checkout" at bounding box center [1101, 567] width 409 height 29
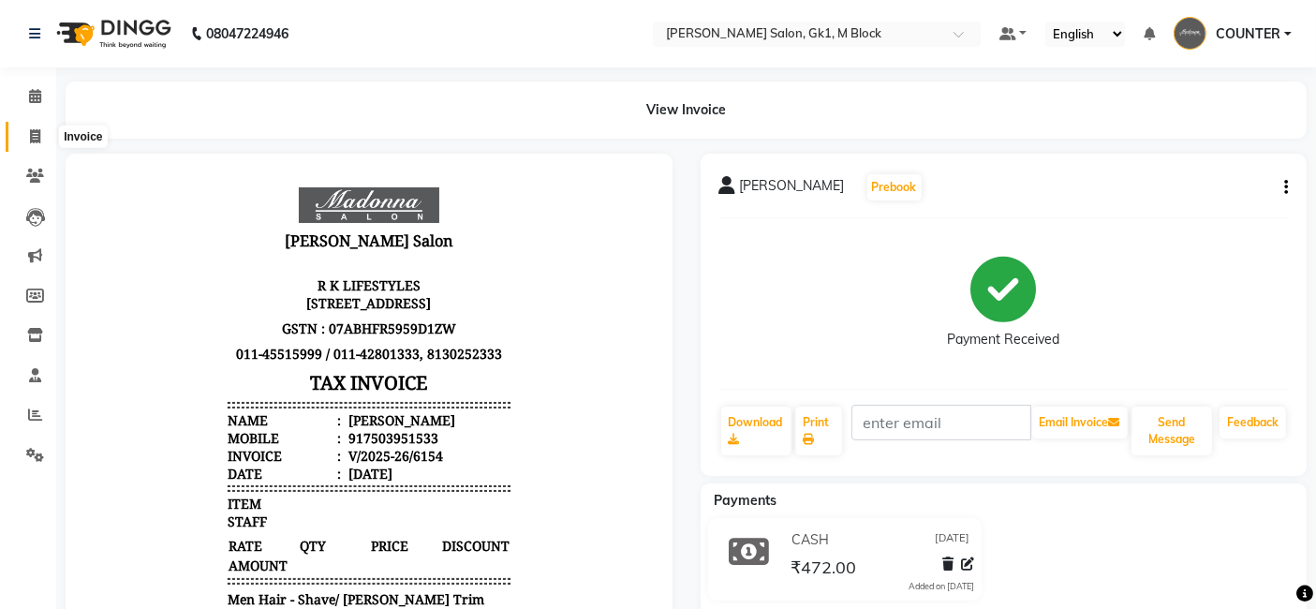
click at [31, 133] on icon at bounding box center [35, 136] width 10 height 14
select select "6312"
select select "service"
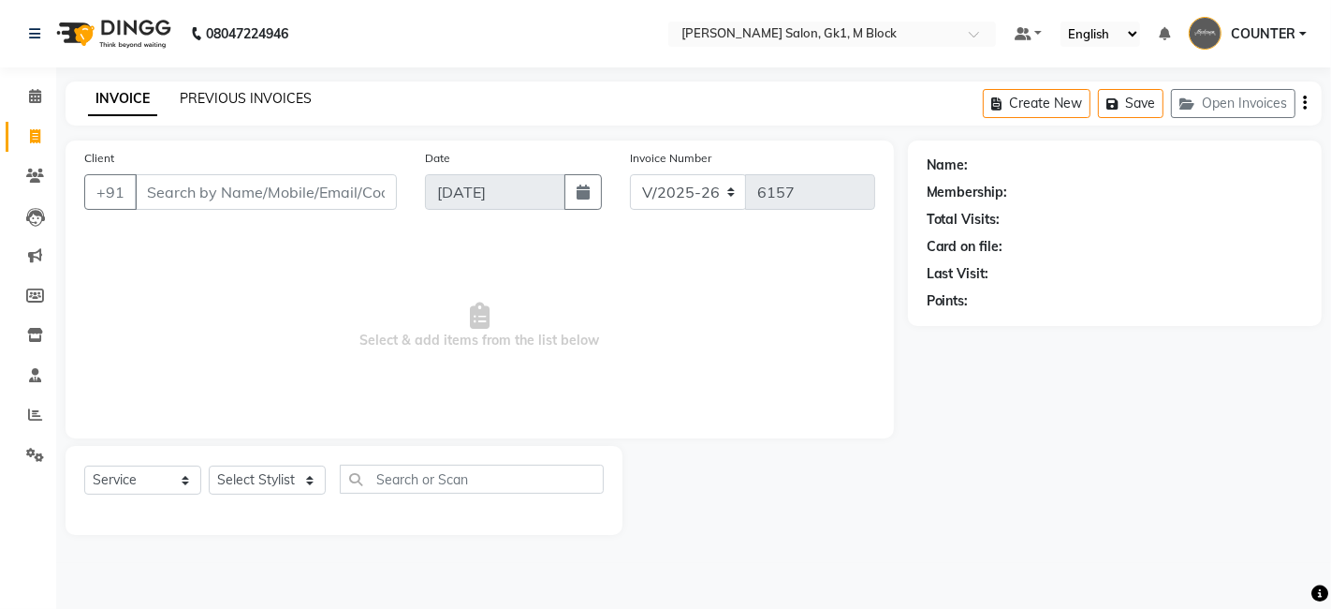
click at [231, 96] on link "PREVIOUS INVOICES" at bounding box center [246, 98] width 132 height 17
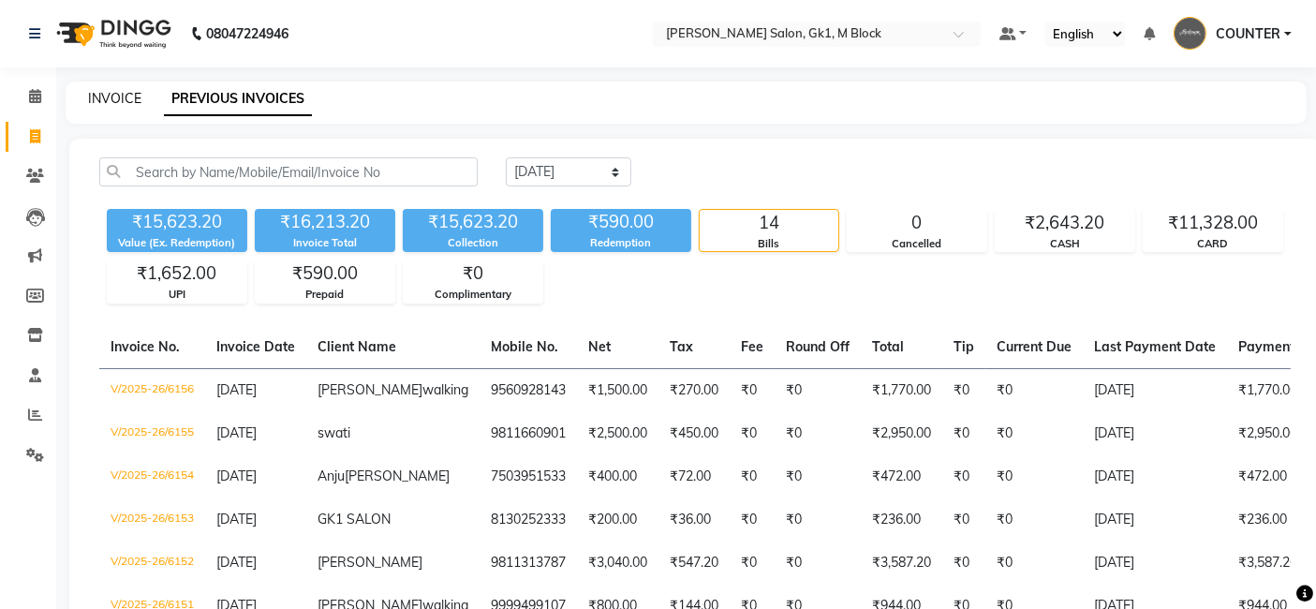
click at [112, 103] on link "INVOICE" at bounding box center [114, 98] width 53 height 17
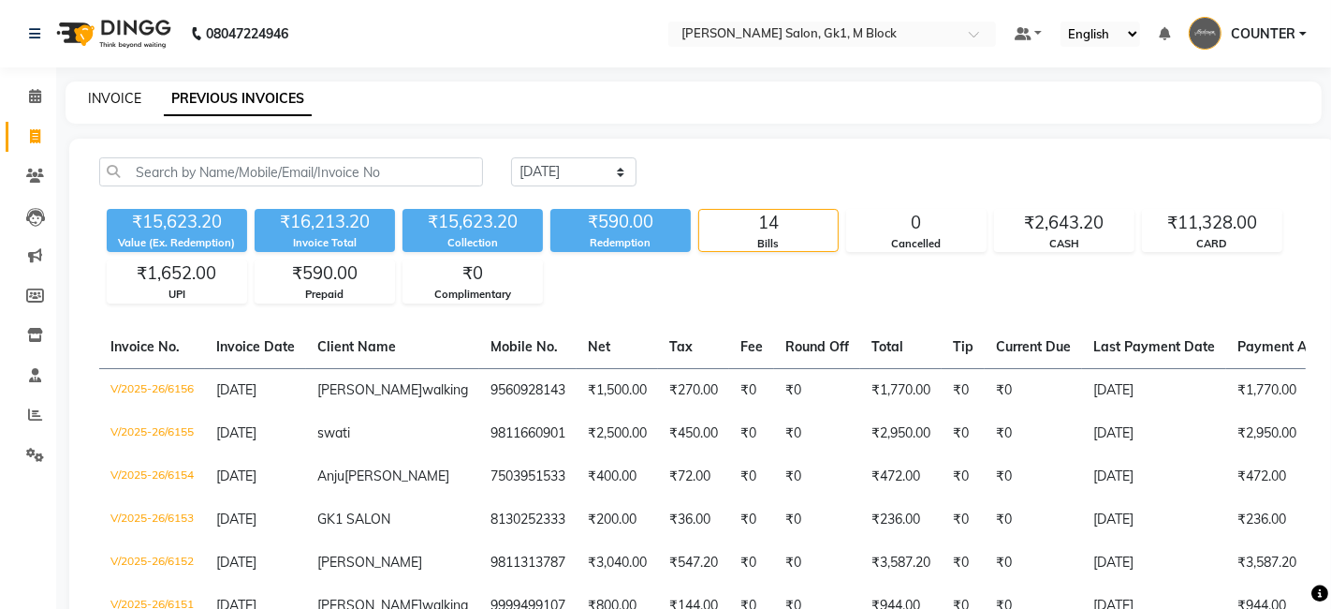
select select "6312"
select select "service"
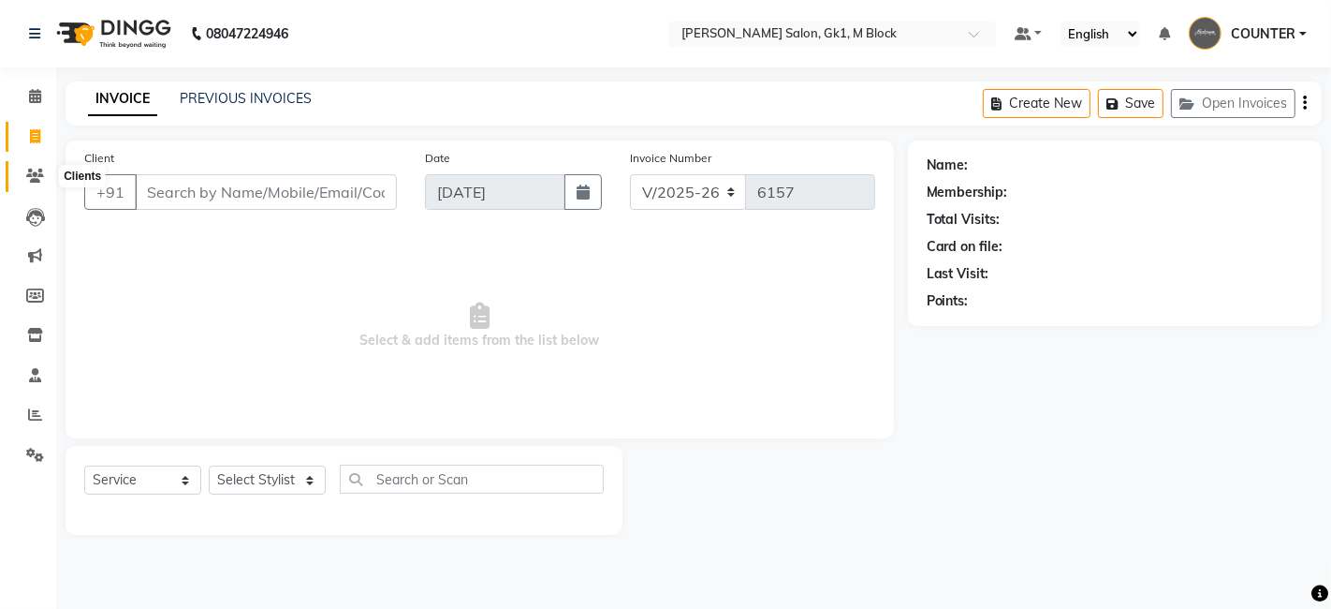
click at [34, 179] on icon at bounding box center [35, 176] width 18 height 14
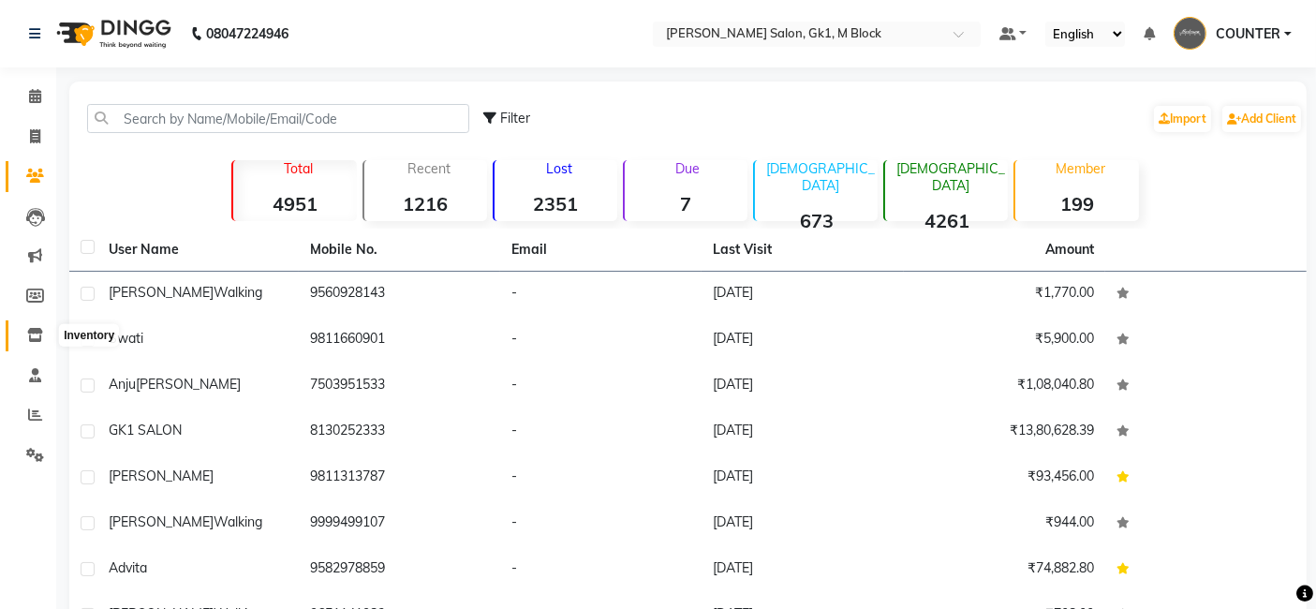
click at [38, 337] on icon at bounding box center [35, 335] width 16 height 14
select select
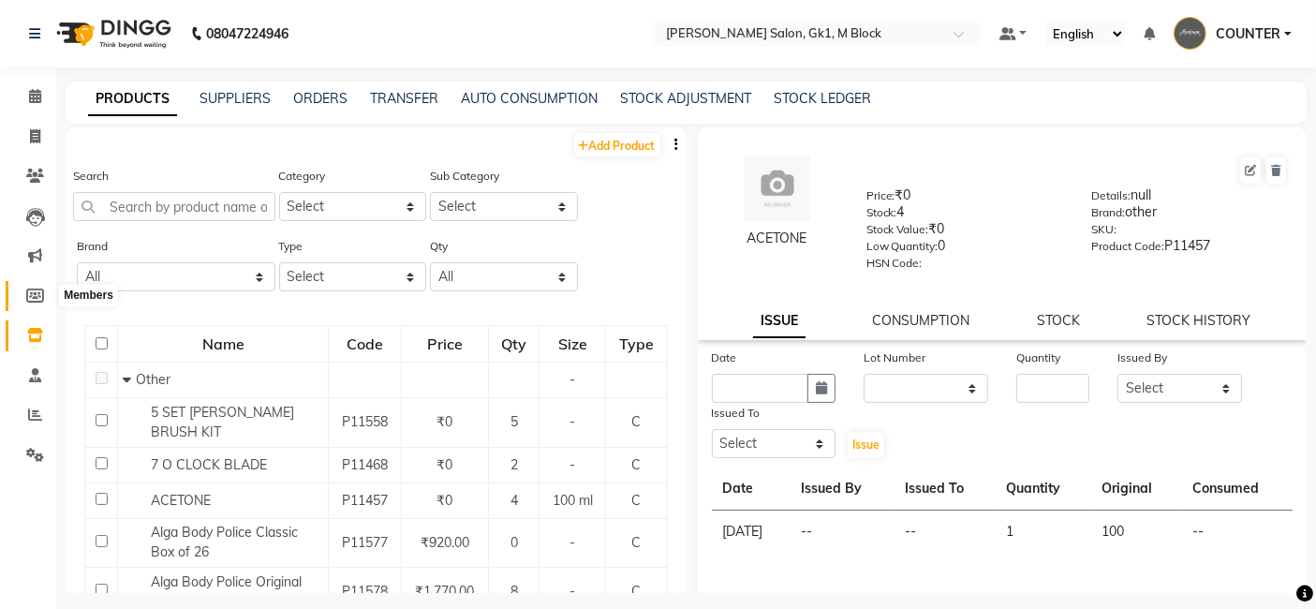
click at [35, 298] on icon at bounding box center [35, 295] width 18 height 14
select select
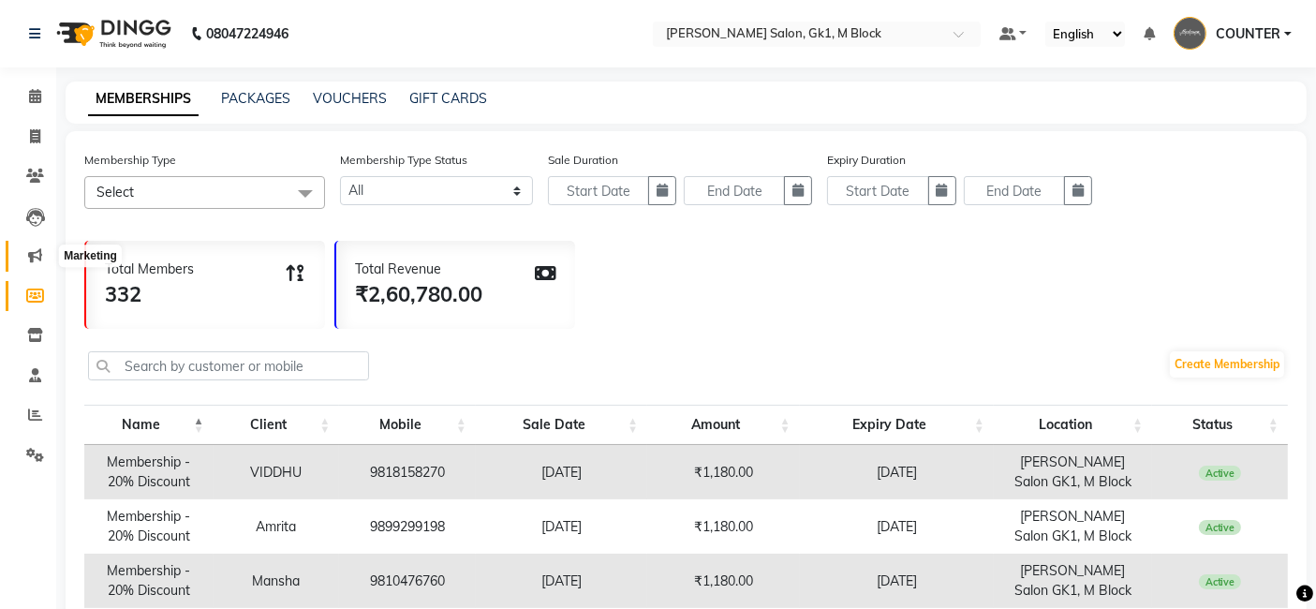
click at [35, 257] on icon at bounding box center [35, 255] width 14 height 14
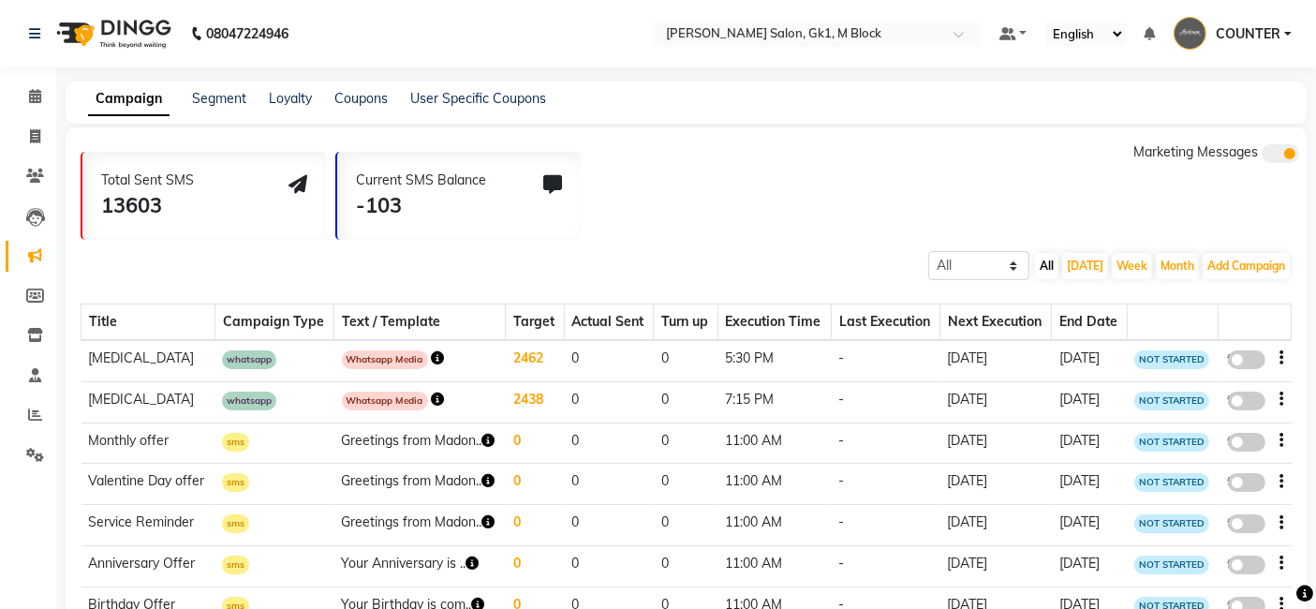
click at [553, 180] on icon at bounding box center [552, 184] width 19 height 19
click at [1214, 151] on span "Marketing Messages" at bounding box center [1195, 151] width 125 height 17
click at [293, 183] on icon at bounding box center [297, 184] width 19 height 19
click at [225, 90] on link "Segment" at bounding box center [219, 98] width 54 height 17
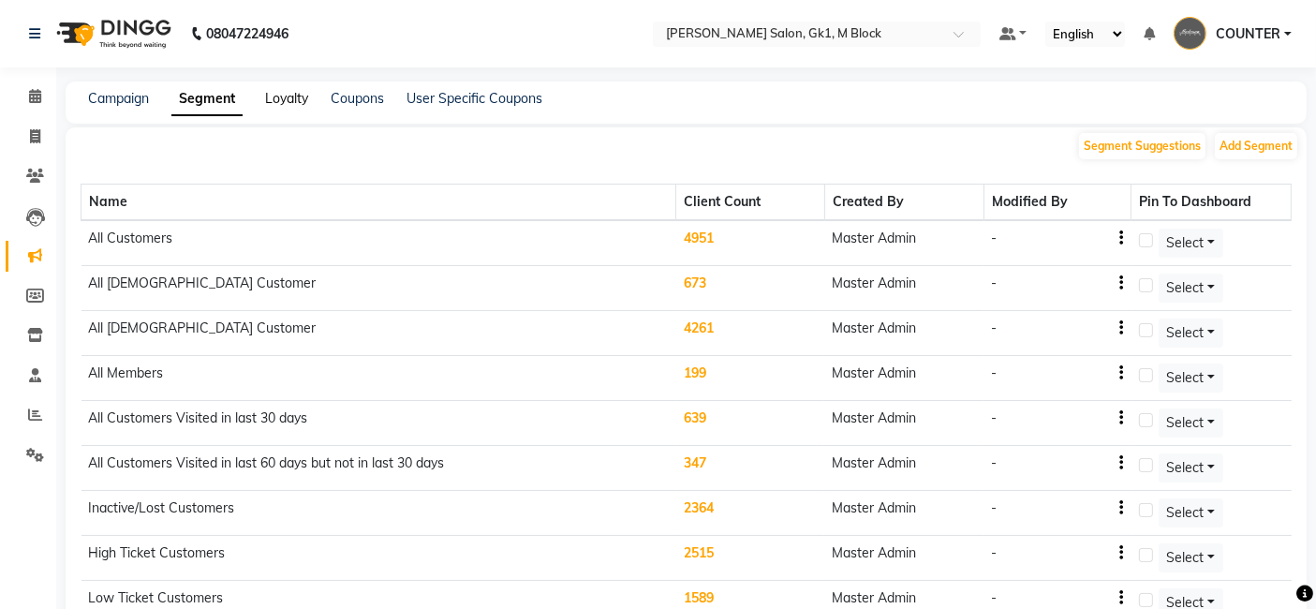
click at [272, 104] on link "Loyalty" at bounding box center [286, 98] width 43 height 17
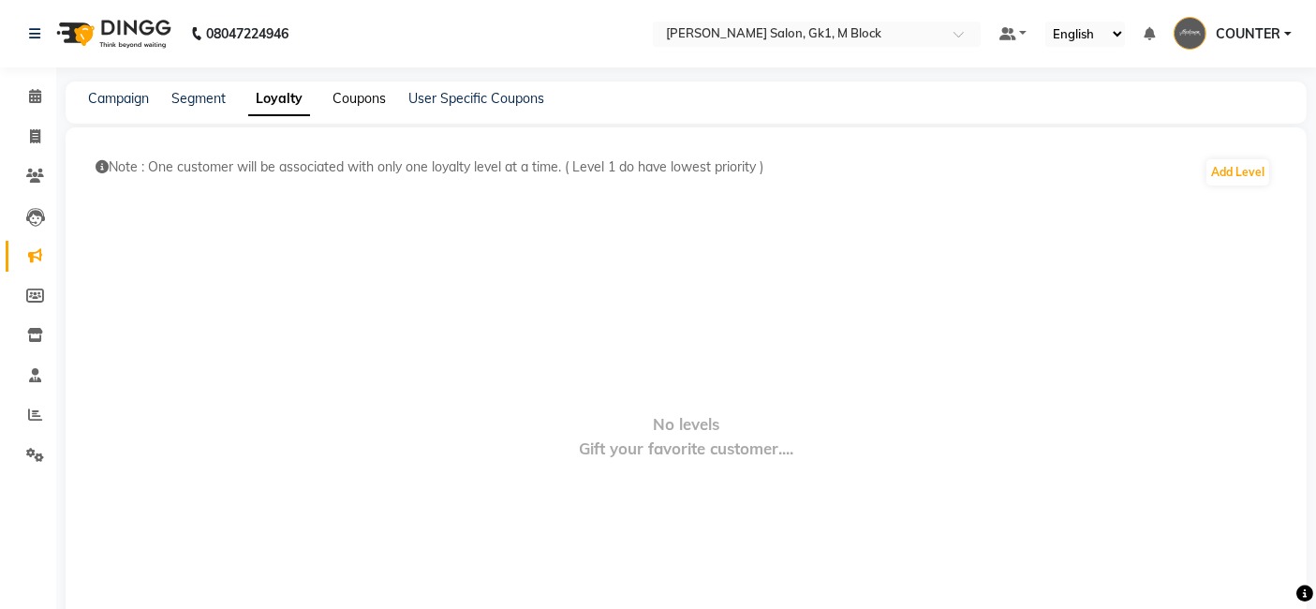
click at [334, 104] on link "Coupons" at bounding box center [358, 98] width 53 height 17
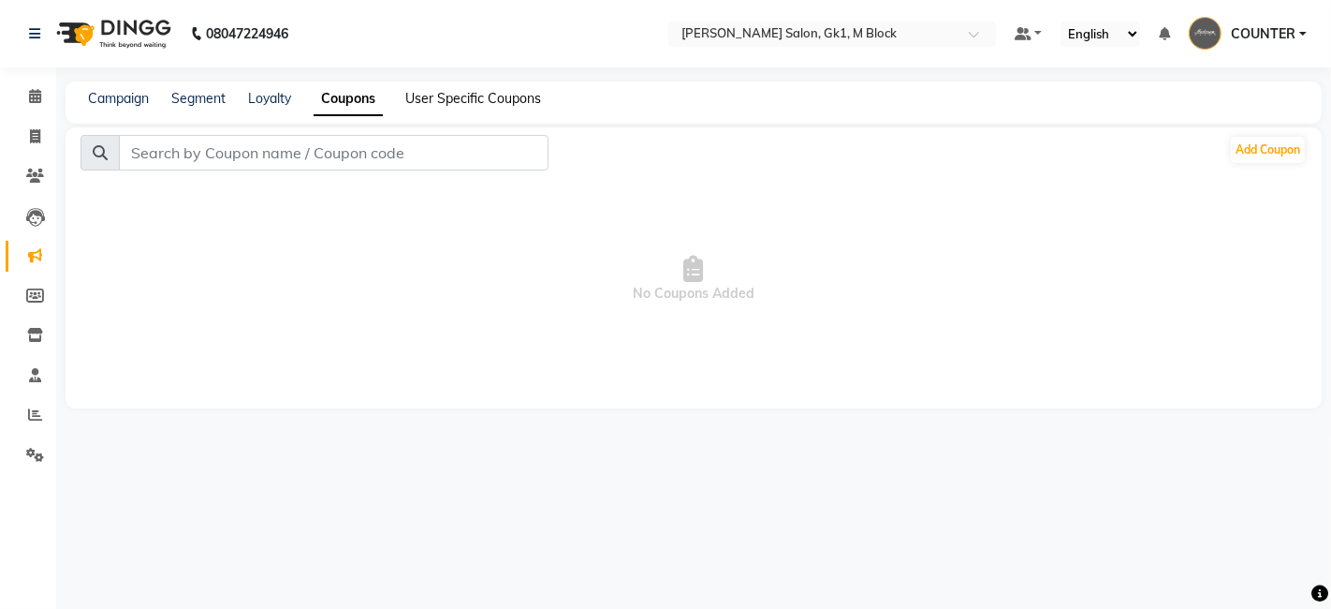
click at [444, 103] on link "User Specific Coupons" at bounding box center [473, 98] width 136 height 17
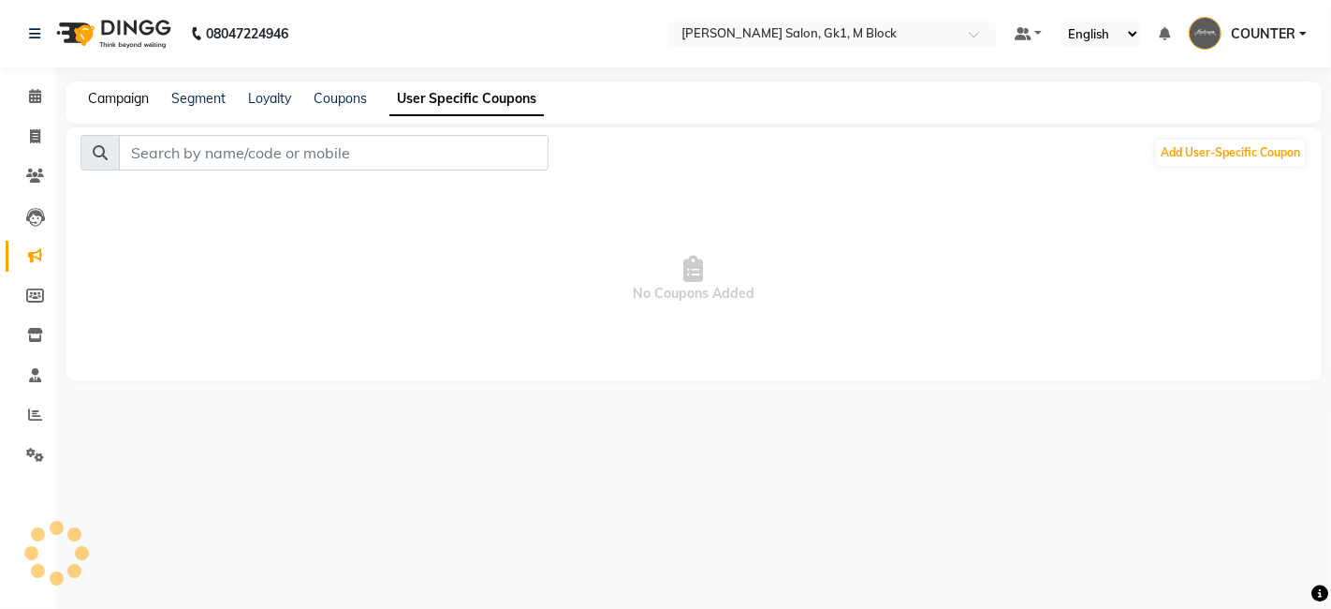
click at [143, 98] on link "Campaign" at bounding box center [118, 98] width 61 height 17
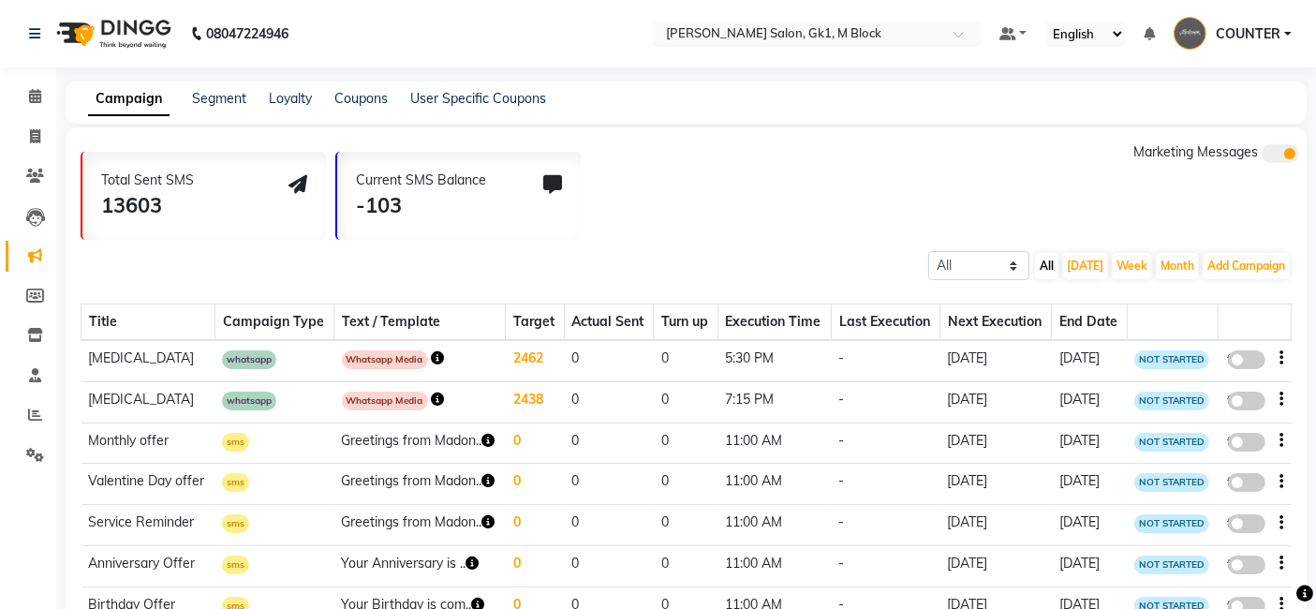
click at [396, 217] on div "-103" at bounding box center [421, 205] width 130 height 31
click at [552, 170] on div at bounding box center [552, 195] width 19 height 51
click at [435, 359] on icon "button" at bounding box center [438, 357] width 13 height 13
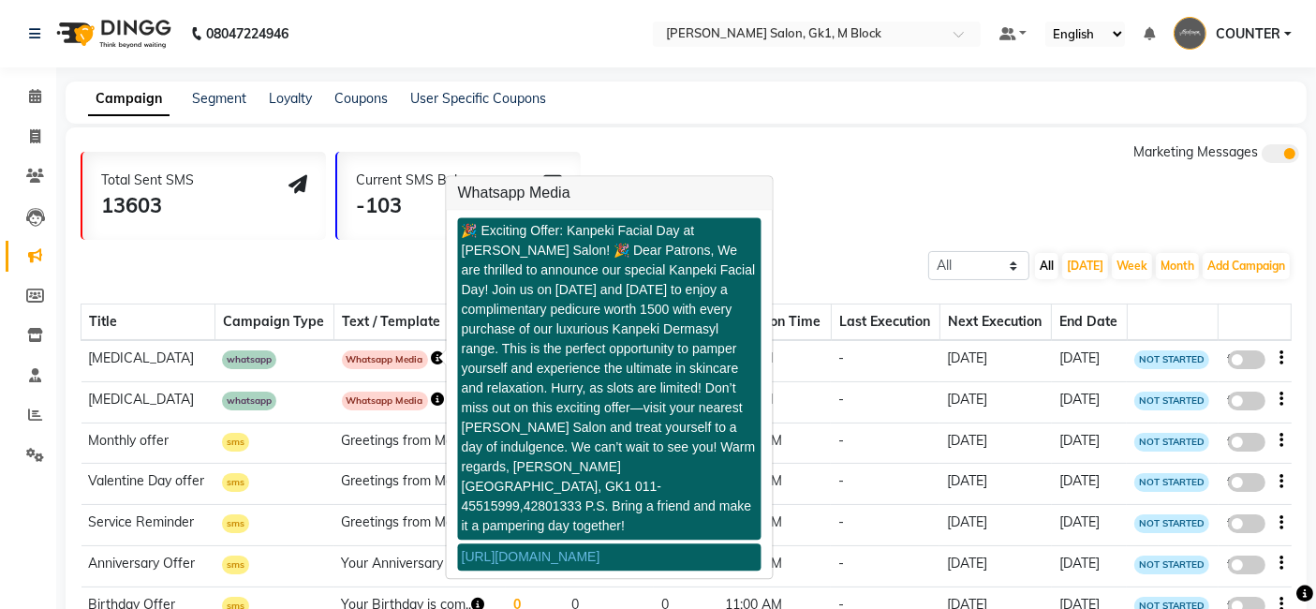
click at [918, 173] on div "Total Sent SMS 13603 Current SMS Balance -103 Marketing Messages" at bounding box center [694, 190] width 1226 height 97
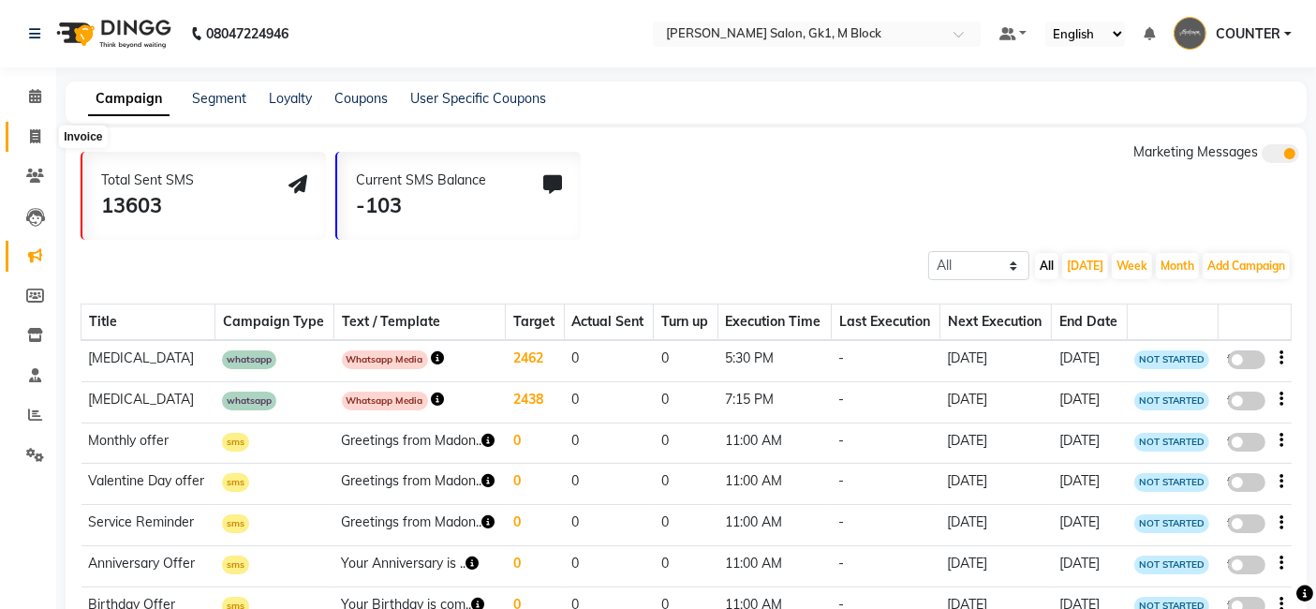
click at [39, 131] on icon at bounding box center [35, 136] width 10 height 14
select select "6312"
select select "service"
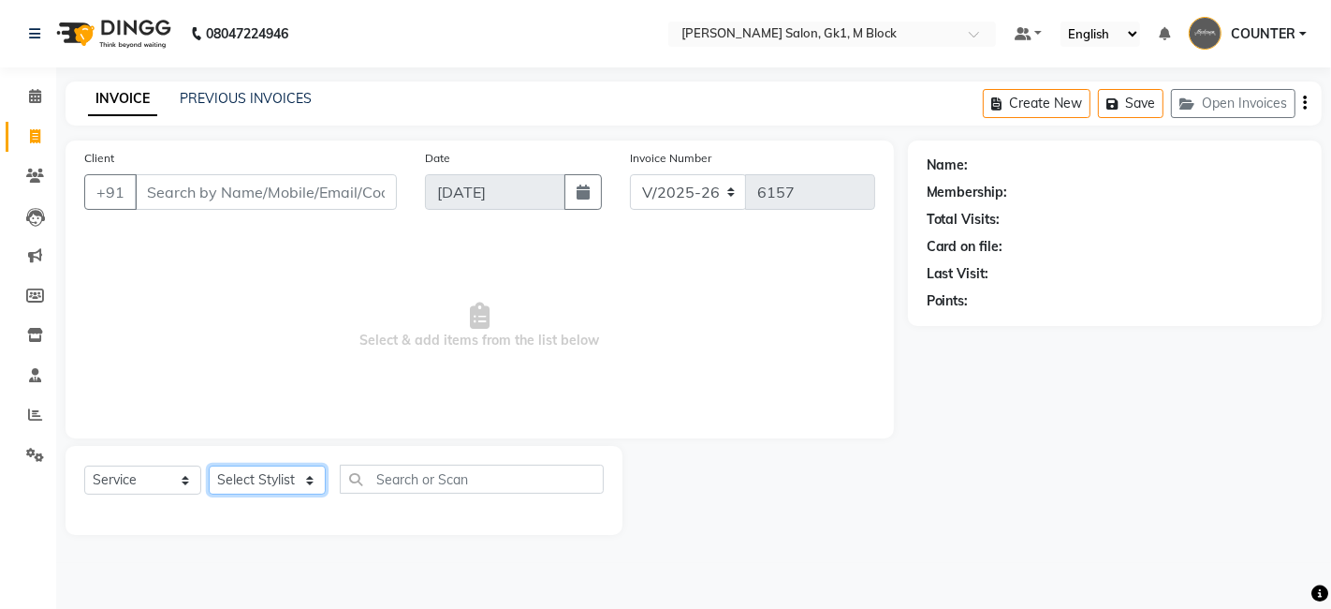
click at [267, 472] on select "Select Stylist AJAY [PERSON_NAME] [PERSON_NAME] [PERSON_NAME] COUNTER [PERSON_N…" at bounding box center [267, 479] width 117 height 29
select select "47632"
click at [209, 465] on select "Select Stylist AJAY [PERSON_NAME] [PERSON_NAME] [PERSON_NAME] COUNTER [PERSON_N…" at bounding box center [267, 479] width 117 height 29
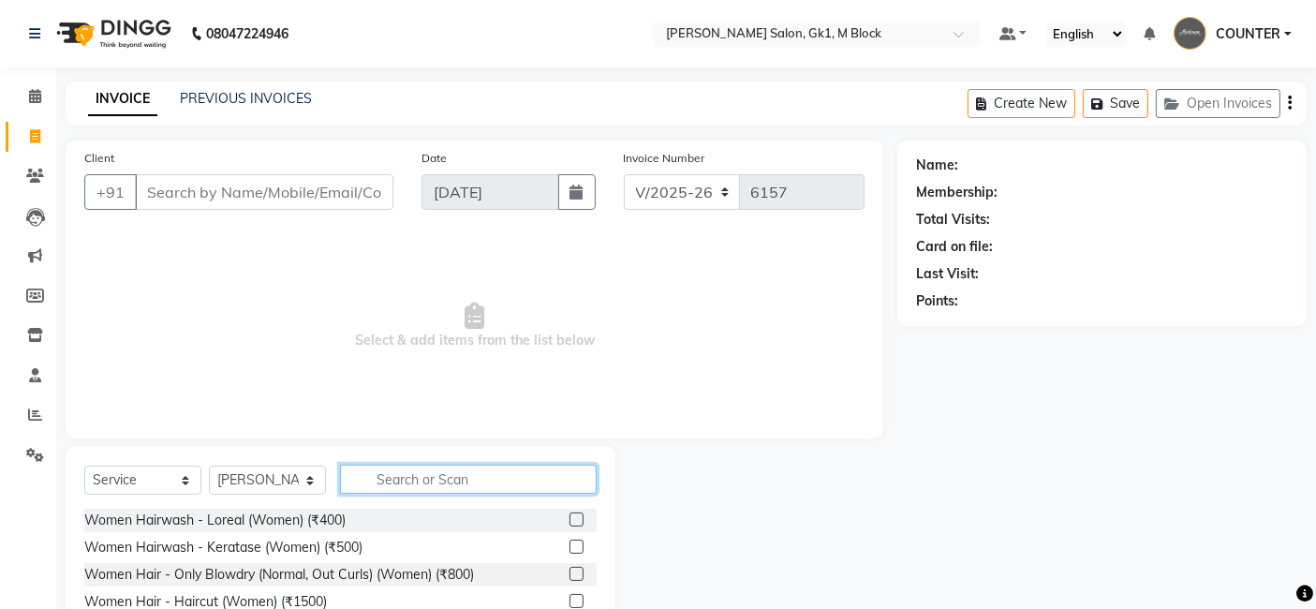
click at [463, 478] on input "text" at bounding box center [468, 478] width 257 height 29
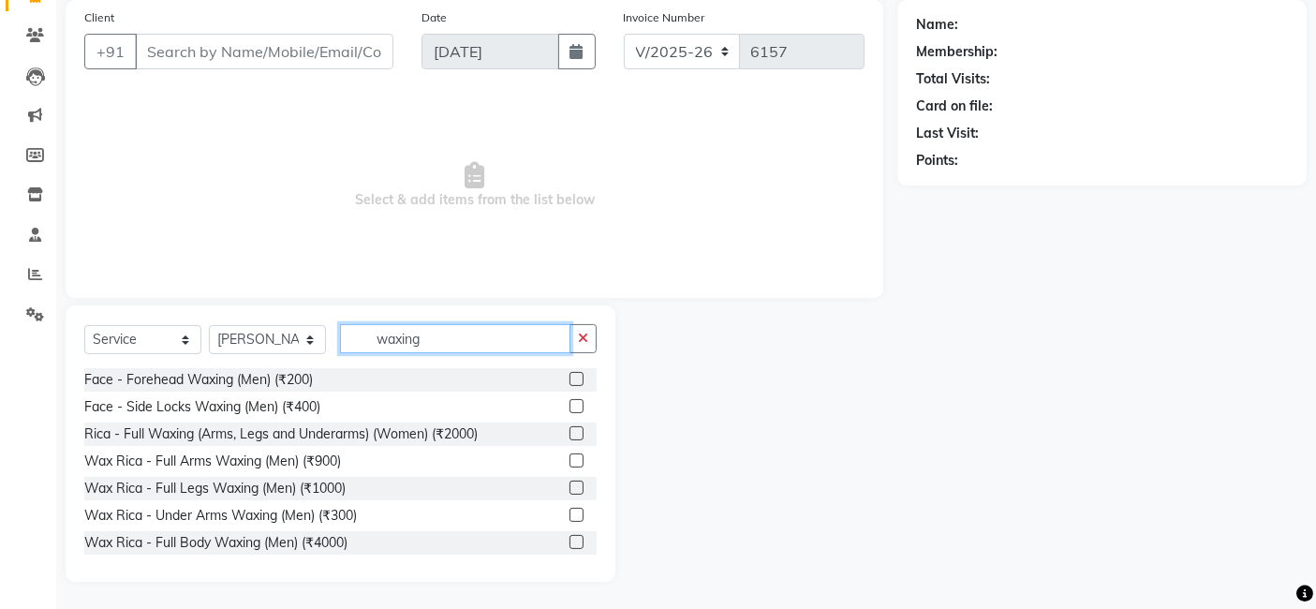
type input "waxing"
click at [569, 434] on label at bounding box center [576, 433] width 14 height 14
click at [569, 434] on input "checkbox" at bounding box center [575, 434] width 12 height 12
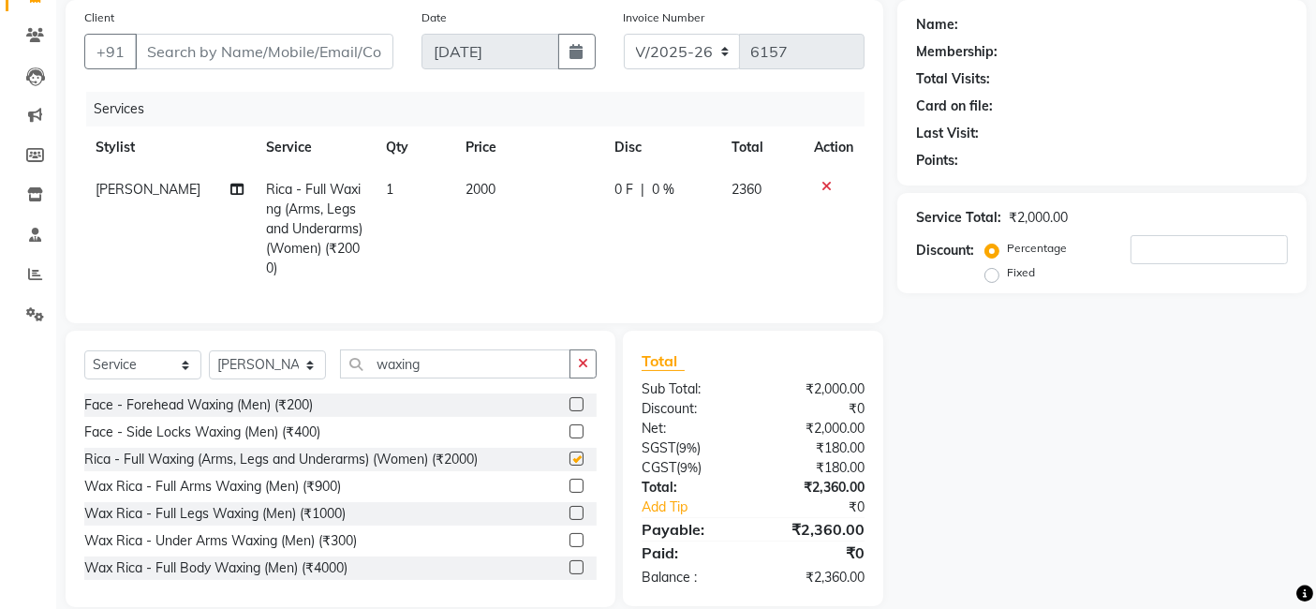
checkbox input "false"
click at [425, 378] on input "waxing" at bounding box center [455, 363] width 230 height 29
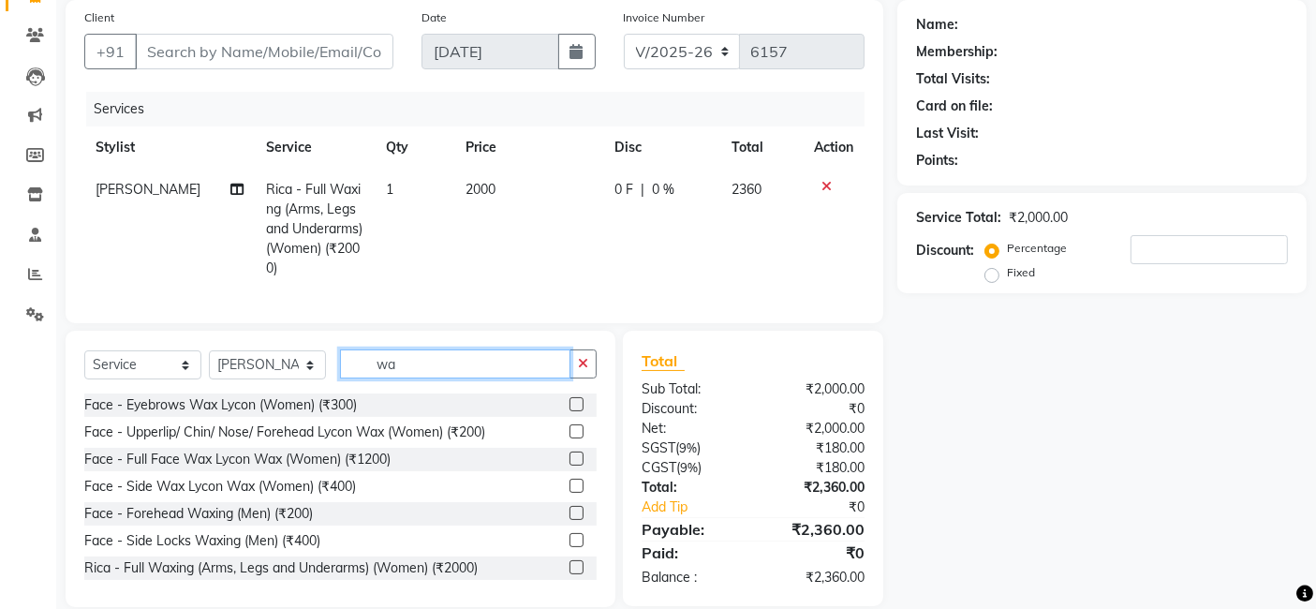
type input "w"
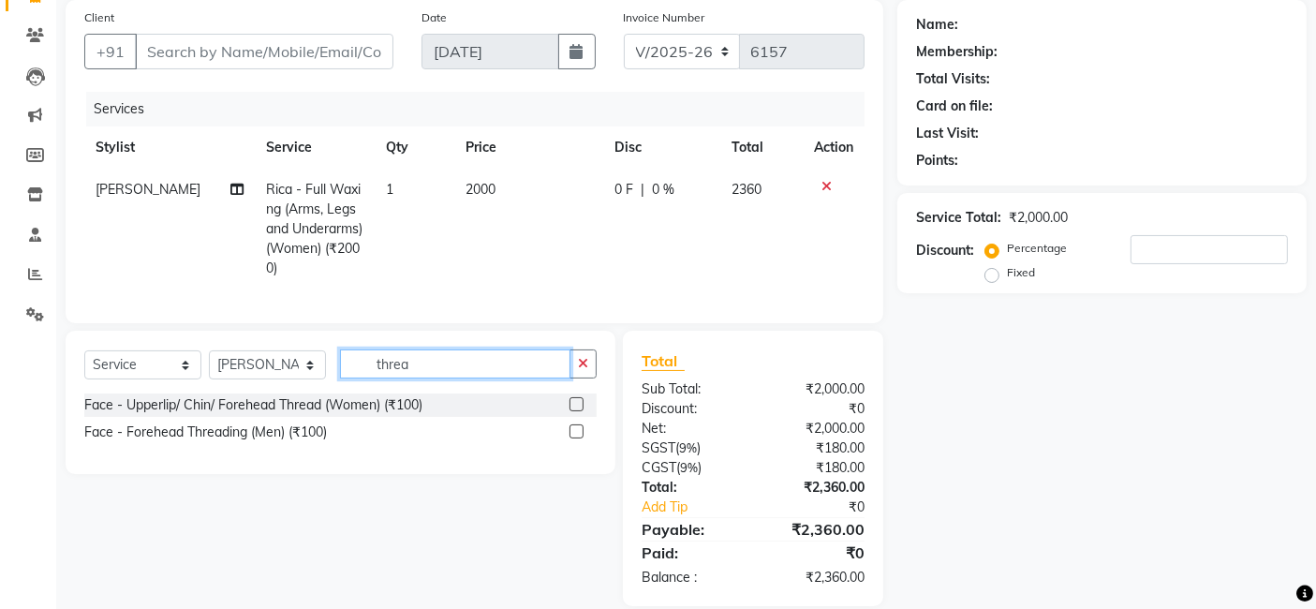
type input "threa"
click at [575, 411] on label at bounding box center [576, 404] width 14 height 14
click at [575, 411] on input "checkbox" at bounding box center [575, 405] width 12 height 12
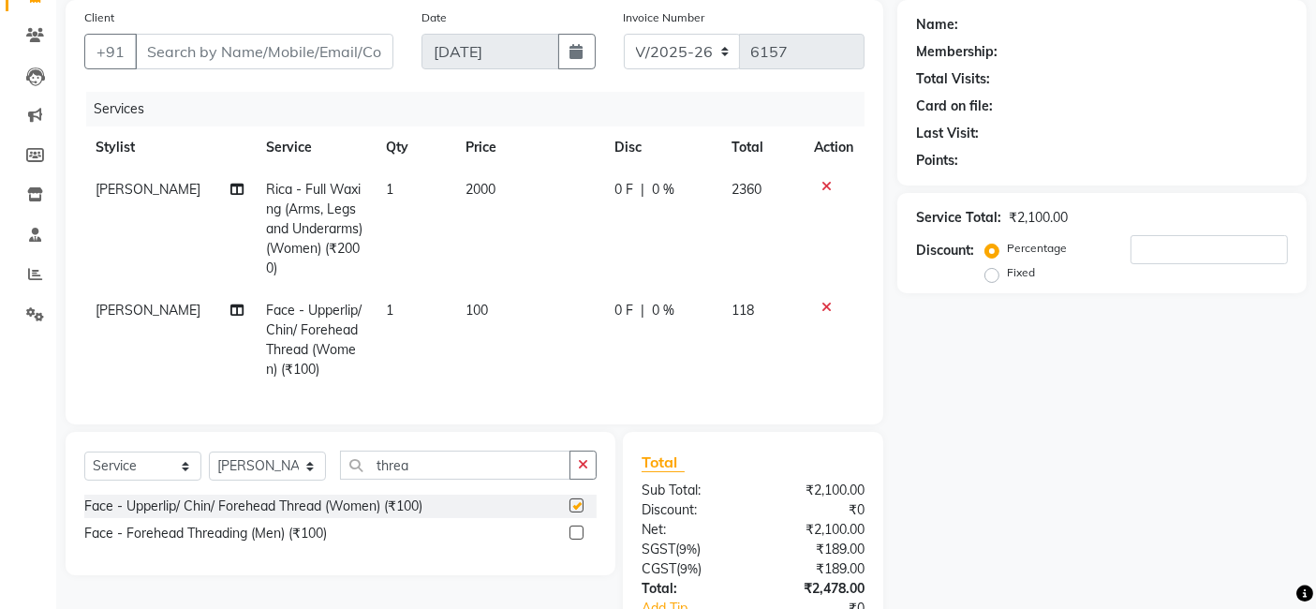
checkbox input "false"
click at [438, 479] on input "threa" at bounding box center [455, 464] width 230 height 29
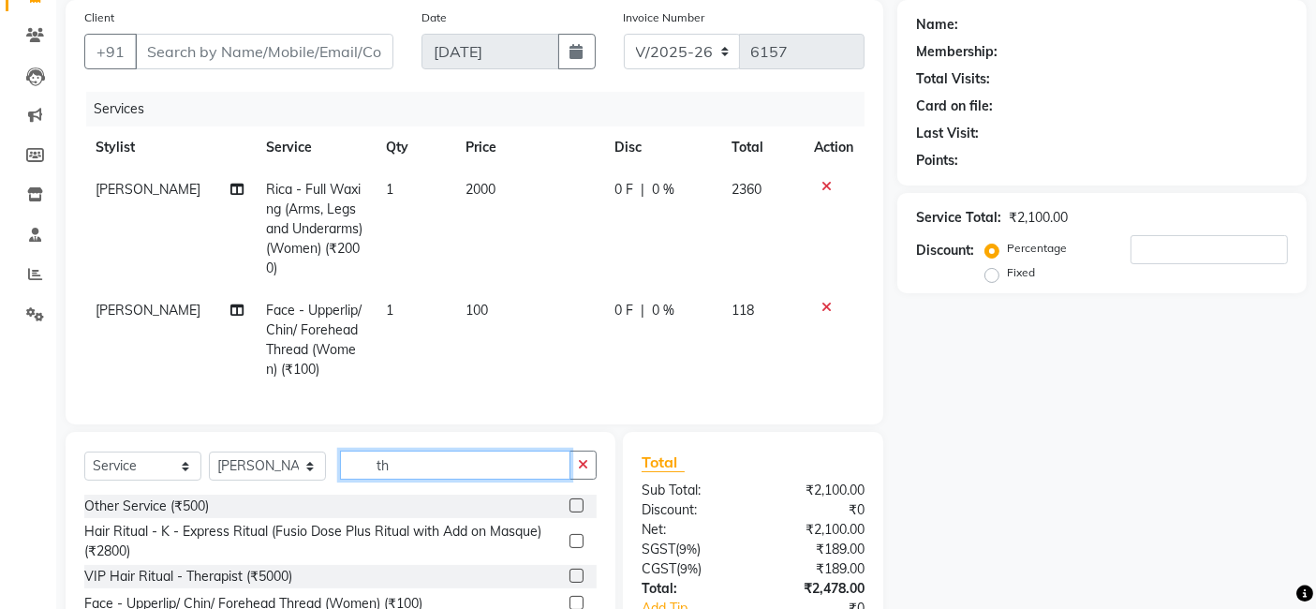
type input "t"
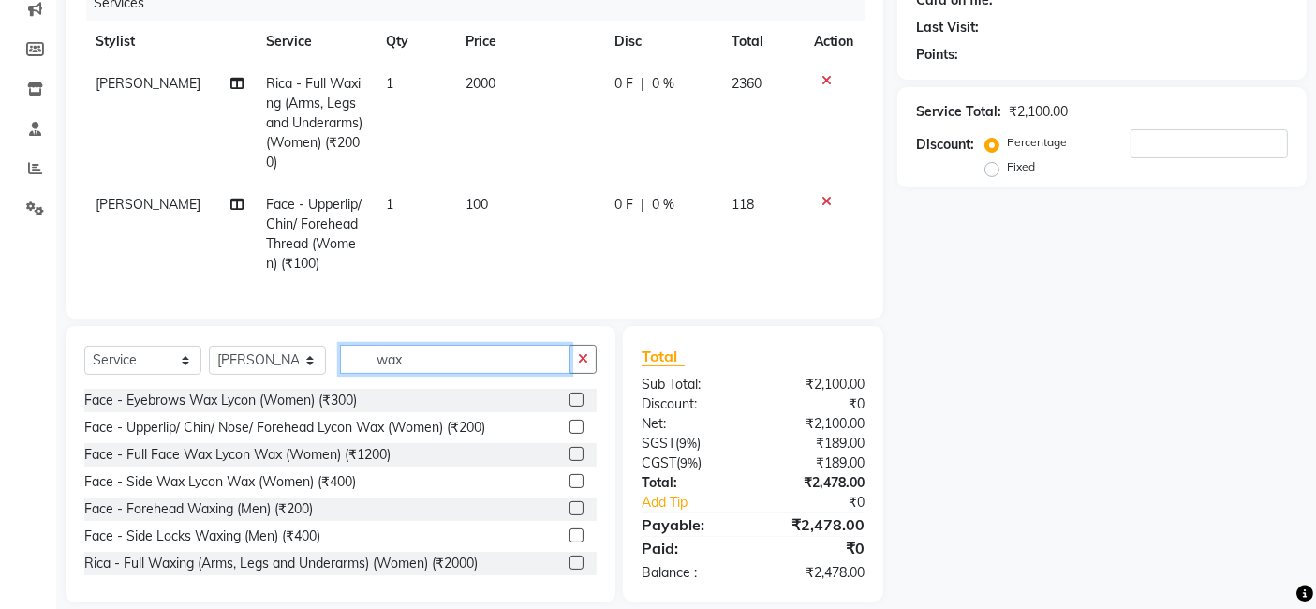
scroll to position [248, 0]
type input "wax"
click at [569, 432] on label at bounding box center [576, 425] width 14 height 14
click at [569, 432] on input "checkbox" at bounding box center [575, 425] width 12 height 12
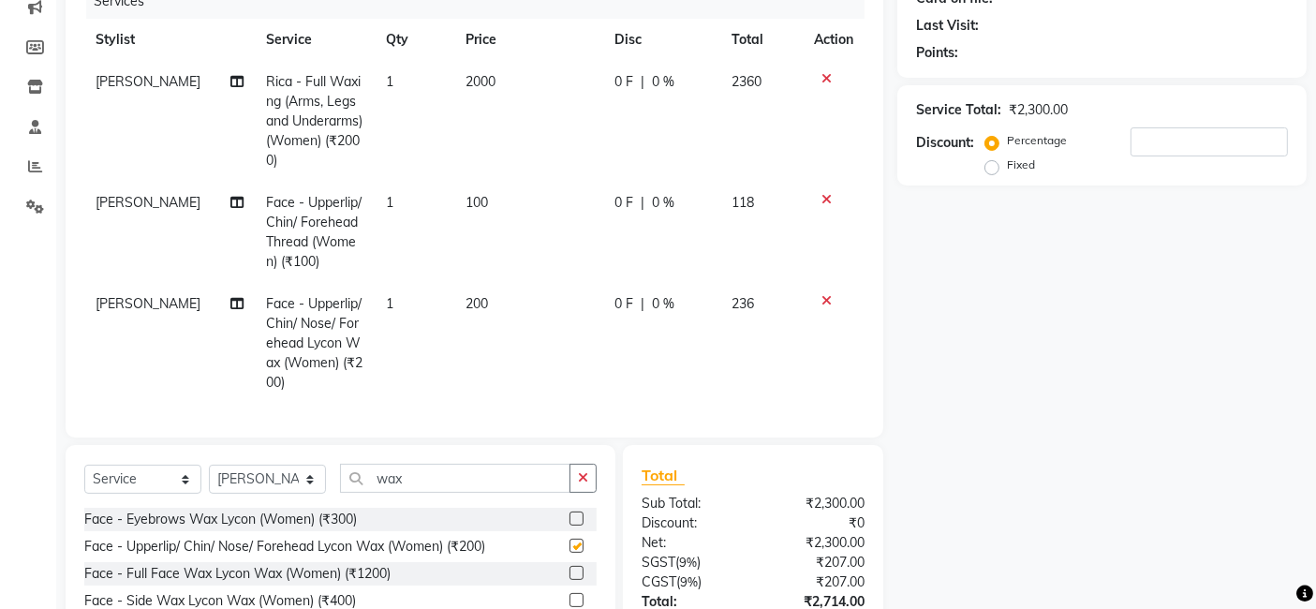
checkbox input "false"
click at [395, 305] on td "1" at bounding box center [415, 343] width 80 height 121
select select "47632"
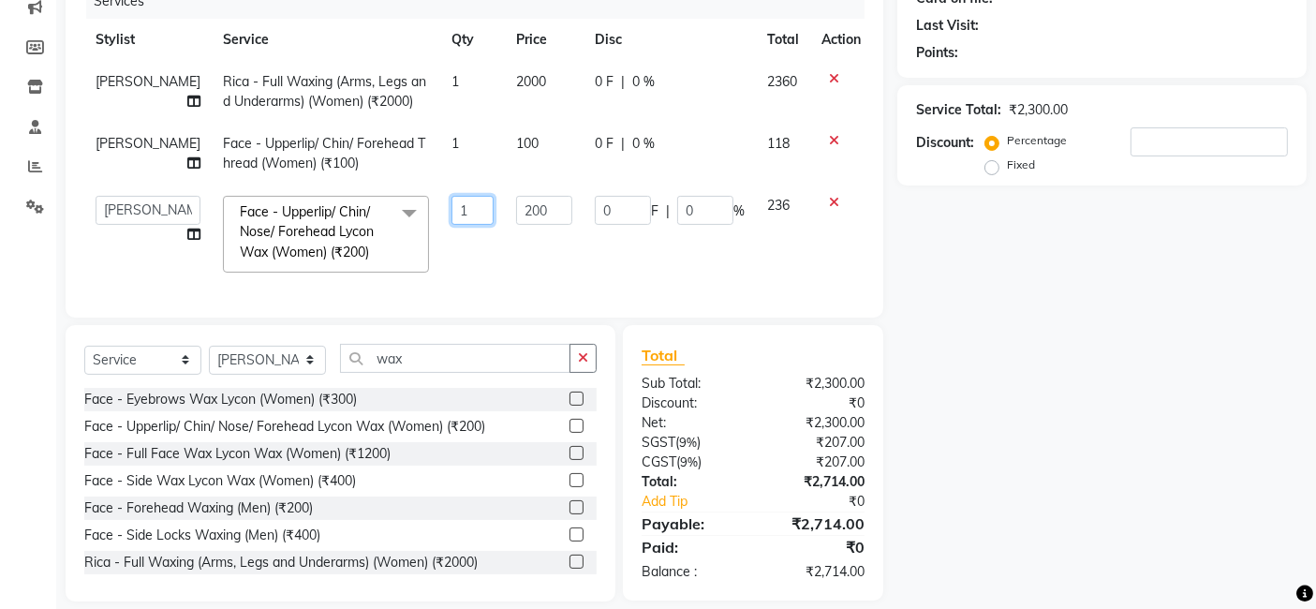
click at [451, 211] on input "1" at bounding box center [472, 210] width 42 height 29
type input "2"
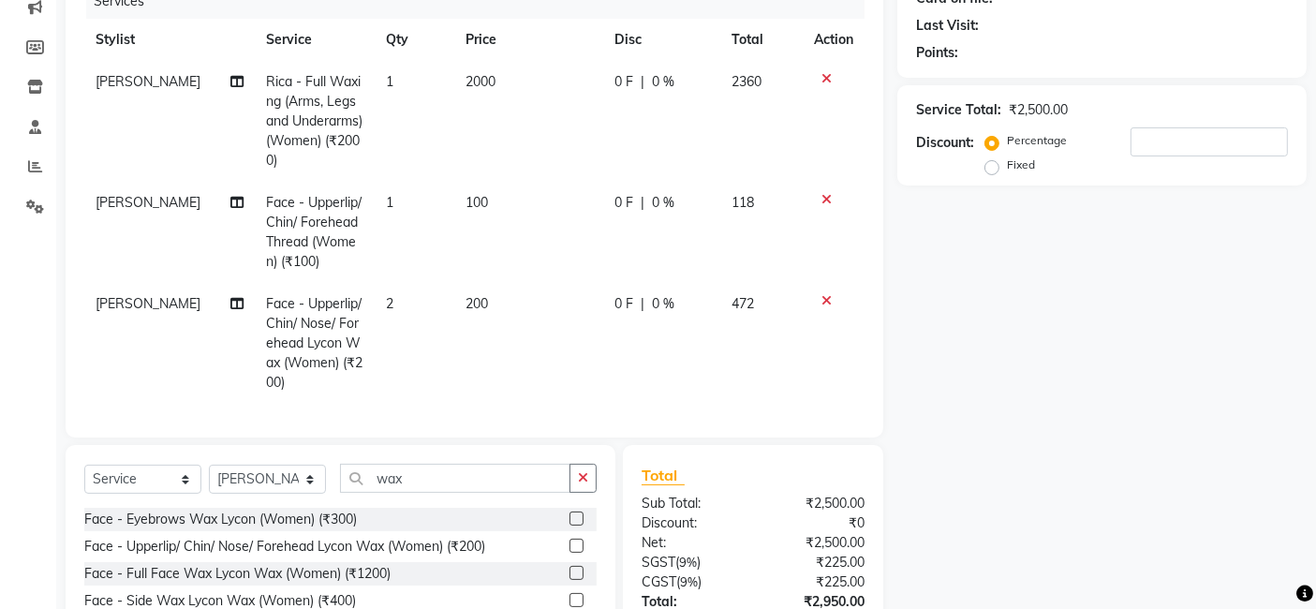
click at [446, 265] on tbody "Beauty [PERSON_NAME] Rica - Full Waxing (Arms, Legs and Underarms) (Women) (₹20…" at bounding box center [474, 232] width 780 height 343
click at [243, 493] on select "Select Stylist AJAY [PERSON_NAME] [PERSON_NAME] [PERSON_NAME] COUNTER [PERSON_N…" at bounding box center [267, 478] width 117 height 29
select select "47643"
click at [209, 480] on select "Select Stylist AJAY [PERSON_NAME] [PERSON_NAME] [PERSON_NAME] COUNTER [PERSON_N…" at bounding box center [267, 478] width 117 height 29
click at [431, 507] on div "Select Service Product Membership Package Voucher Prepaid Gift Card Select Styl…" at bounding box center [340, 485] width 512 height 44
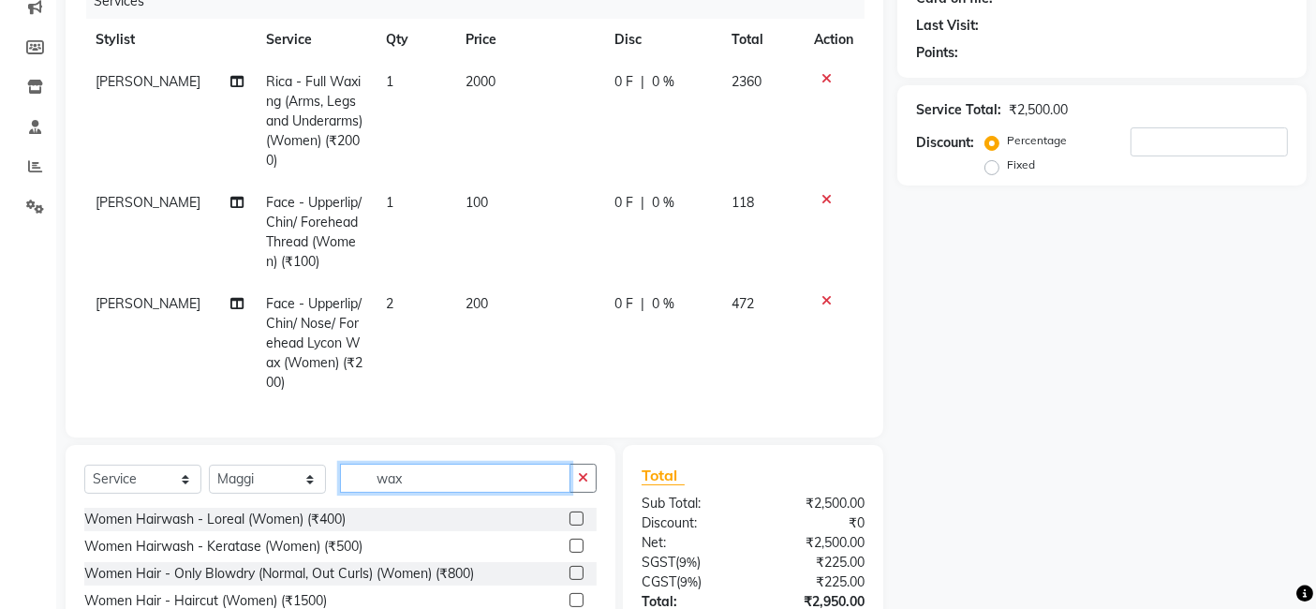
click at [431, 493] on input "wax" at bounding box center [455, 477] width 230 height 29
type input "w"
type input "cut"
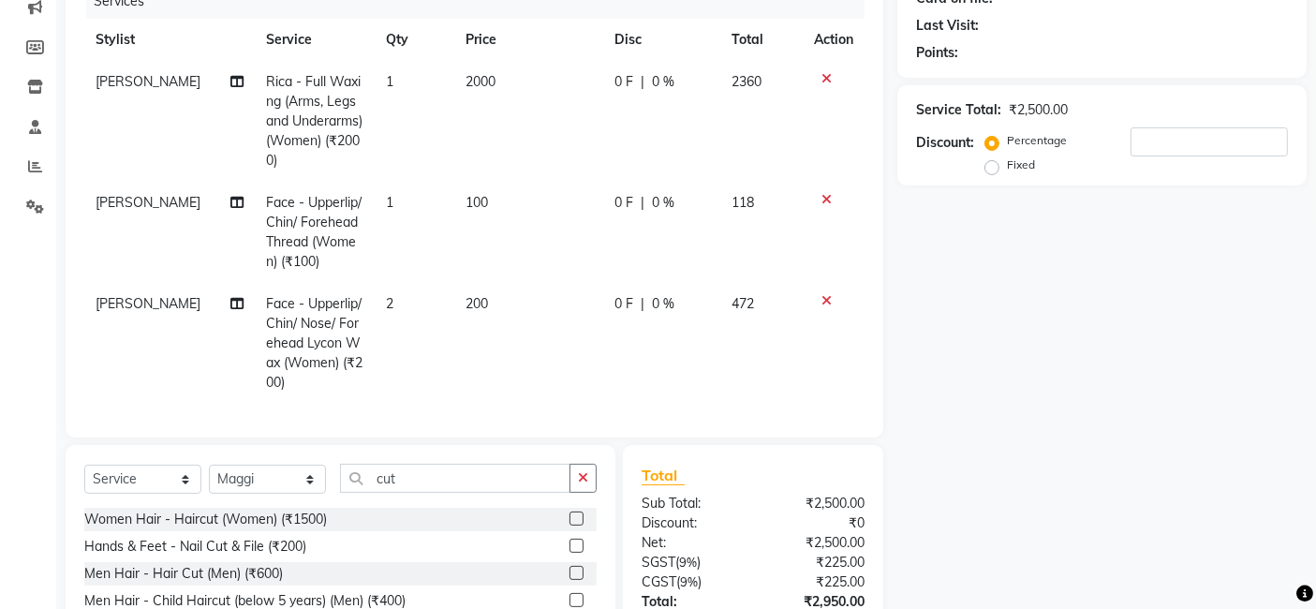
click at [573, 525] on label at bounding box center [576, 518] width 14 height 14
click at [573, 525] on input "checkbox" at bounding box center [575, 519] width 12 height 12
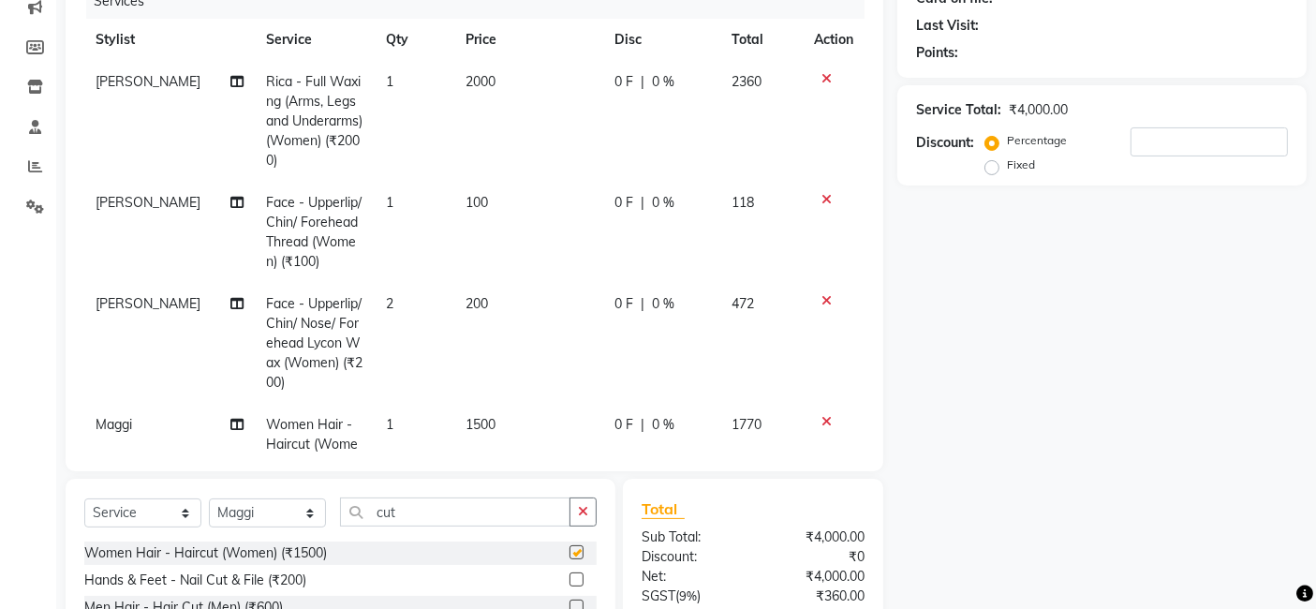
checkbox input "false"
click at [419, 507] on input "cut" at bounding box center [455, 511] width 230 height 29
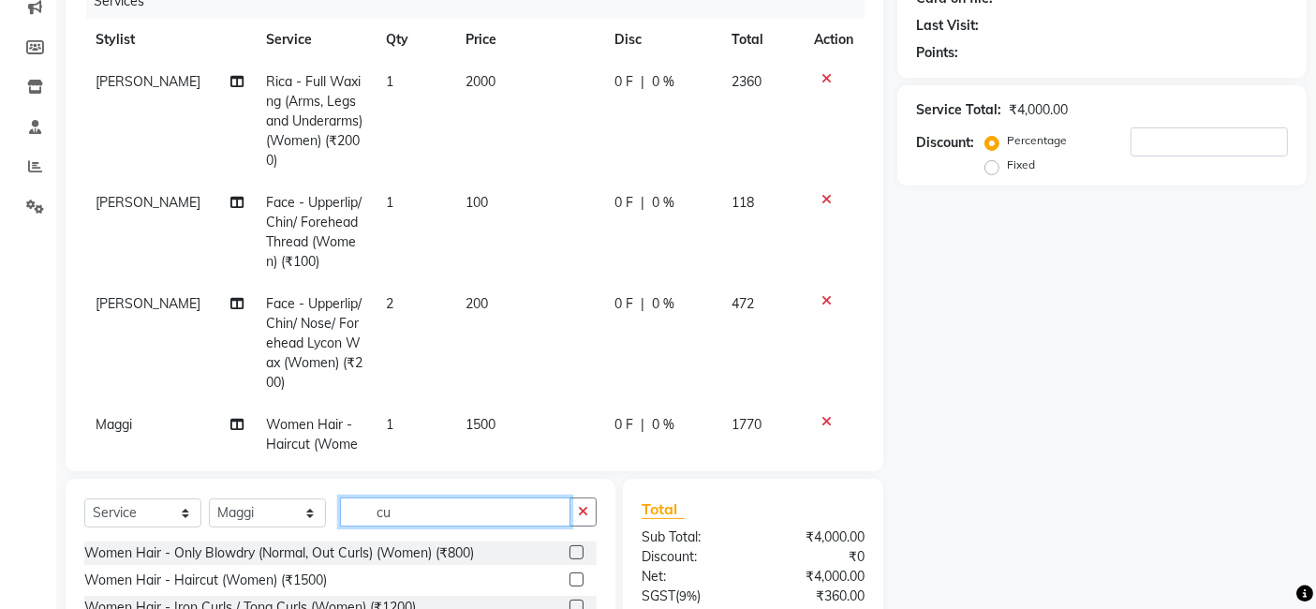
type input "c"
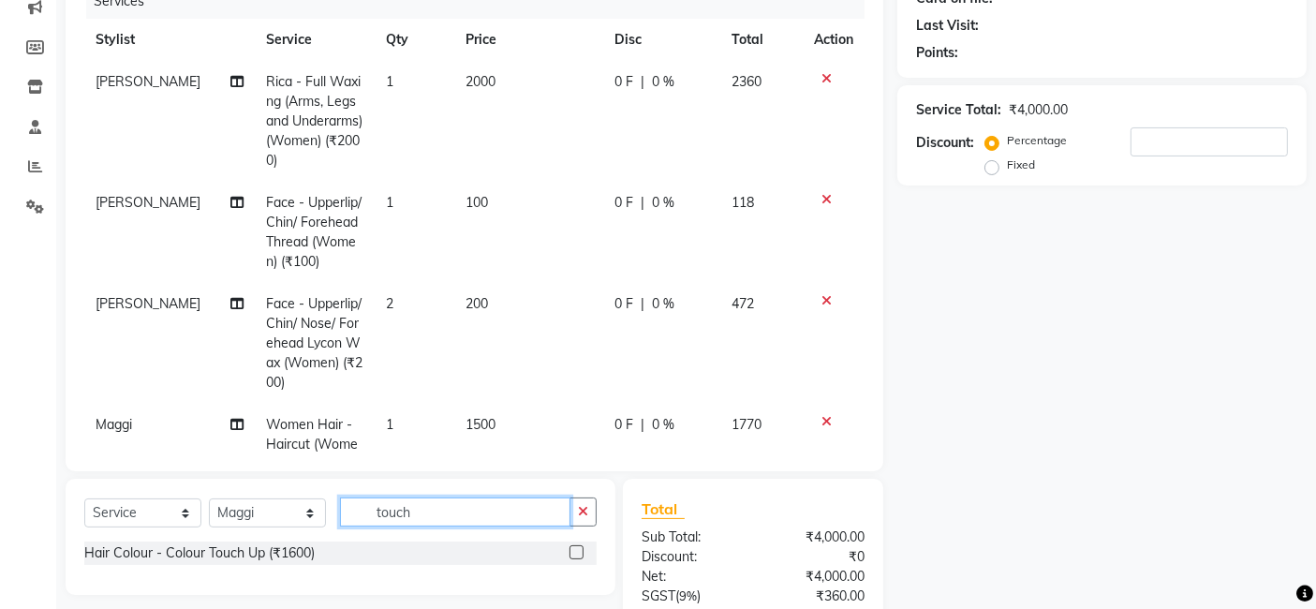
type input "touch"
click at [572, 553] on label at bounding box center [576, 552] width 14 height 14
click at [572, 553] on input "checkbox" at bounding box center [575, 553] width 12 height 12
checkbox input "false"
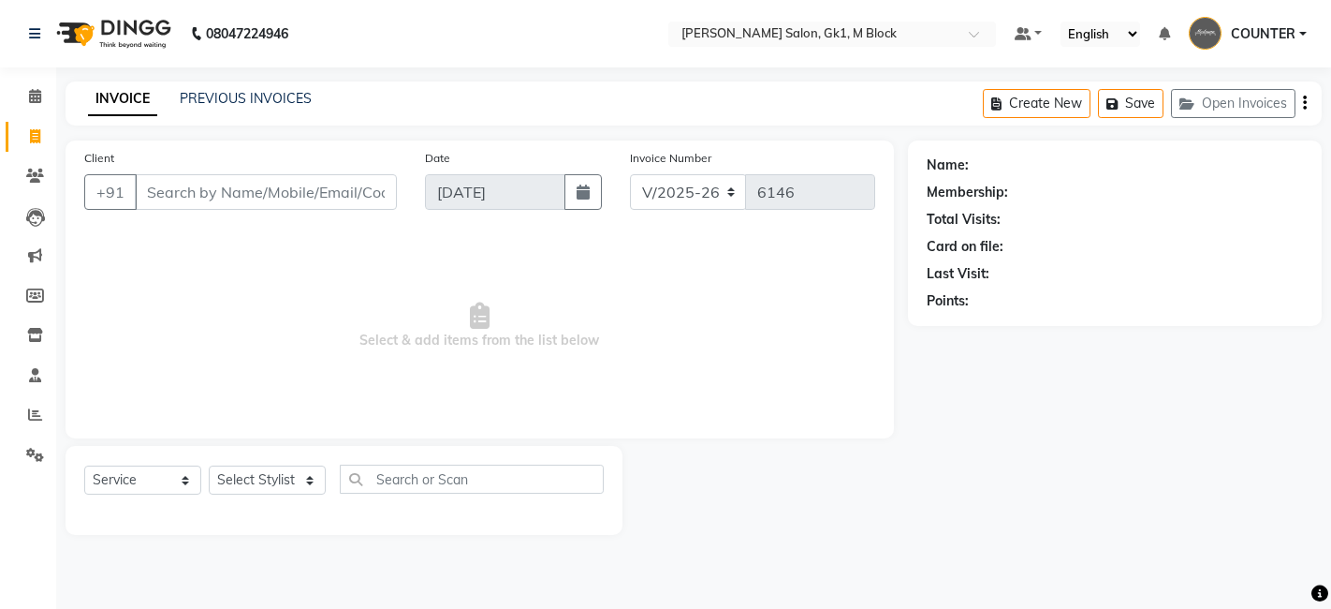
select select "6312"
select select "service"
click at [272, 485] on select "Select Stylist AJAY [PERSON_NAME] [PERSON_NAME] [PERSON_NAME] COUNTER [PERSON_N…" at bounding box center [267, 479] width 117 height 29
select select "47643"
click at [209, 465] on select "Select Stylist AJAY [PERSON_NAME] [PERSON_NAME] [PERSON_NAME] COUNTER [PERSON_N…" at bounding box center [267, 479] width 117 height 29
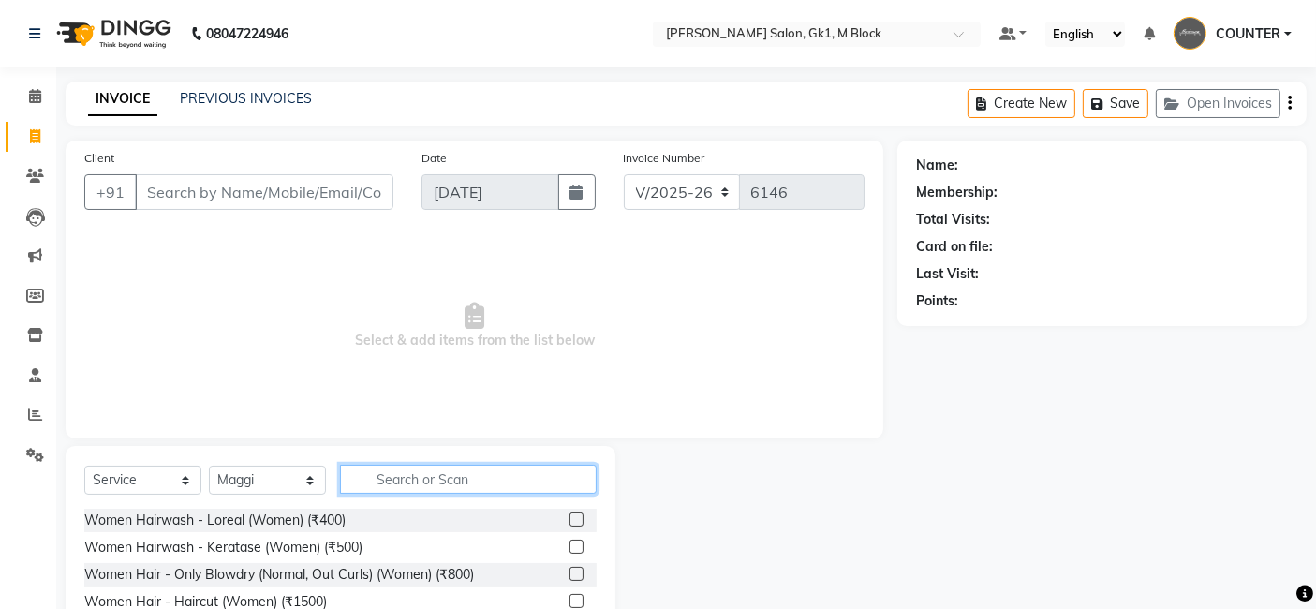
click at [395, 483] on input "text" at bounding box center [468, 478] width 257 height 29
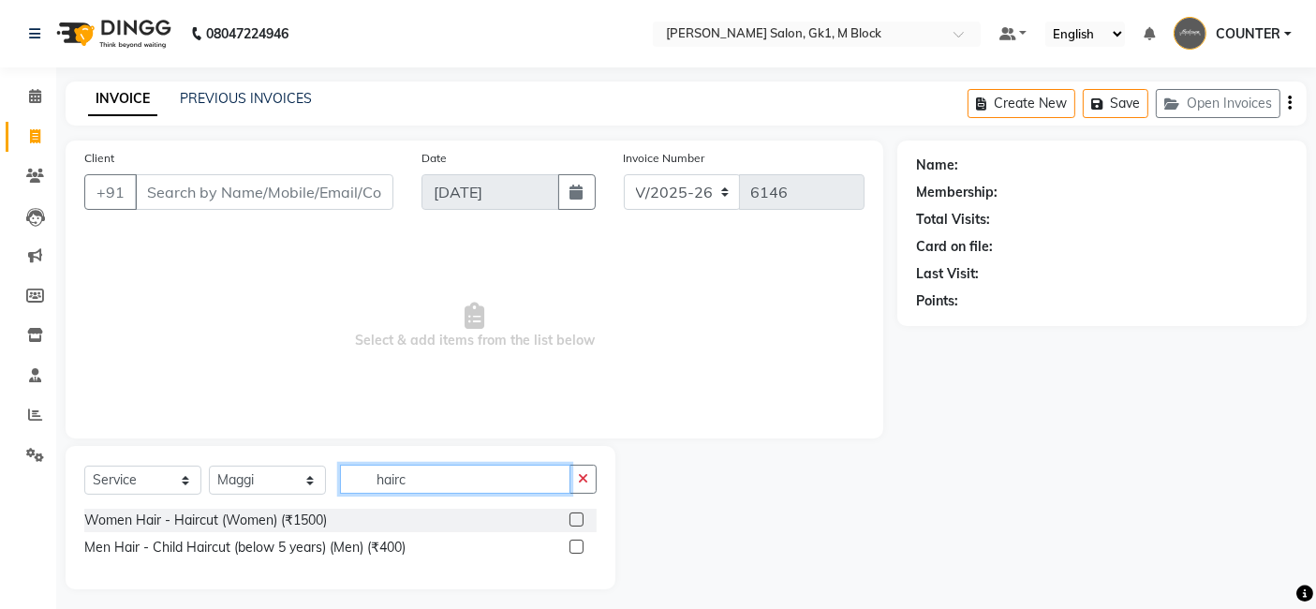
type input "hairc"
click at [573, 515] on label at bounding box center [576, 519] width 14 height 14
click at [573, 515] on input "checkbox" at bounding box center [575, 520] width 12 height 12
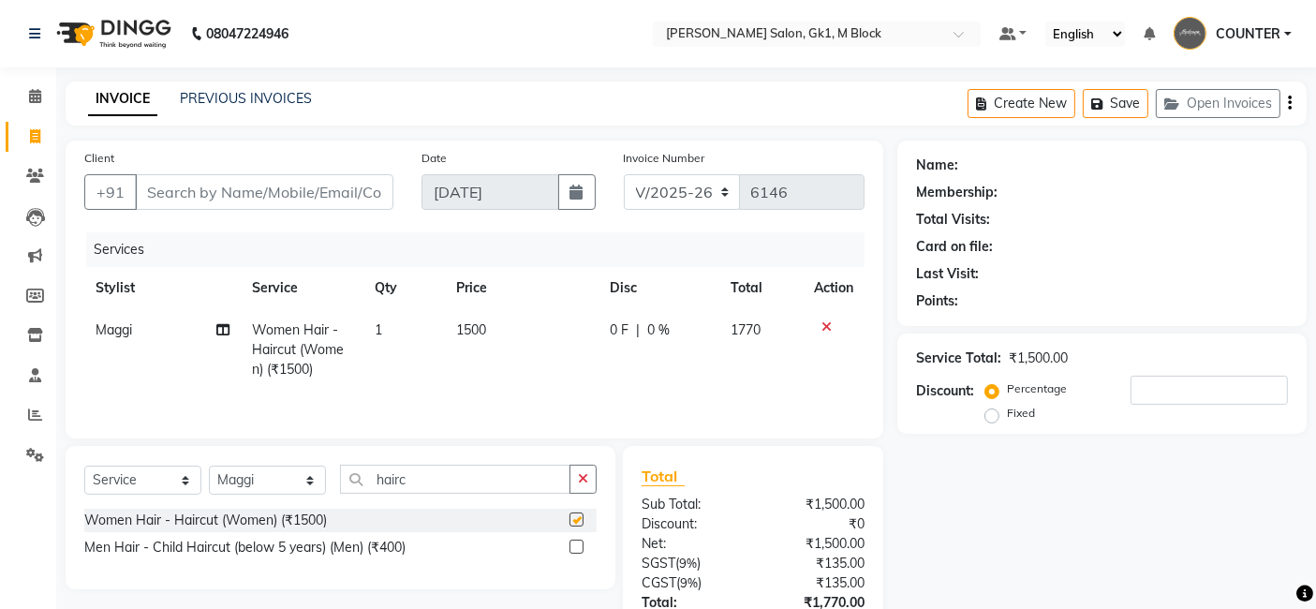
checkbox input "false"
click at [638, 331] on span "|" at bounding box center [638, 330] width 4 height 20
select select "47643"
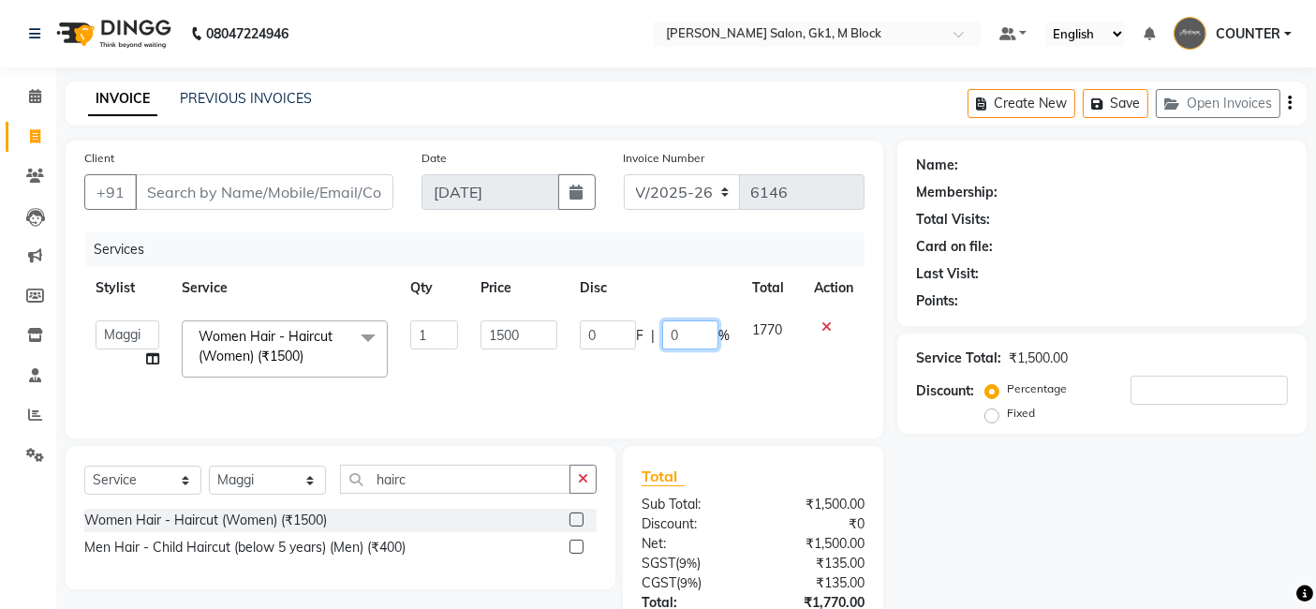
click at [672, 336] on input "0" at bounding box center [690, 334] width 56 height 29
type input "10"
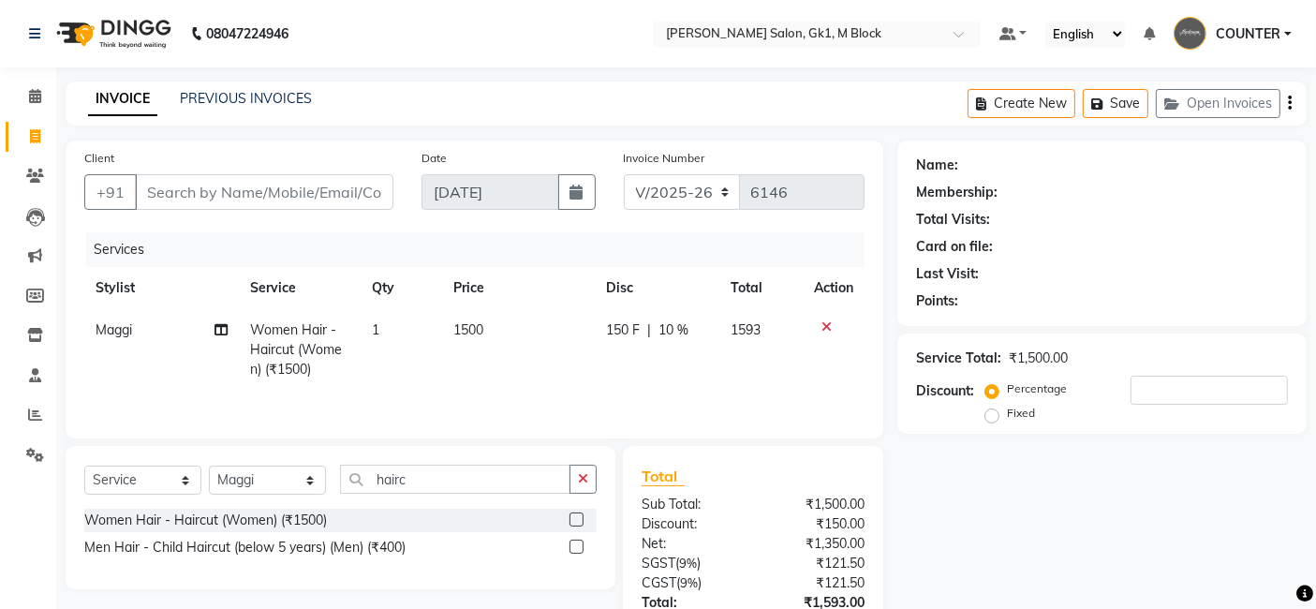
click at [978, 505] on div "Name: Membership: Total Visits: Card on file: Last Visit: Points: Service Total…" at bounding box center [1108, 430] width 423 height 581
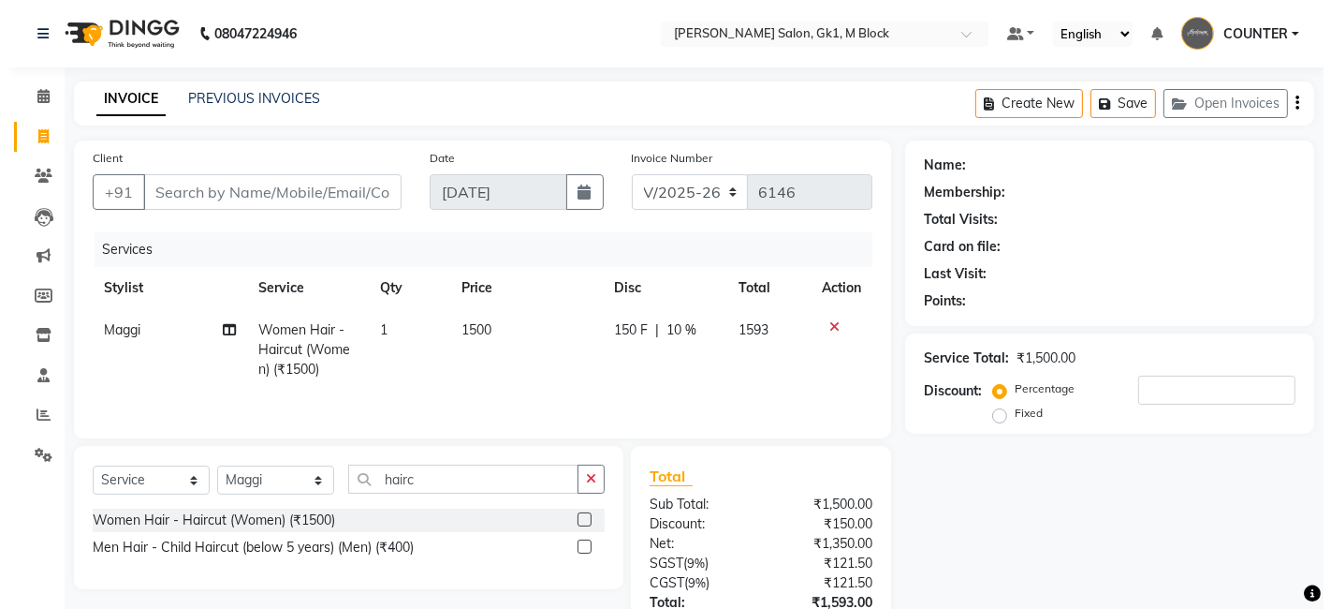
scroll to position [141, 0]
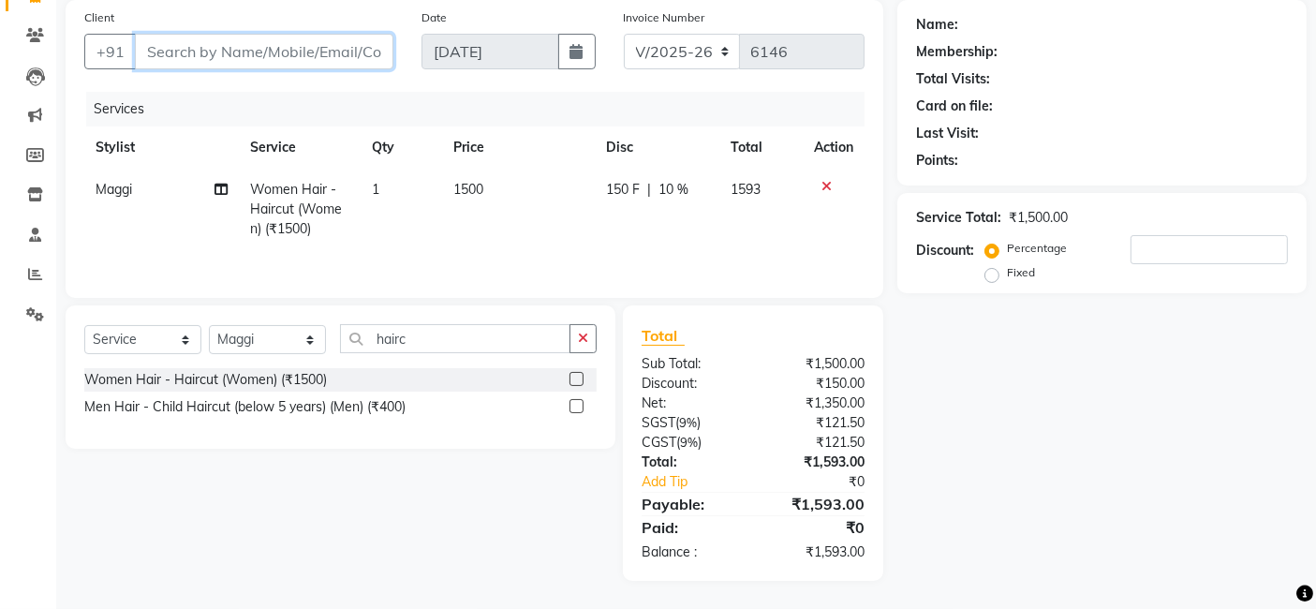
click at [356, 49] on input "Client" at bounding box center [264, 52] width 258 height 36
type input "9"
type input "0"
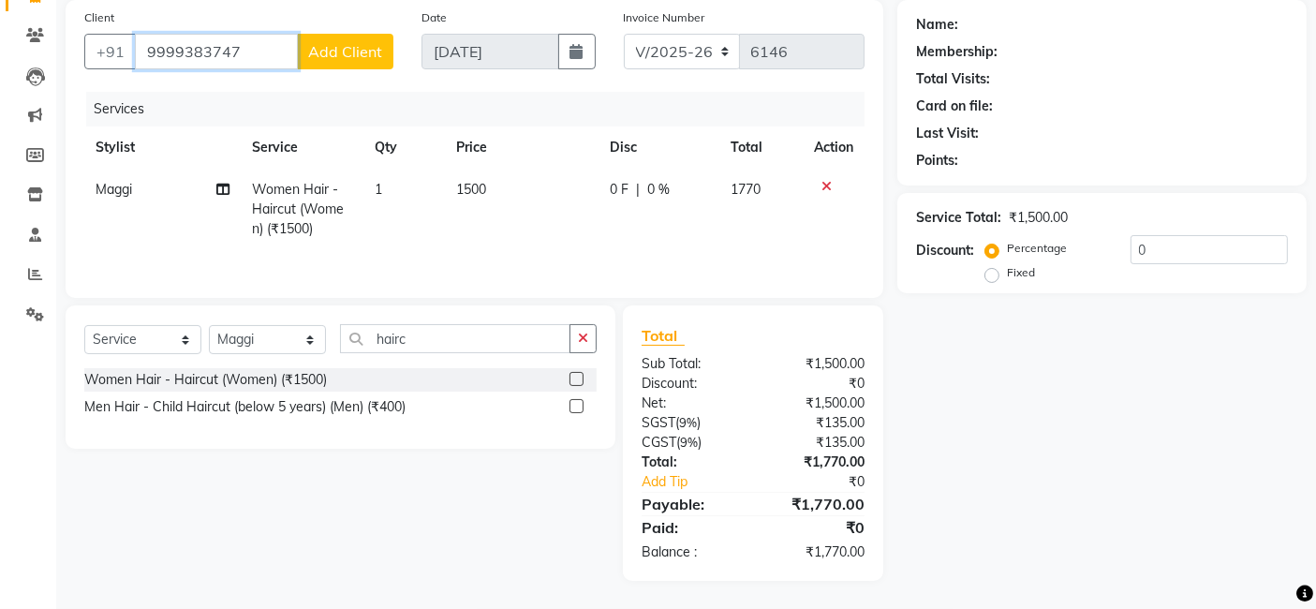
type input "9999383747"
click at [356, 49] on span "Add Client" at bounding box center [345, 51] width 74 height 19
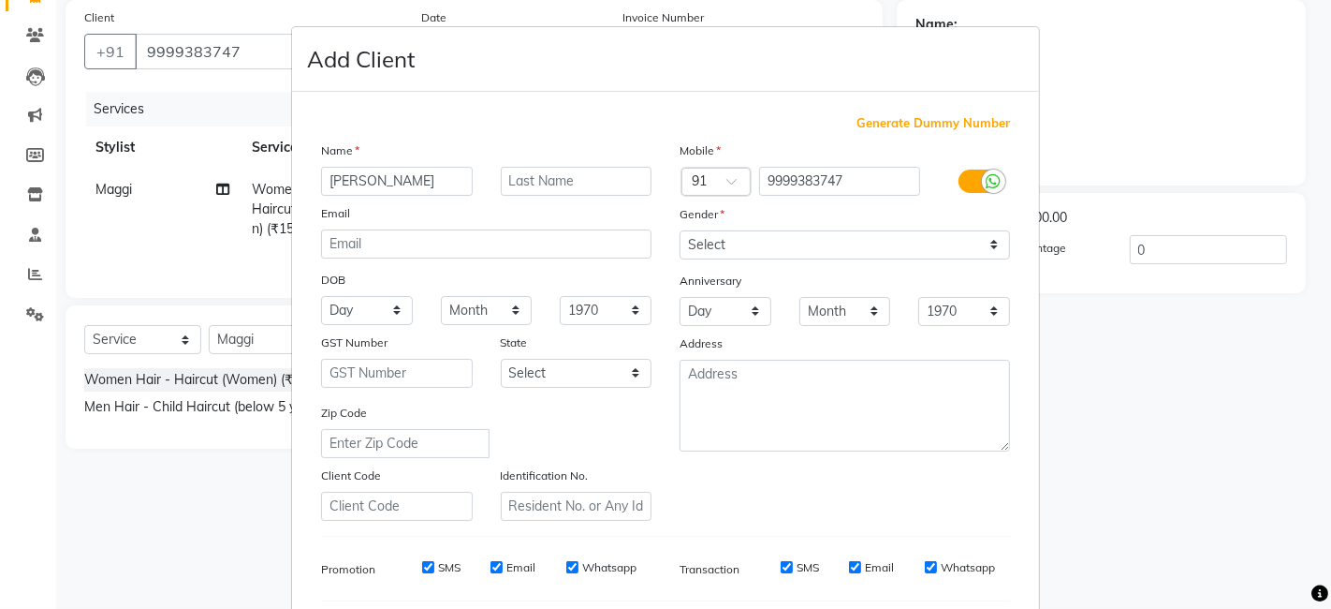
type input "[PERSON_NAME]"
type input "W"
type input "Walkin"
click at [738, 253] on select "Select [DEMOGRAPHIC_DATA] [DEMOGRAPHIC_DATA] Other Prefer Not To Say" at bounding box center [845, 244] width 331 height 29
select select "[DEMOGRAPHIC_DATA]"
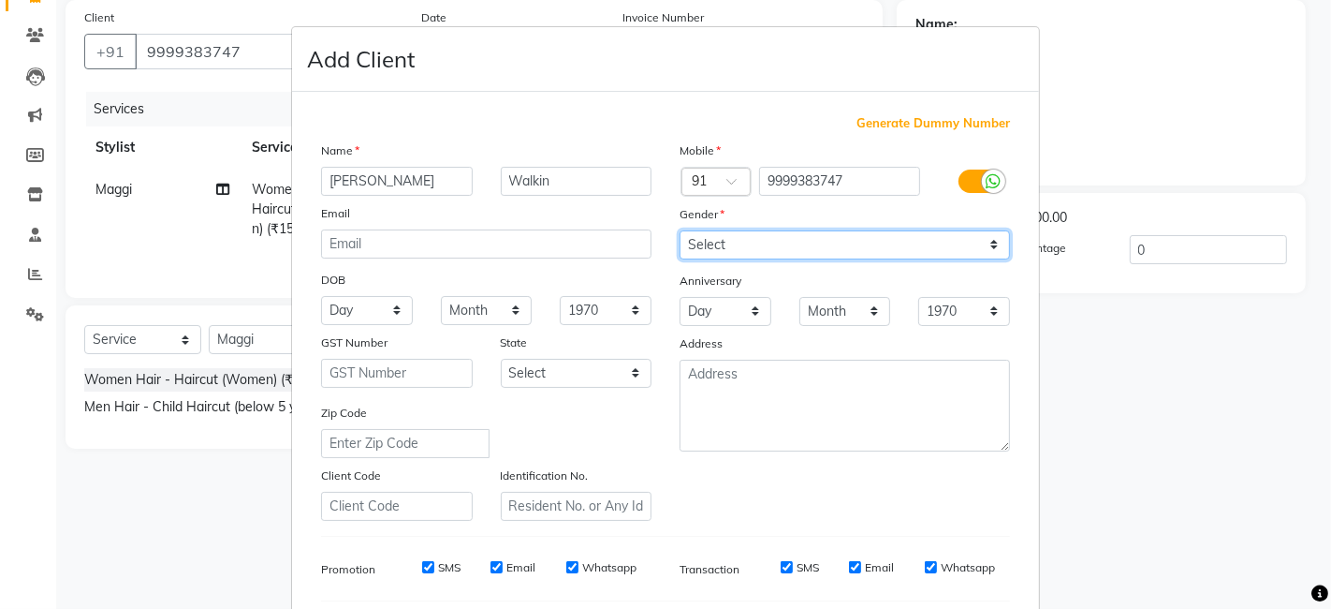
click at [680, 230] on select "Select [DEMOGRAPHIC_DATA] [DEMOGRAPHIC_DATA] Other Prefer Not To Say" at bounding box center [845, 244] width 331 height 29
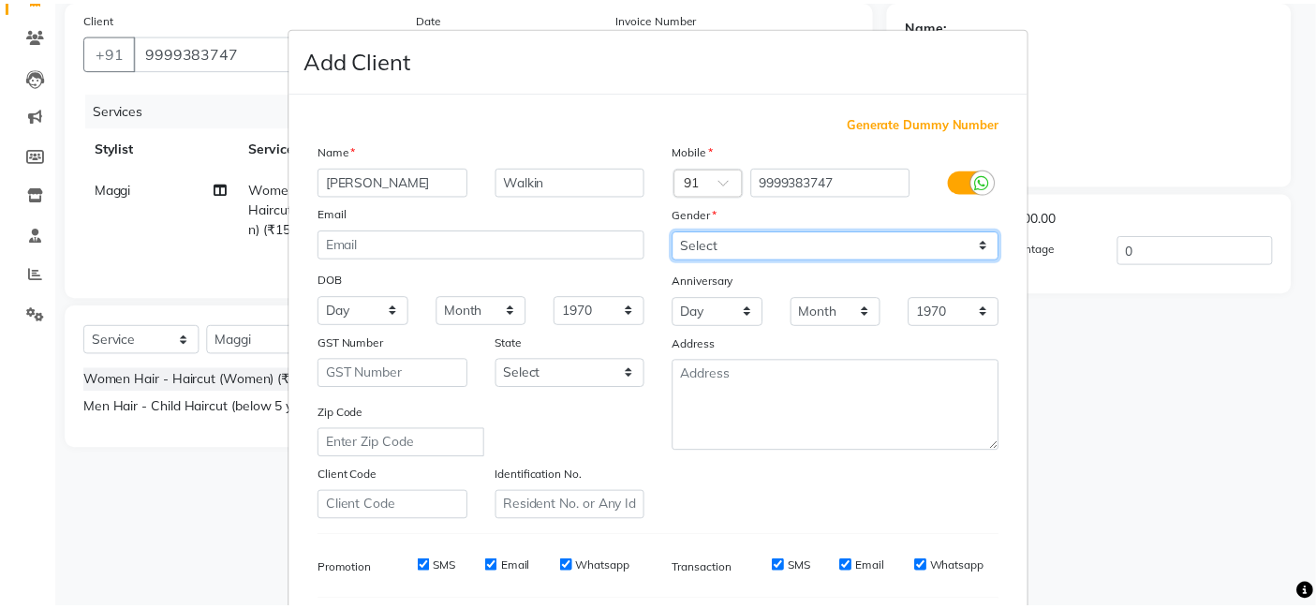
scroll to position [254, 0]
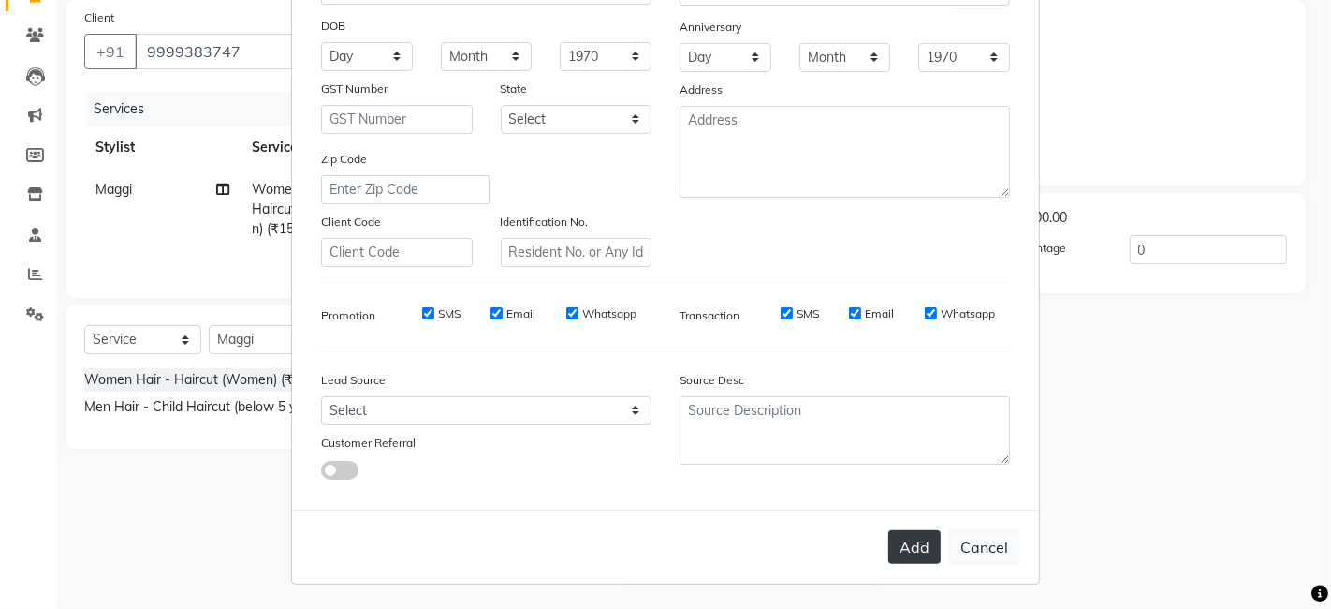
click at [911, 551] on button "Add" at bounding box center [915, 547] width 52 height 34
select select
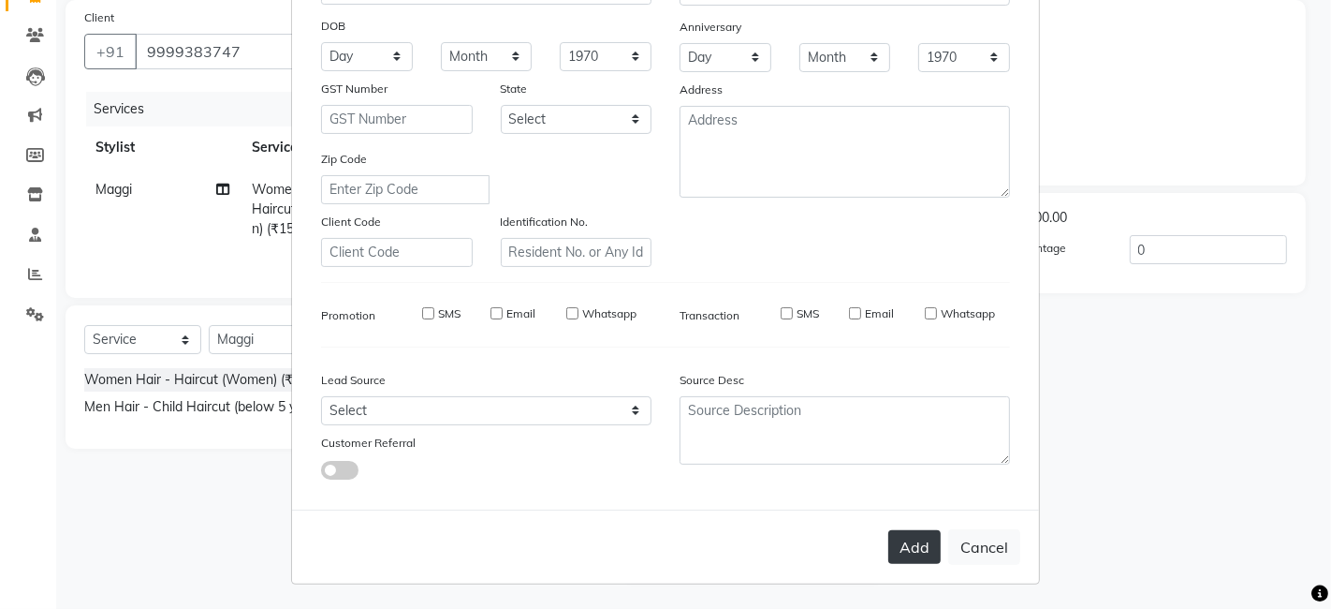
select select
checkbox input "false"
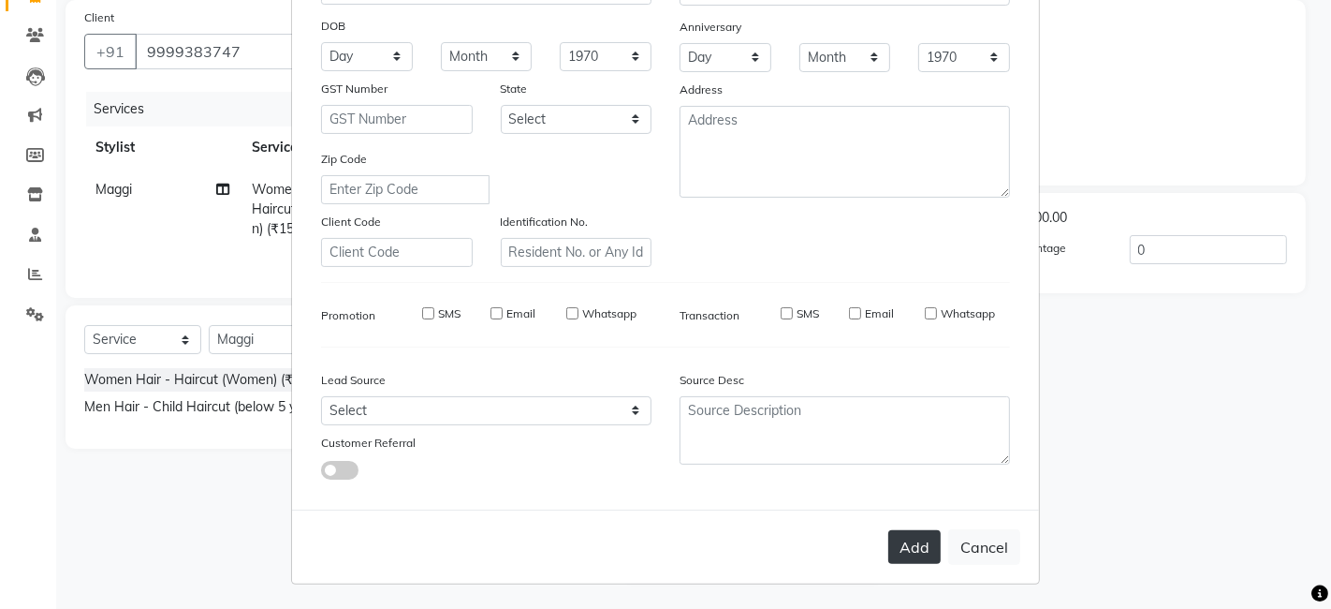
checkbox input "false"
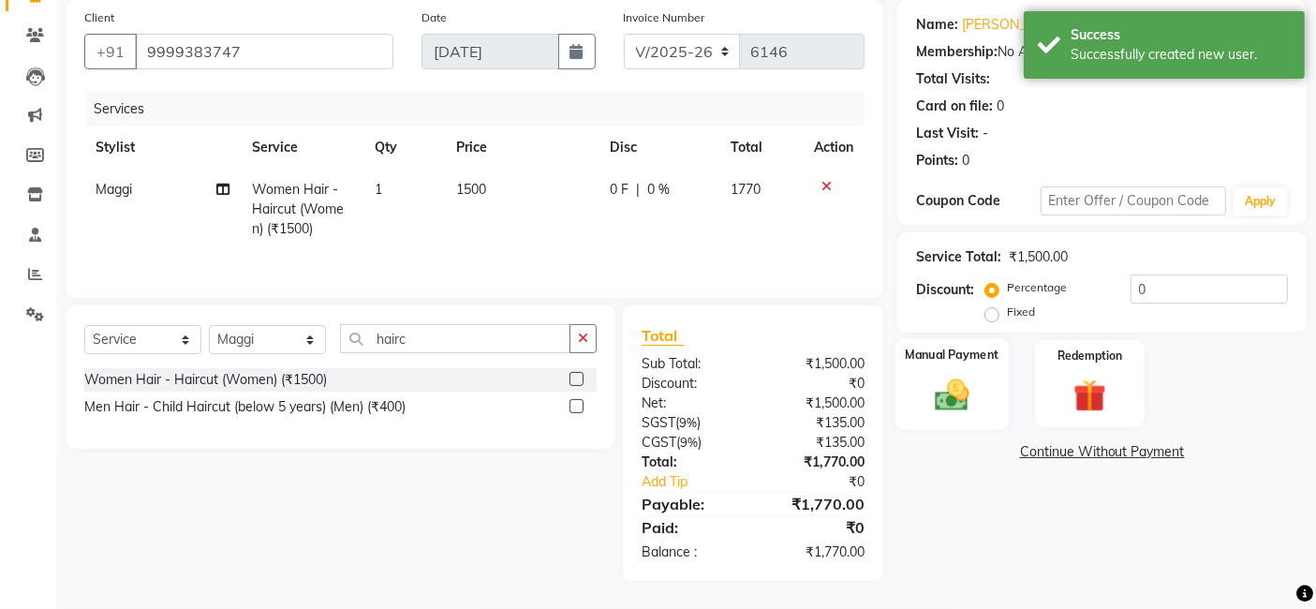
click at [924, 403] on img at bounding box center [952, 394] width 56 height 39
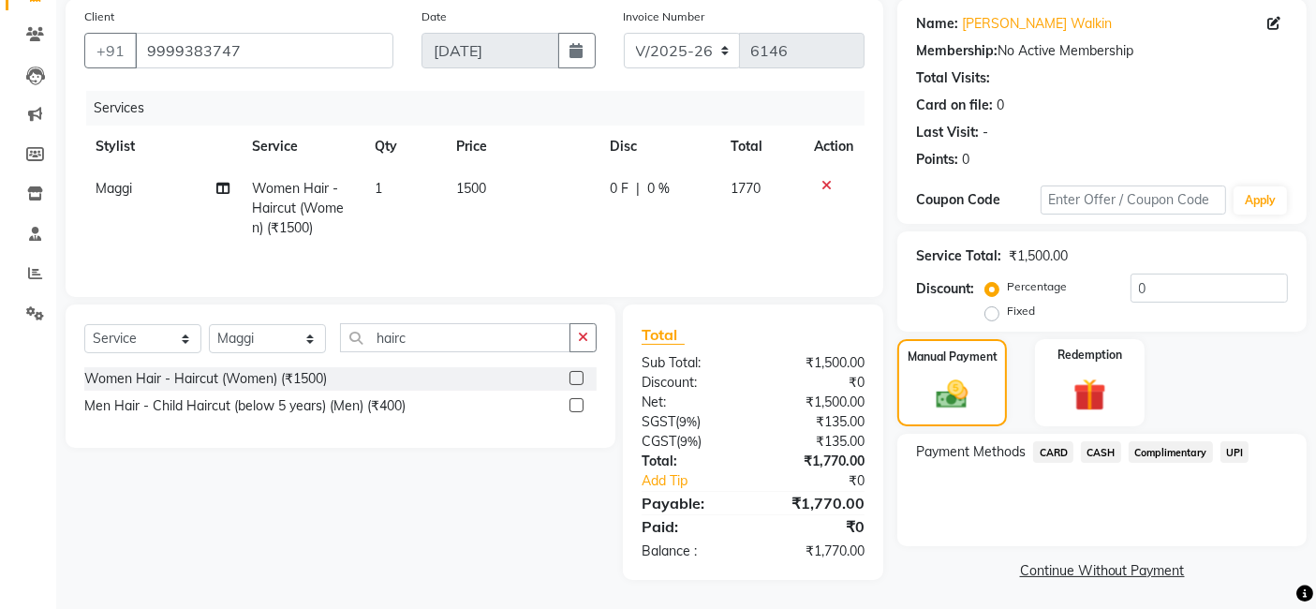
click at [655, 176] on td "0 F | 0 %" at bounding box center [658, 208] width 121 height 81
select select "47643"
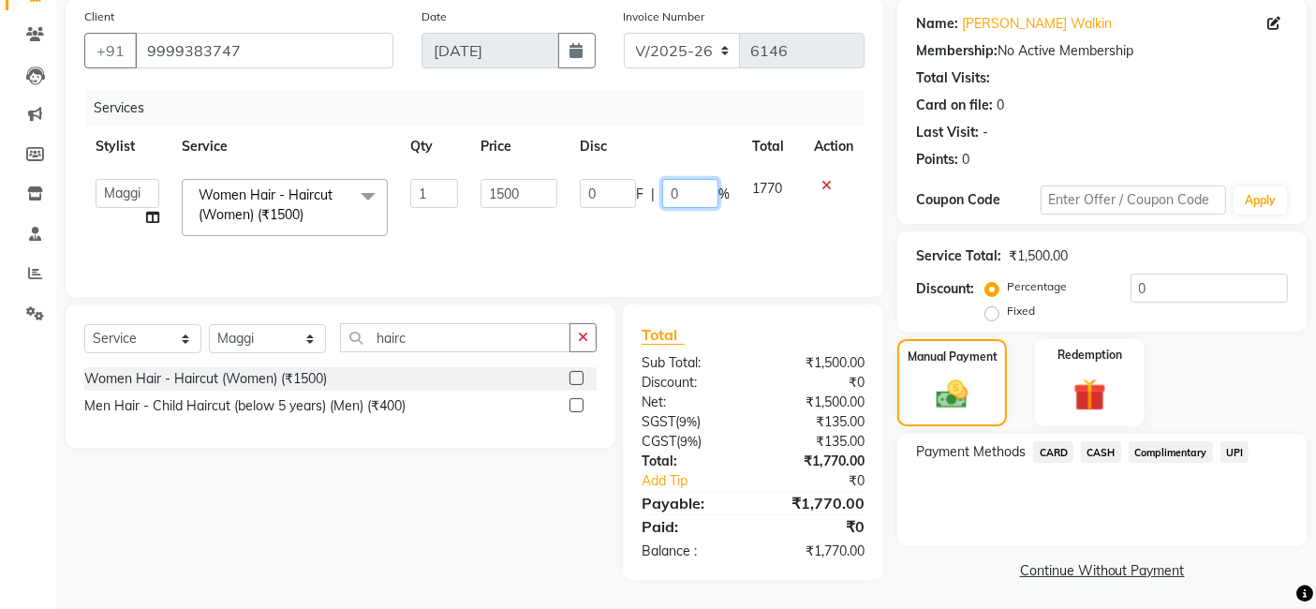
click at [666, 196] on input "0" at bounding box center [690, 193] width 56 height 29
type input "10"
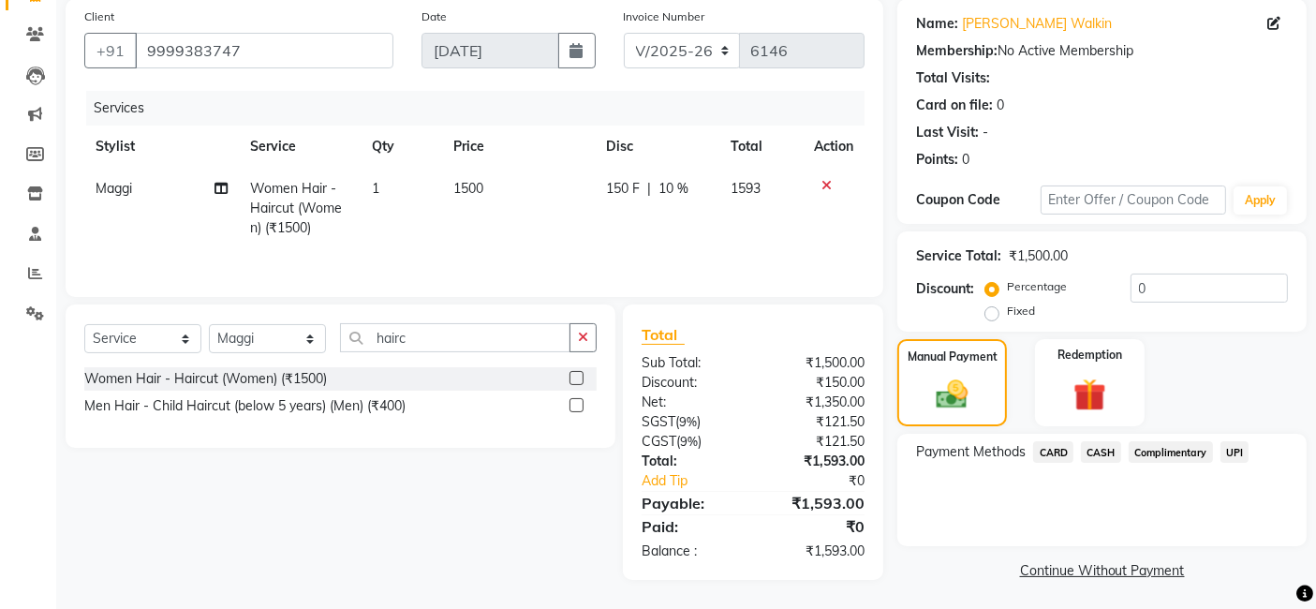
click at [727, 238] on tr "Maggi Women Hair - Haircut (Women) (₹1500) 1 1500 150 F | 10 % 1593" at bounding box center [474, 208] width 780 height 81
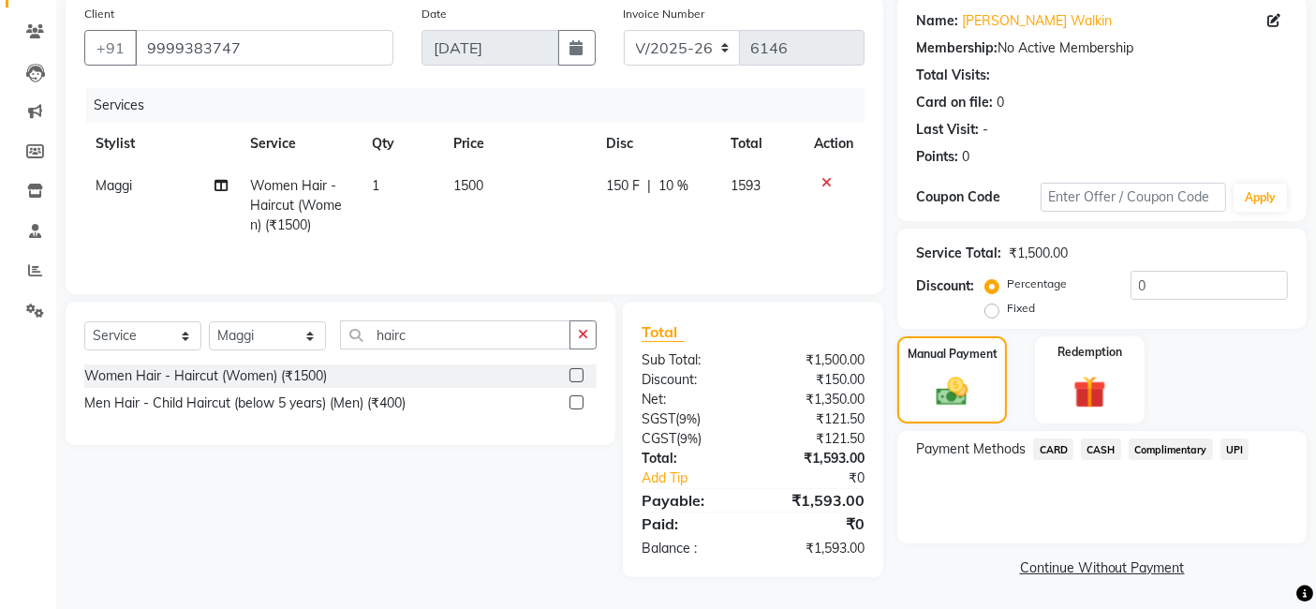
click at [1102, 449] on span "CASH" at bounding box center [1101, 449] width 40 height 22
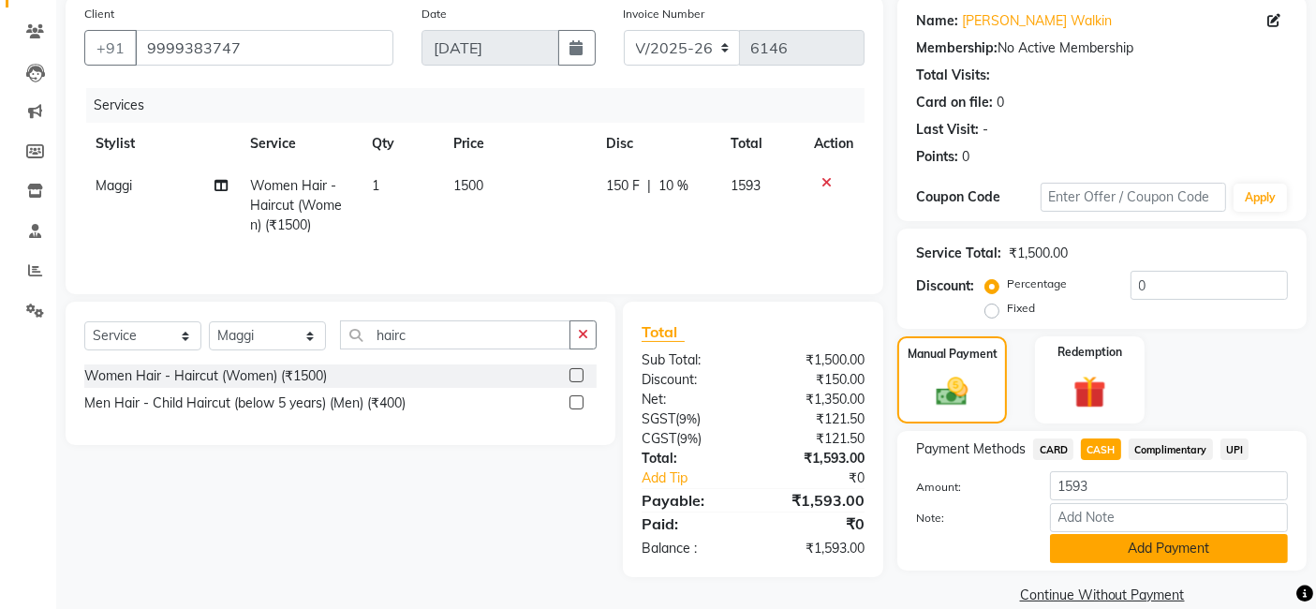
click at [1118, 551] on button "Add Payment" at bounding box center [1169, 548] width 238 height 29
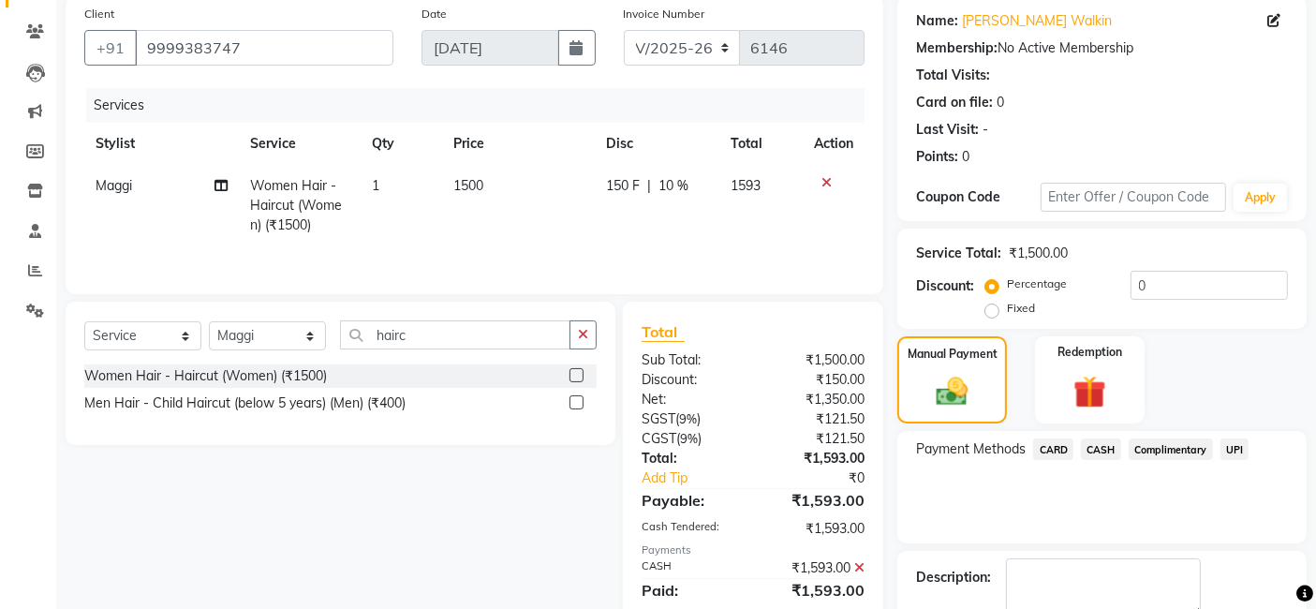
scroll to position [249, 0]
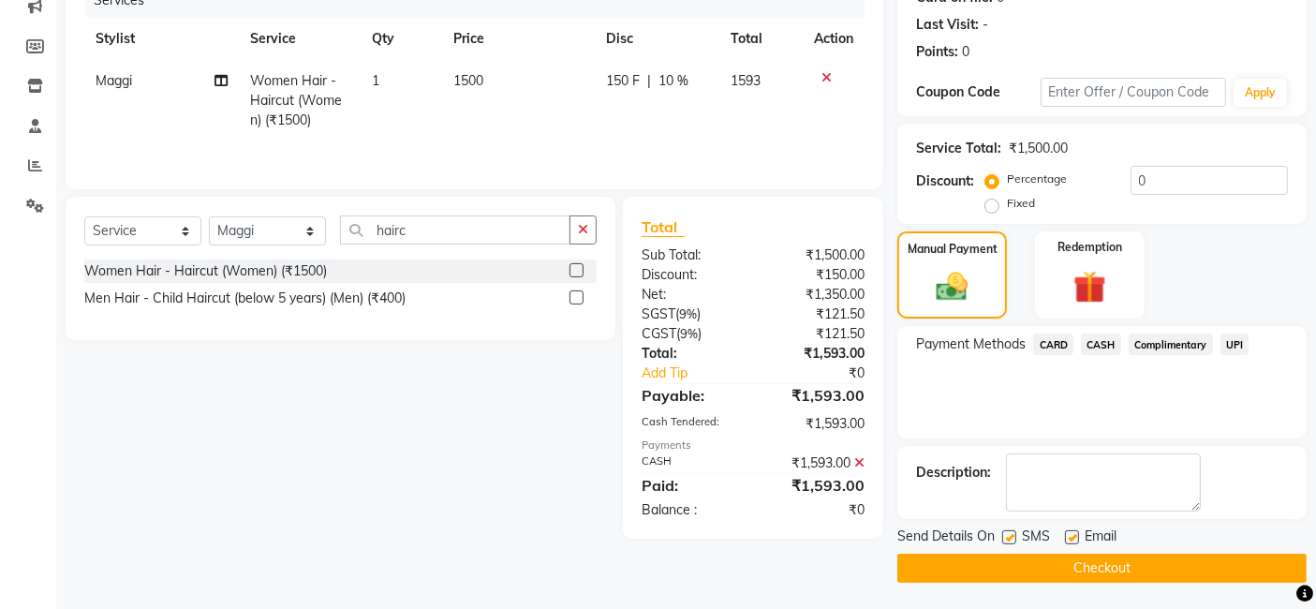
click at [1115, 565] on button "Checkout" at bounding box center [1101, 567] width 409 height 29
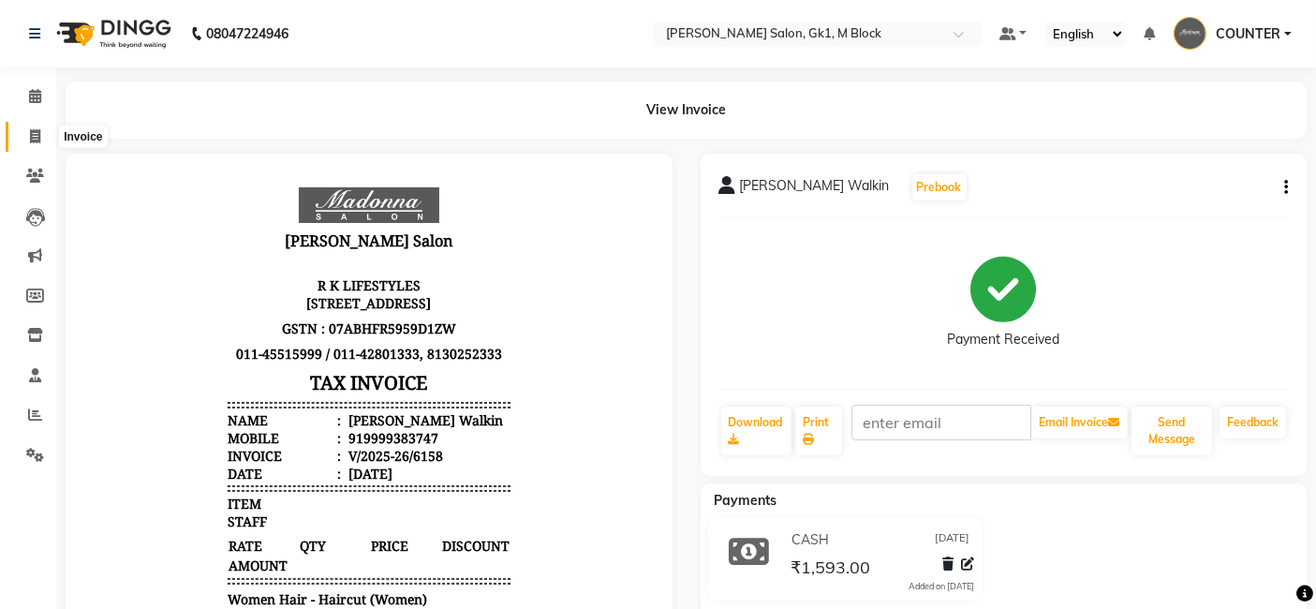
click at [38, 138] on icon at bounding box center [35, 136] width 10 height 14
select select "6312"
select select "service"
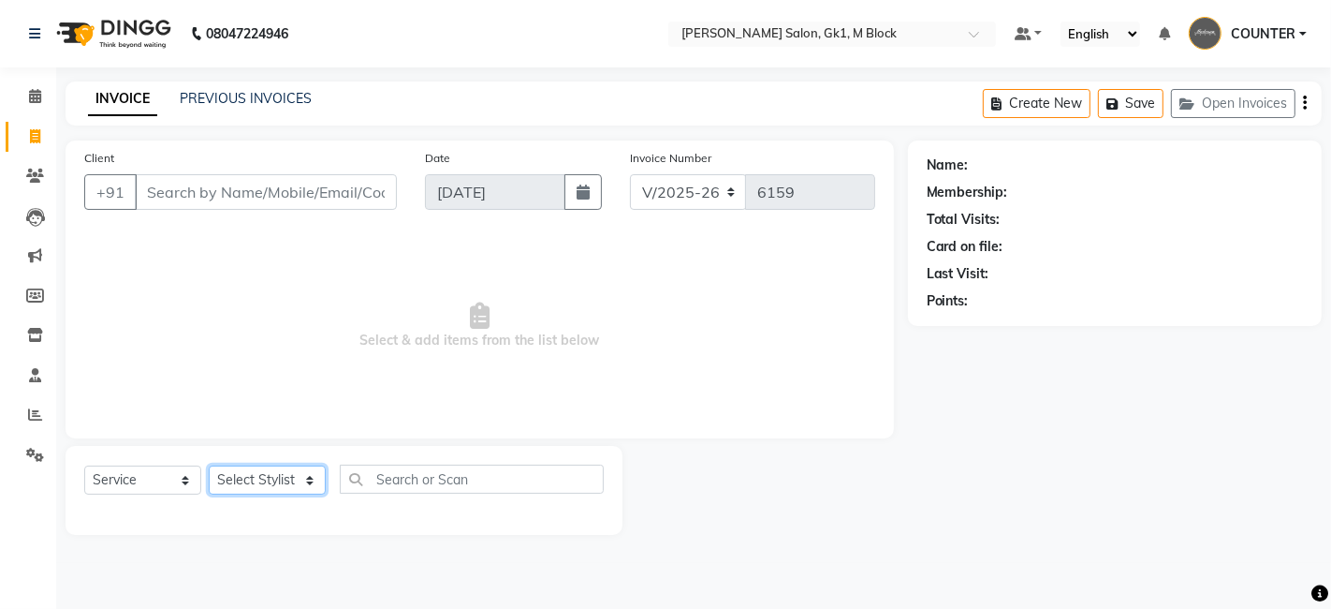
click at [276, 473] on select "Select Stylist AJAY [PERSON_NAME] [PERSON_NAME] [PERSON_NAME] COUNTER [PERSON_N…" at bounding box center [267, 479] width 117 height 29
select select "67548"
click at [209, 465] on select "Select Stylist AJAY [PERSON_NAME] [PERSON_NAME] [PERSON_NAME] COUNTER [PERSON_N…" at bounding box center [267, 479] width 117 height 29
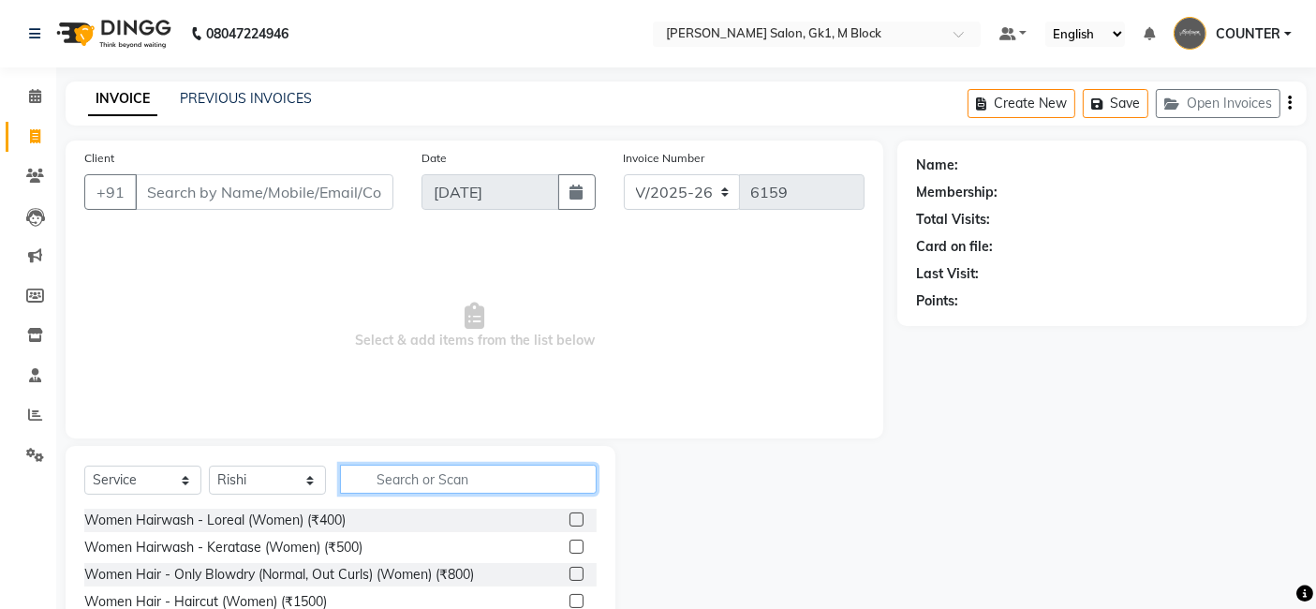
click at [398, 478] on input "text" at bounding box center [468, 478] width 257 height 29
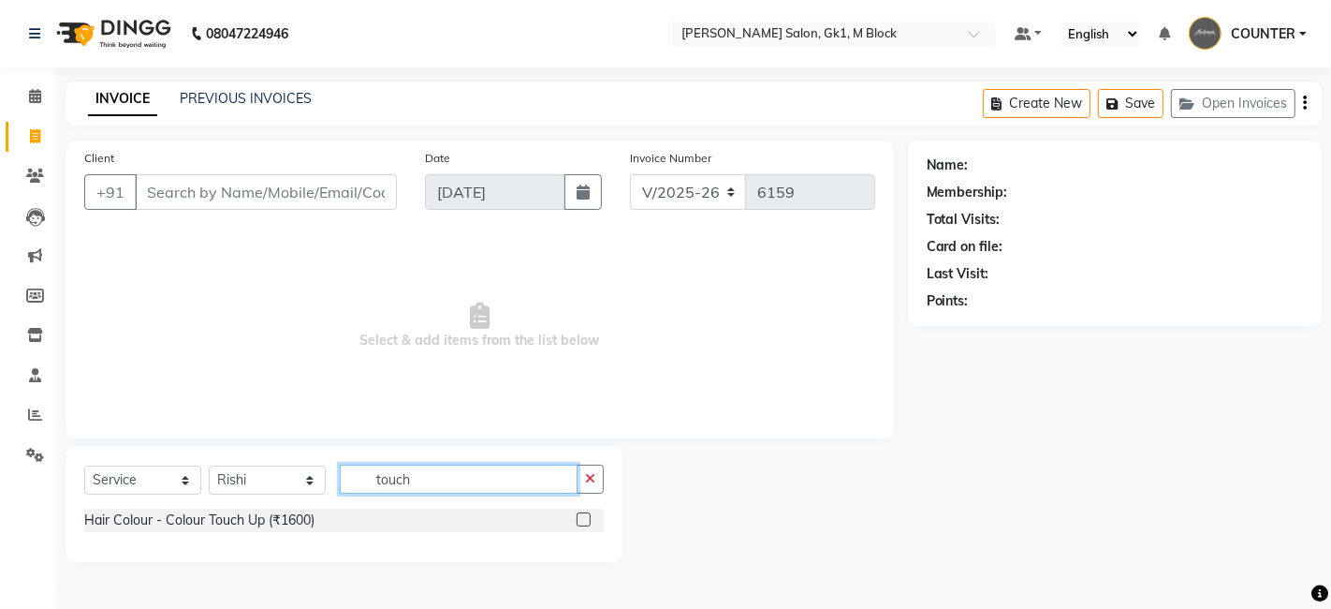
type input "touch"
click at [581, 515] on label at bounding box center [584, 519] width 14 height 14
click at [581, 515] on input "checkbox" at bounding box center [583, 520] width 12 height 12
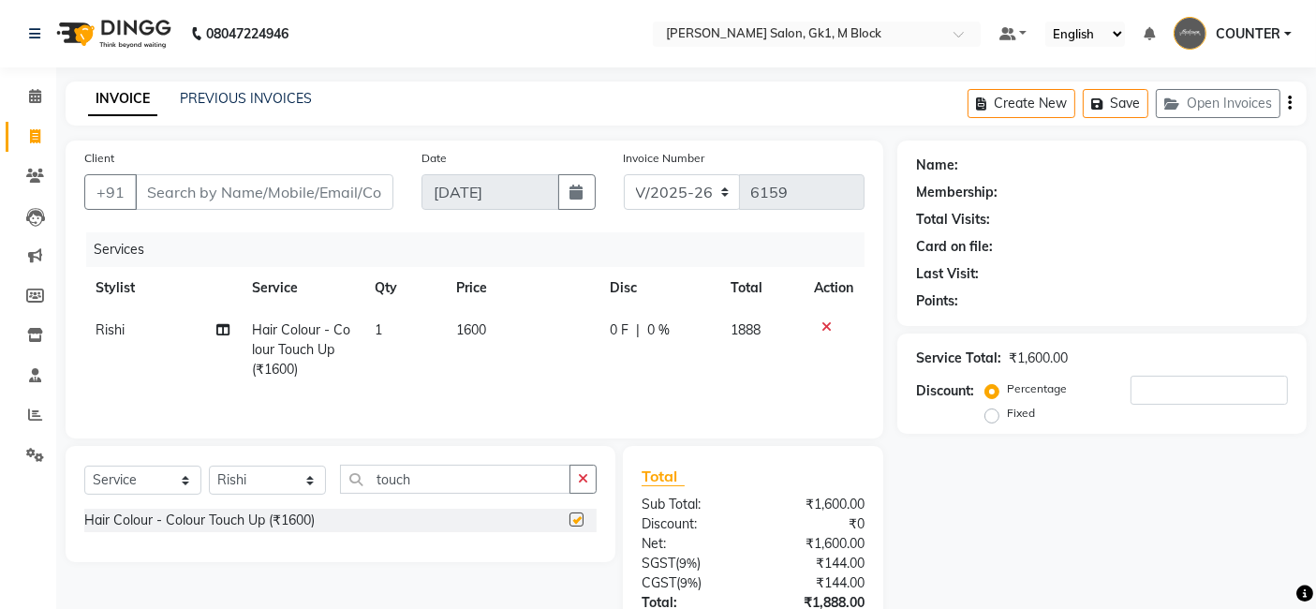
checkbox input "false"
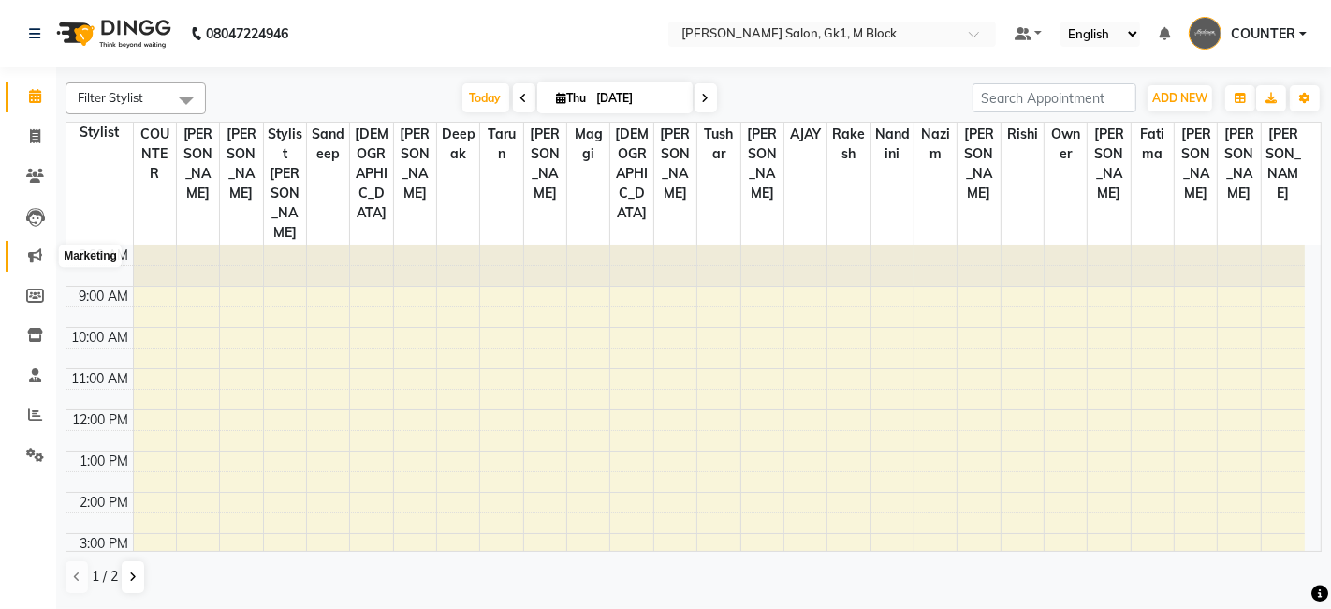
click at [28, 257] on icon at bounding box center [35, 255] width 14 height 14
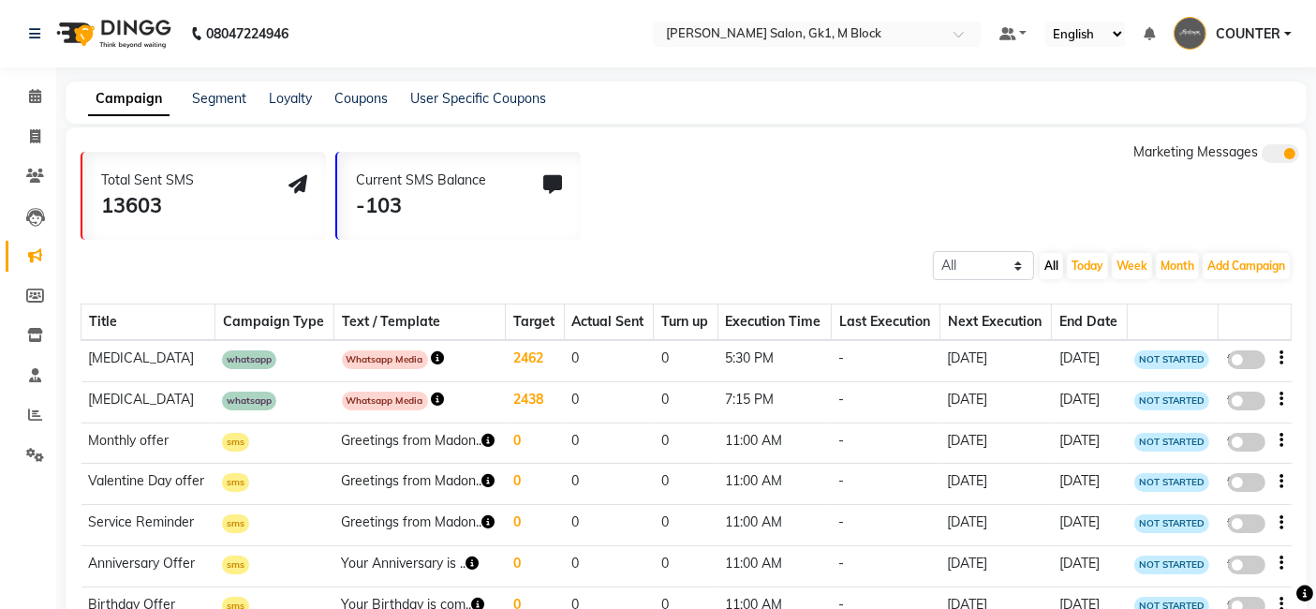
click at [548, 180] on icon at bounding box center [552, 184] width 19 height 19
click at [30, 139] on icon at bounding box center [35, 136] width 10 height 14
select select "6312"
select select "service"
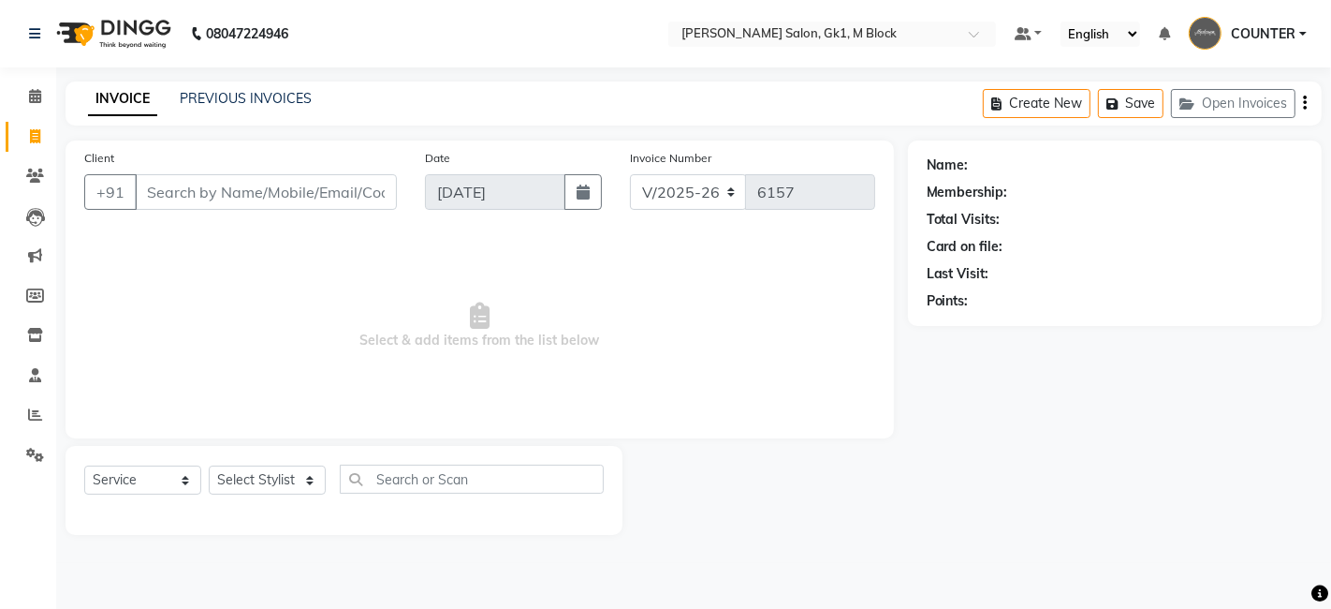
click at [213, 87] on div "INVOICE PREVIOUS INVOICES Create New Save Open Invoices" at bounding box center [694, 103] width 1257 height 44
click at [225, 105] on link "PREVIOUS INVOICES" at bounding box center [246, 98] width 132 height 17
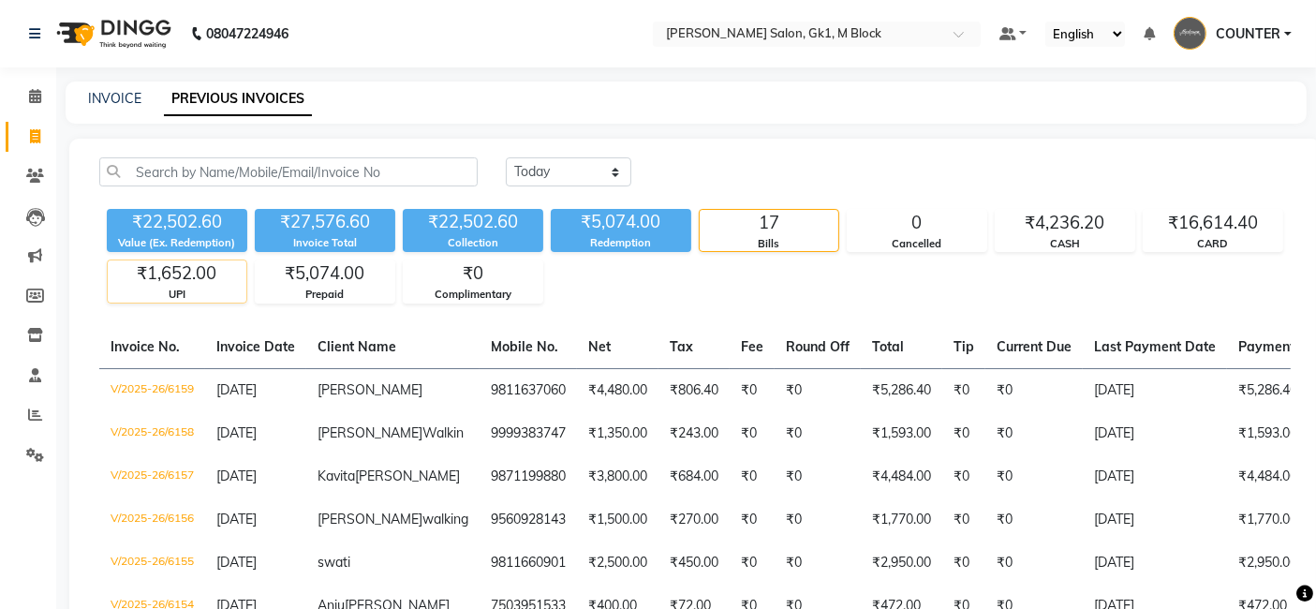
click at [199, 282] on div "₹1,652.00" at bounding box center [177, 273] width 139 height 26
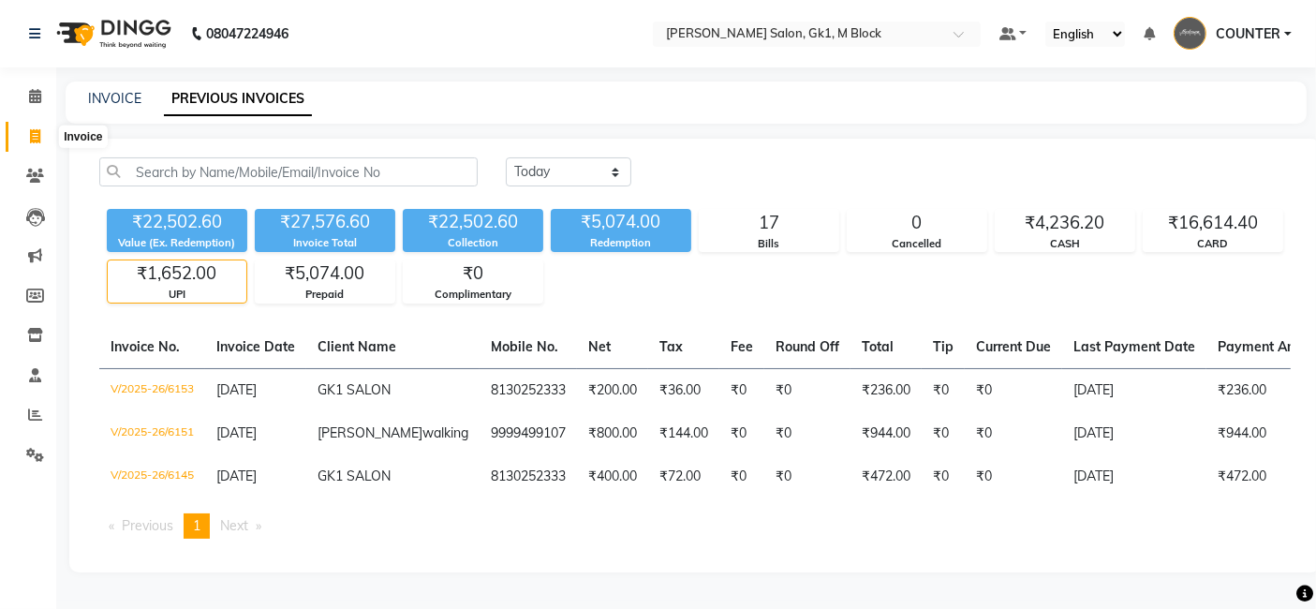
click at [34, 129] on icon at bounding box center [35, 136] width 10 height 14
select select "6312"
select select "service"
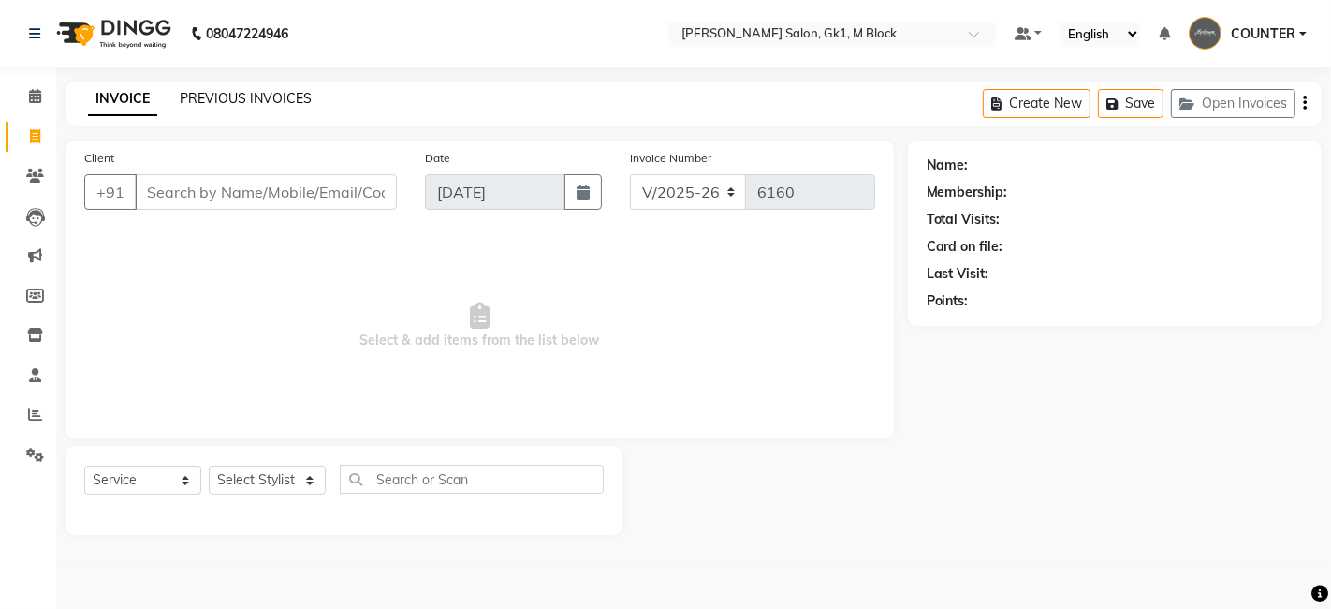
click at [284, 96] on link "PREVIOUS INVOICES" at bounding box center [246, 98] width 132 height 17
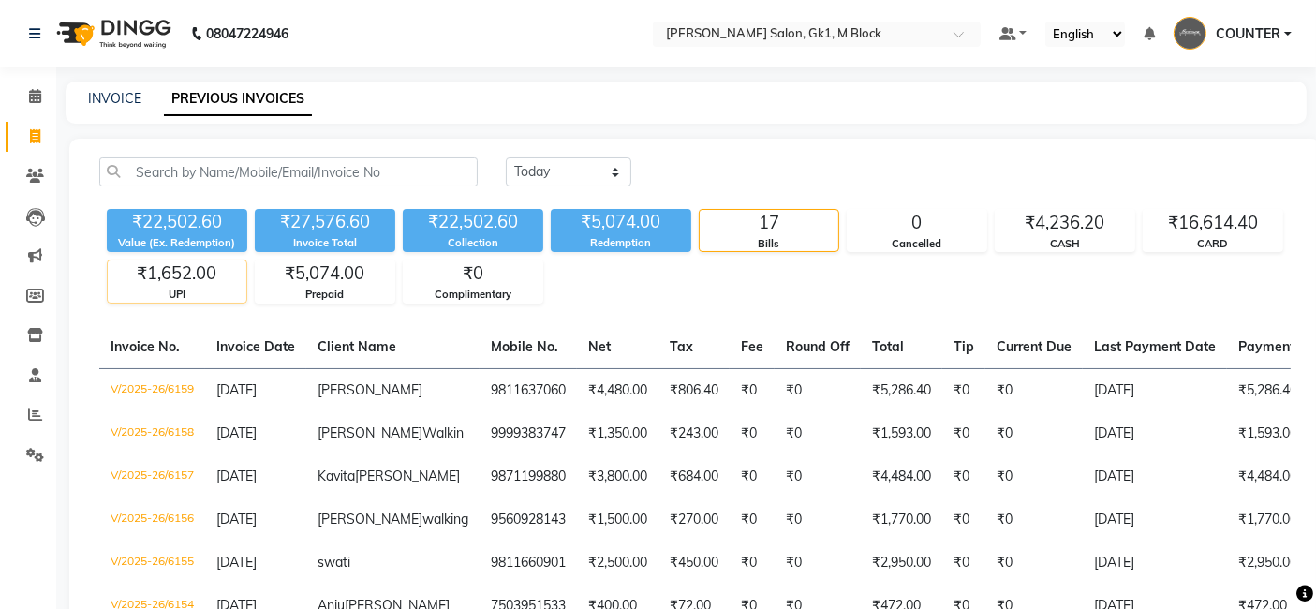
click at [168, 292] on div "UPI" at bounding box center [177, 295] width 139 height 16
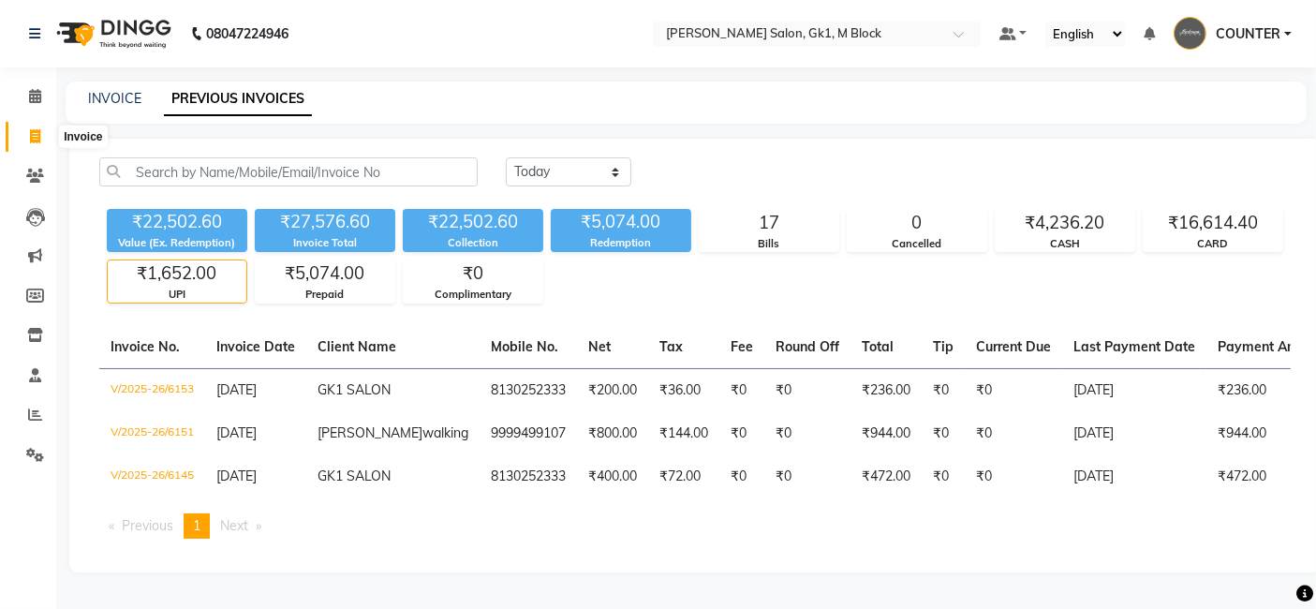
click at [39, 127] on span at bounding box center [35, 137] width 33 height 22
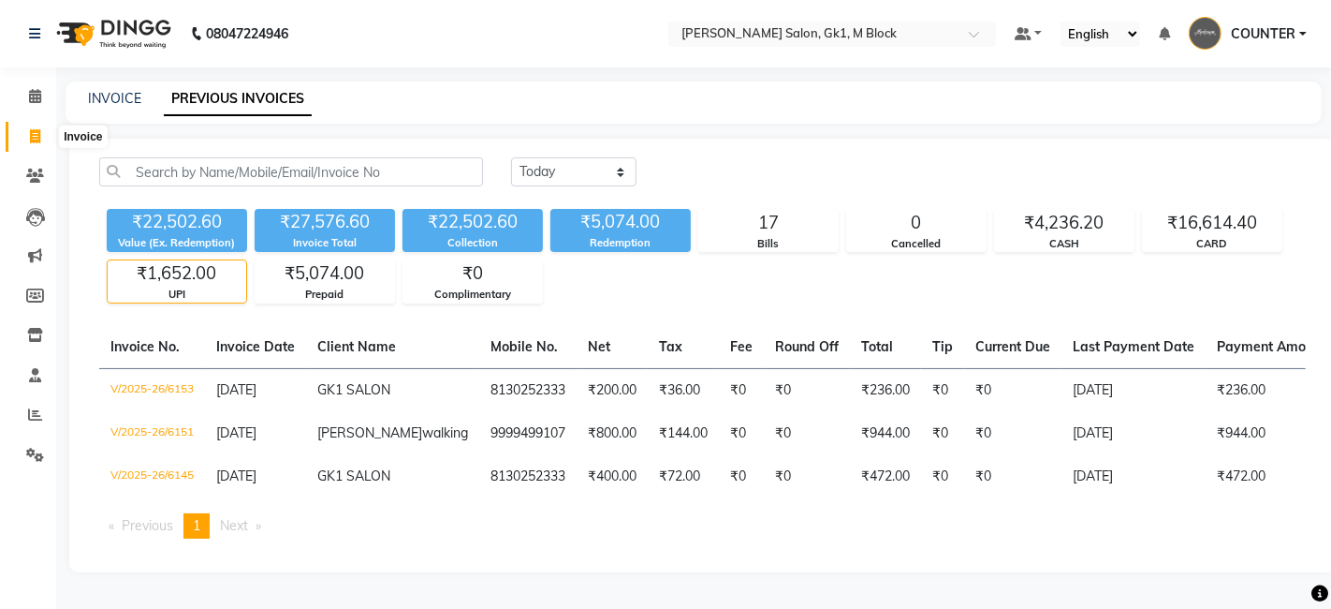
select select "service"
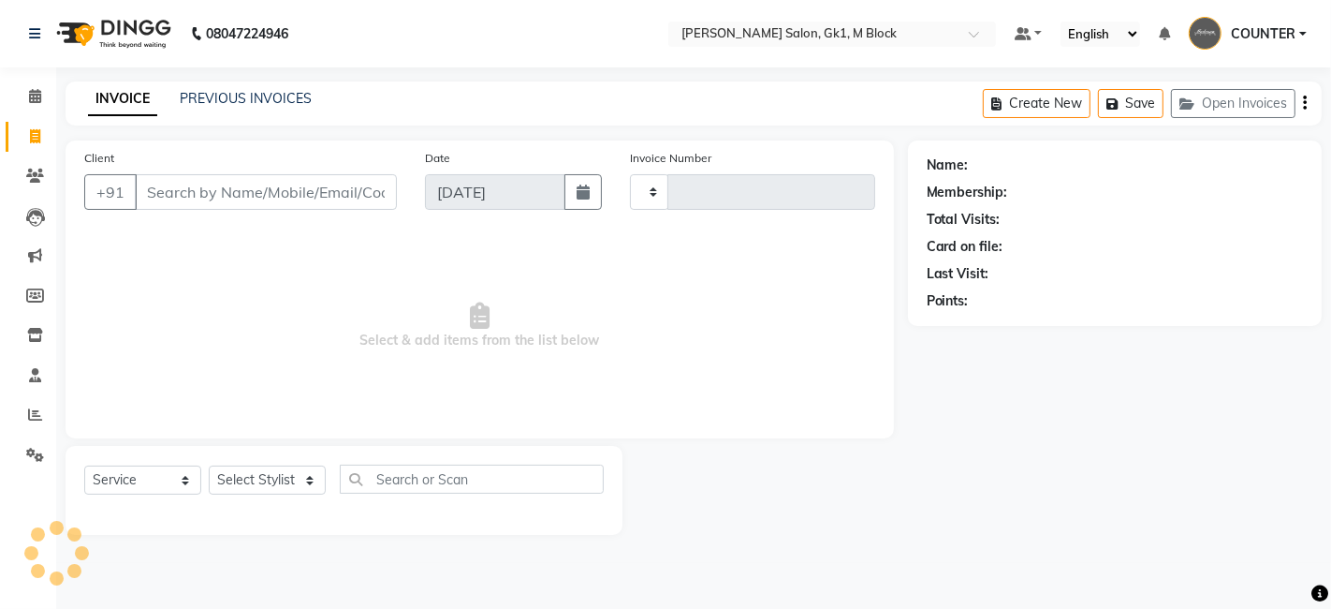
type input "6161"
select select "6312"
click at [282, 479] on select "Select Stylist AJAY [PERSON_NAME] [PERSON_NAME] [PERSON_NAME] COUNTER [PERSON_N…" at bounding box center [267, 479] width 117 height 29
select select "52838"
click at [209, 465] on select "Select Stylist AJAY [PERSON_NAME] [PERSON_NAME] [PERSON_NAME] COUNTER [PERSON_N…" at bounding box center [267, 479] width 117 height 29
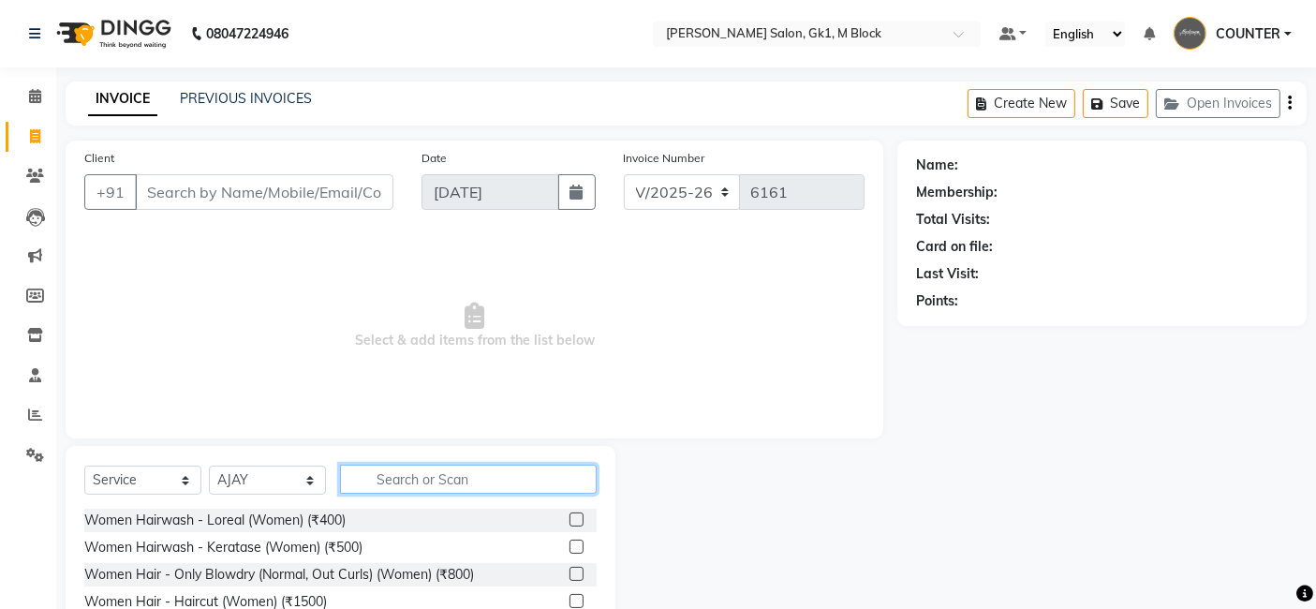
click at [478, 464] on input "text" at bounding box center [468, 478] width 257 height 29
type input "nail"
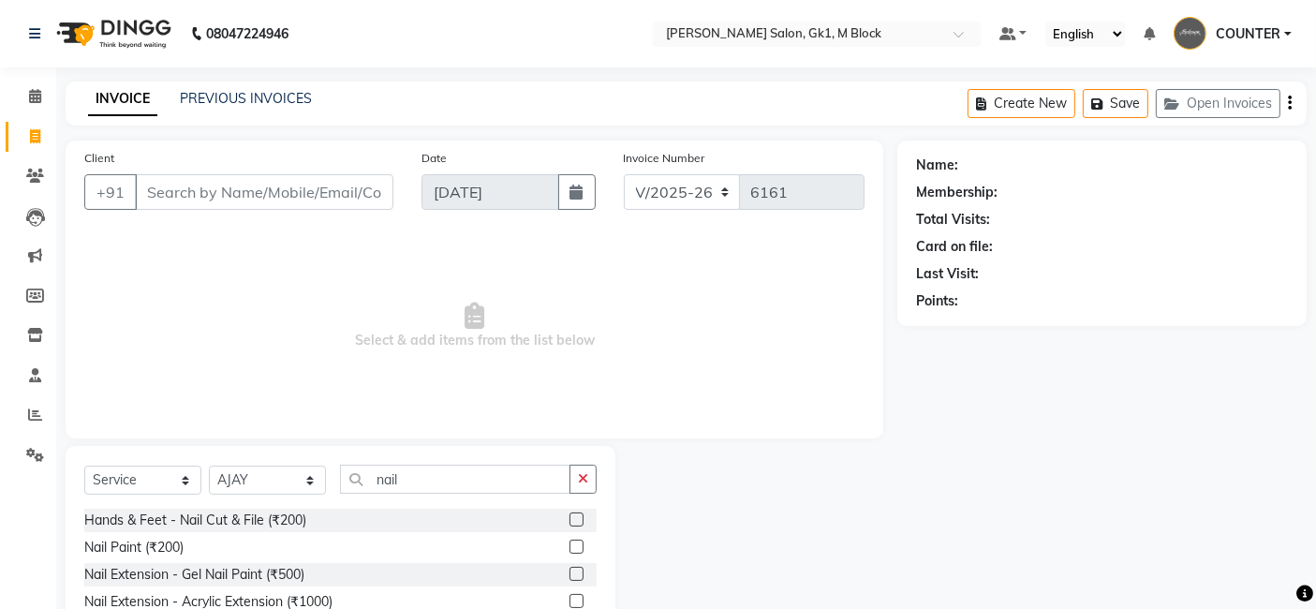
click at [569, 547] on label at bounding box center [576, 546] width 14 height 14
click at [569, 547] on input "checkbox" at bounding box center [575, 547] width 12 height 12
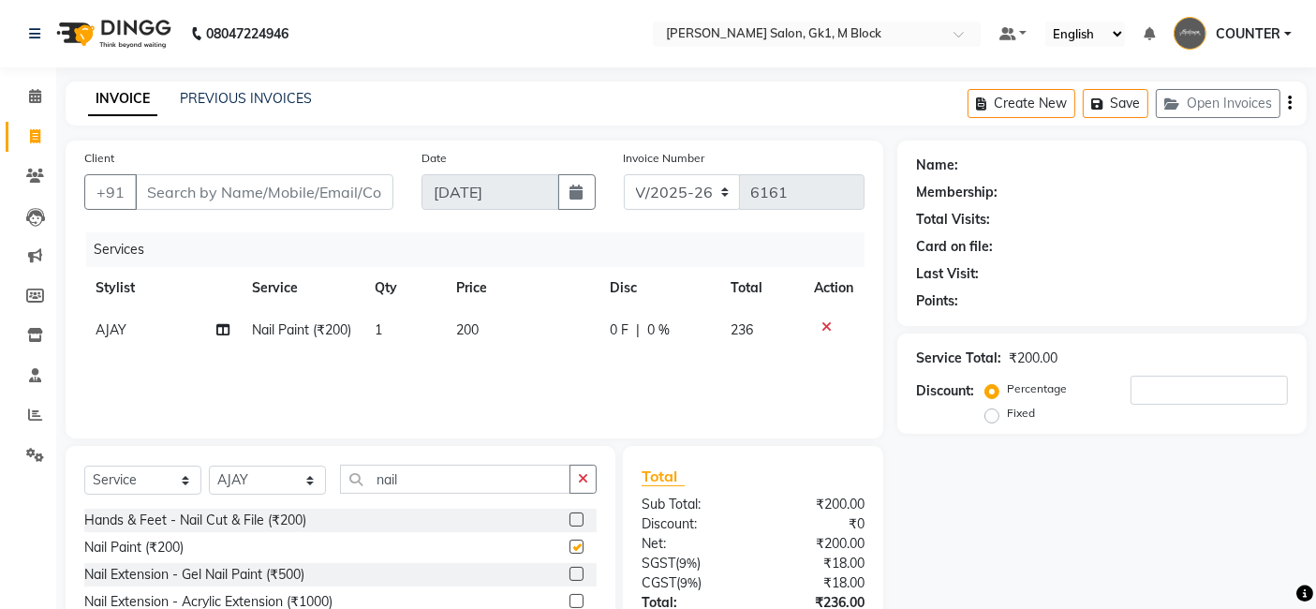
checkbox input "false"
click at [832, 326] on div at bounding box center [833, 326] width 39 height 13
click at [826, 322] on icon at bounding box center [826, 326] width 10 height 13
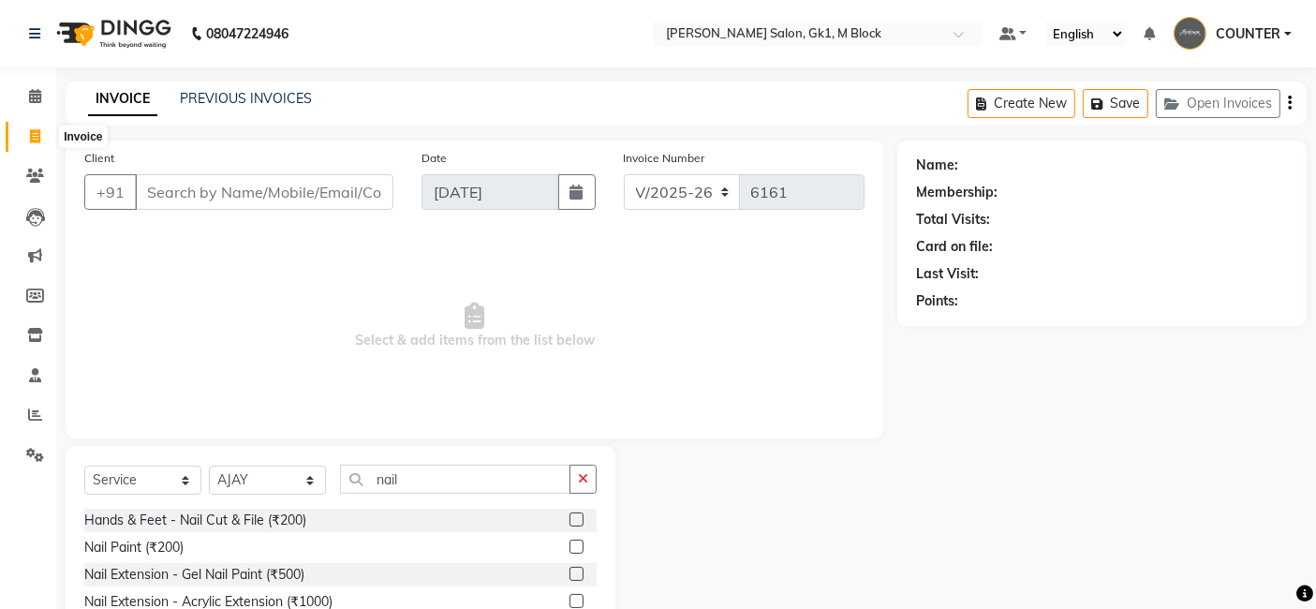
click at [40, 126] on span at bounding box center [35, 137] width 33 height 22
select select "service"
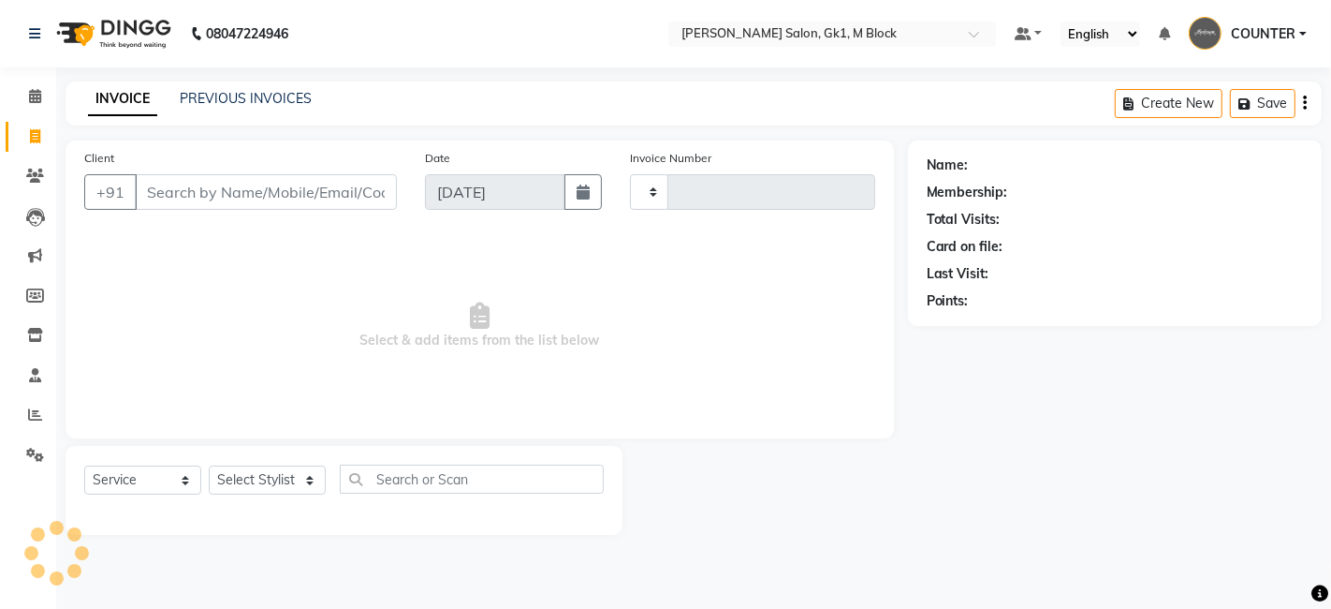
type input "6161"
select select "6312"
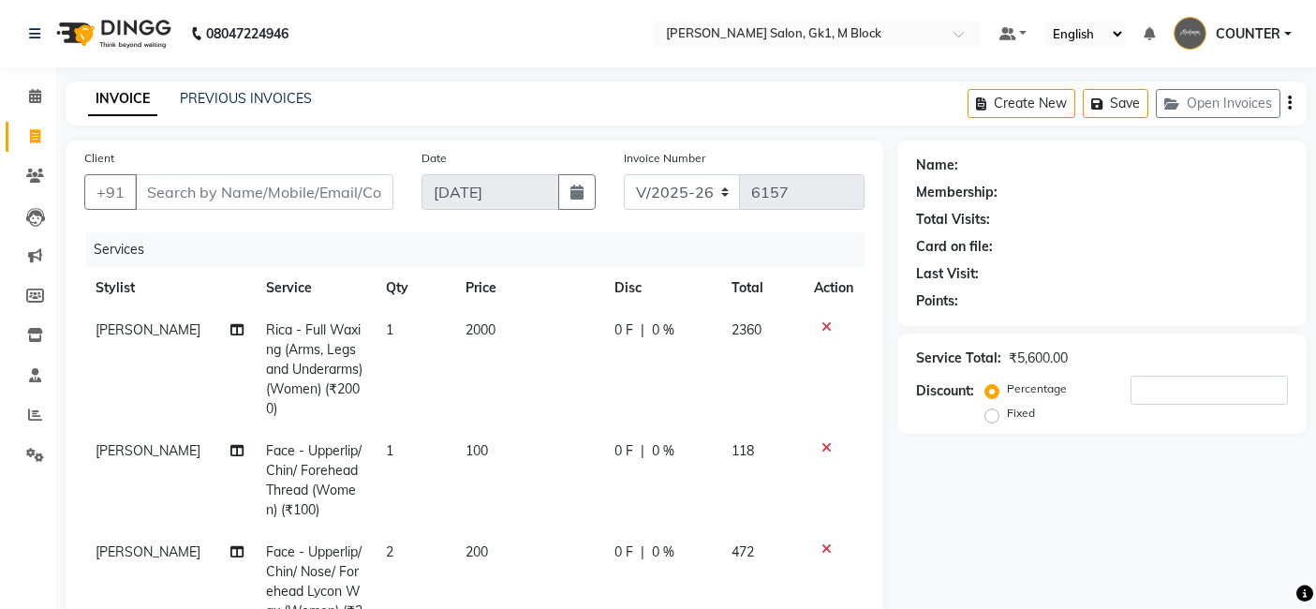
select select "6312"
select select "service"
select select "47643"
click at [323, 192] on input "Client" at bounding box center [264, 192] width 258 height 36
type input "9"
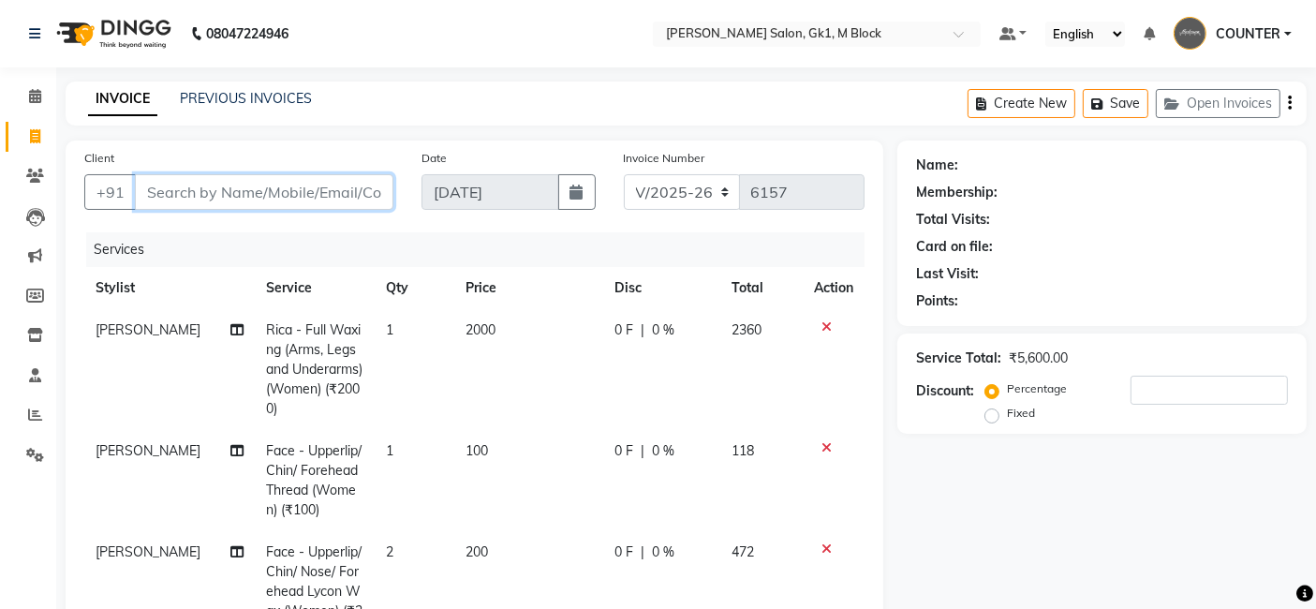
type input "0"
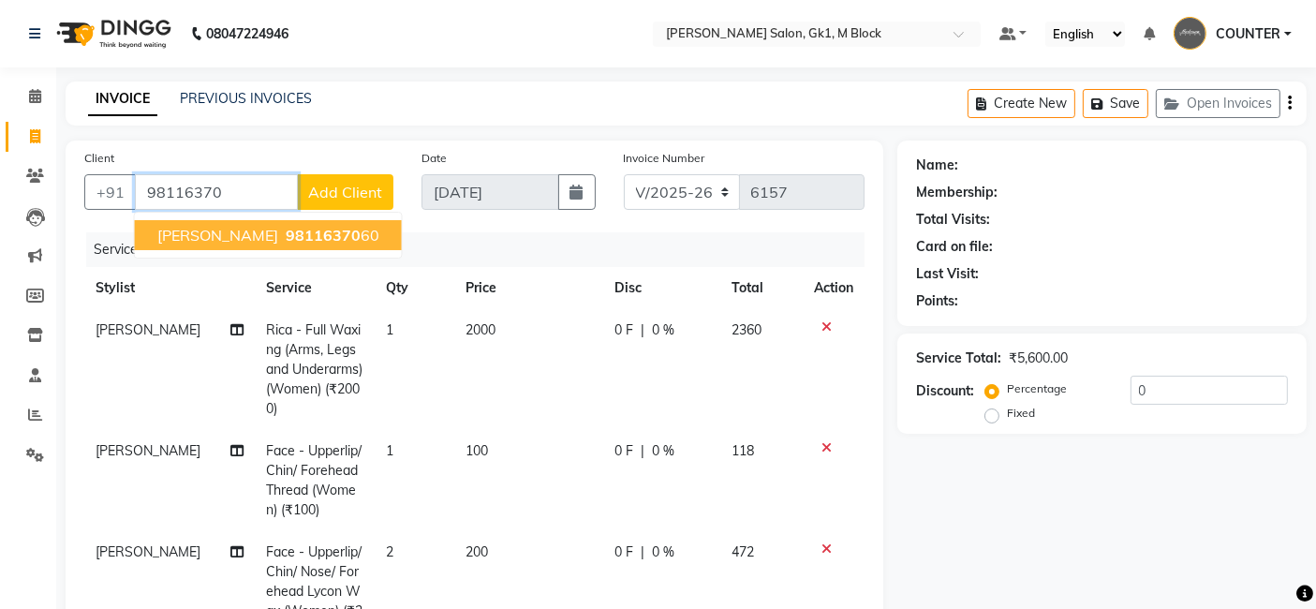
click at [293, 240] on span "98116370" at bounding box center [323, 235] width 75 height 19
type input "9811637060"
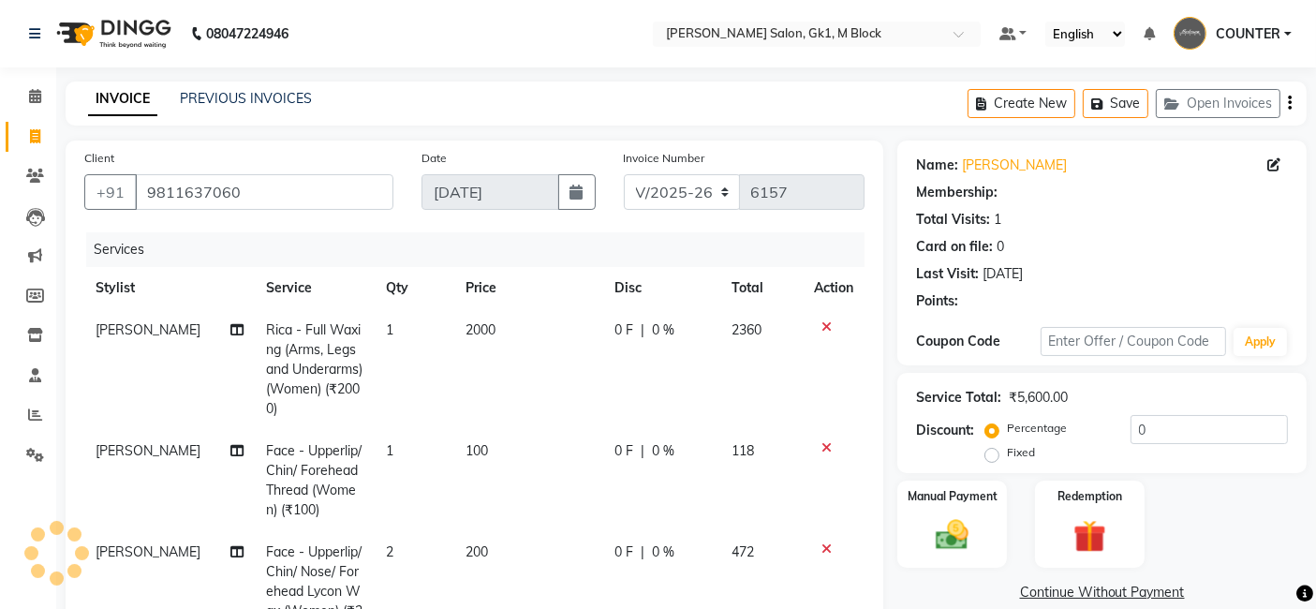
select select "1: Object"
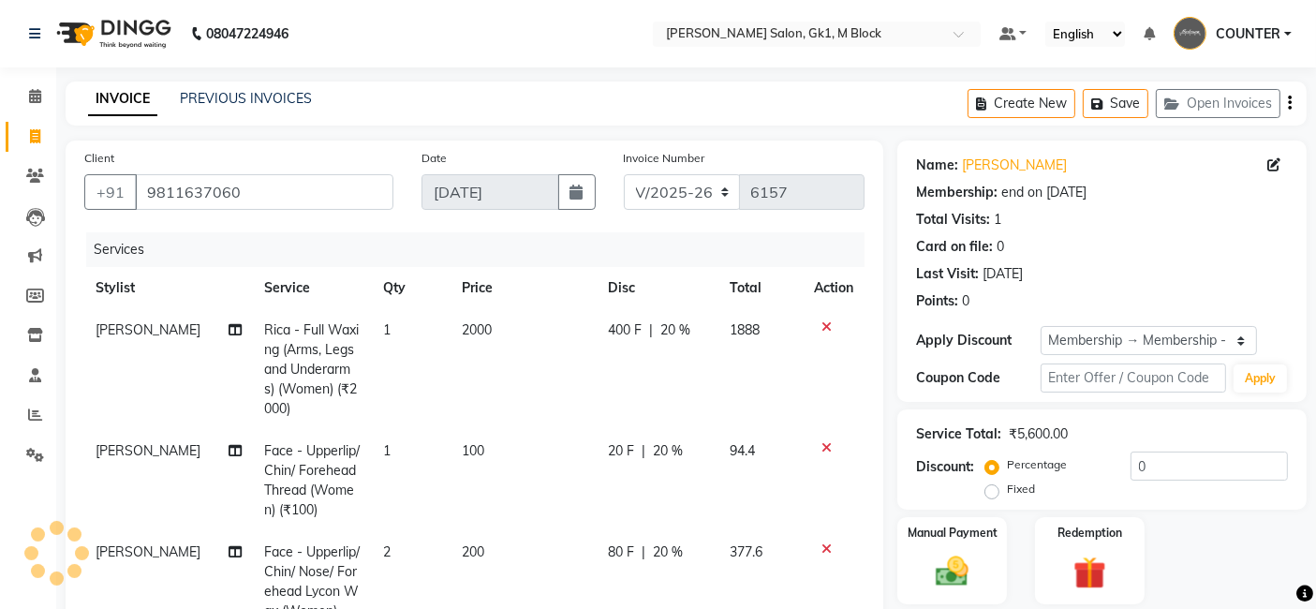
type input "20"
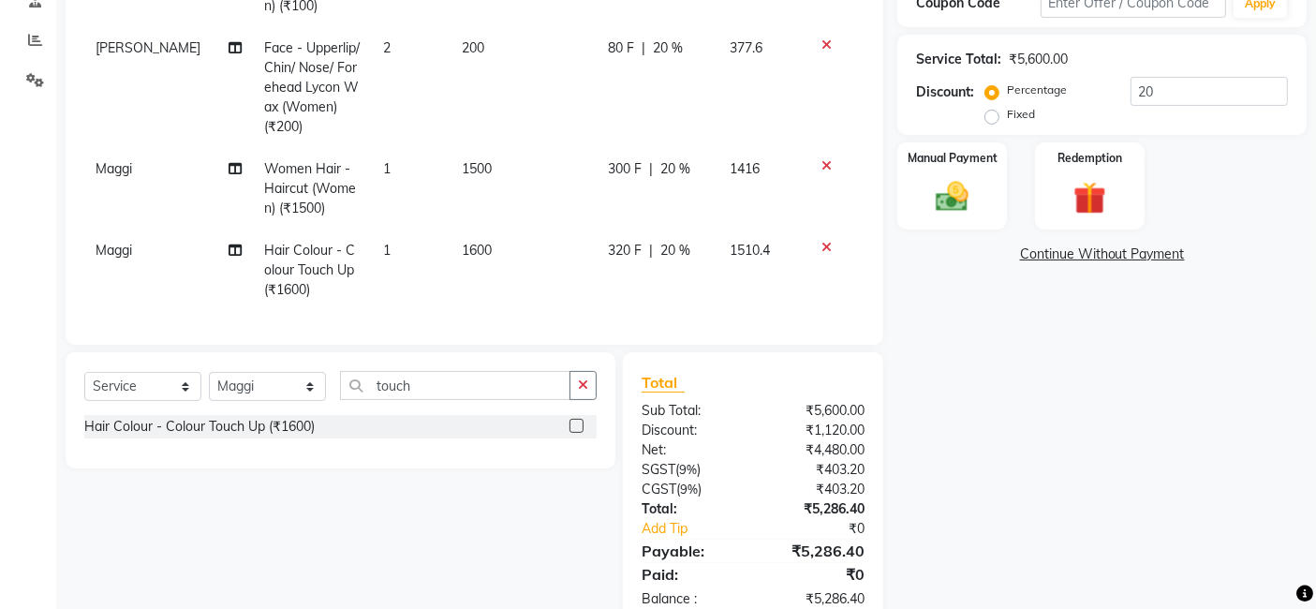
scroll to position [419, 0]
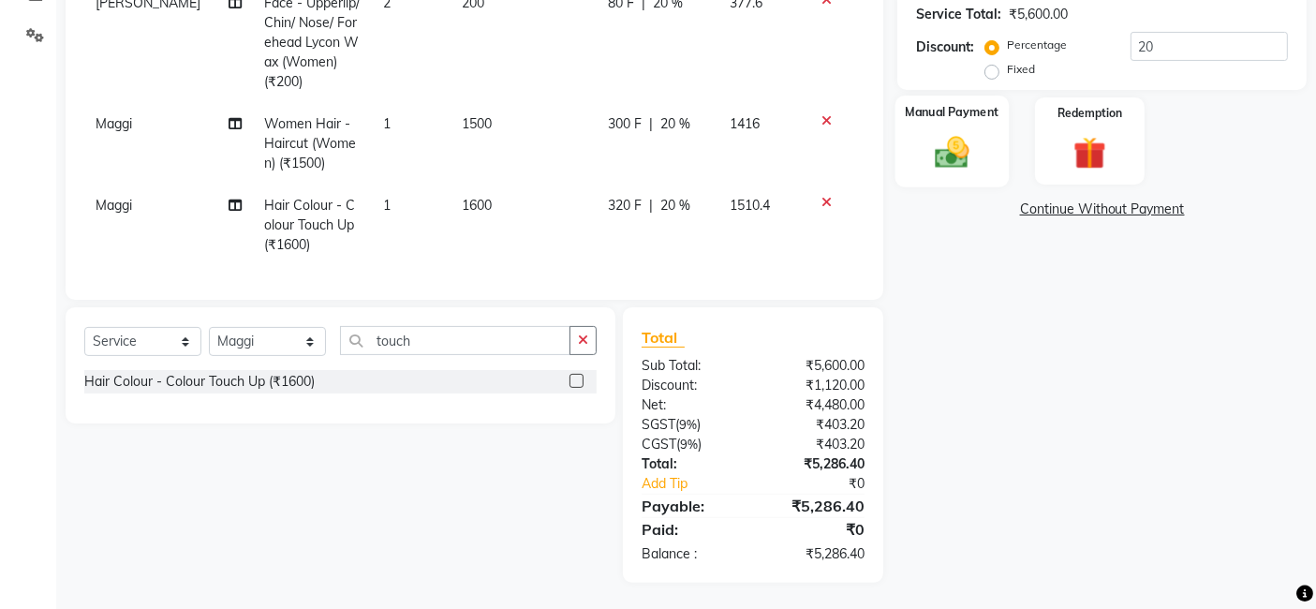
click at [965, 135] on img at bounding box center [952, 151] width 56 height 39
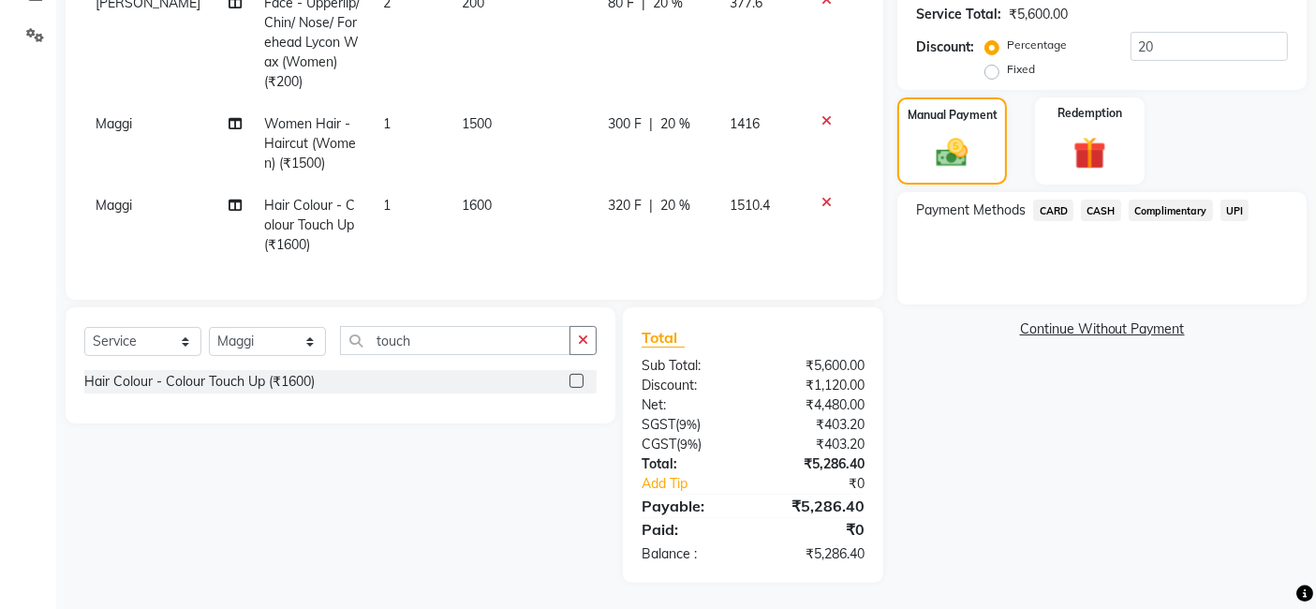
click at [1061, 207] on span "CARD" at bounding box center [1053, 210] width 40 height 22
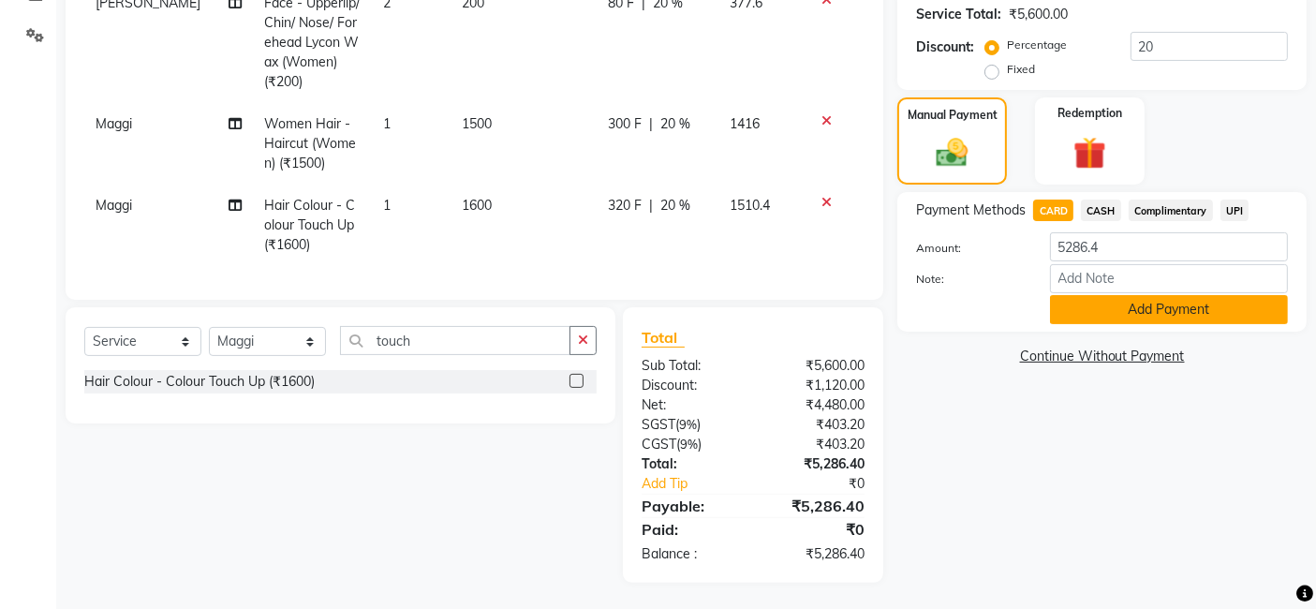
click at [1137, 307] on button "Add Payment" at bounding box center [1169, 309] width 238 height 29
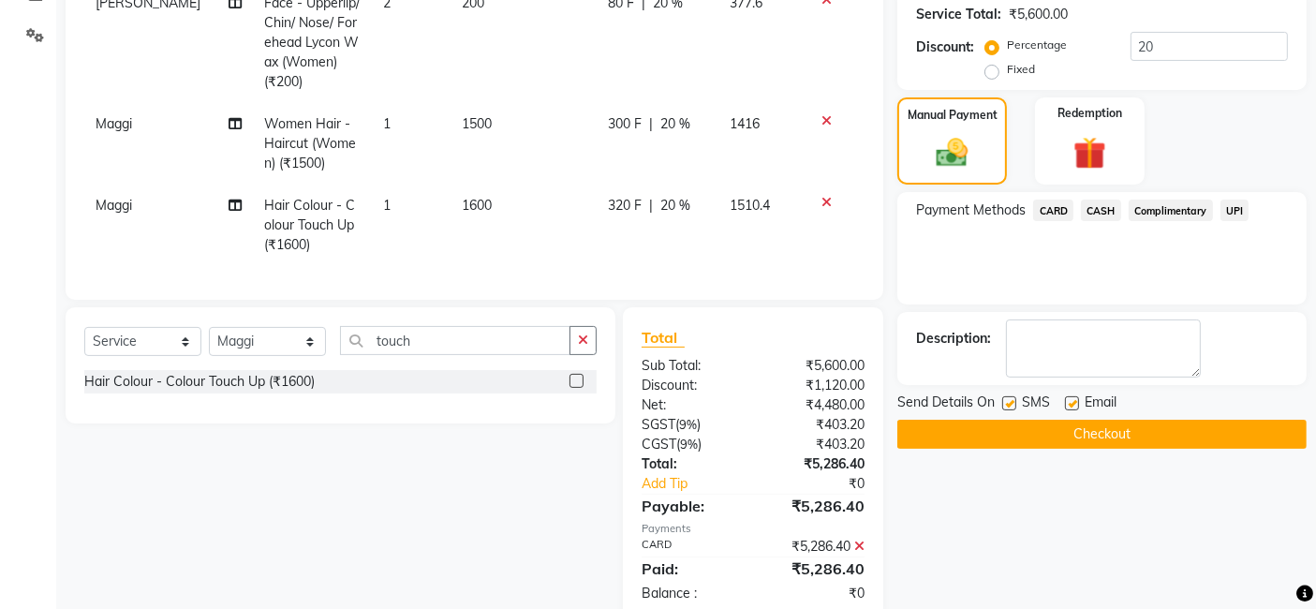
click at [1126, 434] on button "Checkout" at bounding box center [1101, 433] width 409 height 29
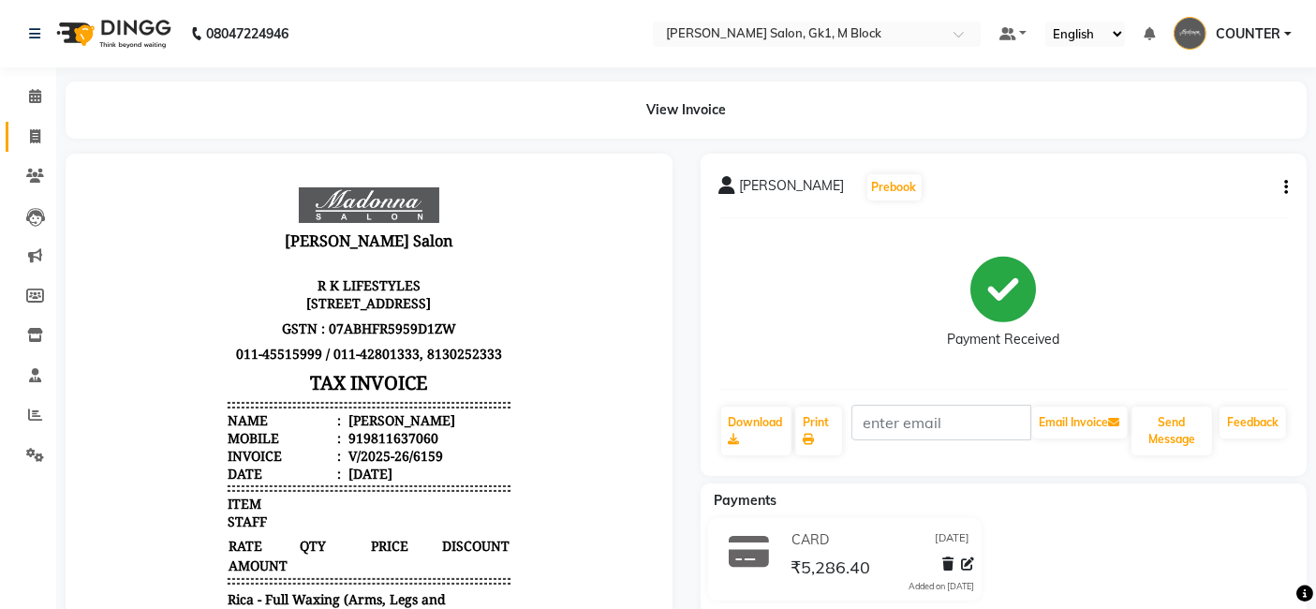
click at [33, 140] on icon at bounding box center [35, 136] width 10 height 14
select select "6312"
select select "service"
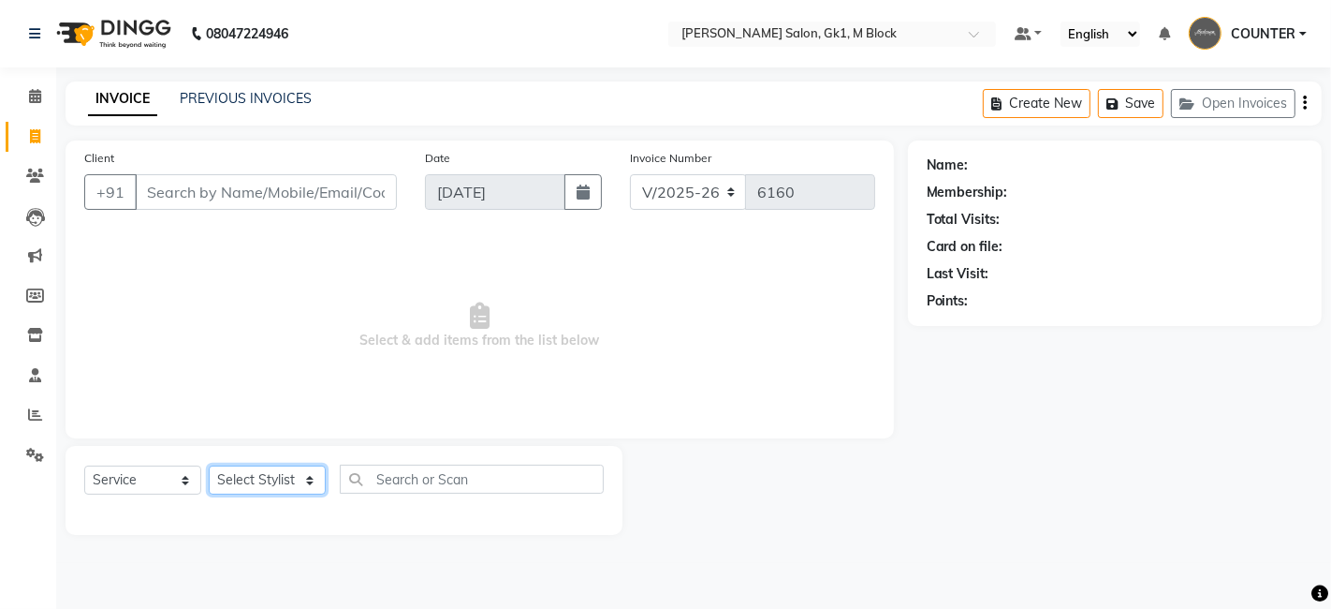
click at [275, 478] on select "Select Stylist AJAY Ankush Anusha Ashu Beauty Tanuja COUNTER Deepak Esha Fatima…" at bounding box center [267, 479] width 117 height 29
select select "85798"
click at [209, 465] on select "Select Stylist AJAY Ankush Anusha Ashu Beauty Tanuja COUNTER Deepak Esha Fatima…" at bounding box center [267, 479] width 117 height 29
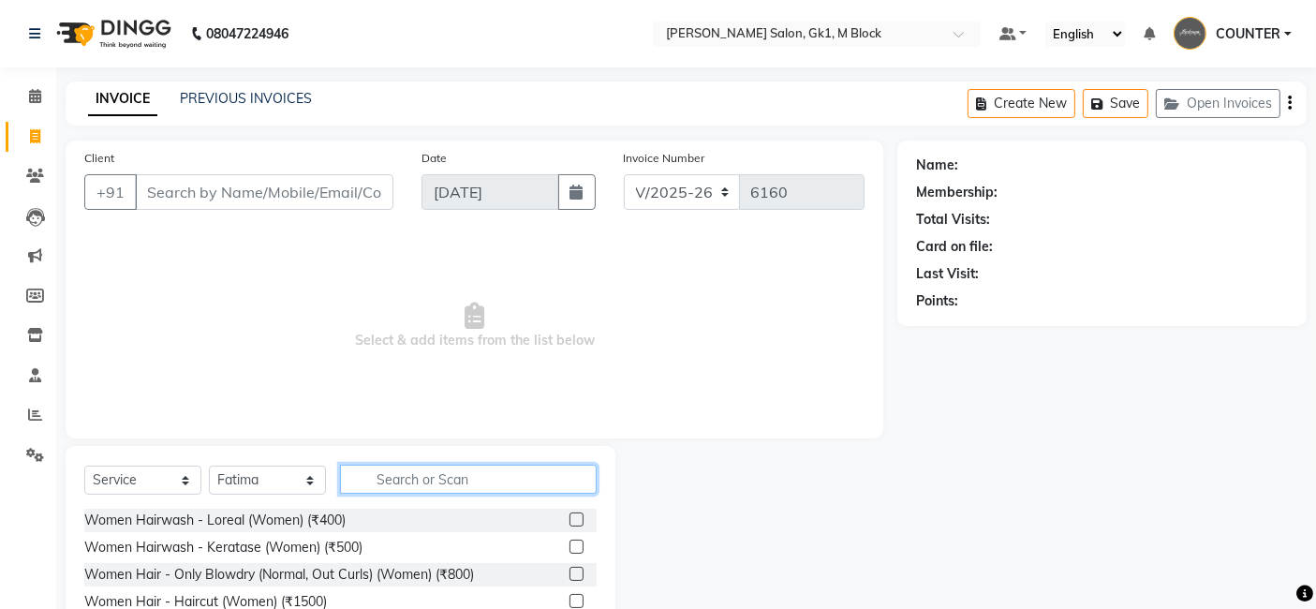
click at [410, 482] on input "text" at bounding box center [468, 478] width 257 height 29
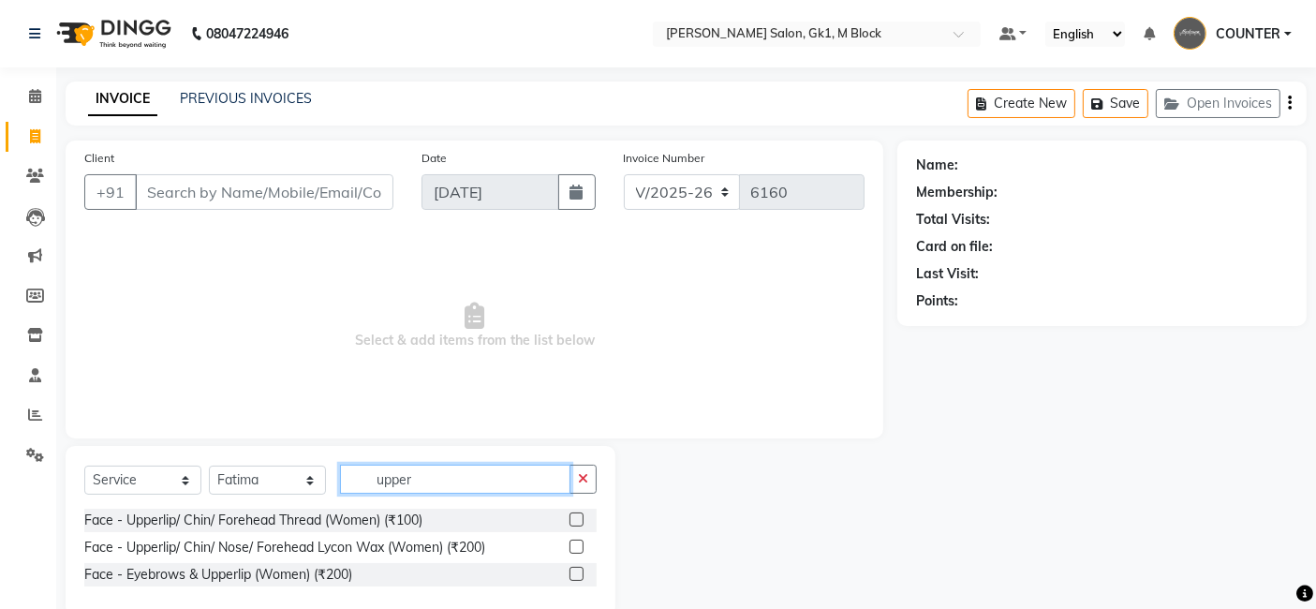
type input "upper"
click at [577, 520] on label at bounding box center [576, 519] width 14 height 14
click at [577, 520] on input "checkbox" at bounding box center [575, 520] width 12 height 12
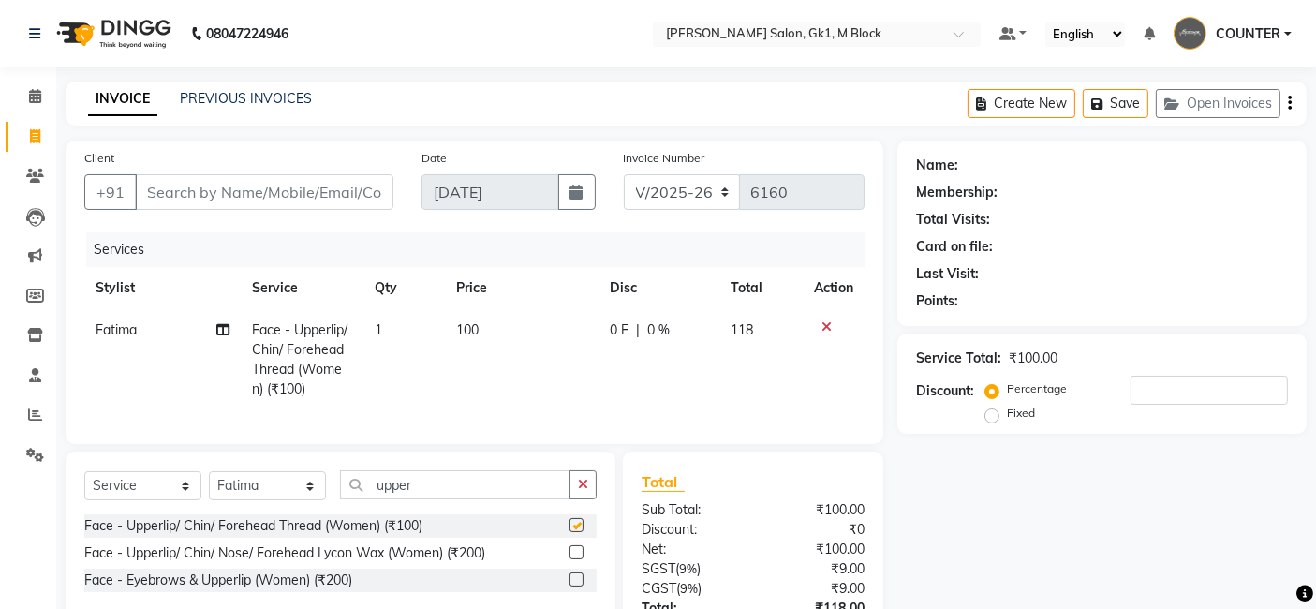
checkbox input "false"
click at [274, 500] on select "Select Stylist AJAY Ankush Anusha Ashu Beauty Tanuja COUNTER Deepak Esha Fatima…" at bounding box center [267, 485] width 117 height 29
select select "47635"
click at [209, 487] on select "Select Stylist AJAY Ankush Anusha Ashu Beauty Tanuja COUNTER Deepak Esha Fatima…" at bounding box center [267, 485] width 117 height 29
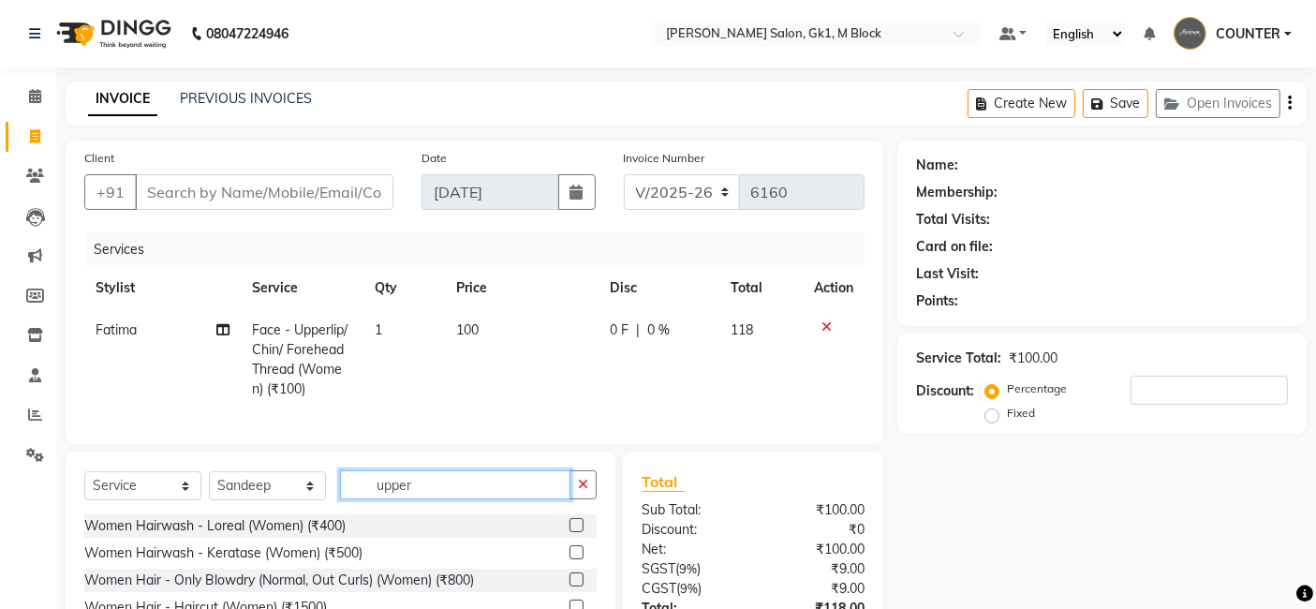
click at [423, 499] on input "upper" at bounding box center [455, 484] width 230 height 29
type input "u"
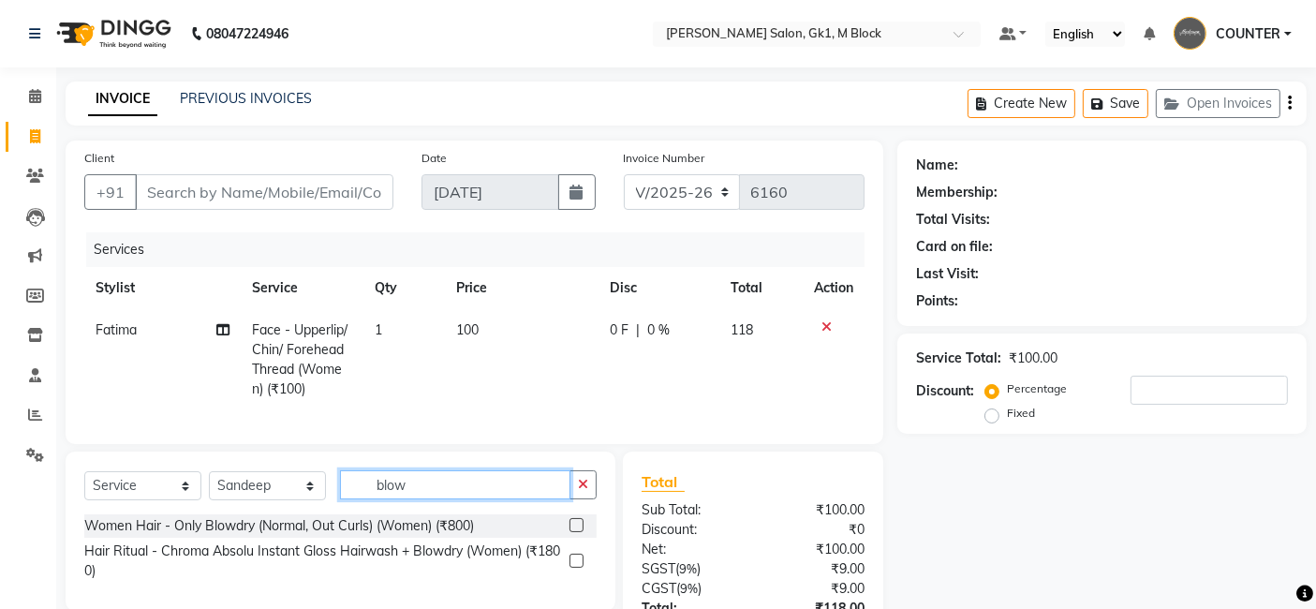
type input "blow"
click at [581, 532] on label at bounding box center [576, 525] width 14 height 14
click at [581, 532] on input "checkbox" at bounding box center [575, 526] width 12 height 12
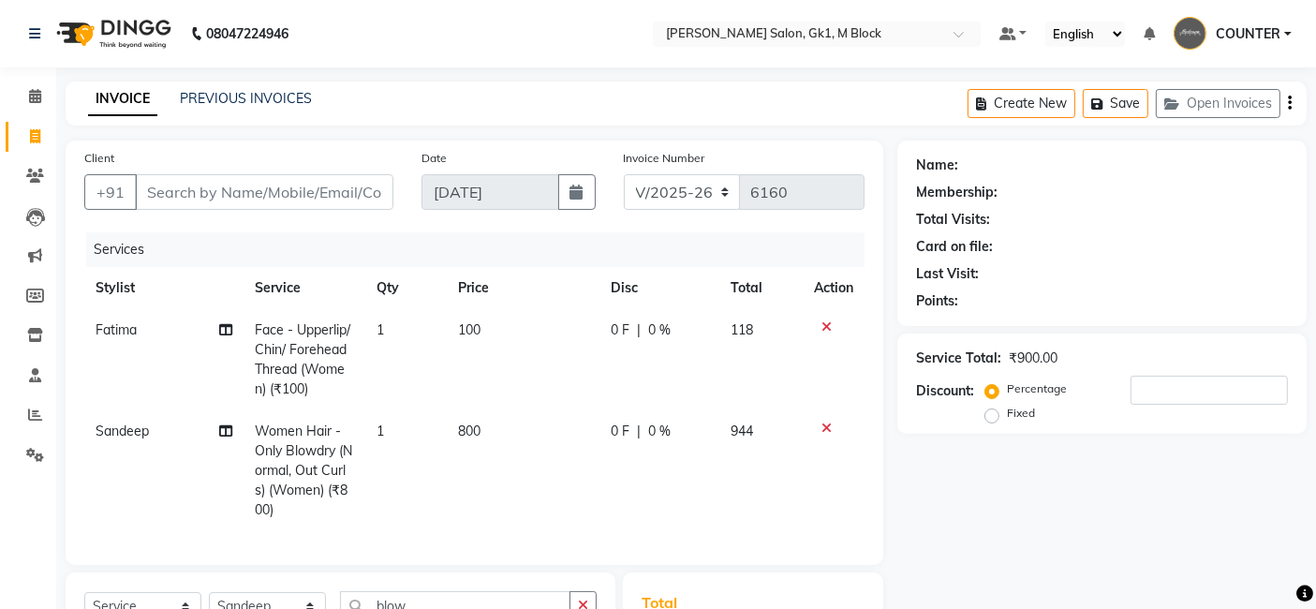
checkbox input "false"
click at [227, 185] on input "Client" at bounding box center [264, 192] width 258 height 36
type input "g"
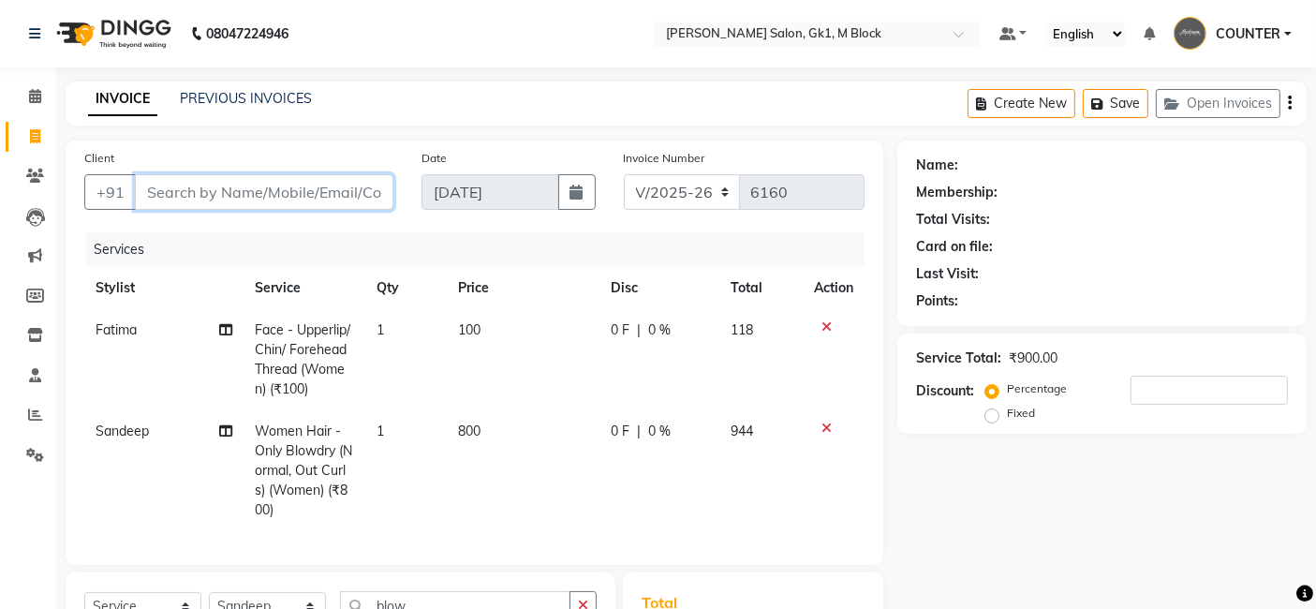
type input "0"
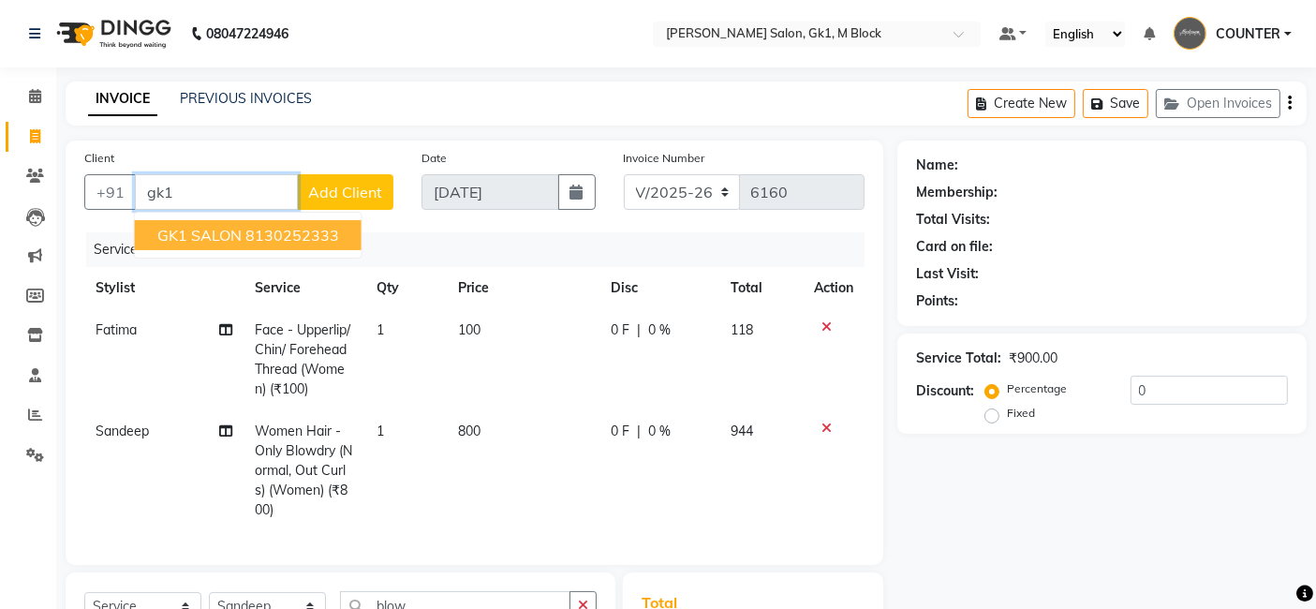
click at [223, 223] on button "GK1 SALON 8130252333" at bounding box center [248, 235] width 227 height 30
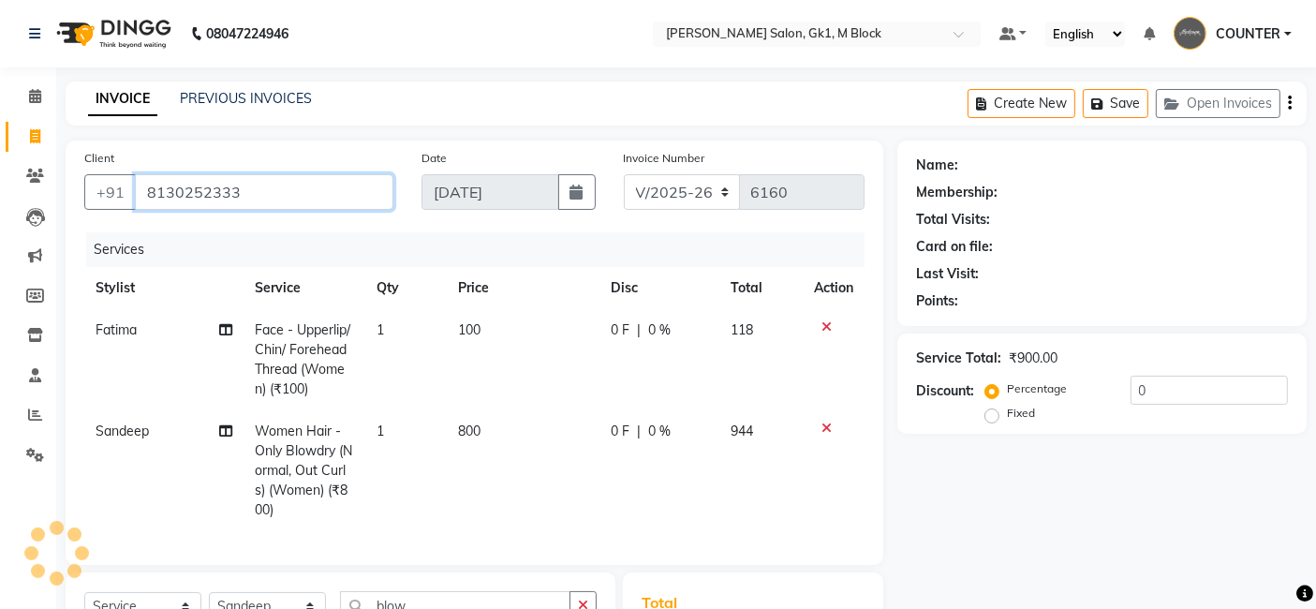
type input "8130252333"
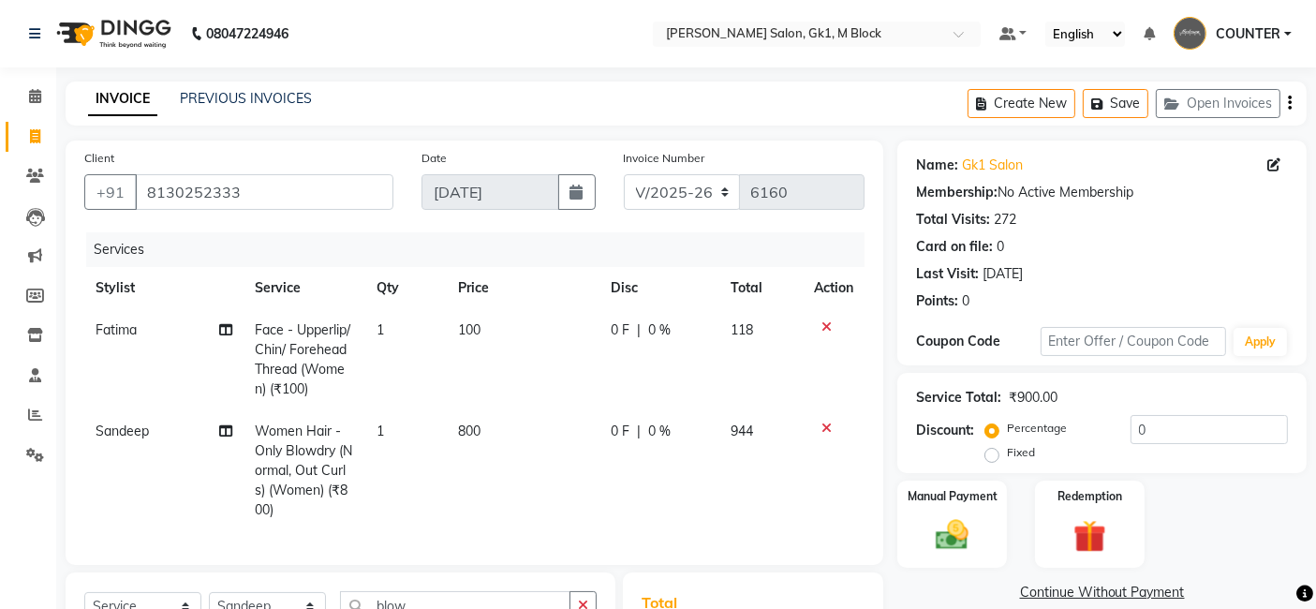
click at [1273, 483] on div "Manual Payment Redemption" at bounding box center [1101, 524] width 437 height 88
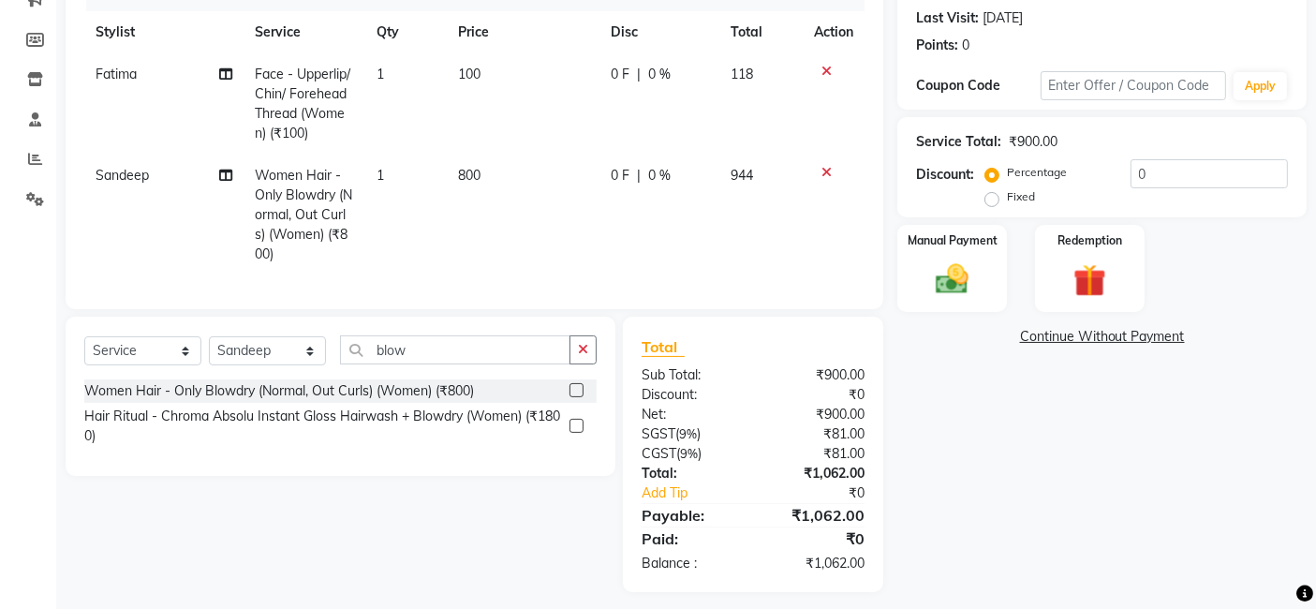
scroll to position [281, 0]
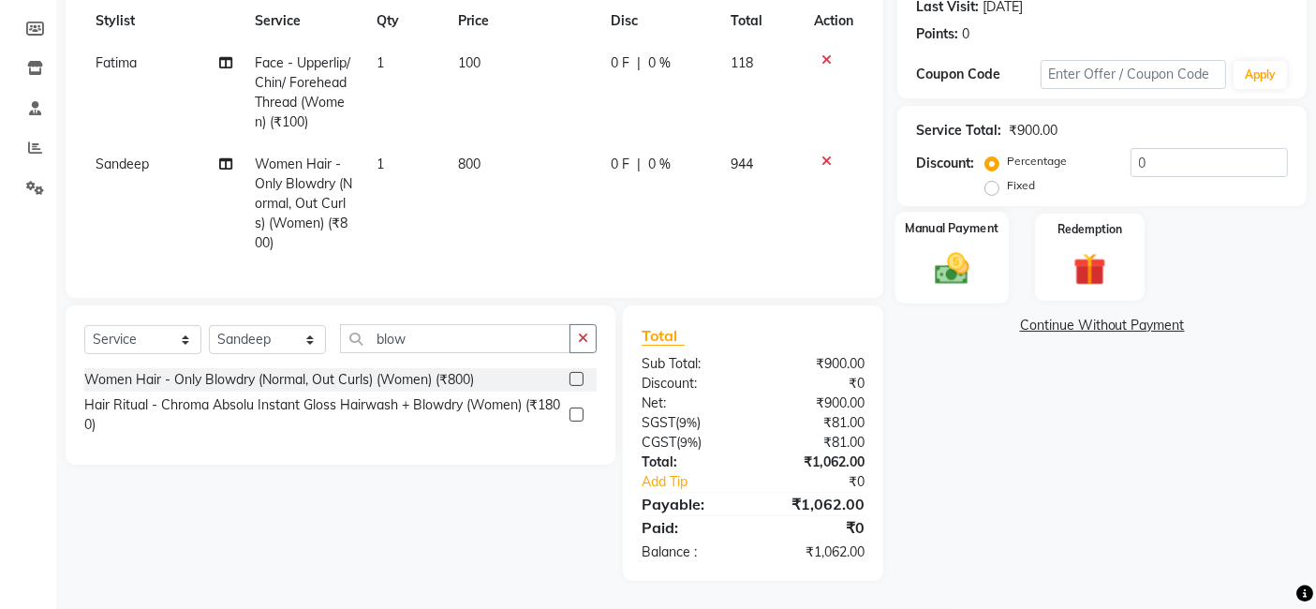
click at [949, 249] on img at bounding box center [952, 267] width 56 height 39
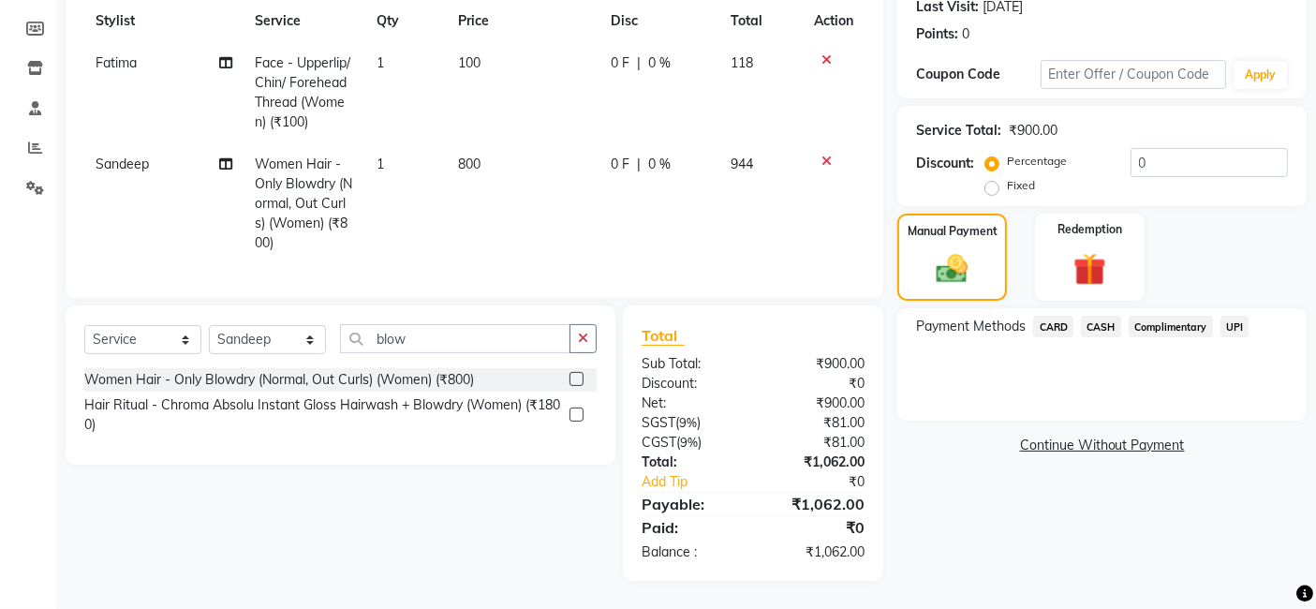
click at [1051, 316] on span "CARD" at bounding box center [1053, 327] width 40 height 22
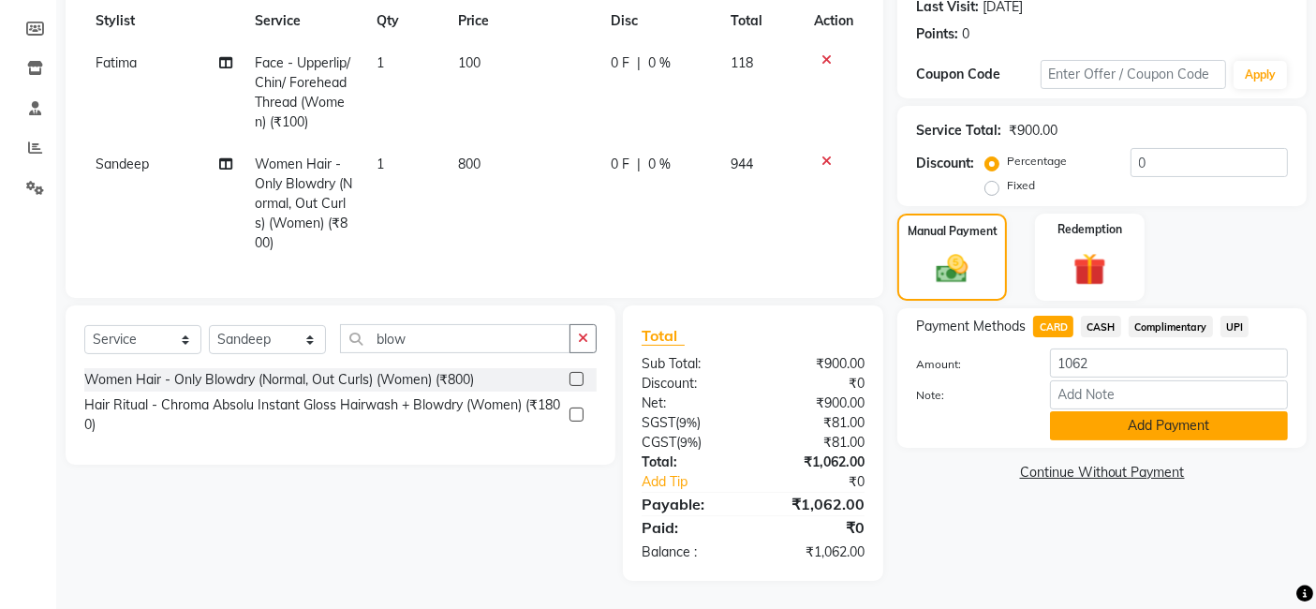
click at [1221, 415] on button "Add Payment" at bounding box center [1169, 425] width 238 height 29
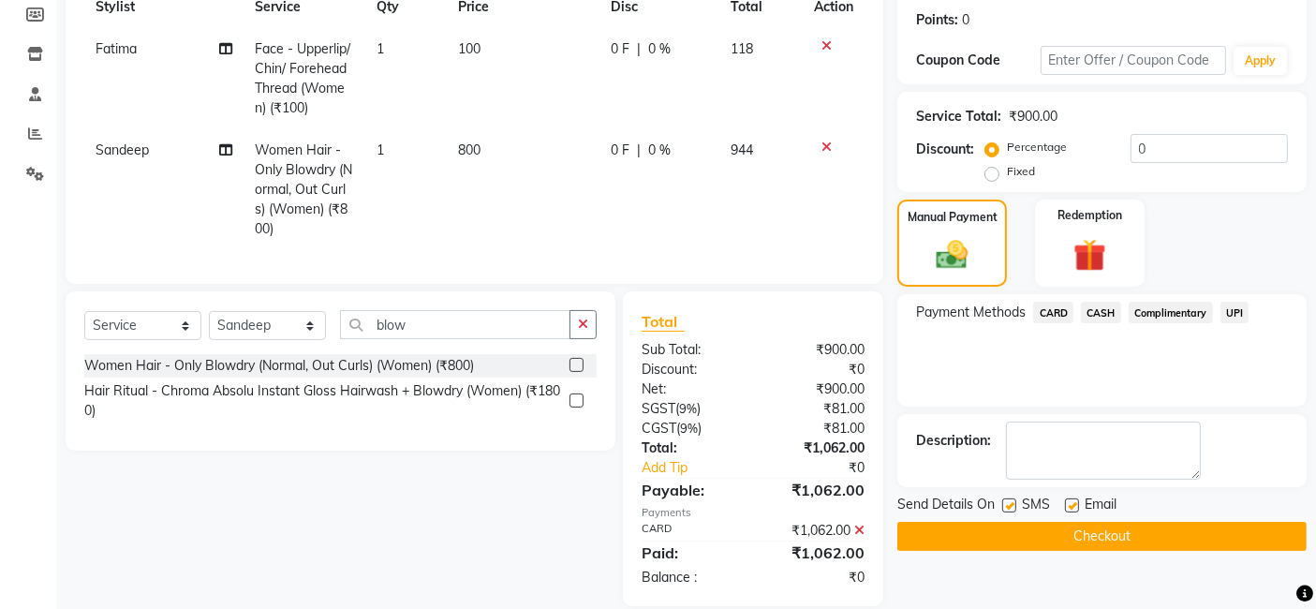
click at [1199, 536] on button "Checkout" at bounding box center [1101, 536] width 409 height 29
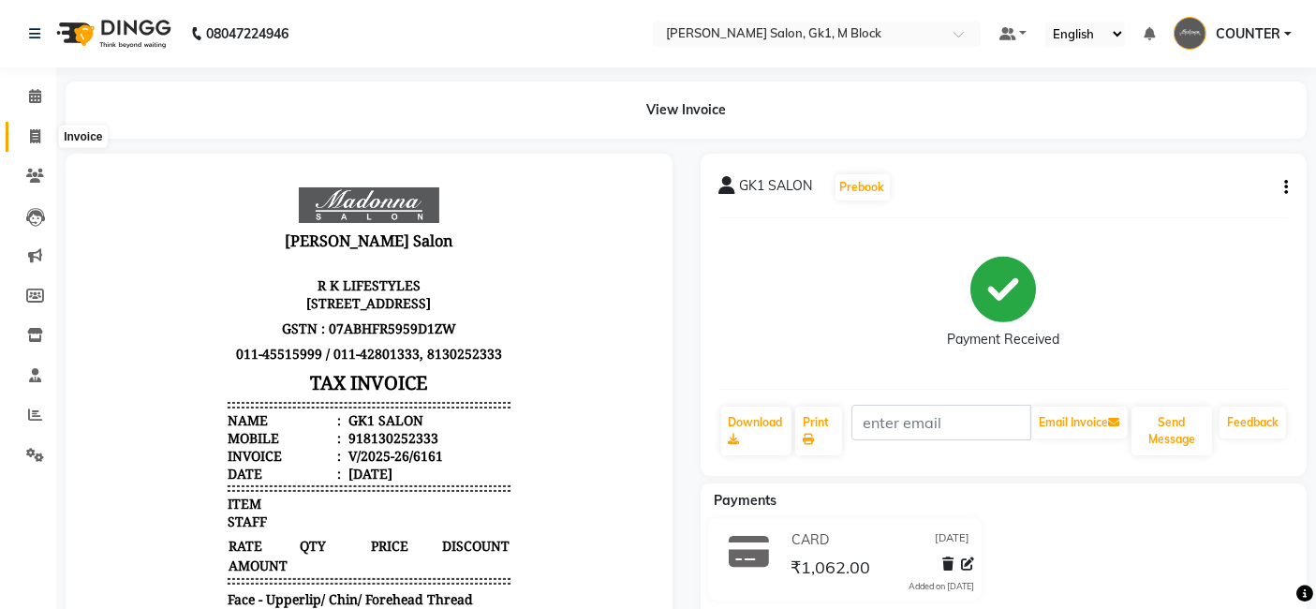
click at [41, 129] on span at bounding box center [35, 137] width 33 height 22
select select "6312"
select select "service"
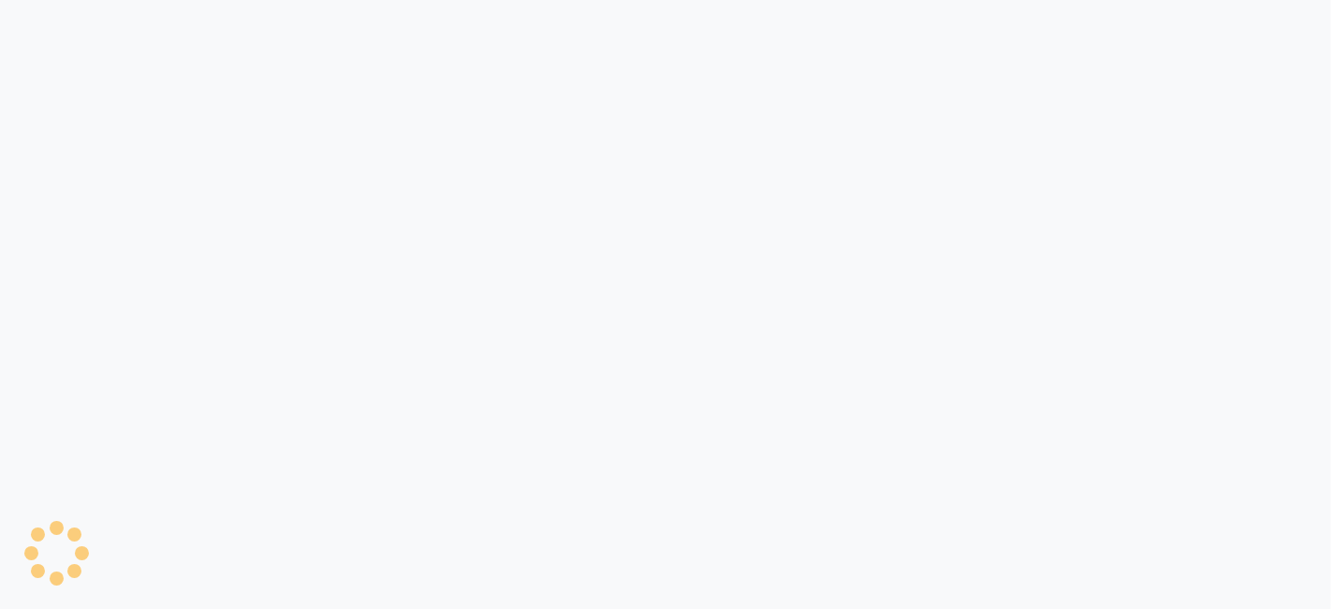
select select "6312"
select select "service"
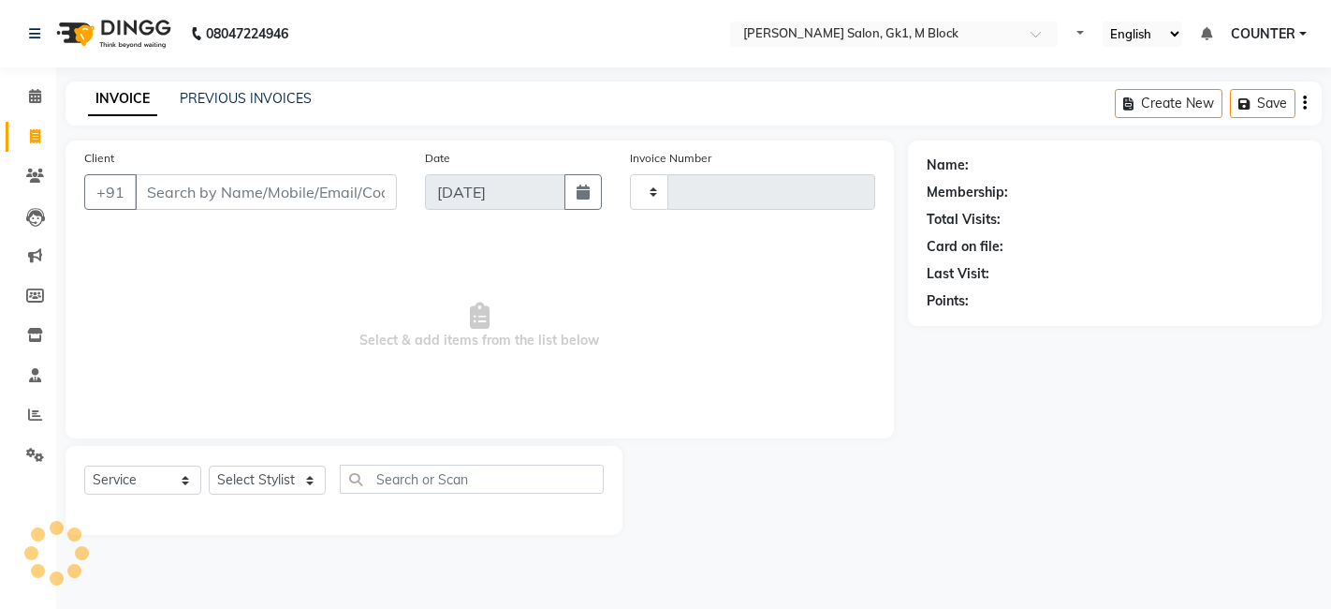
select select "service"
type input "6162"
select select "6312"
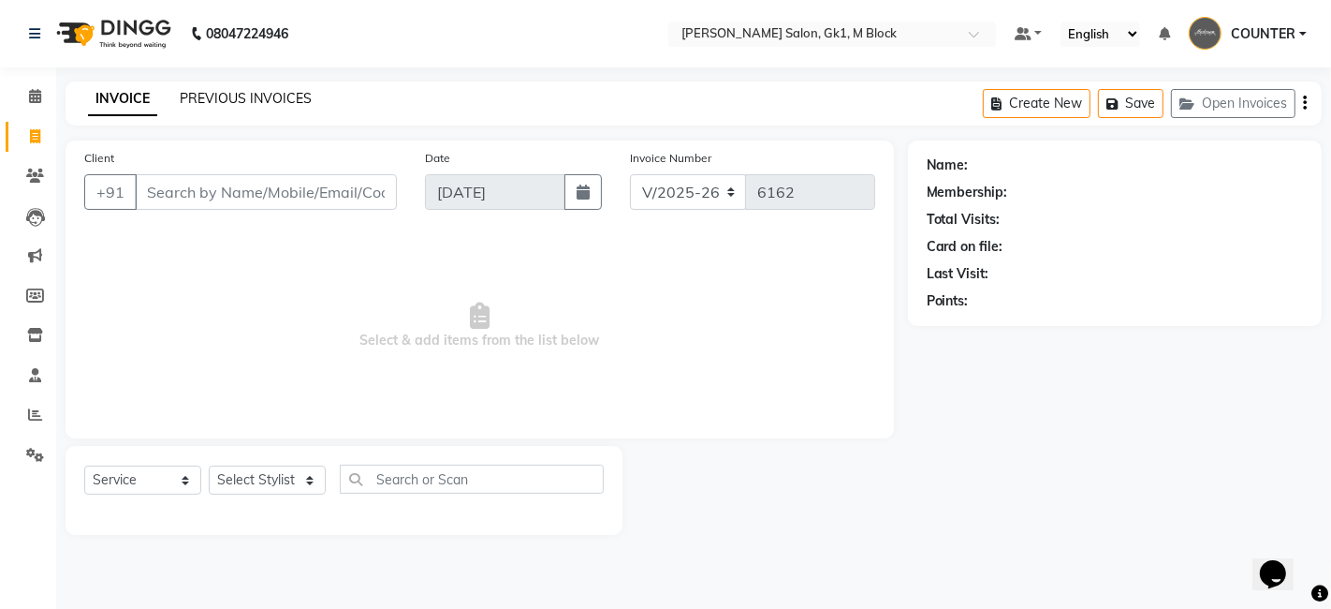
click at [282, 96] on link "PREVIOUS INVOICES" at bounding box center [246, 98] width 132 height 17
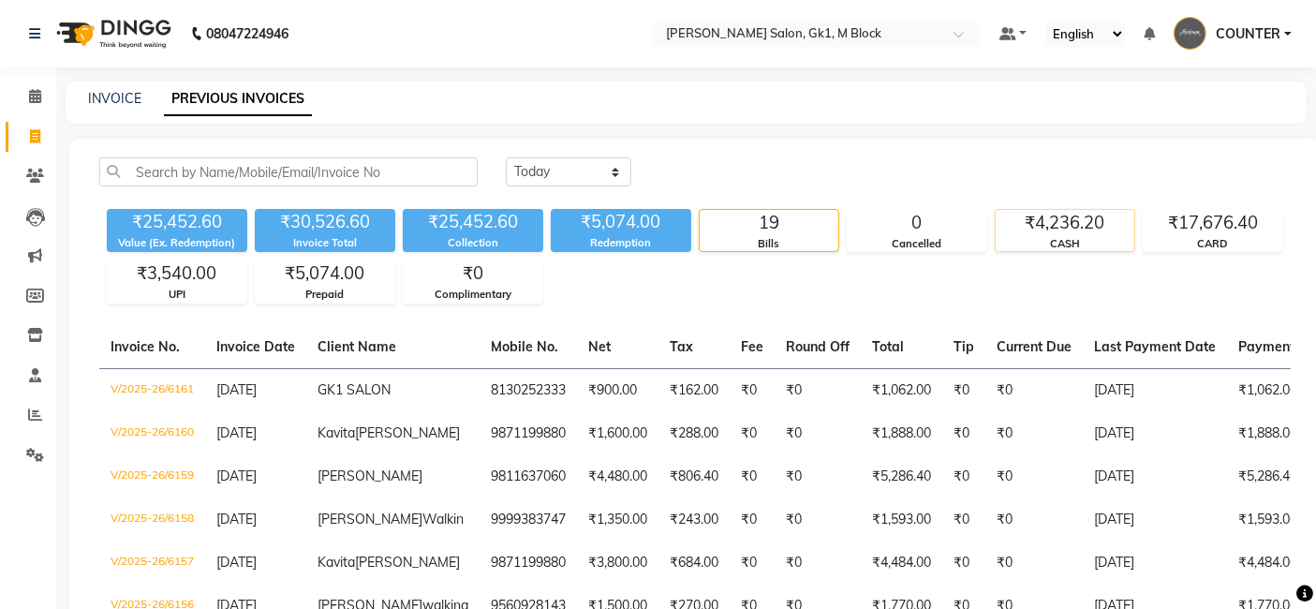
click at [1105, 223] on div "₹4,236.20" at bounding box center [1064, 223] width 139 height 26
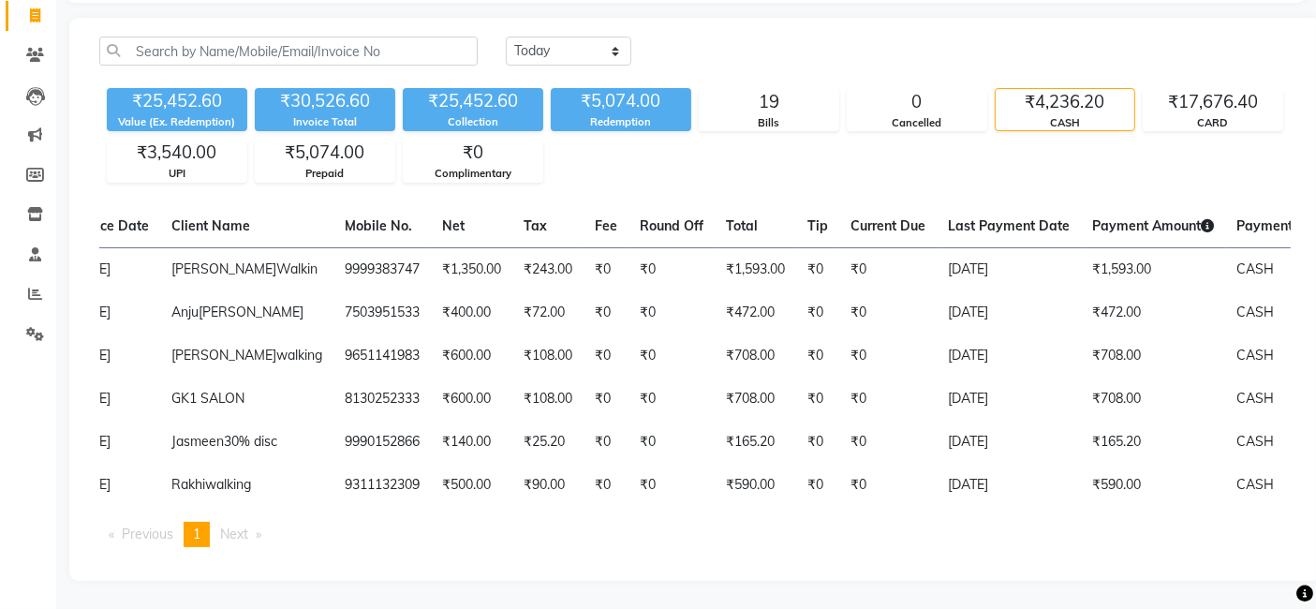
scroll to position [0, 166]
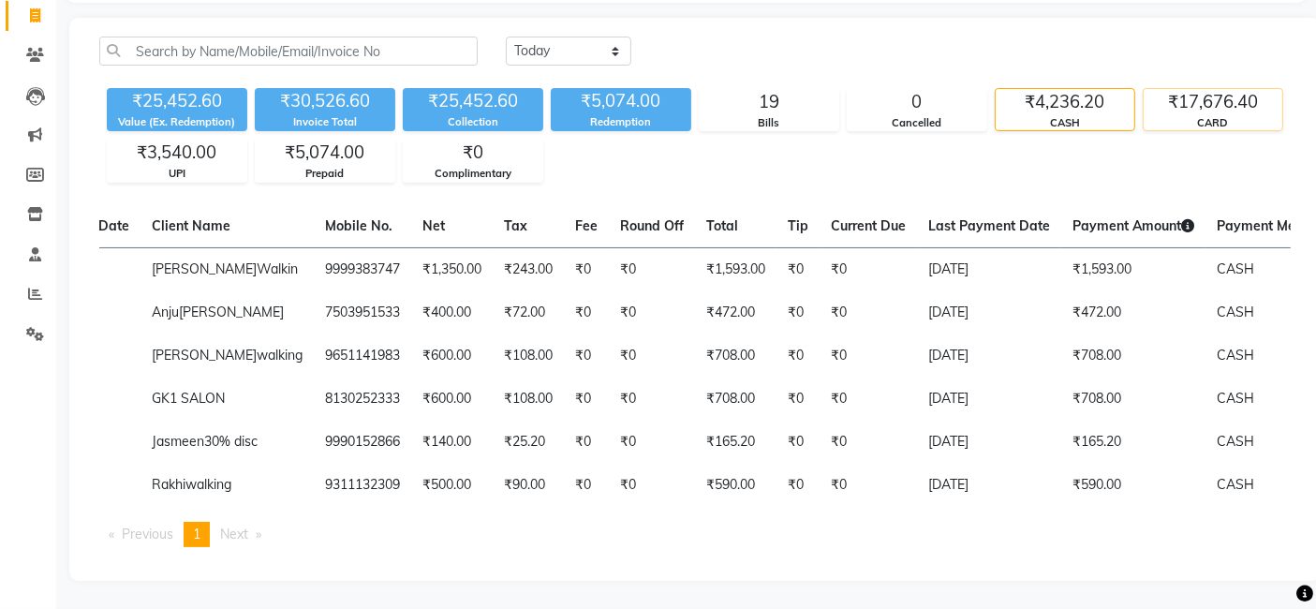
click at [1207, 115] on div "CARD" at bounding box center [1212, 123] width 139 height 16
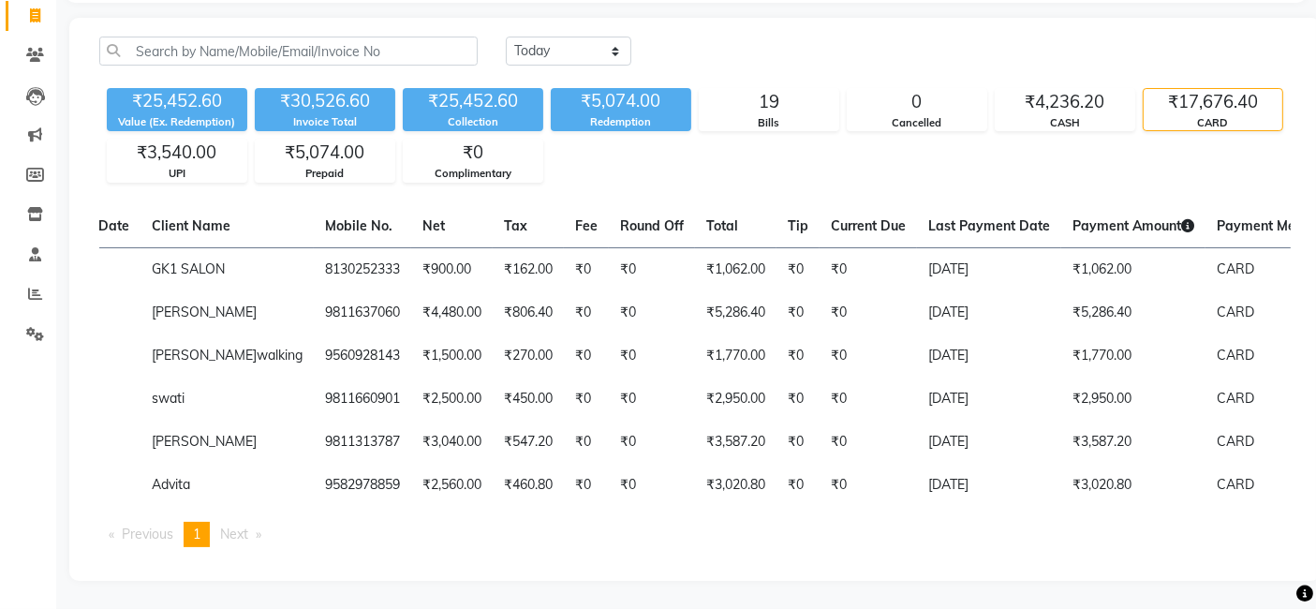
scroll to position [152, 0]
click at [139, 140] on div "₹3,540.00" at bounding box center [177, 153] width 139 height 26
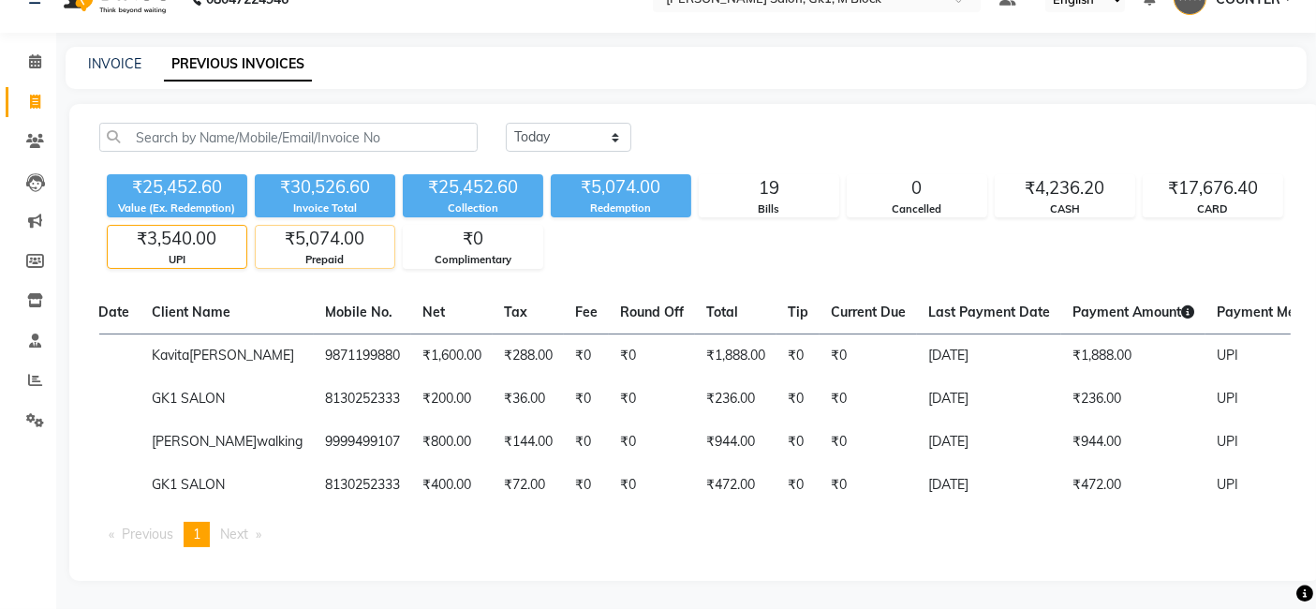
click at [339, 226] on div "₹5,074.00" at bounding box center [325, 239] width 139 height 26
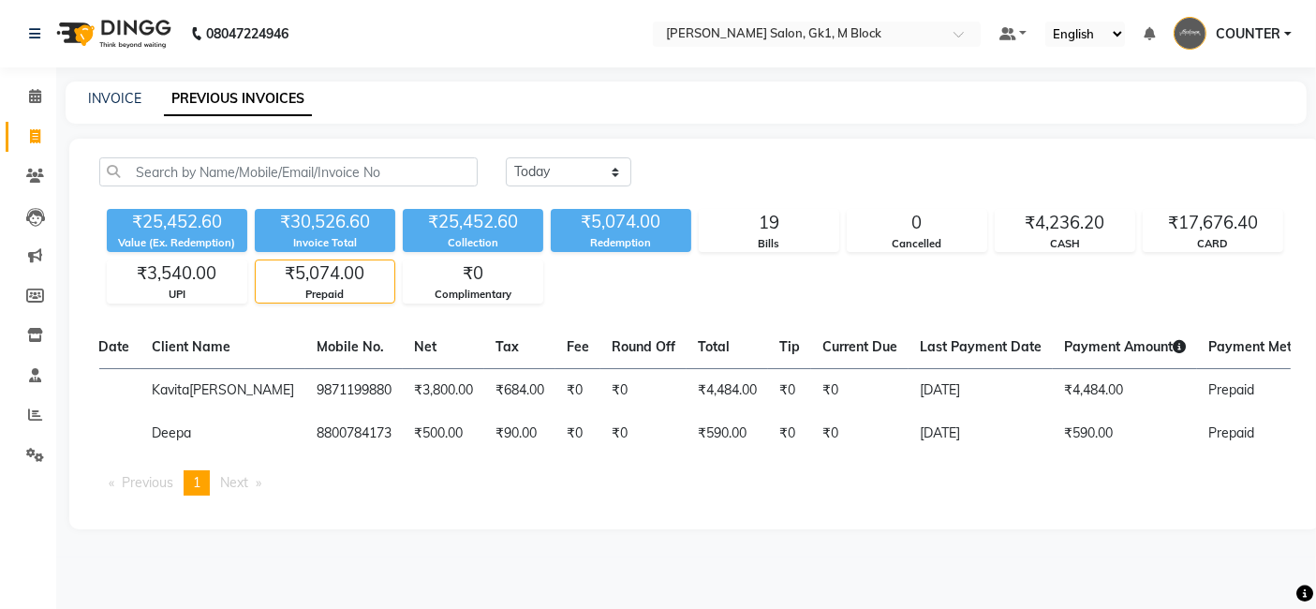
scroll to position [0, 0]
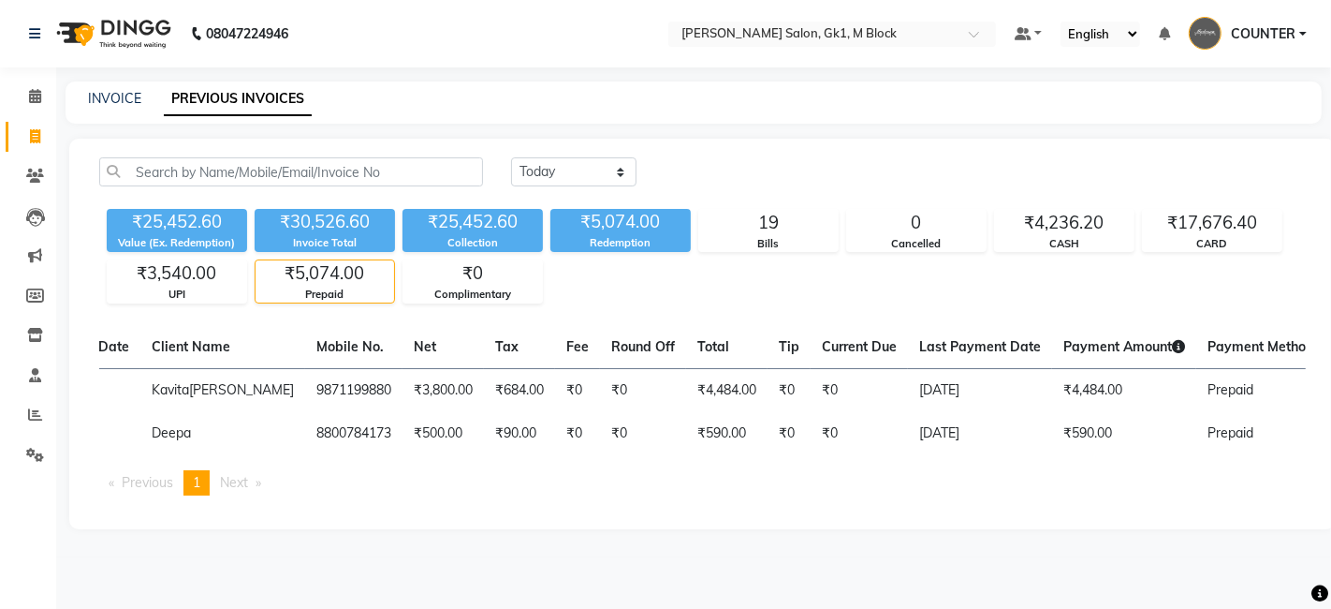
click at [31, 137] on icon at bounding box center [35, 136] width 10 height 14
select select "6312"
select select "service"
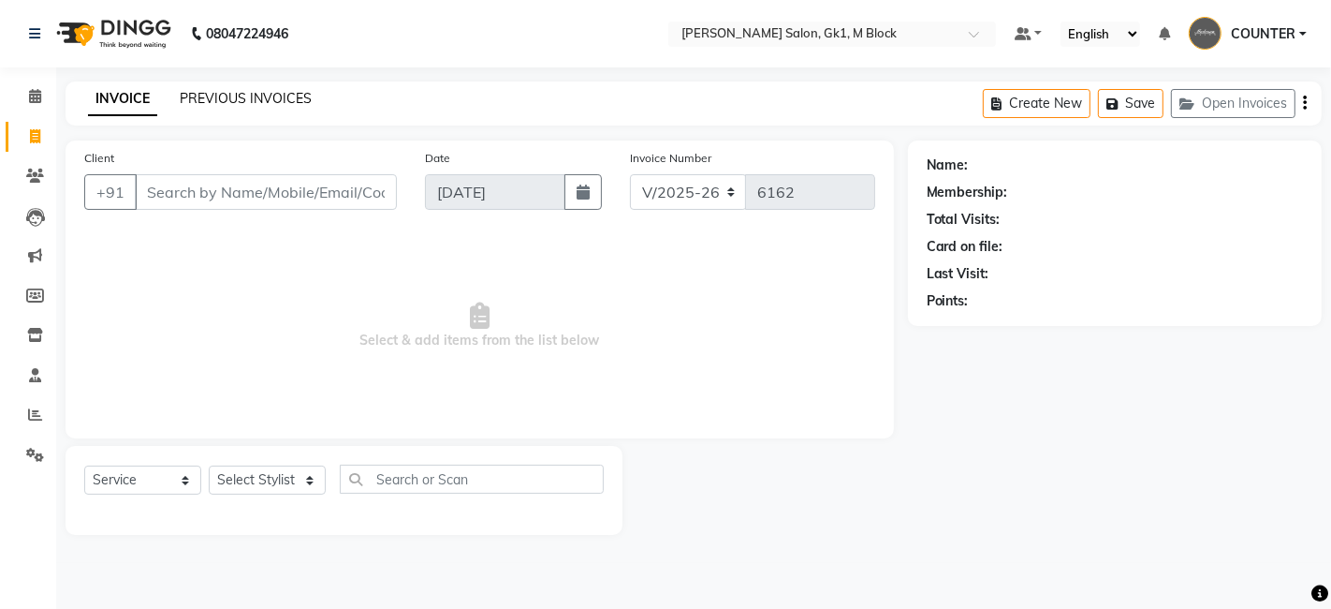
click at [248, 102] on link "PREVIOUS INVOICES" at bounding box center [246, 98] width 132 height 17
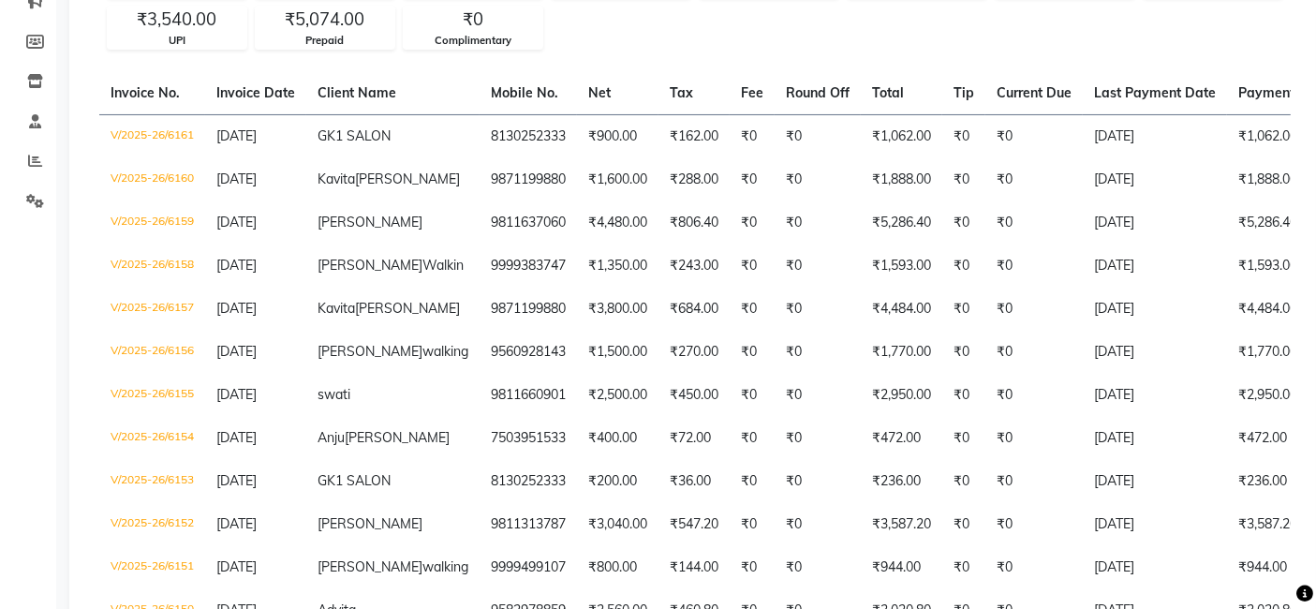
scroll to position [256, 0]
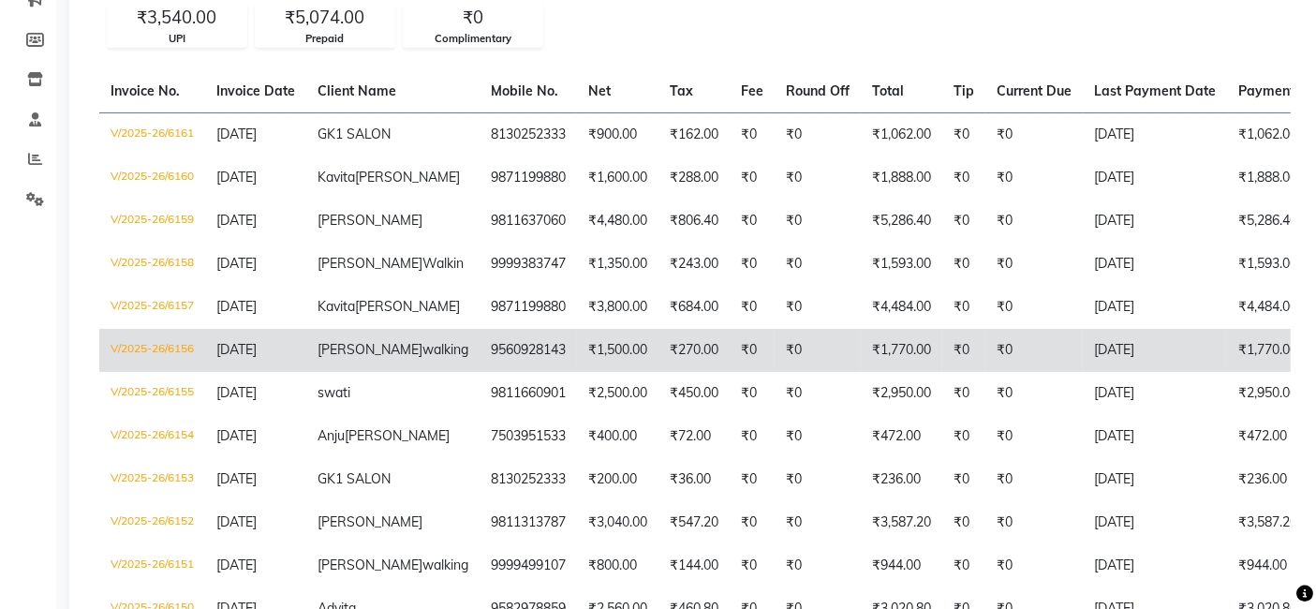
click at [942, 372] on td "₹0" at bounding box center [963, 350] width 43 height 43
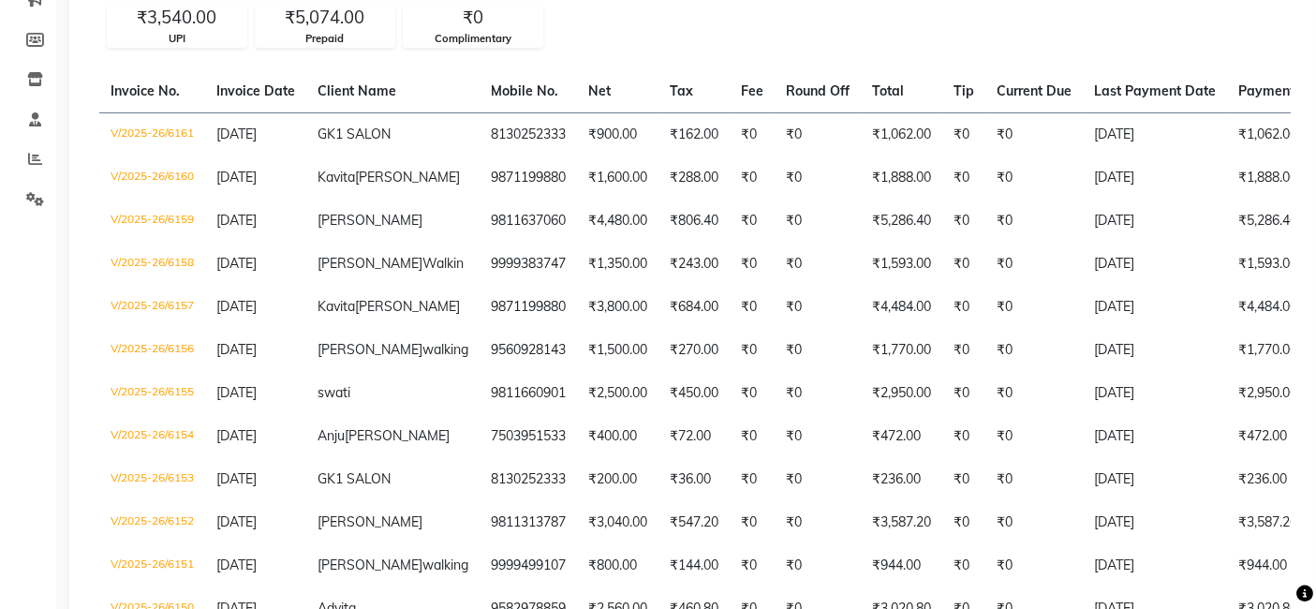
click at [5, 324] on div "Calendar Invoice Clients Leads Marketing Members Inventory Staff Reports Settin…" at bounding box center [126, 402] width 253 height 1208
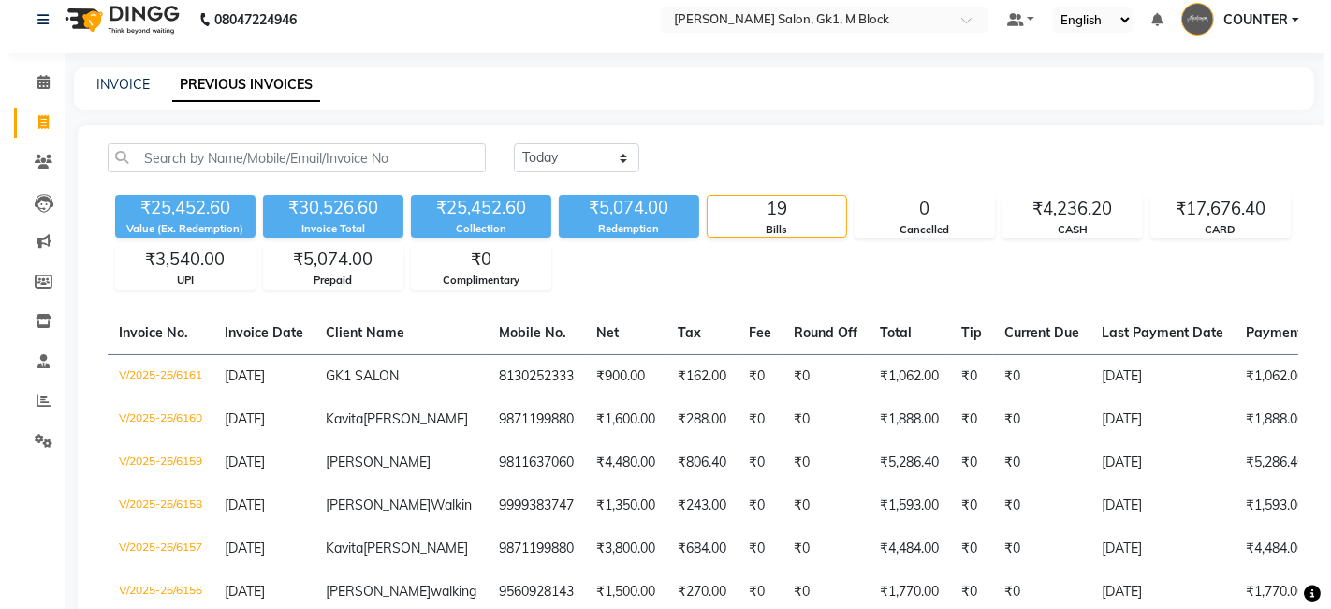
scroll to position [0, 0]
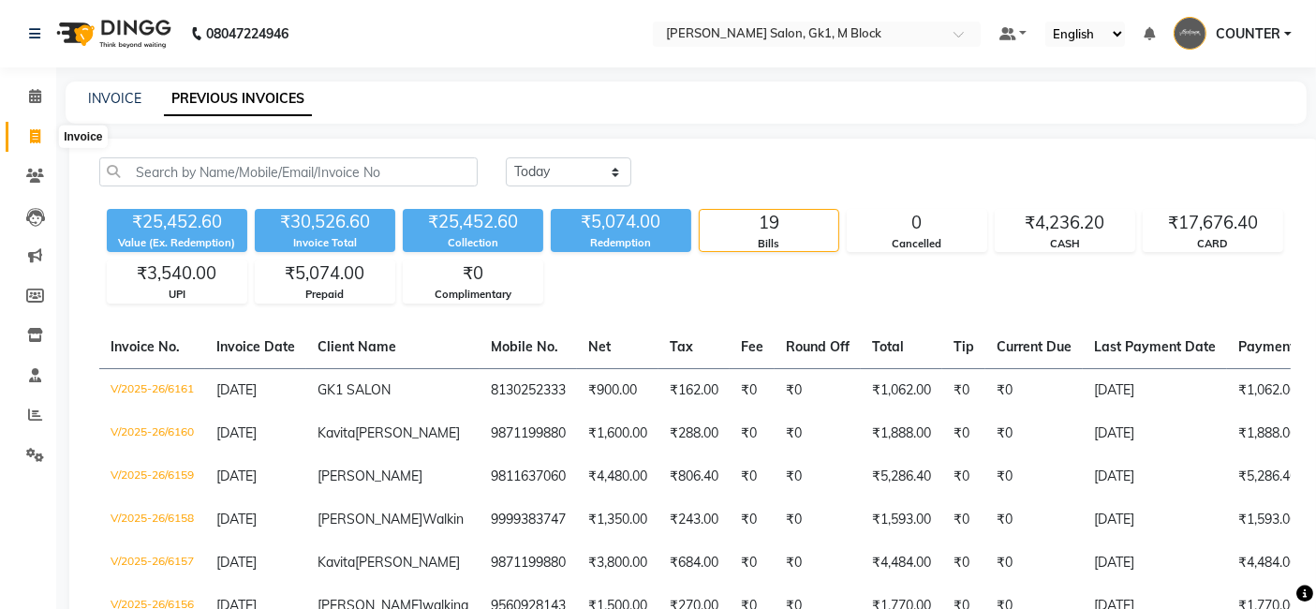
click at [23, 129] on span at bounding box center [35, 137] width 33 height 22
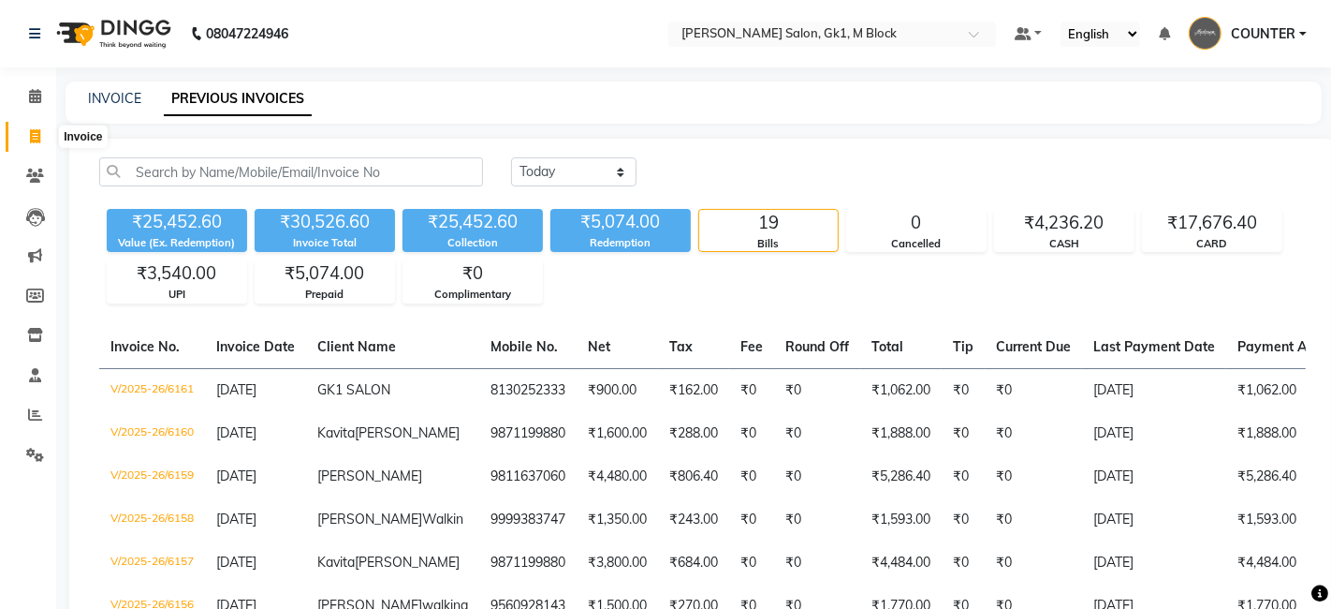
select select "6312"
select select "service"
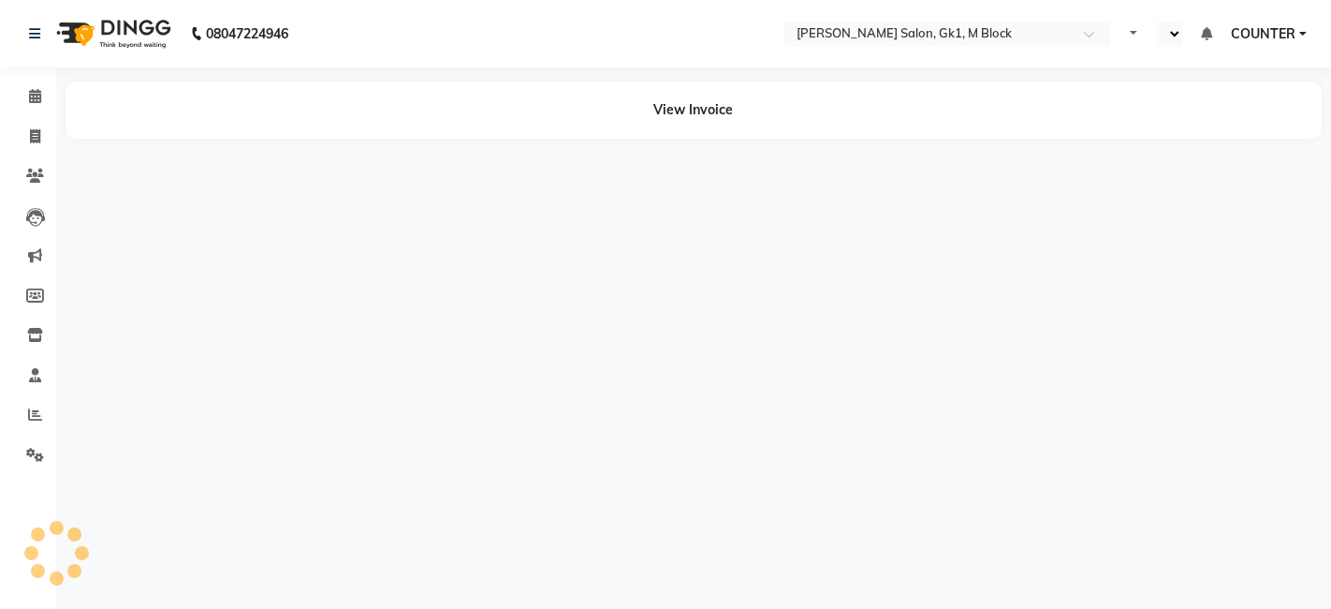
select select "en"
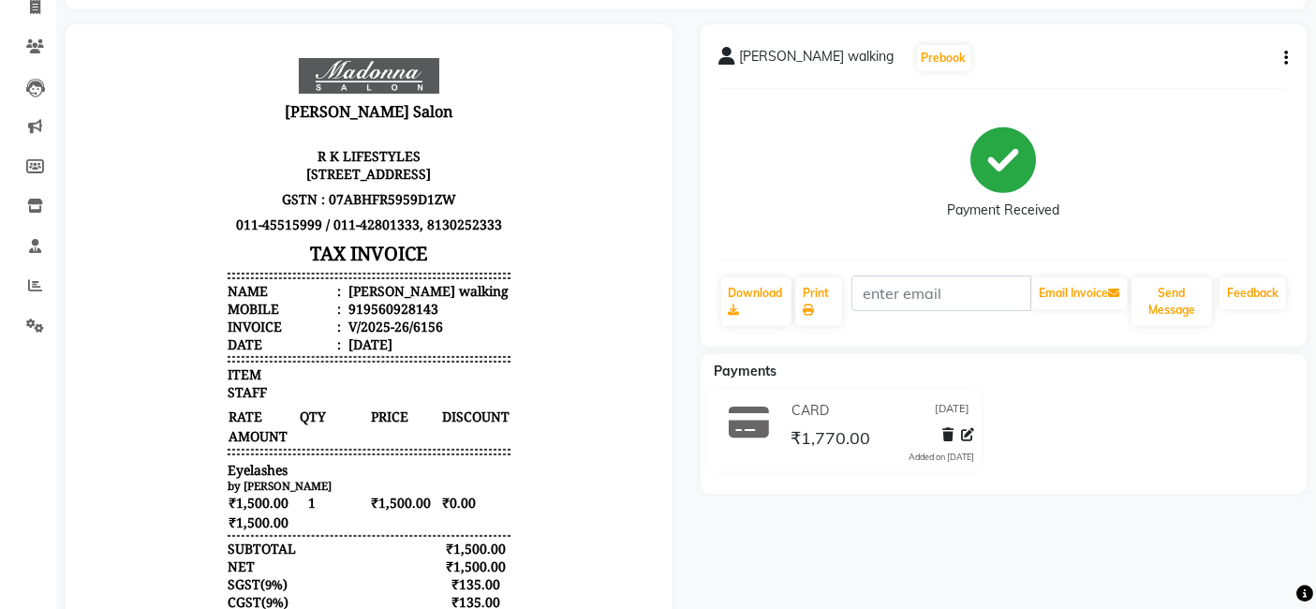
scroll to position [125, 0]
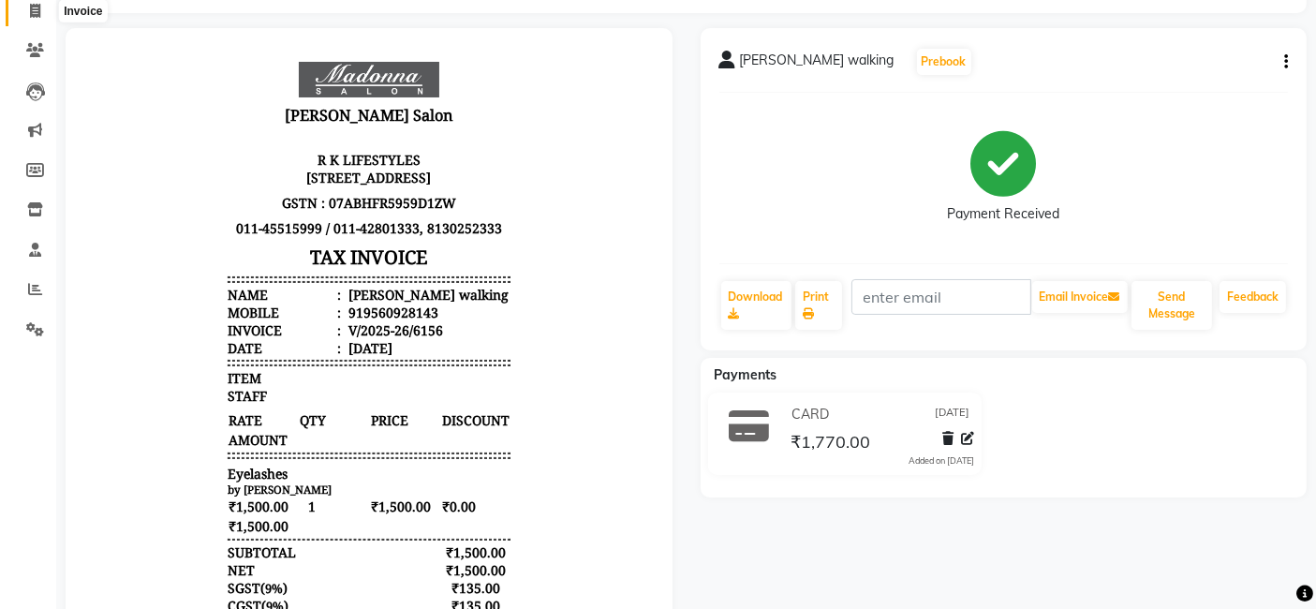
click at [30, 9] on icon at bounding box center [35, 11] width 10 height 14
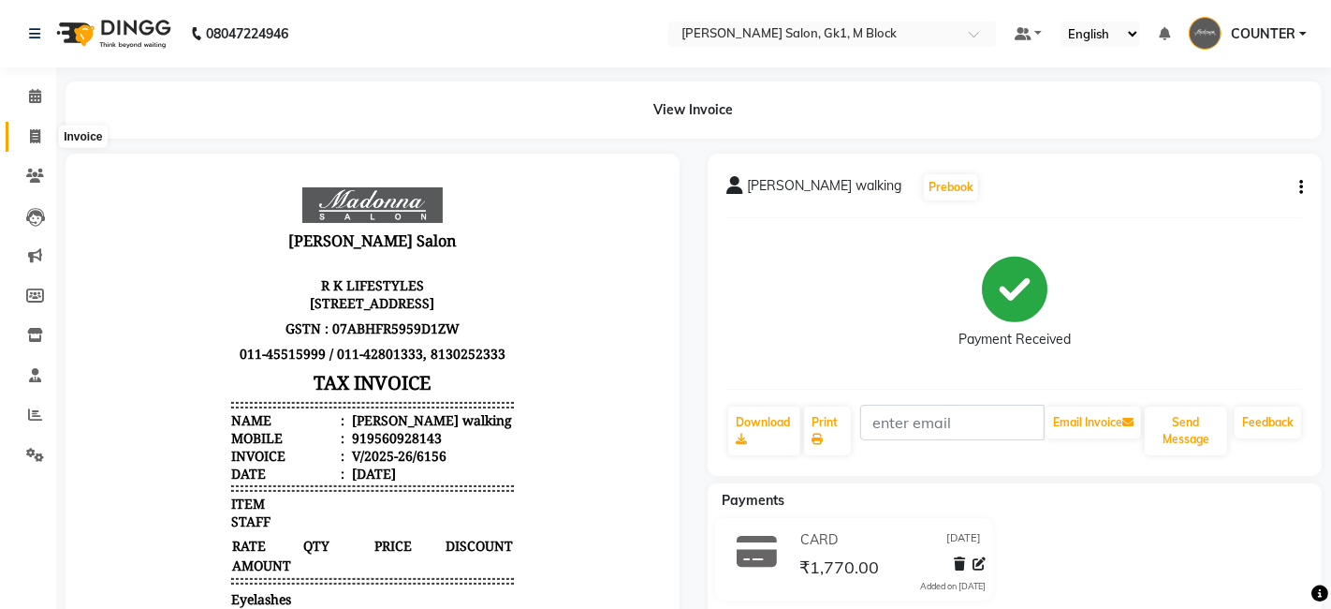
select select "6312"
select select "service"
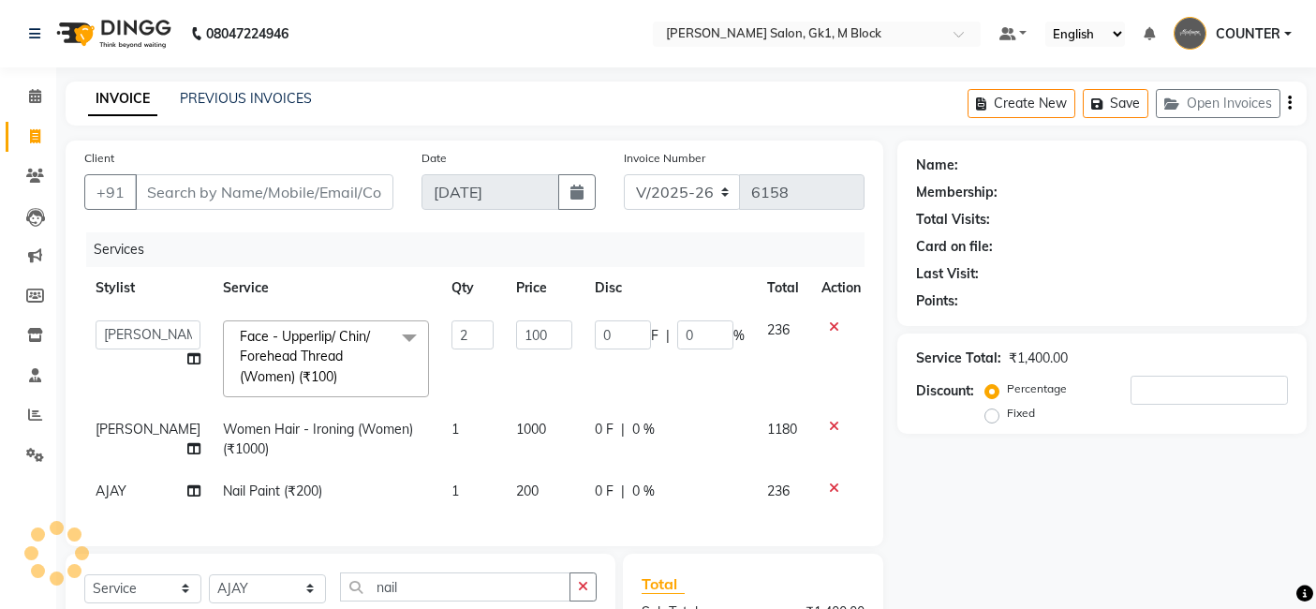
select select "6312"
select select "47632"
select select "service"
select select "52838"
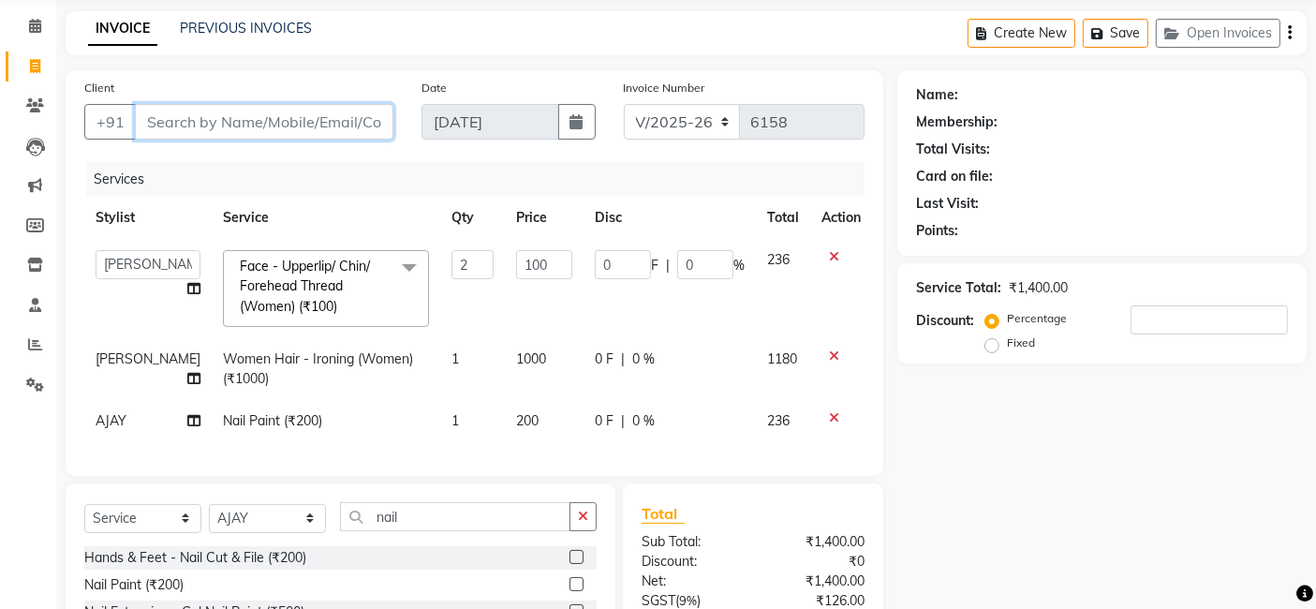
click at [279, 117] on input "Client" at bounding box center [264, 122] width 258 height 36
type input "9"
type input "0"
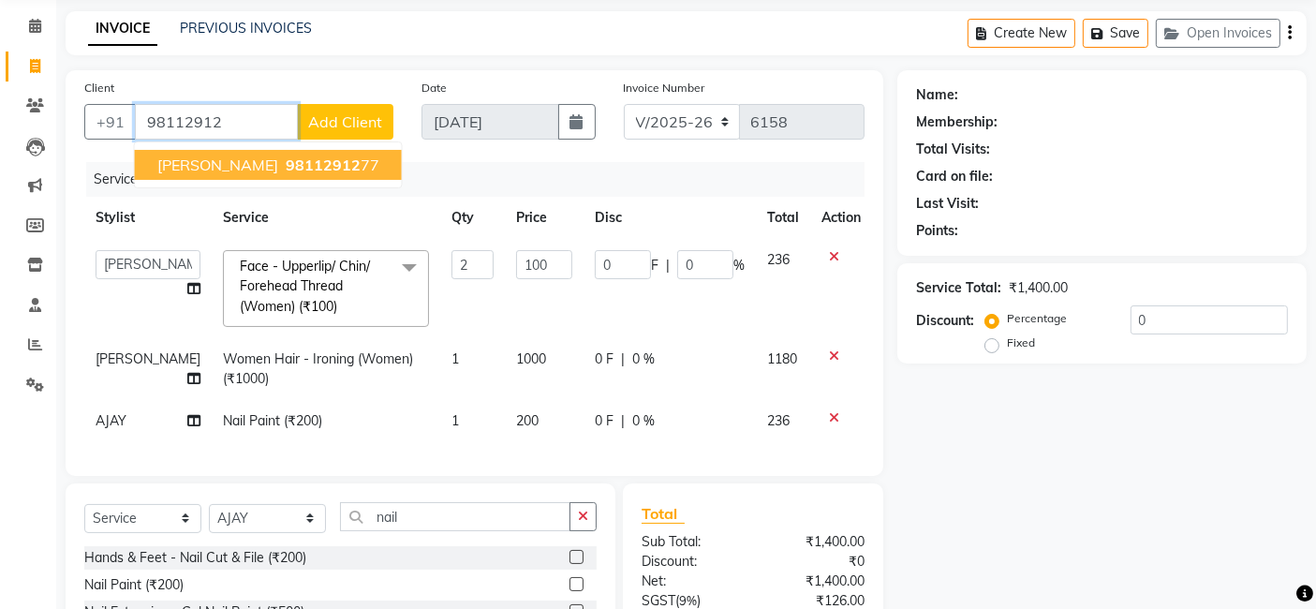
click at [286, 167] on span "98112912" at bounding box center [323, 164] width 75 height 19
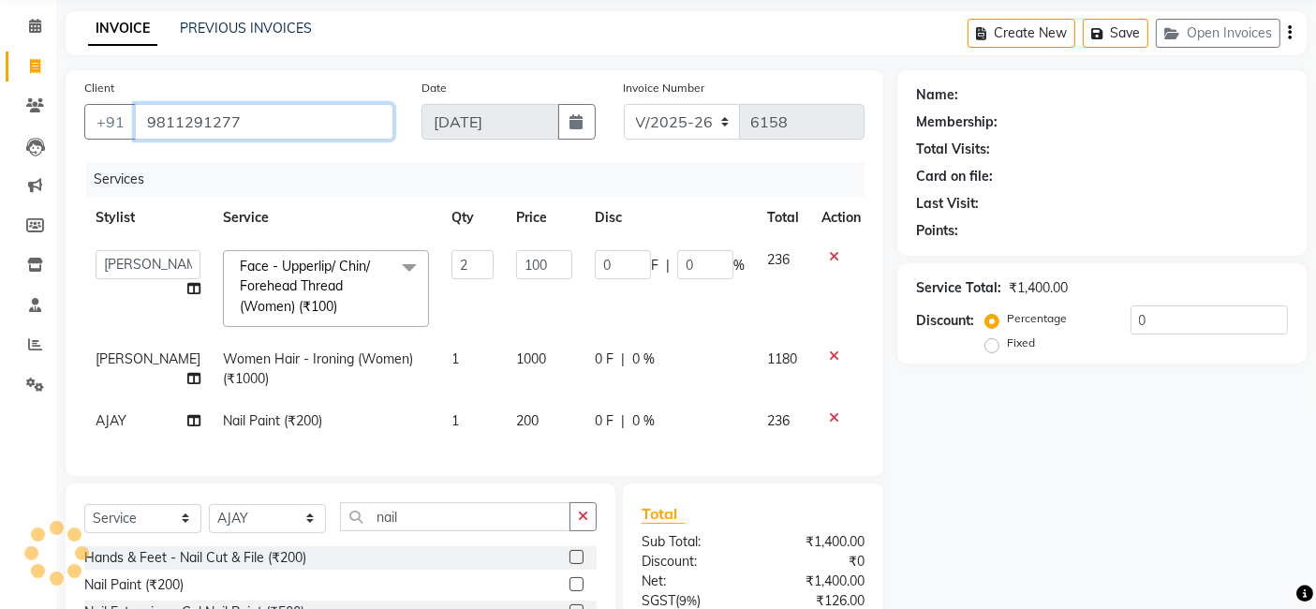
type input "9811291277"
type input "40"
type input "20"
select select "1: Object"
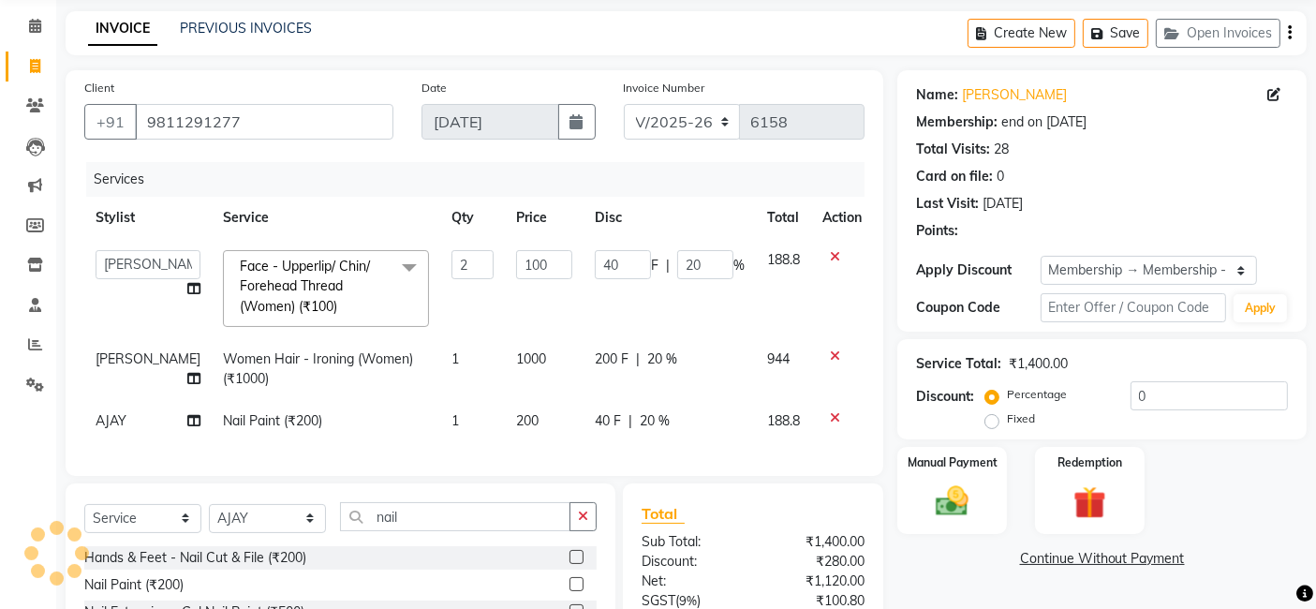
type input "20"
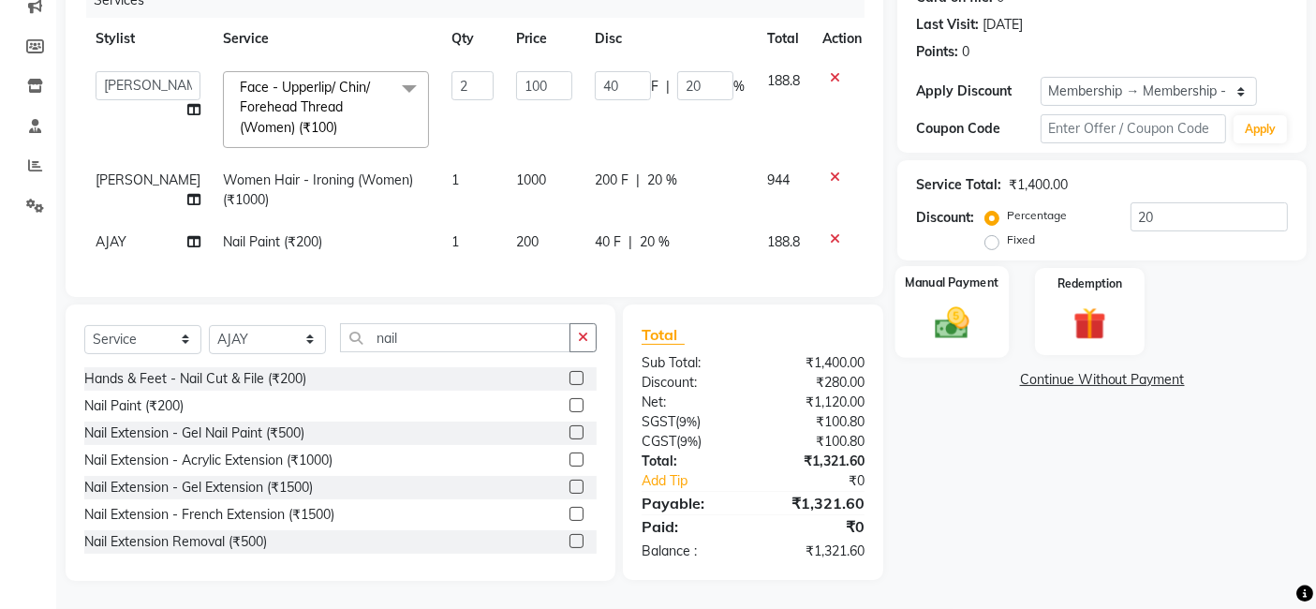
click at [968, 302] on img at bounding box center [952, 321] width 56 height 39
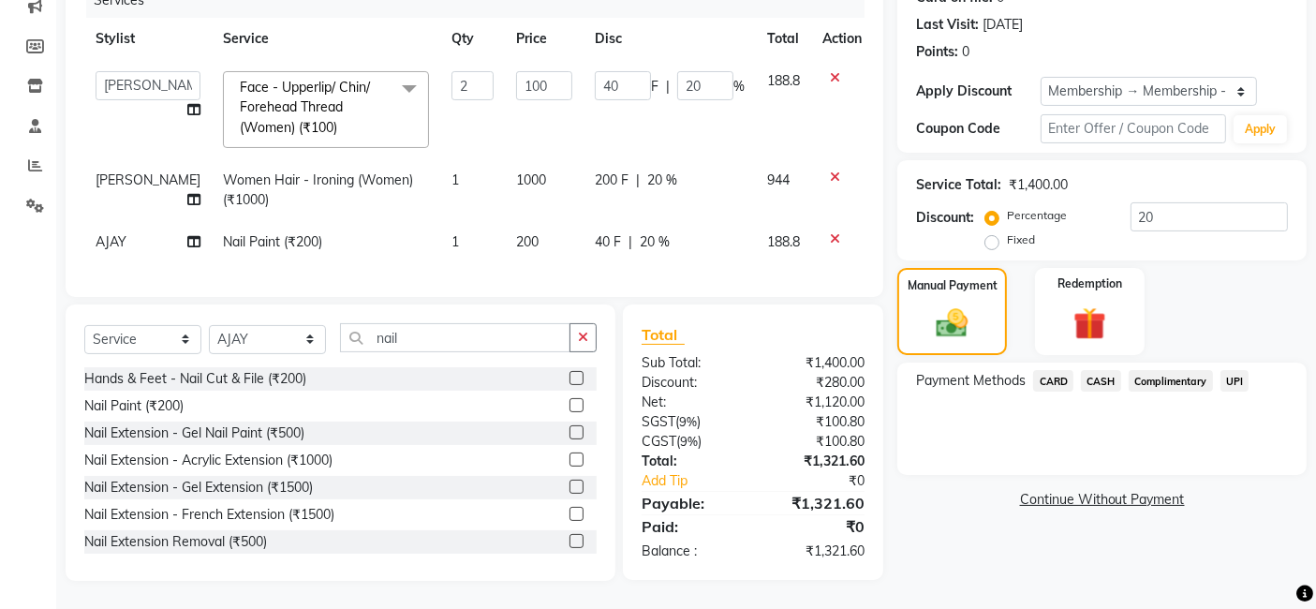
click at [1096, 370] on span "CASH" at bounding box center [1101, 381] width 40 height 22
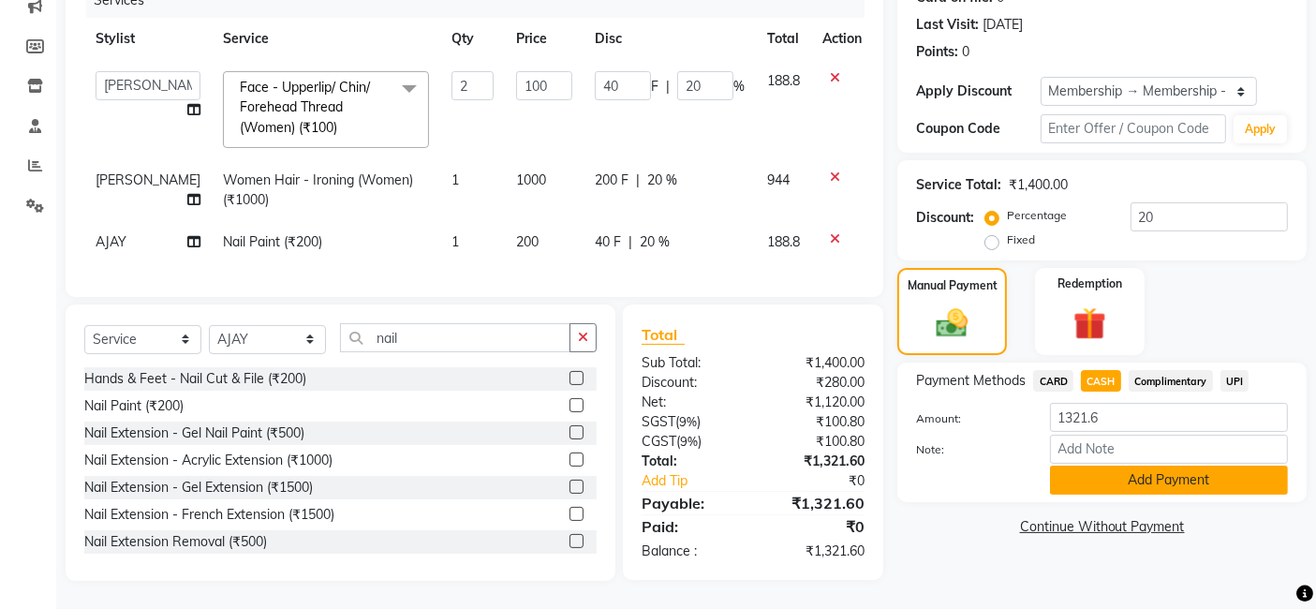
click at [1162, 465] on button "Add Payment" at bounding box center [1169, 479] width 238 height 29
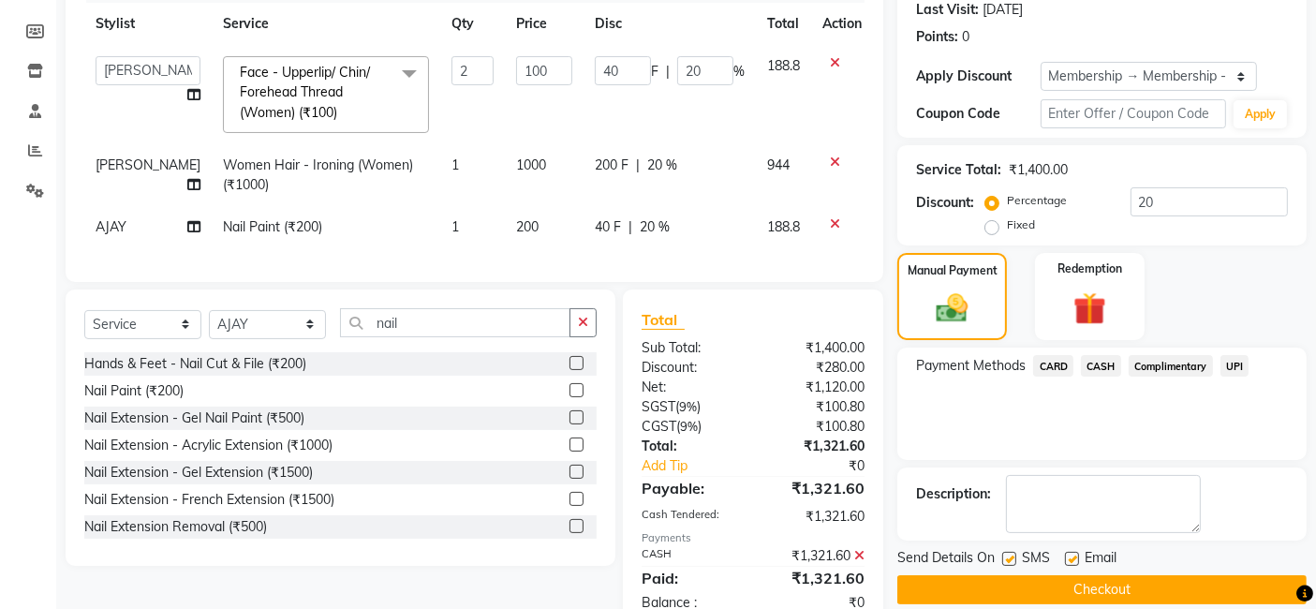
click at [1184, 587] on button "Checkout" at bounding box center [1101, 589] width 409 height 29
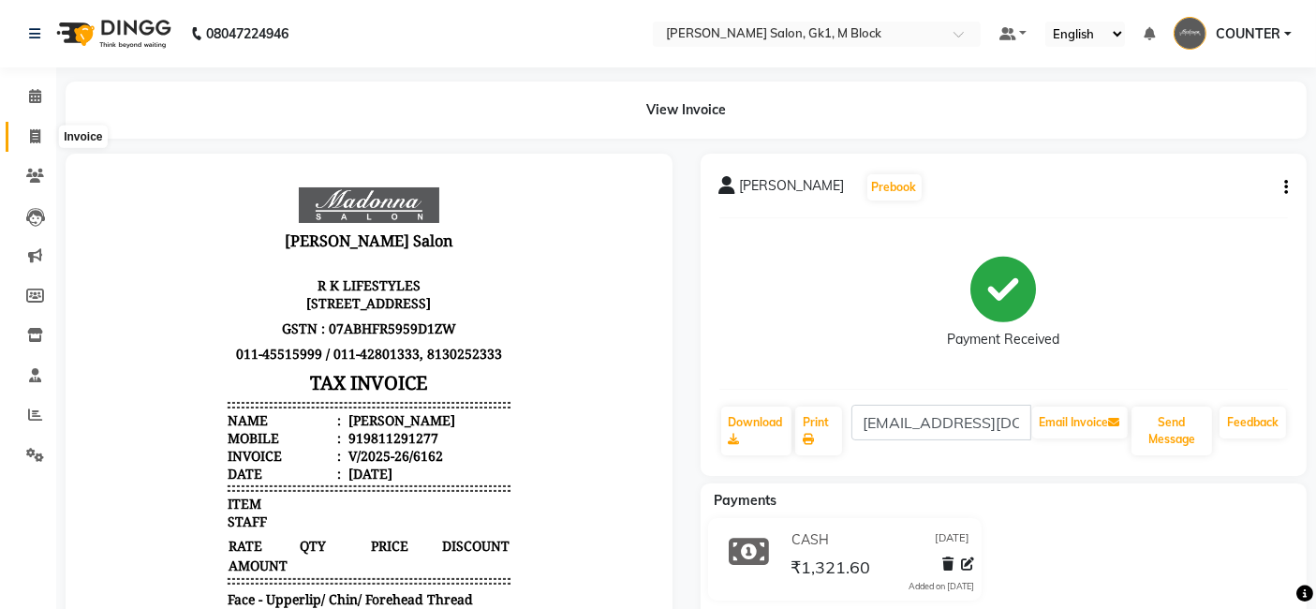
click at [34, 130] on icon at bounding box center [35, 136] width 10 height 14
select select "service"
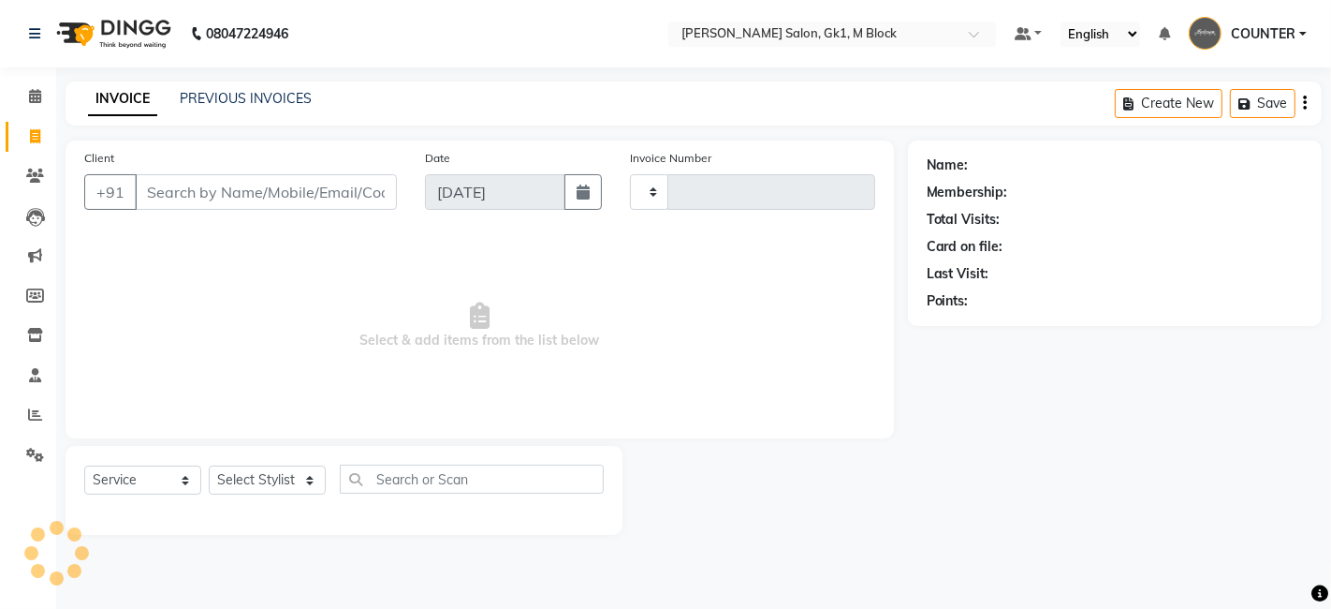
type input "6163"
select select "6312"
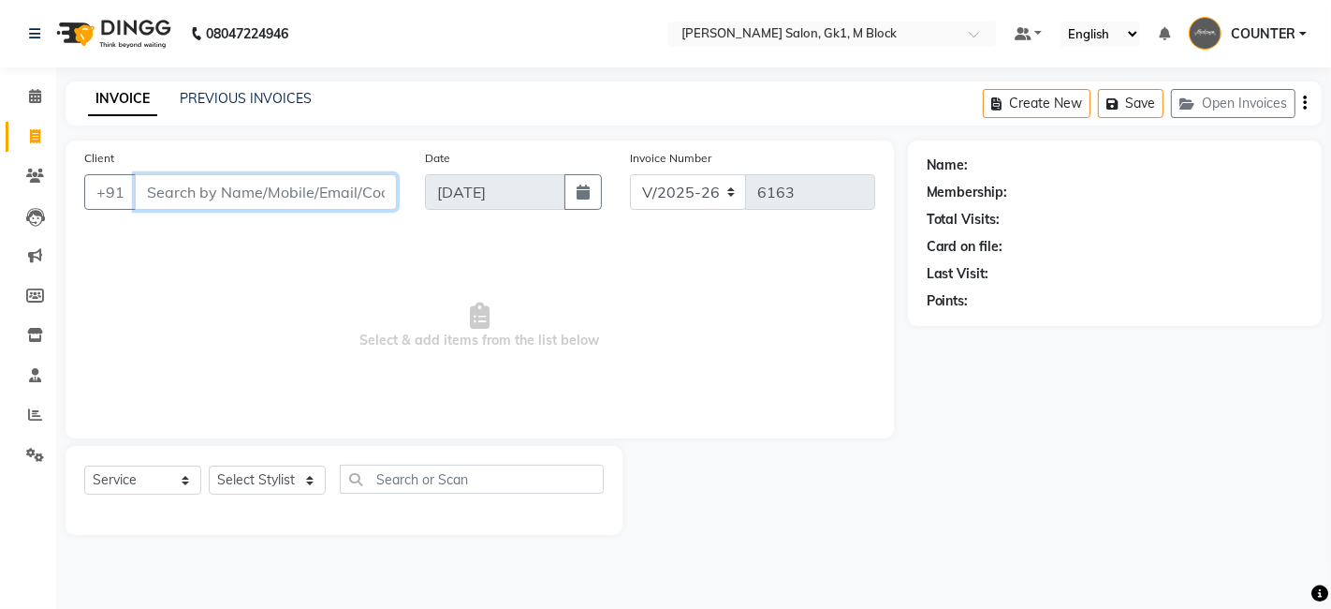
click at [195, 200] on input "Client" at bounding box center [266, 192] width 262 height 36
click at [240, 476] on select "Select Stylist AJAY Ankush Anusha Ashu Beauty Tanuja COUNTER Deepak Esha Fatima…" at bounding box center [267, 479] width 117 height 29
select select "47633"
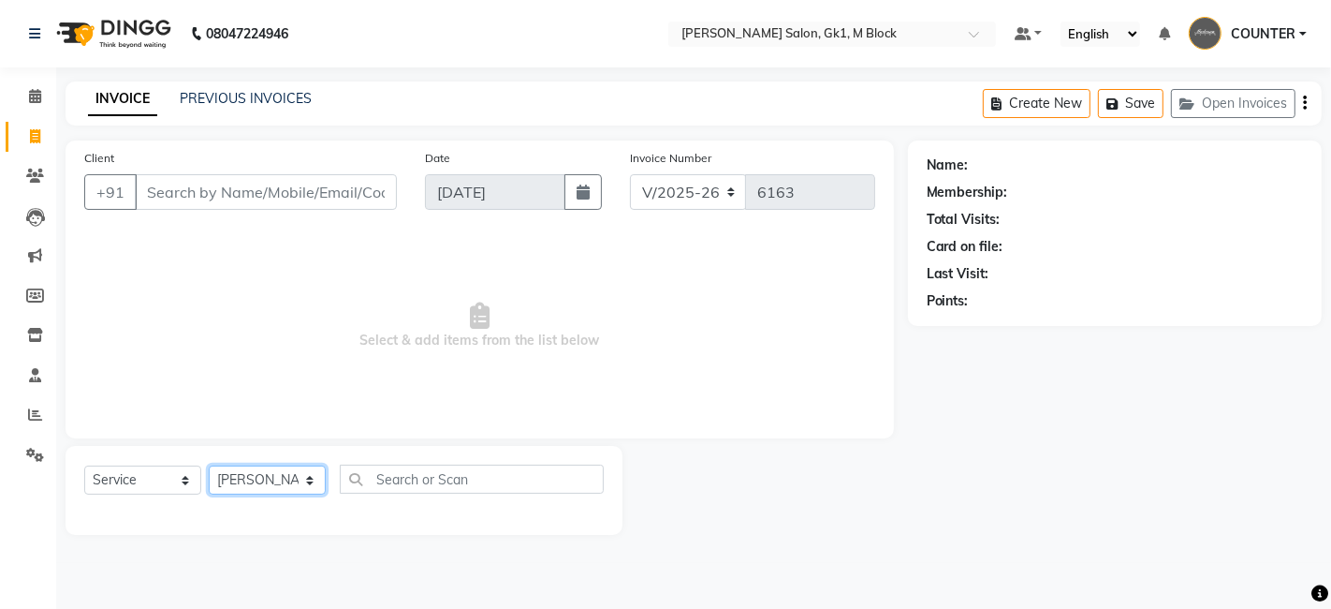
click at [209, 465] on select "Select Stylist AJAY Ankush Anusha Ashu Beauty Tanuja COUNTER Deepak Esha Fatima…" at bounding box center [267, 479] width 117 height 29
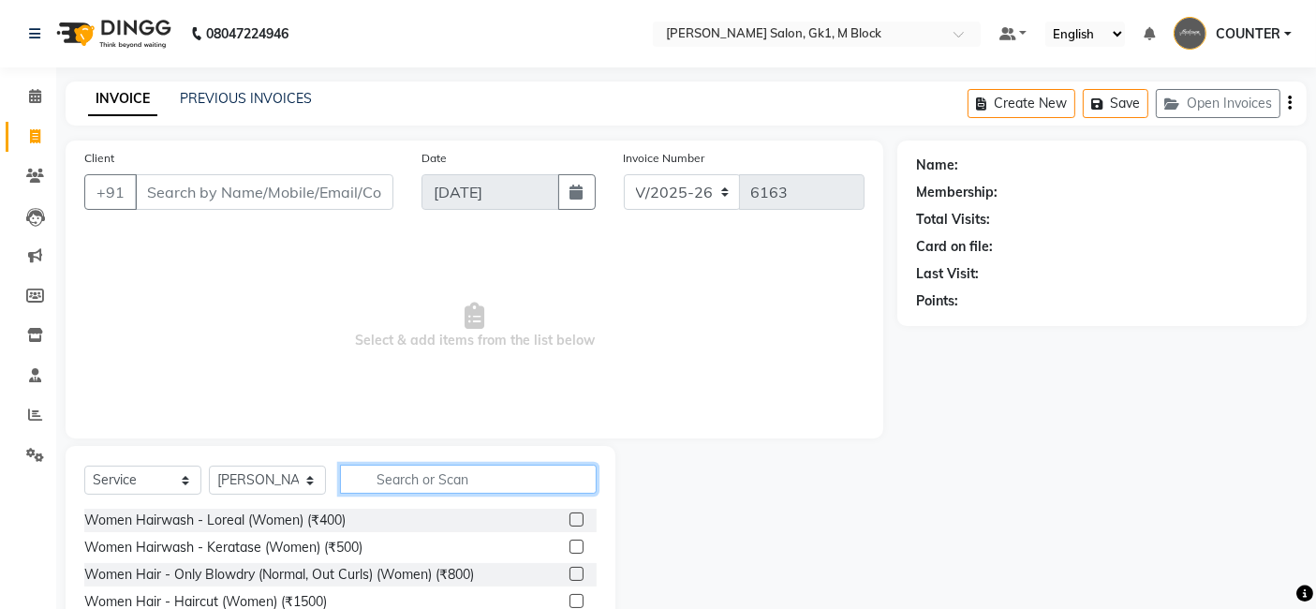
click at [518, 476] on input "text" at bounding box center [468, 478] width 257 height 29
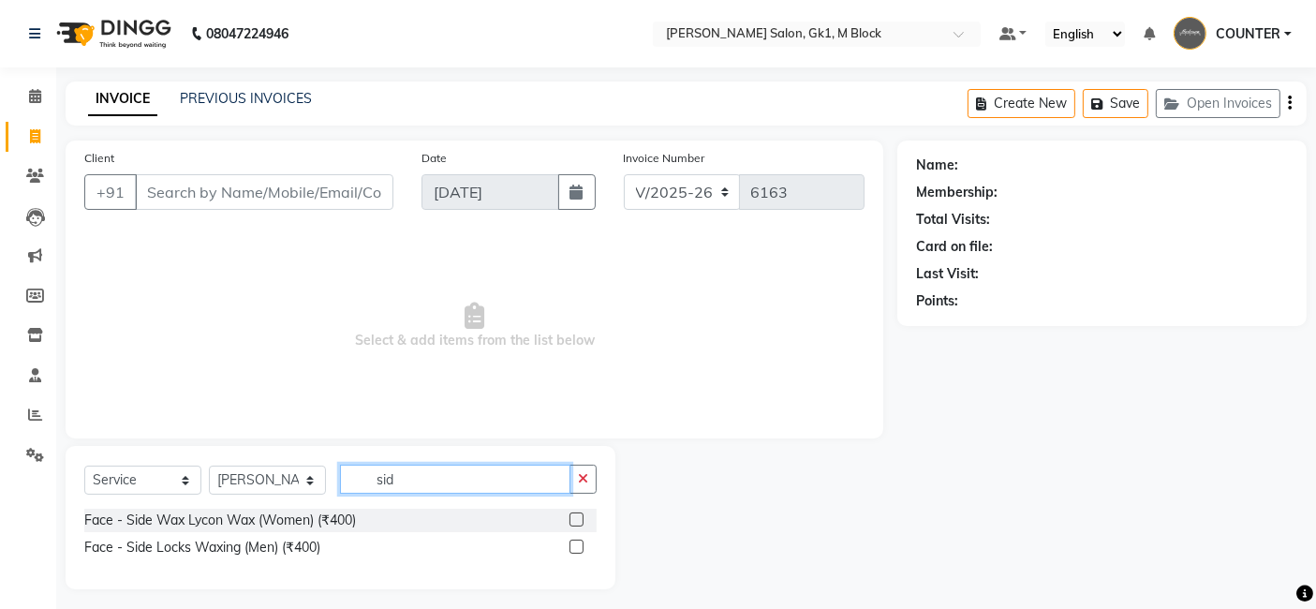
type input "sid"
click at [575, 518] on label at bounding box center [576, 519] width 14 height 14
click at [575, 518] on input "checkbox" at bounding box center [575, 520] width 12 height 12
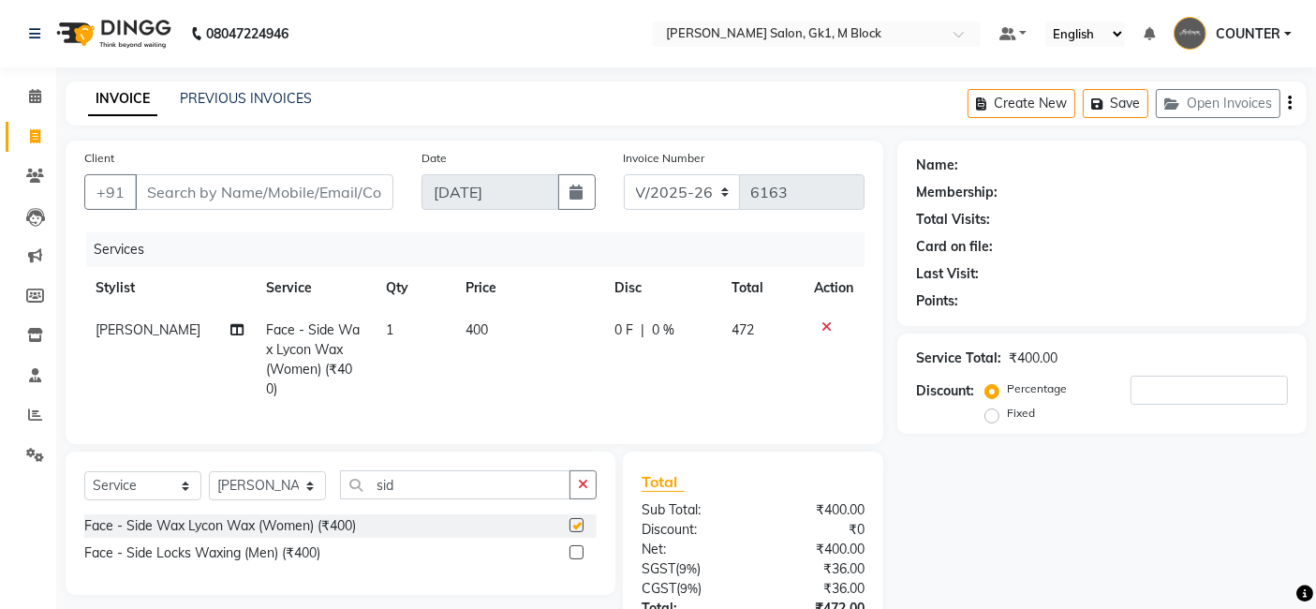
checkbox input "false"
click at [275, 483] on select "Select Stylist AJAY Ankush Anusha Ashu Beauty Tanuja COUNTER Deepak Esha Fatima…" at bounding box center [267, 485] width 117 height 29
click at [448, 470] on input "sid" at bounding box center [455, 484] width 230 height 29
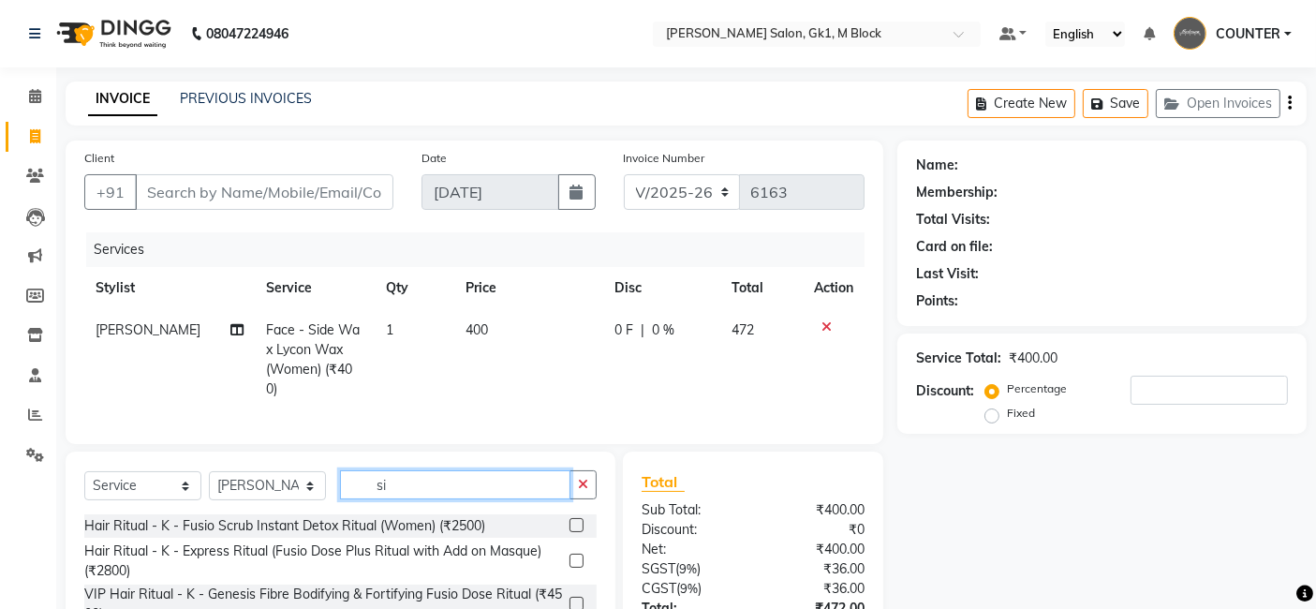
type input "s"
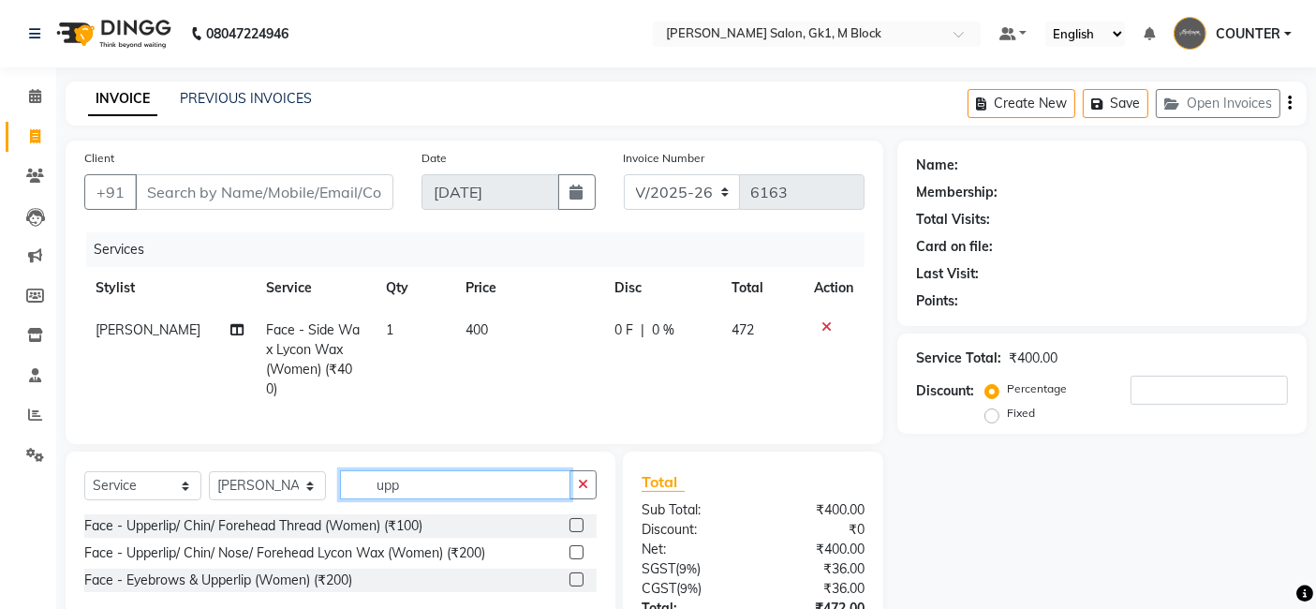
type input "upp"
click at [579, 523] on label at bounding box center [576, 525] width 14 height 14
click at [579, 523] on input "checkbox" at bounding box center [575, 526] width 12 height 12
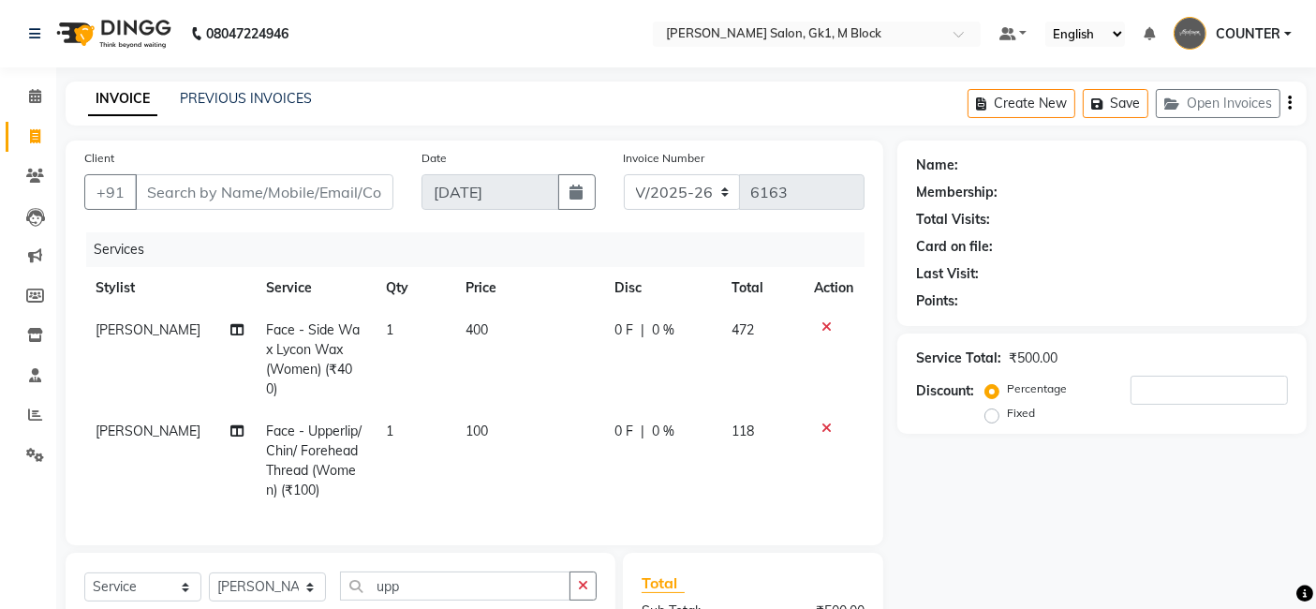
checkbox input "false"
click at [1110, 507] on div "Name: Membership: Total Visits: Card on file: Last Visit: Points: Service Total…" at bounding box center [1108, 483] width 423 height 687
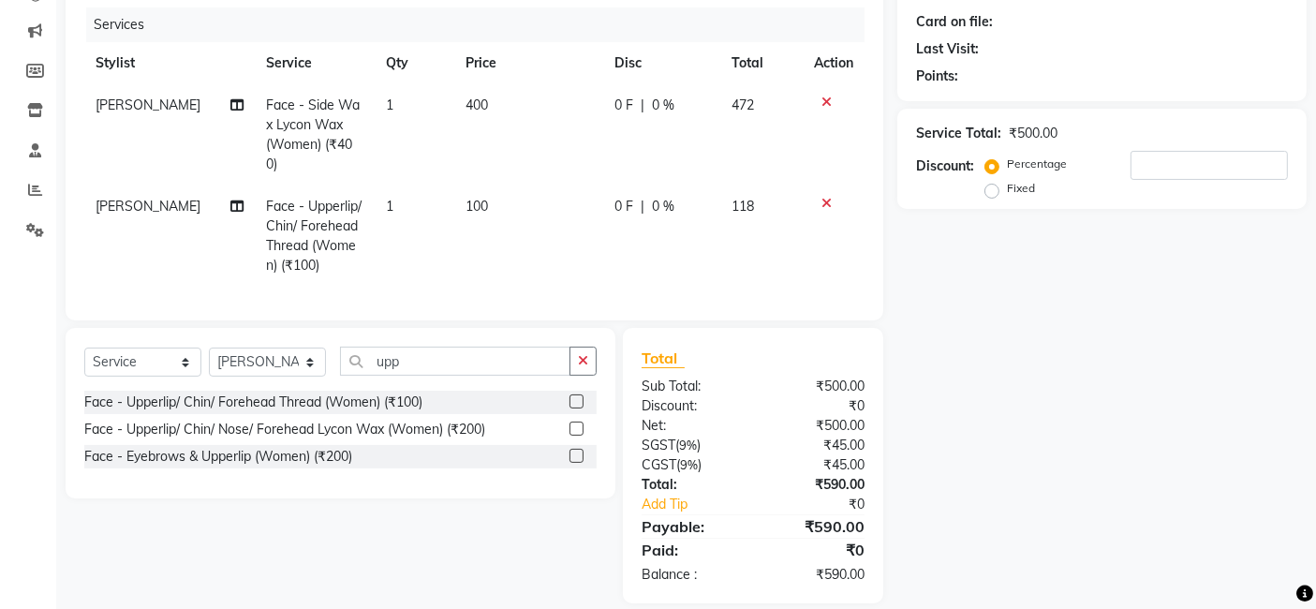
scroll to position [242, 0]
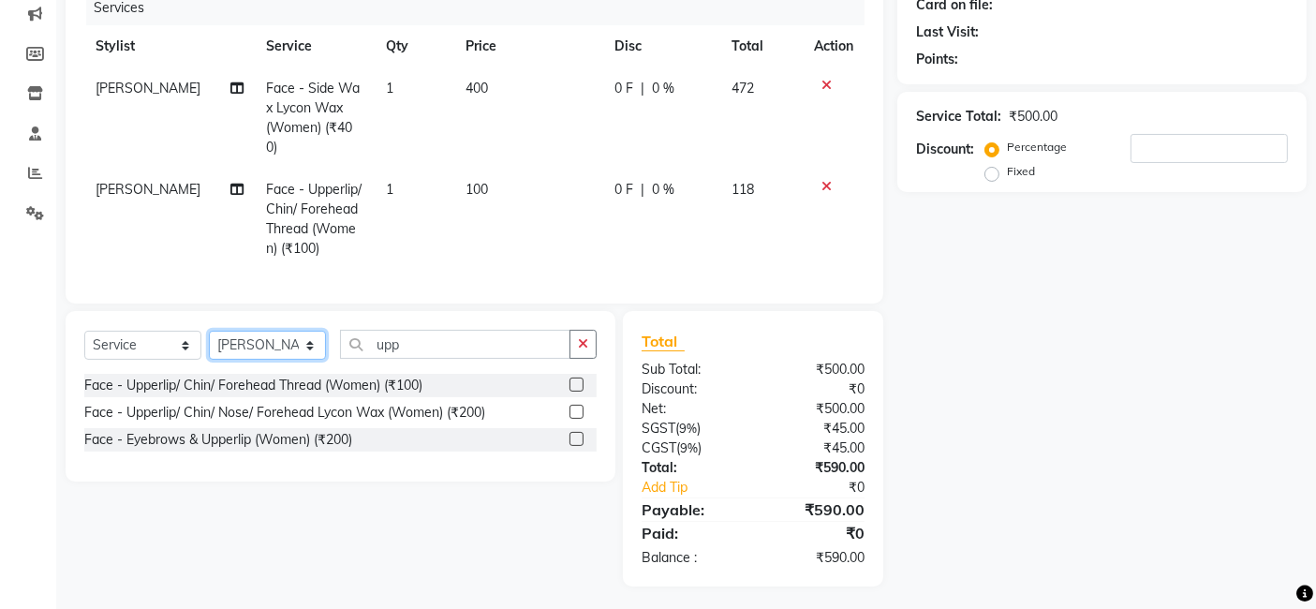
click at [276, 353] on select "Select Stylist AJAY Ankush Anusha Ashu Beauty Tanuja COUNTER Deepak Esha Fatima…" at bounding box center [267, 345] width 117 height 29
select select "67548"
click at [209, 331] on select "Select Stylist AJAY Ankush Anusha Ashu Beauty Tanuja COUNTER Deepak Esha Fatima…" at bounding box center [267, 345] width 117 height 29
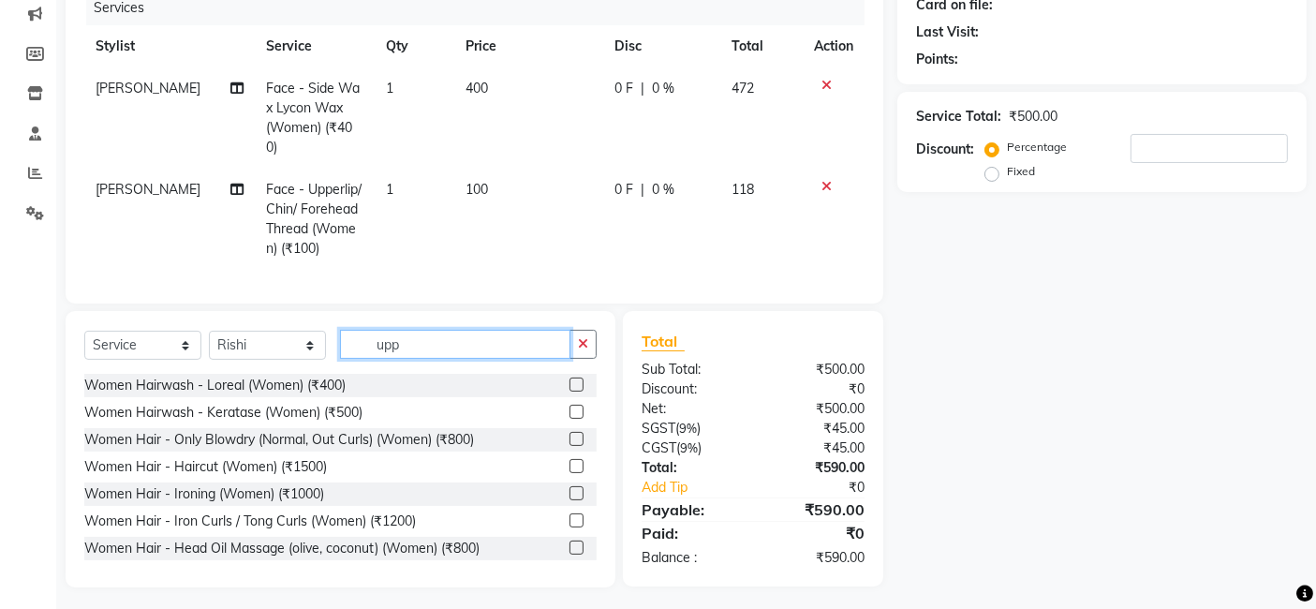
click at [472, 341] on input "upp" at bounding box center [455, 344] width 230 height 29
type input "u"
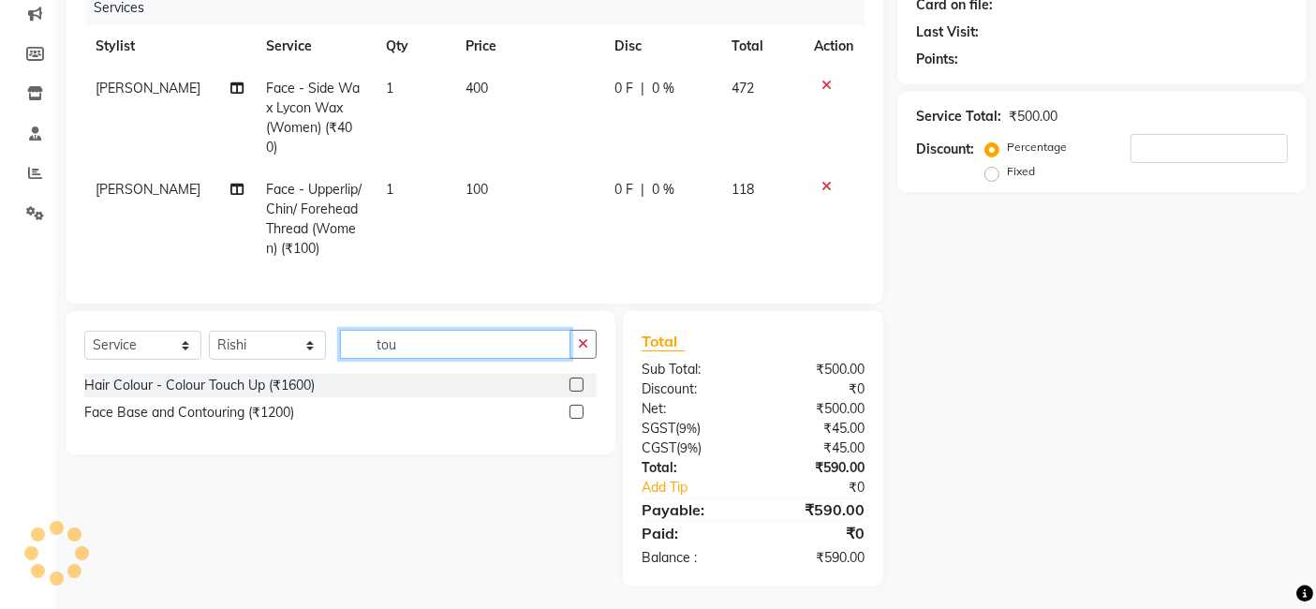
type input "tou"
click at [572, 374] on div at bounding box center [582, 385] width 27 height 23
click at [574, 382] on label at bounding box center [576, 384] width 14 height 14
click at [574, 382] on input "checkbox" at bounding box center [575, 385] width 12 height 12
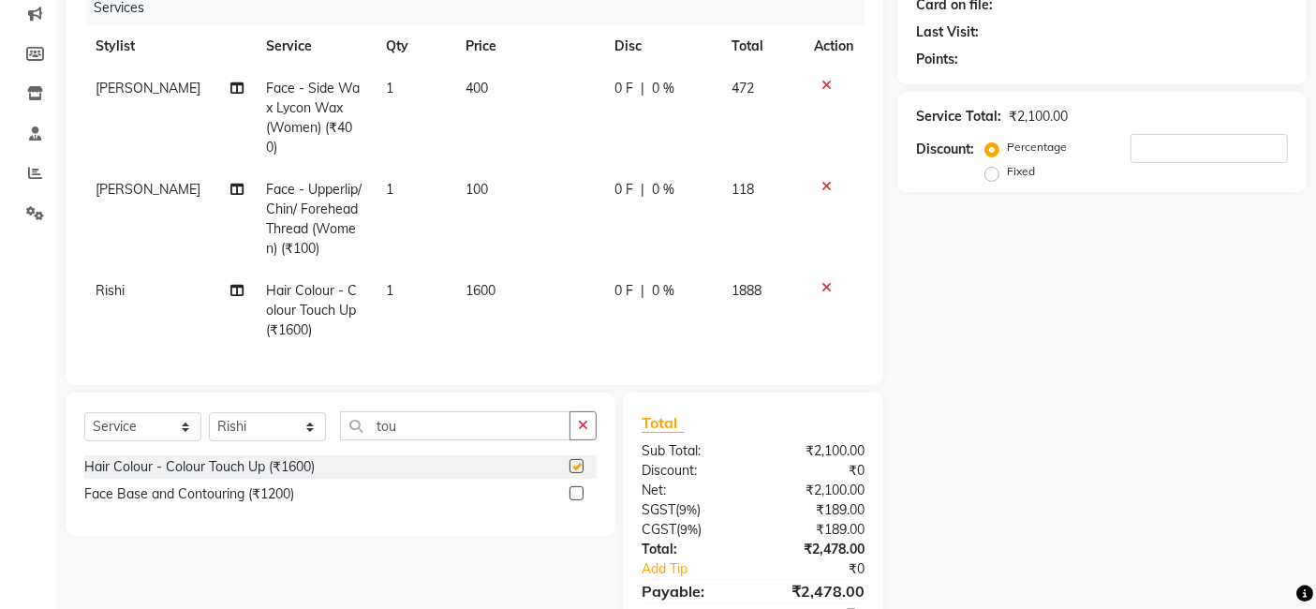
checkbox input "false"
click at [1000, 272] on div "Name: Membership: Total Visits: Card on file: Last Visit: Points: Service Total…" at bounding box center [1108, 283] width 423 height 769
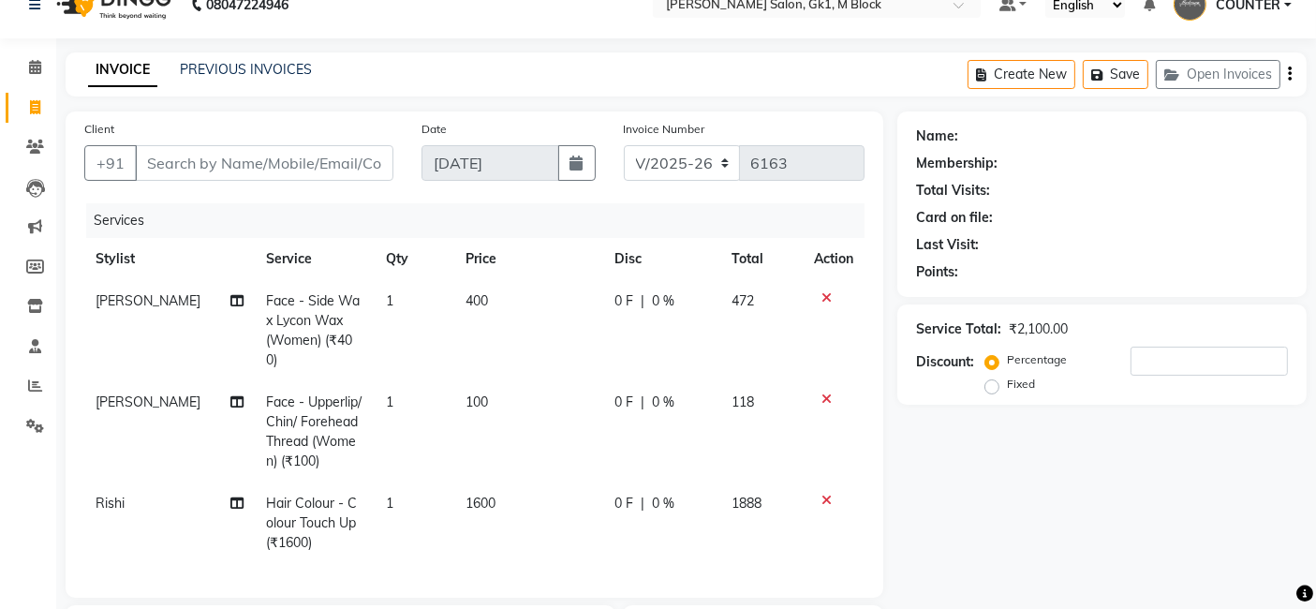
scroll to position [0, 0]
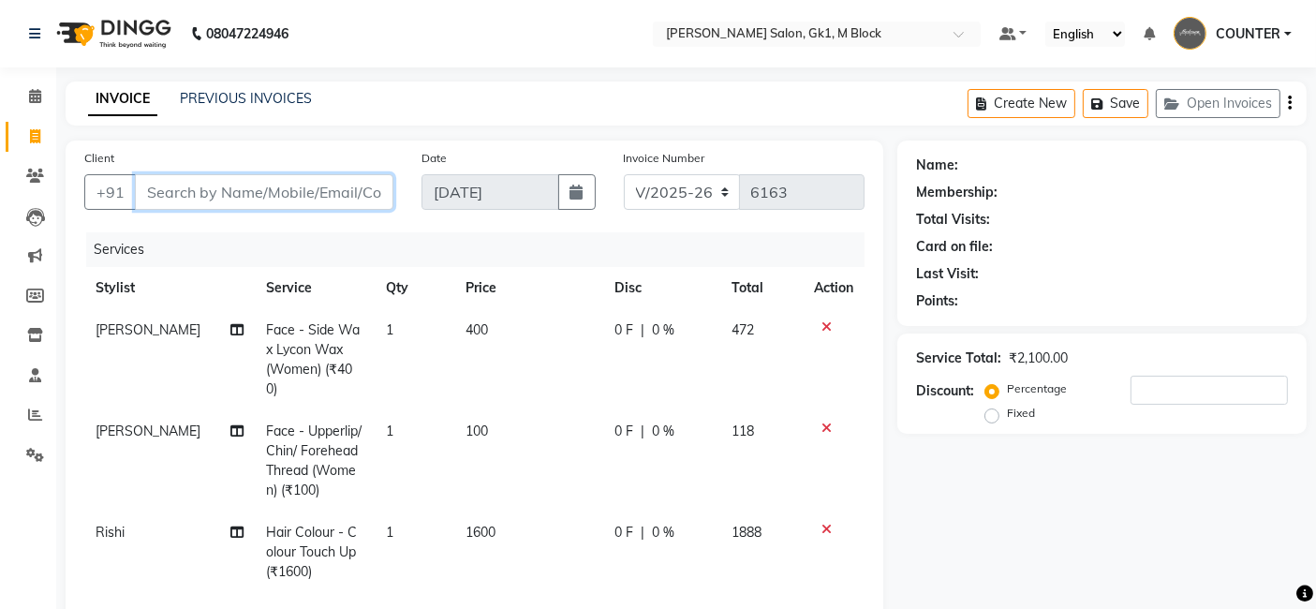
click at [275, 197] on input "Client" at bounding box center [264, 192] width 258 height 36
type input "9"
type input "0"
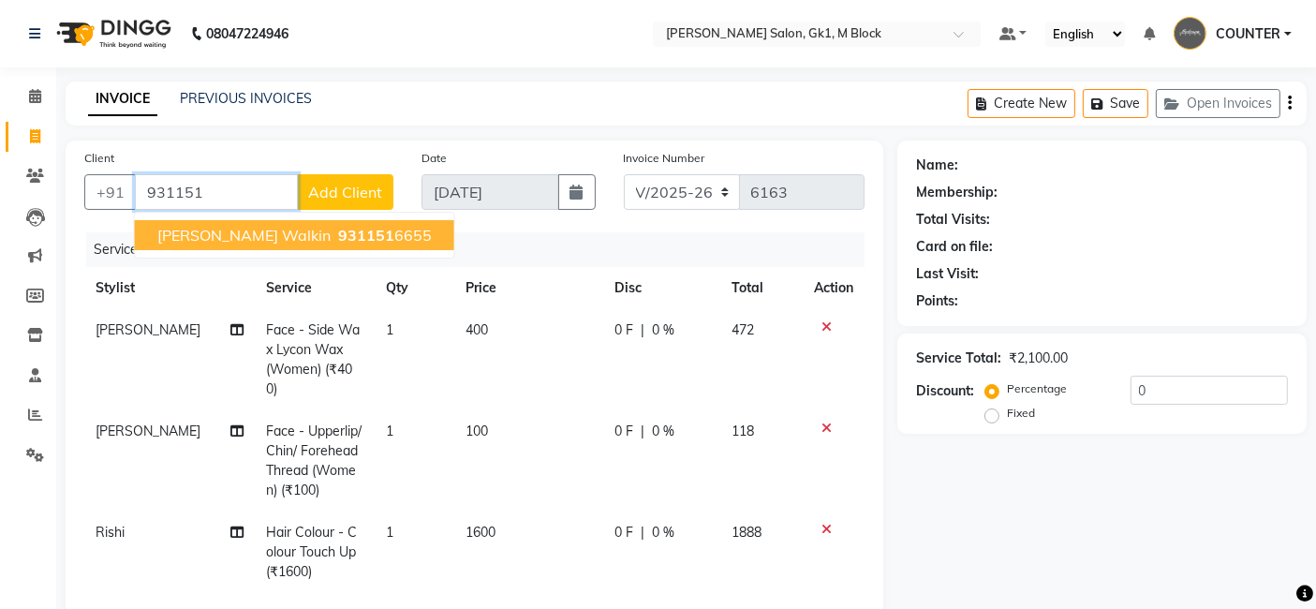
click at [338, 233] on span "931151" at bounding box center [366, 235] width 56 height 19
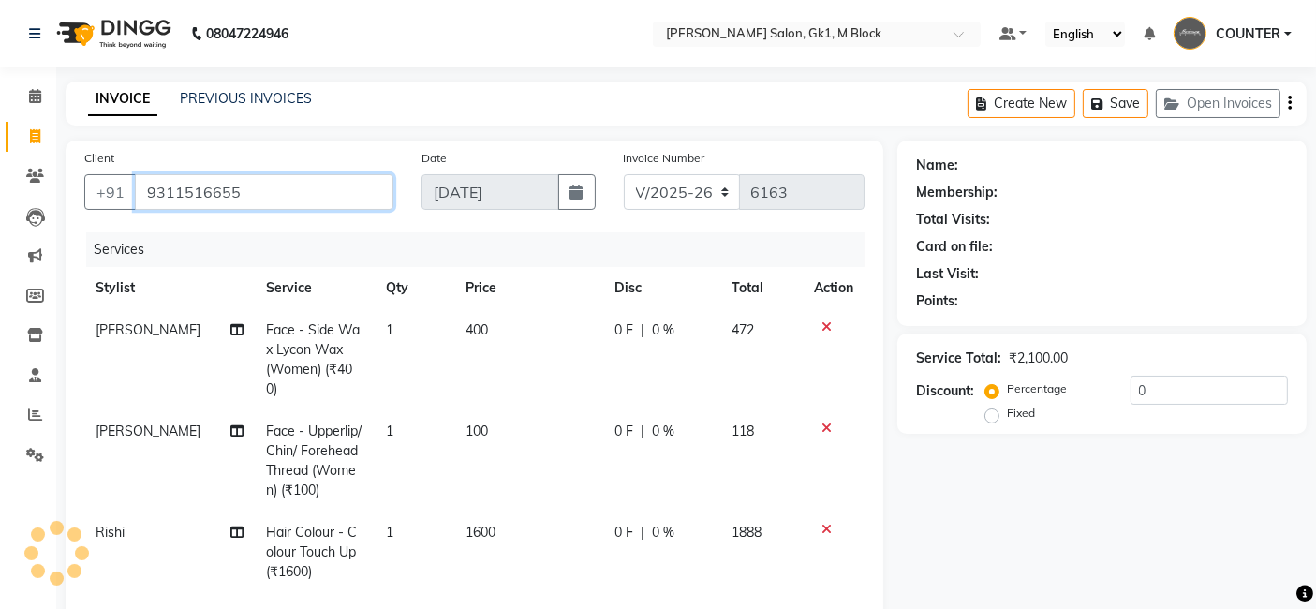
type input "9311516655"
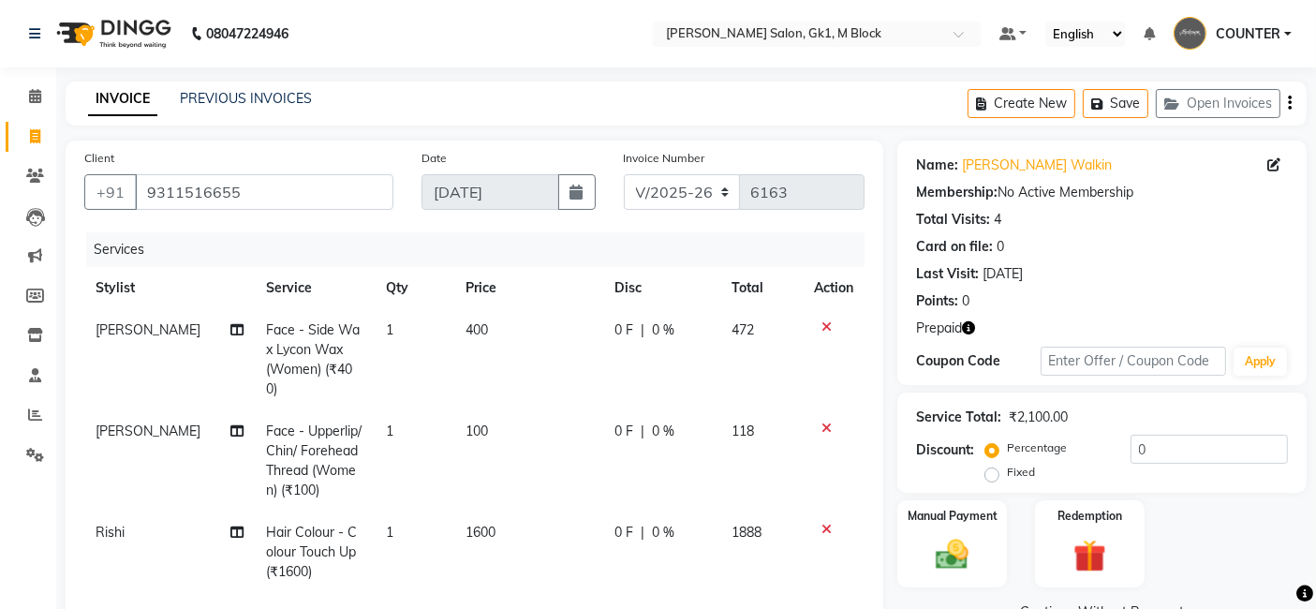
click at [973, 329] on icon "button" at bounding box center [968, 327] width 13 height 13
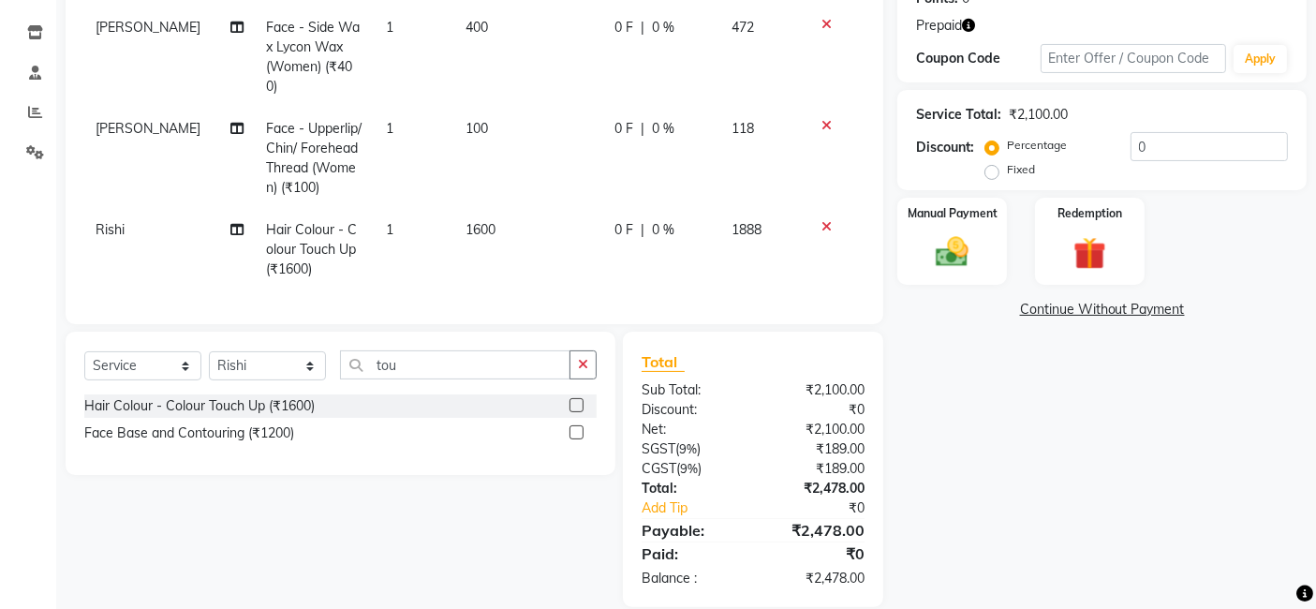
scroll to position [343, 0]
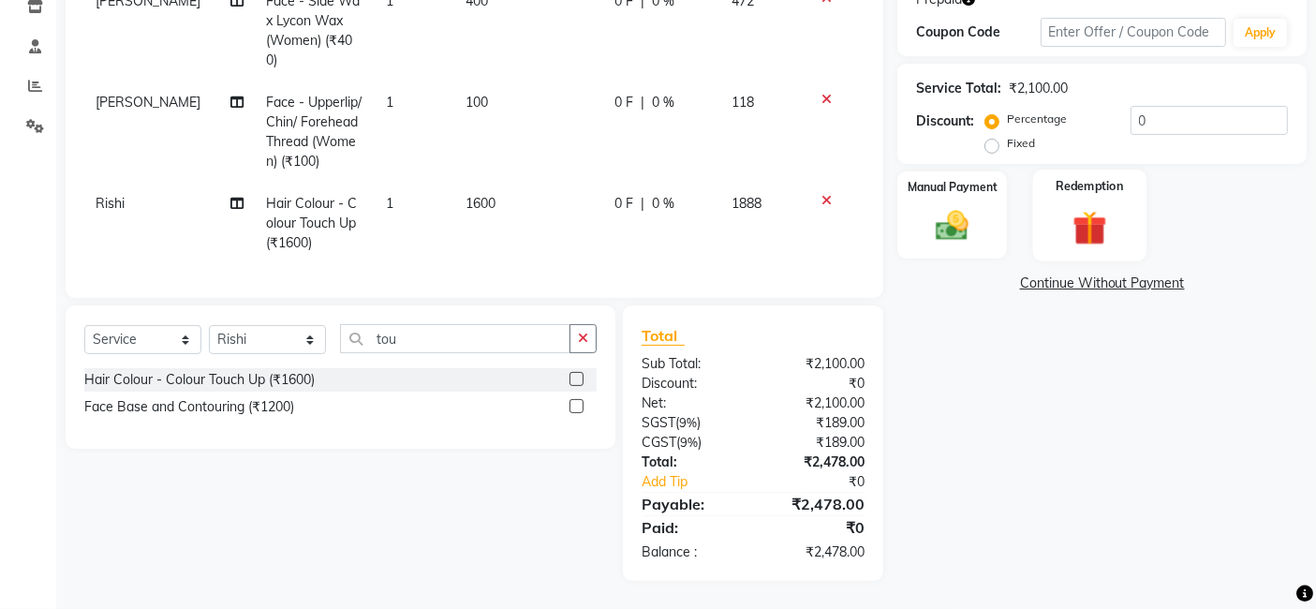
click at [1105, 206] on img at bounding box center [1089, 227] width 56 height 43
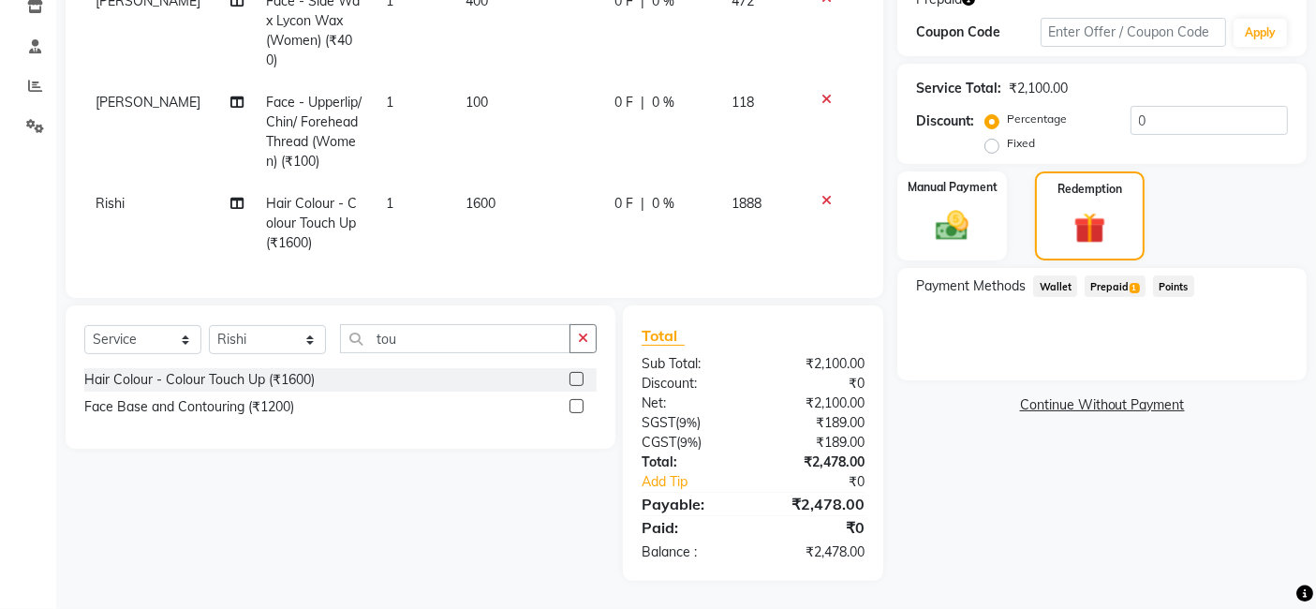
click at [1124, 282] on div "Prepaid 1" at bounding box center [1111, 287] width 68 height 25
click at [1121, 275] on span "Prepaid 1" at bounding box center [1114, 286] width 61 height 22
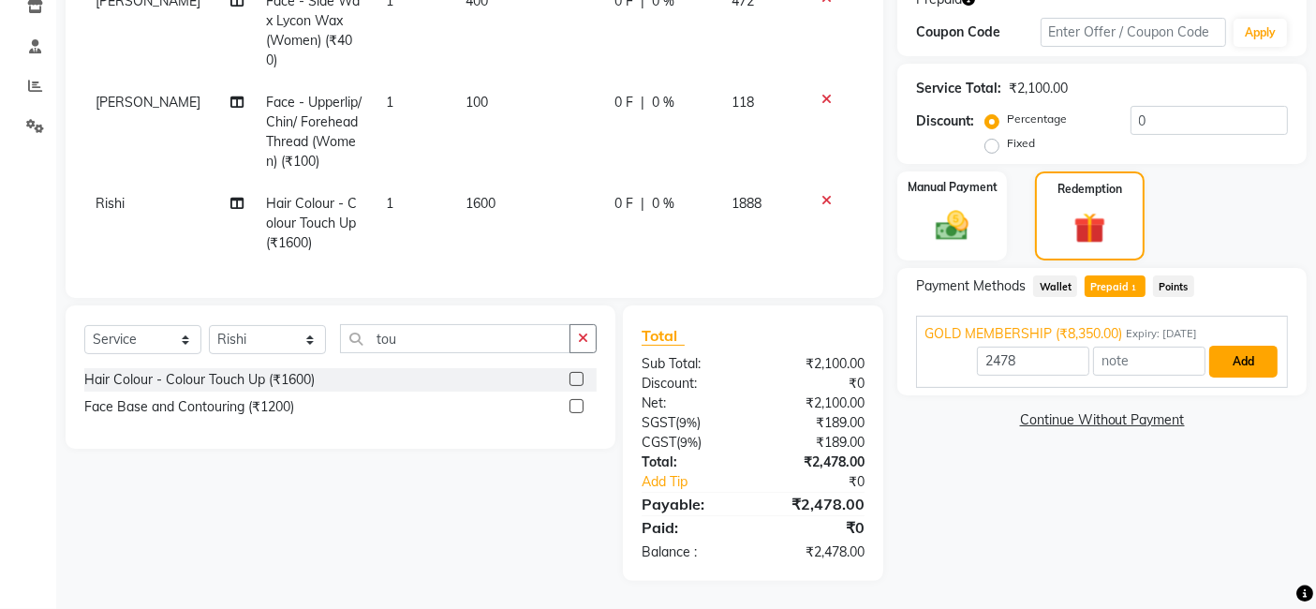
click at [1250, 349] on button "Add" at bounding box center [1243, 362] width 68 height 32
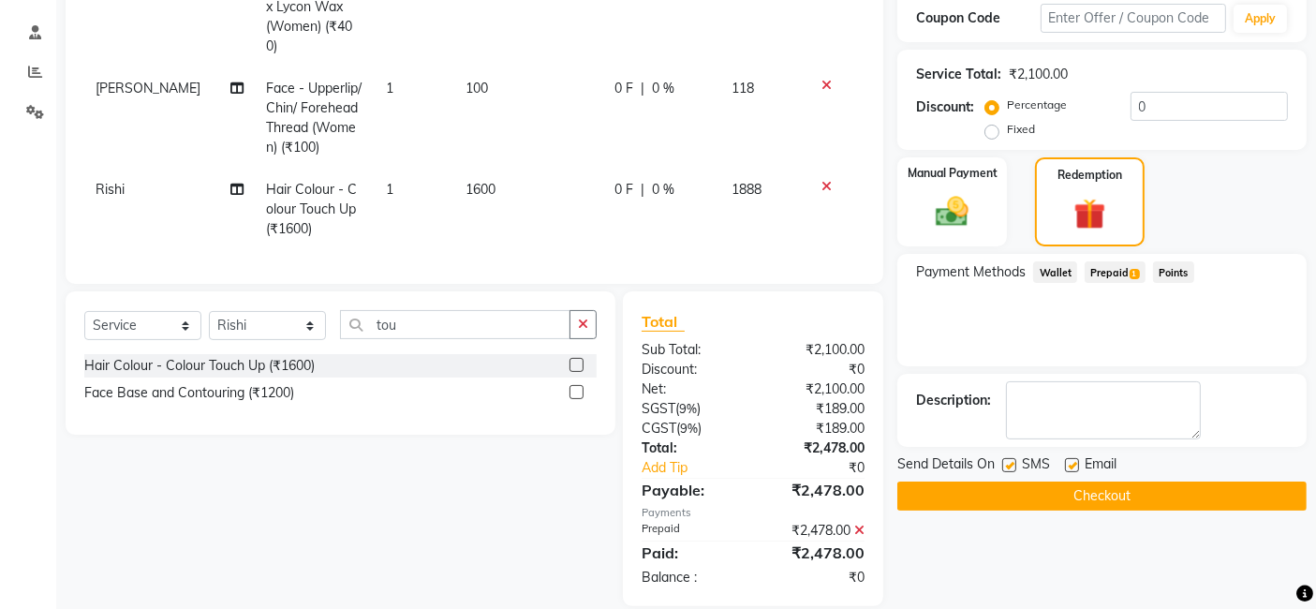
click at [1230, 492] on button "Checkout" at bounding box center [1101, 495] width 409 height 29
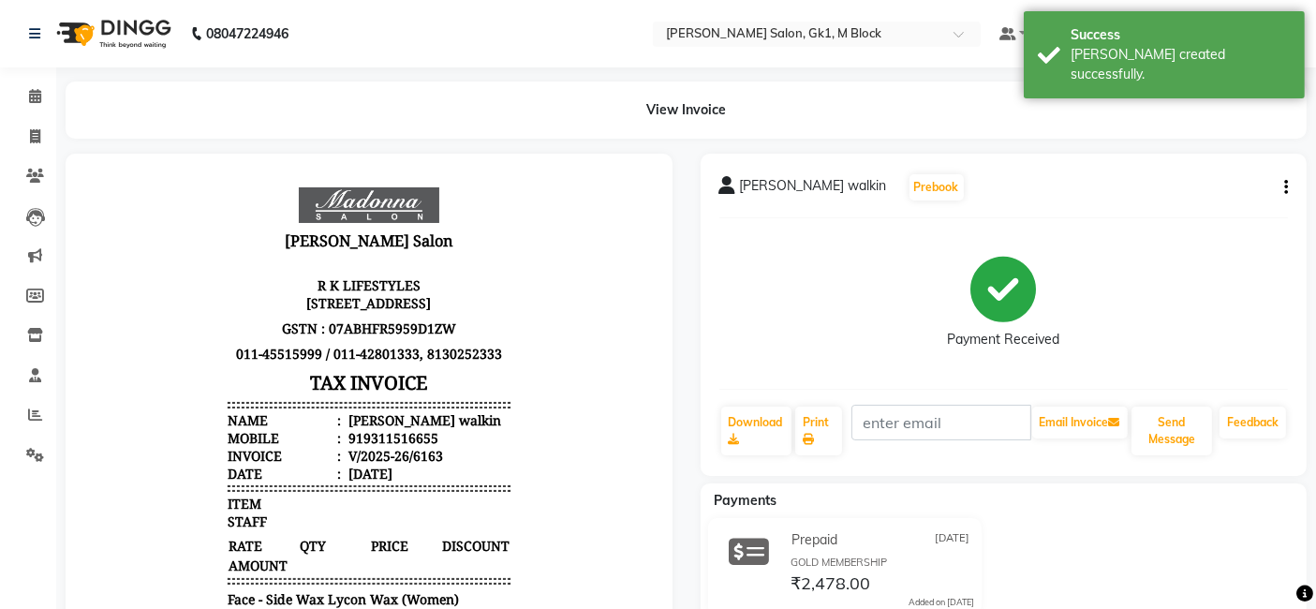
click at [850, 320] on div "Payment Received" at bounding box center [1003, 303] width 569 height 140
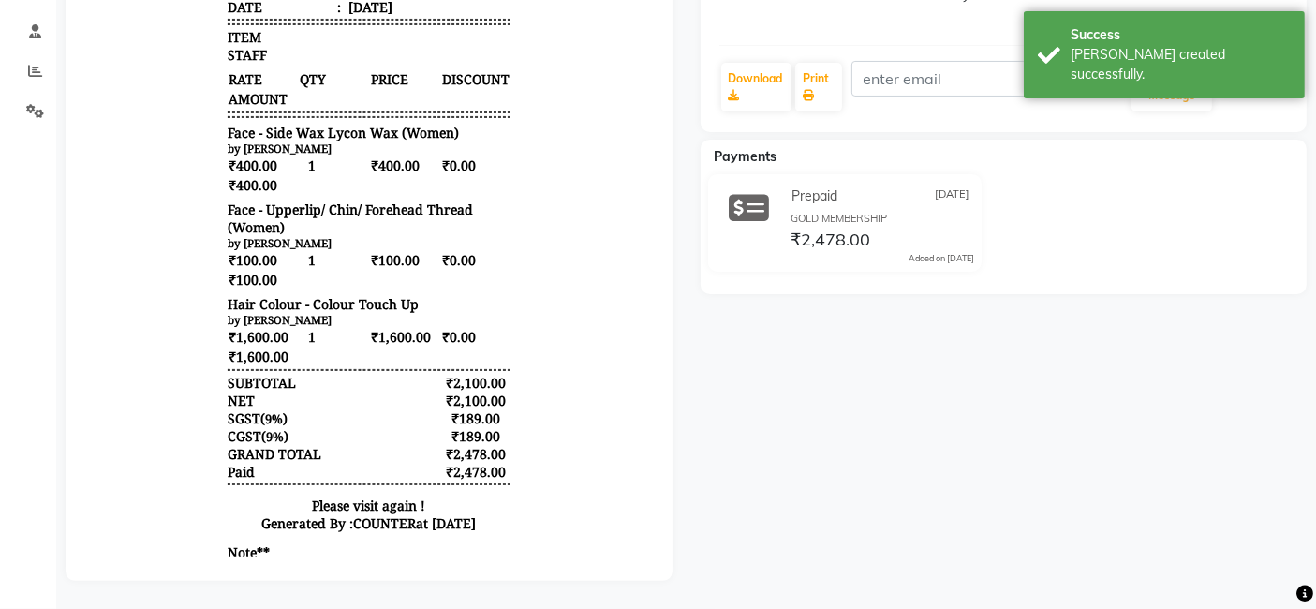
scroll to position [132, 0]
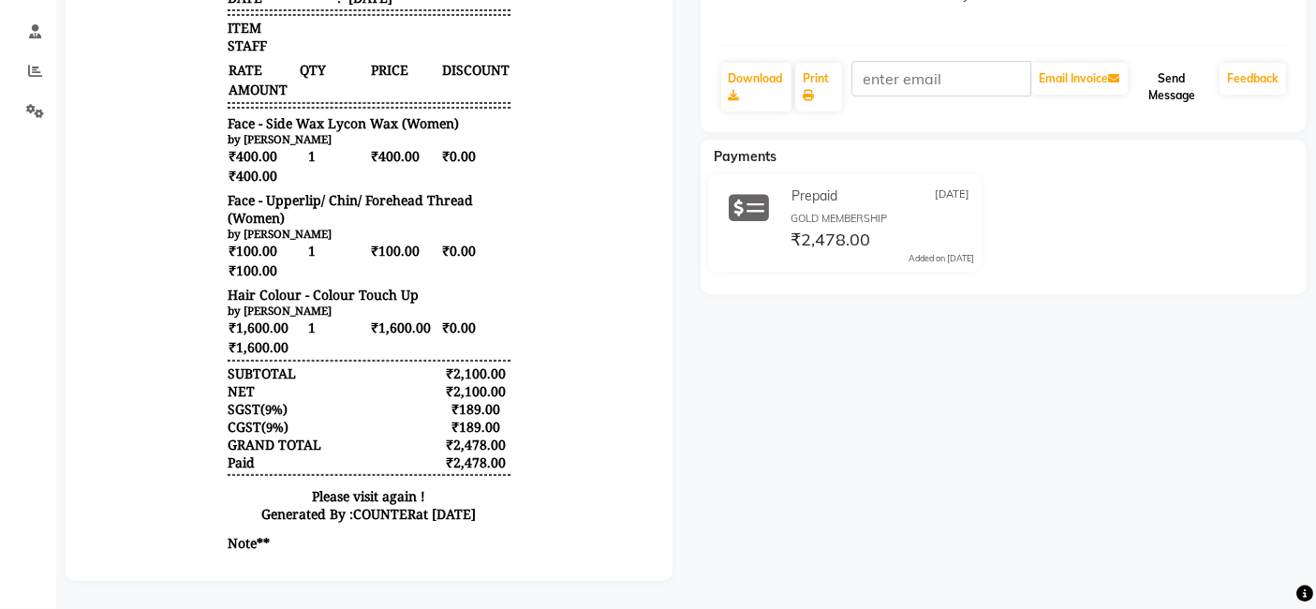
click at [1150, 66] on button "Send Message" at bounding box center [1171, 87] width 81 height 49
click at [814, 90] on icon at bounding box center [807, 95] width 11 height 11
click at [963, 387] on div "meenu walkin Prebook Payment Received Download Print Email Invoice Send Message…" at bounding box center [1003, 195] width 635 height 771
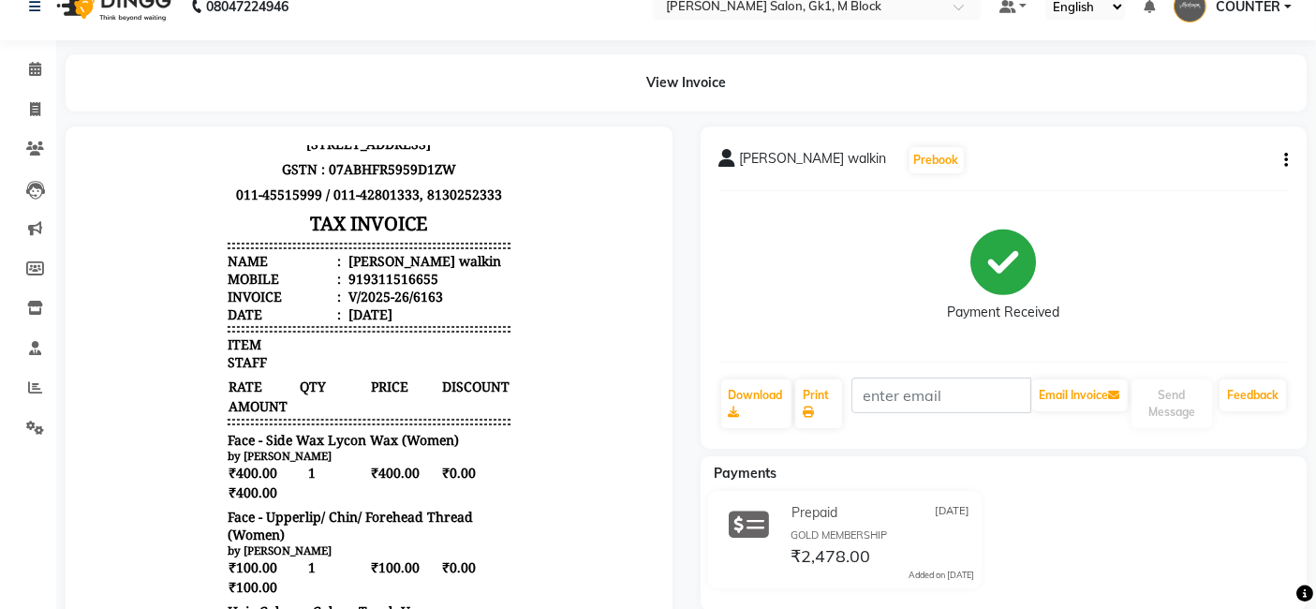
scroll to position [0, 0]
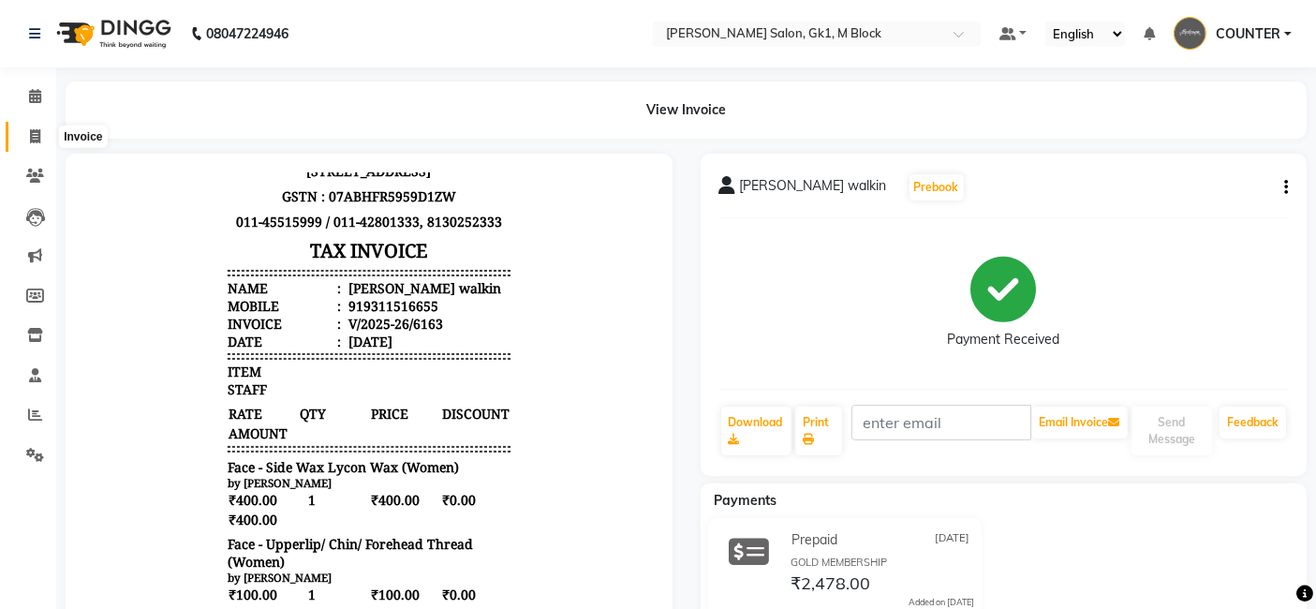
click at [32, 136] on icon at bounding box center [35, 136] width 10 height 14
select select "service"
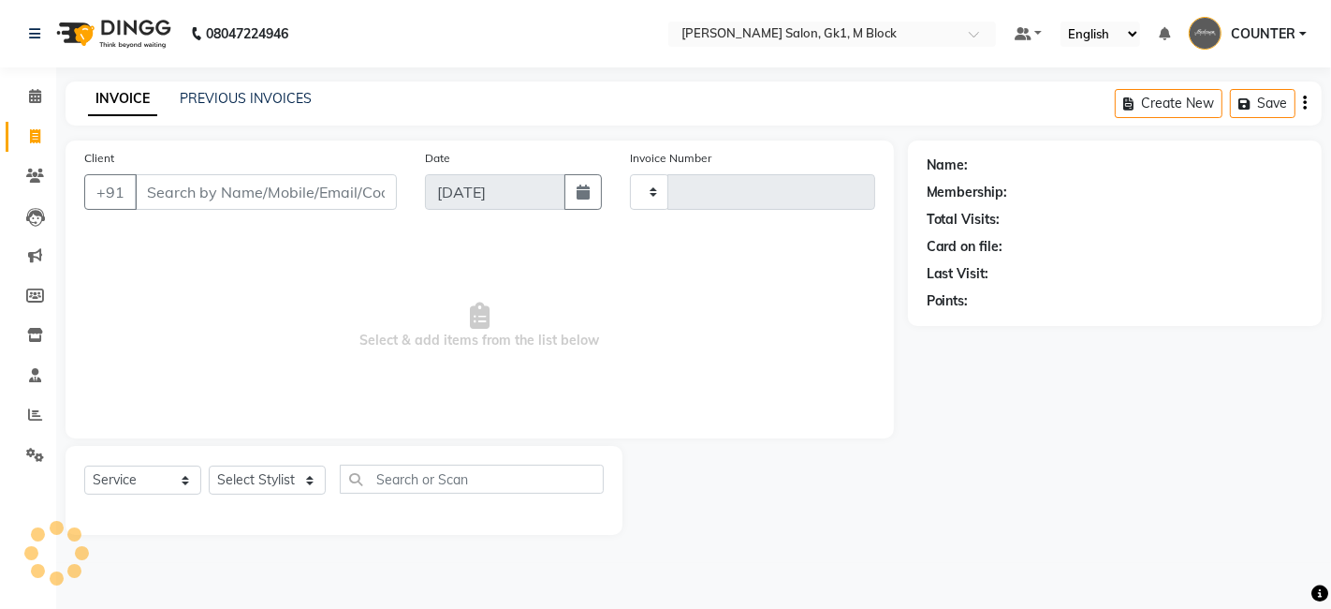
type input "6164"
select select "6312"
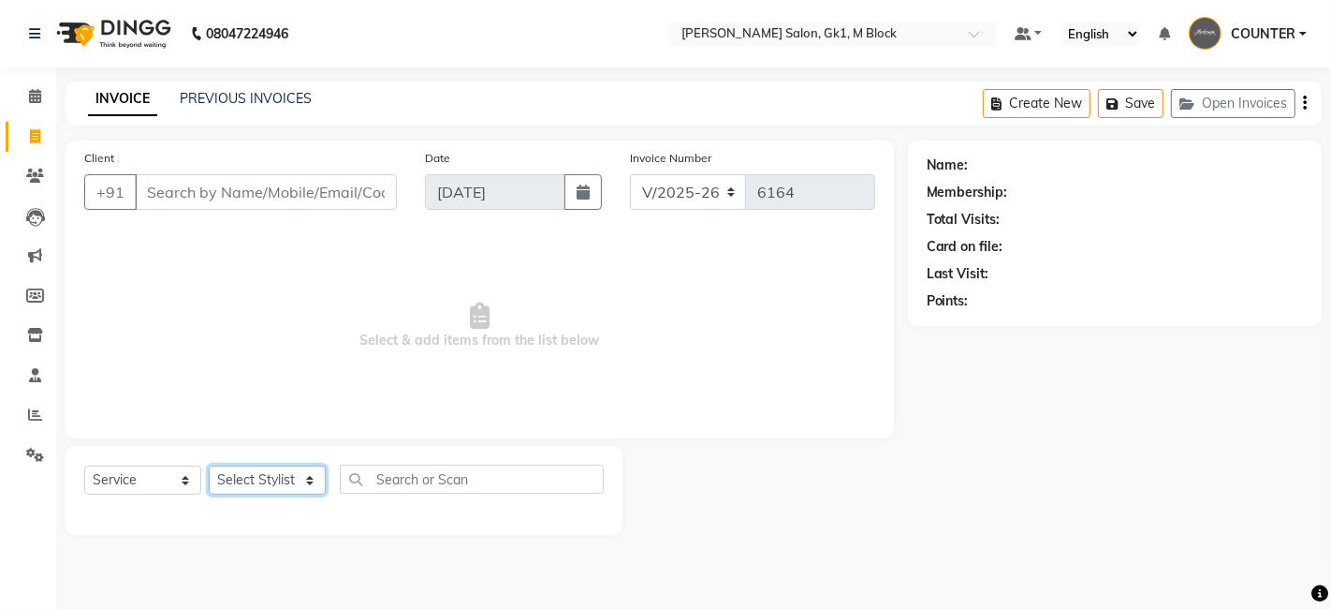
click at [248, 483] on select "Select Stylist AJAY Ankush Anusha Ashu Beauty Tanuja COUNTER Deepak Esha Fatima…" at bounding box center [267, 479] width 117 height 29
select select "53802"
click at [209, 465] on select "Select Stylist AJAY Ankush Anusha Ashu Beauty Tanuja COUNTER Deepak Esha Fatima…" at bounding box center [267, 479] width 117 height 29
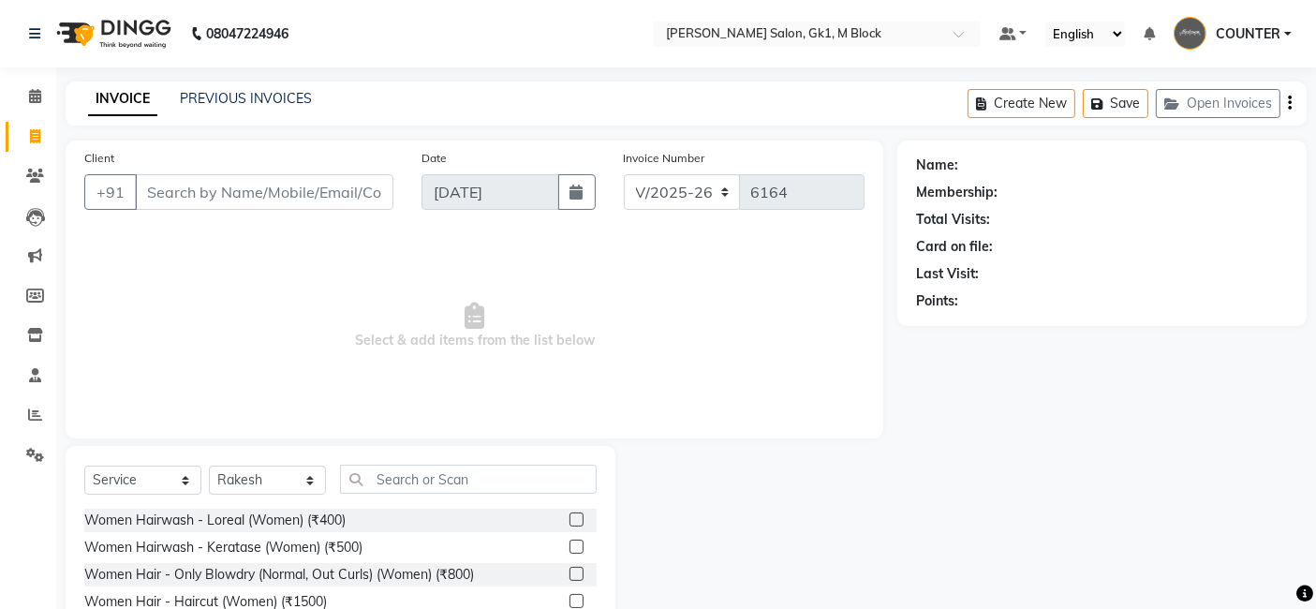
click at [466, 413] on span "Select & add items from the list below" at bounding box center [474, 325] width 780 height 187
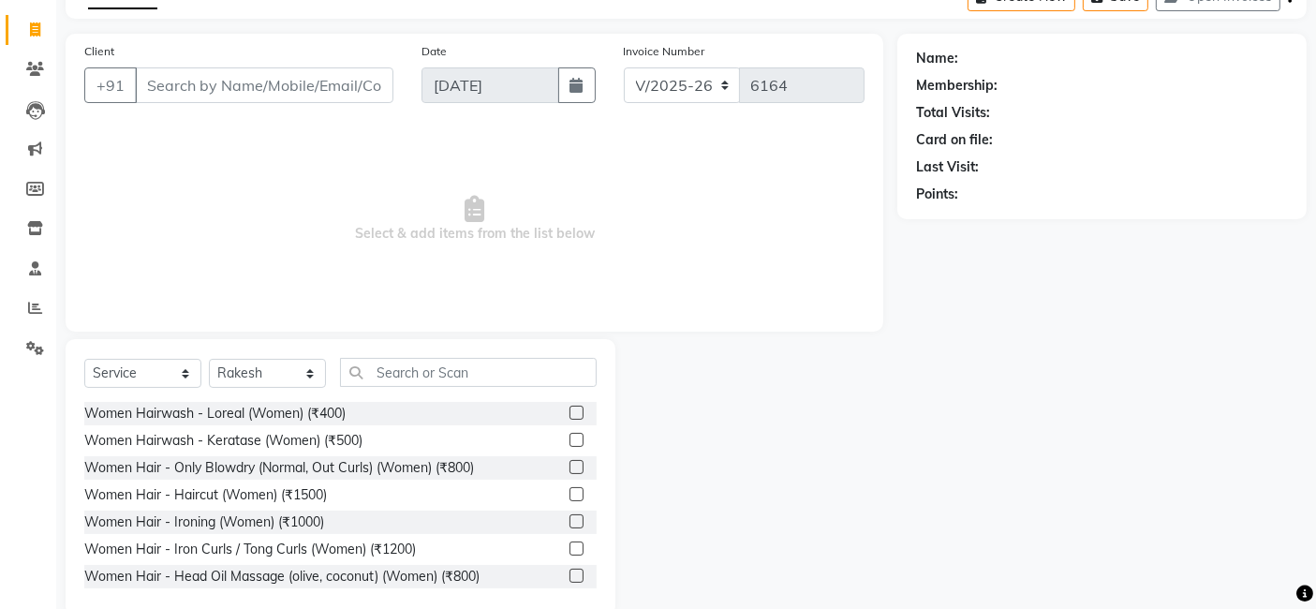
scroll to position [140, 0]
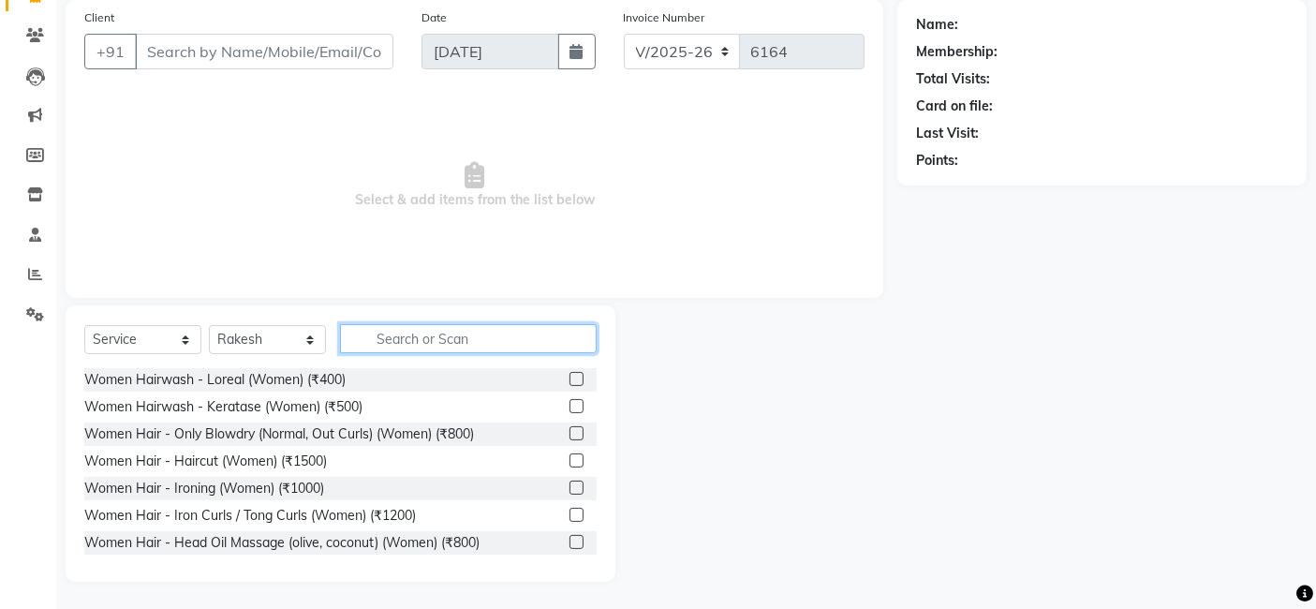
click at [465, 348] on input "text" at bounding box center [468, 338] width 257 height 29
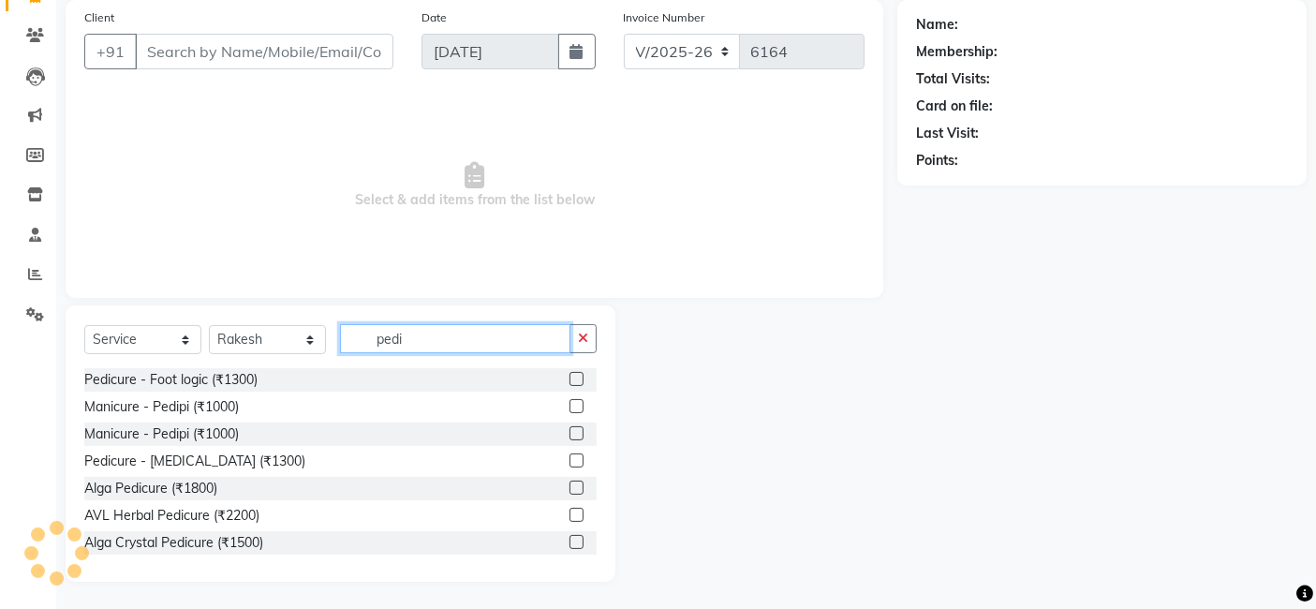
type input "pedi"
click at [569, 373] on label at bounding box center [576, 379] width 14 height 14
click at [569, 374] on input "checkbox" at bounding box center [575, 380] width 12 height 12
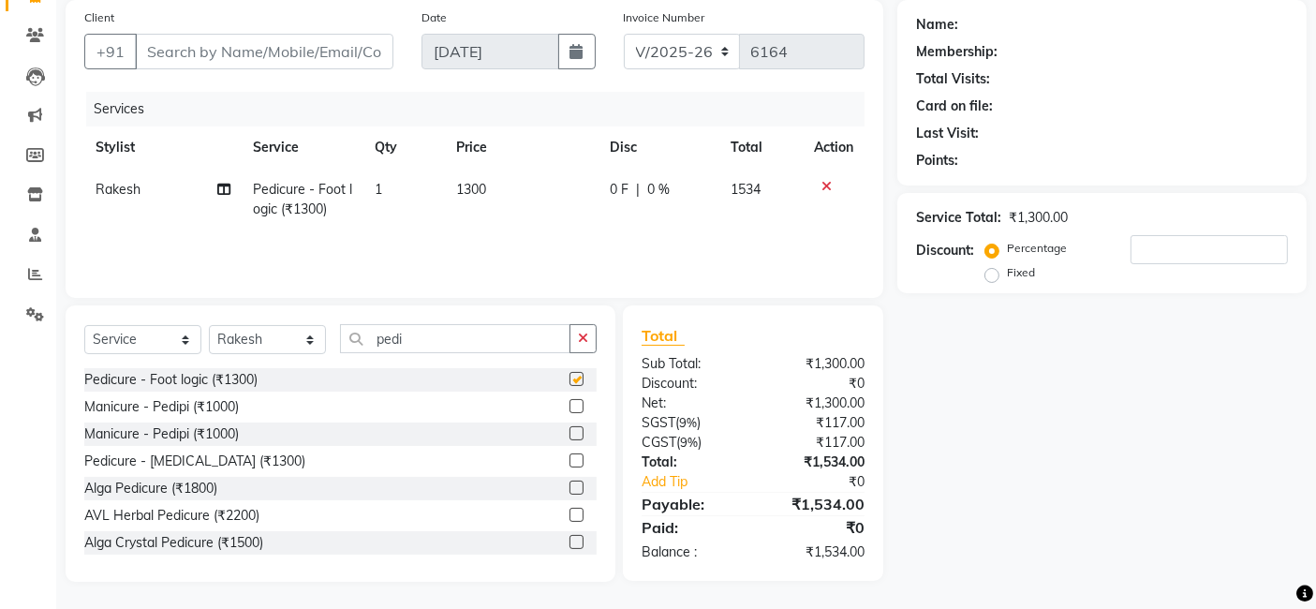
checkbox input "false"
click at [521, 330] on input "pedi" at bounding box center [455, 338] width 230 height 29
type input "p"
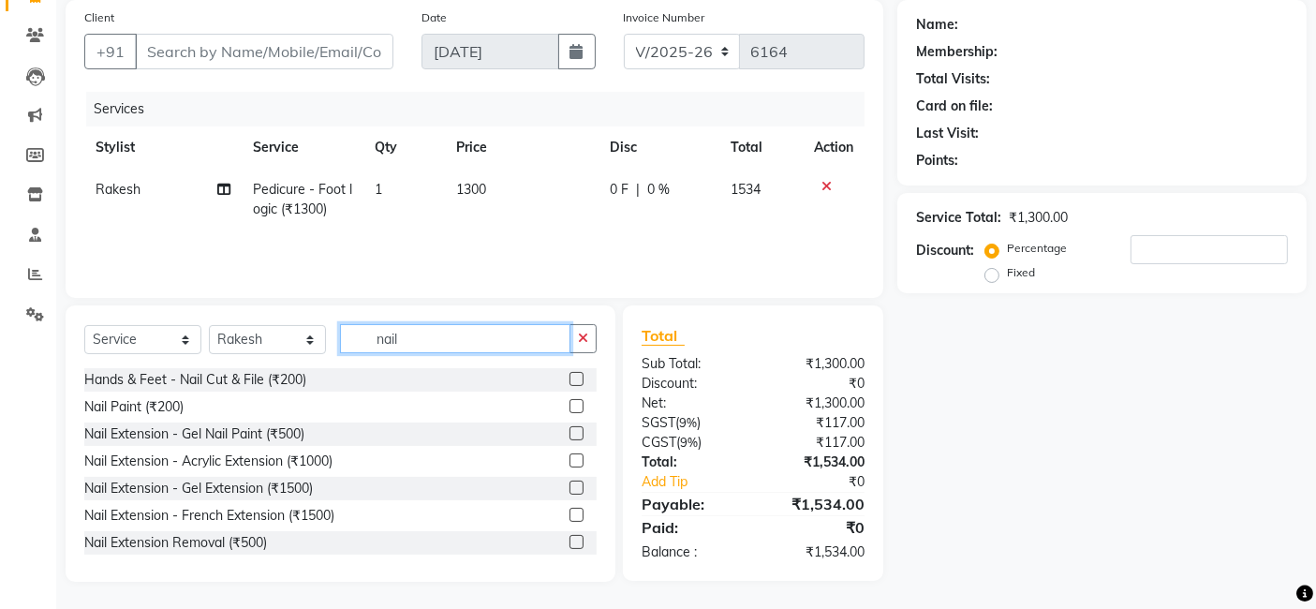
type input "nail"
click at [569, 407] on label at bounding box center [576, 406] width 14 height 14
click at [569, 407] on input "checkbox" at bounding box center [575, 407] width 12 height 12
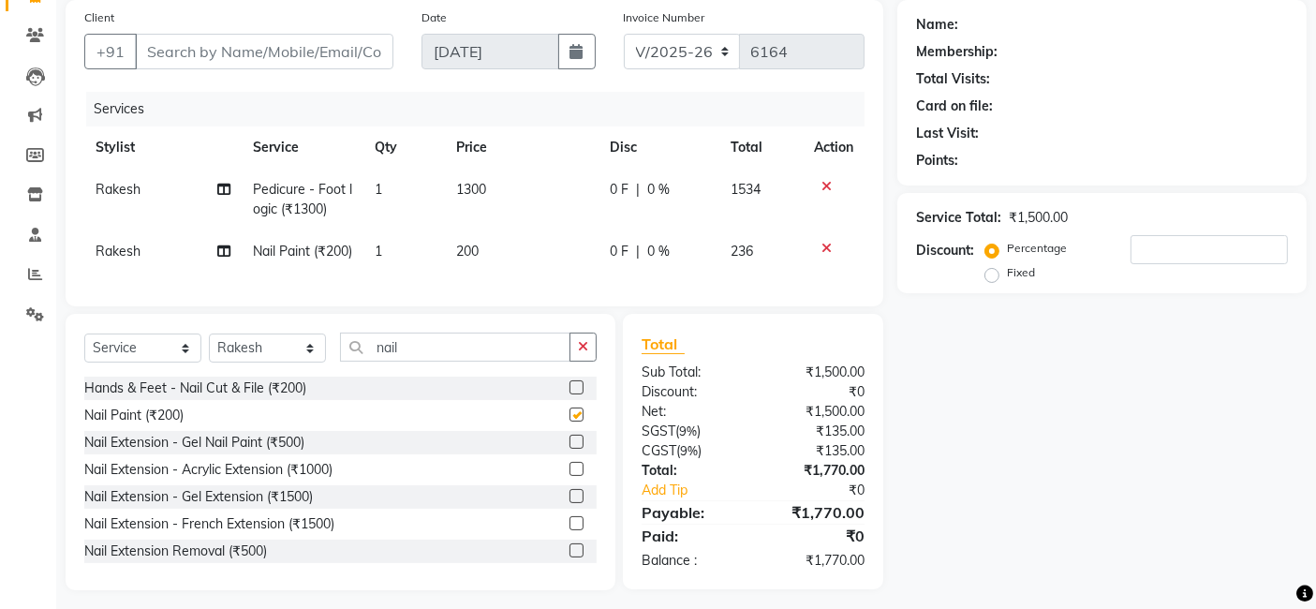
checkbox input "false"
click at [828, 180] on icon at bounding box center [826, 186] width 10 height 13
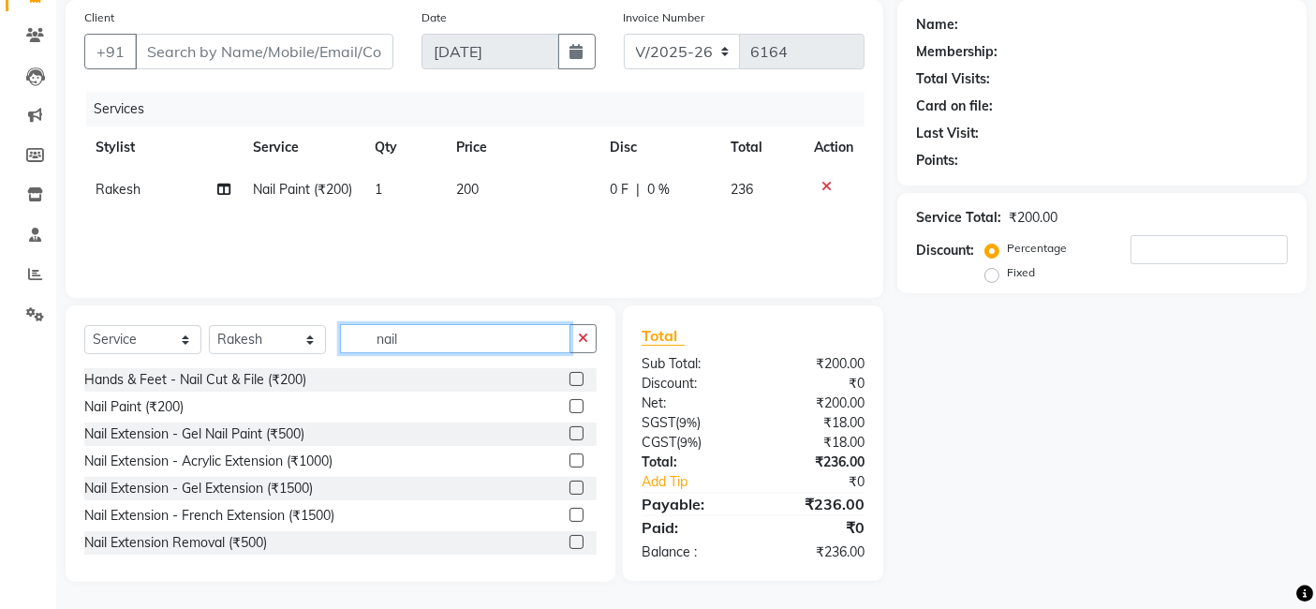
click at [478, 342] on input "nail" at bounding box center [455, 338] width 230 height 29
type input "n"
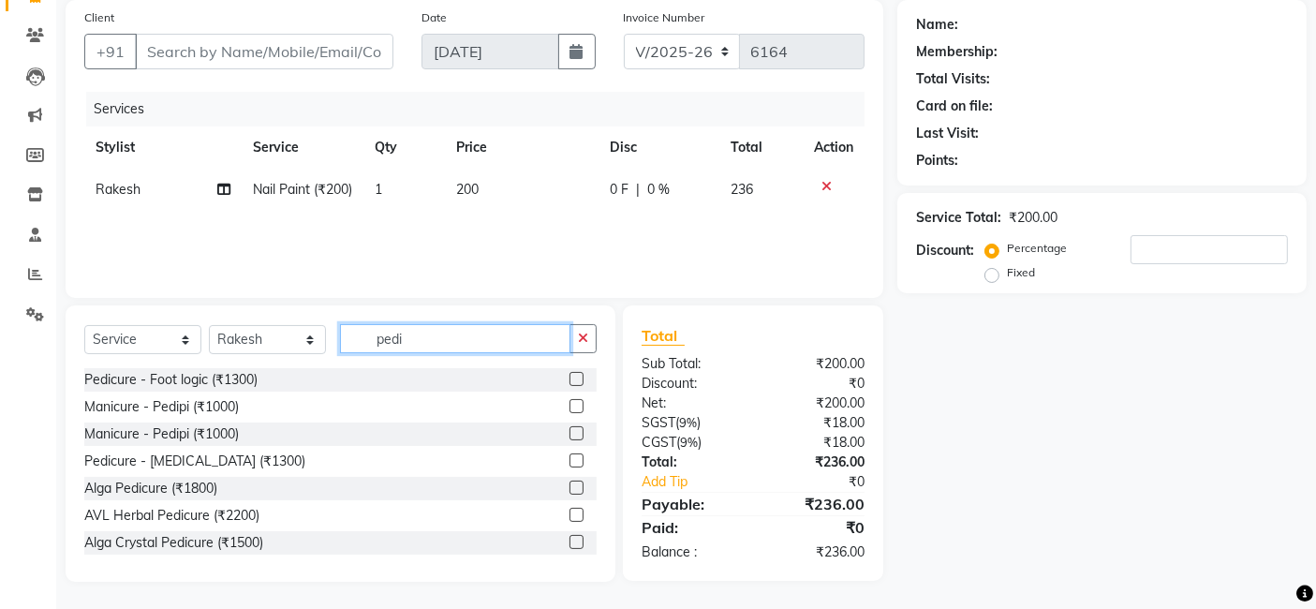
type input "pedi"
click at [569, 434] on label at bounding box center [576, 433] width 14 height 14
click at [569, 434] on input "checkbox" at bounding box center [575, 434] width 12 height 12
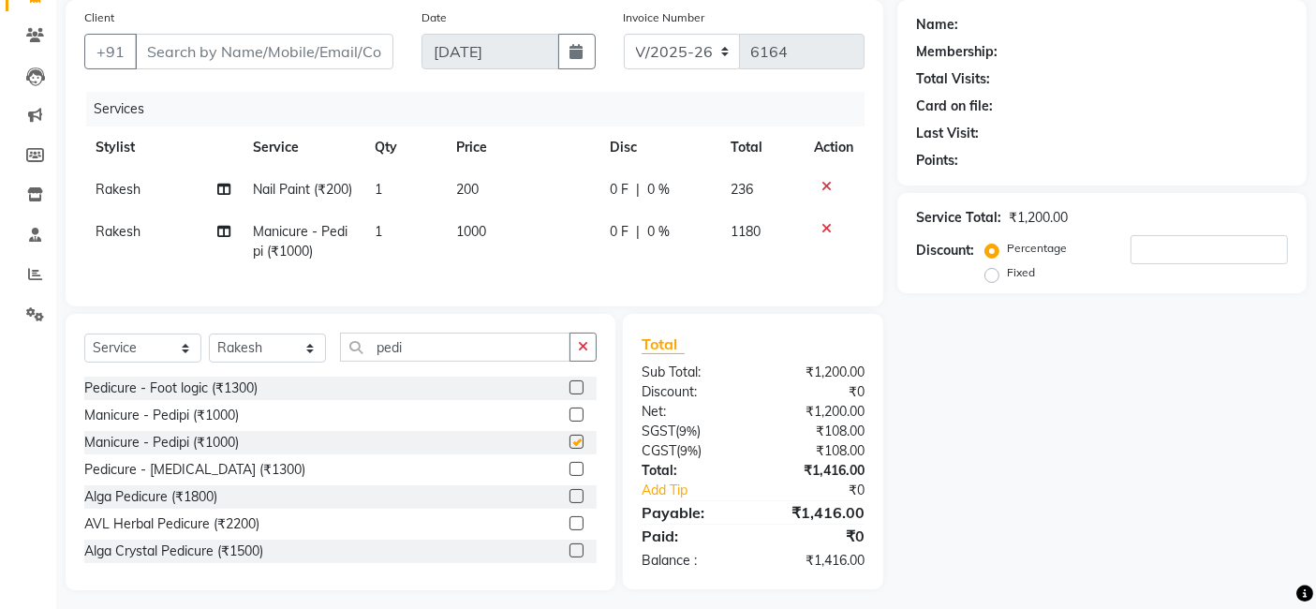
checkbox input "false"
click at [949, 416] on div "Name: Membership: Total Visits: Card on file: Last Visit: Points: Service Total…" at bounding box center [1108, 295] width 423 height 590
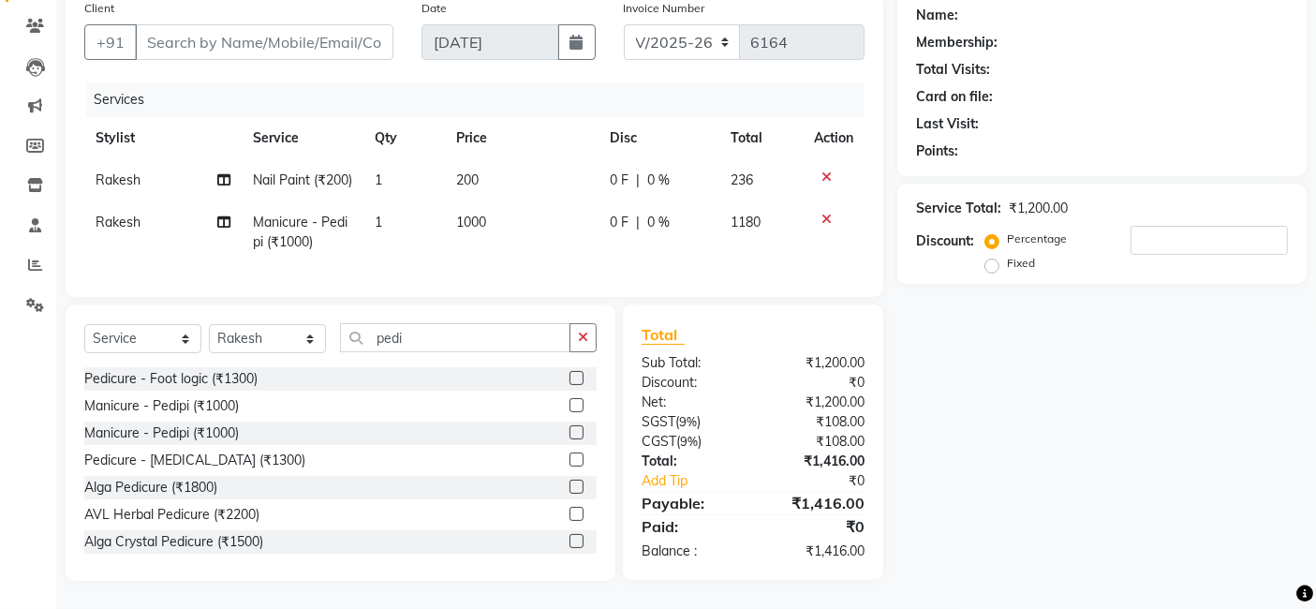
scroll to position [184, 0]
click at [257, 330] on select "Select Stylist AJAY Ankush Anusha Ashu Beauty Tanuja COUNTER Deepak Esha Fatima…" at bounding box center [267, 338] width 117 height 29
select select "48182"
click at [209, 325] on select "Select Stylist AJAY Ankush Anusha Ashu Beauty Tanuja COUNTER Deepak Esha Fatima…" at bounding box center [267, 338] width 117 height 29
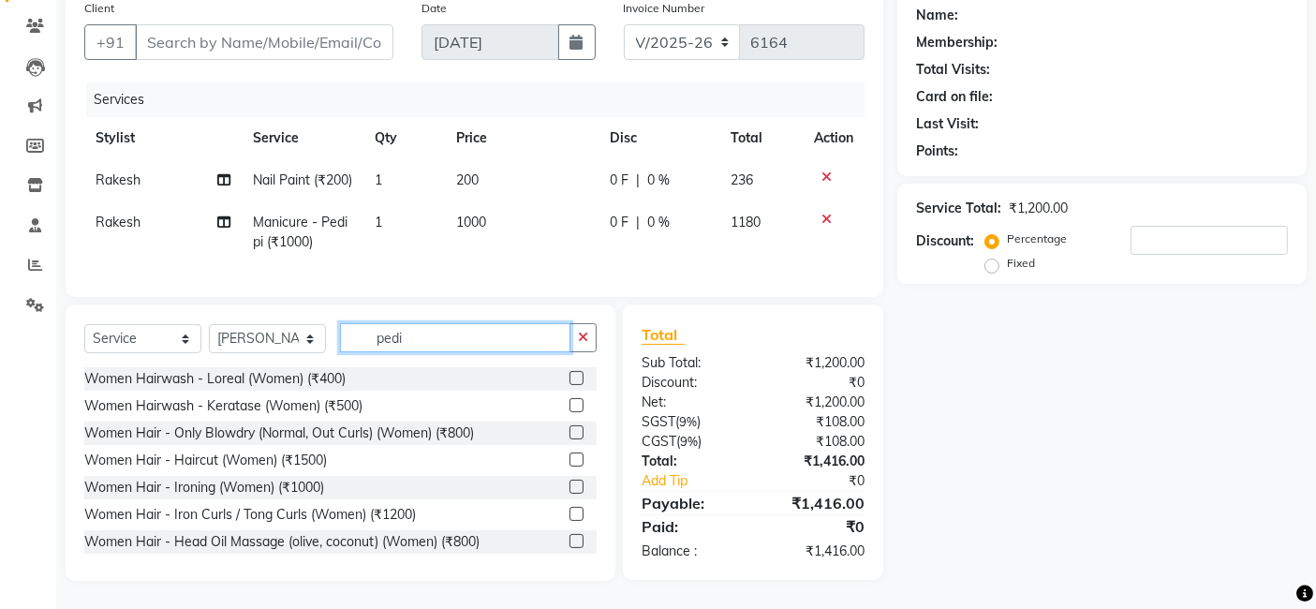
click at [447, 341] on input "pedi" at bounding box center [455, 337] width 230 height 29
type input "p"
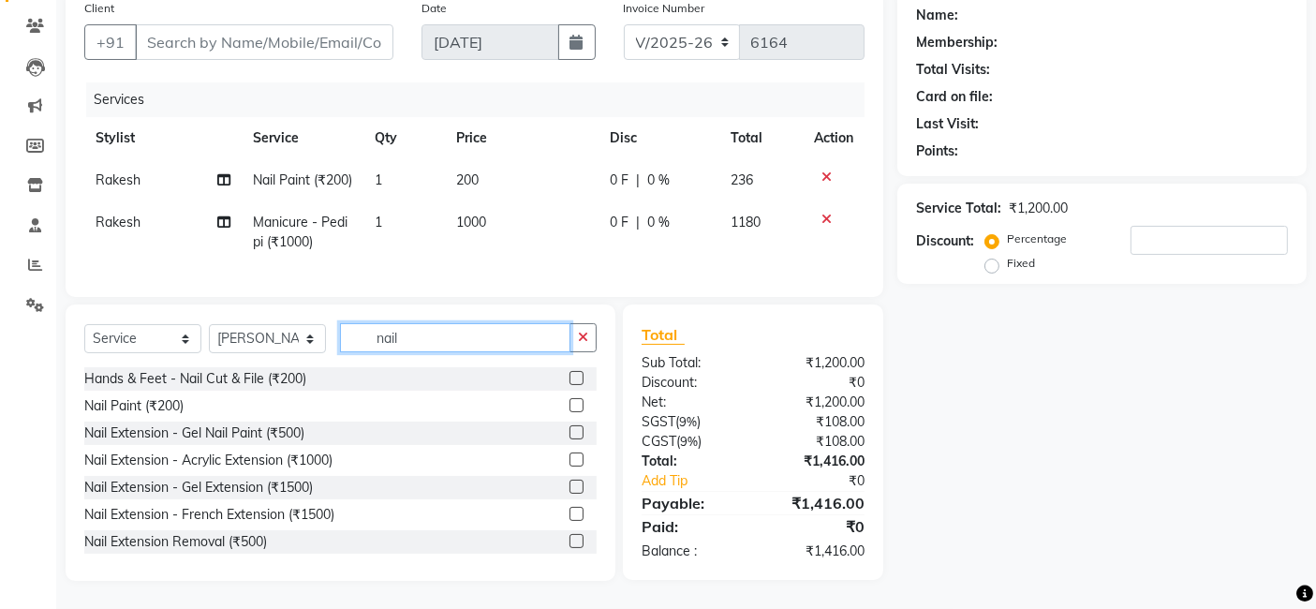
type input "nail"
click at [569, 461] on label at bounding box center [576, 459] width 14 height 14
click at [569, 461] on input "checkbox" at bounding box center [575, 460] width 12 height 12
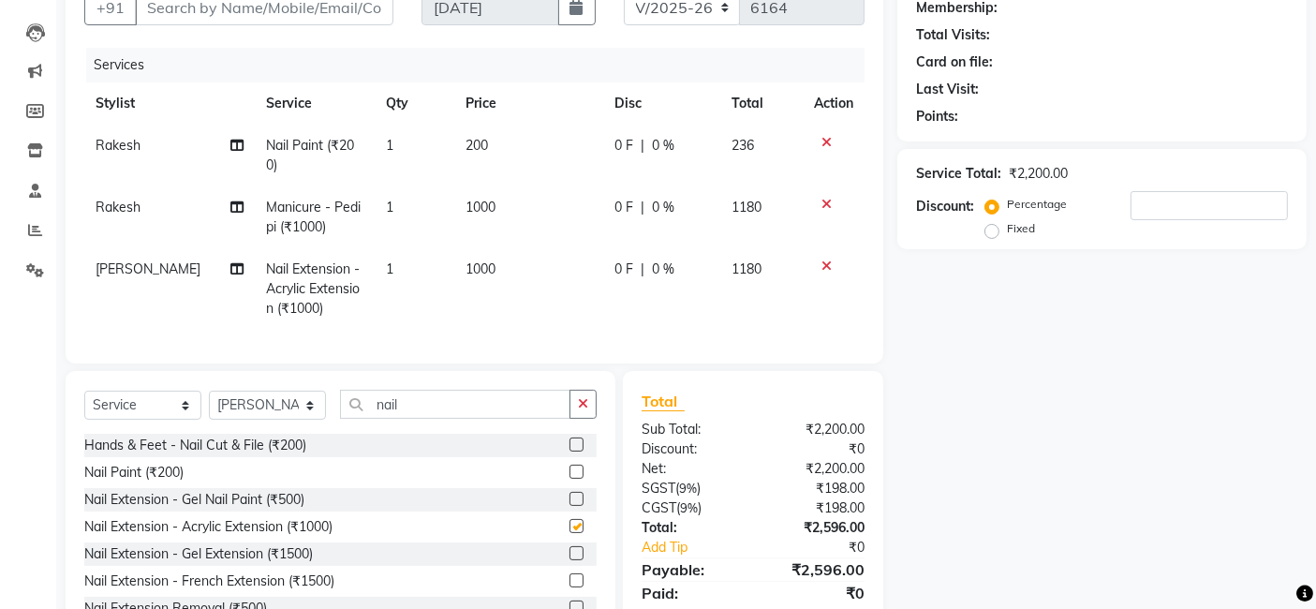
checkbox input "false"
click at [301, 8] on input "Client" at bounding box center [264, 8] width 258 height 36
click at [960, 354] on div "Name: Membership: Total Visits: Card on file: Last Visit: Points: Service Total…" at bounding box center [1108, 301] width 423 height 691
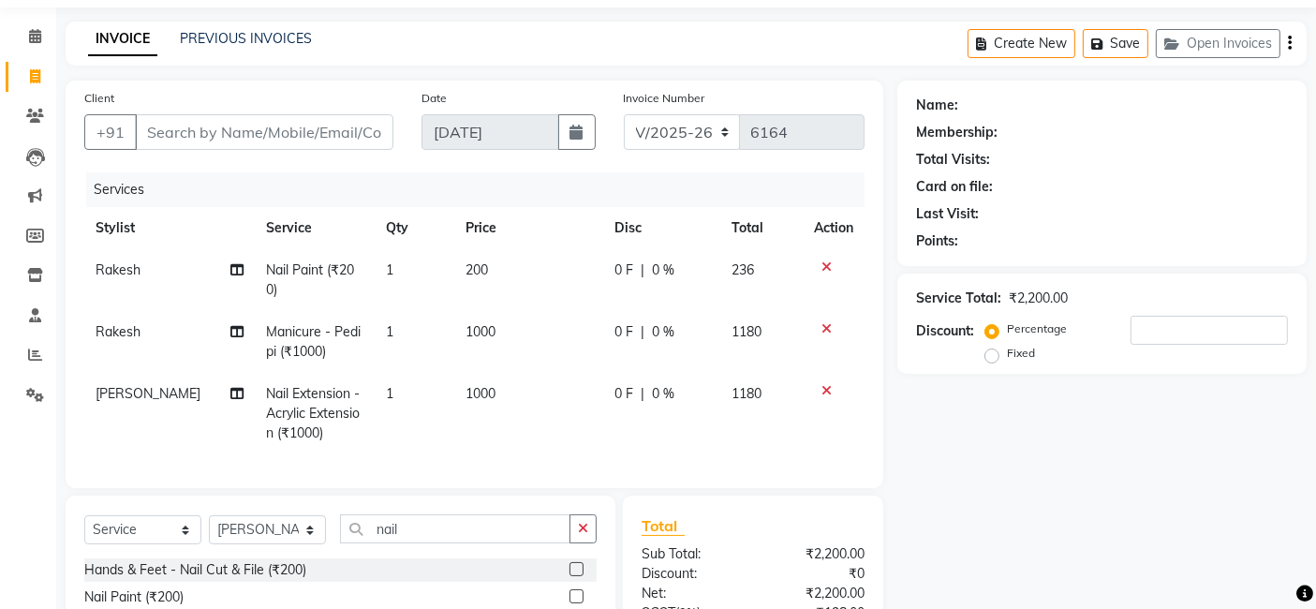
scroll to position [59, 0]
click at [334, 128] on input "Client" at bounding box center [264, 133] width 258 height 36
type input "9"
type input "0"
type input "9010065765"
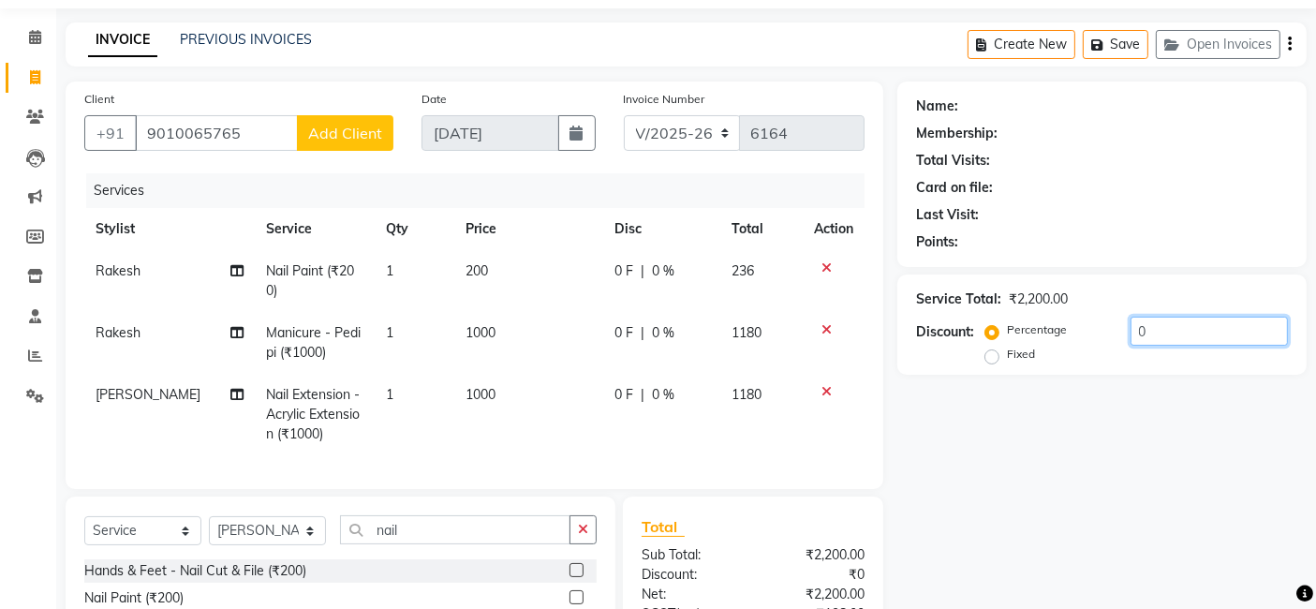
click at [1130, 325] on input "0" at bounding box center [1208, 330] width 157 height 29
type input "20"
click at [824, 389] on icon at bounding box center [826, 391] width 10 height 13
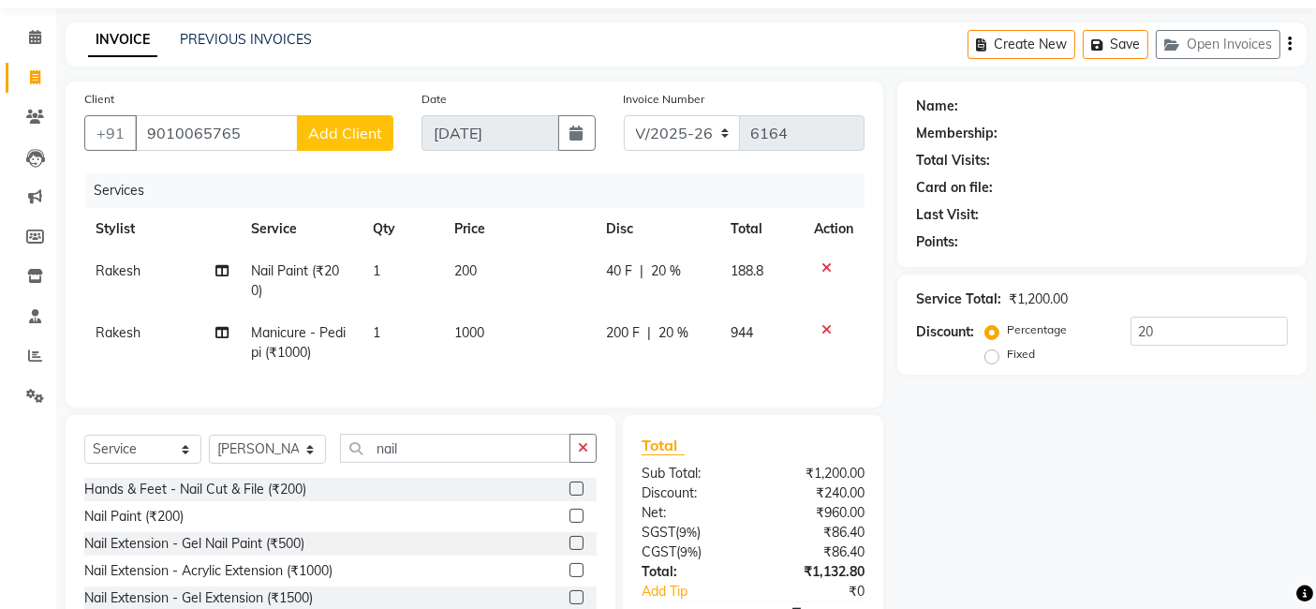
click at [1040, 478] on div "Name: Membership: Total Visits: Card on file: Last Visit: Points: Service Total…" at bounding box center [1108, 386] width 423 height 610
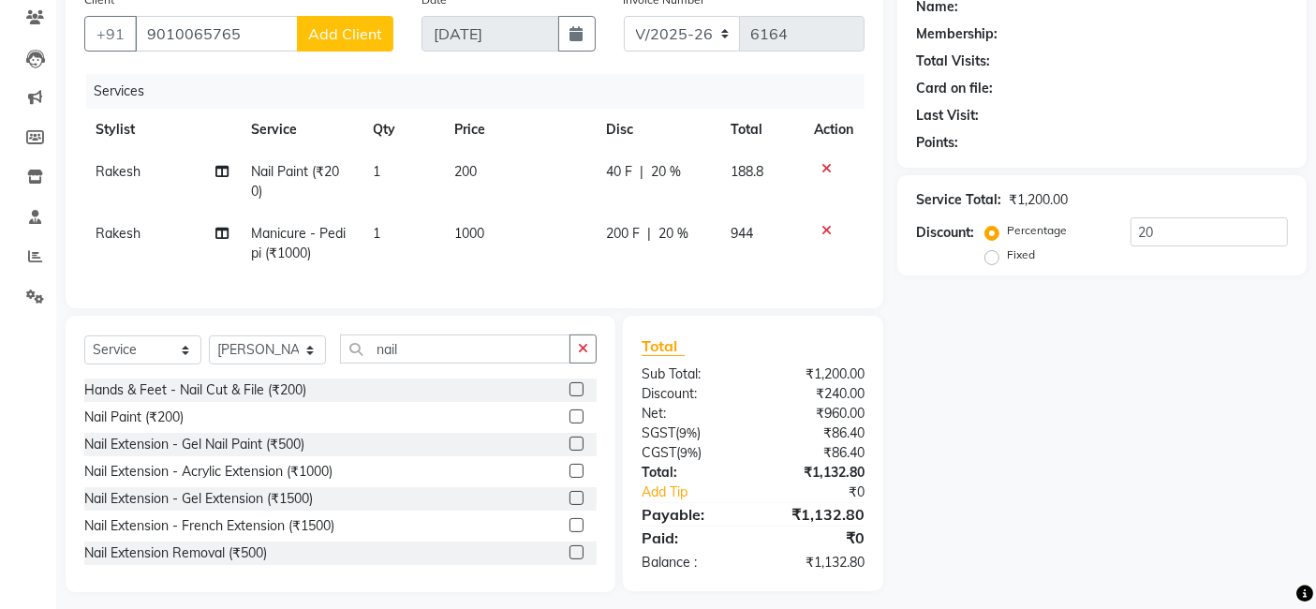
scroll to position [184, 0]
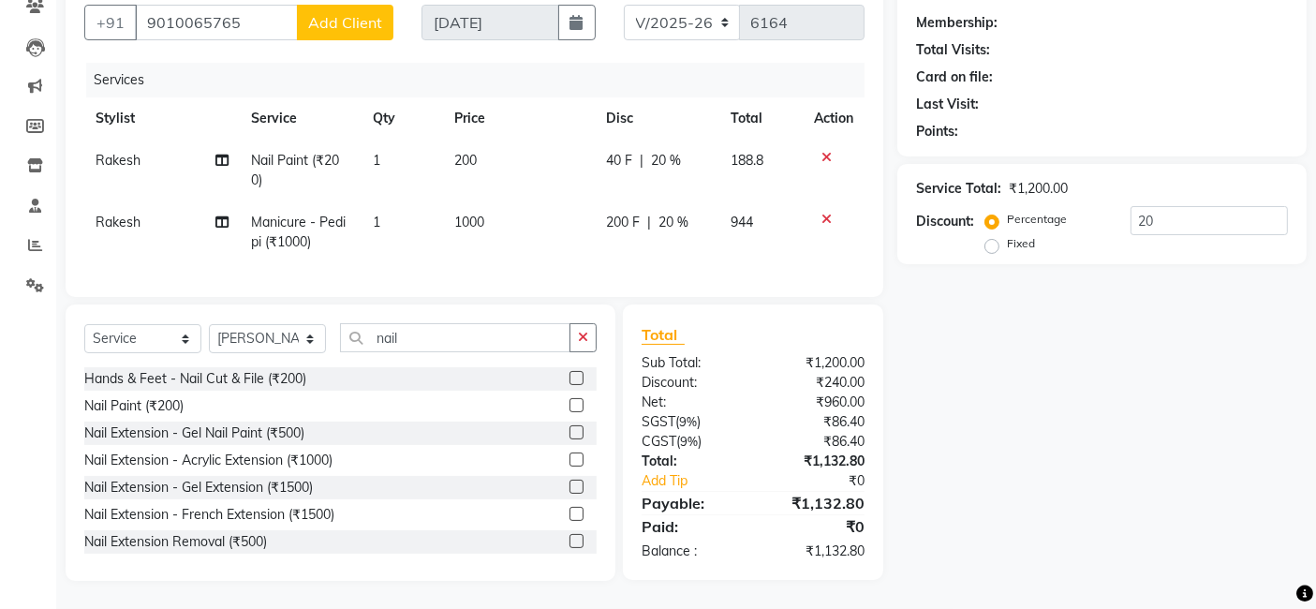
click at [1130, 473] on div "Name: Membership: Total Visits: Card on file: Last Visit: Points: Service Total…" at bounding box center [1108, 276] width 423 height 610
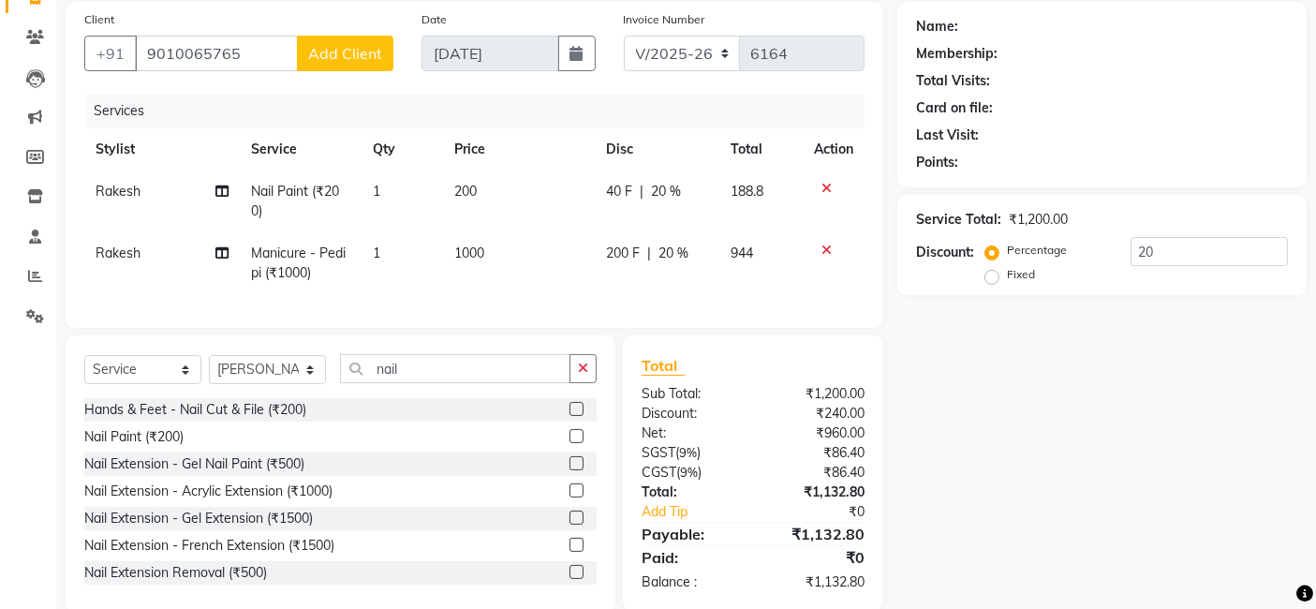
scroll to position [101, 0]
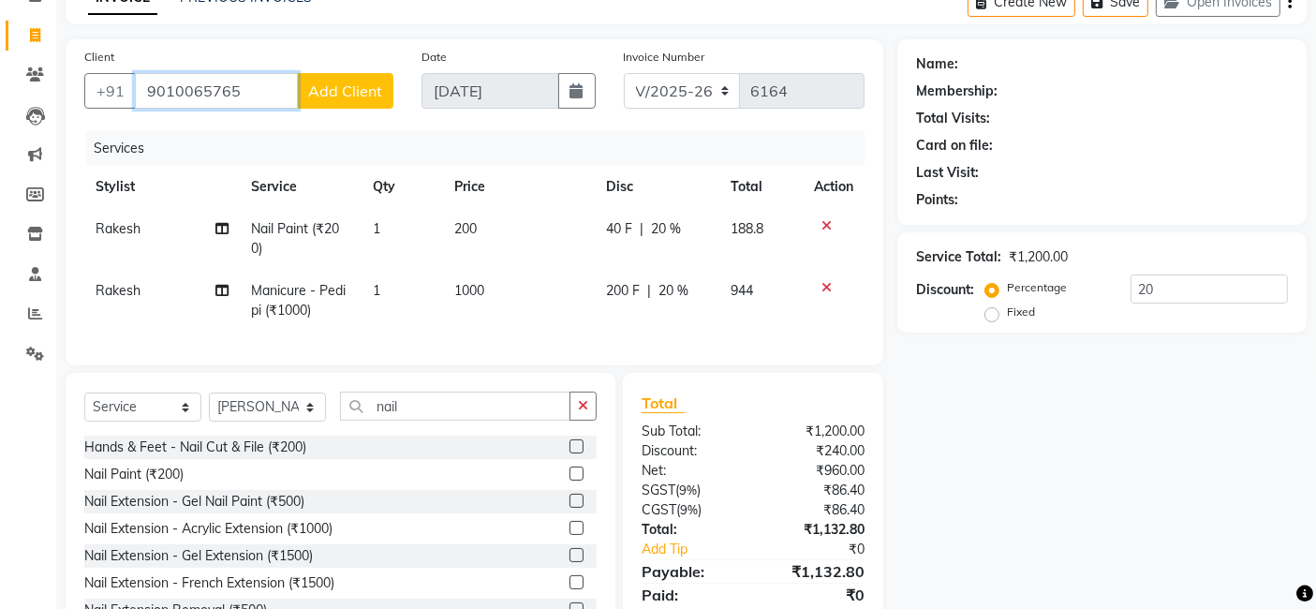
click at [191, 92] on input "9010065765" at bounding box center [216, 91] width 163 height 36
type input "901065765"
type input "0"
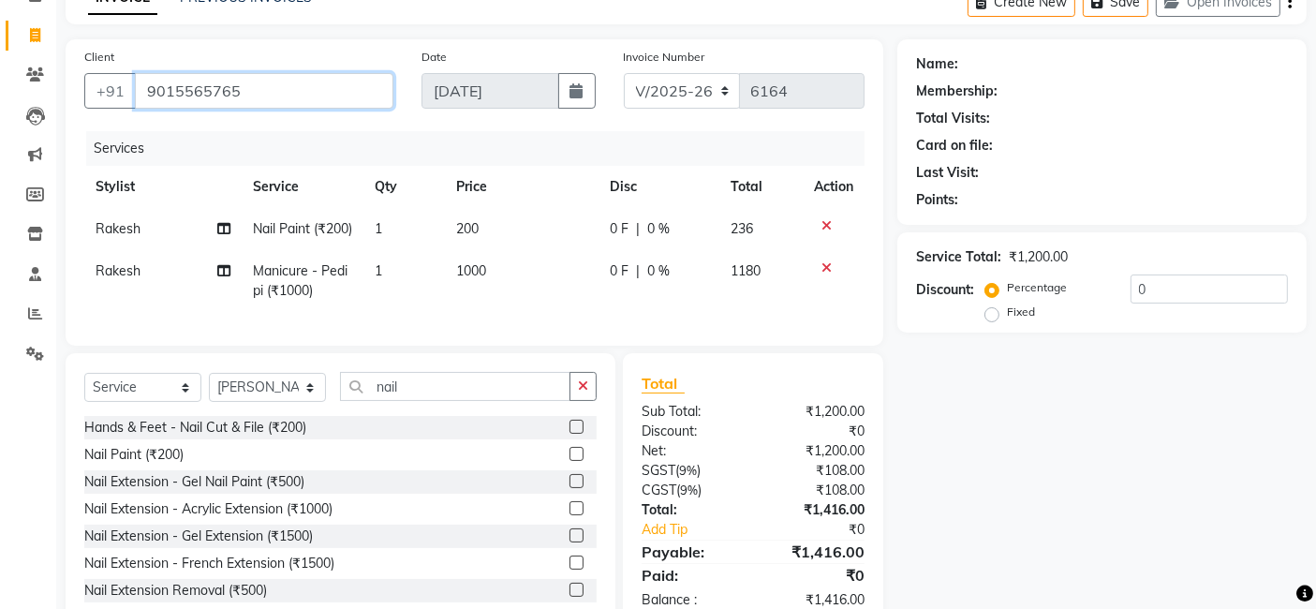
type input "9015565765"
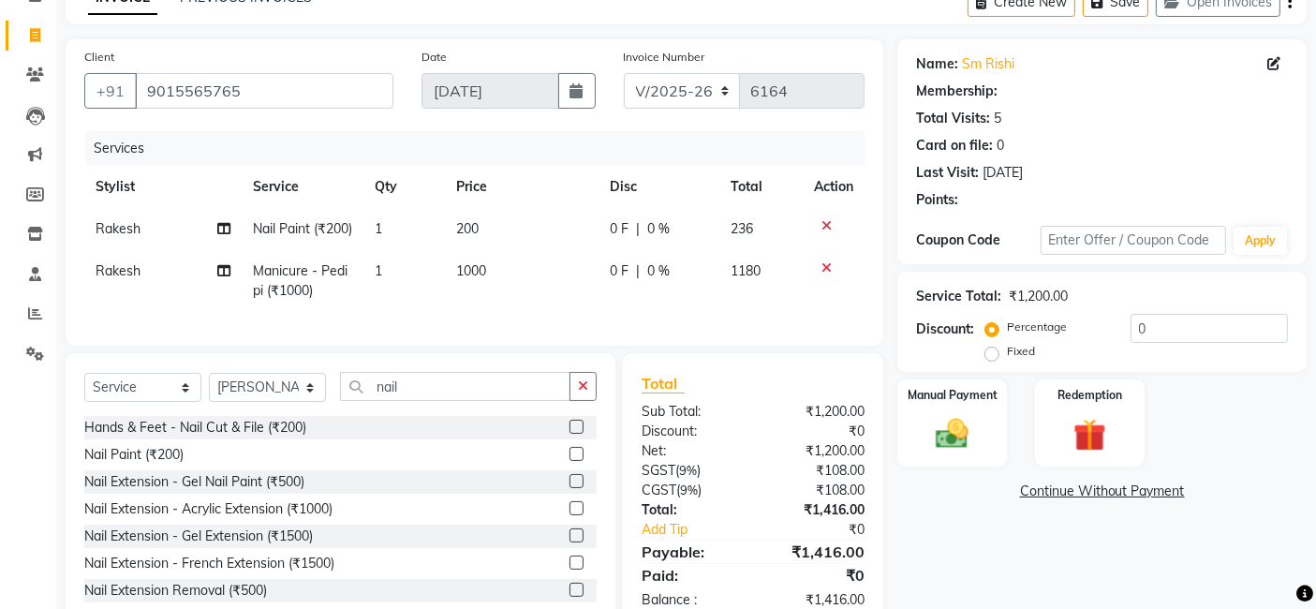
select select "1: Object"
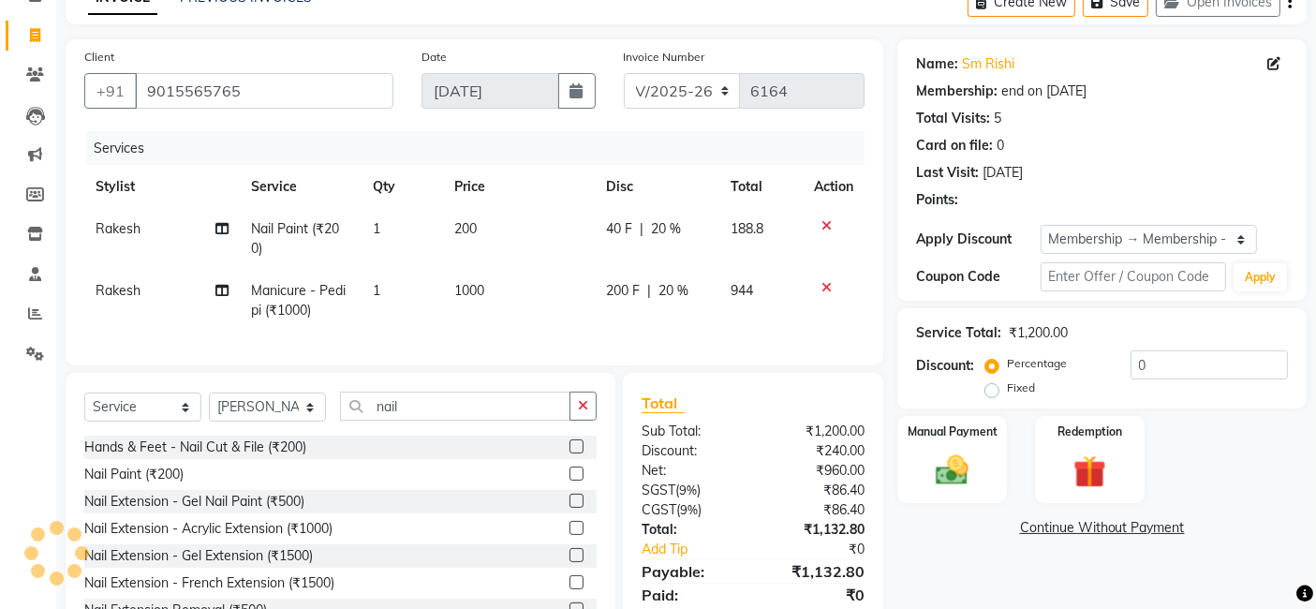
type input "20"
click at [978, 566] on div "Name: Sm Rishi Membership: end on 27-07-2026 Total Visits: 5 Card on file: 0 La…" at bounding box center [1108, 344] width 423 height 610
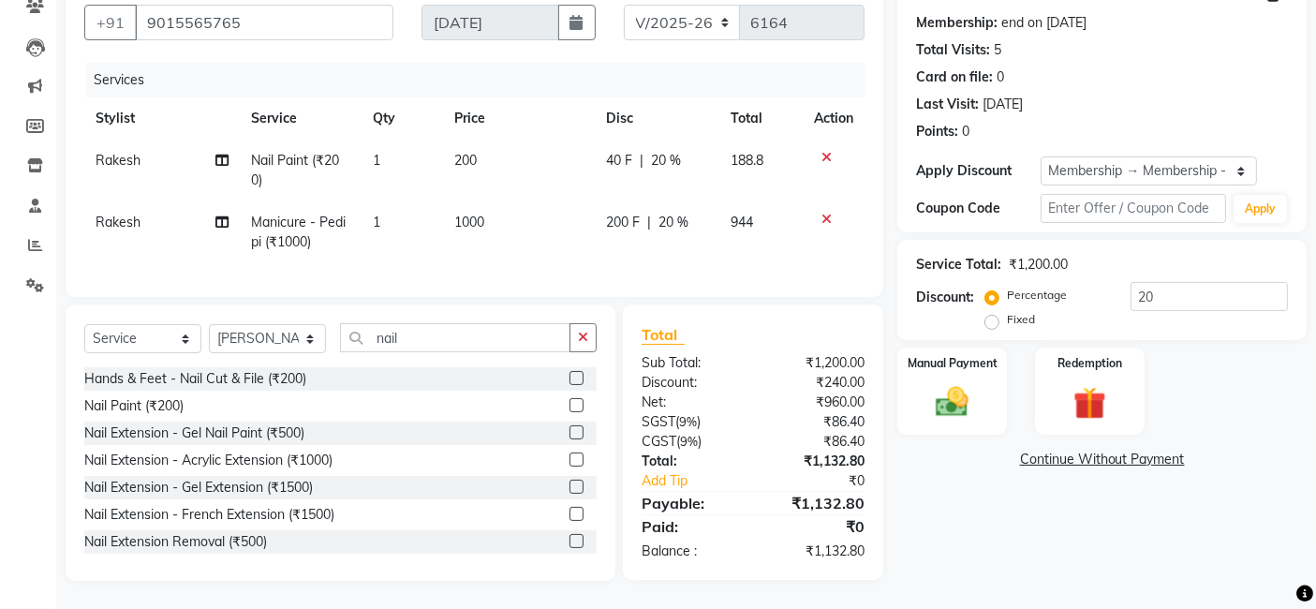
scroll to position [184, 0]
click at [569, 460] on label at bounding box center [576, 459] width 14 height 14
click at [569, 460] on input "checkbox" at bounding box center [575, 460] width 12 height 12
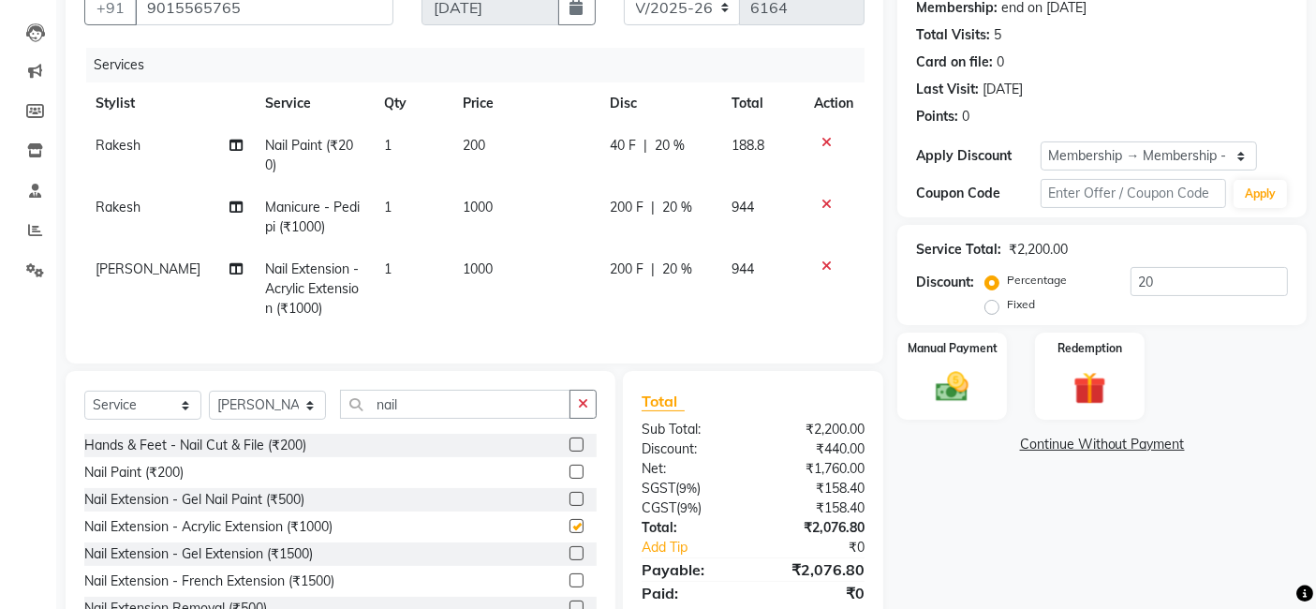
checkbox input "false"
click at [671, 260] on span "20 %" at bounding box center [677, 269] width 30 height 20
select select "48182"
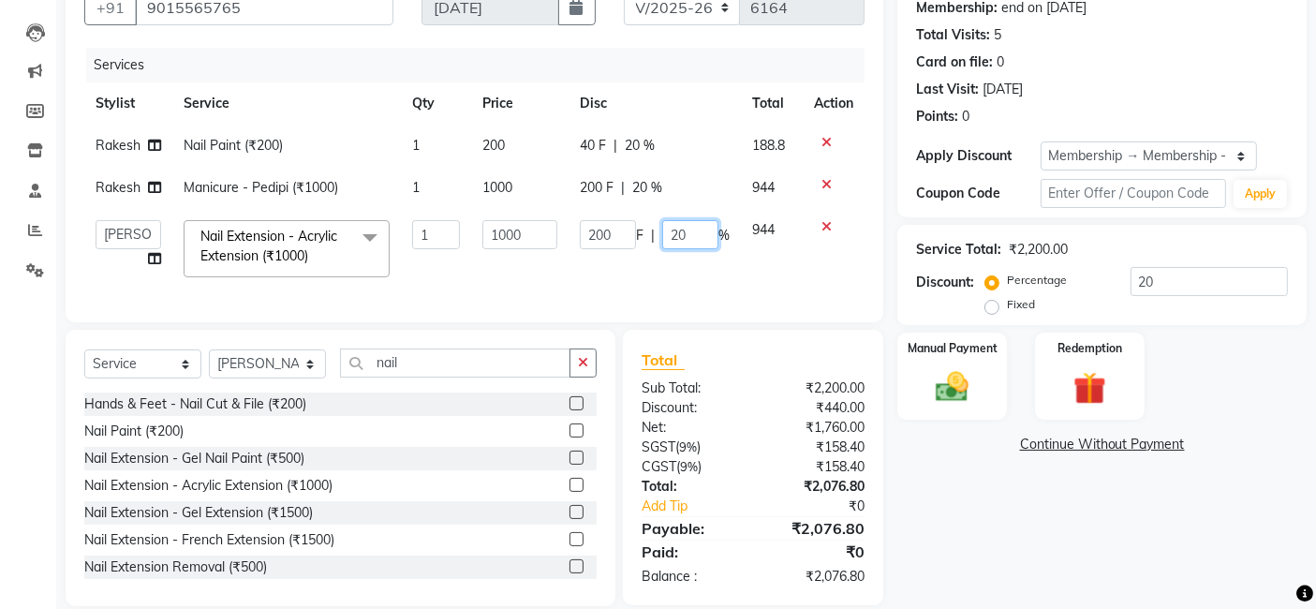
click at [697, 234] on input "20" at bounding box center [690, 234] width 56 height 29
type input "2"
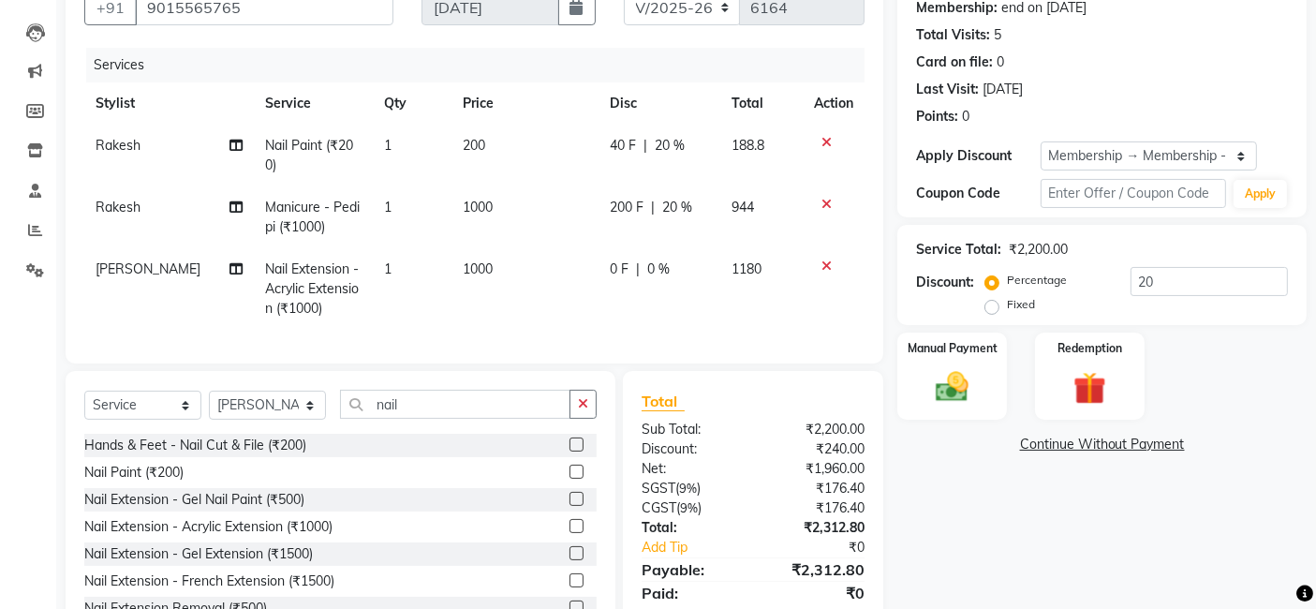
click at [957, 497] on div "Name: Sm Rishi Membership: end on 27-07-2026 Total Visits: 5 Card on file: 0 La…" at bounding box center [1108, 301] width 423 height 691
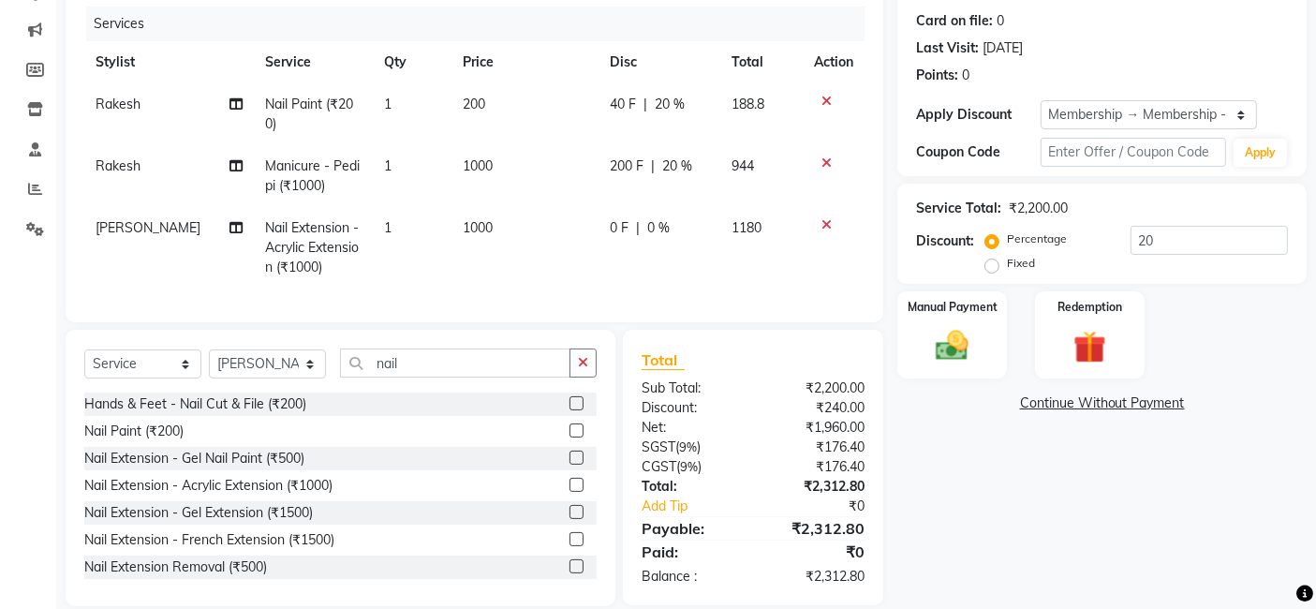
scroll to position [266, 0]
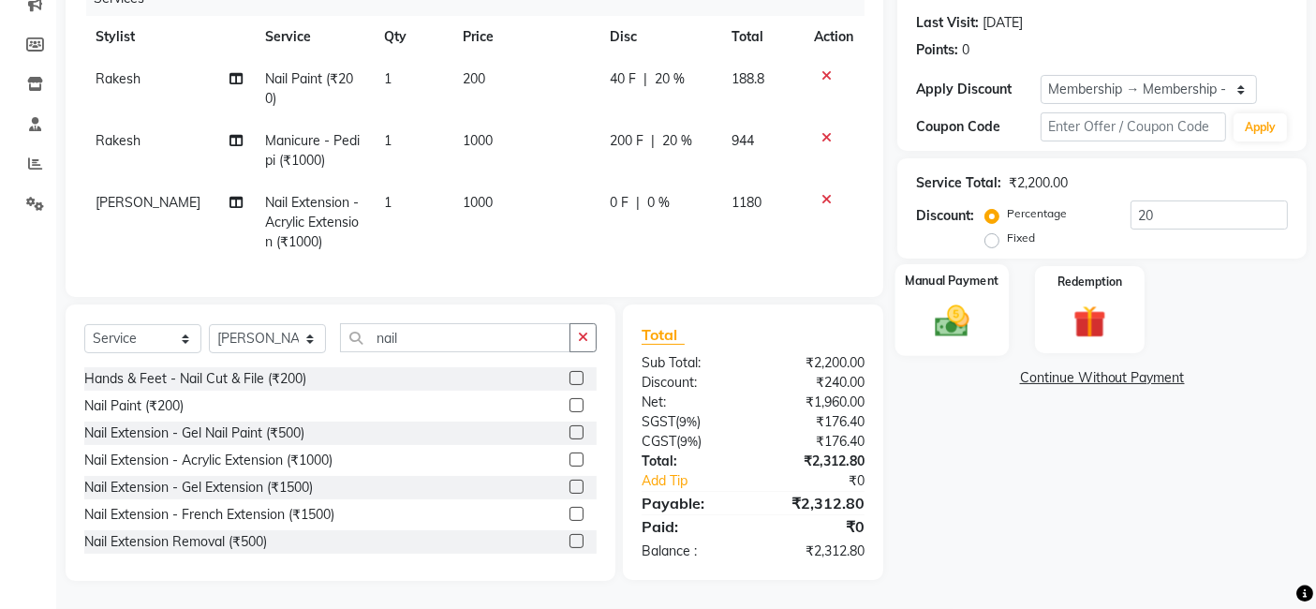
click at [939, 272] on label "Manual Payment" at bounding box center [952, 281] width 94 height 18
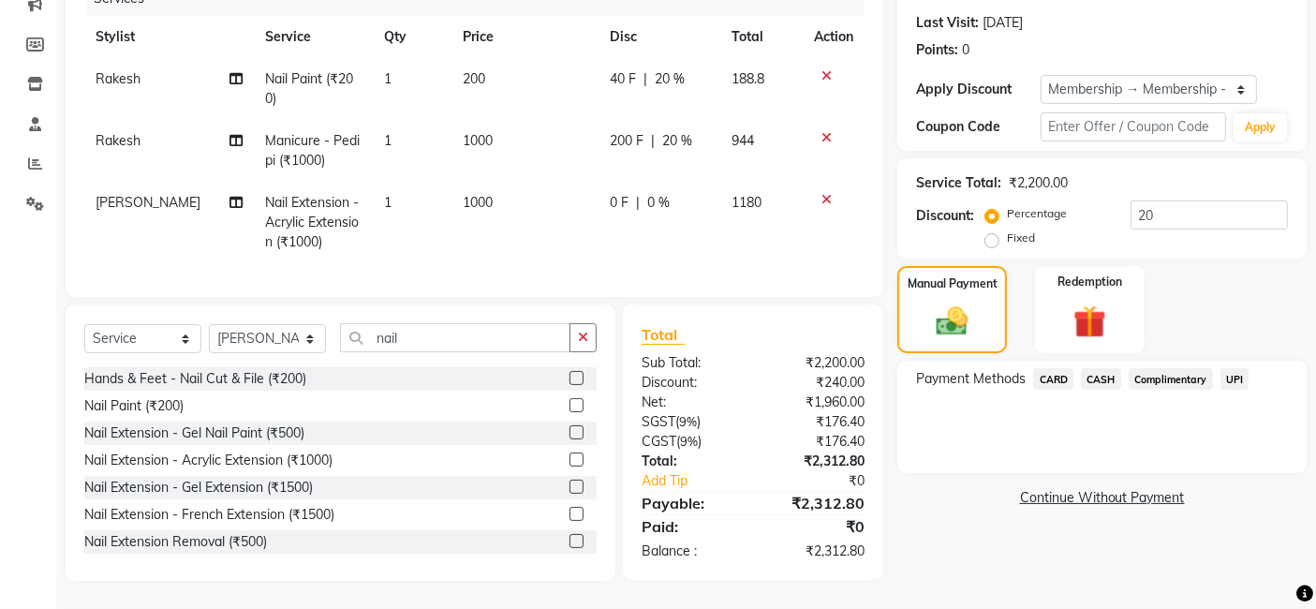
click at [1230, 368] on span "UPI" at bounding box center [1234, 379] width 29 height 22
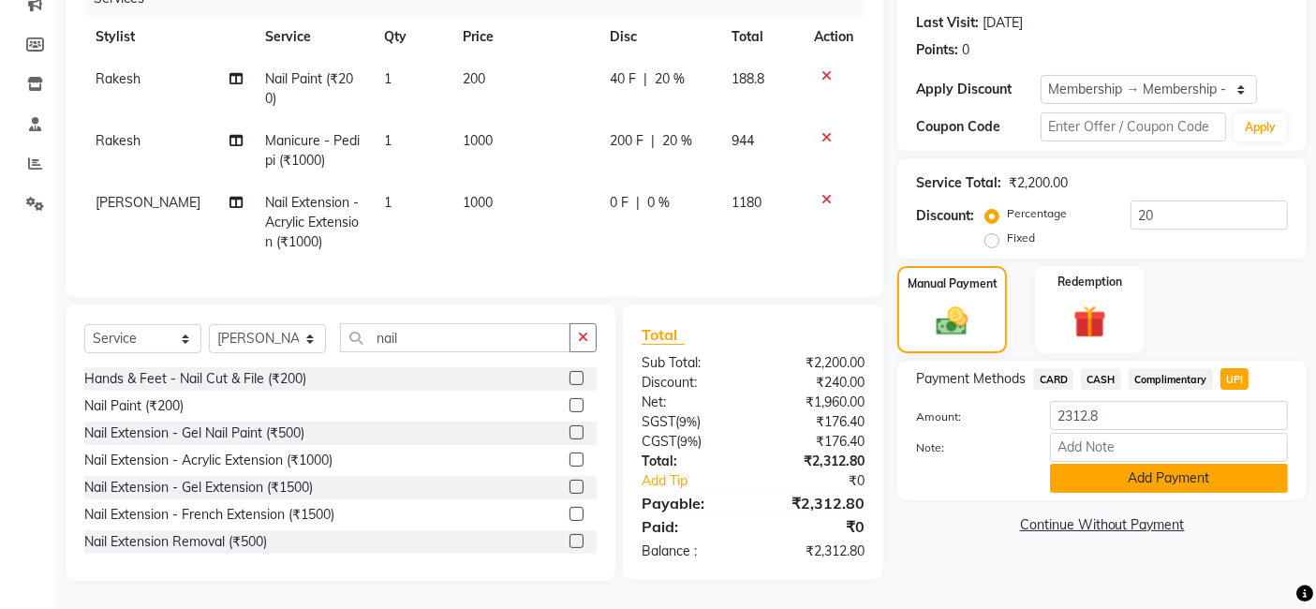
click at [1193, 463] on button "Add Payment" at bounding box center [1169, 477] width 238 height 29
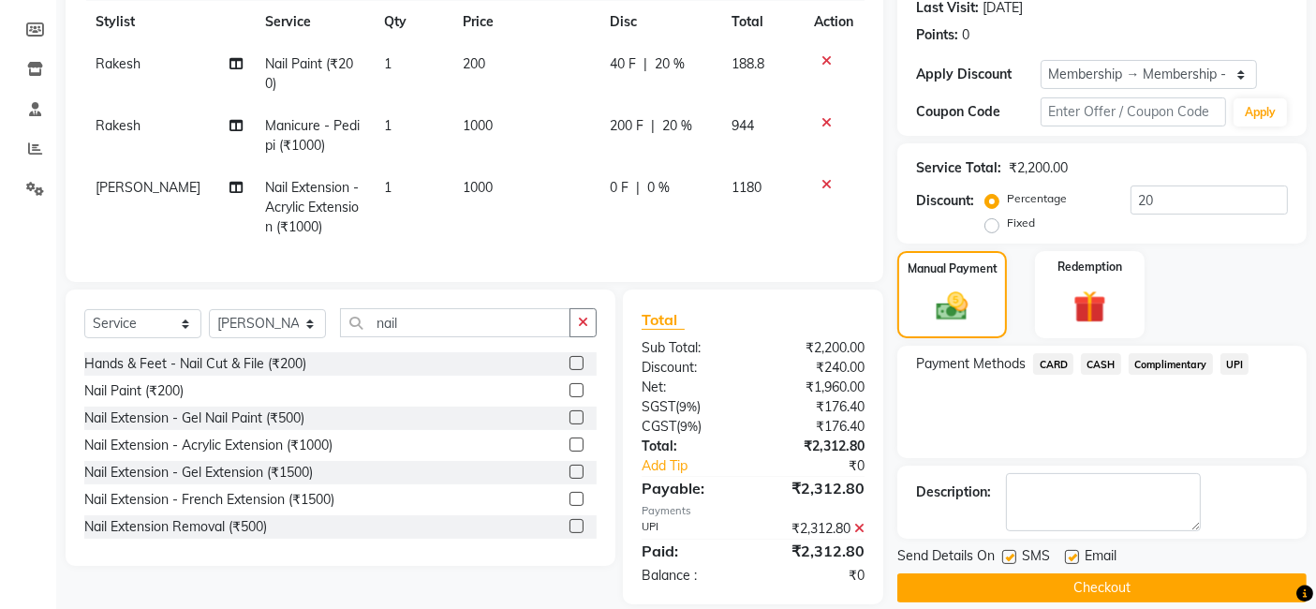
scroll to position [303, 0]
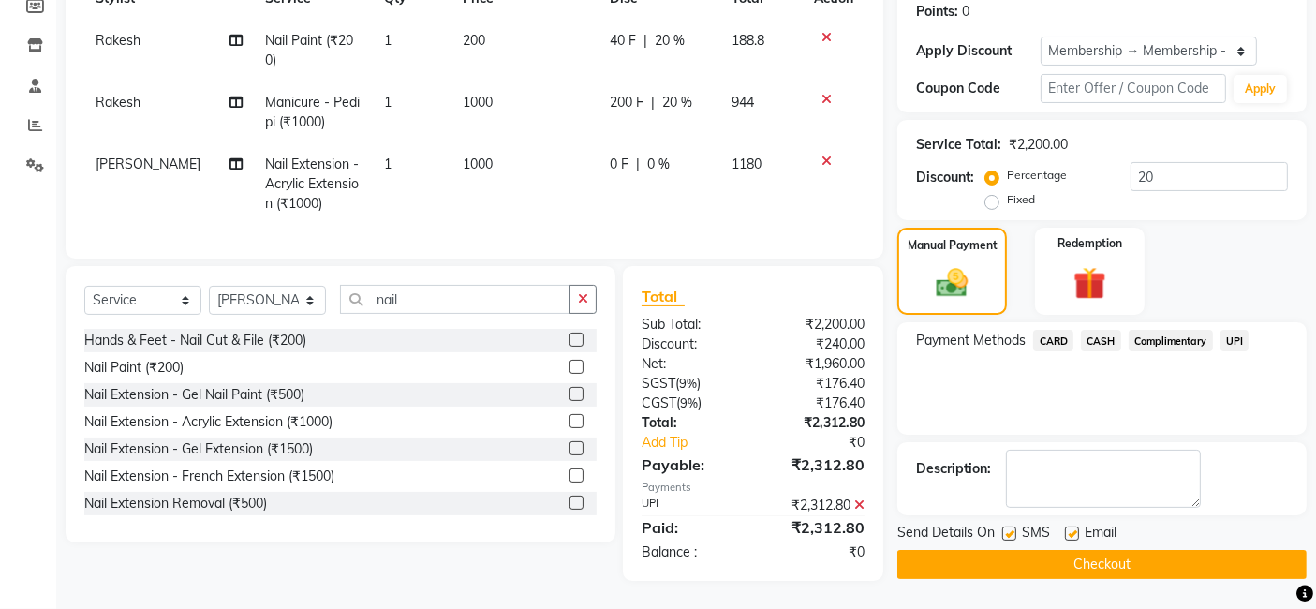
click at [1175, 552] on button "Checkout" at bounding box center [1101, 564] width 409 height 29
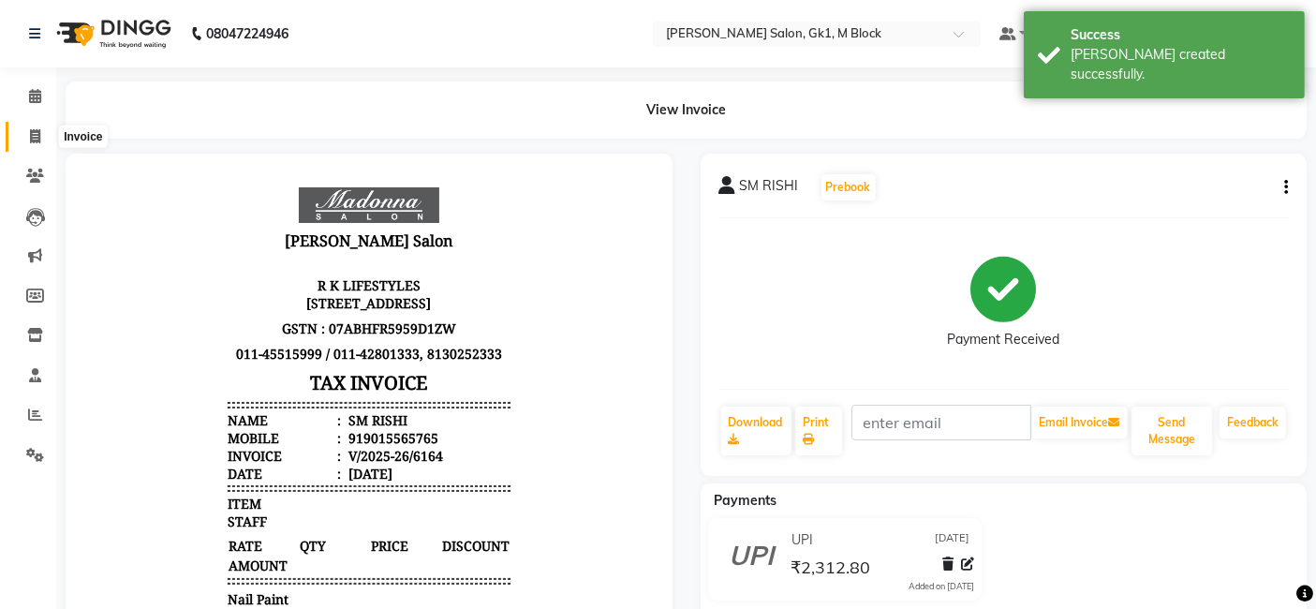
click at [35, 126] on span at bounding box center [35, 137] width 33 height 22
select select "service"
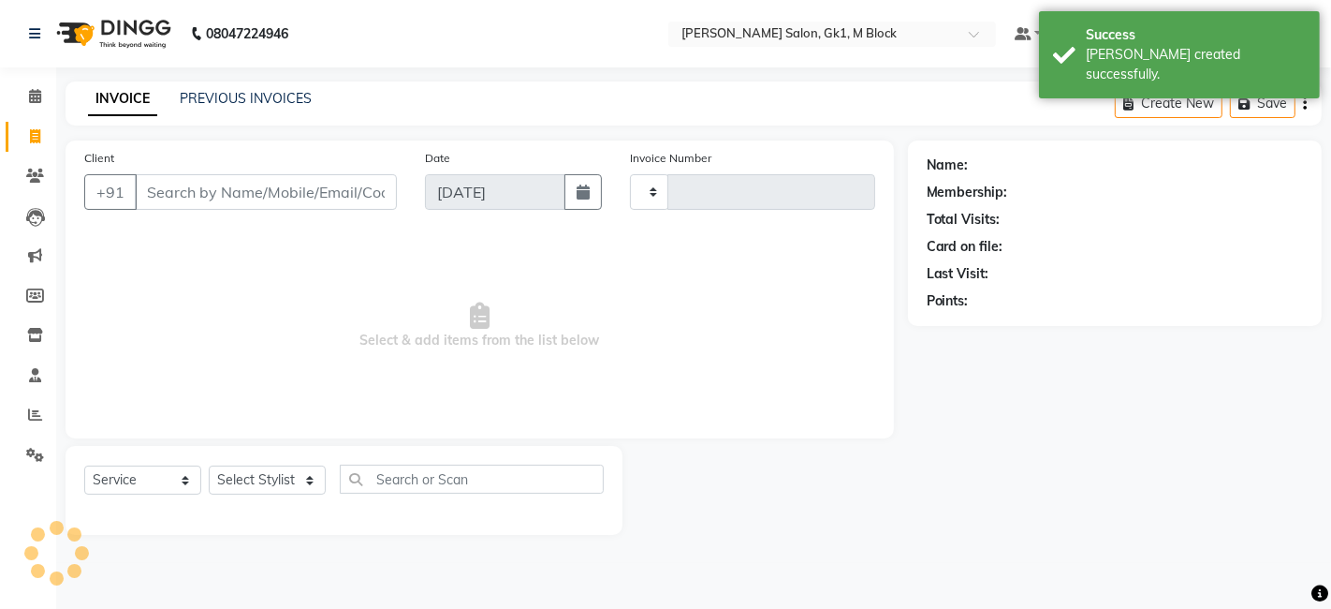
type input "6165"
select select "6312"
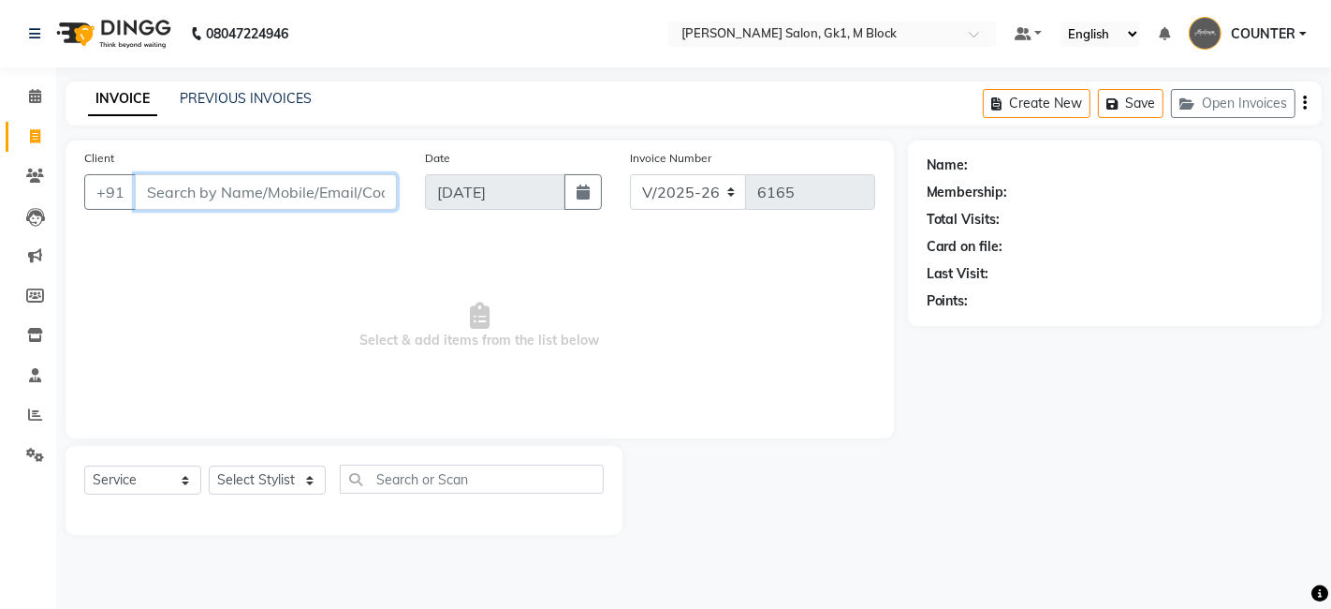
click at [202, 183] on input "Client" at bounding box center [266, 192] width 262 height 36
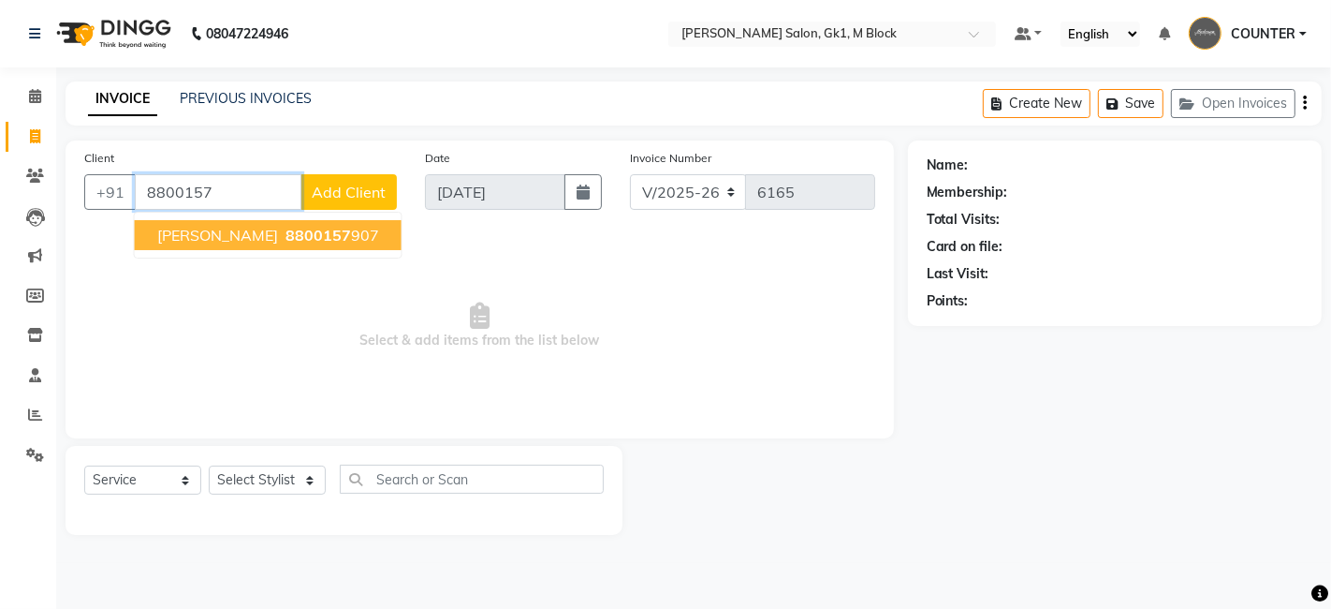
click at [208, 239] on span "TANYA WALKIN" at bounding box center [217, 235] width 121 height 19
type input "8800157907"
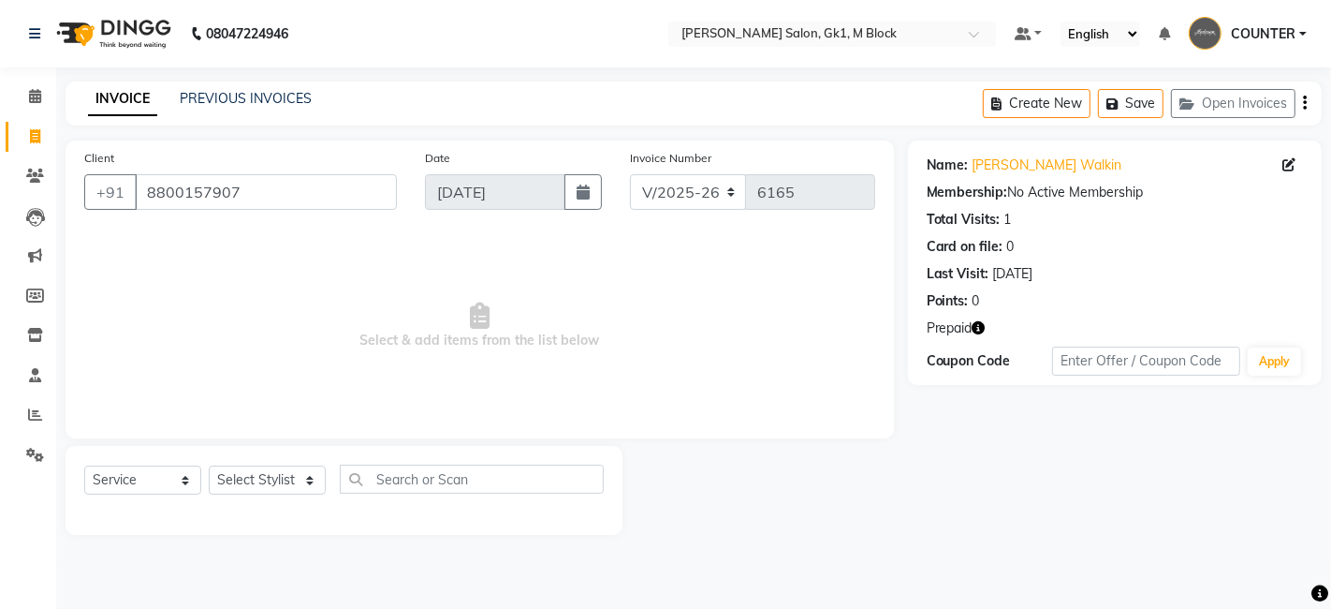
click at [980, 326] on icon "button" at bounding box center [979, 327] width 13 height 13
click at [32, 139] on icon at bounding box center [35, 136] width 10 height 14
select select "service"
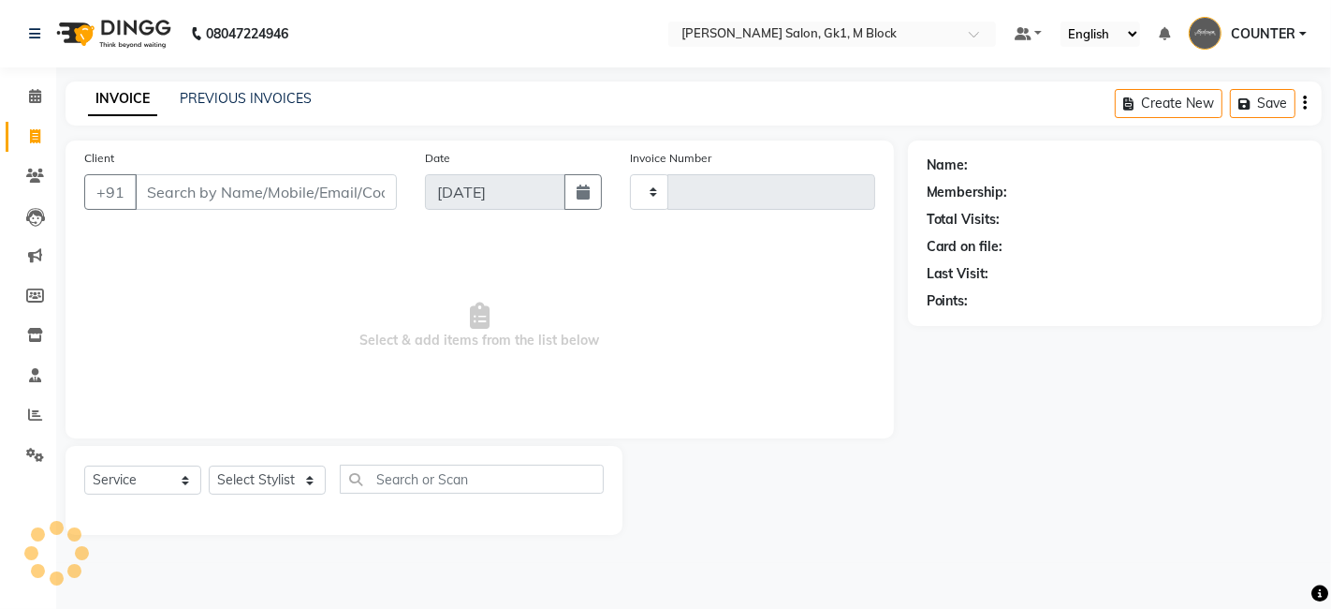
type input "6165"
select select "6312"
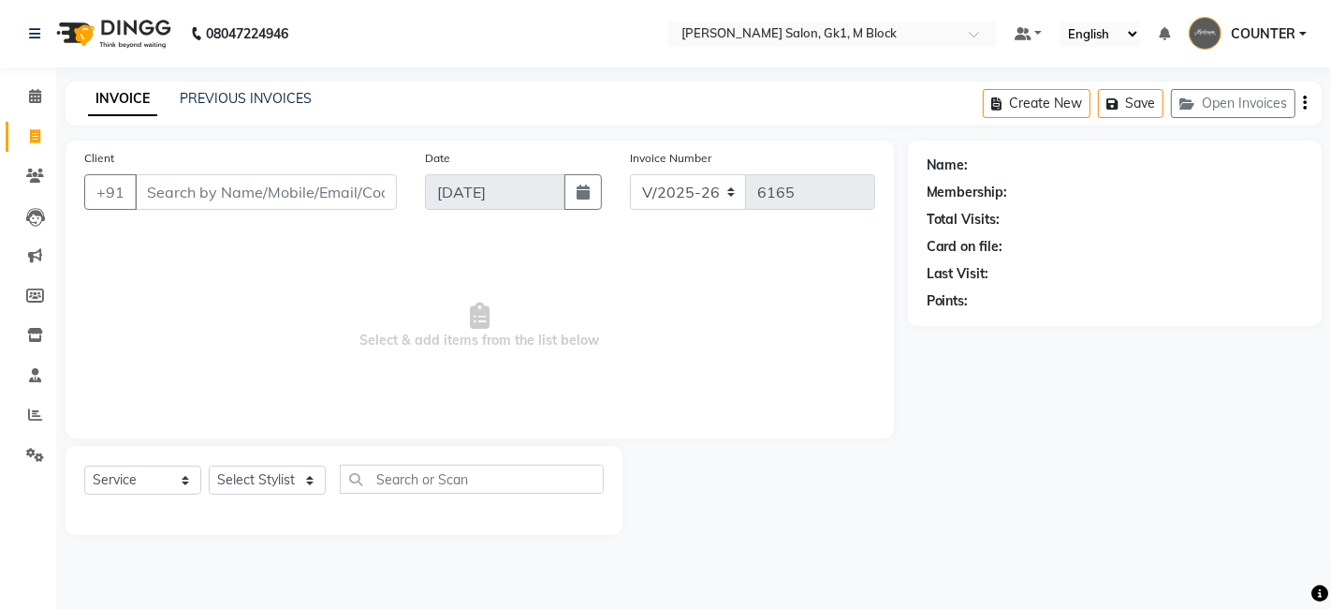
click at [356, 199] on input "Client" at bounding box center [266, 192] width 262 height 36
click at [282, 479] on select "Select Stylist AJAY Ankush Anusha Ashu Beauty Tanuja COUNTER Deepak Esha Fatima…" at bounding box center [267, 479] width 117 height 29
click at [209, 465] on select "Select Stylist AJAY Ankush Anusha Ashu Beauty Tanuja COUNTER Deepak Esha Fatima…" at bounding box center [267, 479] width 117 height 29
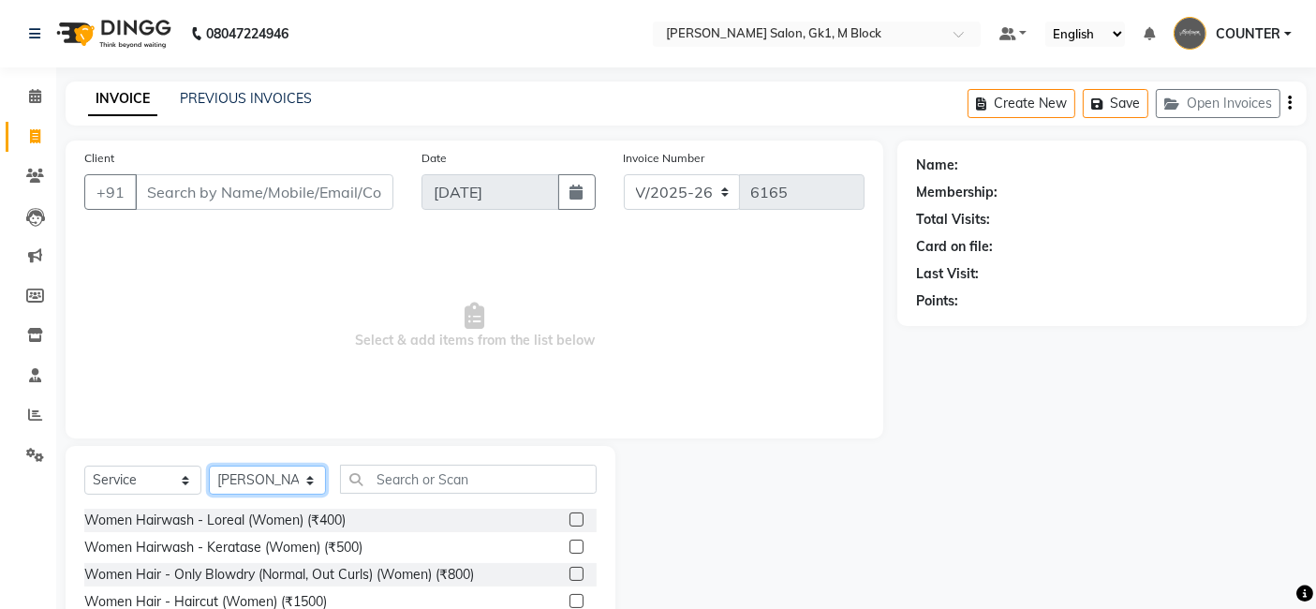
click at [271, 481] on select "Select Stylist AJAY Ankush Anusha Ashu Beauty Tanuja COUNTER Deepak Esha Fatima…" at bounding box center [267, 479] width 117 height 29
select select "52838"
click at [209, 465] on select "Select Stylist AJAY Ankush Anusha Ashu Beauty Tanuja COUNTER Deepak Esha Fatima…" at bounding box center [267, 479] width 117 height 29
click at [569, 517] on label at bounding box center [576, 519] width 14 height 14
click at [569, 517] on input "checkbox" at bounding box center [575, 520] width 12 height 12
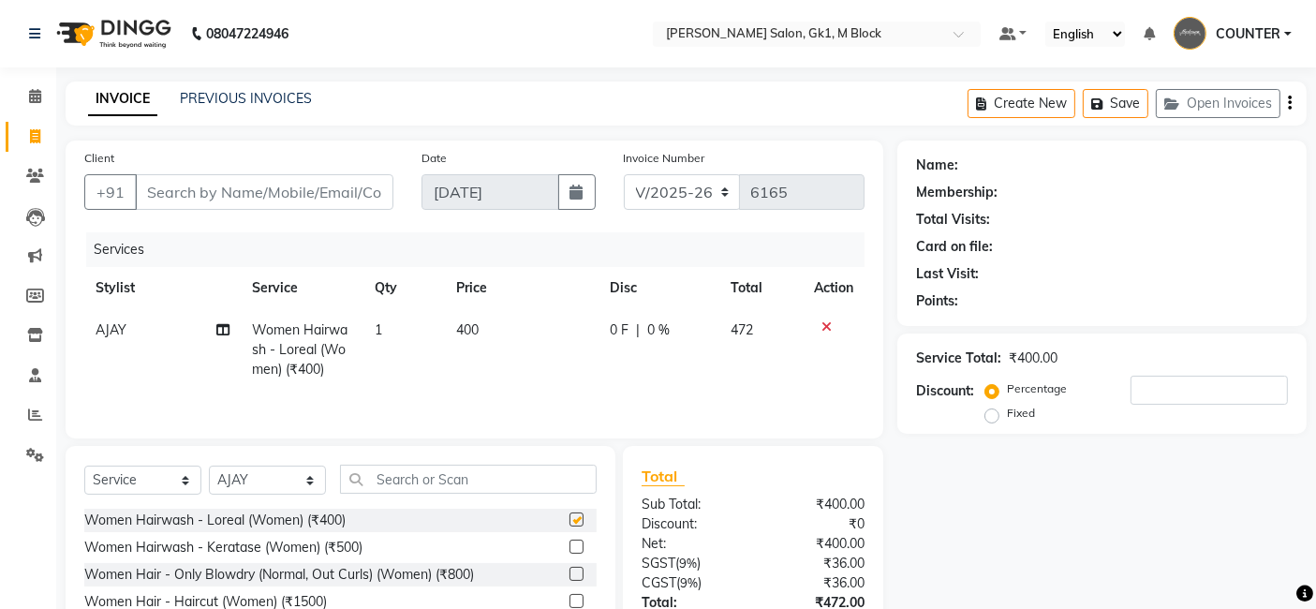
checkbox input "false"
click at [237, 197] on input "Client" at bounding box center [264, 192] width 258 height 36
type input "9"
type input "0"
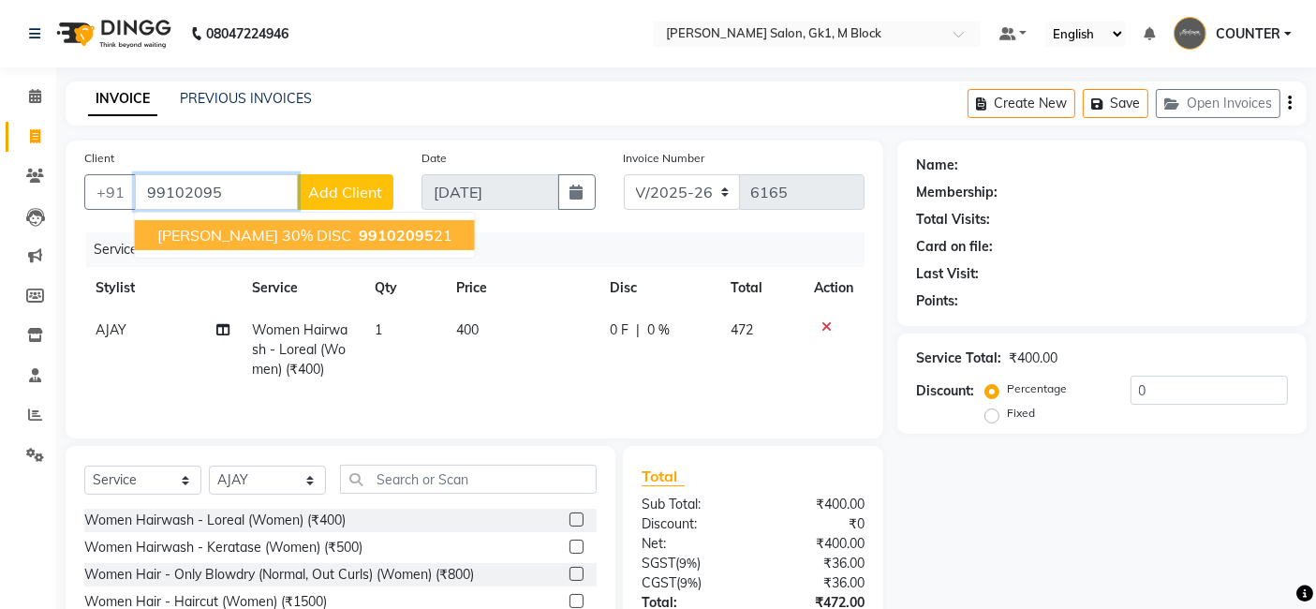
click at [239, 234] on span "NIDHI Bahl 30% DISC" at bounding box center [254, 235] width 194 height 19
type input "9910209521"
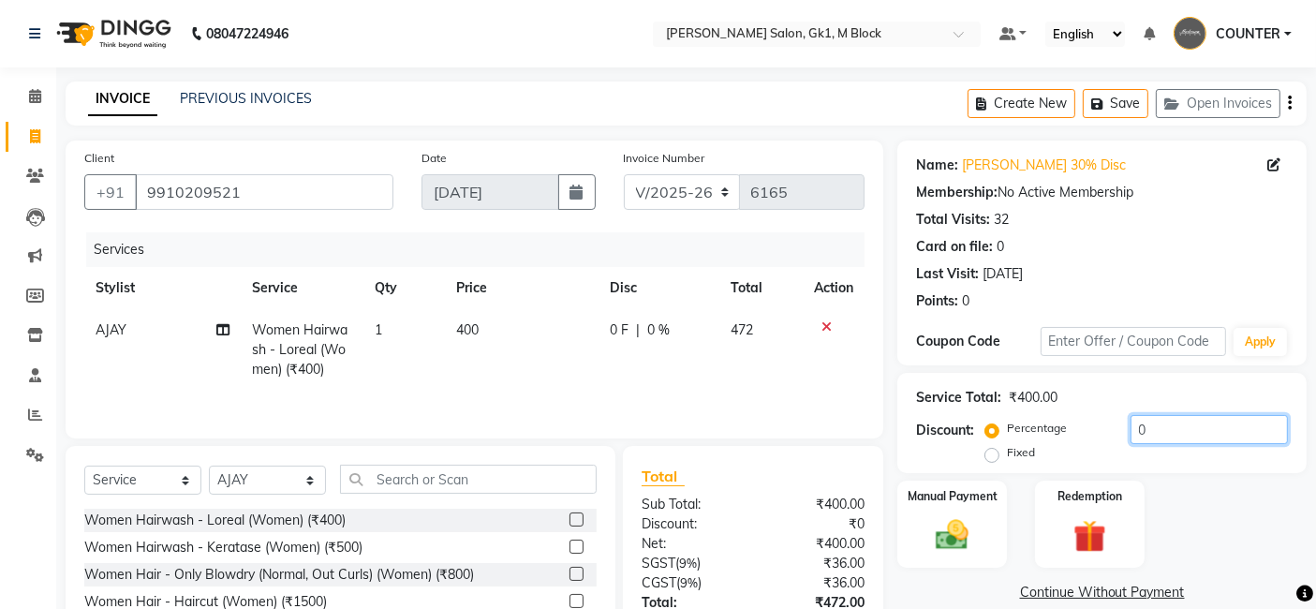
click at [1131, 425] on input "0" at bounding box center [1208, 429] width 157 height 29
type input "30"
click at [1214, 523] on div "Manual Payment Redemption" at bounding box center [1101, 524] width 437 height 88
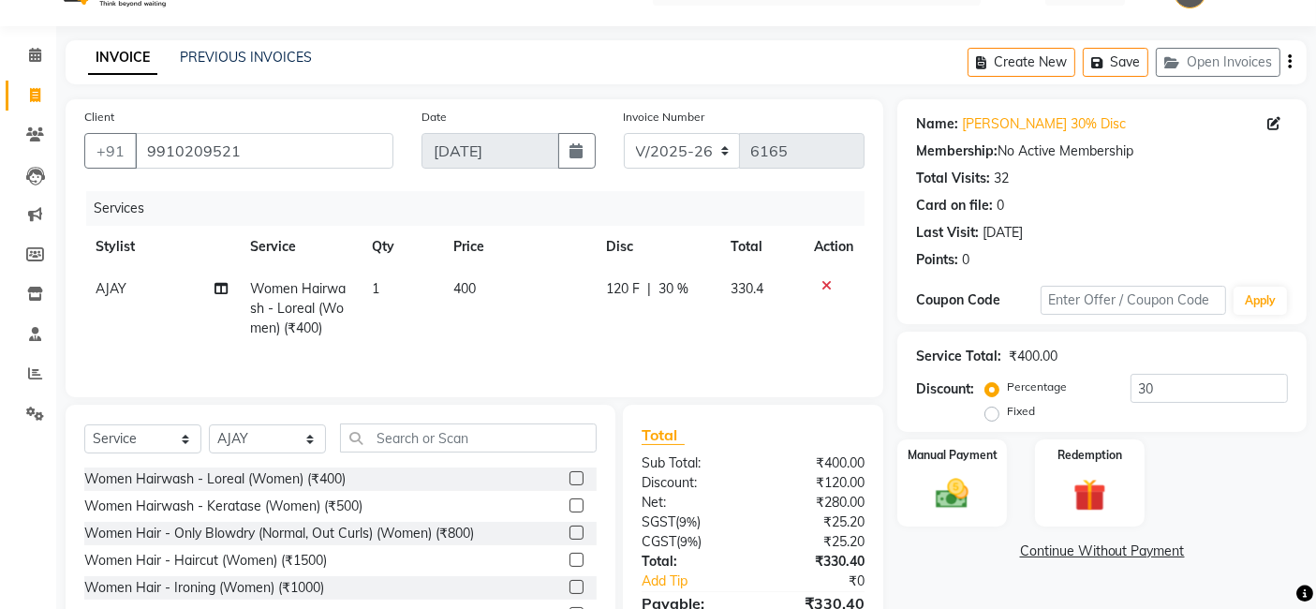
scroll to position [142, 0]
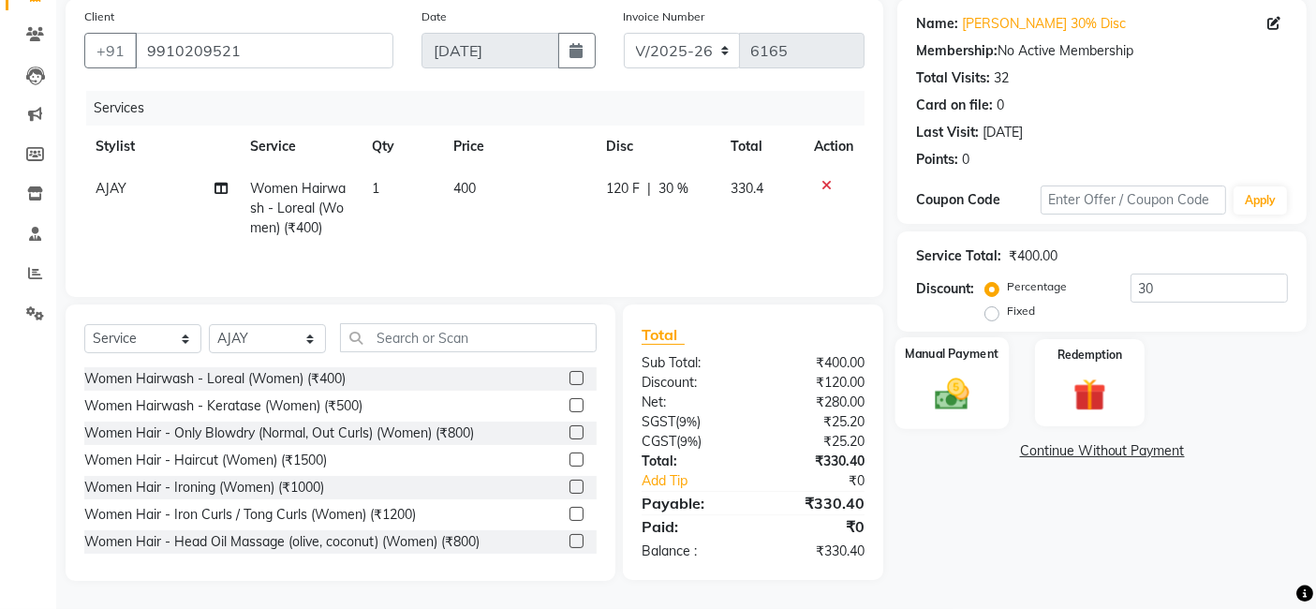
click at [971, 374] on img at bounding box center [952, 393] width 56 height 39
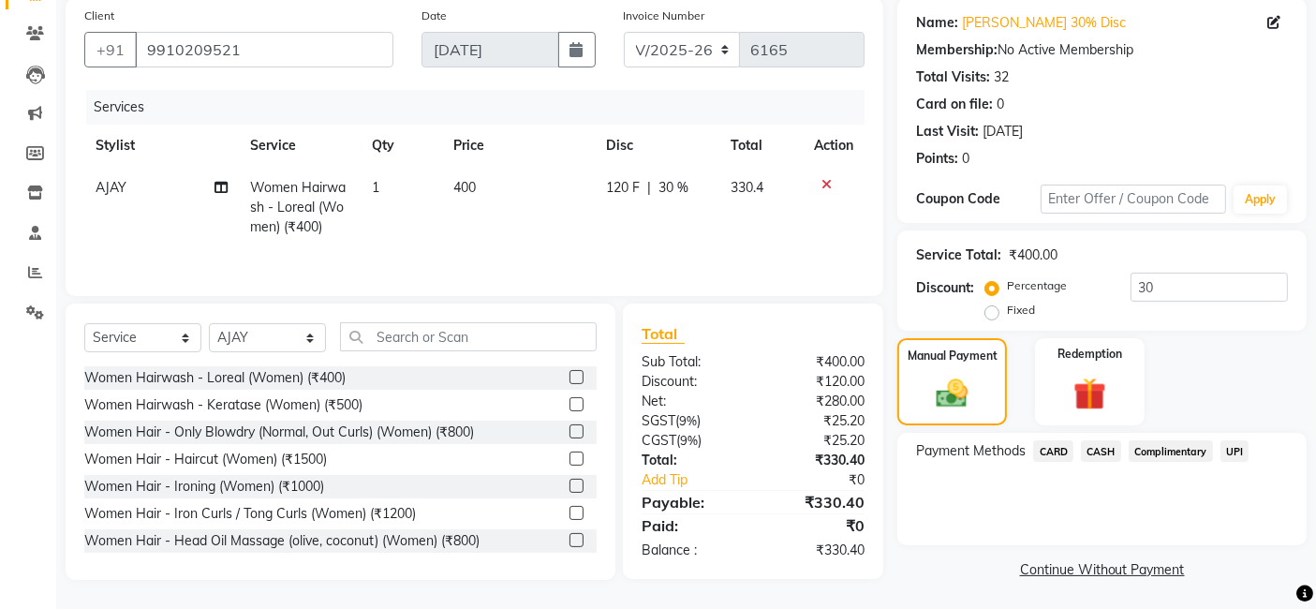
click at [1104, 443] on span "CASH" at bounding box center [1101, 451] width 40 height 22
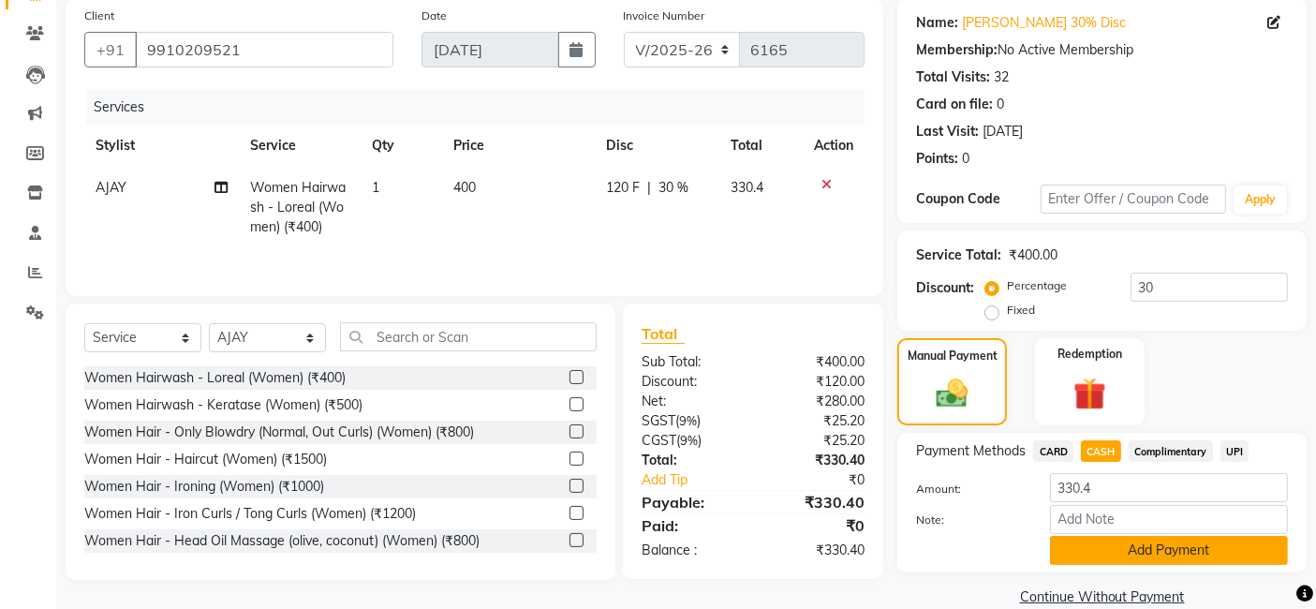
click at [1200, 541] on button "Add Payment" at bounding box center [1169, 550] width 238 height 29
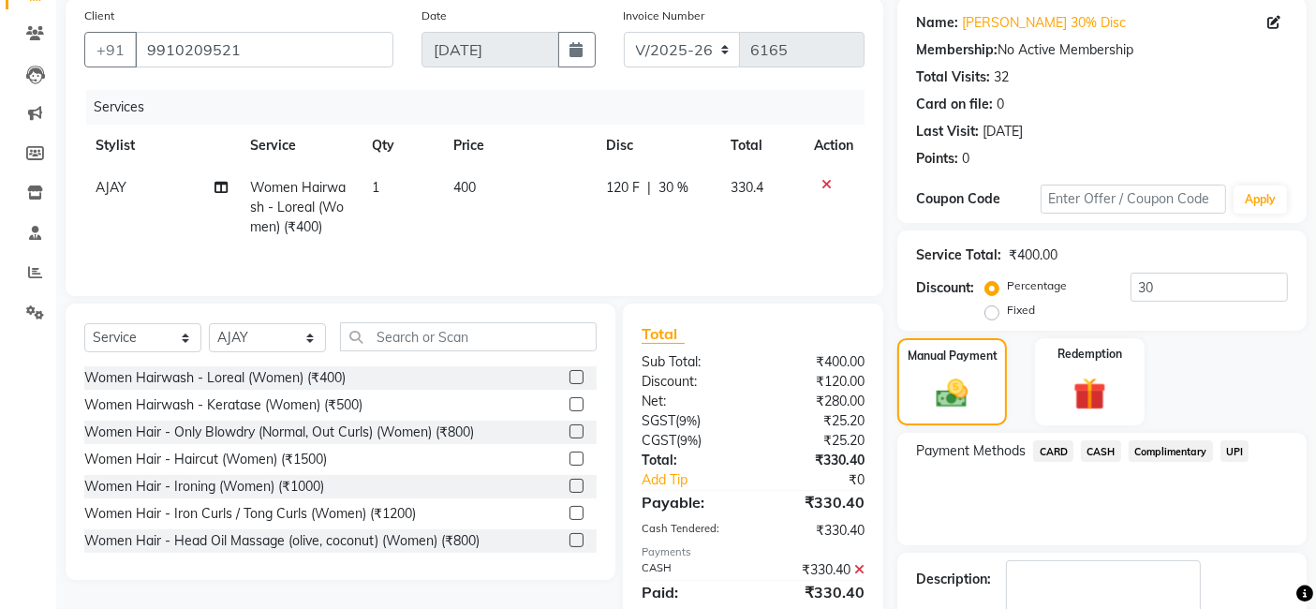
scroll to position [249, 0]
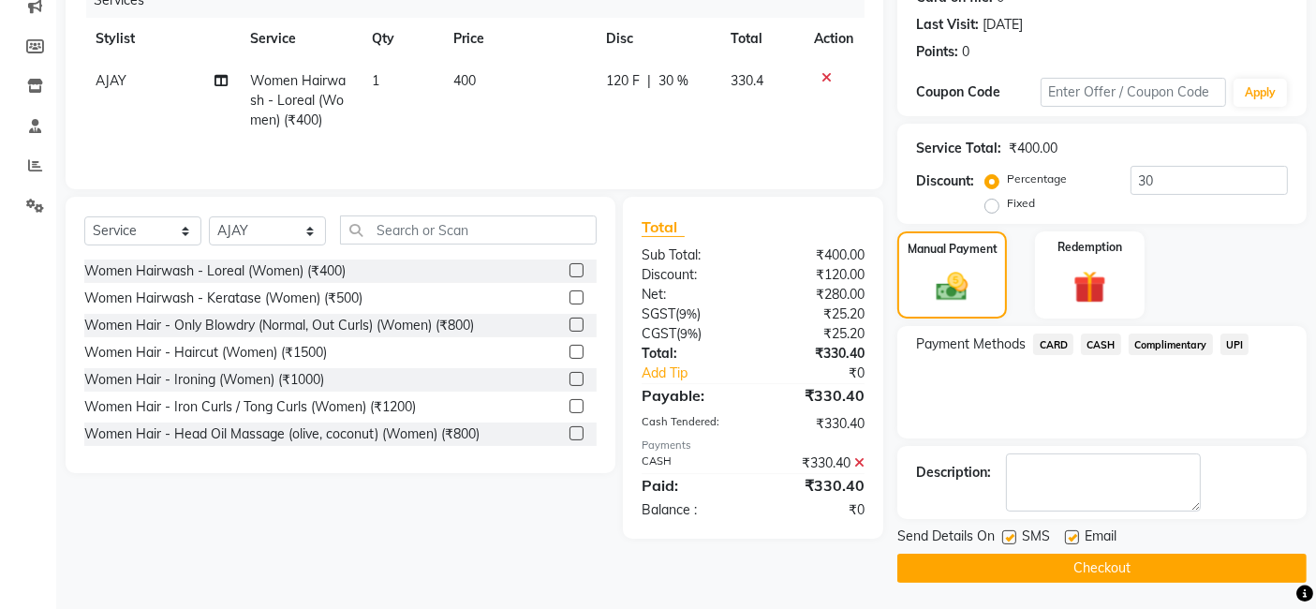
click at [1238, 570] on button "Checkout" at bounding box center [1101, 567] width 409 height 29
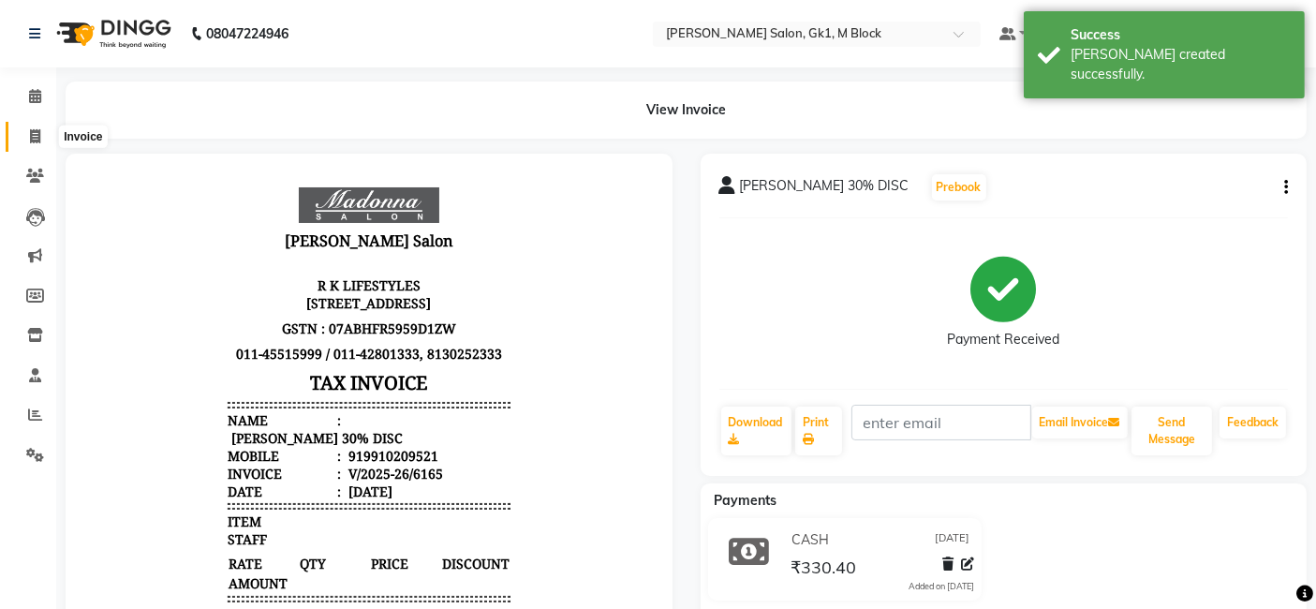
click at [32, 135] on icon at bounding box center [35, 136] width 10 height 14
select select "6312"
select select "service"
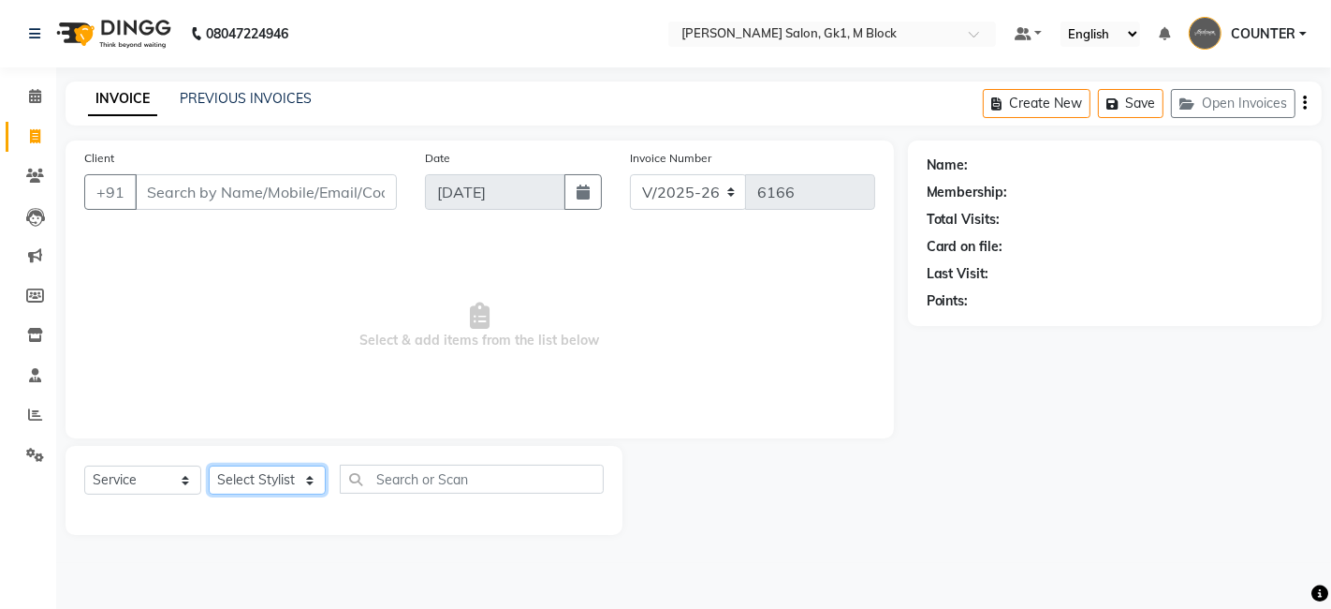
click at [274, 479] on select "Select Stylist AJAY Ankush Anusha Ashu Beauty Tanuja COUNTER Deepak Esha Fatima…" at bounding box center [267, 479] width 117 height 29
select select "47644"
click at [209, 465] on select "Select Stylist AJAY Ankush Anusha Ashu Beauty Tanuja COUNTER Deepak Esha Fatima…" at bounding box center [267, 479] width 117 height 29
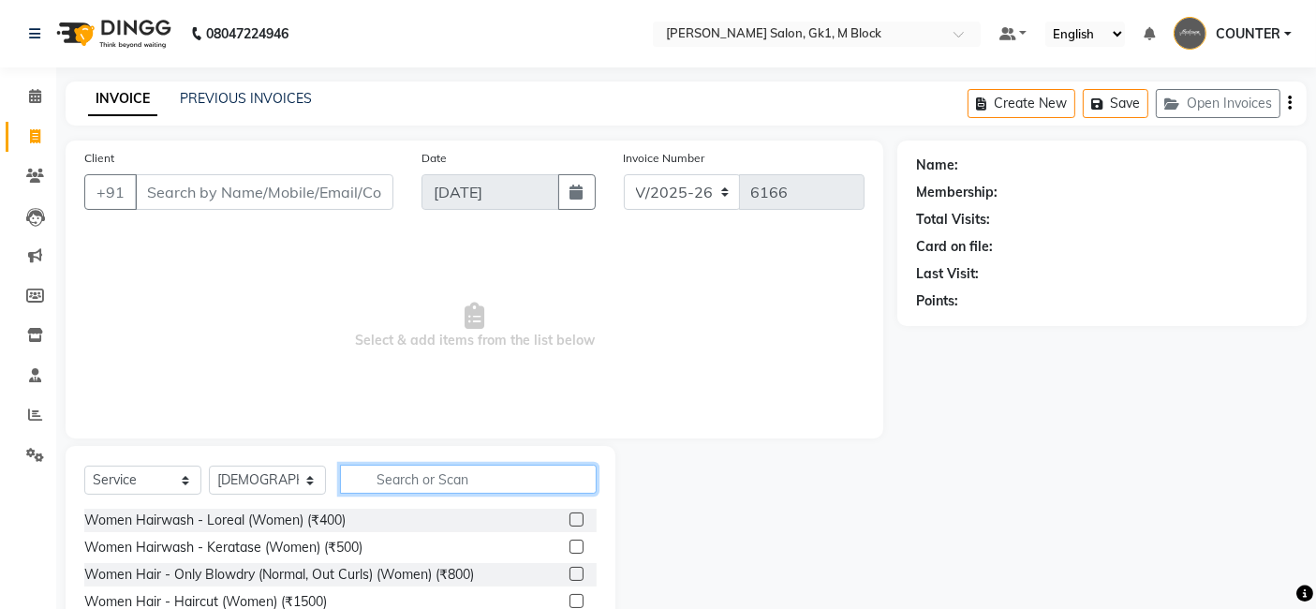
click at [425, 483] on input "text" at bounding box center [468, 478] width 257 height 29
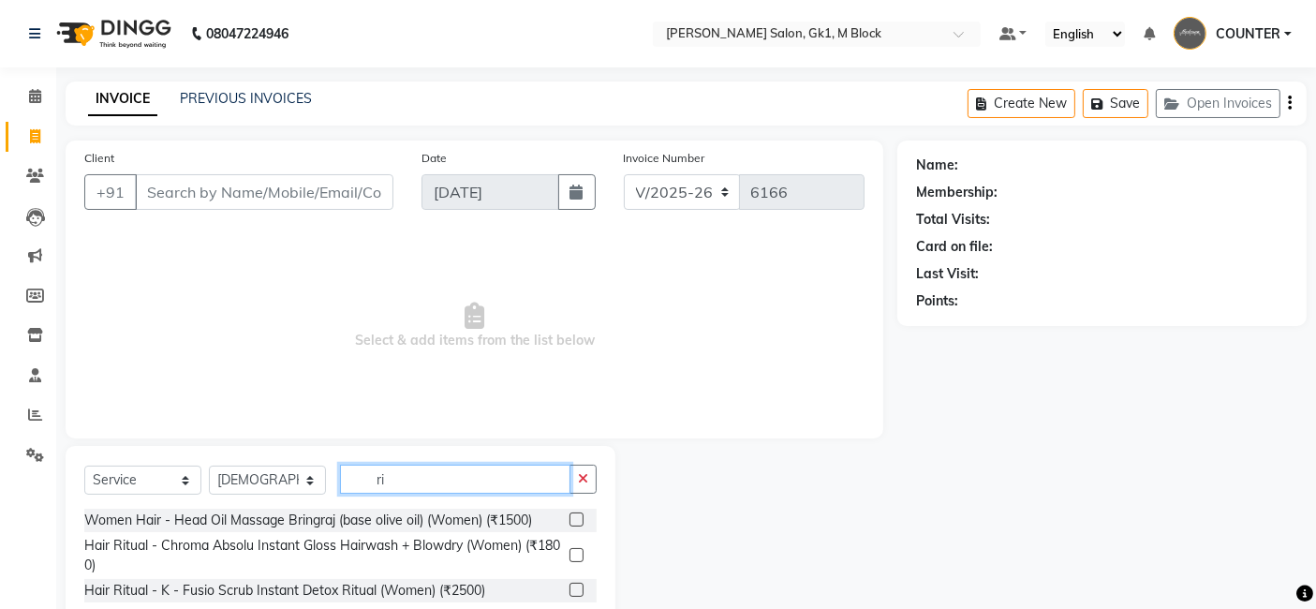
type input "ri"
click at [695, 510] on div at bounding box center [756, 584] width 282 height 276
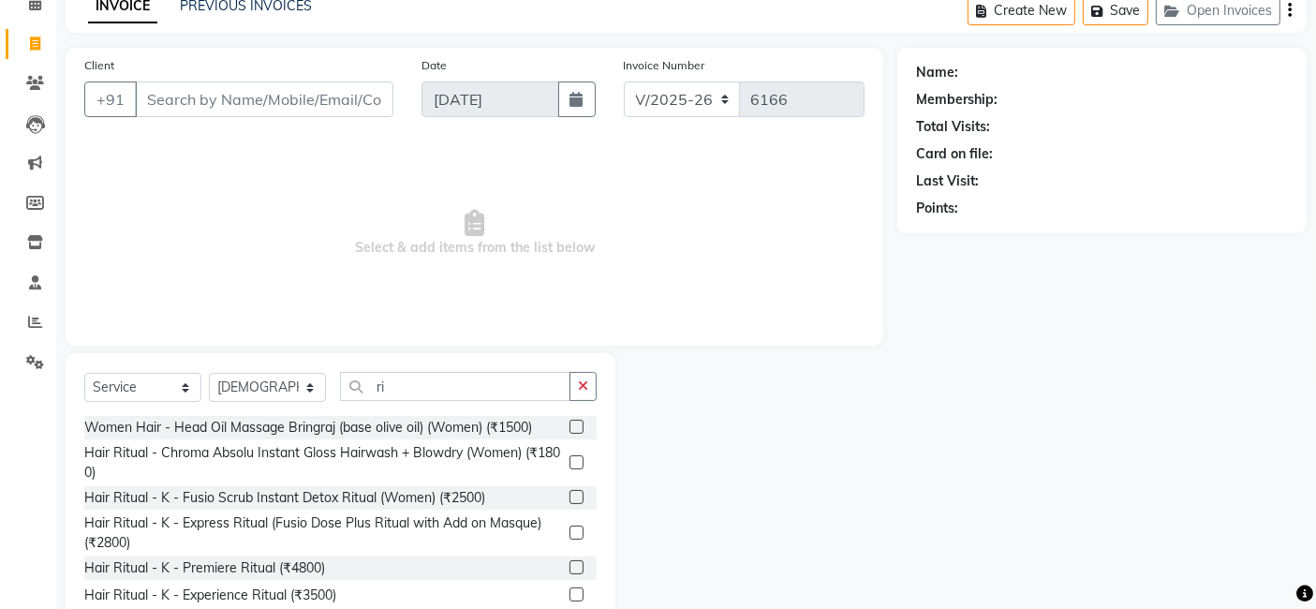
scroll to position [140, 0]
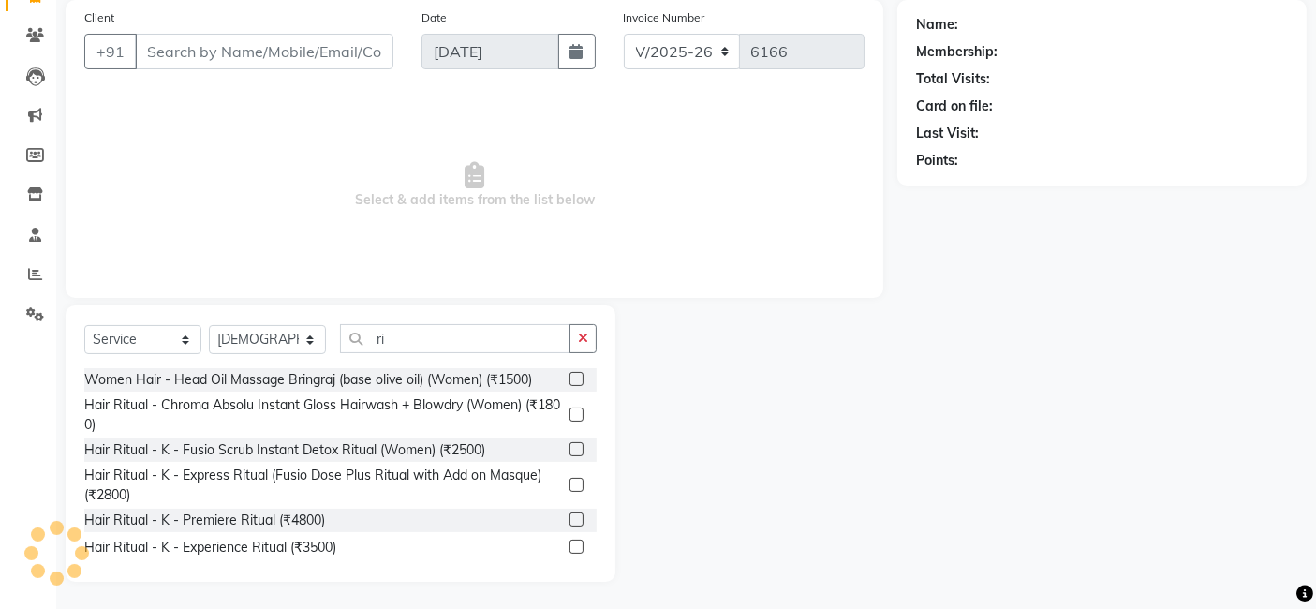
click at [569, 543] on label at bounding box center [576, 546] width 14 height 14
click at [569, 543] on input "checkbox" at bounding box center [575, 547] width 12 height 12
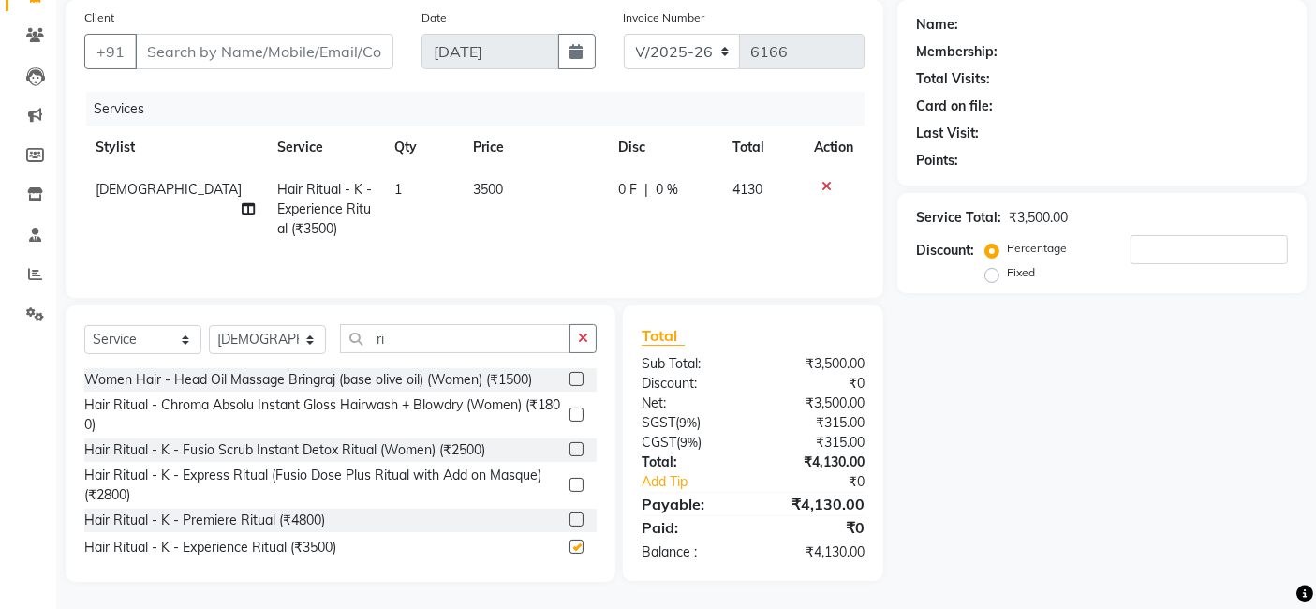
checkbox input "false"
click at [275, 50] on input "Client" at bounding box center [264, 52] width 258 height 36
type input "9"
type input "0"
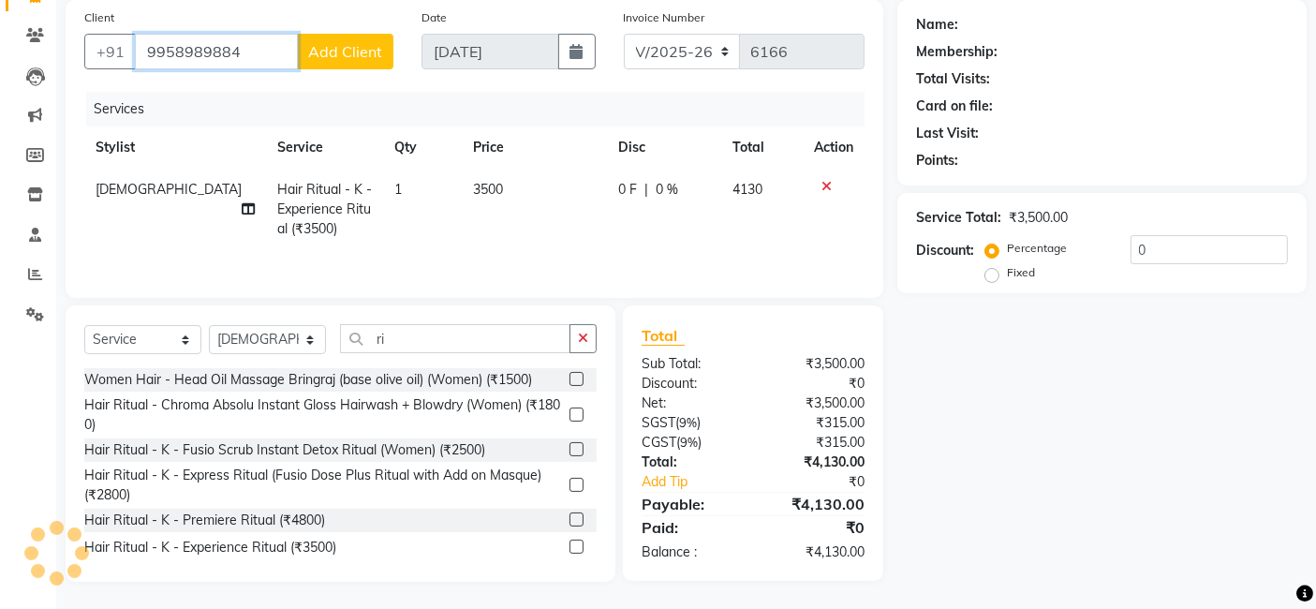
type input "9958989884"
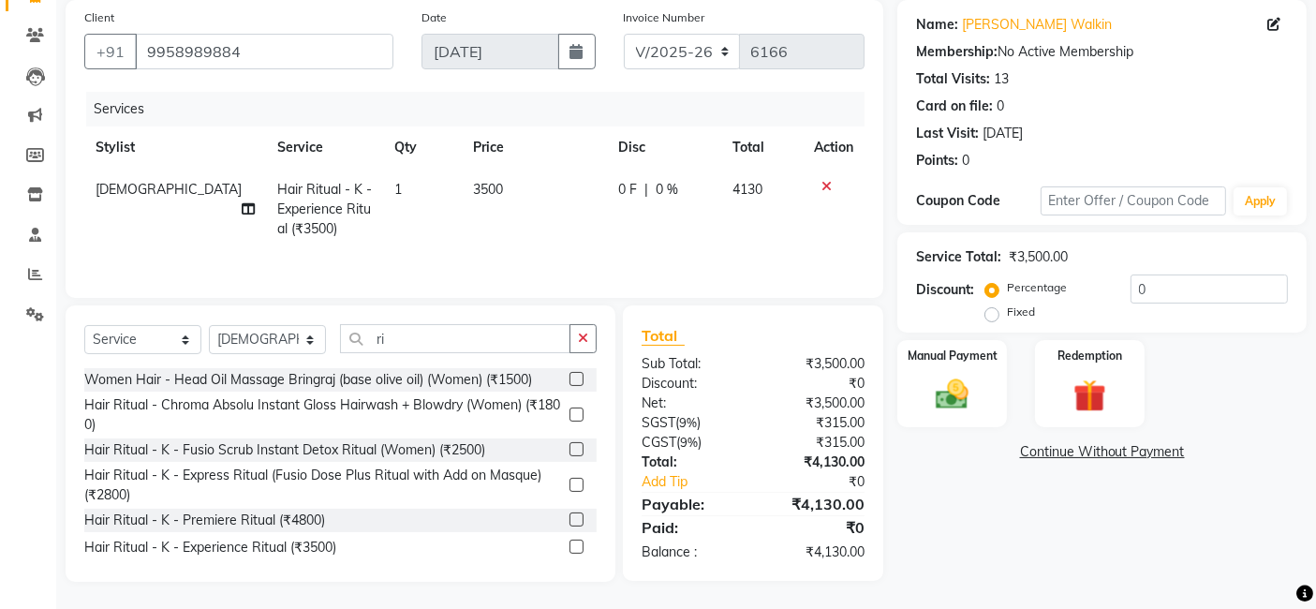
click at [955, 498] on div "Name: Aananya Walkin Membership: No Active Membership Total Visits: 13 Card on …" at bounding box center [1108, 290] width 423 height 581
click at [968, 386] on img at bounding box center [952, 393] width 56 height 39
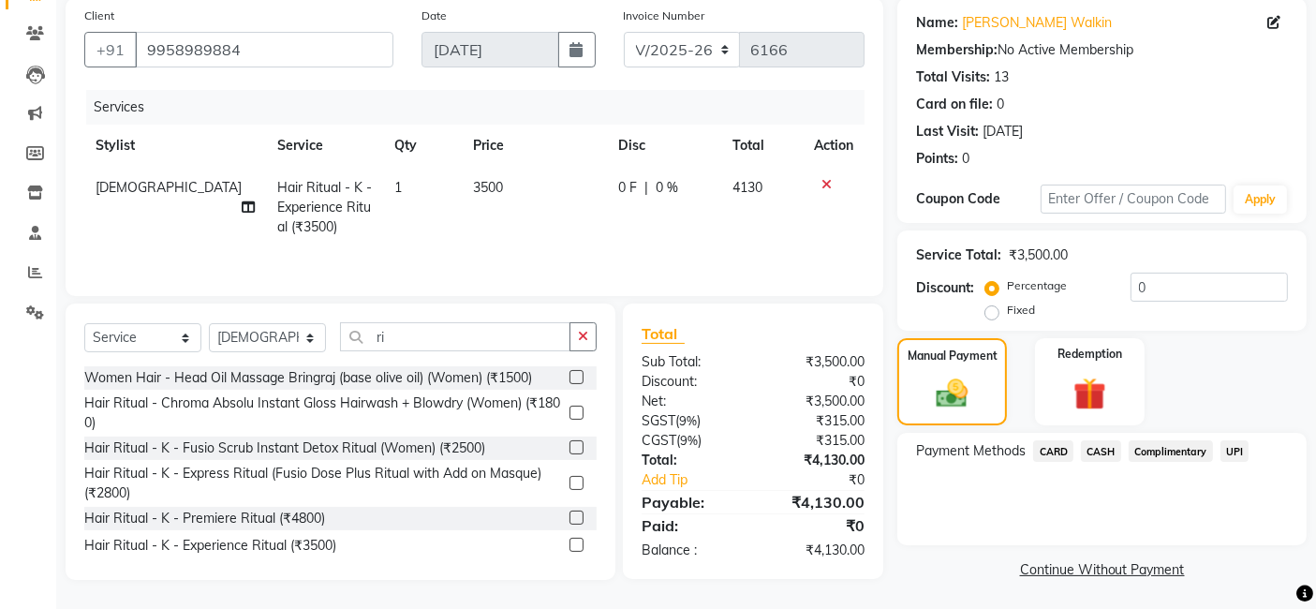
click at [1114, 452] on span "CASH" at bounding box center [1101, 451] width 40 height 22
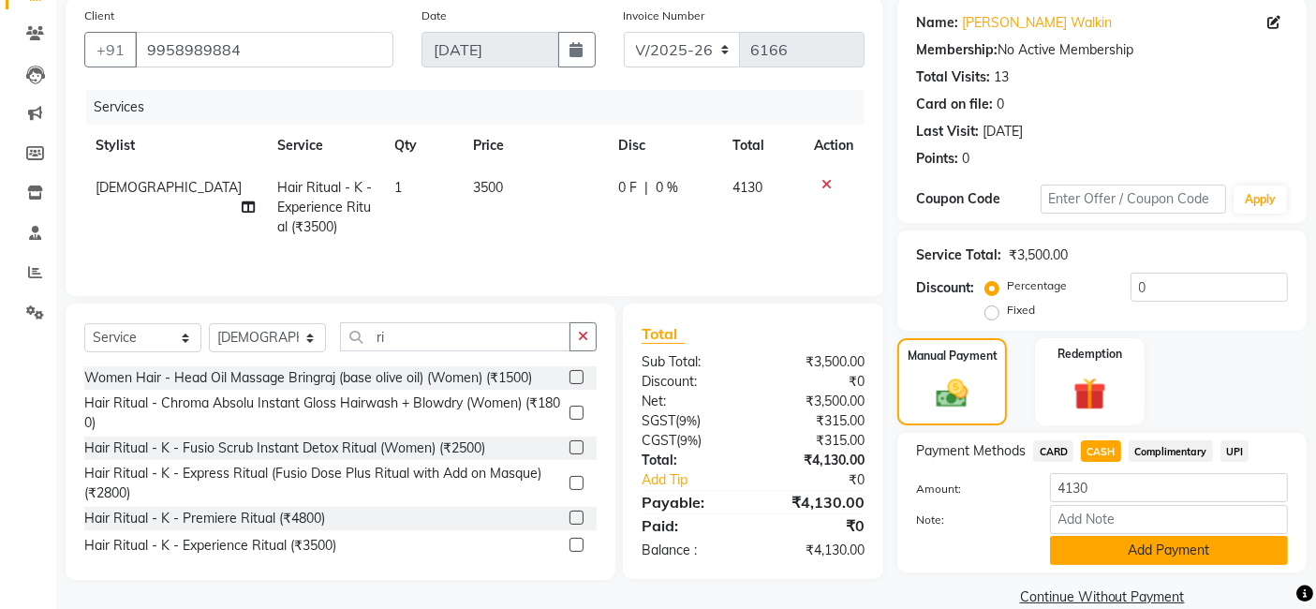
click at [1254, 554] on button "Add Payment" at bounding box center [1169, 550] width 238 height 29
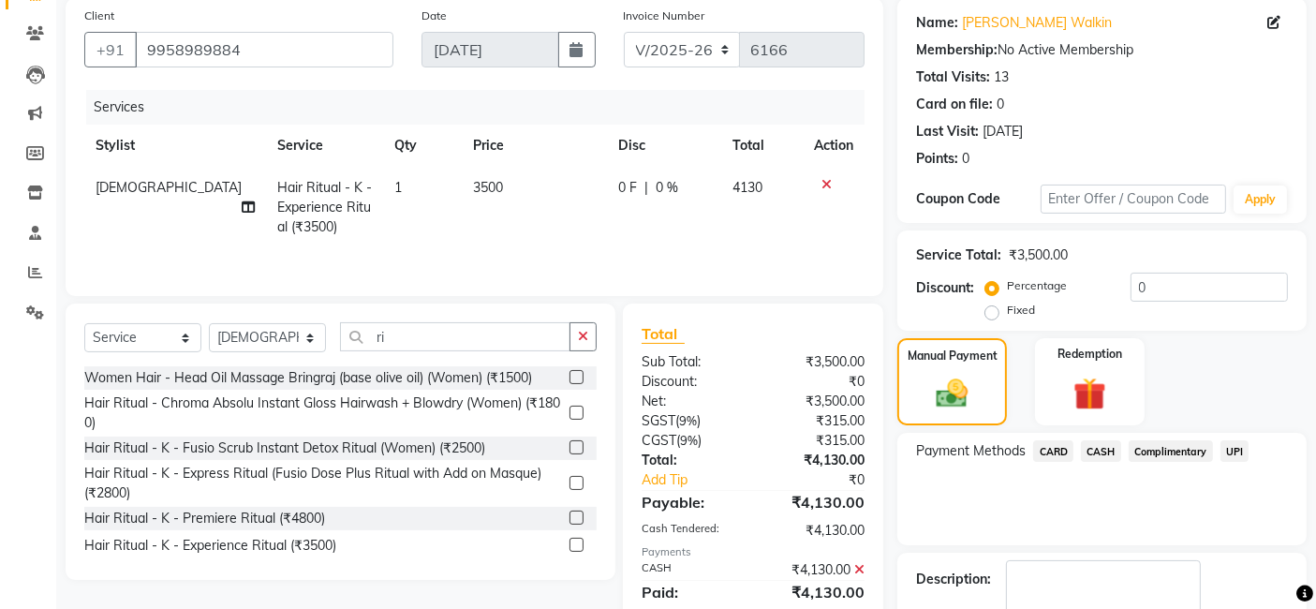
scroll to position [249, 0]
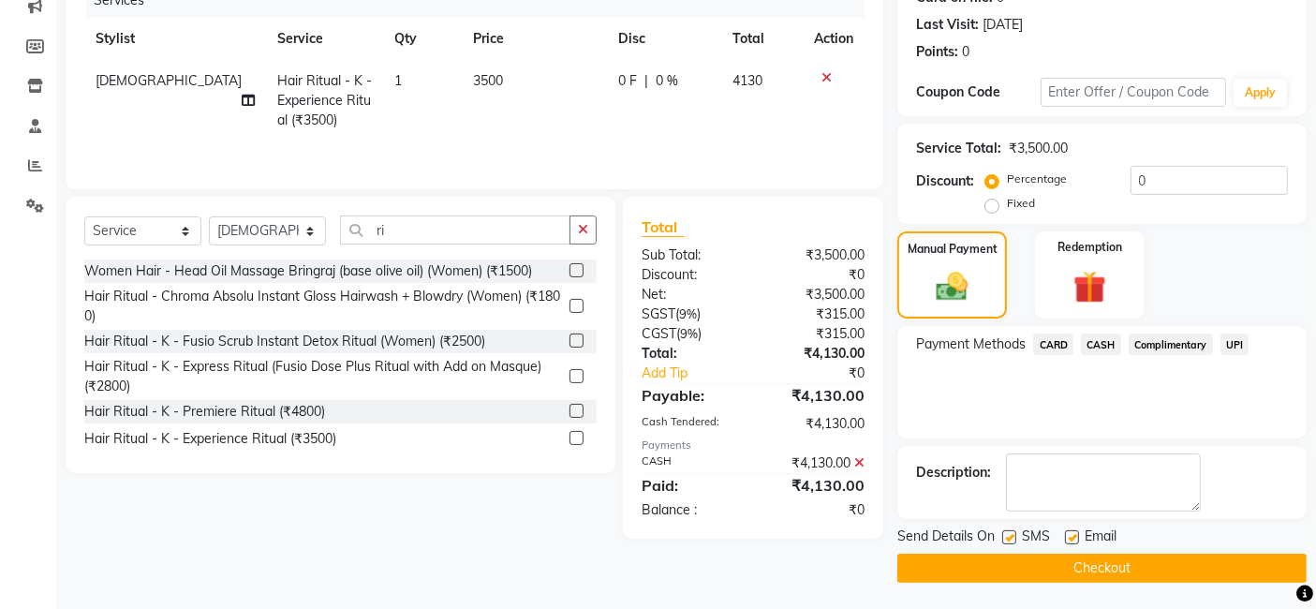
click at [1163, 553] on button "Checkout" at bounding box center [1101, 567] width 409 height 29
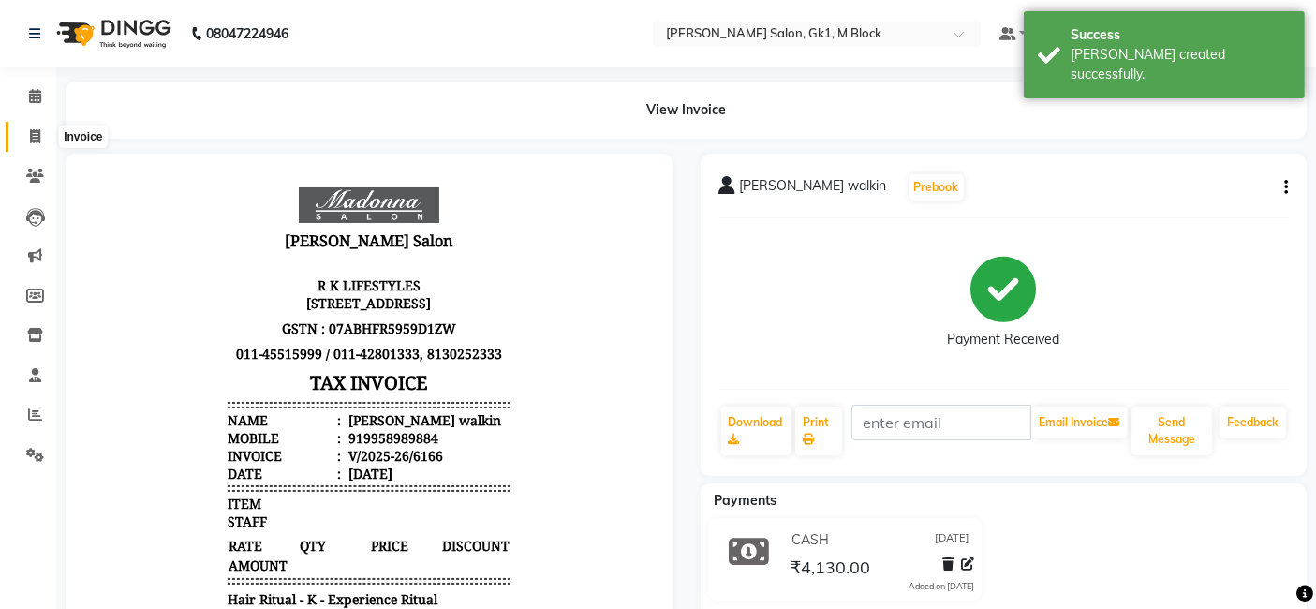
click at [36, 132] on icon at bounding box center [35, 136] width 10 height 14
select select "service"
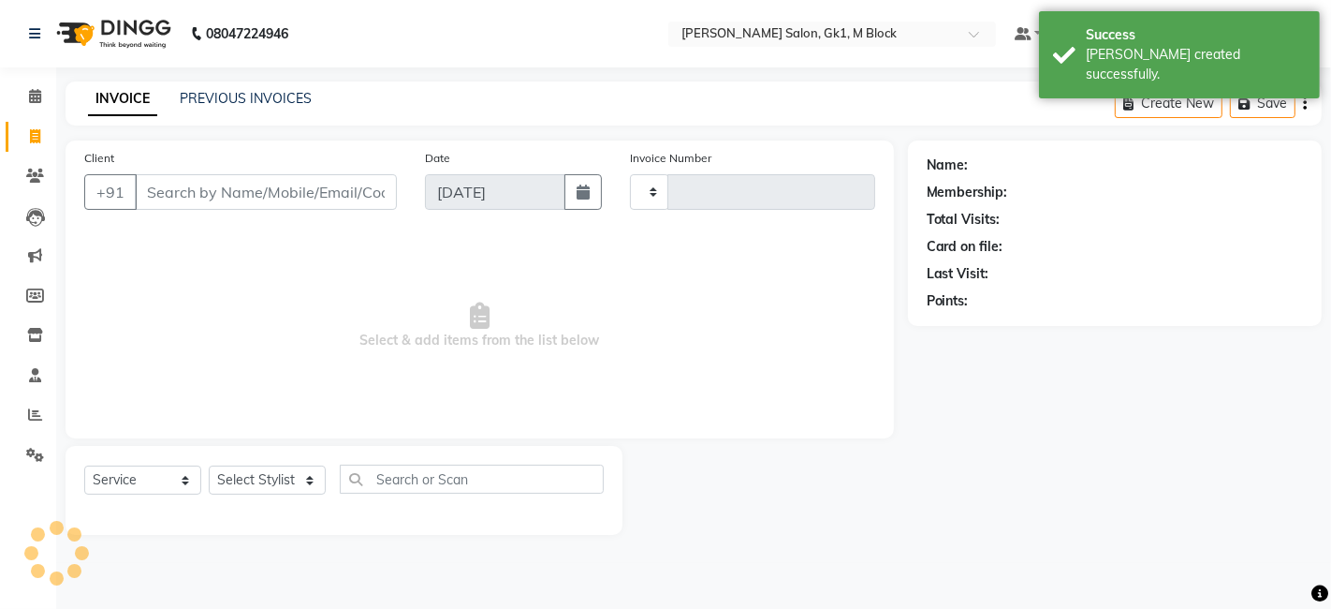
type input "6167"
select select "6312"
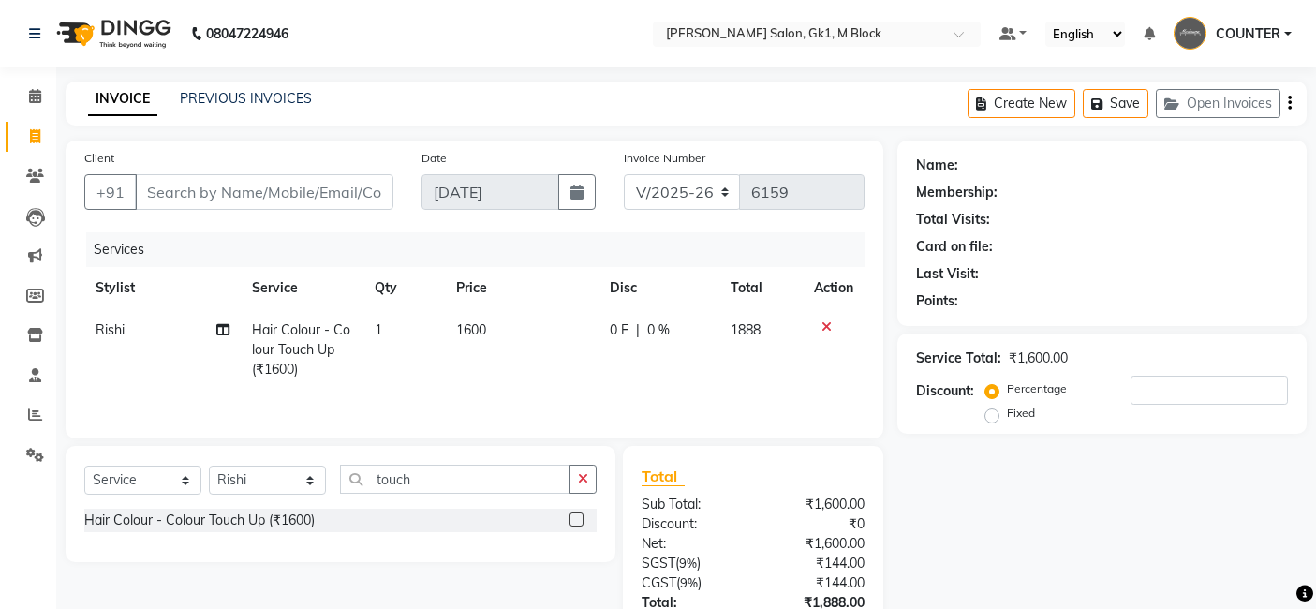
select select "6312"
select select "service"
select select "67548"
click at [32, 136] on icon at bounding box center [35, 136] width 10 height 14
select select "service"
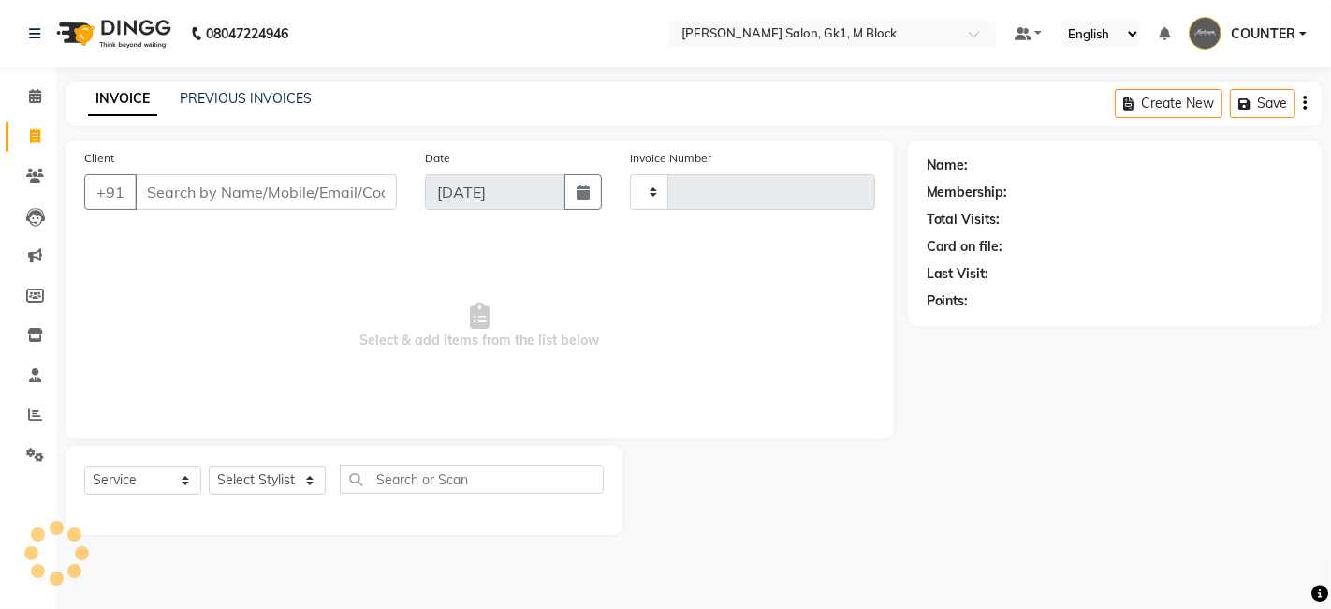
type input "6164"
select select "6312"
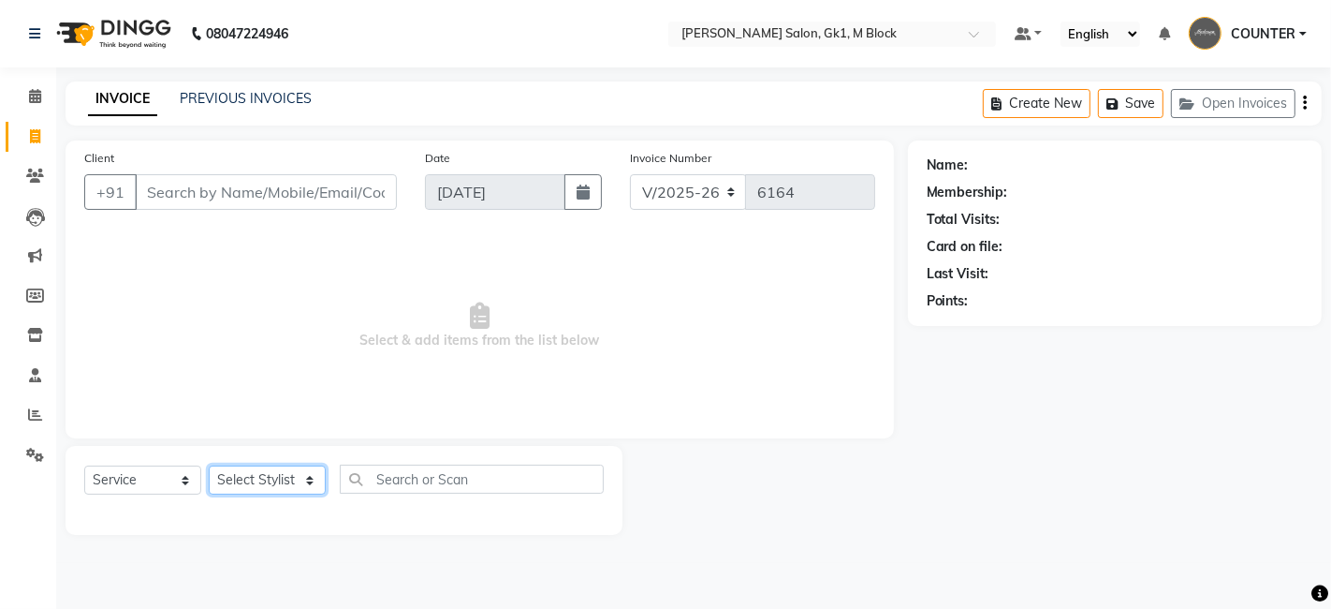
click at [286, 483] on select "Select Stylist AJAY [PERSON_NAME] [PERSON_NAME] [PERSON_NAME] COUNTER [PERSON_N…" at bounding box center [267, 479] width 117 height 29
select select "59715"
click at [209, 465] on select "Select Stylist AJAY [PERSON_NAME] [PERSON_NAME] [PERSON_NAME] COUNTER [PERSON_N…" at bounding box center [267, 479] width 117 height 29
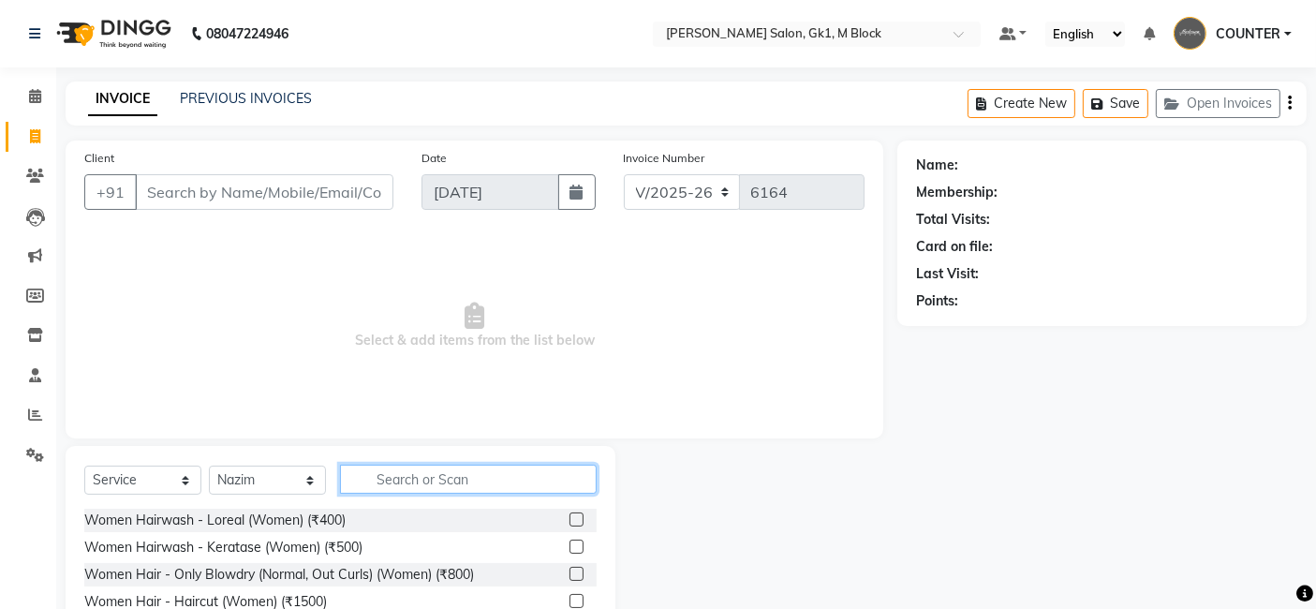
click at [428, 482] on input "text" at bounding box center [468, 478] width 257 height 29
click at [376, 478] on input "text" at bounding box center [468, 478] width 257 height 29
type input "cut"
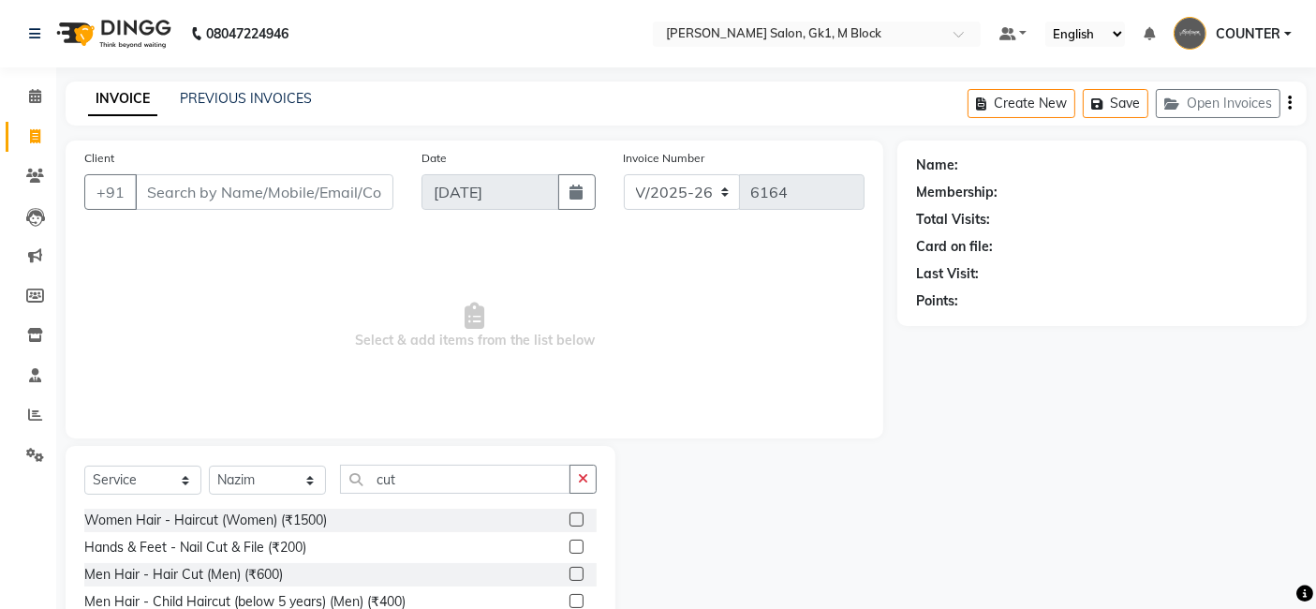
click at [695, 513] on div at bounding box center [756, 558] width 282 height 225
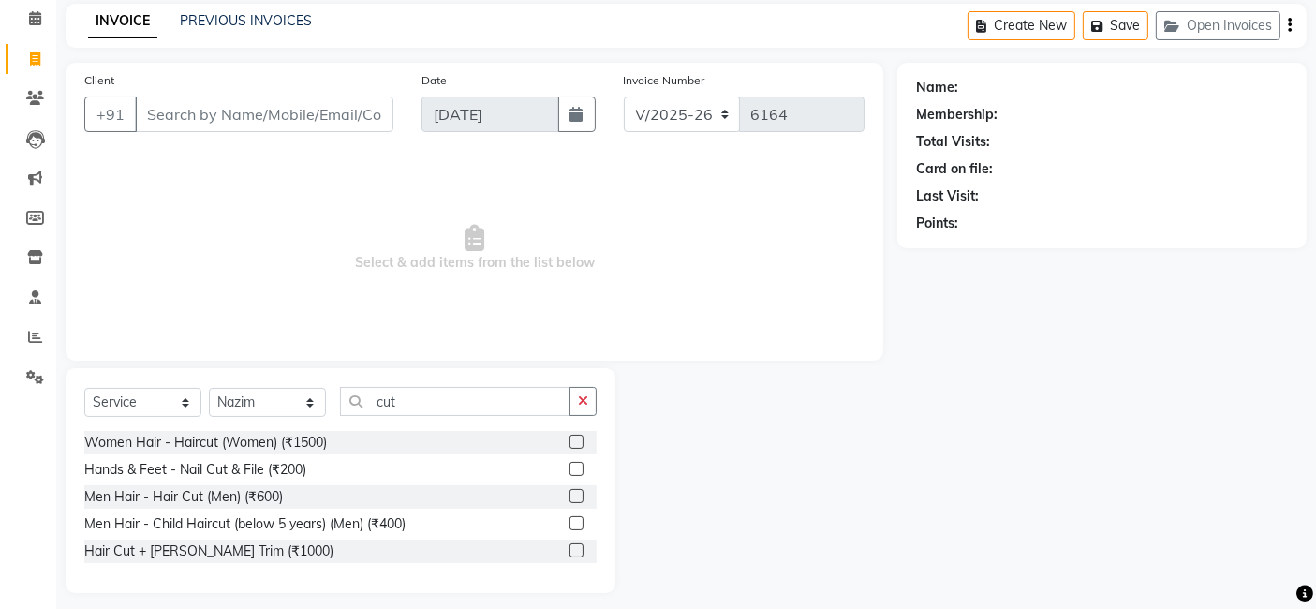
scroll to position [88, 0]
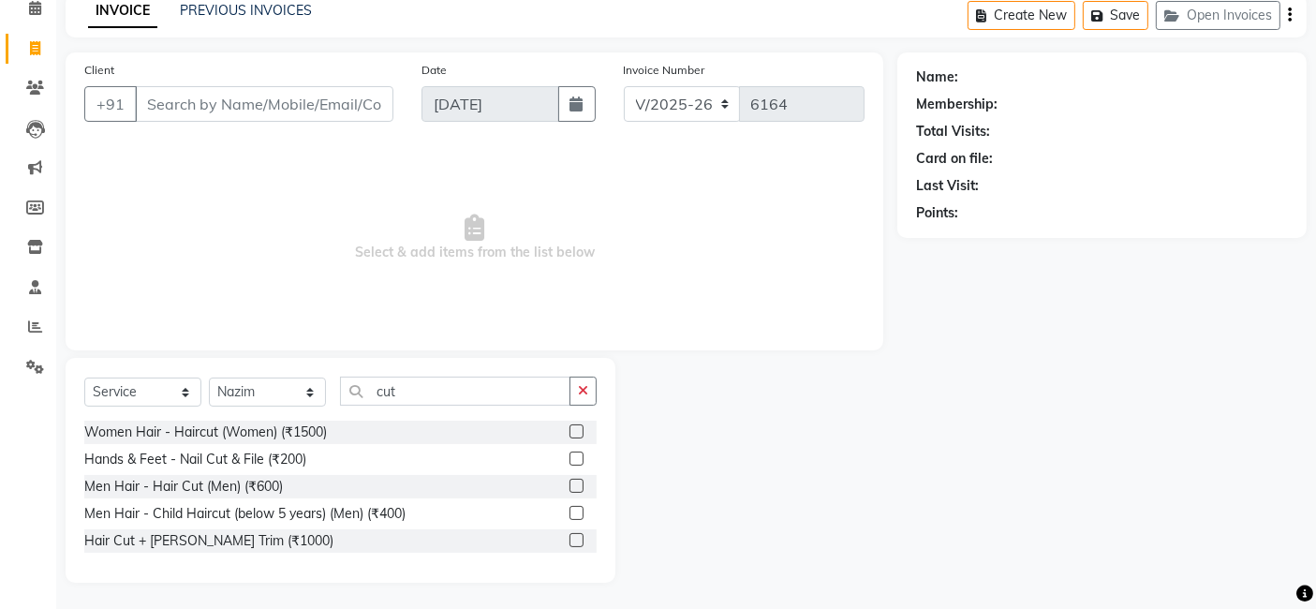
click at [575, 539] on label at bounding box center [576, 540] width 14 height 14
click at [575, 539] on input "checkbox" at bounding box center [575, 541] width 12 height 12
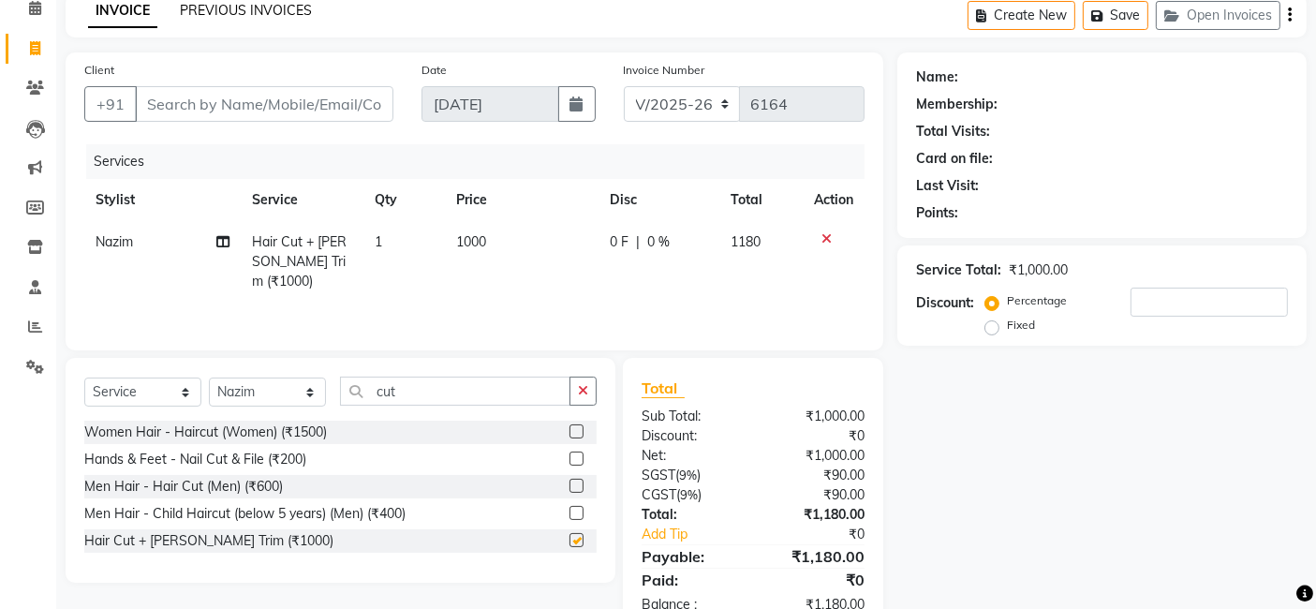
checkbox input "false"
click at [256, 93] on input "Client" at bounding box center [264, 104] width 258 height 36
type input "9"
type input "0"
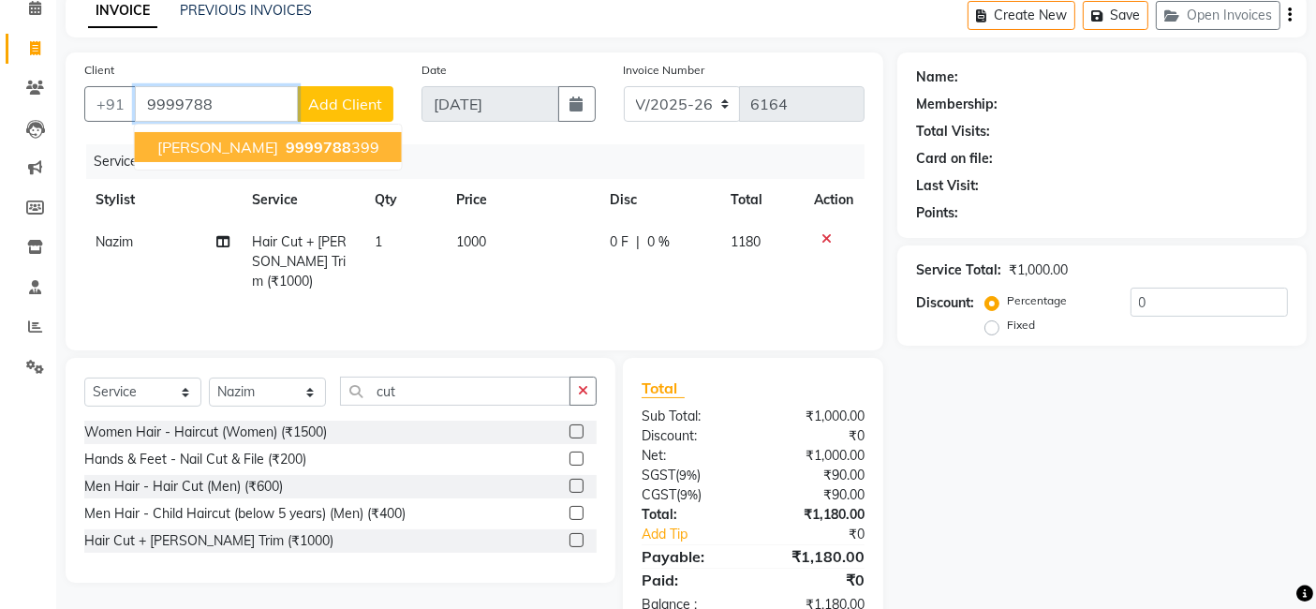
click at [282, 147] on ngb-highlight "9999788 399" at bounding box center [330, 147] width 97 height 19
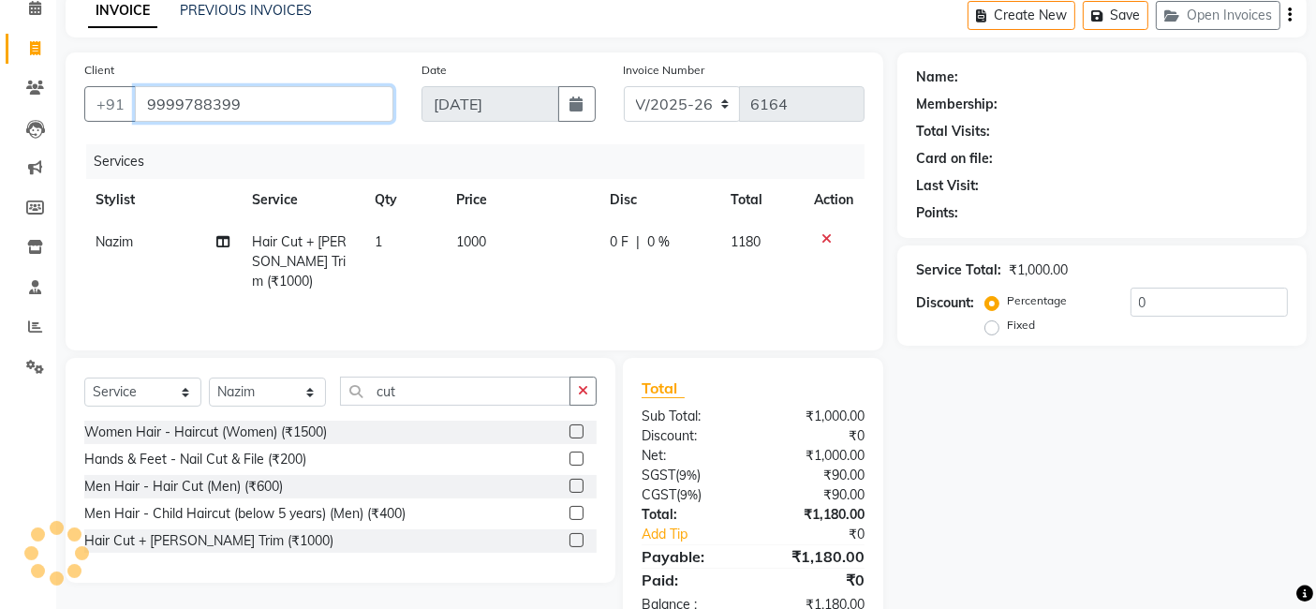
type input "9999788399"
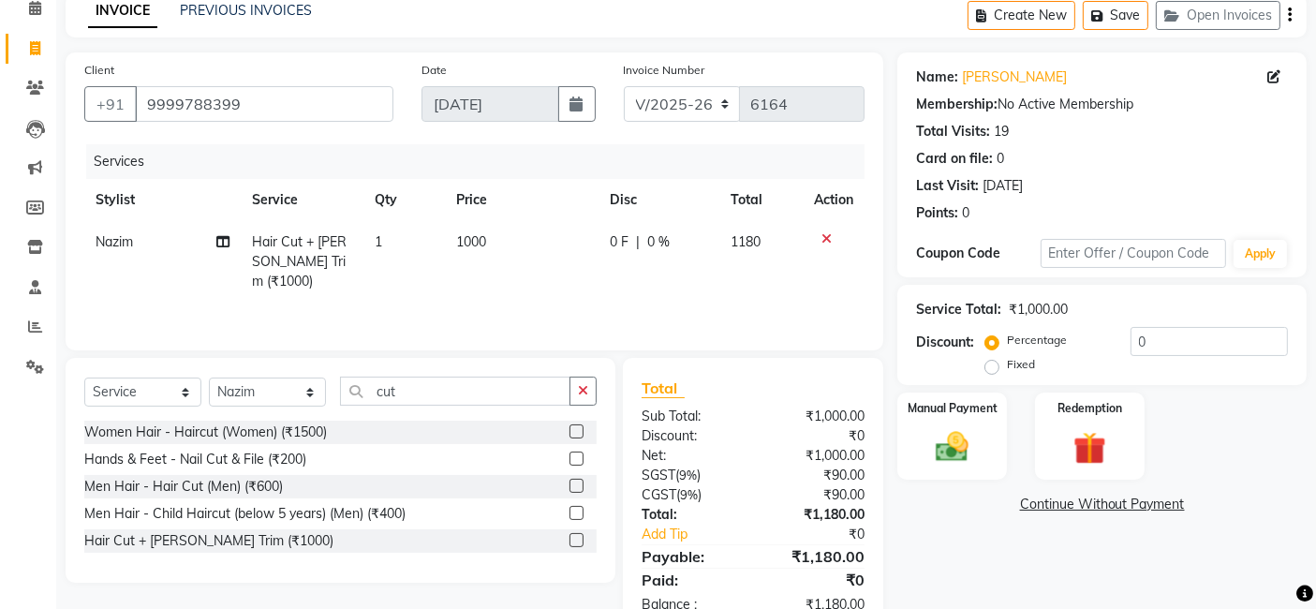
click at [958, 549] on div "Name: Hren Nazim Membership: No Active Membership Total Visits: 19 Card on file…" at bounding box center [1108, 342] width 423 height 581
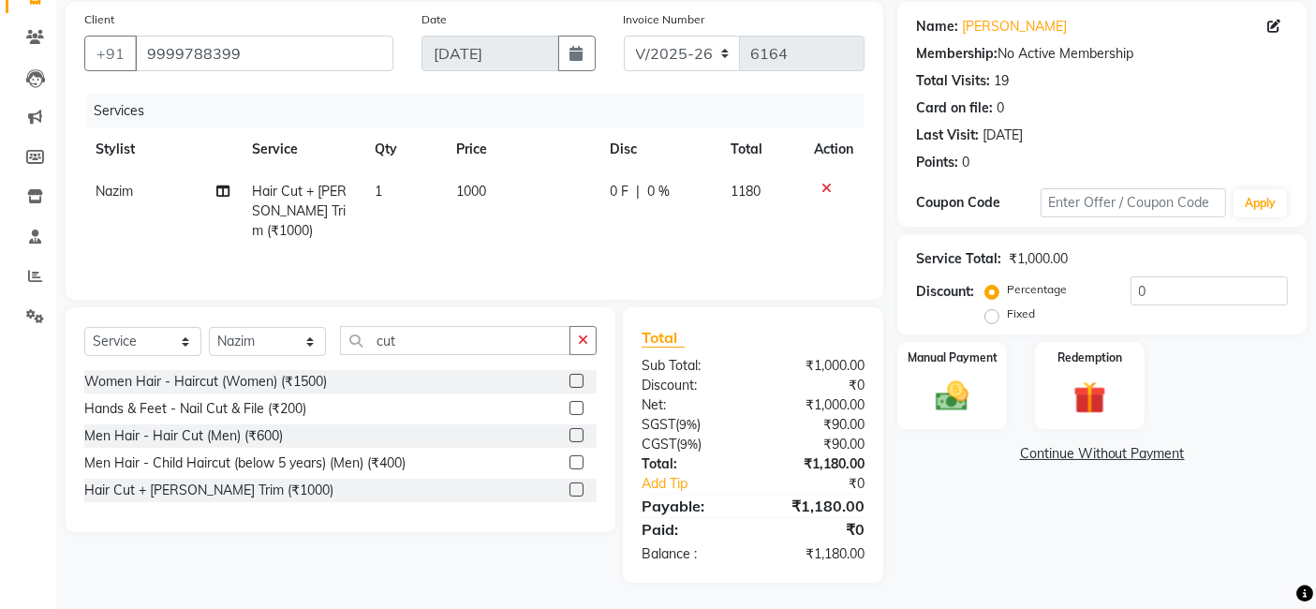
scroll to position [139, 0]
click at [922, 383] on div "Manual Payment" at bounding box center [951, 386] width 113 height 92
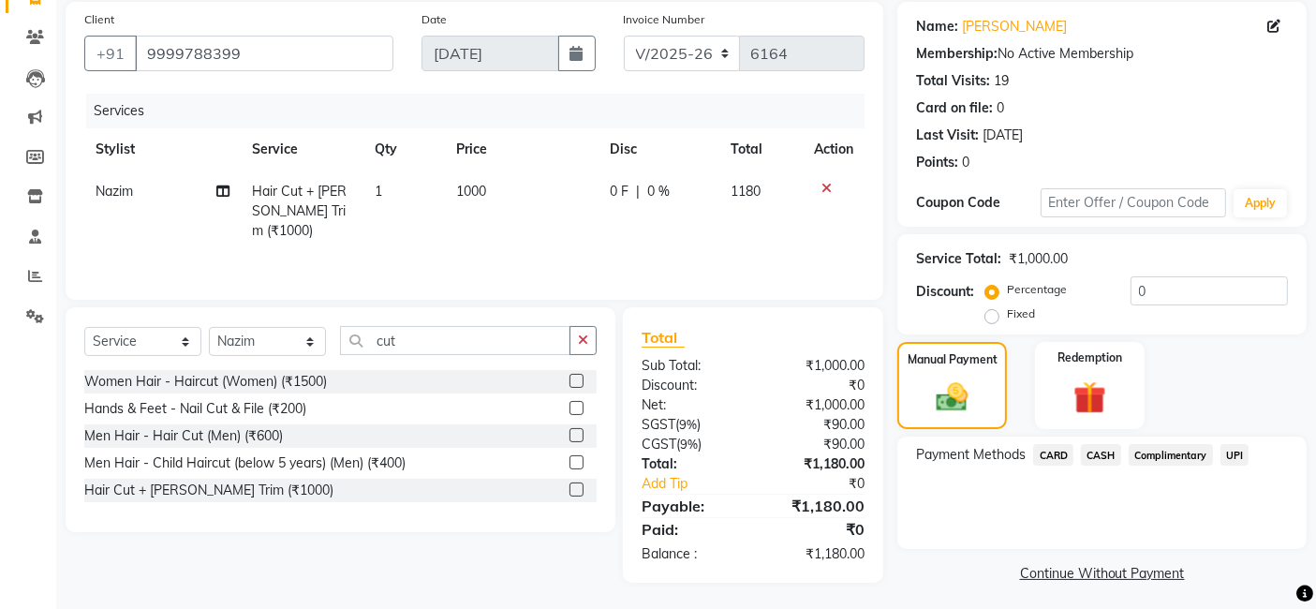
click at [1230, 450] on span "UPI" at bounding box center [1234, 455] width 29 height 22
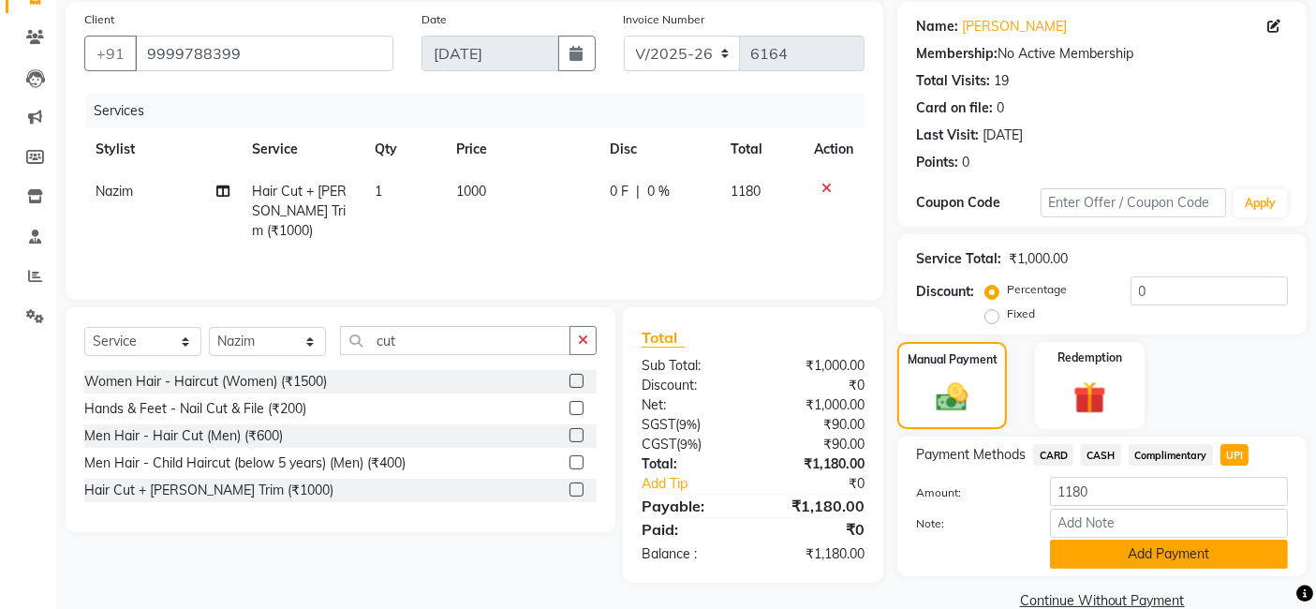
click at [1206, 551] on button "Add Payment" at bounding box center [1169, 553] width 238 height 29
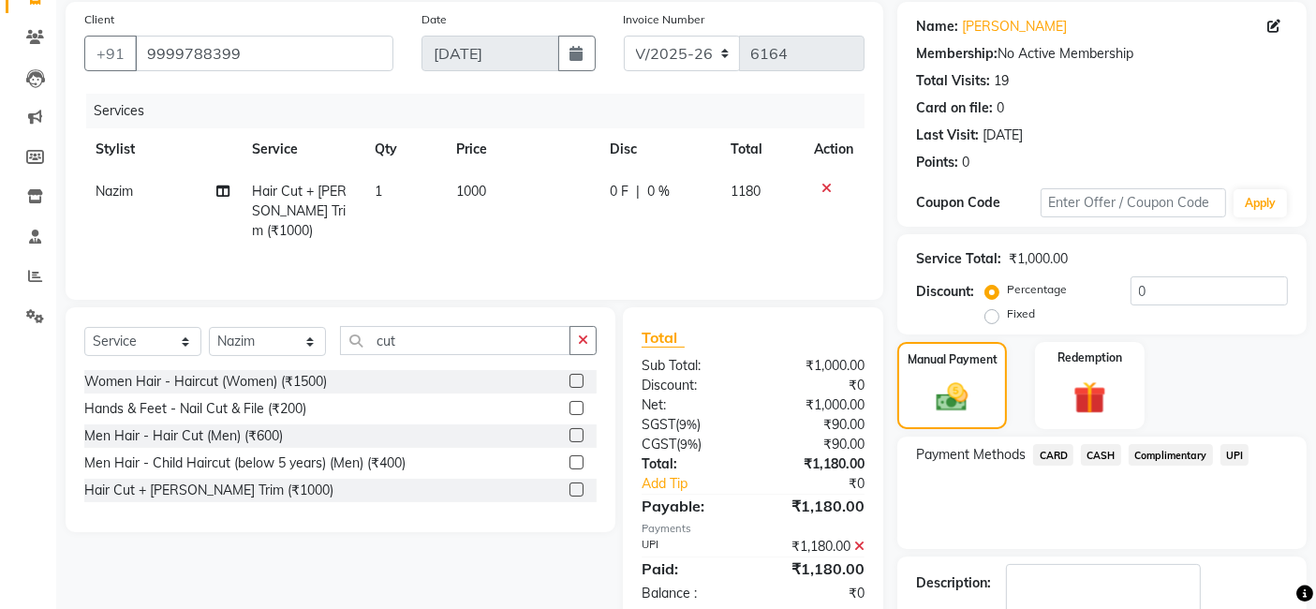
scroll to position [249, 0]
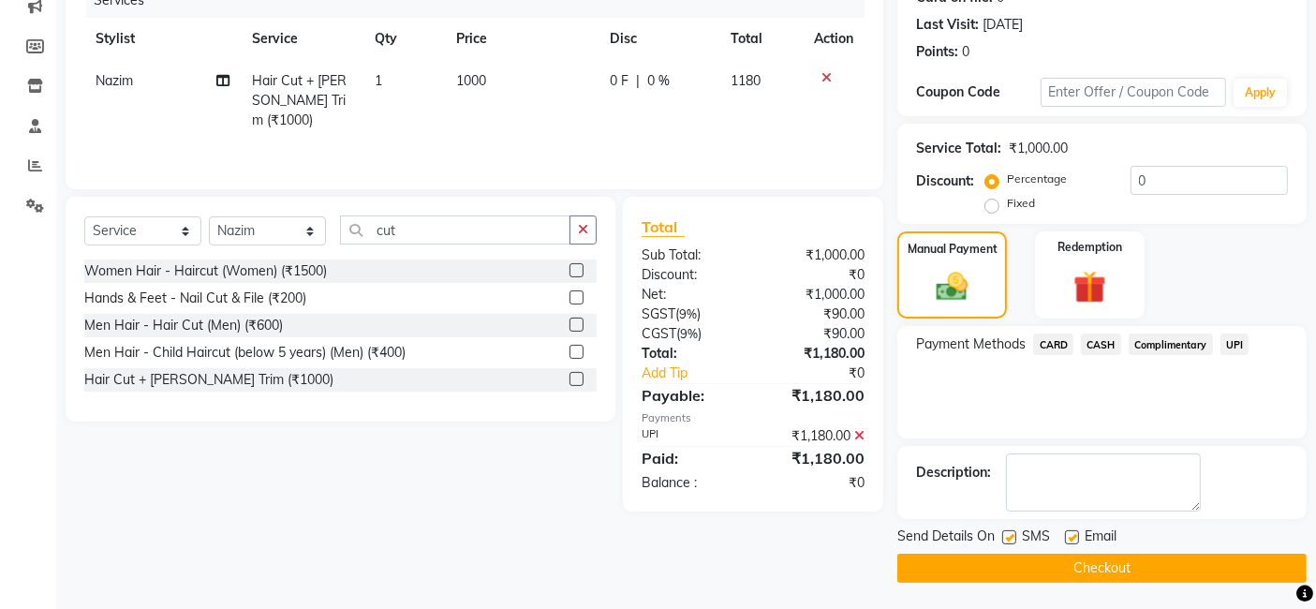
click at [1225, 565] on button "Checkout" at bounding box center [1101, 567] width 409 height 29
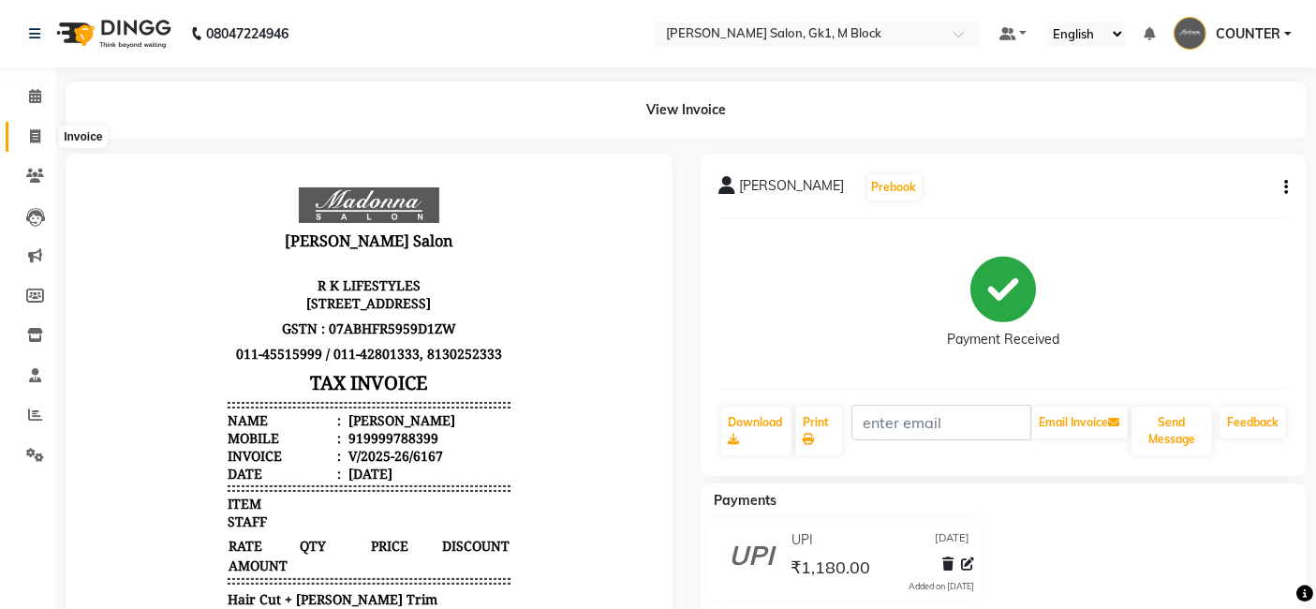
click at [37, 134] on icon at bounding box center [35, 136] width 10 height 14
select select "6312"
select select "service"
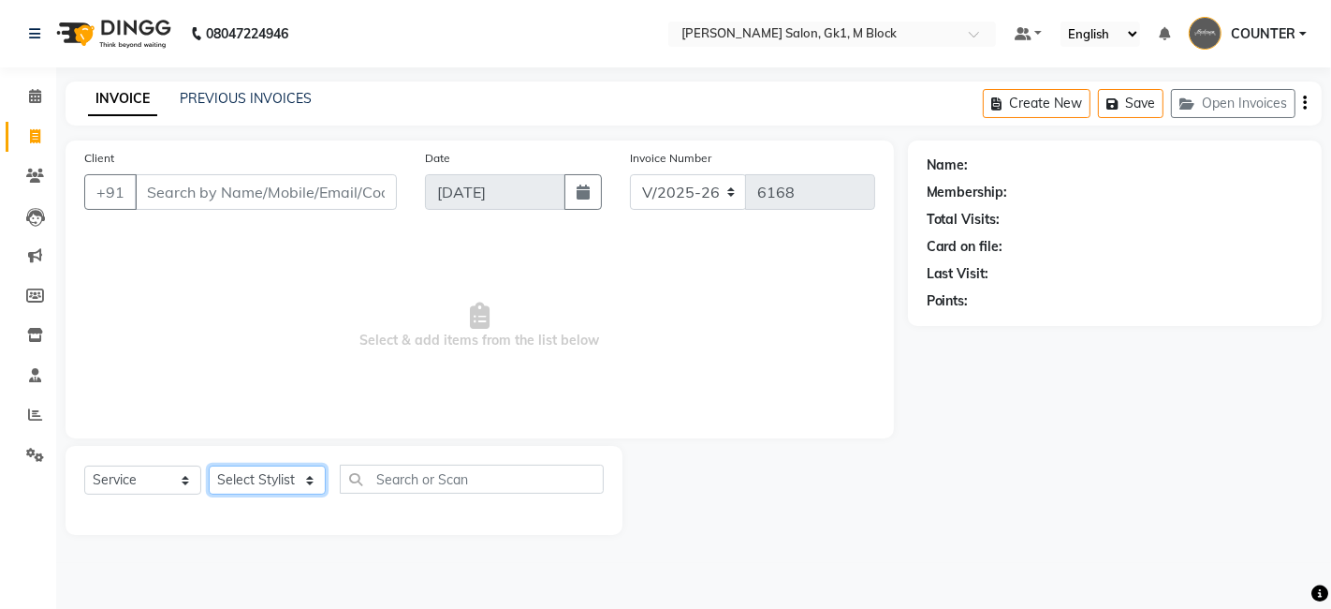
click at [258, 483] on select "Select Stylist AJAY Ankush Anusha Ashu Beauty Tanuja COUNTER Deepak Esha Fatima…" at bounding box center [267, 479] width 117 height 29
select select "48182"
click at [209, 465] on select "Select Stylist AJAY Ankush Anusha Ashu Beauty Tanuja COUNTER Deepak Esha Fatima…" at bounding box center [267, 479] width 117 height 29
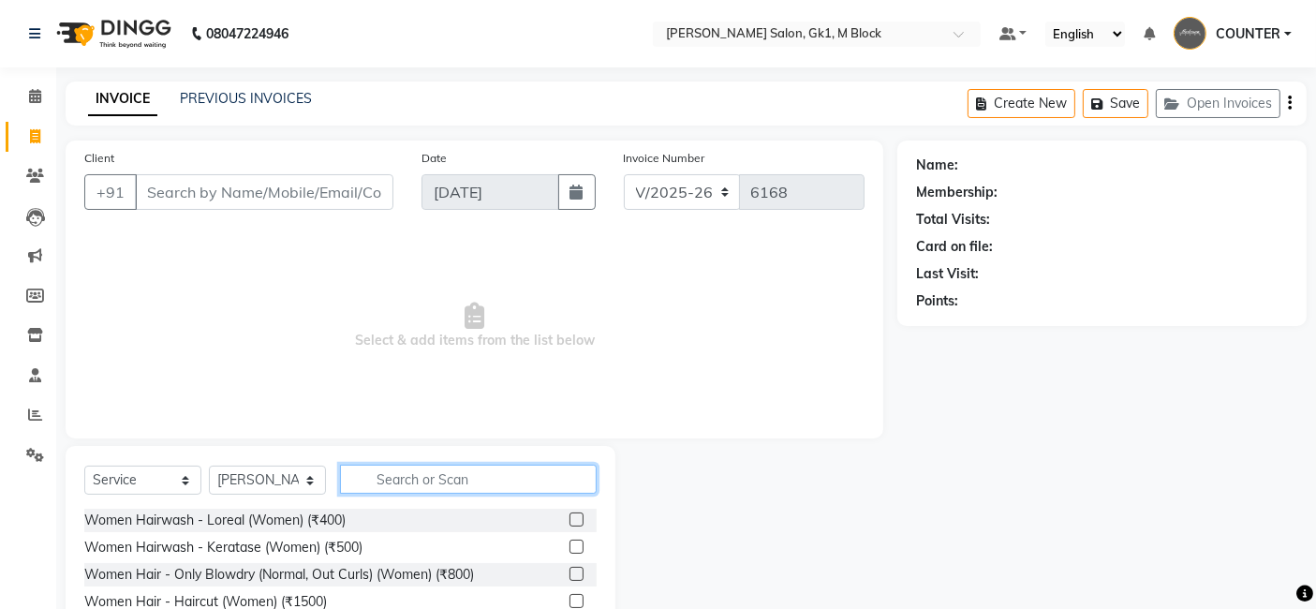
click at [431, 485] on input "text" at bounding box center [468, 478] width 257 height 29
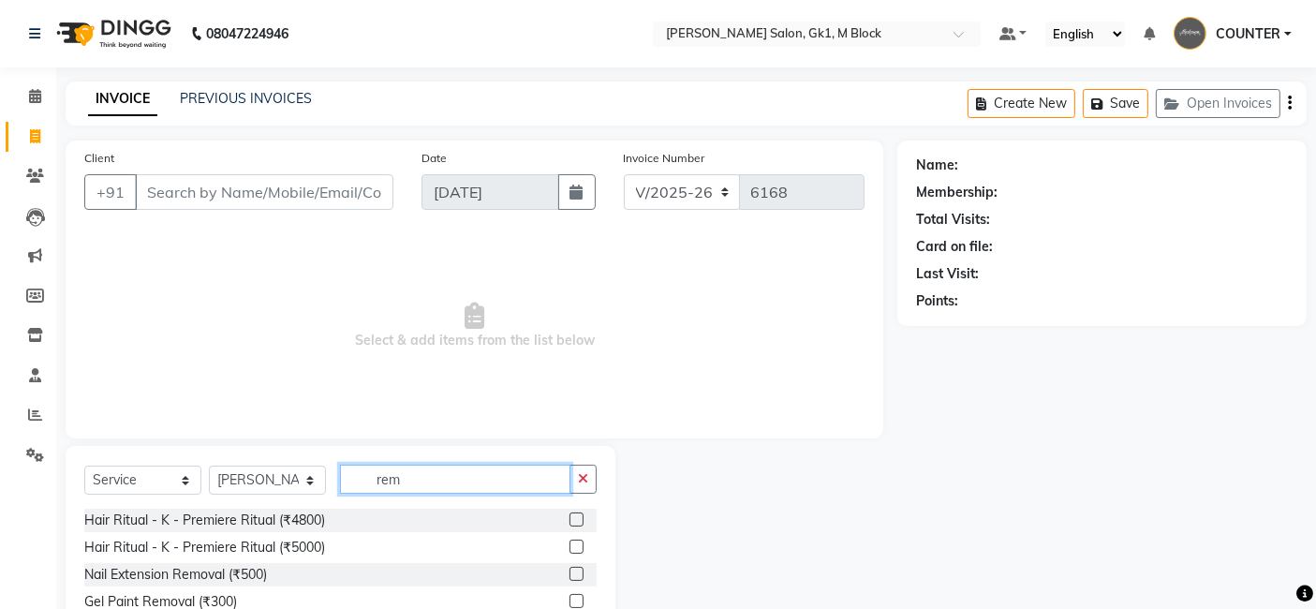
type input "rem"
click at [570, 573] on label at bounding box center [576, 573] width 14 height 14
click at [570, 573] on input "checkbox" at bounding box center [575, 574] width 12 height 12
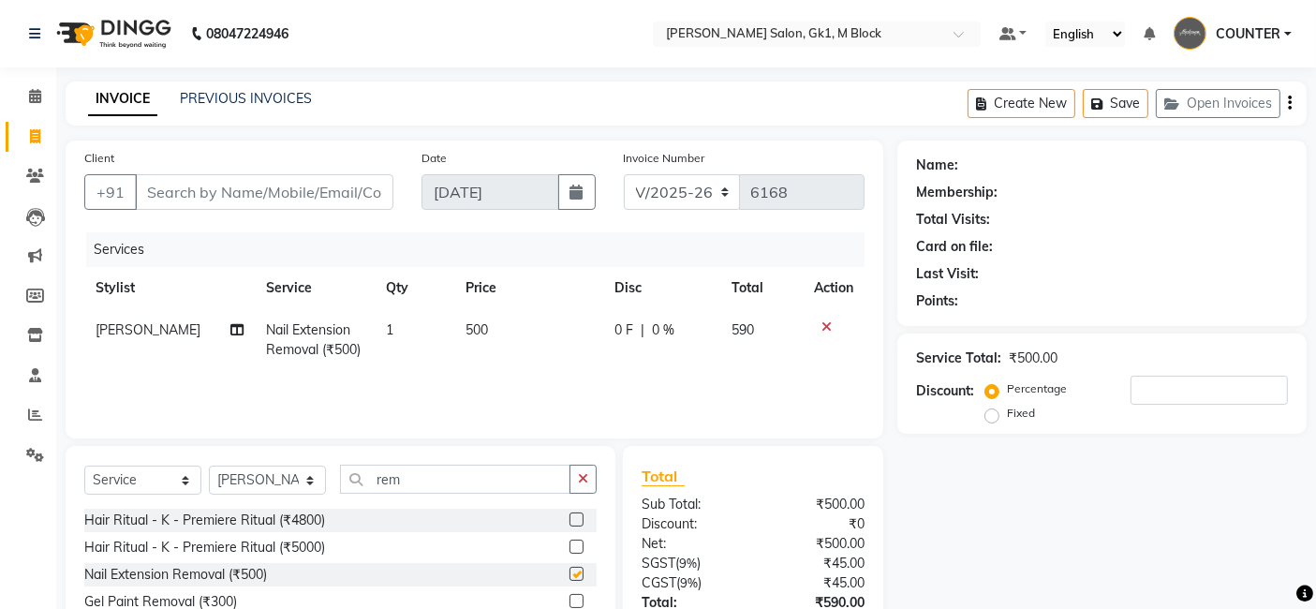
checkbox input "false"
click at [360, 199] on input "Client" at bounding box center [264, 192] width 258 height 36
type input "8"
type input "0"
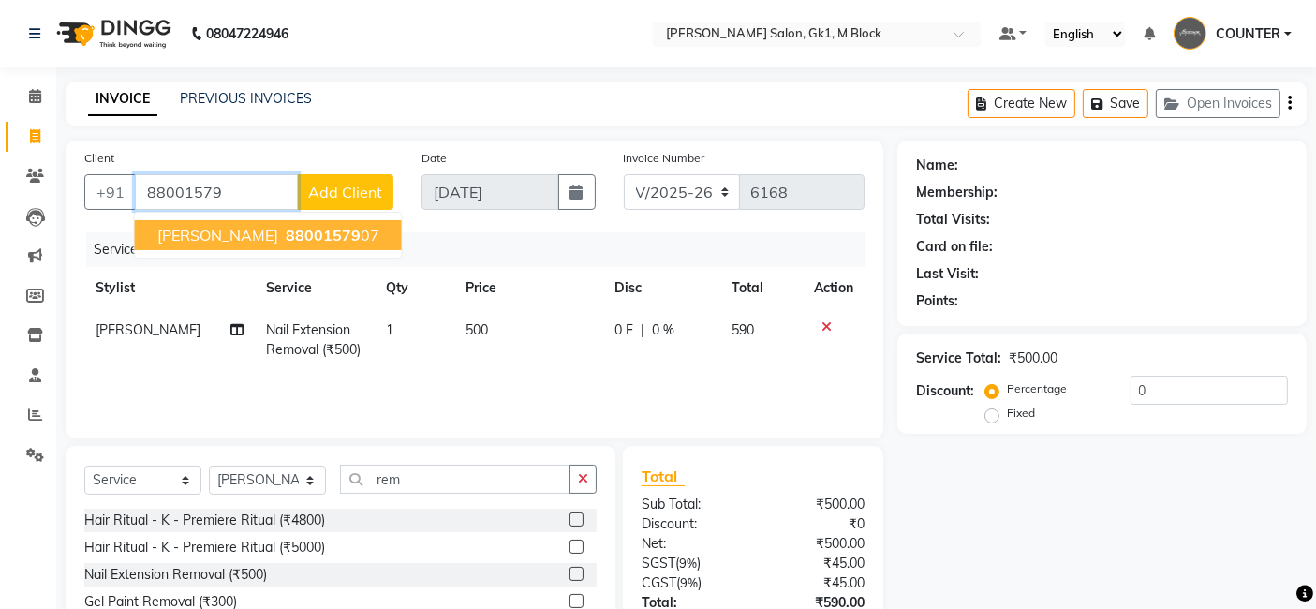
click at [345, 226] on span "88001579" at bounding box center [323, 235] width 75 height 19
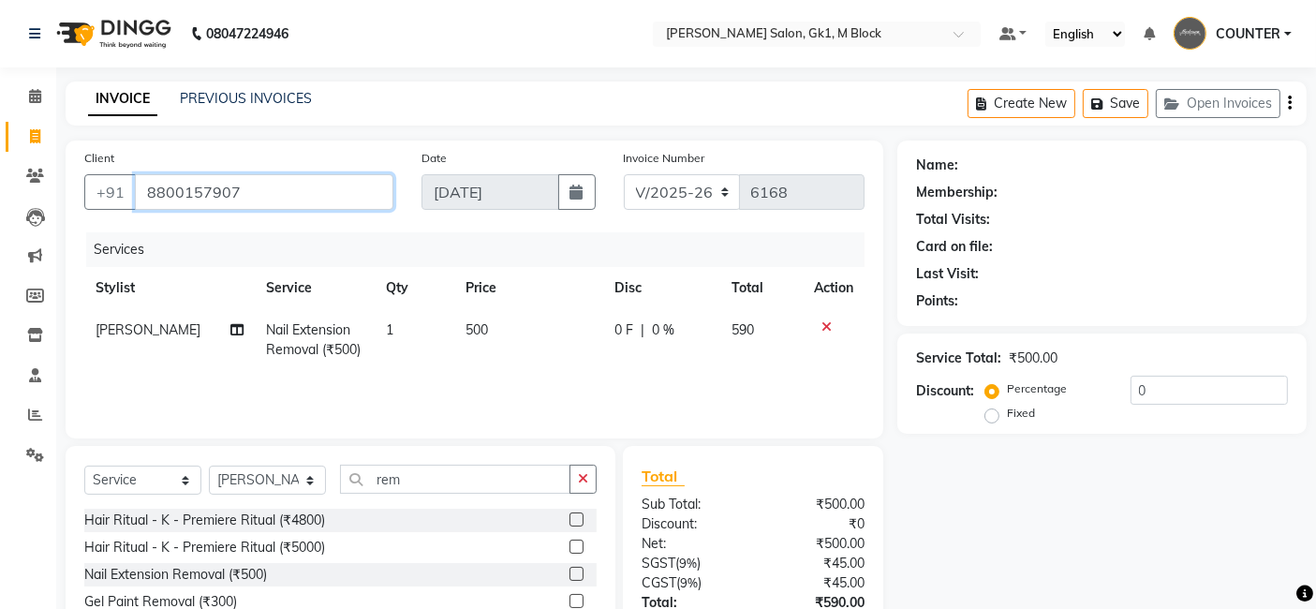
type input "8800157907"
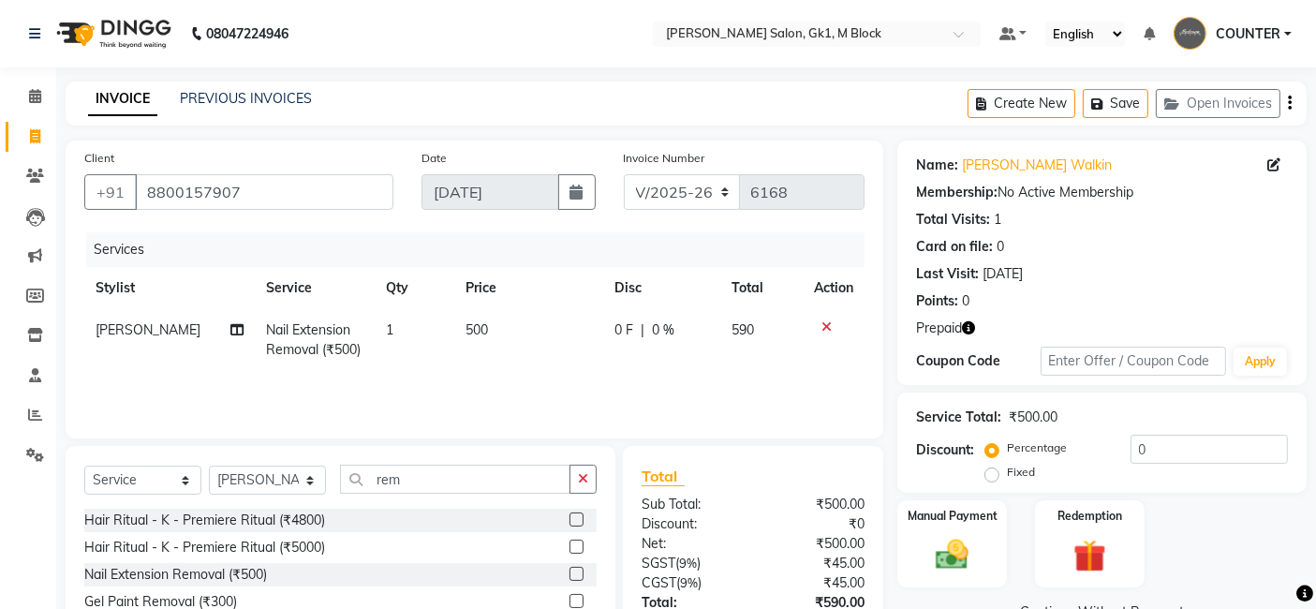
click at [1214, 532] on div "Manual Payment Redemption" at bounding box center [1101, 544] width 437 height 88
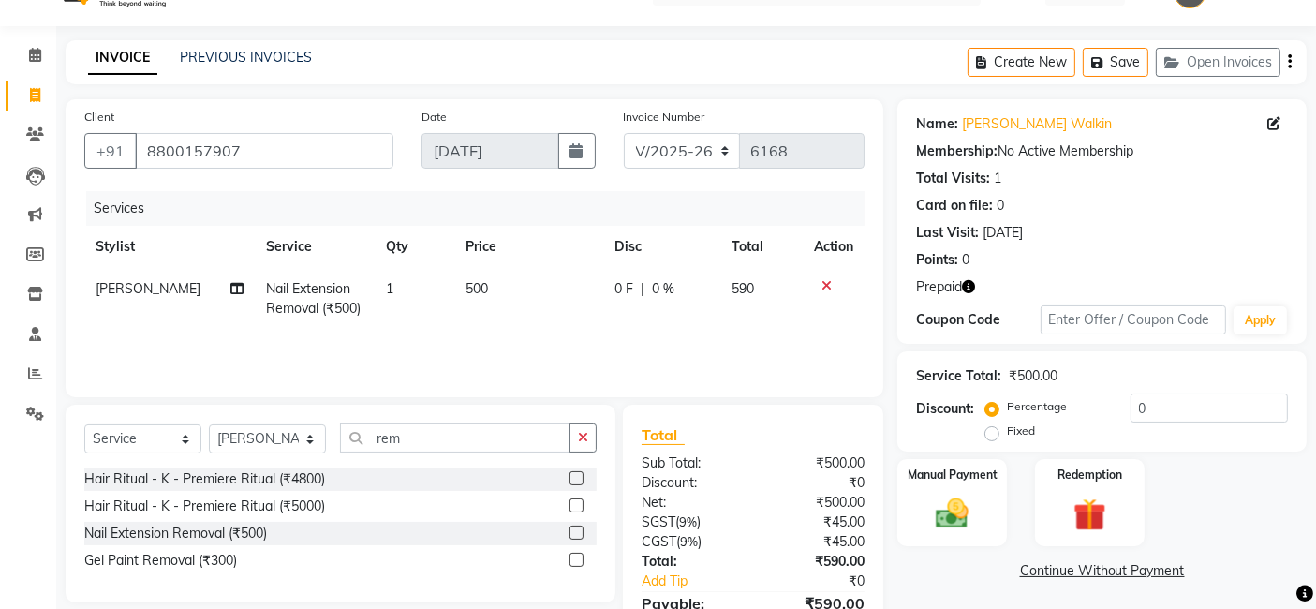
scroll to position [139, 0]
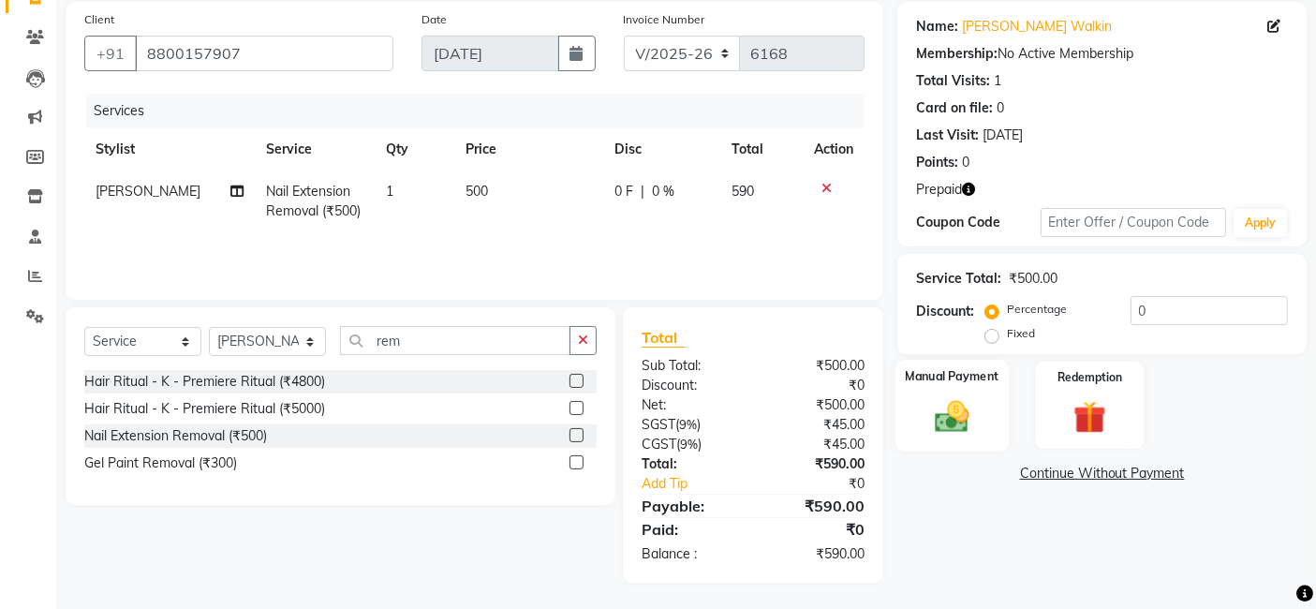
click at [940, 425] on img at bounding box center [952, 415] width 56 height 39
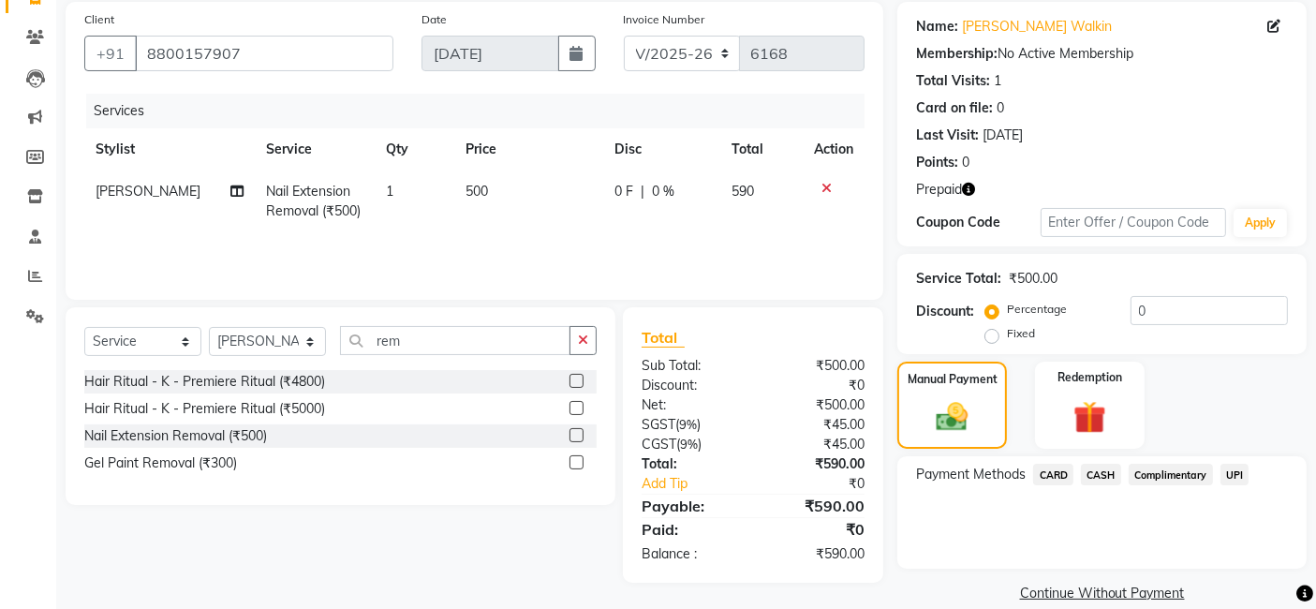
click at [1049, 475] on span "CARD" at bounding box center [1053, 474] width 40 height 22
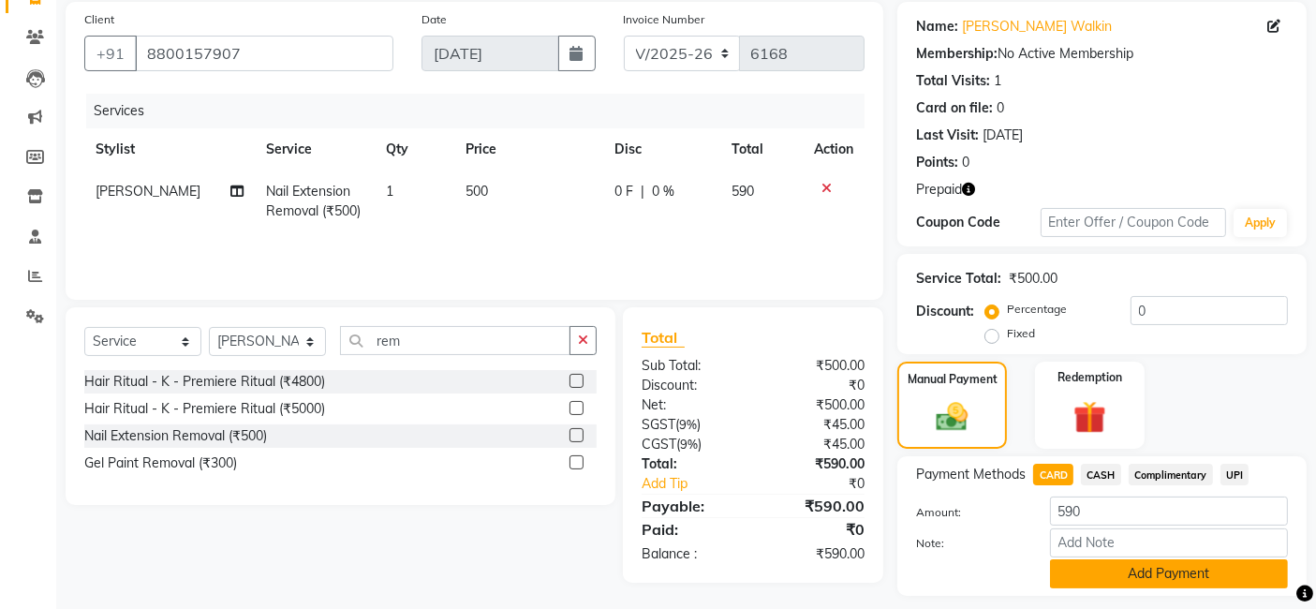
click at [1133, 566] on button "Add Payment" at bounding box center [1169, 573] width 238 height 29
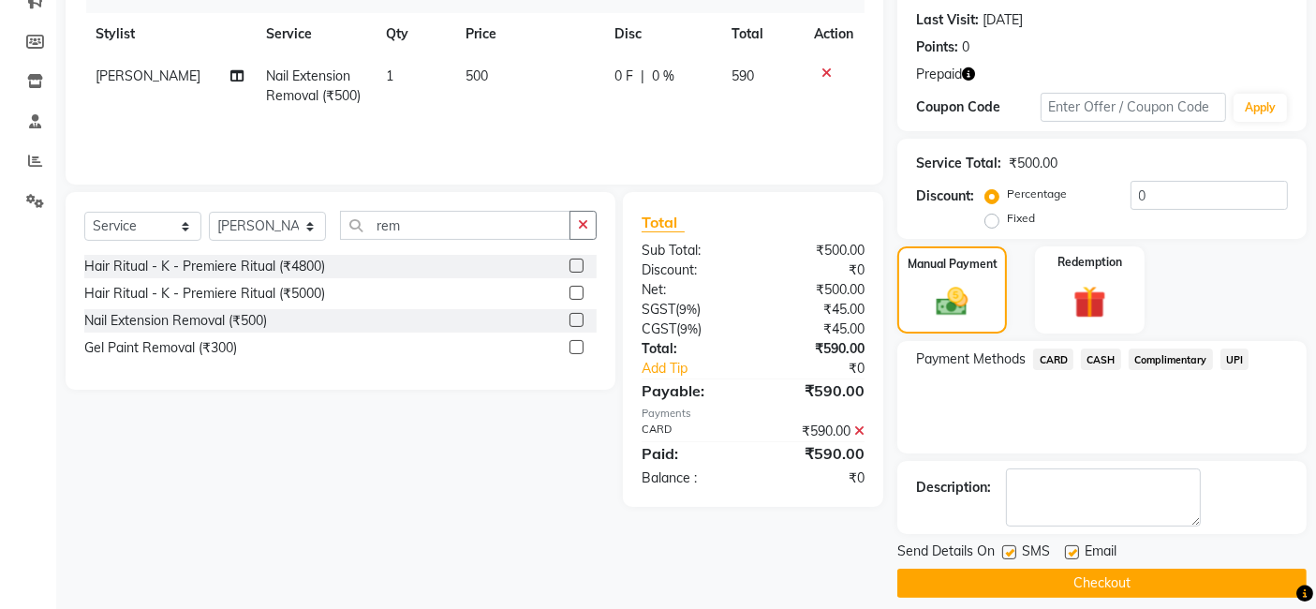
scroll to position [269, 0]
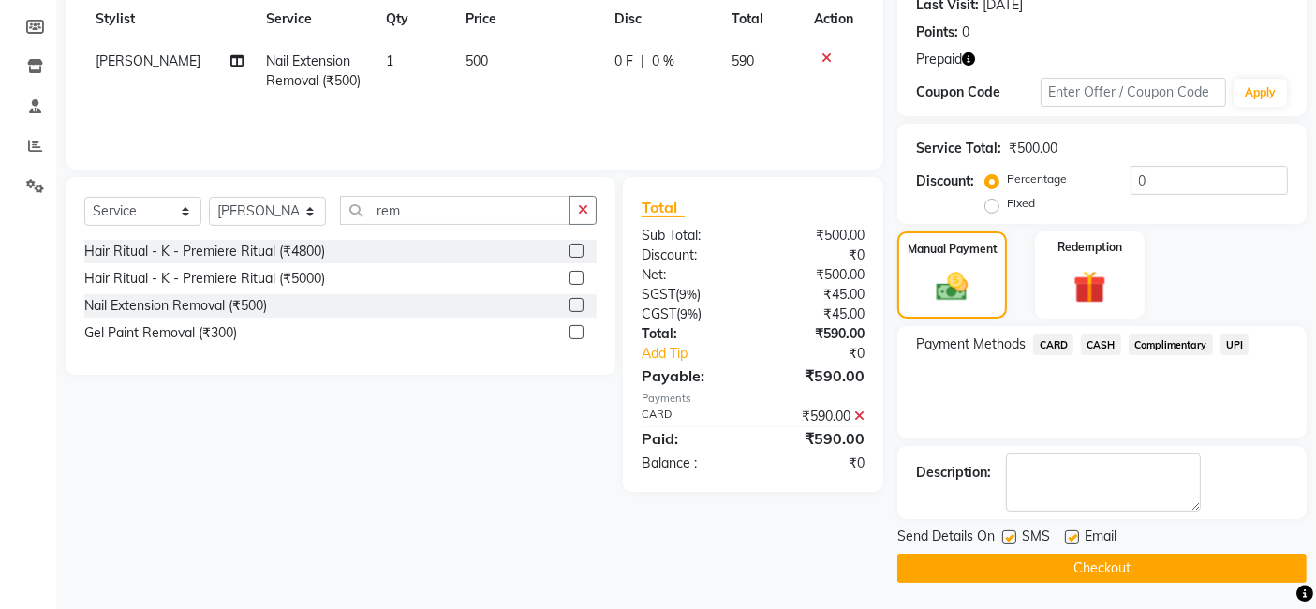
click at [1251, 562] on button "Checkout" at bounding box center [1101, 567] width 409 height 29
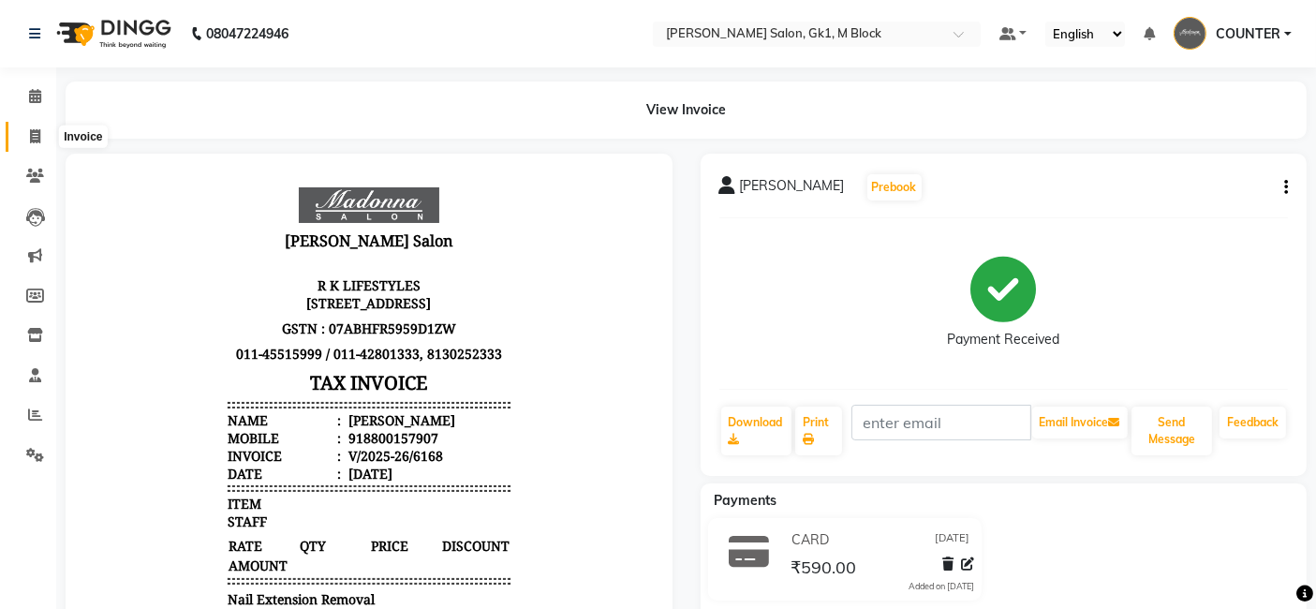
click at [33, 129] on icon at bounding box center [35, 136] width 10 height 14
select select "service"
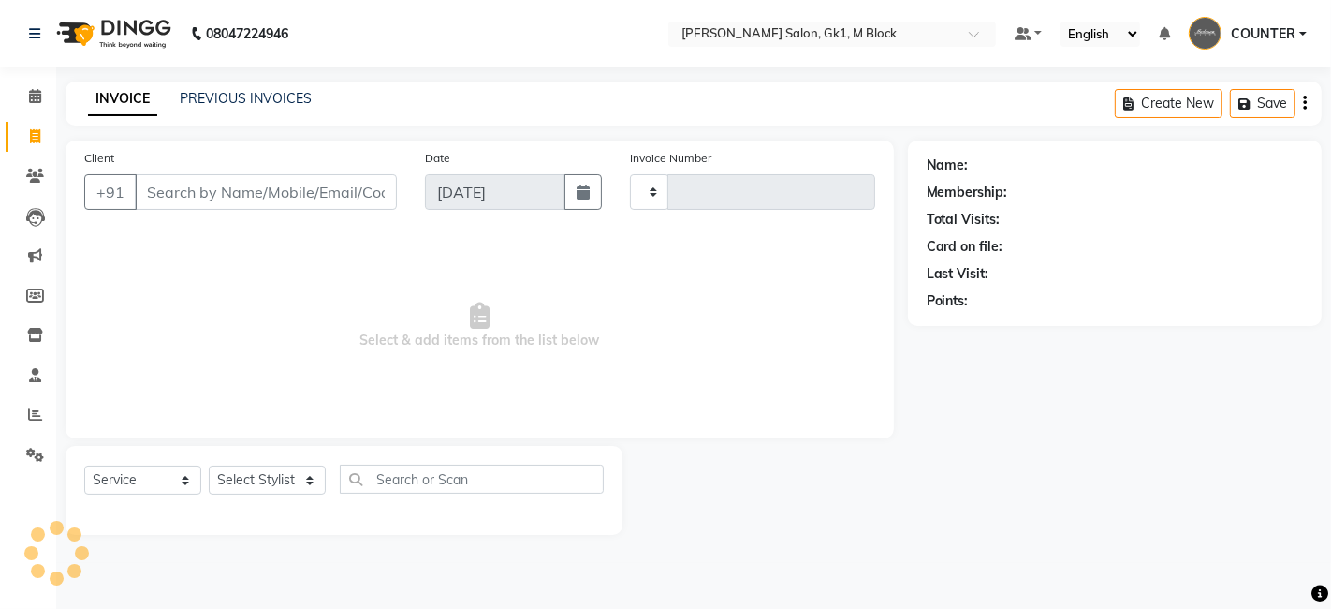
type input "6169"
select select "6312"
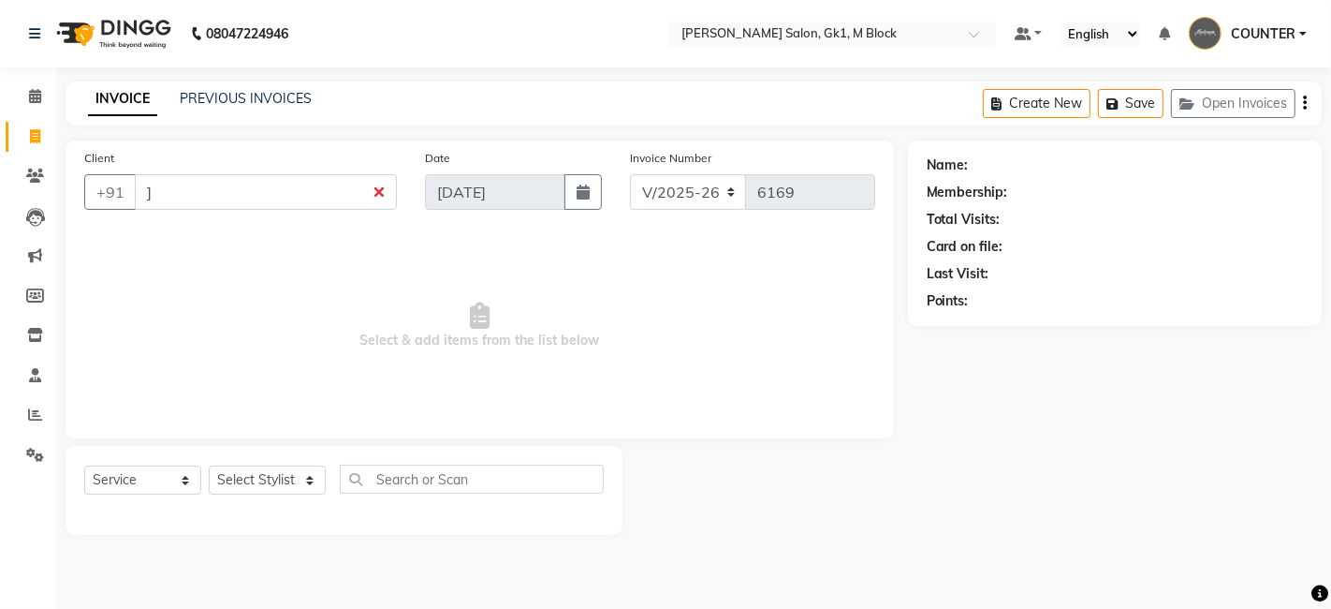
type input "]"
click at [274, 164] on div "Client +91 ]" at bounding box center [240, 186] width 341 height 77
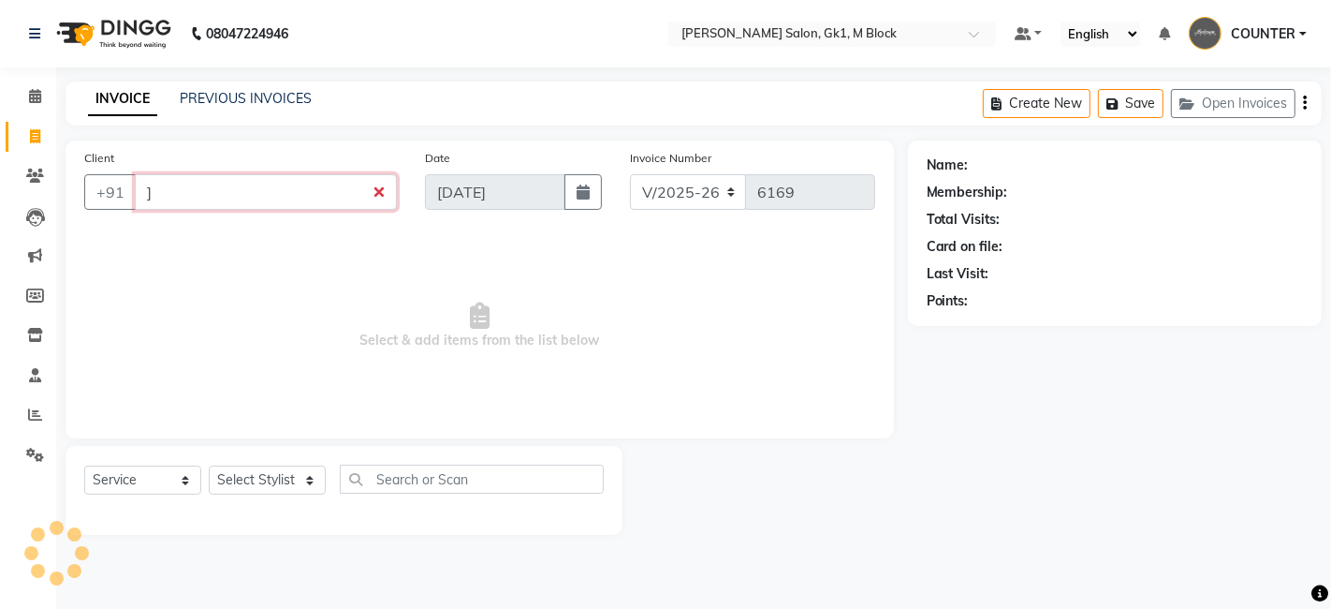
click at [273, 185] on input "]" at bounding box center [266, 192] width 262 height 36
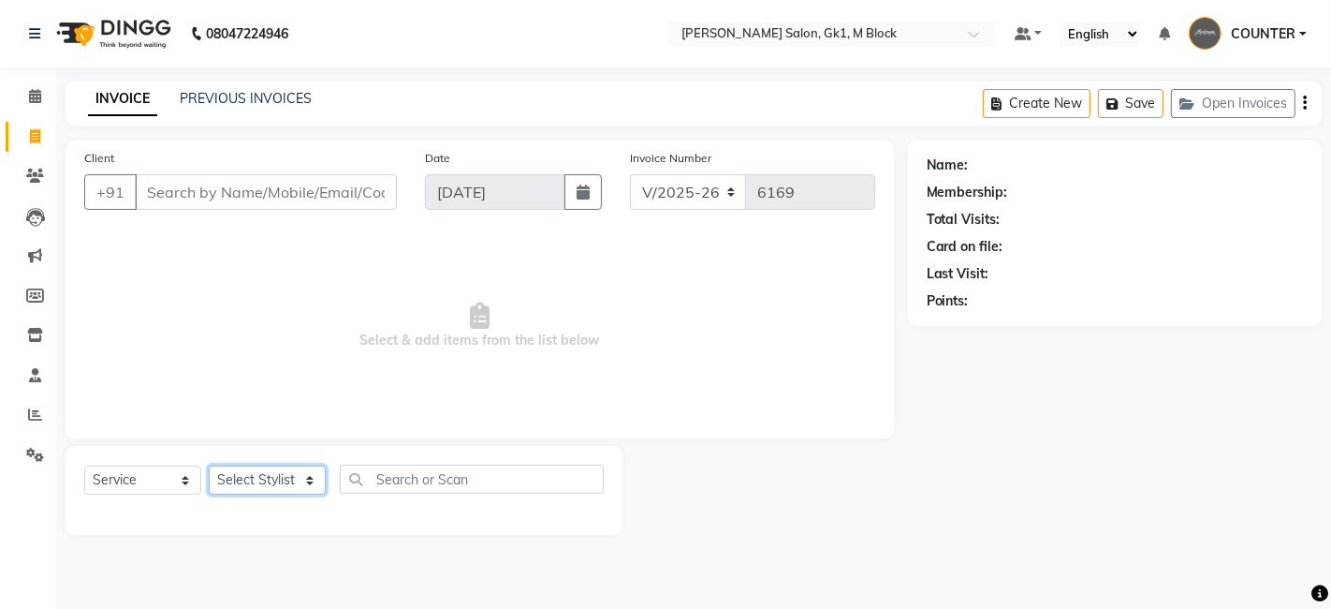
click at [238, 484] on select "Select Stylist AJAY Ankush Anusha Ashu Beauty Tanuja COUNTER Deepak Esha Fatima…" at bounding box center [267, 479] width 117 height 29
select select "47644"
click at [209, 465] on select "Select Stylist AJAY Ankush Anusha Ashu Beauty Tanuja COUNTER Deepak Esha Fatima…" at bounding box center [267, 479] width 117 height 29
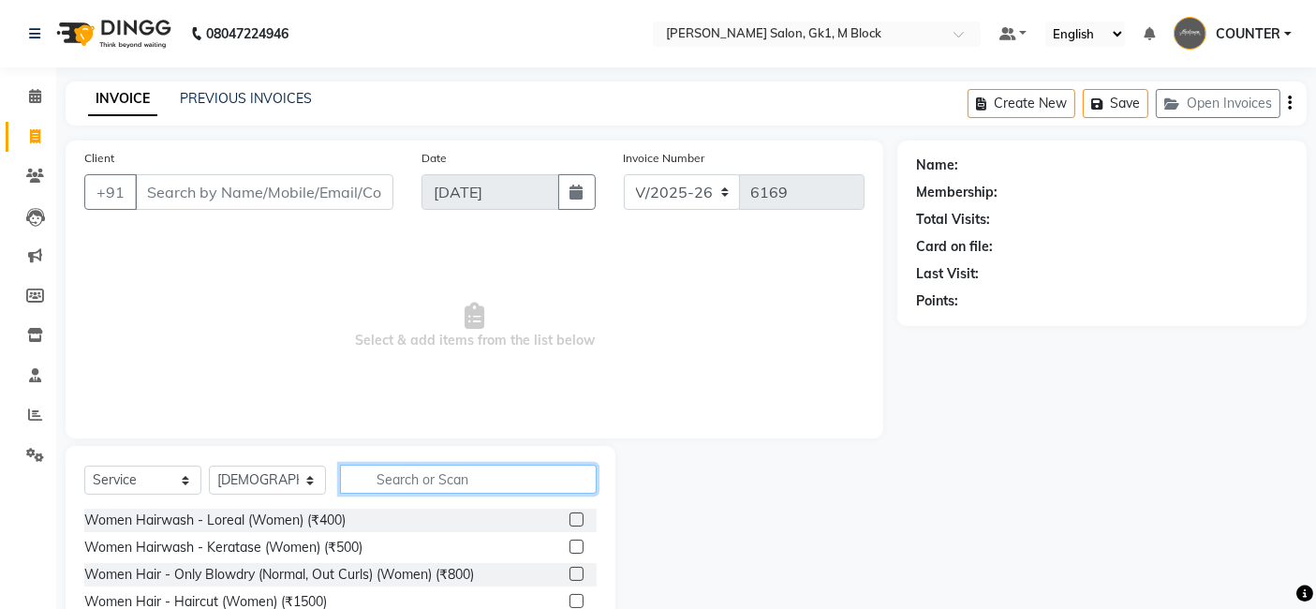
click at [424, 470] on input "text" at bounding box center [468, 478] width 257 height 29
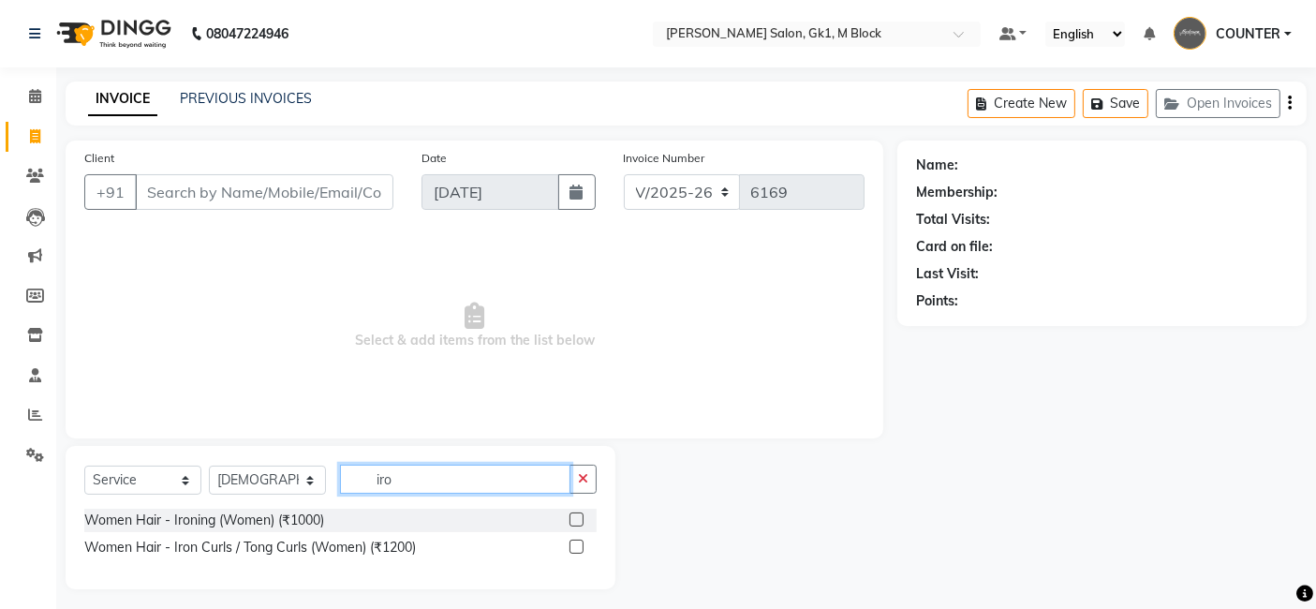
type input "iro"
click at [573, 514] on label at bounding box center [576, 519] width 14 height 14
click at [573, 514] on input "checkbox" at bounding box center [575, 520] width 12 height 12
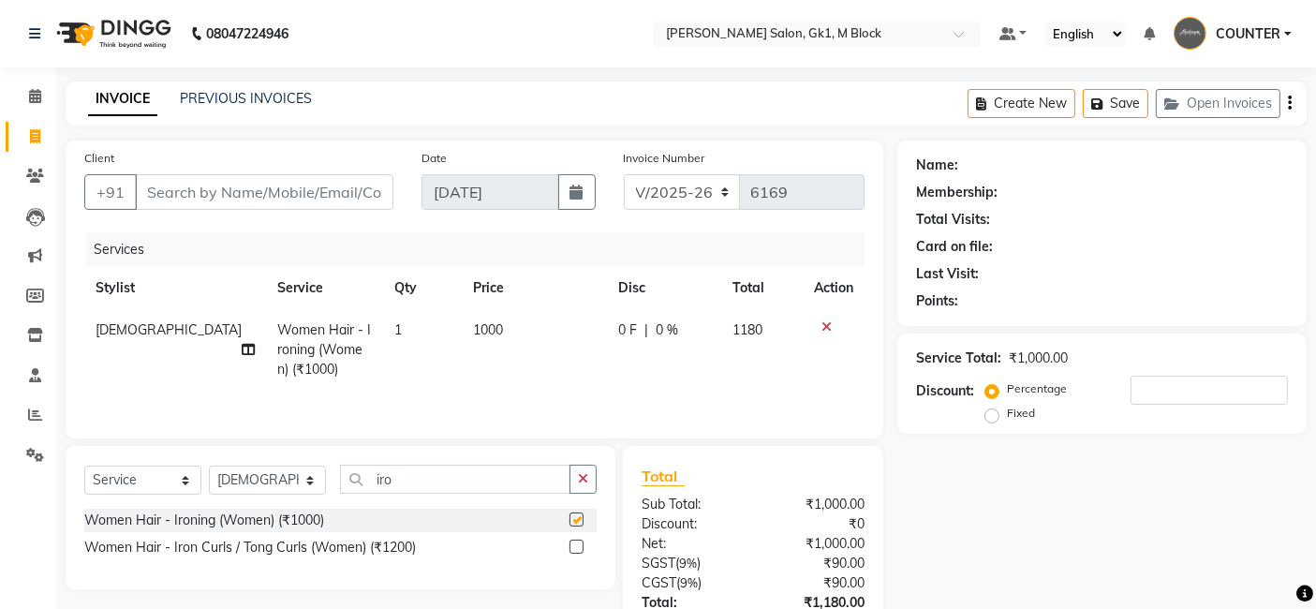
checkbox input "false"
click at [473, 328] on span "1000" at bounding box center [488, 329] width 30 height 17
select select "47644"
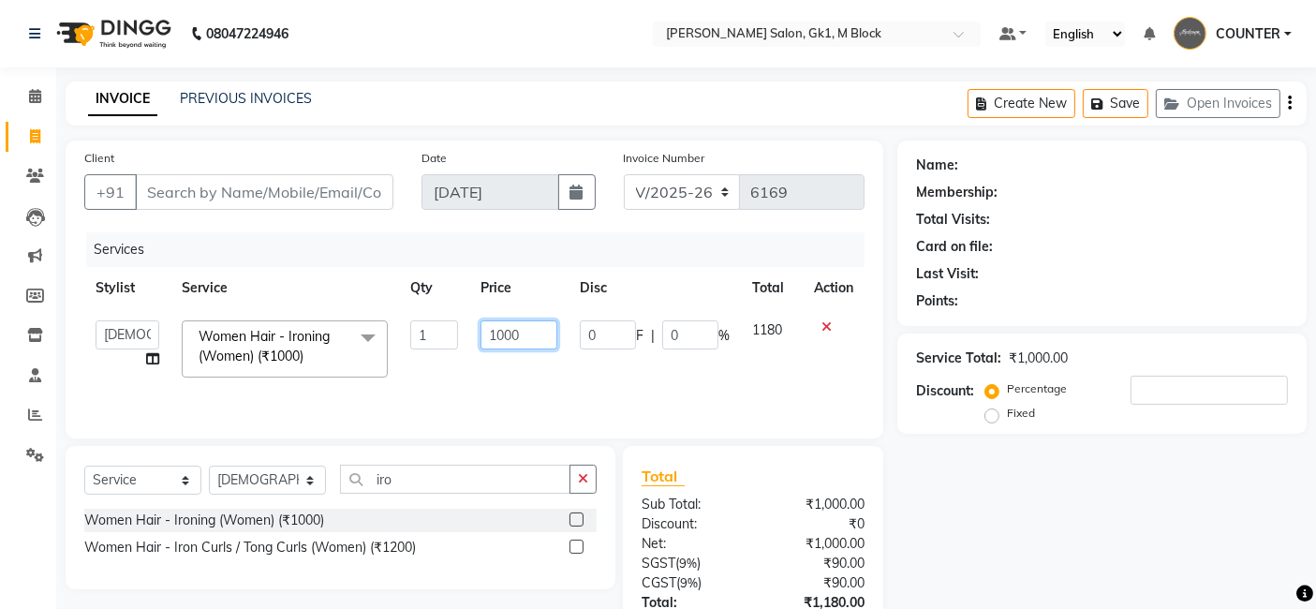
click at [505, 331] on input "1000" at bounding box center [518, 334] width 77 height 29
type input "1200"
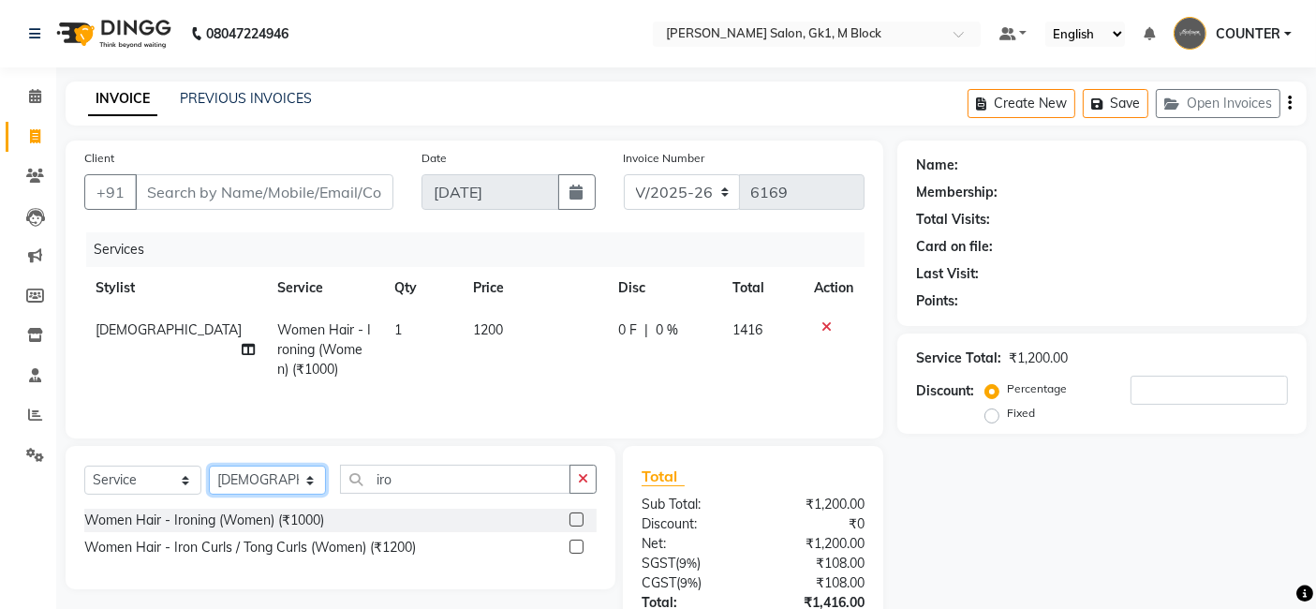
click at [289, 478] on select "Select Stylist AJAY Ankush Anusha Ashu Beauty Tanuja COUNTER Deepak Esha Fatima…" at bounding box center [267, 479] width 117 height 29
select select "47652"
click at [209, 467] on select "Select Stylist AJAY Ankush Anusha Ashu Beauty Tanuja COUNTER Deepak Esha Fatima…" at bounding box center [267, 479] width 117 height 29
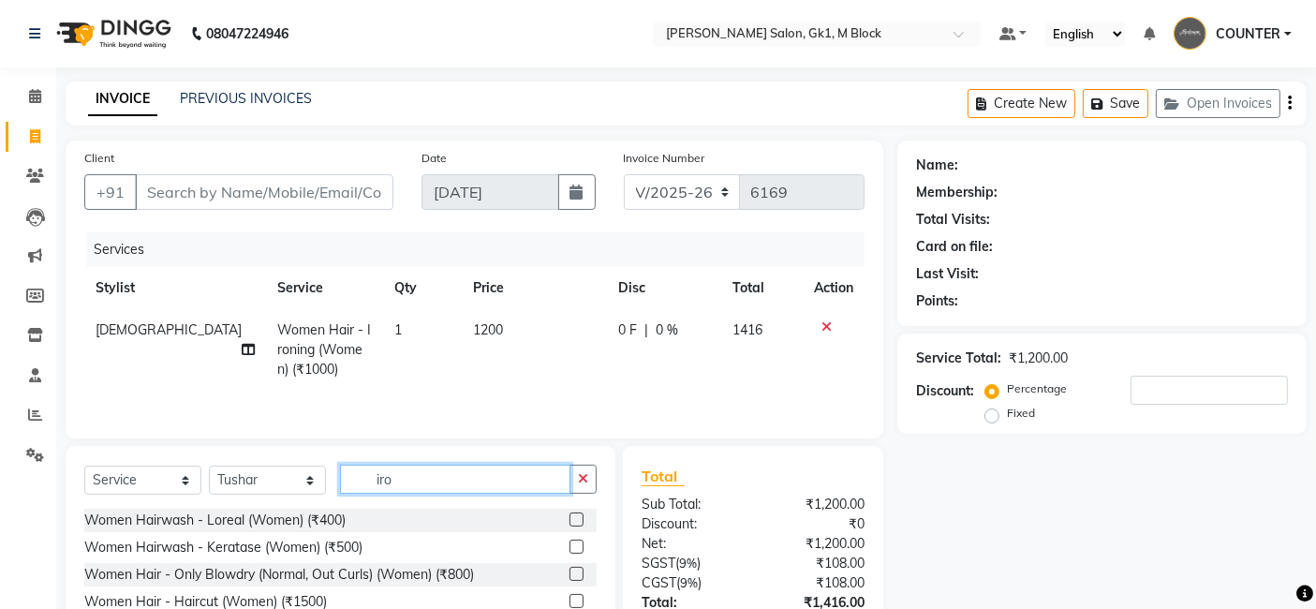
click at [417, 481] on input "iro" at bounding box center [455, 478] width 230 height 29
type input "i"
click at [569, 547] on label at bounding box center [576, 546] width 14 height 14
click at [569, 547] on input "checkbox" at bounding box center [575, 547] width 12 height 12
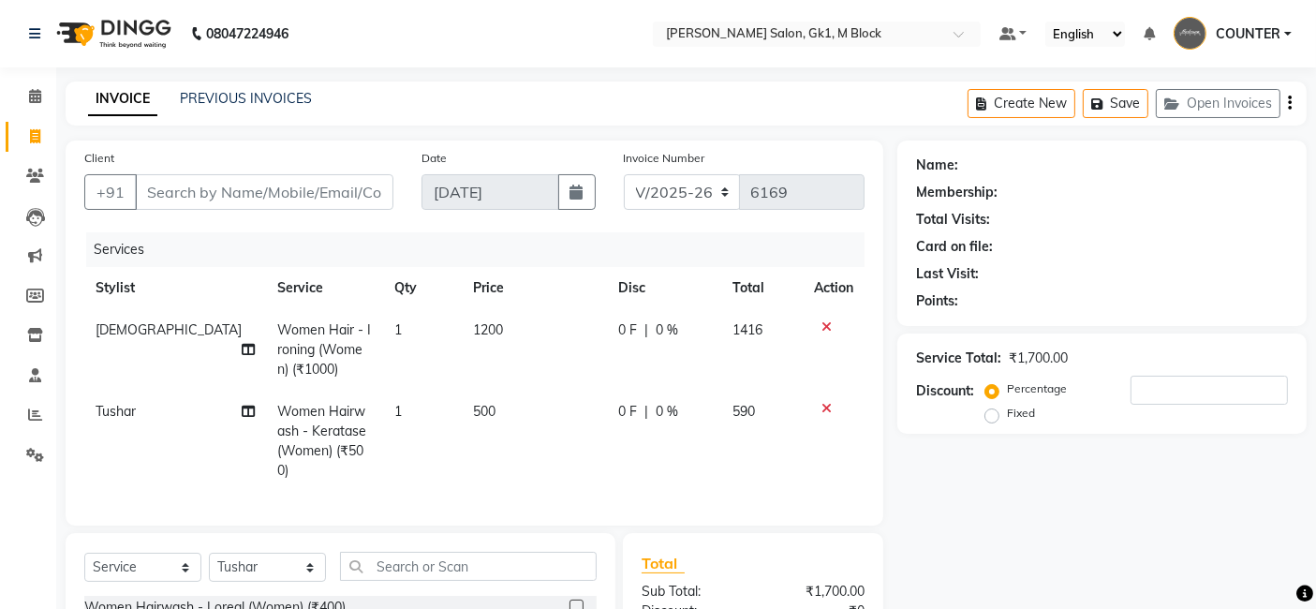
checkbox input "false"
click at [220, 202] on input "Client" at bounding box center [264, 192] width 258 height 36
type input "9"
type input "0"
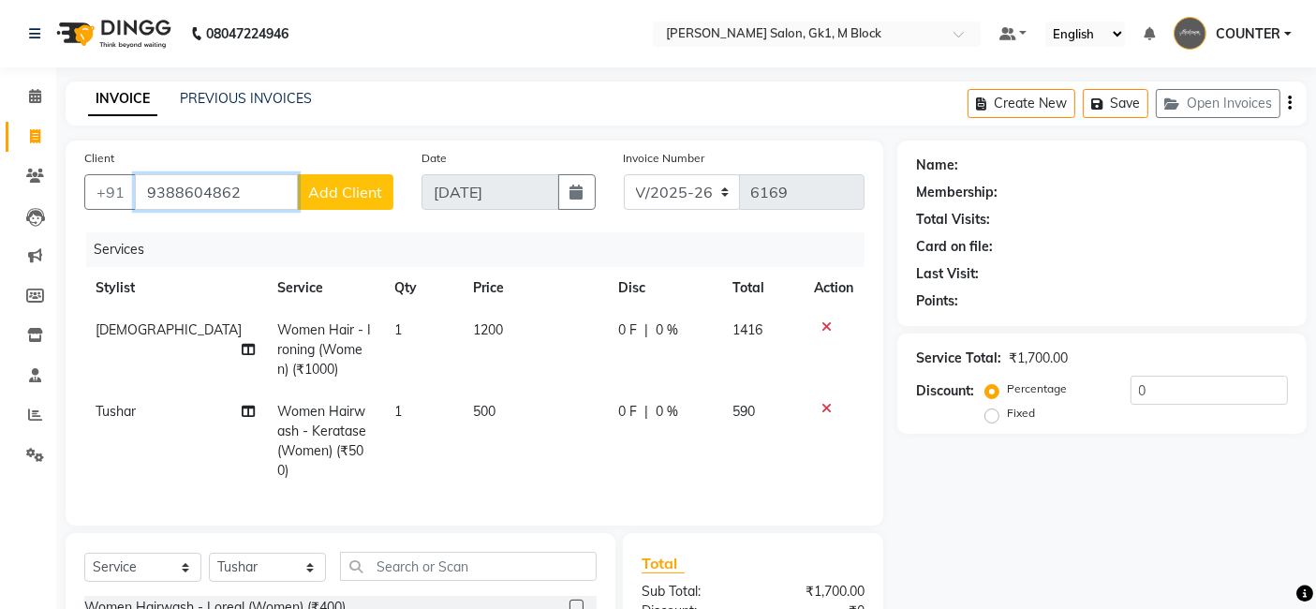
type input "9388604862"
click at [343, 187] on span "Add Client" at bounding box center [345, 192] width 74 height 19
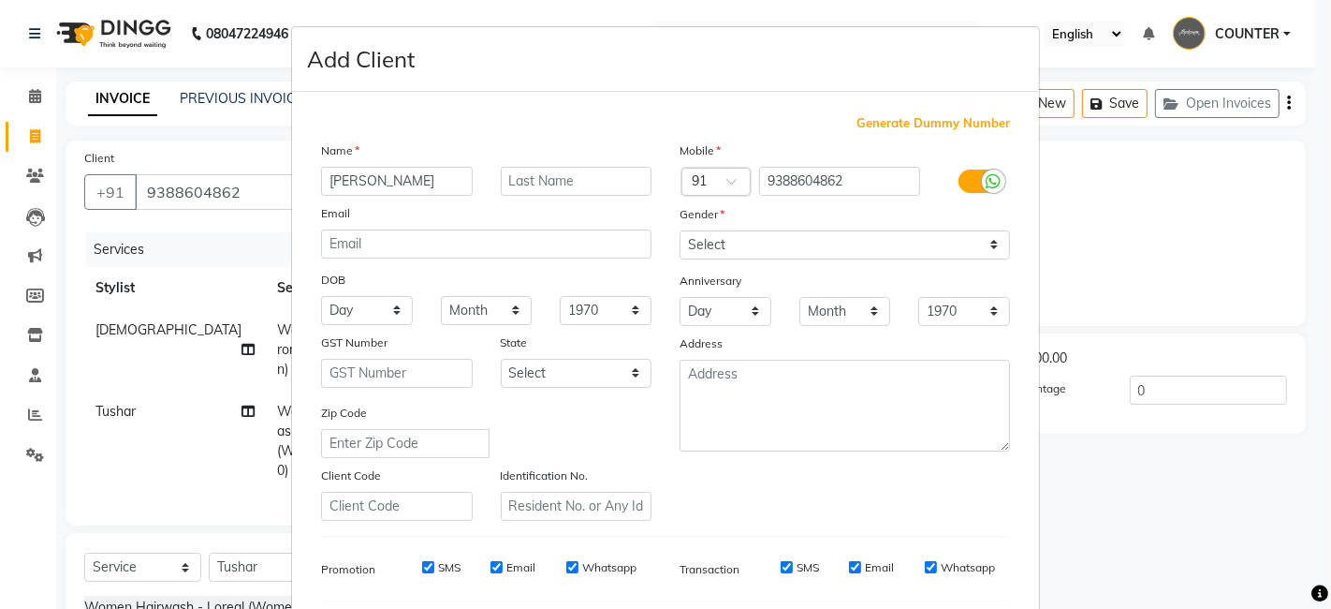
type input "neelam"
click at [615, 169] on input "text" at bounding box center [577, 181] width 152 height 29
type input "walking"
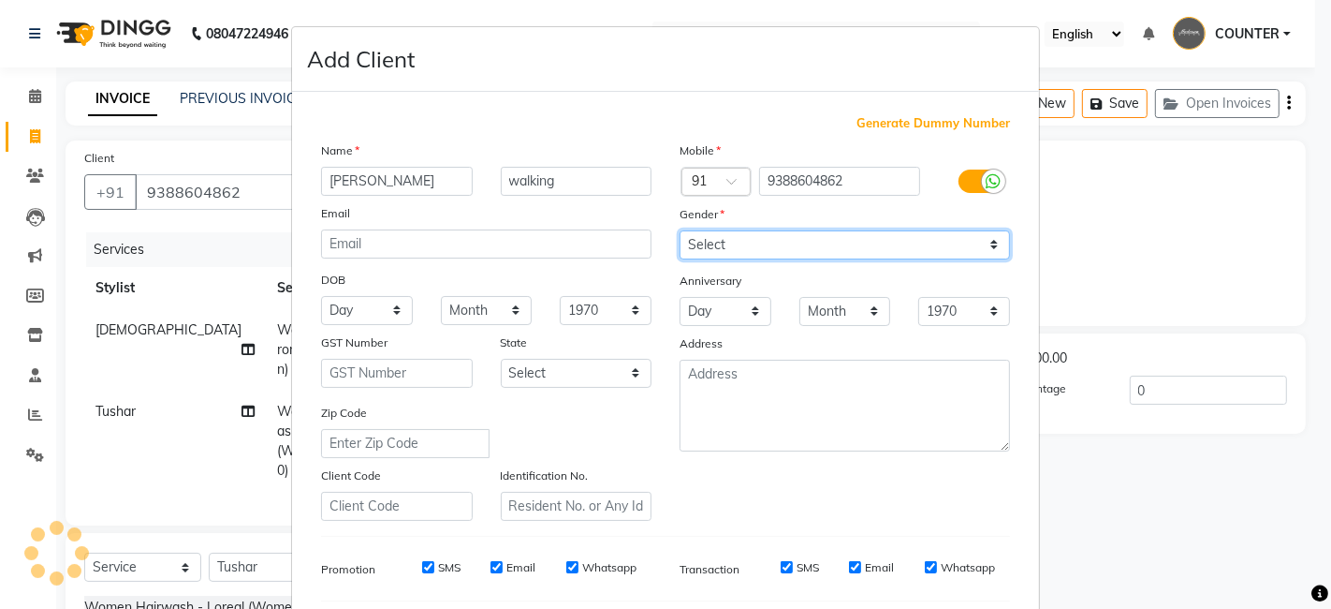
click at [890, 230] on select "Select Male Female Other Prefer Not To Say" at bounding box center [845, 244] width 331 height 29
select select "female"
click at [680, 230] on select "Select Male Female Other Prefer Not To Say" at bounding box center [845, 244] width 331 height 29
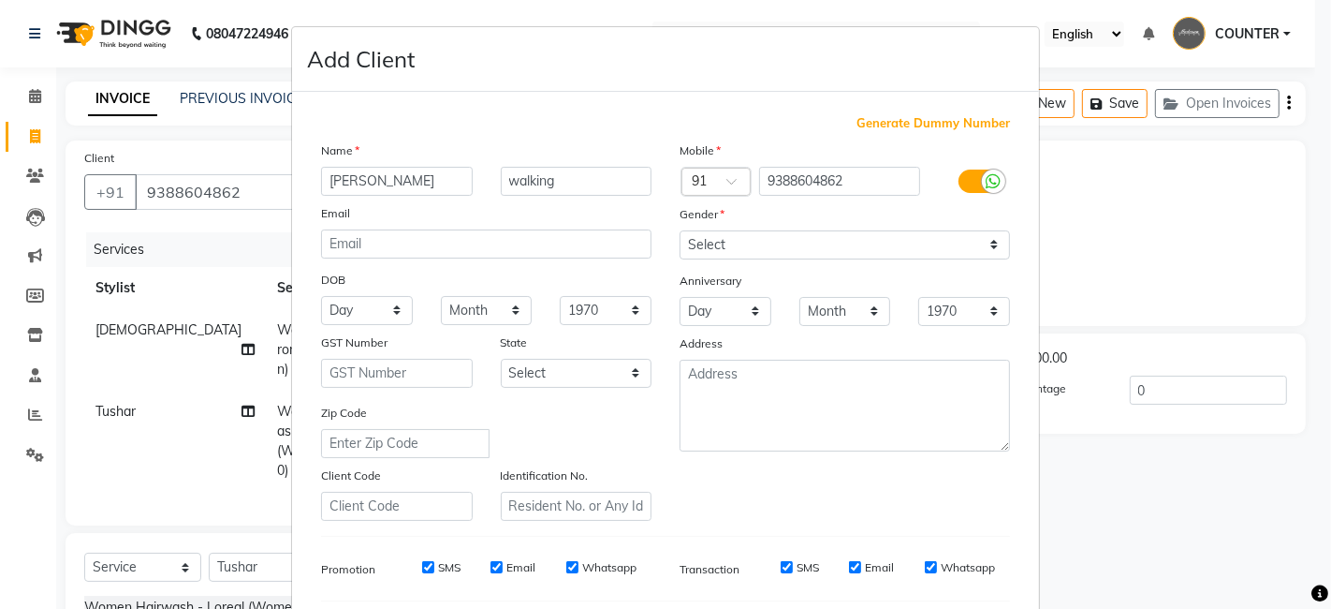
click at [1146, 507] on ngb-modal-window "Add Client Generate Dummy Number Name neelam walking Email DOB Day 01 02 03 04 …" at bounding box center [665, 304] width 1331 height 609
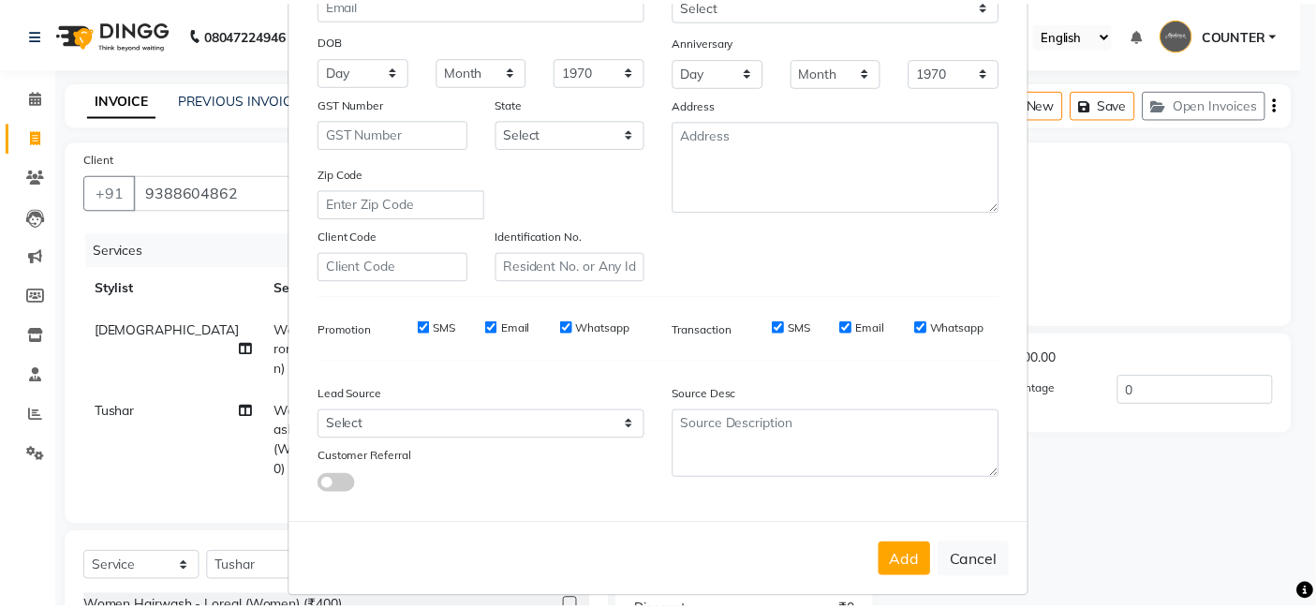
scroll to position [254, 0]
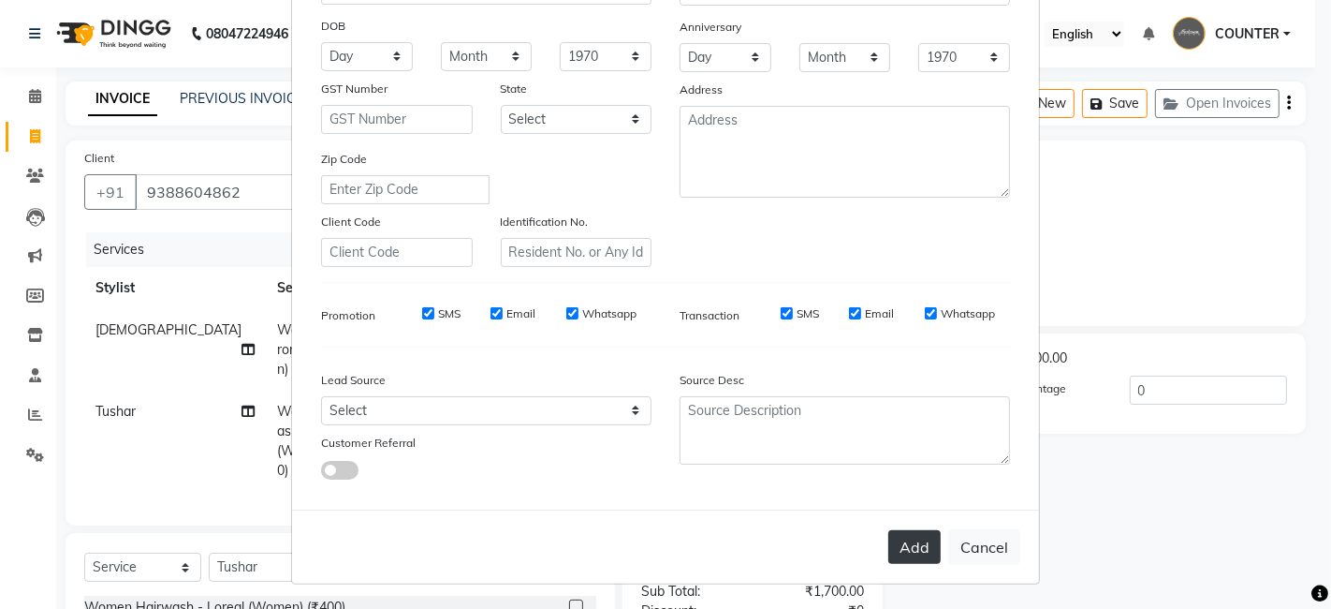
click at [916, 536] on button "Add" at bounding box center [915, 547] width 52 height 34
select select
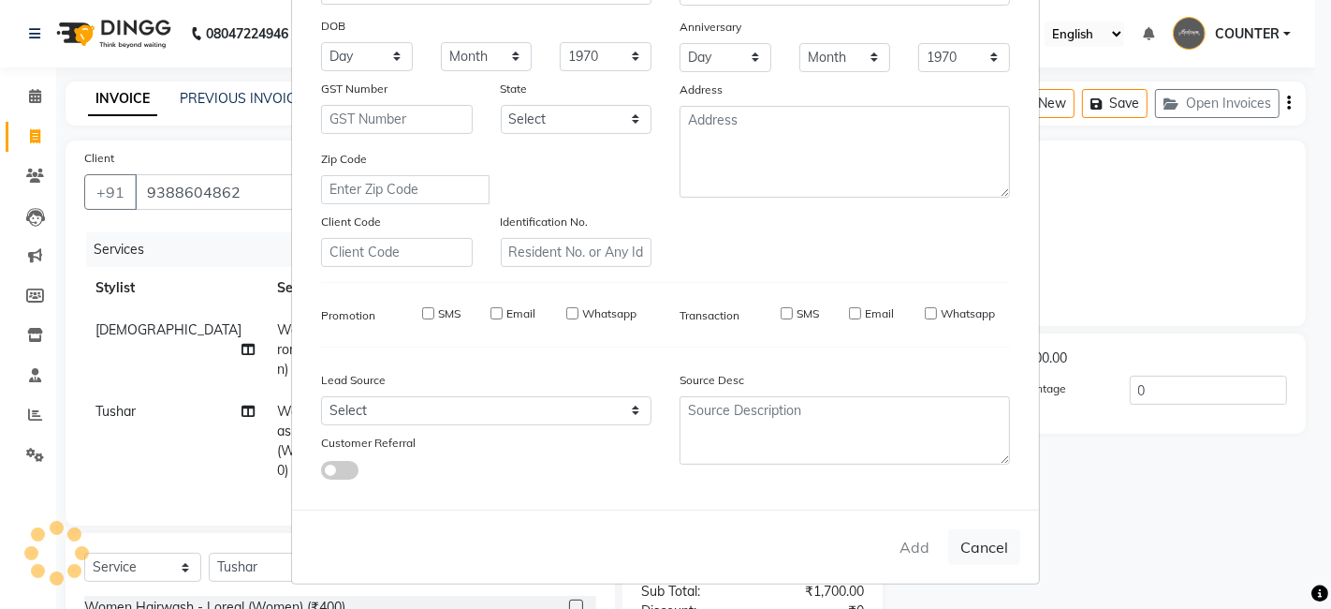
select select
checkbox input "false"
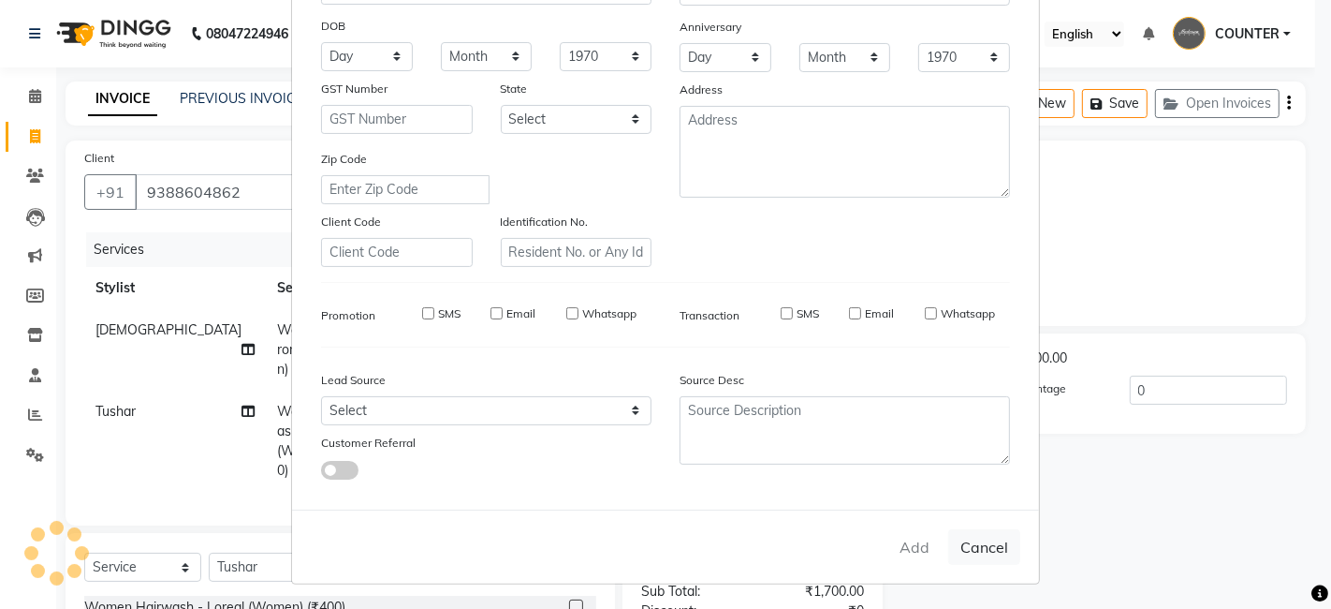
checkbox input "false"
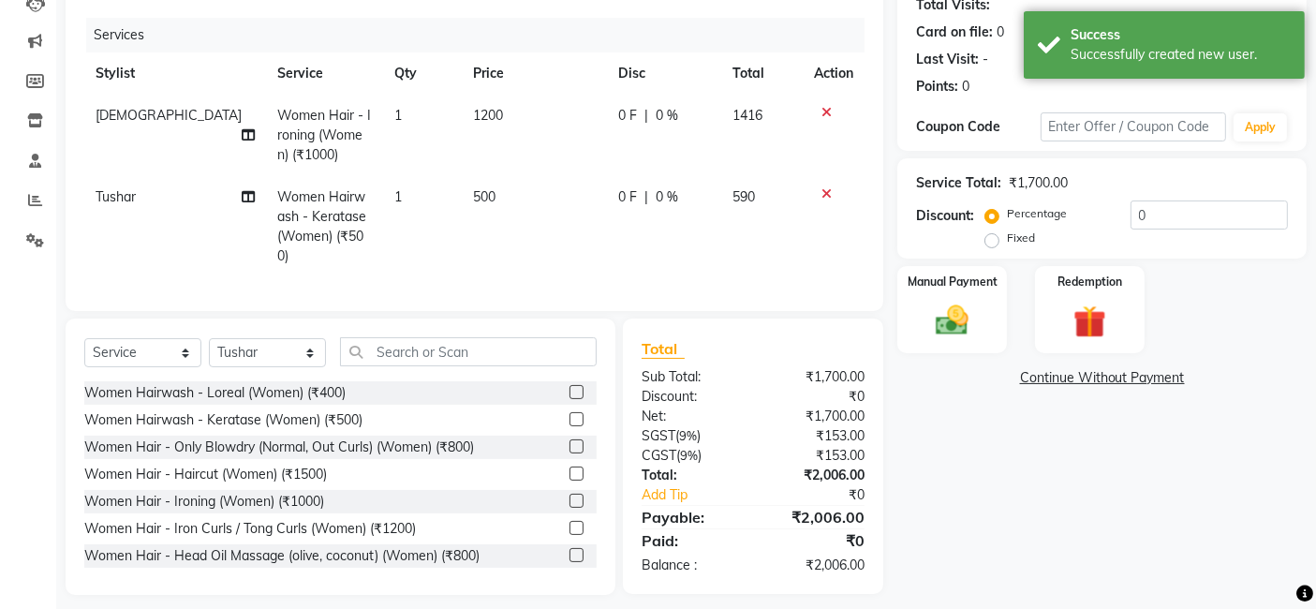
scroll to position [224, 0]
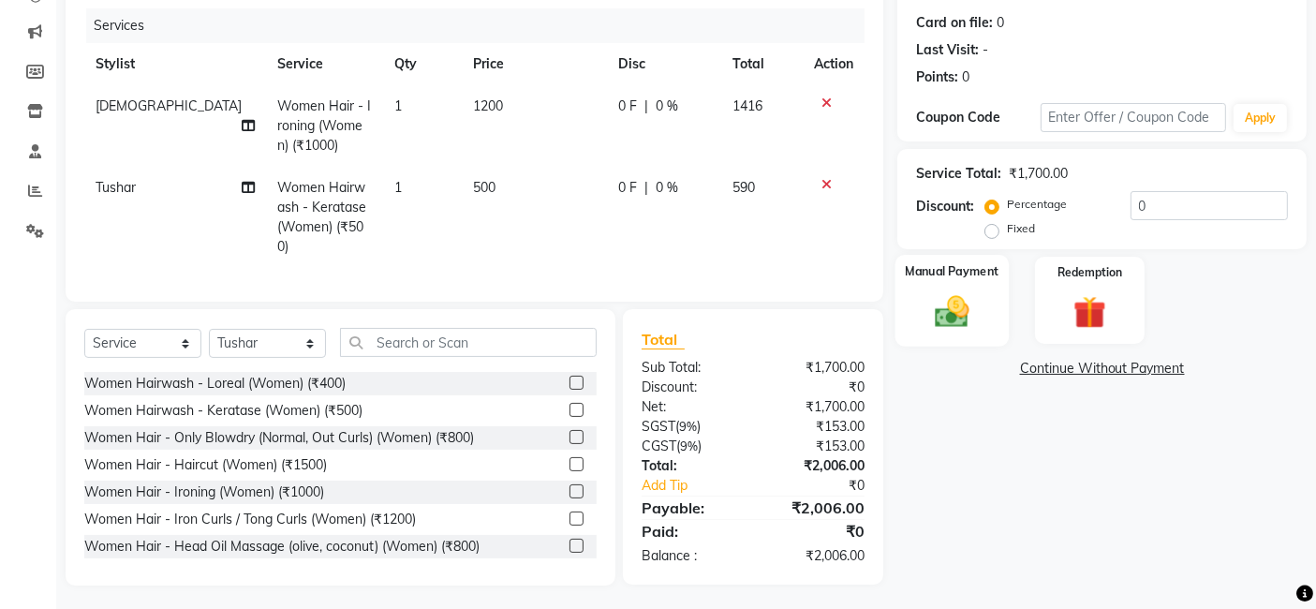
click at [950, 318] on img at bounding box center [952, 310] width 56 height 39
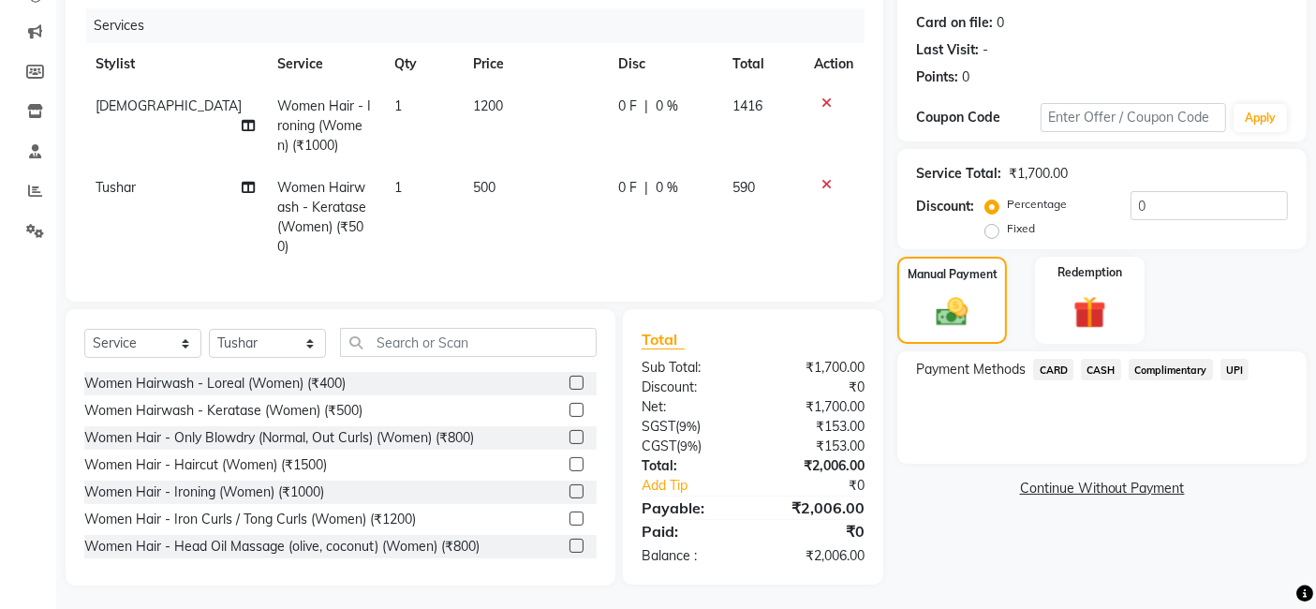
click at [1101, 367] on span "CASH" at bounding box center [1101, 370] width 40 height 22
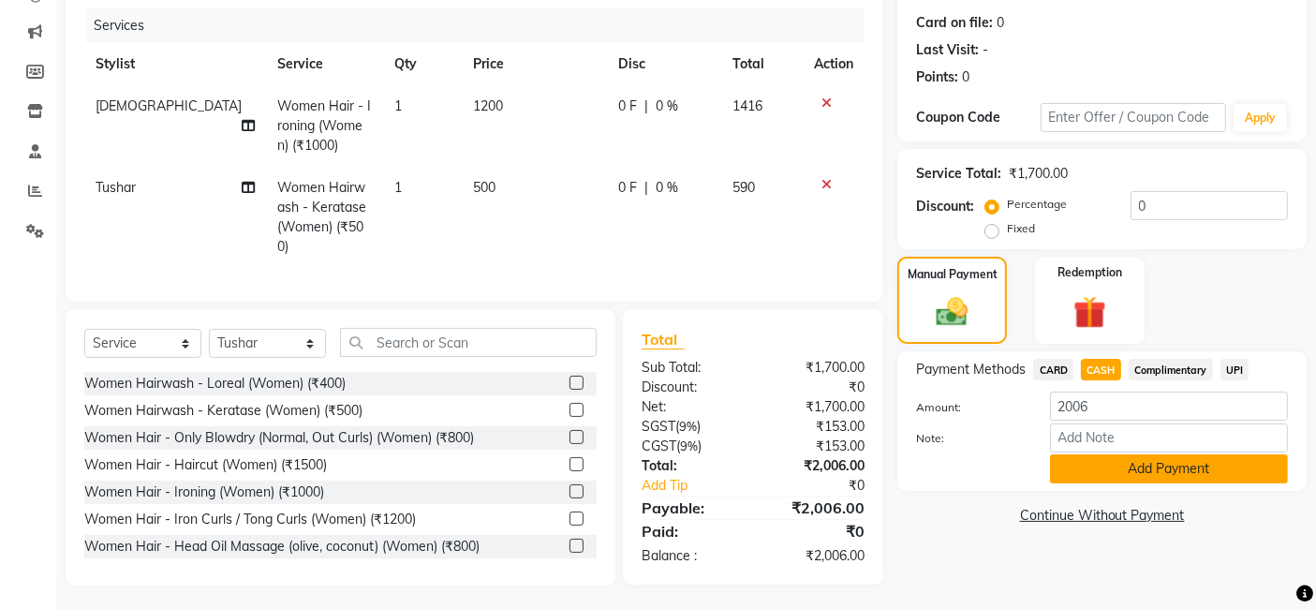
click at [1154, 464] on button "Add Payment" at bounding box center [1169, 468] width 238 height 29
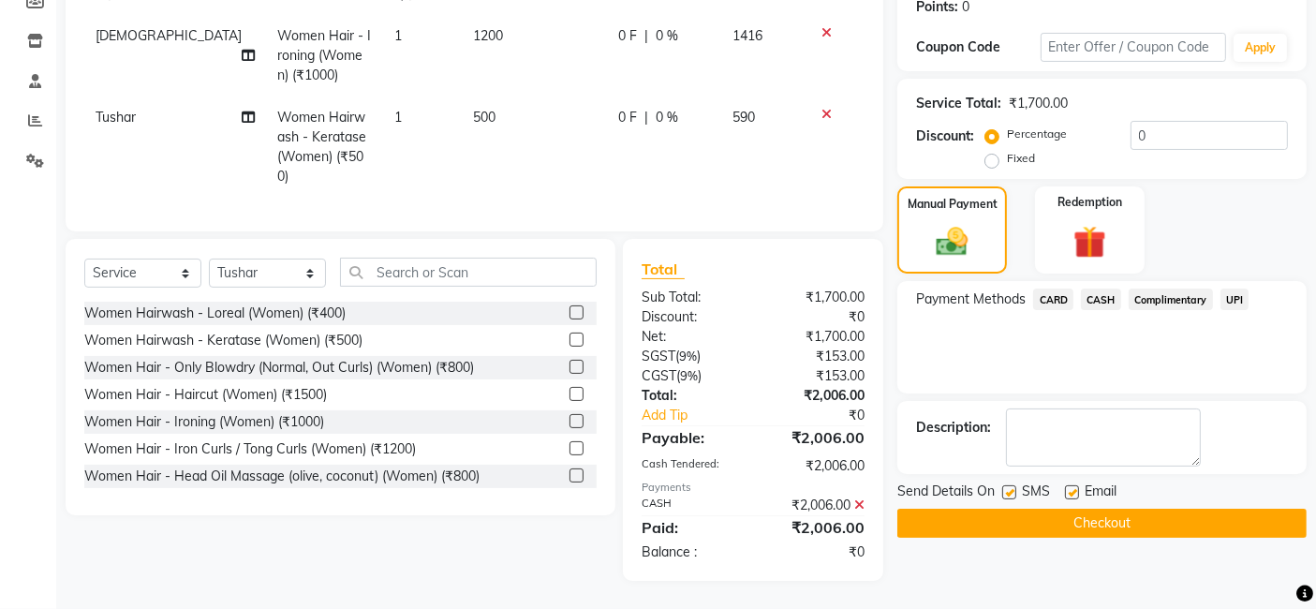
scroll to position [308, 0]
click at [1193, 509] on button "Checkout" at bounding box center [1101, 522] width 409 height 29
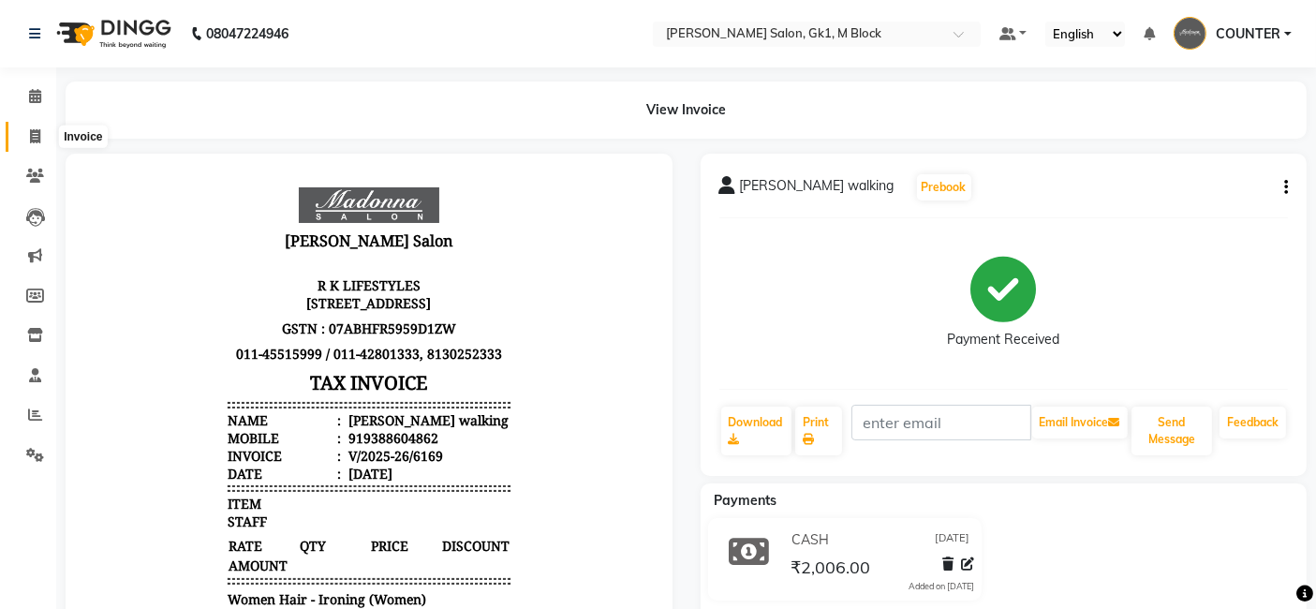
click at [37, 139] on icon at bounding box center [35, 136] width 10 height 14
select select "6312"
select select "service"
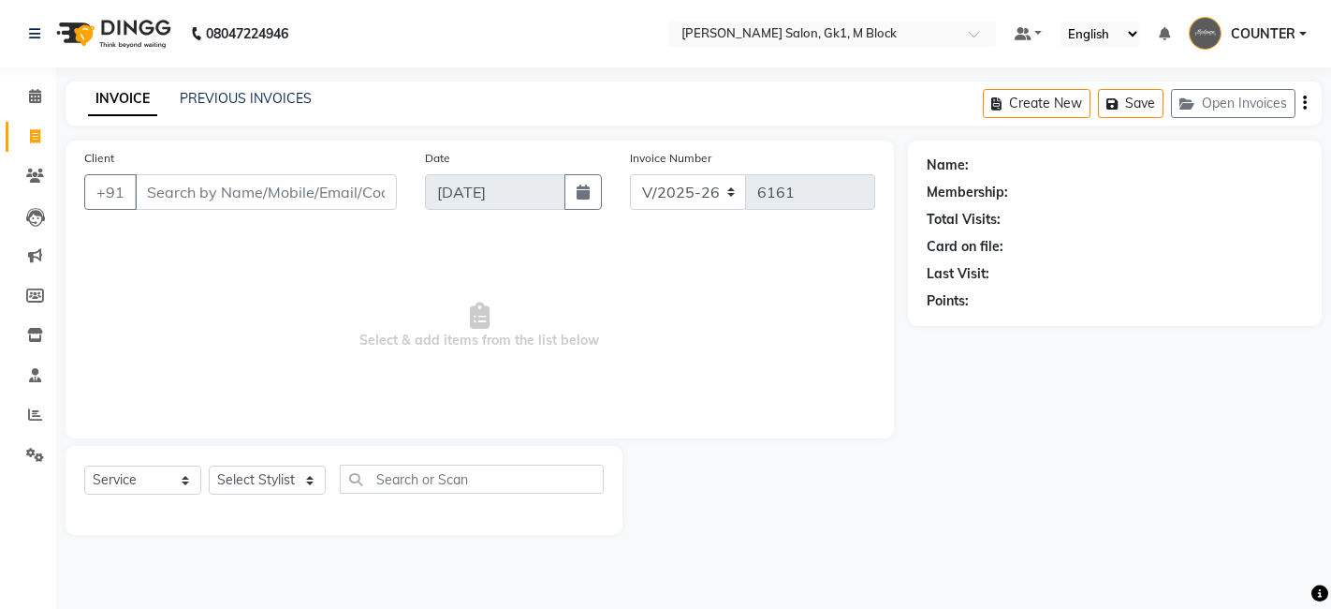
select select "6312"
select select "service"
click at [30, 140] on icon at bounding box center [35, 136] width 10 height 14
select select "service"
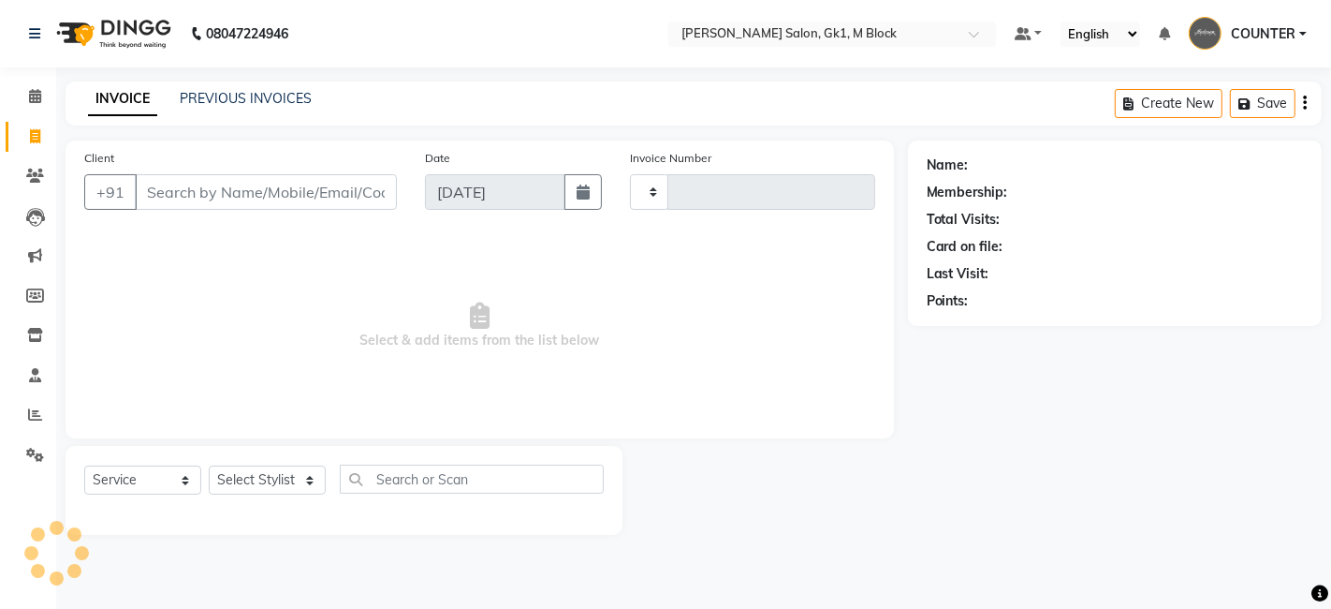
type input "6164"
select select "6312"
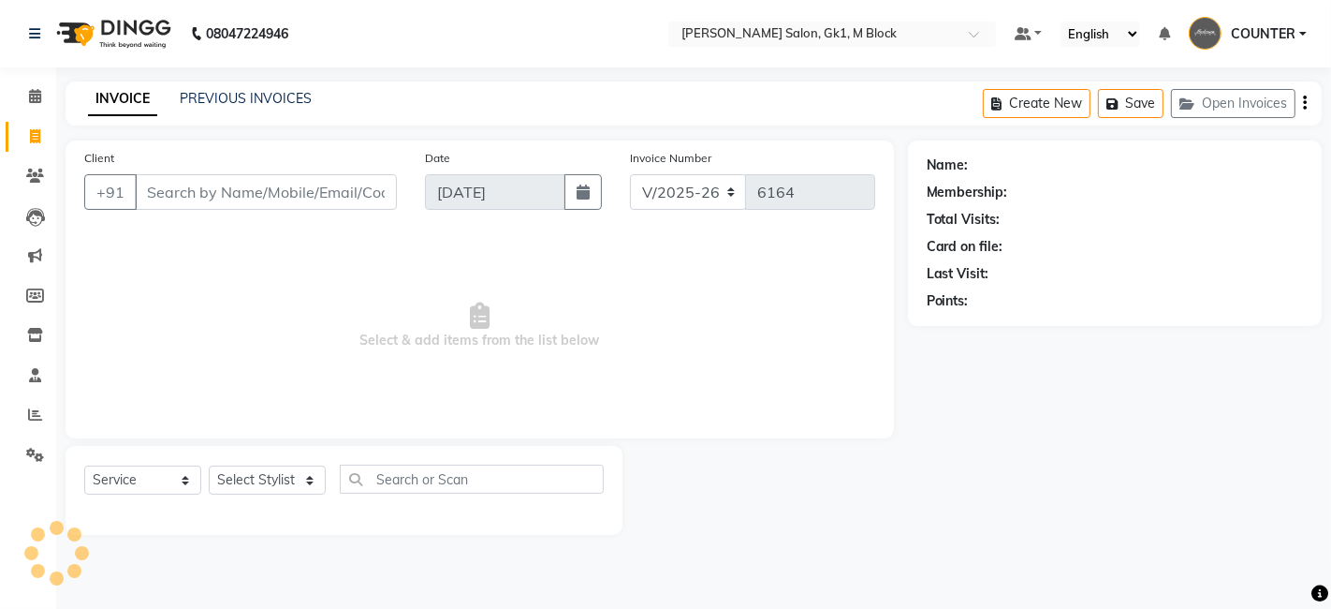
click at [213, 107] on div "PREVIOUS INVOICES" at bounding box center [246, 99] width 132 height 20
click at [283, 96] on link "PREVIOUS INVOICES" at bounding box center [246, 98] width 132 height 17
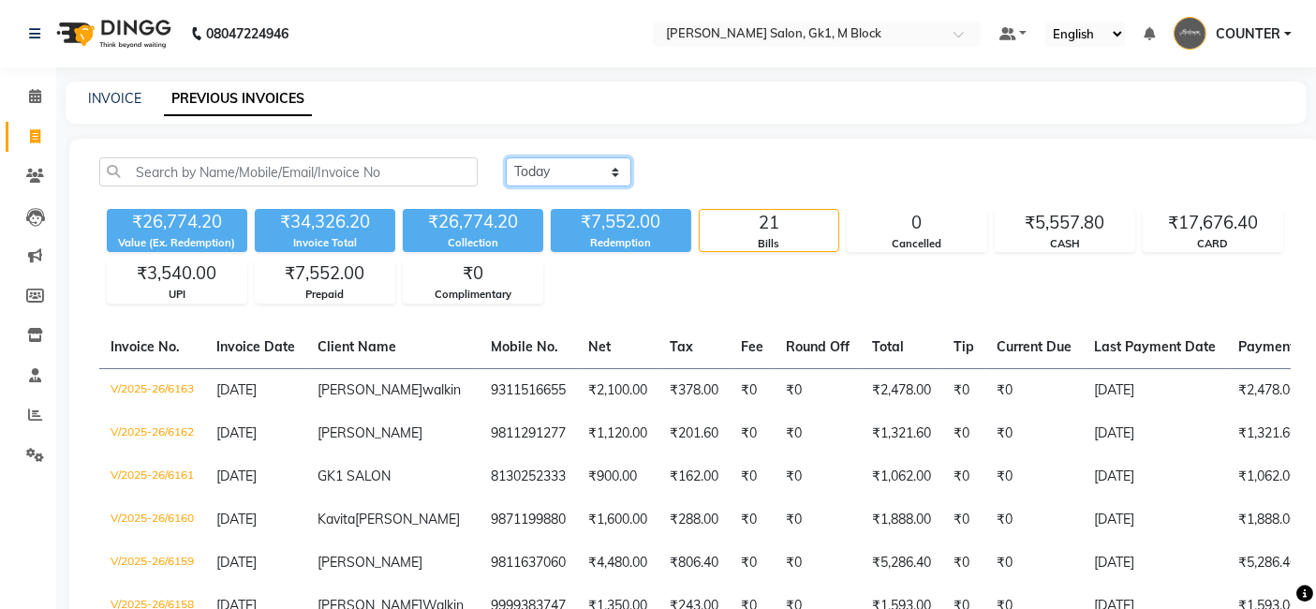
click at [570, 176] on select "[DATE] [DATE] Custom Range" at bounding box center [568, 171] width 125 height 29
select select "range"
click at [506, 157] on select "[DATE] [DATE] Custom Range" at bounding box center [568, 171] width 125 height 29
click at [698, 176] on input "[DATE]" at bounding box center [720, 172] width 131 height 26
select select "9"
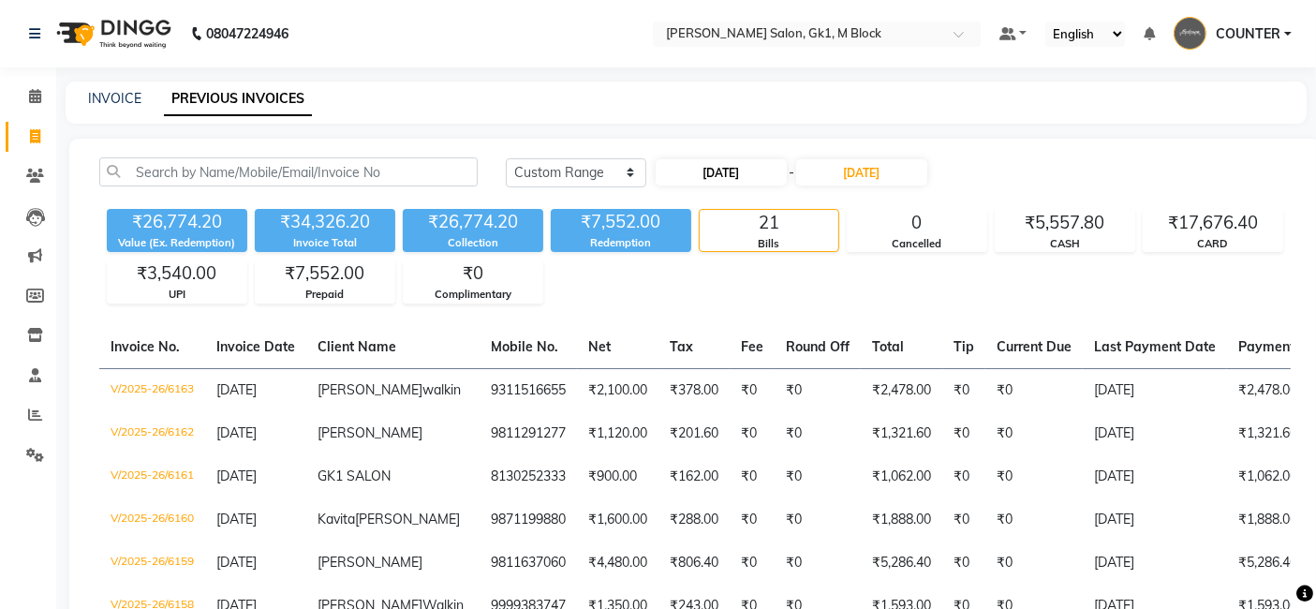
select select "2025"
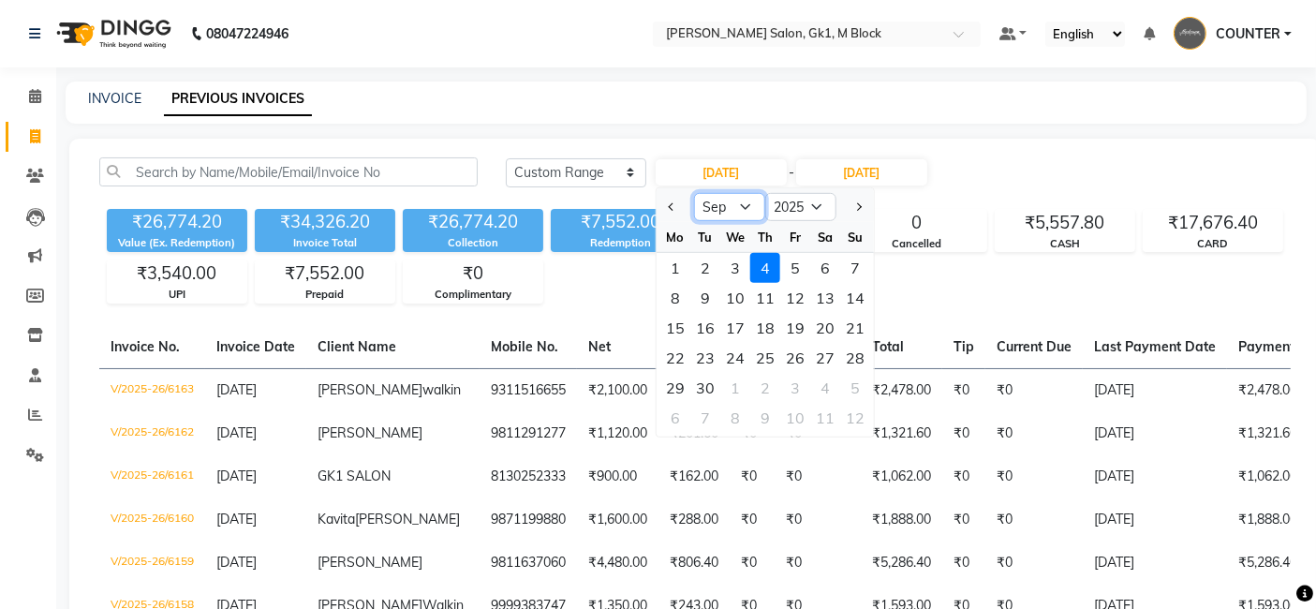
click at [739, 204] on select "Jan Feb Mar Apr May Jun [DATE] Aug Sep Oct Nov Dec" at bounding box center [729, 207] width 71 height 28
select select "8"
click at [694, 193] on select "Jan Feb Mar Apr May Jun [DATE] Aug Sep Oct Nov Dec" at bounding box center [729, 207] width 71 height 28
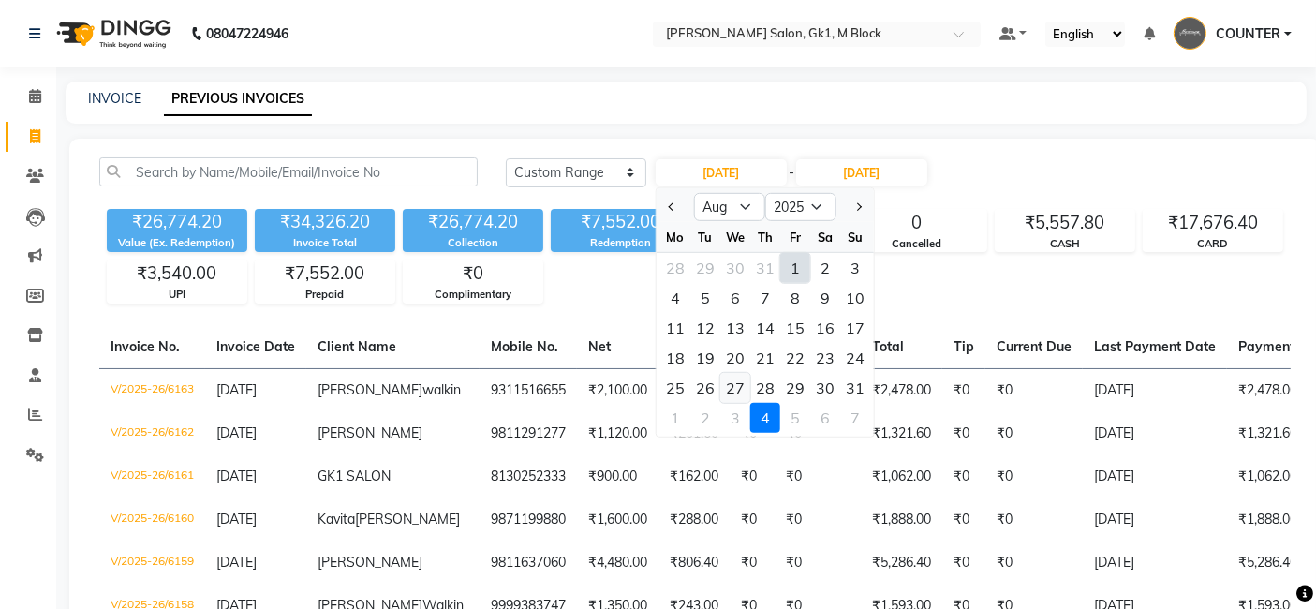
click at [741, 384] on div "27" at bounding box center [735, 388] width 30 height 30
type input "[DATE]"
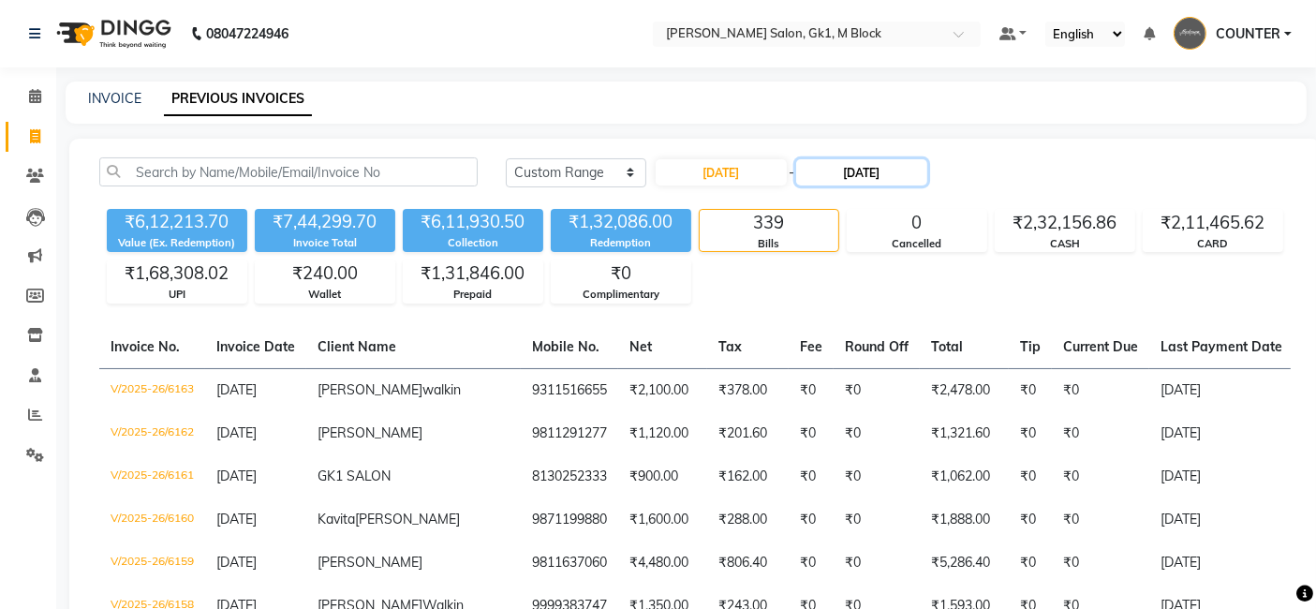
click at [842, 171] on input "[DATE]" at bounding box center [861, 172] width 131 height 26
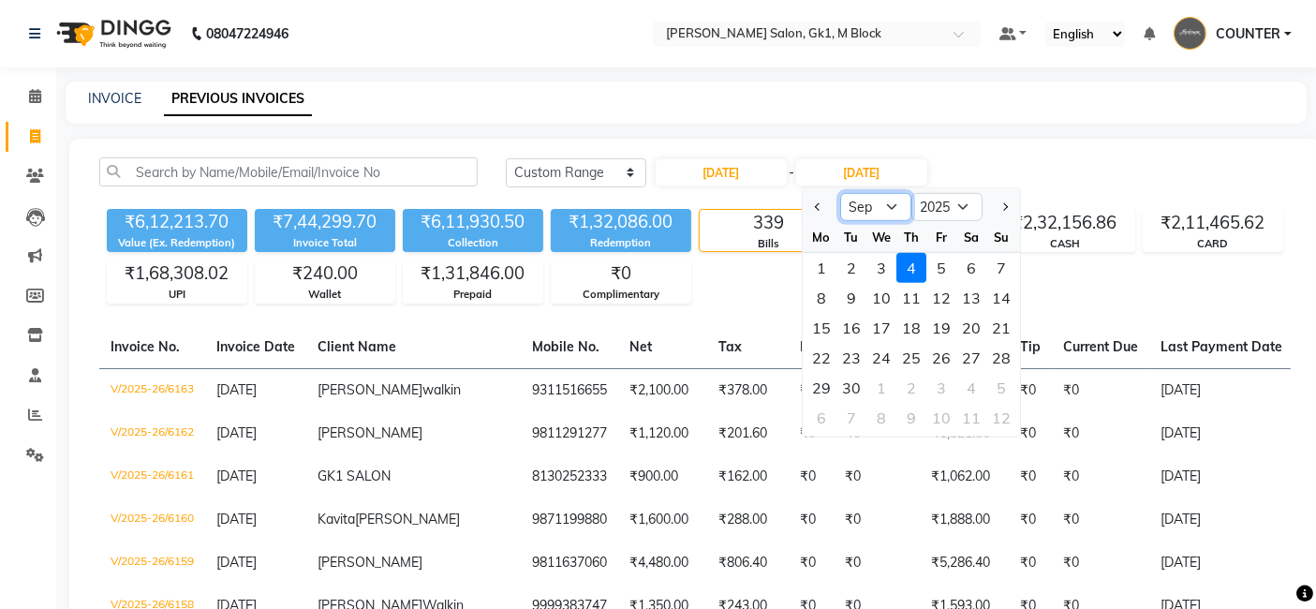
click at [882, 203] on select "Aug Sep Oct Nov Dec" at bounding box center [875, 207] width 71 height 28
select select "8"
click at [840, 193] on select "Aug Sep Oct Nov Dec" at bounding box center [875, 207] width 71 height 28
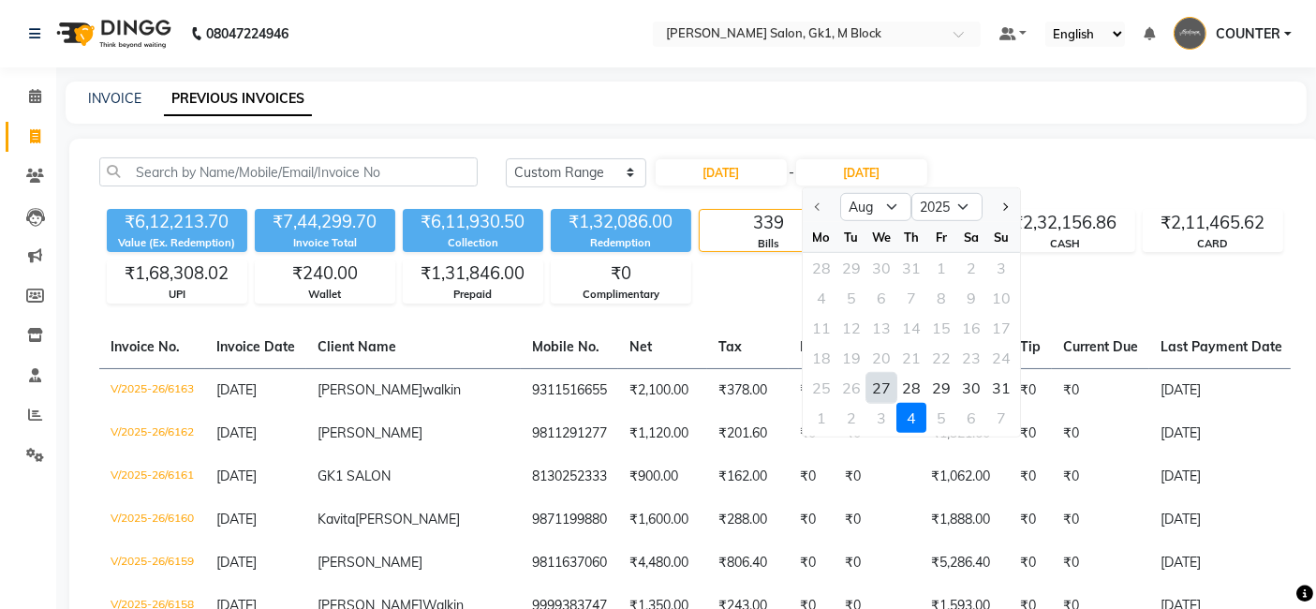
click at [876, 390] on div "27" at bounding box center [881, 388] width 30 height 30
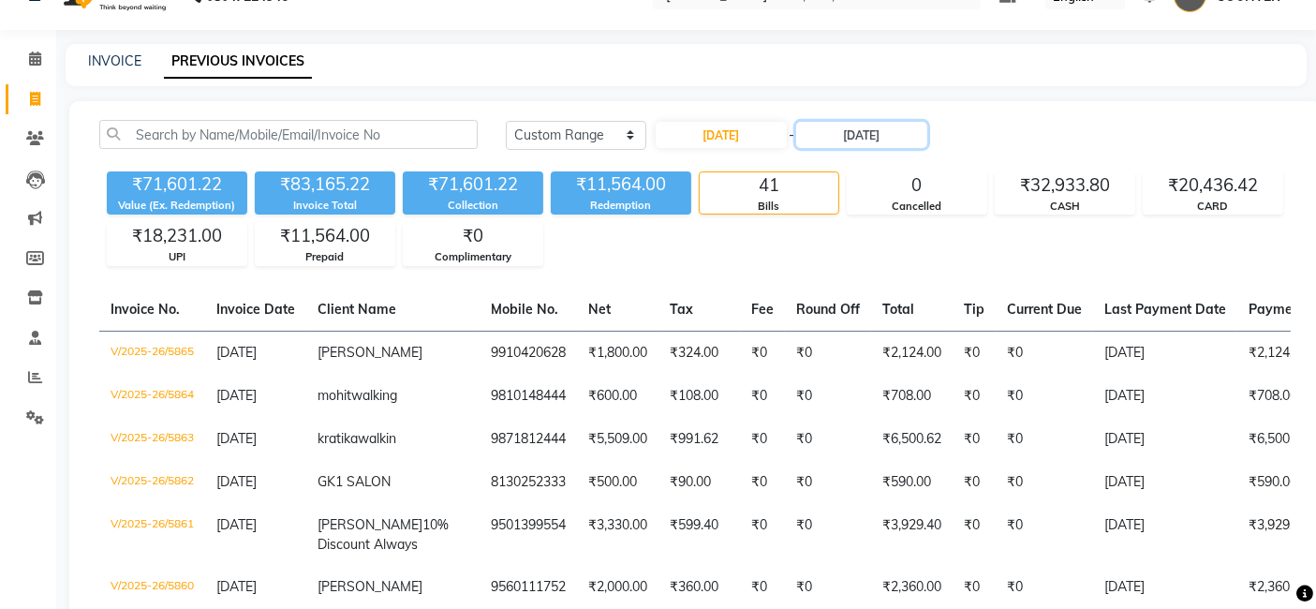
scroll to position [32, 0]
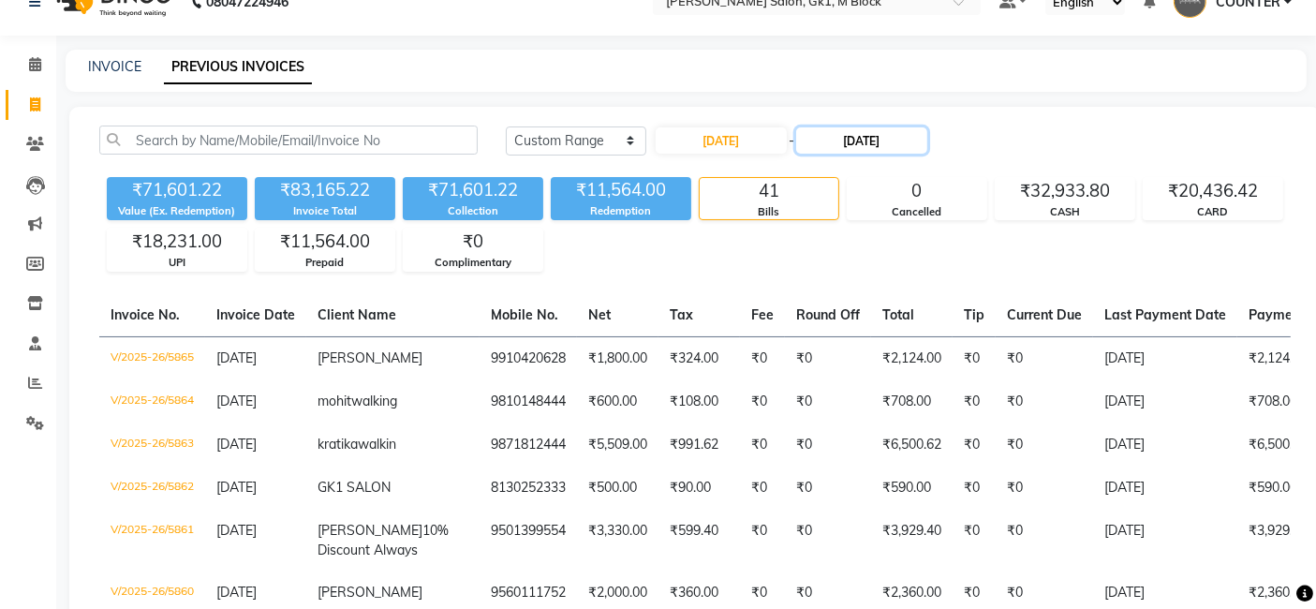
click at [850, 140] on input "[DATE]" at bounding box center [861, 140] width 131 height 26
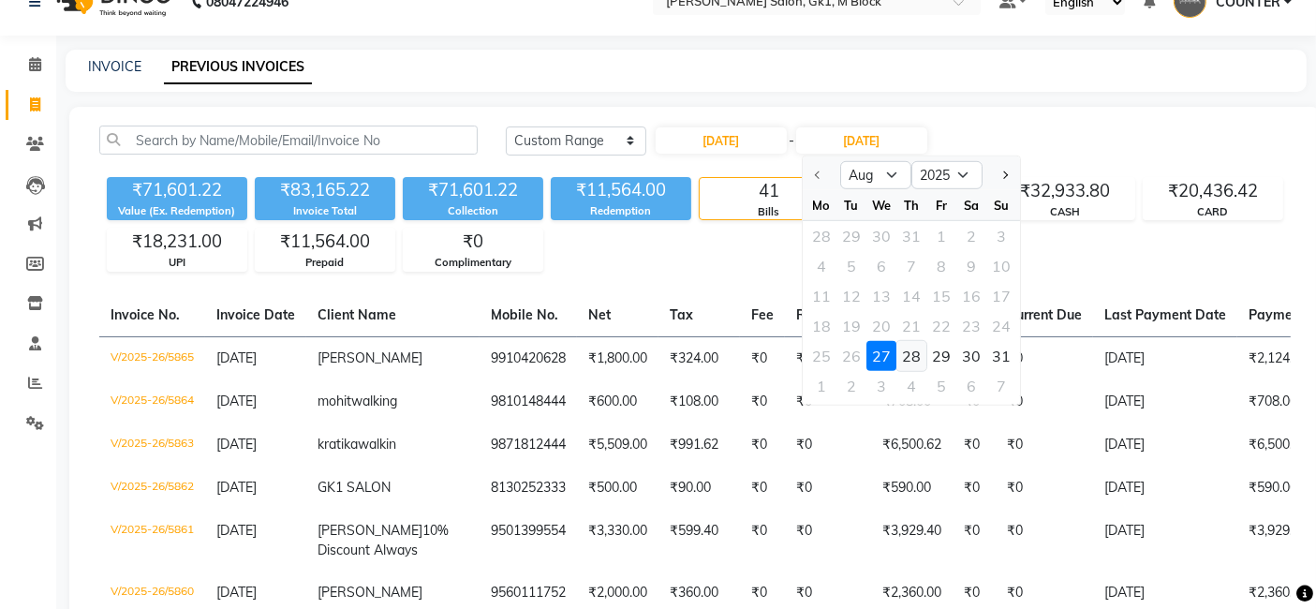
click at [918, 355] on div "28" at bounding box center [911, 356] width 30 height 30
type input "[DATE]"
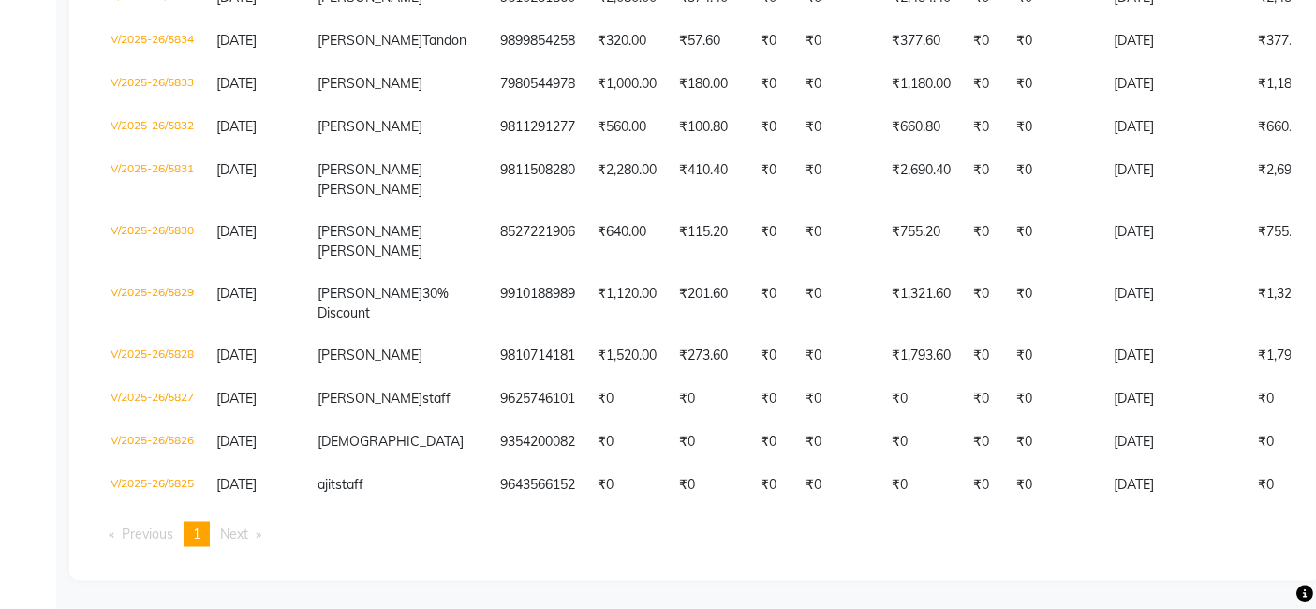
scroll to position [3234, 0]
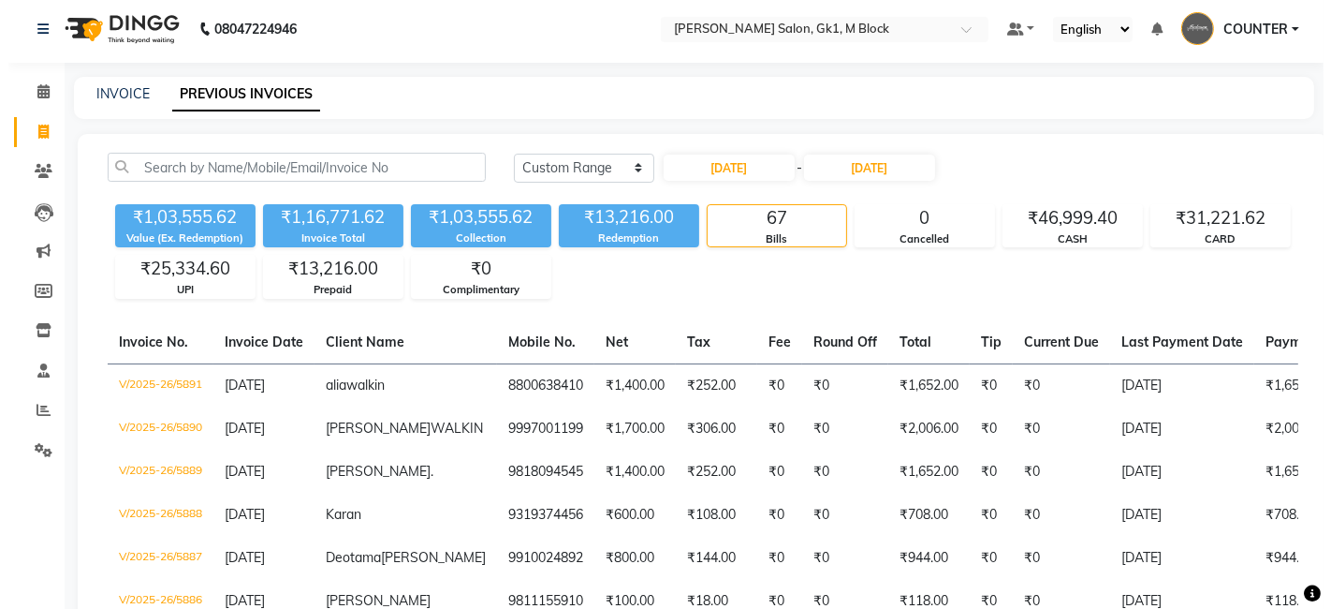
scroll to position [0, 0]
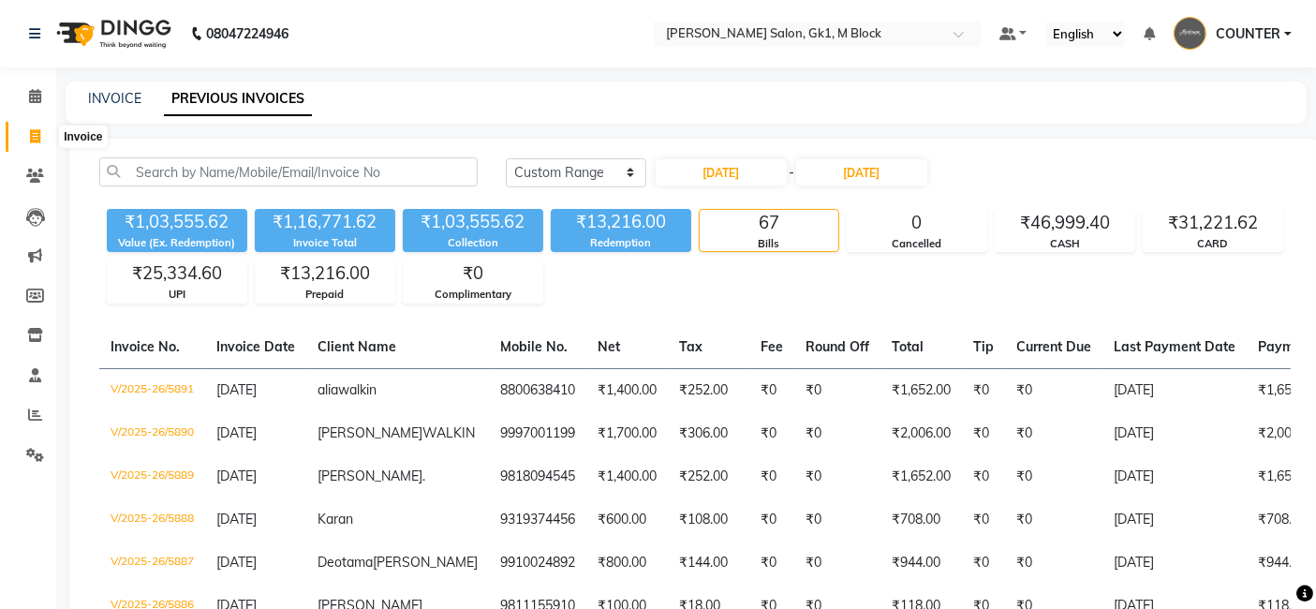
click at [32, 129] on icon at bounding box center [35, 136] width 10 height 14
select select "service"
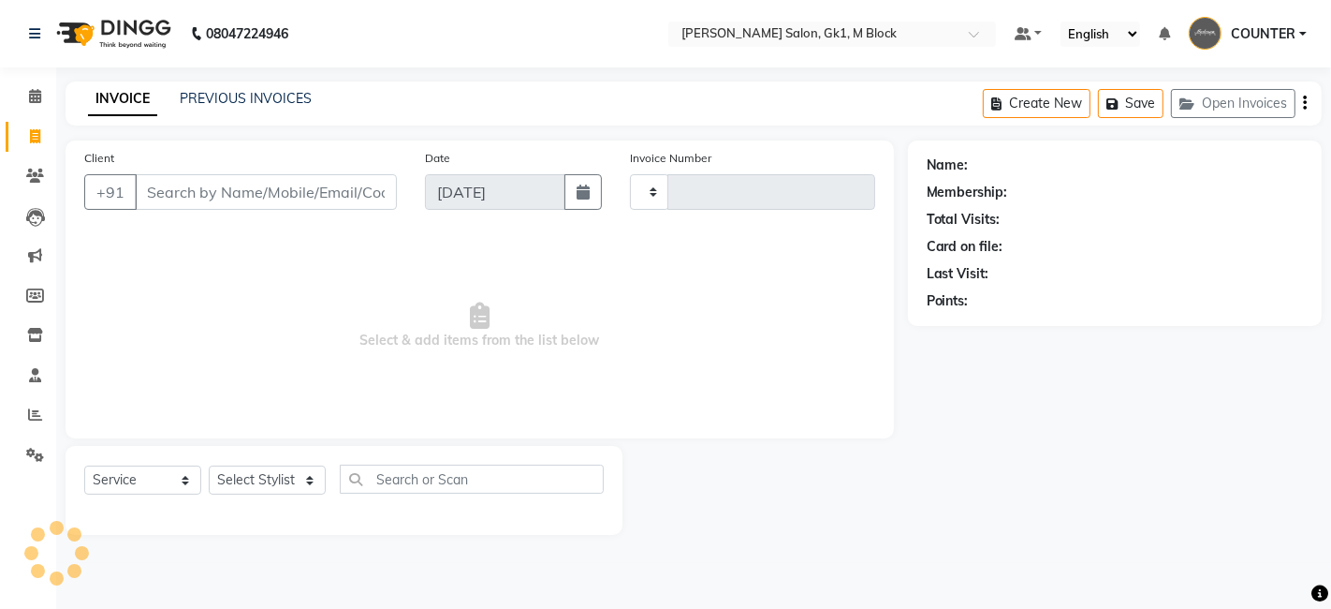
type input "6165"
select select "6312"
